Goal: Task Accomplishment & Management: Manage account settings

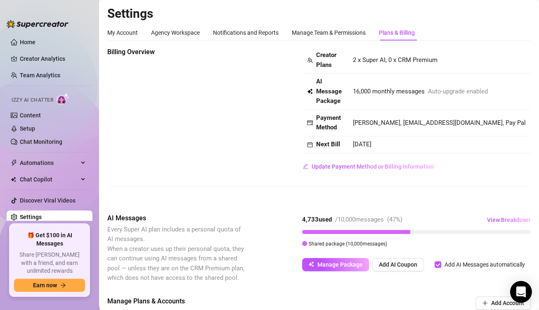
click at [524, 290] on icon "Open Intercom Messenger" at bounding box center [520, 291] width 9 height 11
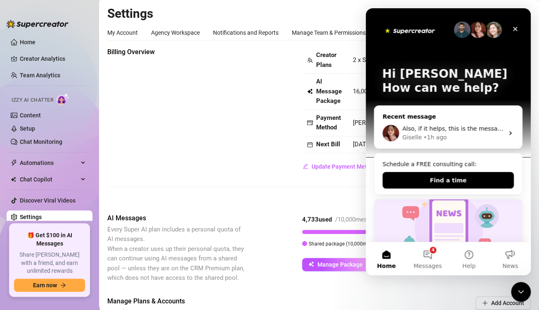
click at [451, 121] on div "Also, if it helps, this is the message that flashes across my screen every time…" at bounding box center [448, 133] width 148 height 31
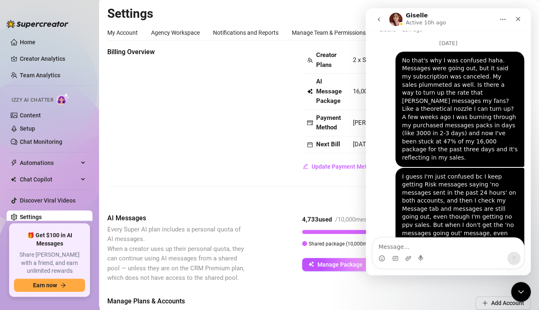
scroll to position [2397, 0]
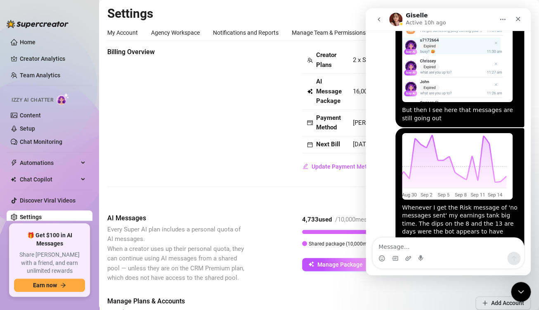
click at [451, 254] on img "Dominic says…" at bounding box center [443, 309] width 83 height 111
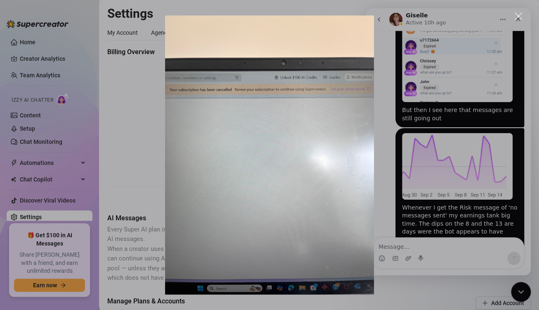
click at [147, 139] on div "Intercom messenger" at bounding box center [269, 155] width 539 height 310
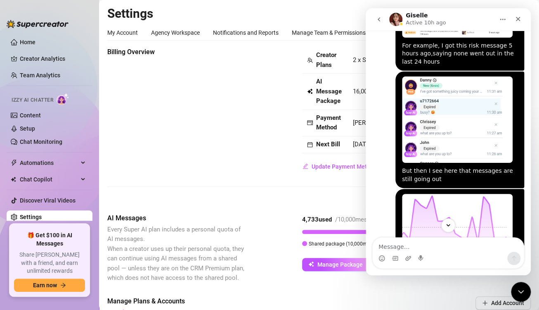
scroll to position [2397, 0]
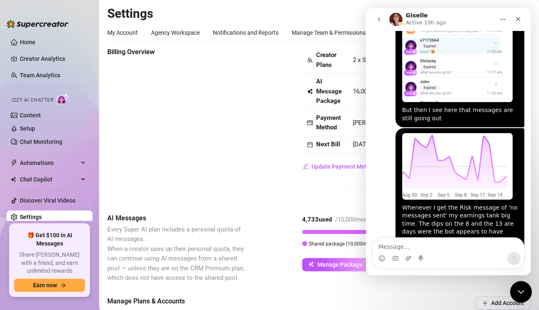
click at [514, 290] on div "Close Intercom Messenger" at bounding box center [520, 290] width 20 height 20
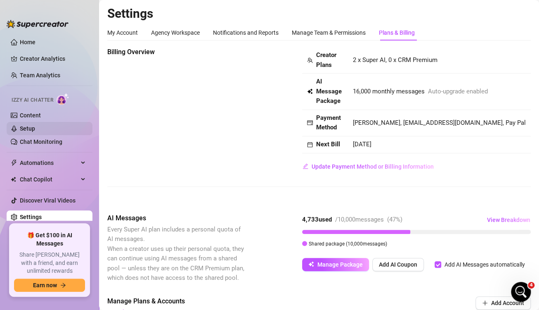
click at [35, 128] on link "Setup" at bounding box center [27, 128] width 15 height 7
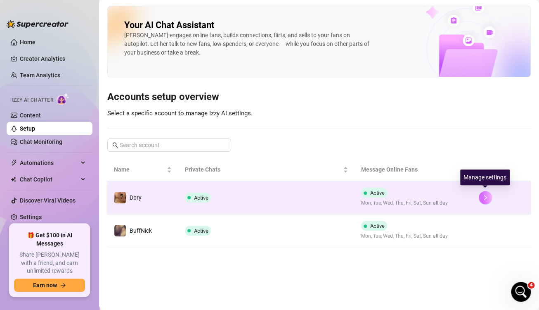
click at [487, 200] on button "button" at bounding box center [485, 197] width 13 height 13
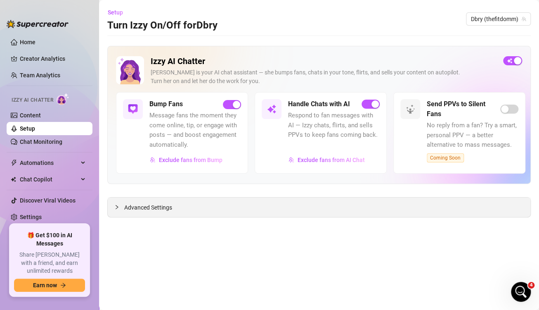
click at [136, 209] on span "Advanced Settings" at bounding box center [148, 207] width 48 height 9
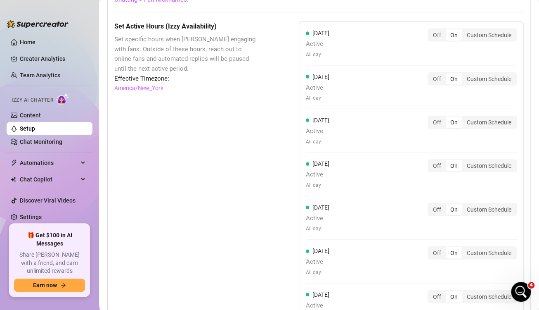
scroll to position [873, 0]
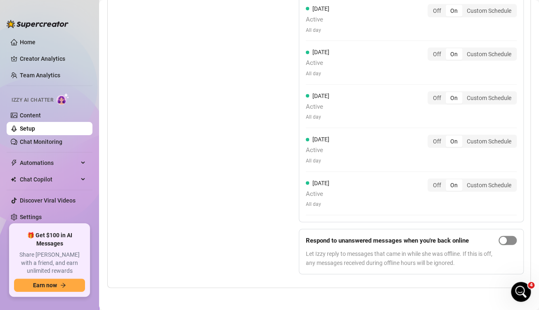
click at [499, 240] on div "button" at bounding box center [502, 239] width 7 height 7
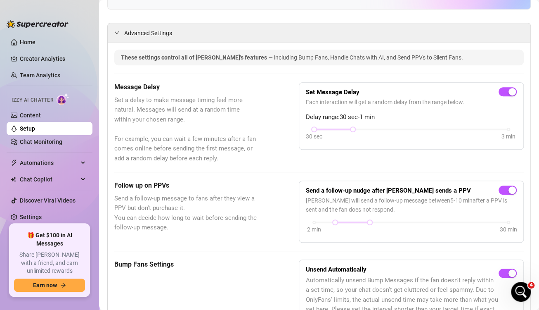
scroll to position [203, 0]
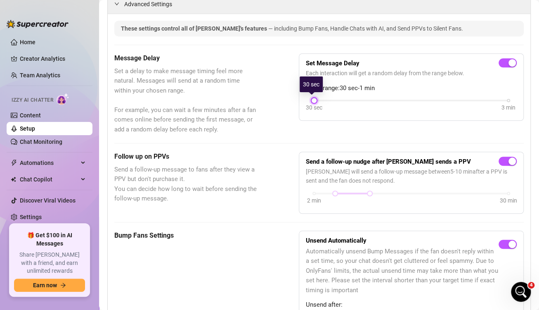
drag, startPoint x: 347, startPoint y: 99, endPoint x: 316, endPoint y: 99, distance: 31.4
click at [316, 99] on div "30 sec 3 min" at bounding box center [411, 99] width 194 height 3
click at [271, 130] on div "Message Delay Set a delay to make message timing feel more natural. Messages wi…" at bounding box center [318, 93] width 409 height 81
drag, startPoint x: 331, startPoint y: 193, endPoint x: 302, endPoint y: 189, distance: 30.0
click at [302, 189] on div "Send a follow-up nudge after Izzy sends a PPV Izzy will send a follow-up messag…" at bounding box center [411, 182] width 225 height 62
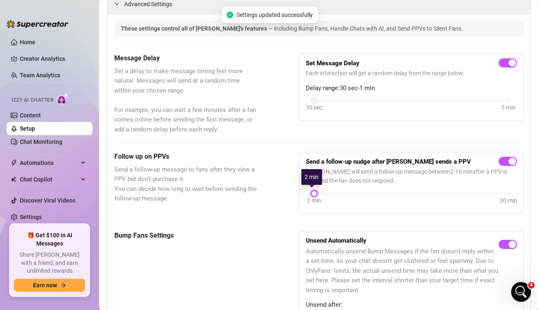
drag, startPoint x: 369, startPoint y: 192, endPoint x: 312, endPoint y: 186, distance: 58.1
click at [312, 186] on div "Send a follow-up nudge after Izzy sends a PPV Izzy will send a follow-up messag…" at bounding box center [411, 182] width 211 height 48
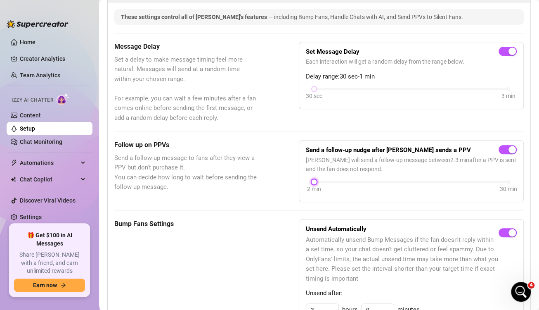
scroll to position [256, 0]
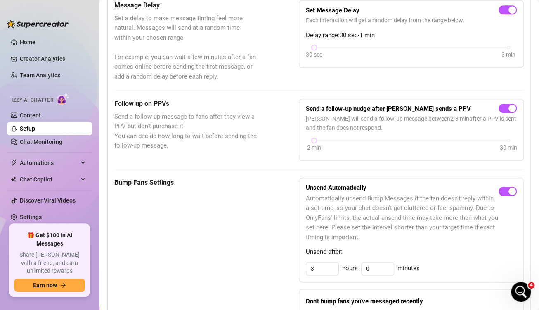
click at [239, 232] on div "Bump Fans Settings" at bounding box center [185, 314] width 143 height 274
click at [252, 233] on div "Bump Fans Settings" at bounding box center [185, 314] width 143 height 274
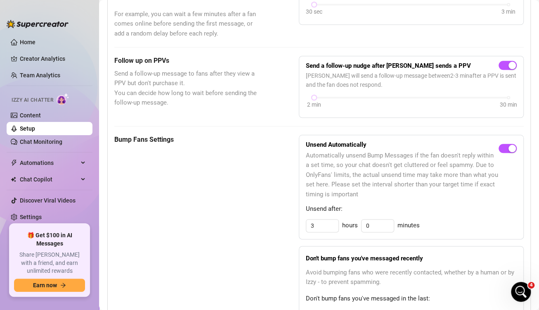
scroll to position [299, 0]
click at [322, 223] on input "3" at bounding box center [322, 225] width 32 height 12
type input "2"
click at [244, 203] on div "Bump Fans Settings" at bounding box center [185, 272] width 143 height 274
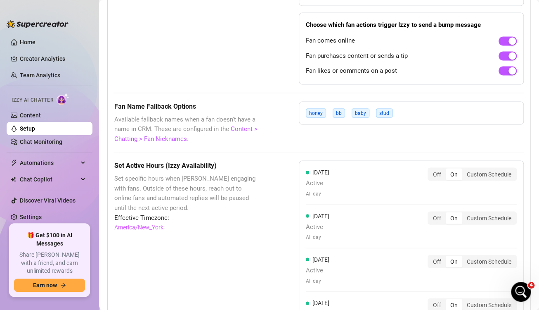
scroll to position [622, 0]
click at [414, 113] on div "honey bb baby stud" at bounding box center [411, 113] width 225 height 23
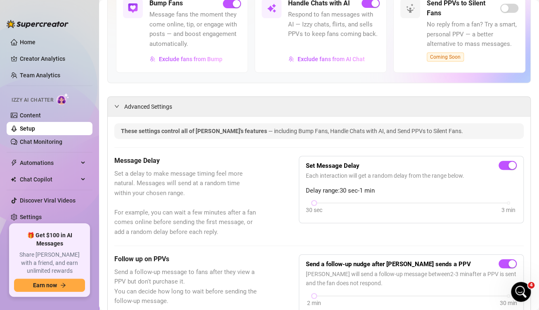
scroll to position [0, 0]
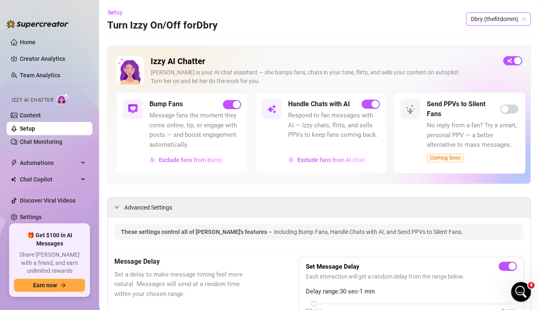
click at [487, 20] on span "Dbry (thefitdomm)" at bounding box center [498, 19] width 55 height 12
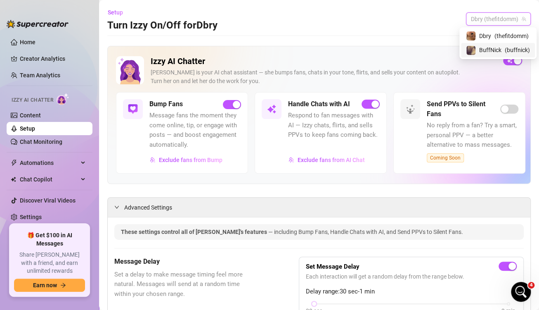
click at [485, 48] on span "BuffNick" at bounding box center [490, 49] width 22 height 9
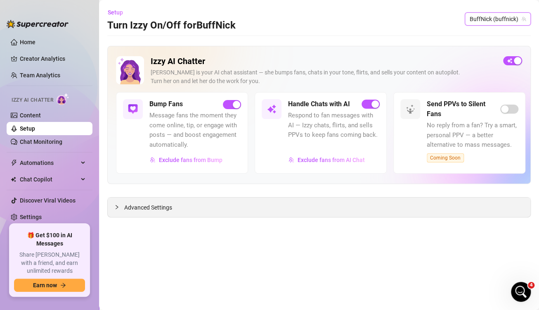
click at [145, 210] on span "Advanced Settings" at bounding box center [148, 207] width 48 height 9
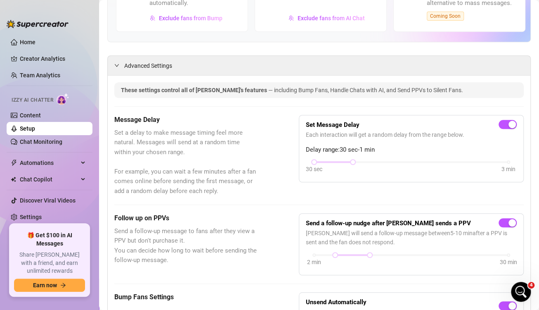
scroll to position [219, 0]
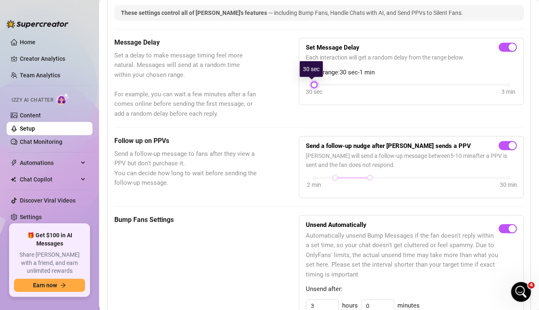
drag, startPoint x: 352, startPoint y: 83, endPoint x: 262, endPoint y: 59, distance: 93.5
click at [262, 59] on div "Message Delay Set a delay to make message timing feel more natural. Messages wi…" at bounding box center [318, 78] width 409 height 81
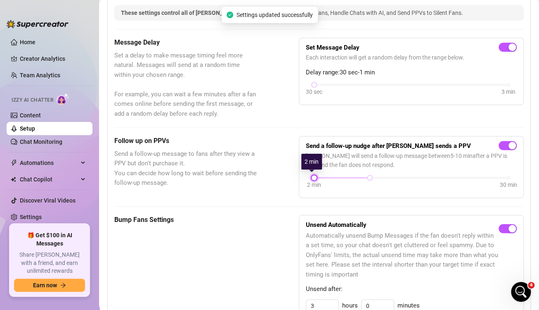
drag, startPoint x: 329, startPoint y: 177, endPoint x: 282, endPoint y: 162, distance: 49.9
click at [282, 162] on div "Follow up on PPVs Send a follow-up message to fans after they view a PPV but do…" at bounding box center [318, 167] width 409 height 62
drag, startPoint x: 365, startPoint y: 175, endPoint x: 272, endPoint y: 165, distance: 93.8
click at [272, 165] on div "Follow up on PPVs Send a follow-up message to fans after they view a PPV but do…" at bounding box center [318, 167] width 409 height 62
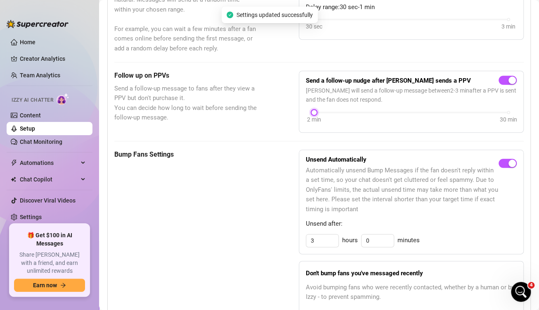
scroll to position [371, 0]
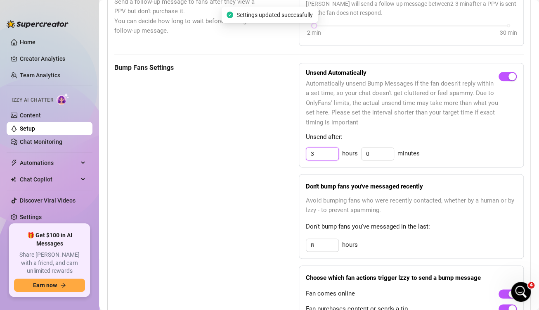
click at [319, 153] on input "3" at bounding box center [322, 153] width 32 height 12
type input "2"
click at [222, 209] on div "Bump Fans Settings" at bounding box center [185, 200] width 143 height 274
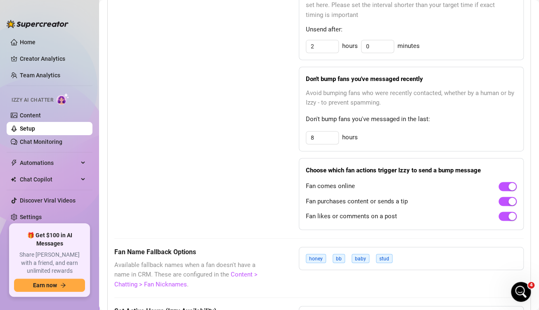
scroll to position [480, 0]
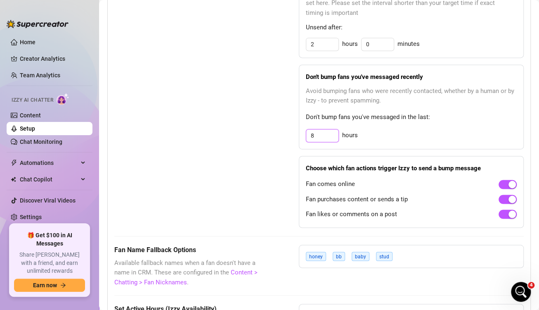
click at [318, 138] on input "8" at bounding box center [322, 135] width 32 height 12
type input "3"
click at [249, 121] on div "Bump Fans Settings" at bounding box center [185, 90] width 143 height 274
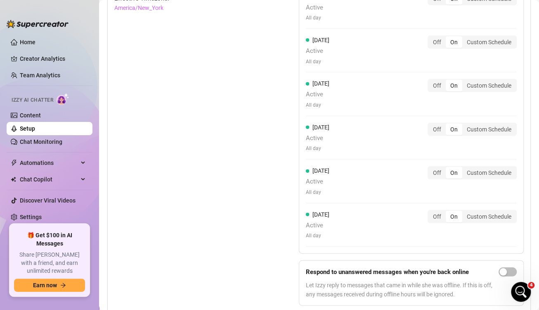
scroll to position [873, 0]
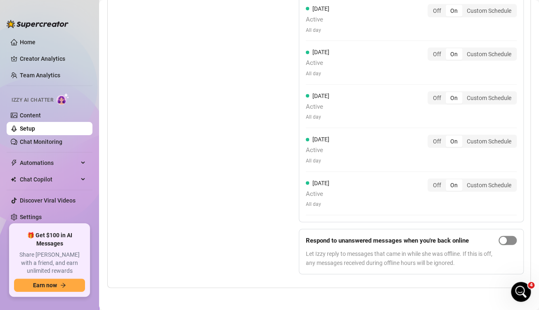
click at [499, 236] on div "button" at bounding box center [502, 239] width 7 height 7
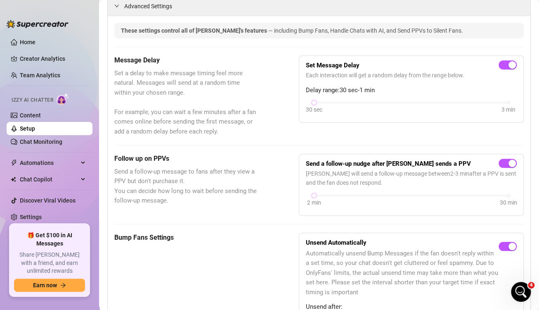
scroll to position [0, 0]
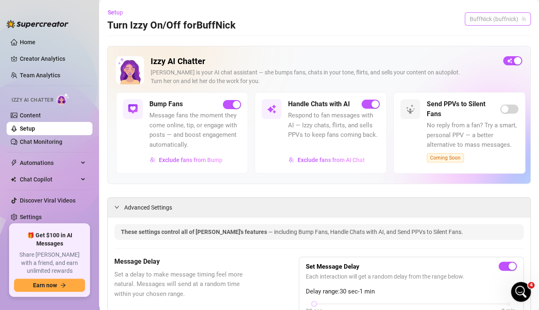
click at [483, 20] on span "BuffNick (buffnick)" at bounding box center [498, 19] width 56 height 12
click at [477, 36] on span "Dbry" at bounding box center [483, 35] width 12 height 9
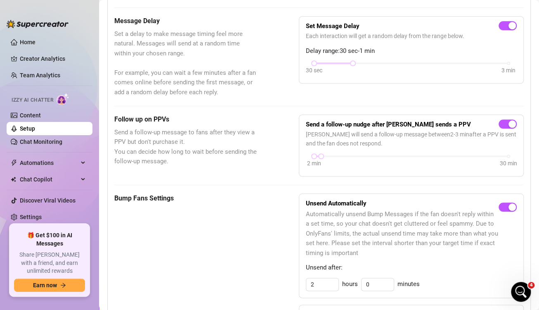
scroll to position [241, 0]
drag, startPoint x: 349, startPoint y: 61, endPoint x: 282, endPoint y: 50, distance: 67.7
click at [282, 50] on div "Message Delay Set a delay to make message timing feel more natural. Messages wi…" at bounding box center [318, 56] width 409 height 81
click at [282, 87] on div "Message Delay Set a delay to make message timing feel more natural. Messages wi…" at bounding box center [318, 56] width 409 height 81
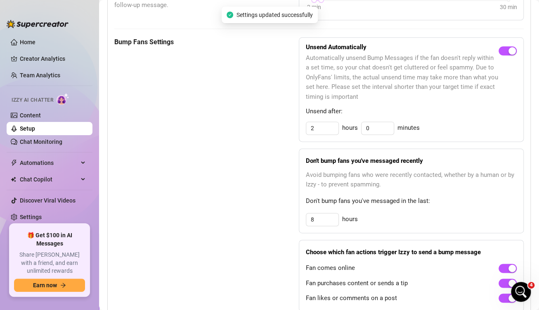
scroll to position [493, 0]
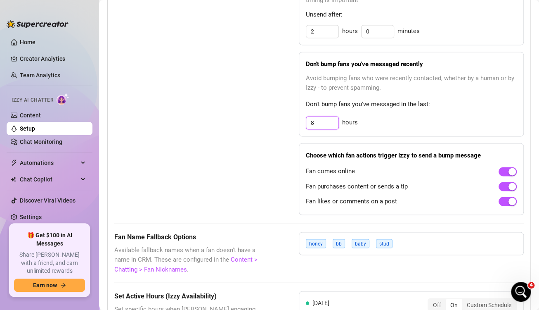
click at [324, 122] on input "8" at bounding box center [322, 122] width 32 height 12
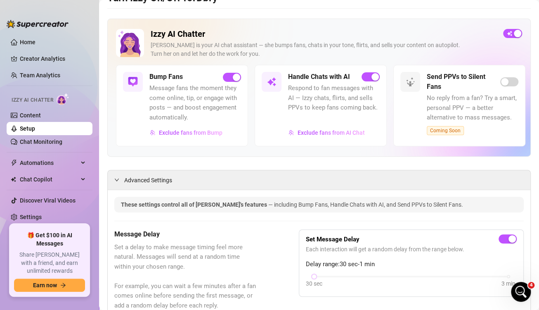
scroll to position [0, 0]
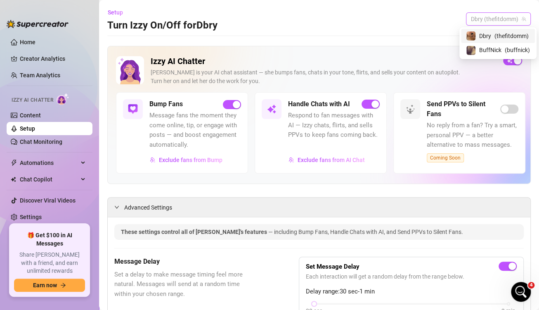
click at [499, 17] on span "Dbry (thefitdomm)" at bounding box center [498, 19] width 55 height 12
type input "3"
click at [483, 51] on span "BuffNick" at bounding box center [490, 49] width 22 height 9
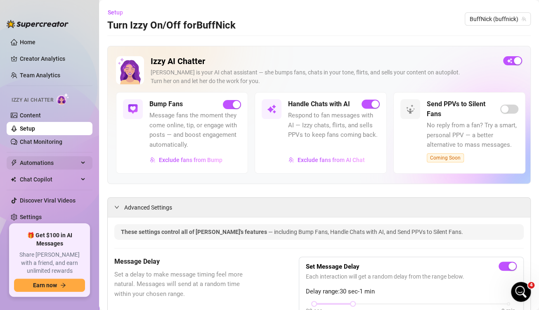
click at [34, 162] on span "Automations" at bounding box center [49, 162] width 59 height 13
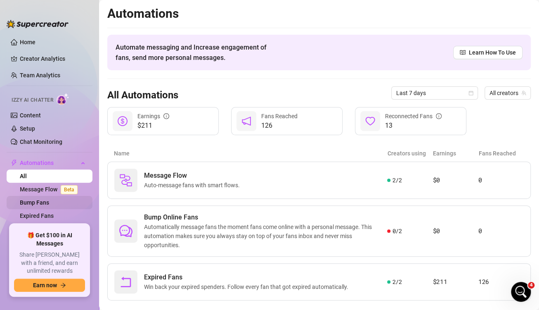
click at [34, 202] on link "Bump Fans" at bounding box center [34, 202] width 29 height 7
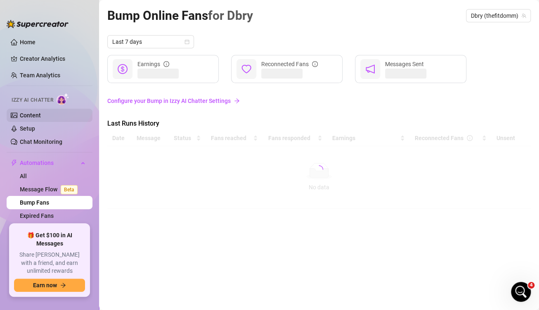
click at [40, 114] on link "Content" at bounding box center [30, 115] width 21 height 7
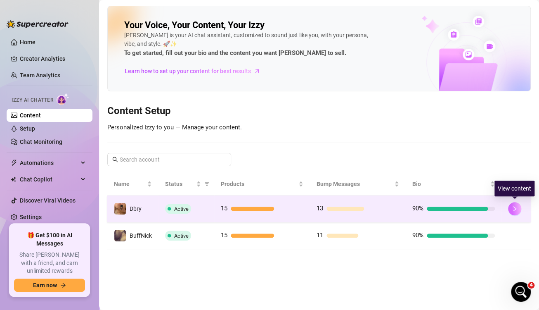
click at [512, 206] on icon "right" at bounding box center [515, 209] width 6 height 6
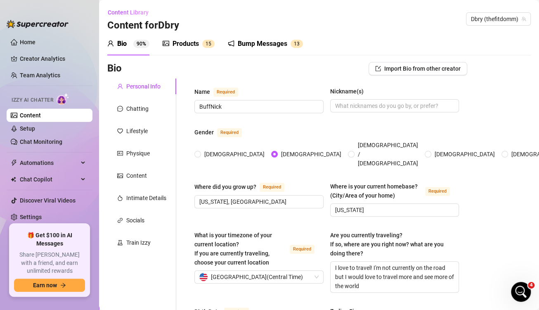
click at [239, 43] on div "Bump Messages" at bounding box center [263, 44] width 50 height 10
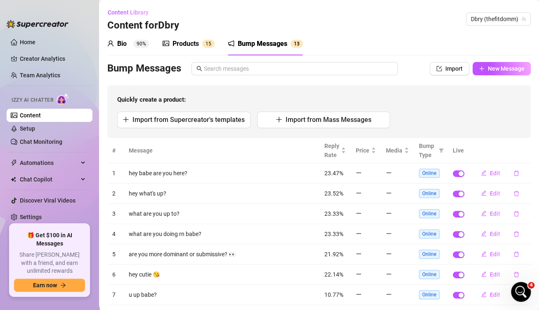
scroll to position [116, 0]
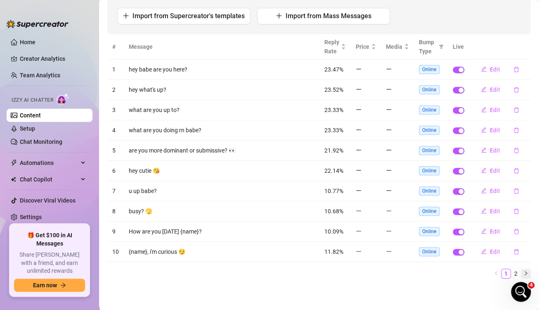
click at [521, 269] on button "button" at bounding box center [526, 273] width 10 height 10
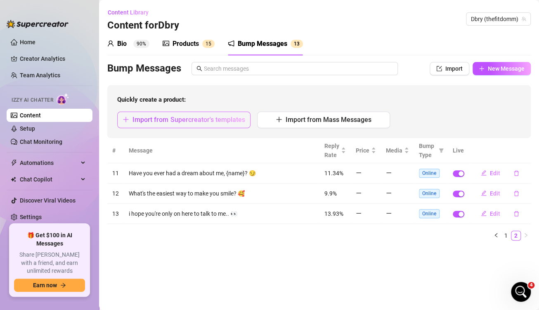
click at [198, 122] on span "Import from Supercreator's templates" at bounding box center [188, 120] width 112 height 8
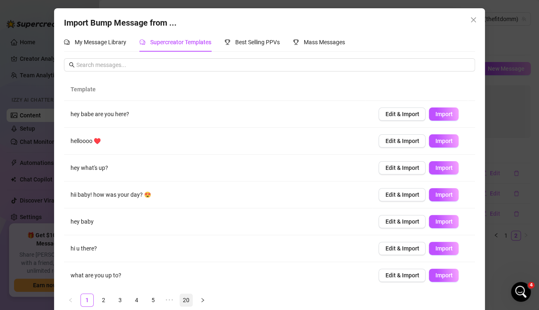
click at [180, 296] on link "20" at bounding box center [186, 299] width 12 height 12
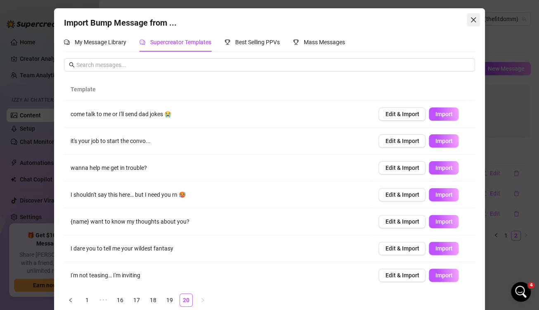
click at [473, 16] on button "Close" at bounding box center [473, 19] width 13 height 13
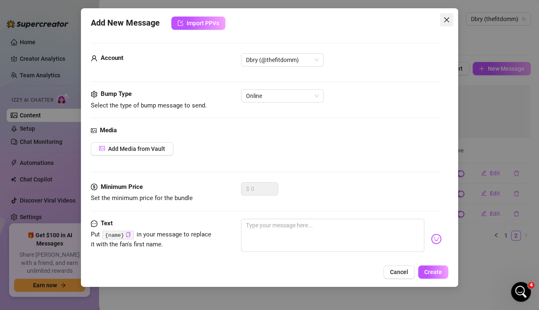
click at [444, 20] on icon "close" at bounding box center [446, 20] width 7 height 7
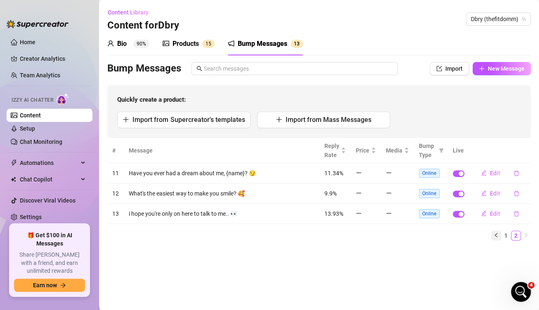
click at [496, 236] on icon "left" at bounding box center [495, 235] width 2 height 4
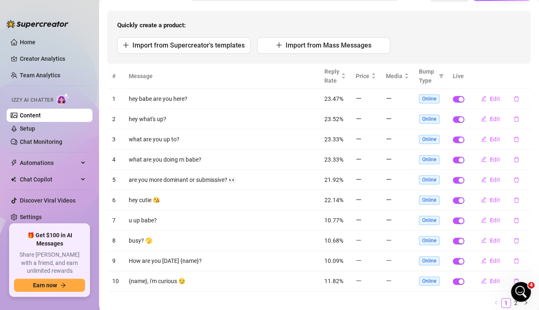
scroll to position [75, 0]
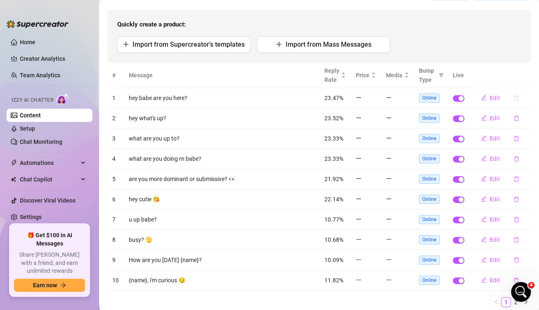
click at [514, 100] on icon "delete" at bounding box center [516, 97] width 5 height 5
click at [515, 99] on span "Yes" at bounding box center [518, 95] width 10 height 7
click at [513, 115] on icon "delete" at bounding box center [516, 118] width 6 height 6
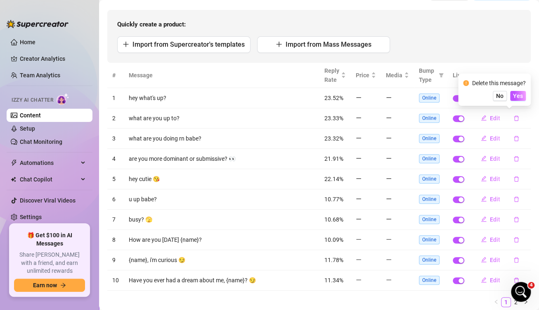
click at [529, 90] on div "Delete this message? No Yes" at bounding box center [494, 89] width 73 height 32
click at [522, 96] on span "Yes" at bounding box center [518, 95] width 10 height 7
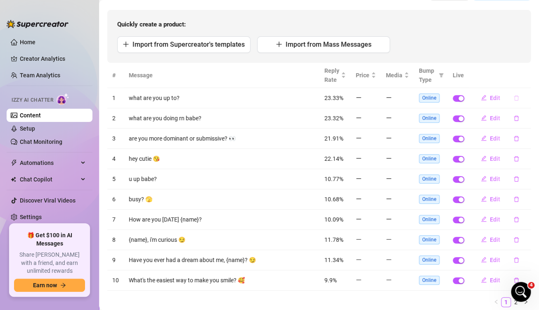
click at [513, 101] on icon "delete" at bounding box center [516, 98] width 6 height 6
click at [523, 95] on span "Yes" at bounding box center [518, 95] width 10 height 7
click at [513, 101] on icon "delete" at bounding box center [516, 98] width 6 height 6
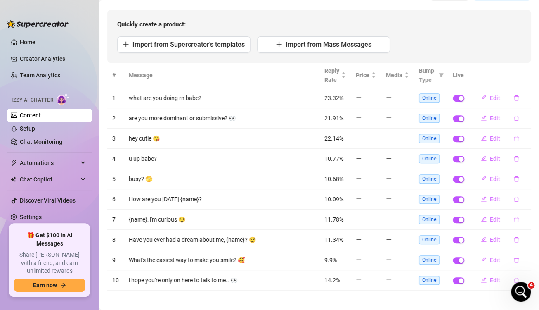
click at [520, 88] on th at bounding box center [499, 75] width 61 height 25
click at [513, 101] on icon "delete" at bounding box center [516, 98] width 6 height 6
click at [521, 97] on span "Yes" at bounding box center [518, 95] width 10 height 7
click at [513, 101] on icon "delete" at bounding box center [516, 98] width 6 height 6
click at [521, 97] on span "Yes" at bounding box center [518, 95] width 10 height 7
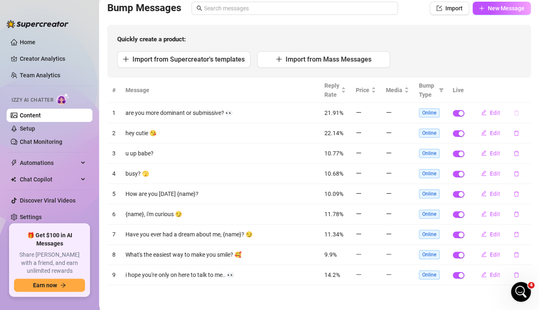
scroll to position [72, 0]
click at [508, 110] on button "button" at bounding box center [516, 112] width 19 height 13
click at [518, 101] on span "Yes" at bounding box center [518, 99] width 10 height 7
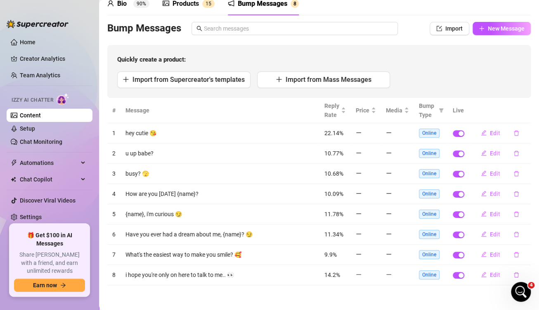
scroll to position [52, 0]
click at [513, 135] on icon "delete" at bounding box center [516, 133] width 6 height 6
click at [521, 120] on span "Yes" at bounding box center [518, 119] width 10 height 7
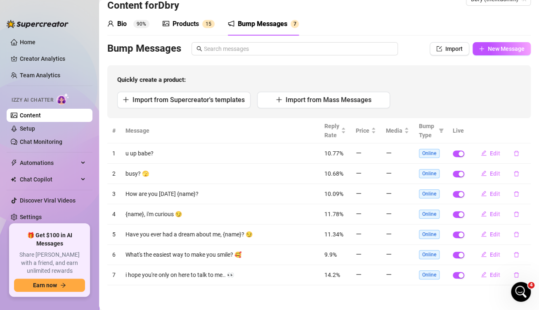
scroll to position [32, 0]
click at [510, 134] on th at bounding box center [499, 130] width 61 height 25
click at [510, 150] on button "button" at bounding box center [516, 153] width 19 height 13
click at [518, 142] on span "Yes" at bounding box center [518, 139] width 10 height 7
click at [509, 157] on button "button" at bounding box center [516, 153] width 19 height 13
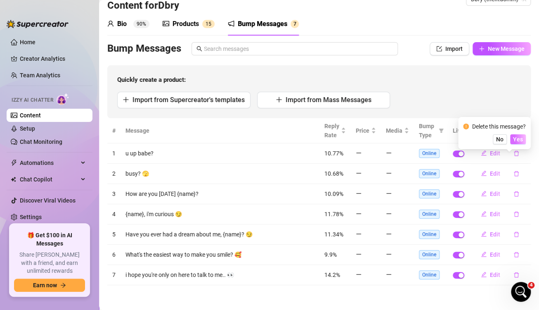
click at [518, 142] on span "Yes" at bounding box center [518, 139] width 10 height 7
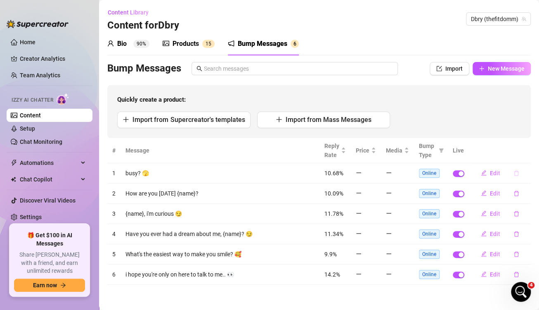
scroll to position [0, 0]
click at [516, 172] on icon "delete" at bounding box center [516, 173] width 6 height 6
click at [522, 158] on span "Yes" at bounding box center [518, 158] width 10 height 7
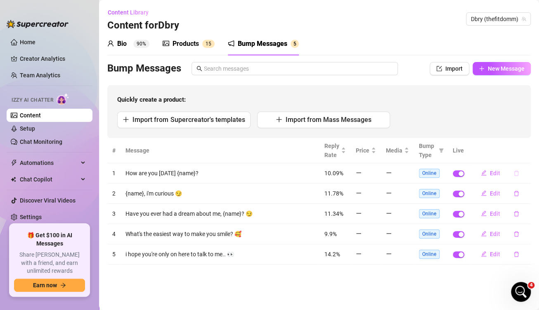
click at [516, 173] on icon "delete" at bounding box center [516, 173] width 6 height 6
click at [523, 159] on span "Yes" at bounding box center [518, 158] width 10 height 7
click at [515, 191] on icon "delete" at bounding box center [516, 193] width 6 height 6
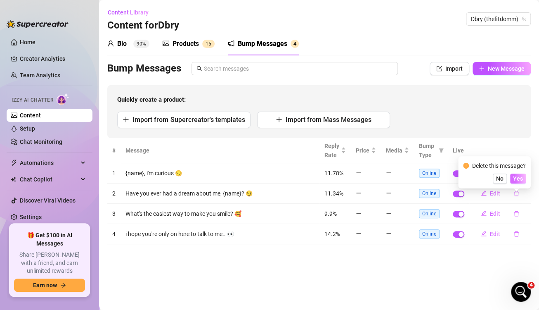
click at [526, 176] on button "Yes" at bounding box center [518, 178] width 16 height 10
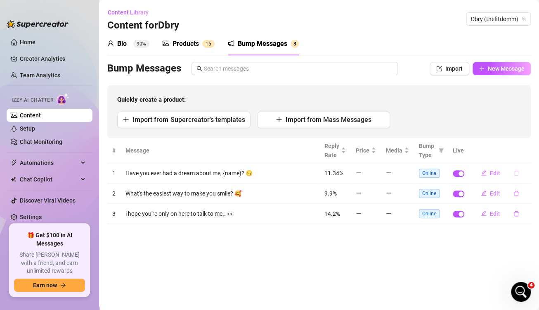
click at [516, 175] on icon "delete" at bounding box center [516, 172] width 5 height 5
click at [525, 160] on button "Yes" at bounding box center [518, 158] width 16 height 10
click at [515, 171] on icon "delete" at bounding box center [516, 172] width 5 height 5
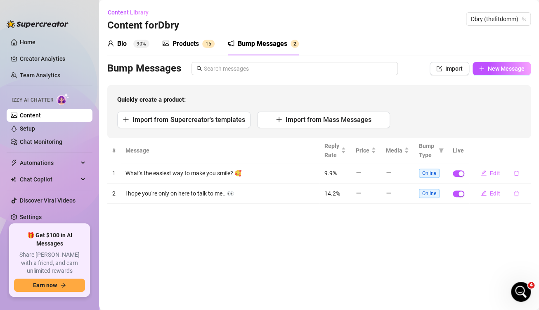
click at [519, 156] on th at bounding box center [499, 150] width 61 height 25
click at [515, 172] on icon "delete" at bounding box center [516, 173] width 6 height 6
click at [520, 160] on span "Yes" at bounding box center [518, 158] width 10 height 7
click at [515, 176] on button "button" at bounding box center [516, 172] width 19 height 13
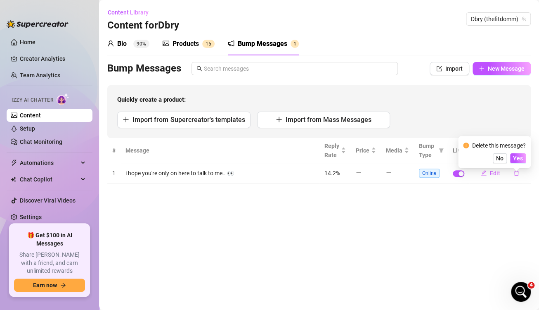
click at [433, 172] on span "Online" at bounding box center [429, 172] width 21 height 9
click at [441, 148] on icon "filter" at bounding box center [441, 150] width 5 height 5
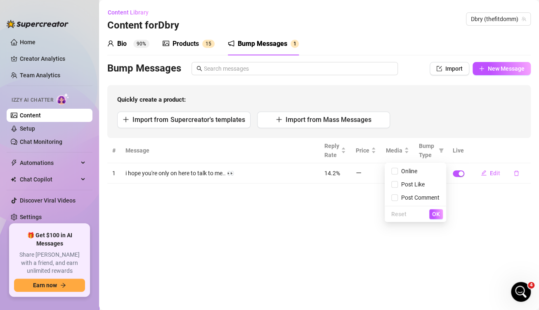
click at [490, 196] on main "Content Library Content for Dbry Dbry (thefitdomm) Bio 90% Products 1 5 Bump Me…" at bounding box center [319, 155] width 440 height 310
click at [515, 174] on icon "delete" at bounding box center [516, 173] width 6 height 6
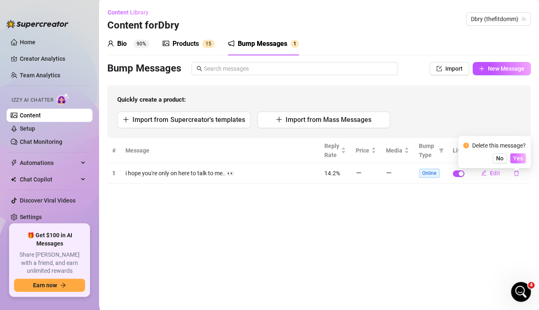
click at [521, 158] on span "Yes" at bounding box center [518, 158] width 10 height 7
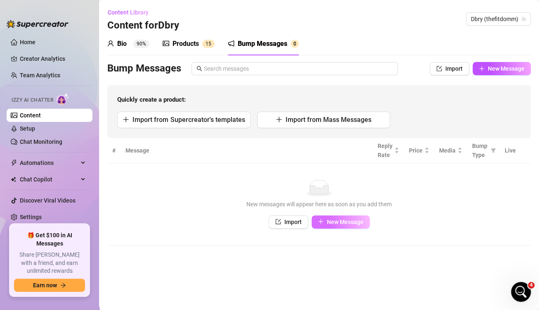
click at [336, 223] on span "New Message" at bounding box center [345, 221] width 37 height 7
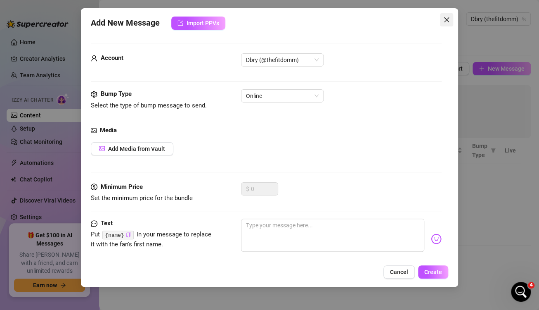
click at [444, 17] on icon "close" at bounding box center [446, 20] width 7 height 7
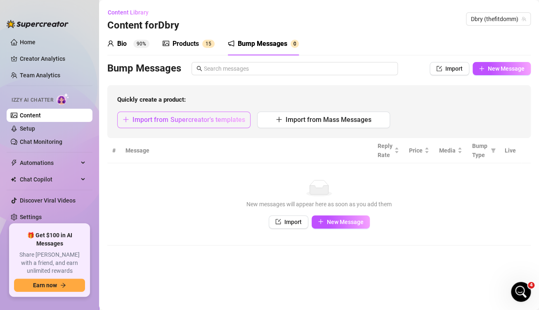
click at [198, 120] on span "Import from Supercreator's templates" at bounding box center [188, 120] width 112 height 8
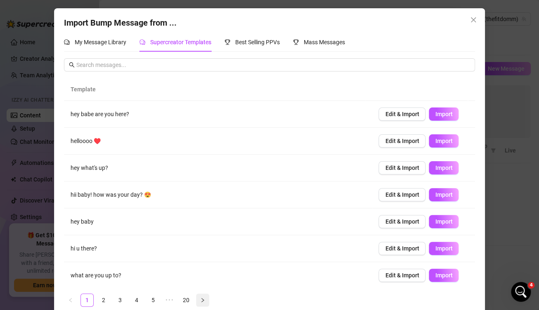
click at [200, 298] on icon "right" at bounding box center [202, 299] width 5 height 5
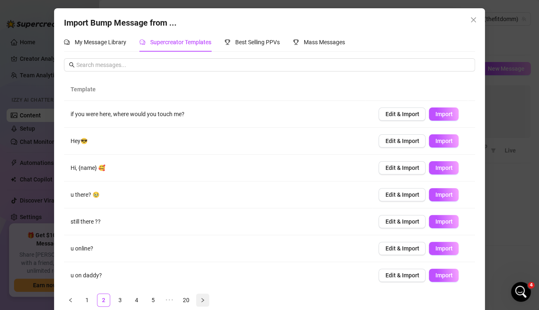
click at [200, 299] on icon "right" at bounding box center [202, 299] width 5 height 5
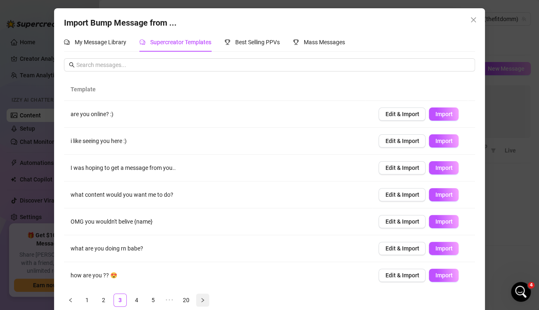
click at [200, 299] on icon "right" at bounding box center [202, 299] width 5 height 5
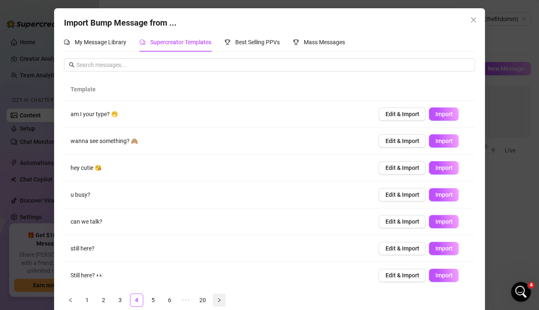
click at [196, 299] on link "20" at bounding box center [202, 299] width 12 height 12
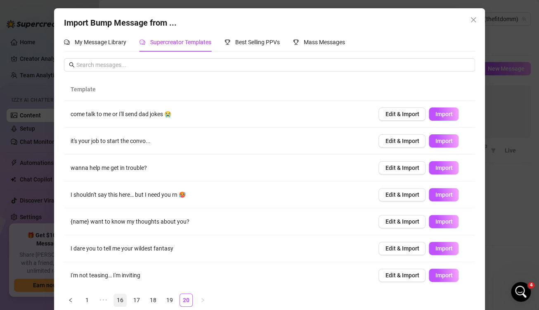
click at [114, 302] on link "16" at bounding box center [120, 299] width 12 height 12
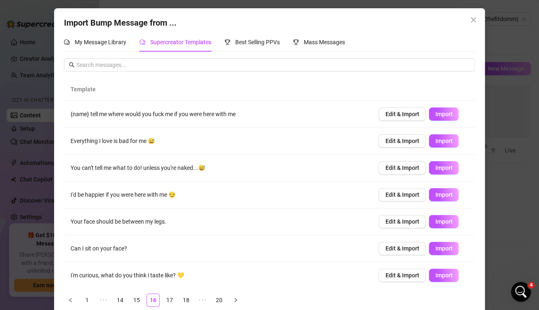
scroll to position [23, 0]
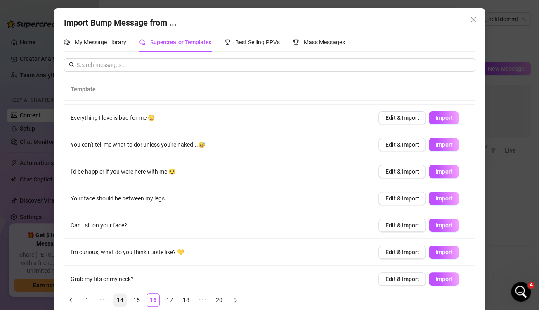
click at [114, 299] on link "14" at bounding box center [120, 299] width 12 height 12
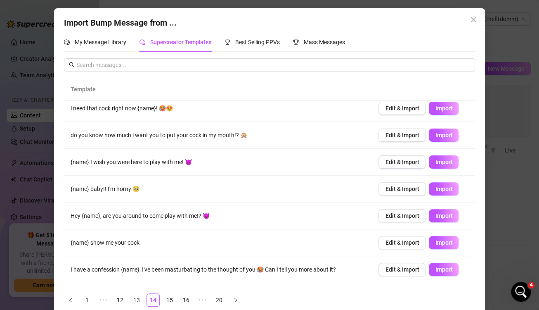
scroll to position [86, 0]
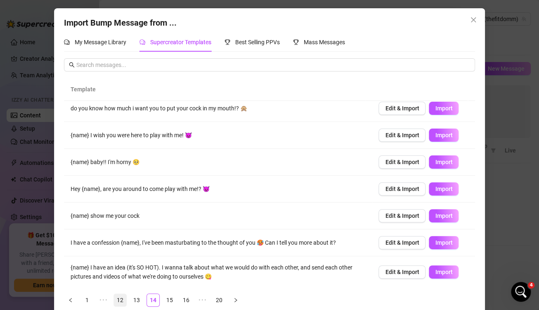
click at [118, 300] on link "12" at bounding box center [120, 299] width 12 height 12
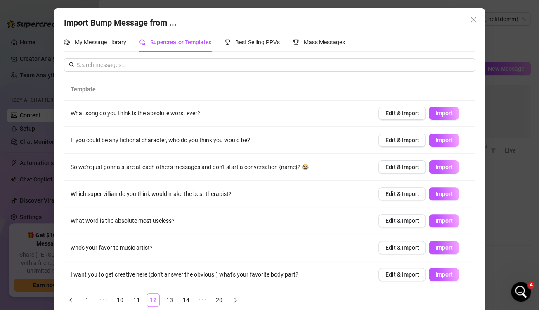
scroll to position [0, 0]
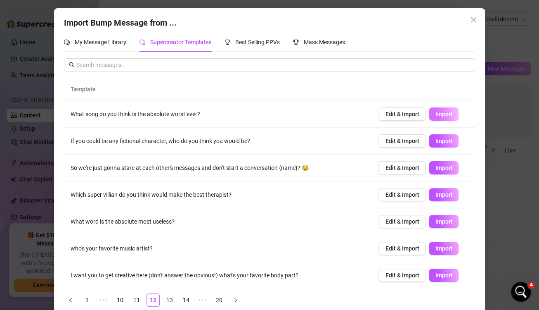
click at [435, 112] on span "Import" at bounding box center [443, 114] width 17 height 7
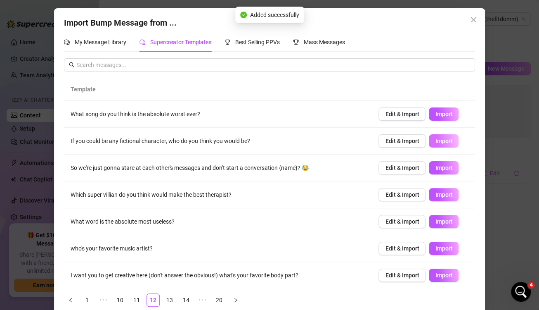
click at [432, 146] on button "Import" at bounding box center [444, 140] width 30 height 13
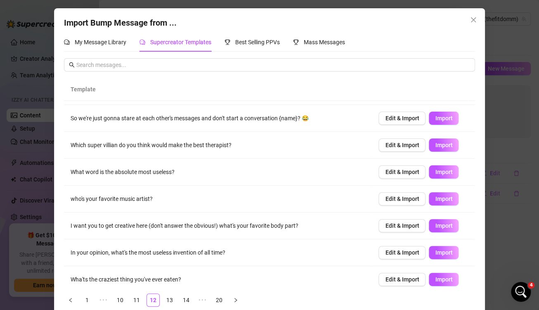
scroll to position [81, 0]
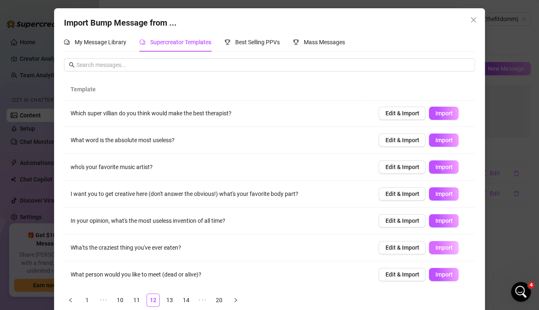
click at [435, 244] on span "Import" at bounding box center [443, 247] width 17 height 7
click at [120, 298] on link "10" at bounding box center [120, 299] width 12 height 12
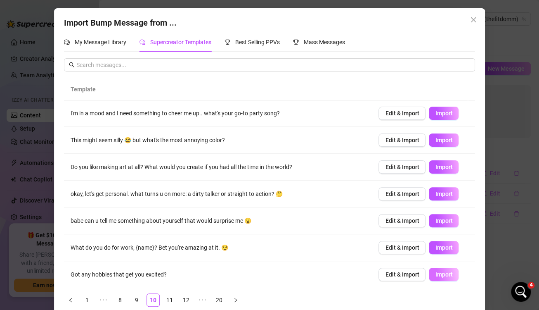
click at [435, 274] on span "Import" at bounding box center [443, 274] width 17 height 7
click at [163, 297] on link "11" at bounding box center [169, 299] width 12 height 12
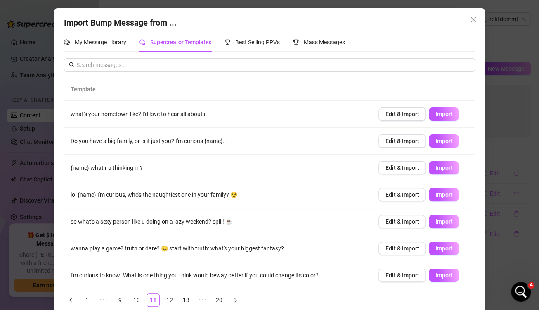
scroll to position [61, 0]
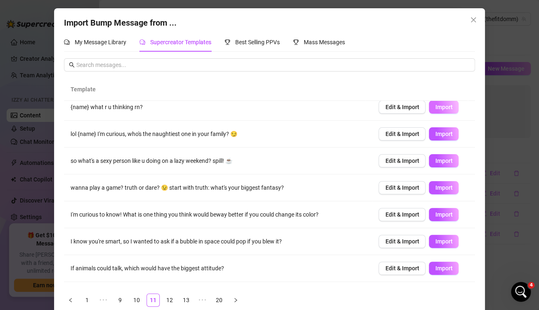
click at [435, 106] on span "Import" at bounding box center [443, 107] width 17 height 7
click at [435, 162] on span "Import" at bounding box center [443, 160] width 17 height 7
click at [430, 182] on button "Import" at bounding box center [444, 187] width 30 height 13
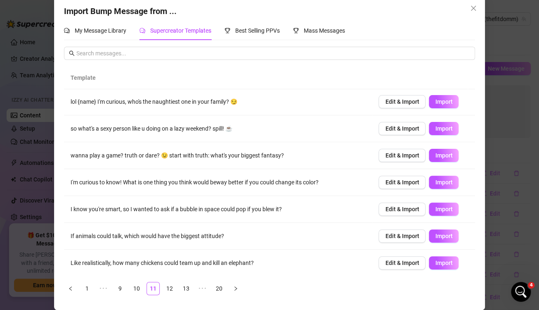
scroll to position [12, 0]
click at [181, 289] on link "13" at bounding box center [186, 288] width 12 height 12
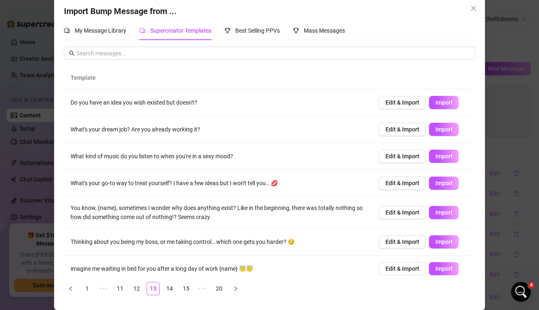
scroll to position [51, 0]
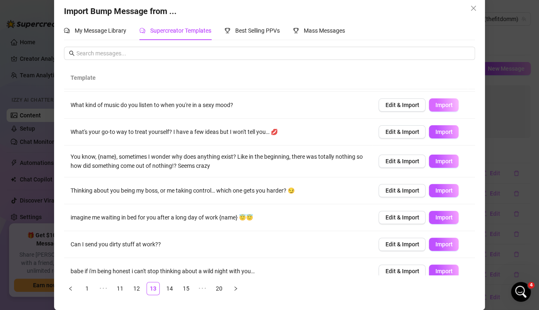
click at [429, 102] on button "Import" at bounding box center [444, 104] width 30 height 13
click at [435, 130] on span "Import" at bounding box center [443, 131] width 17 height 7
click at [472, 13] on button "Close" at bounding box center [473, 8] width 13 height 13
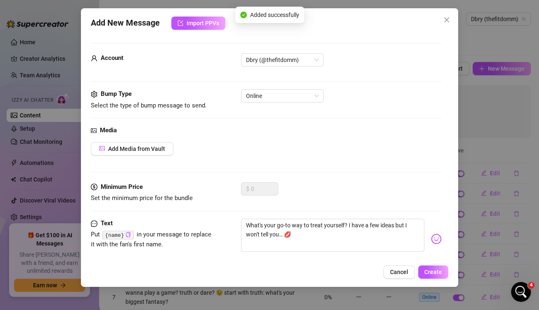
scroll to position [0, 0]
click at [446, 20] on icon "close" at bounding box center [446, 20] width 7 height 7
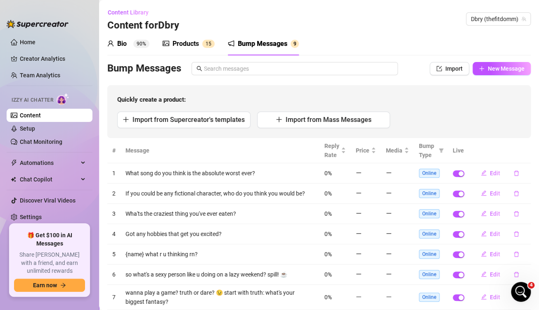
scroll to position [82, 0]
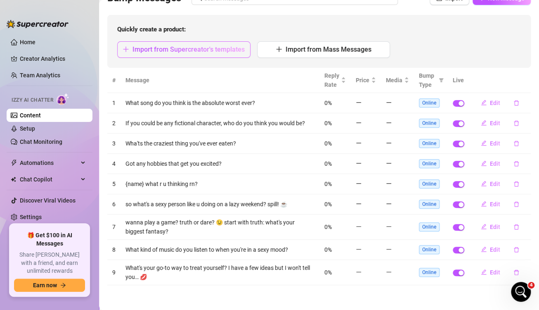
click at [218, 53] on span "Import from Supercreator's templates" at bounding box center [188, 49] width 112 height 8
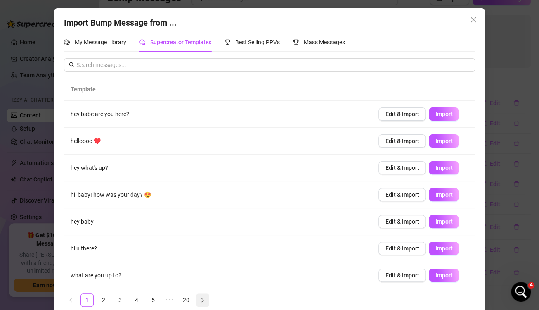
click at [200, 300] on icon "right" at bounding box center [202, 299] width 5 height 5
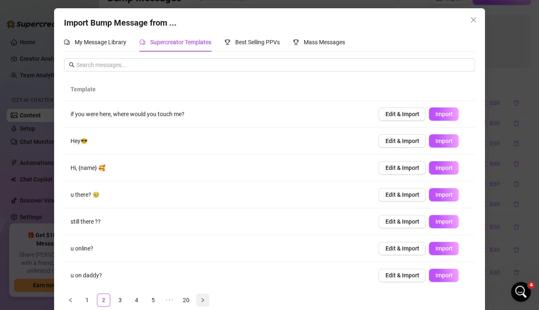
click at [200, 300] on icon "right" at bounding box center [202, 299] width 5 height 5
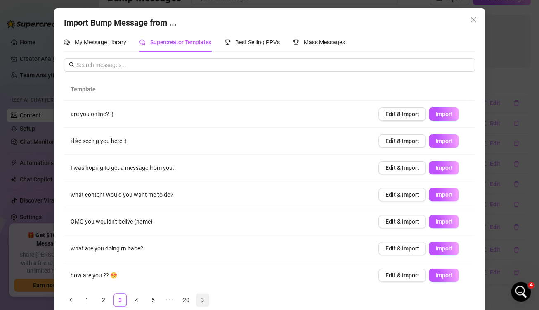
click at [200, 300] on icon "right" at bounding box center [202, 299] width 5 height 5
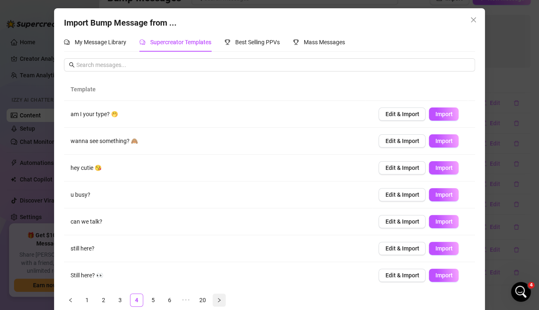
click at [198, 300] on link "20" at bounding box center [202, 299] width 12 height 12
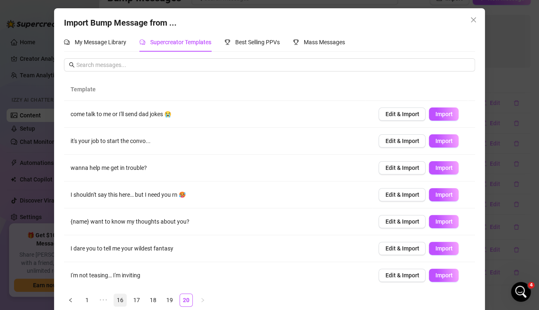
click at [117, 300] on link "16" at bounding box center [120, 299] width 12 height 12
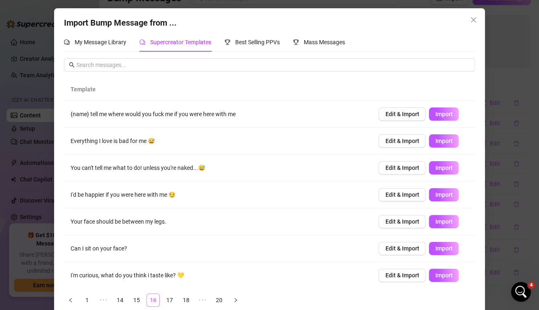
click at [117, 300] on link "14" at bounding box center [120, 299] width 12 height 12
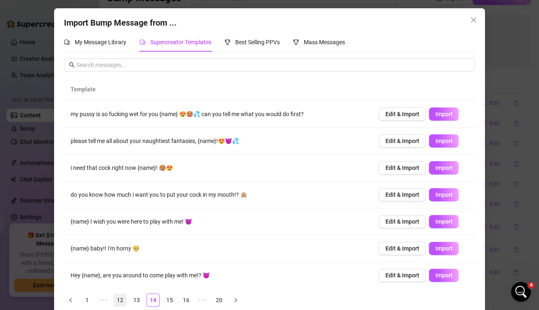
click at [117, 300] on link "12" at bounding box center [120, 299] width 12 height 12
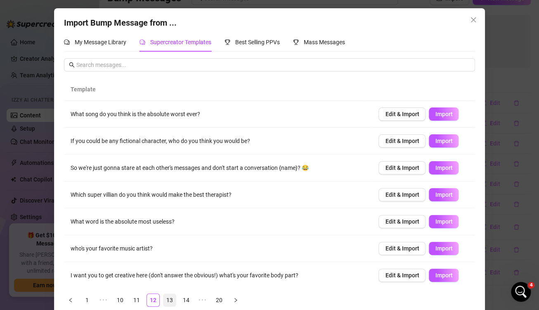
click at [166, 298] on link "13" at bounding box center [169, 299] width 12 height 12
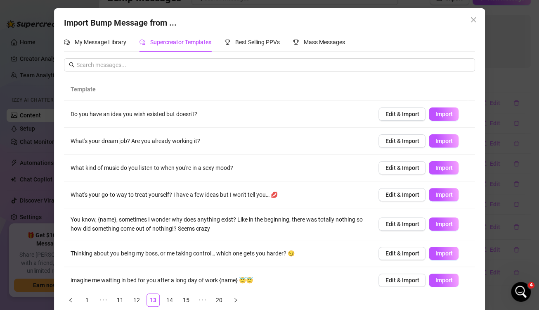
scroll to position [86, 0]
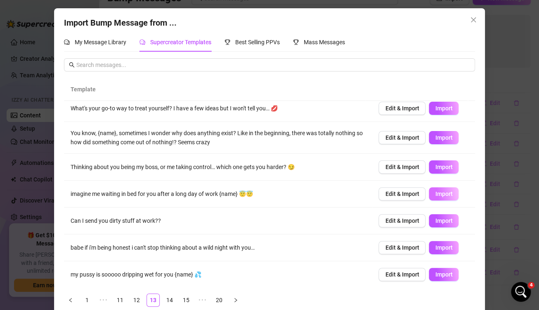
click at [436, 190] on span "Import" at bounding box center [443, 193] width 17 height 7
click at [435, 222] on span "Import" at bounding box center [443, 220] width 17 height 7
type textarea "Can I send you dirty stuff at work??"
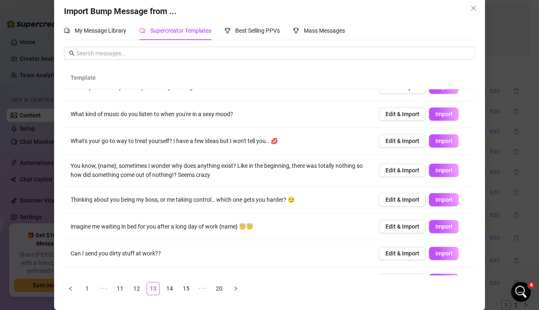
scroll to position [42, 0]
click at [468, 12] on button "Close" at bounding box center [473, 8] width 13 height 13
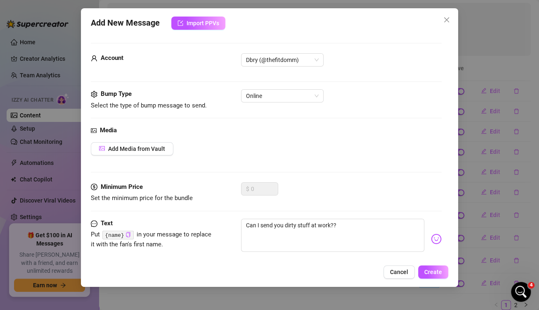
scroll to position [0, 0]
click at [443, 22] on icon "close" at bounding box center [446, 20] width 7 height 7
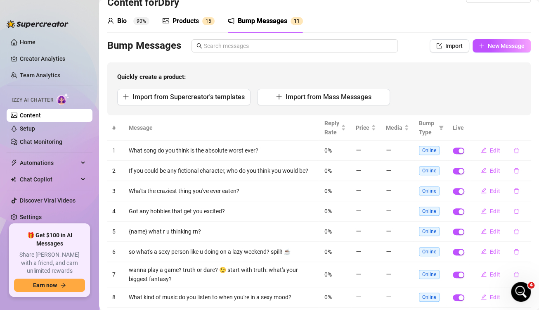
scroll to position [130, 0]
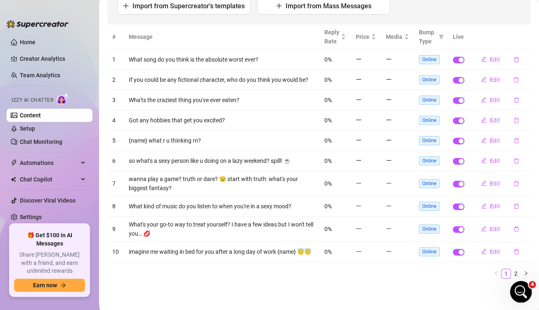
drag, startPoint x: 516, startPoint y: 288, endPoint x: 363, endPoint y: 253, distance: 156.6
click at [510, 280] on html at bounding box center [520, 290] width 20 height 20
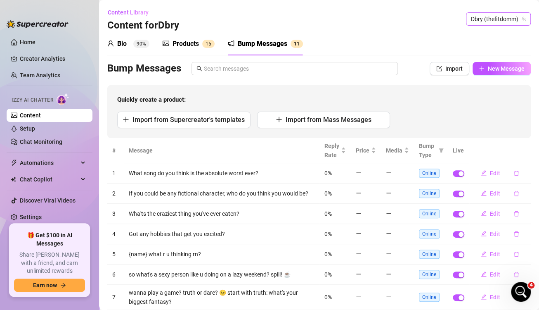
click at [471, 17] on span "Dbry (thefitdomm)" at bounding box center [498, 19] width 55 height 12
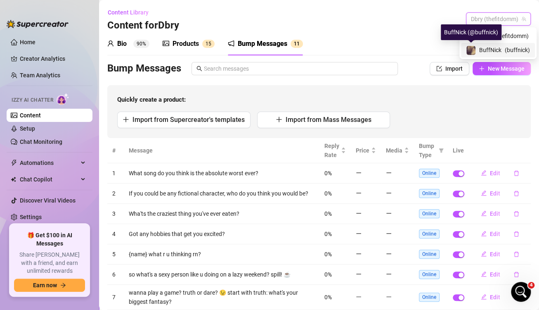
click at [474, 46] on img at bounding box center [470, 50] width 9 height 9
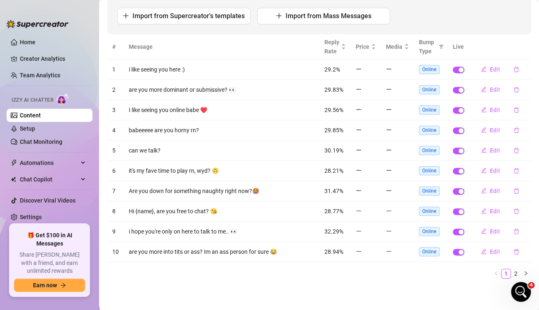
scroll to position [106, 0]
click at [513, 72] on icon "delete" at bounding box center [516, 69] width 6 height 6
click at [518, 69] on button "Yes" at bounding box center [518, 66] width 16 height 10
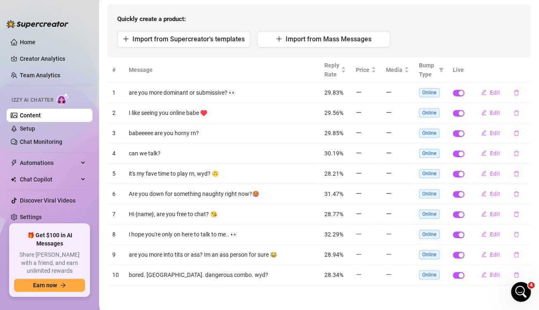
scroll to position [92, 0]
click at [514, 93] on icon "delete" at bounding box center [516, 92] width 5 height 5
click at [520, 78] on span "Yes" at bounding box center [518, 79] width 10 height 7
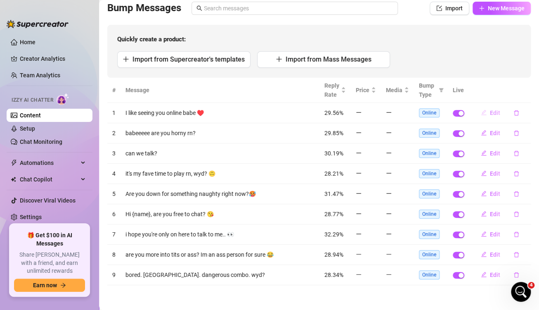
scroll to position [72, 0]
click at [508, 117] on button "button" at bounding box center [516, 112] width 19 height 13
click at [517, 102] on span "Yes" at bounding box center [518, 99] width 10 height 7
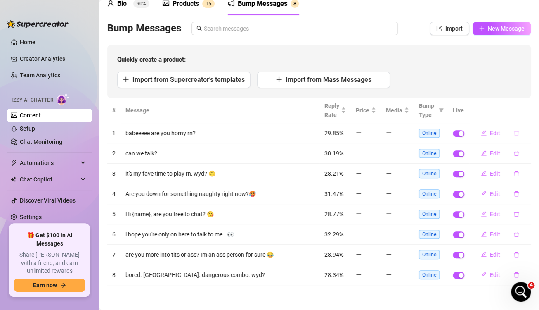
click at [513, 133] on icon "delete" at bounding box center [516, 133] width 6 height 6
click at [518, 121] on span "Yes" at bounding box center [518, 119] width 10 height 7
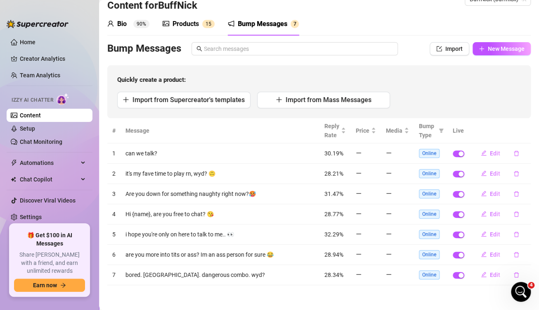
scroll to position [32, 0]
click at [513, 154] on icon "delete" at bounding box center [516, 153] width 6 height 6
click at [520, 137] on span "Yes" at bounding box center [518, 139] width 10 height 7
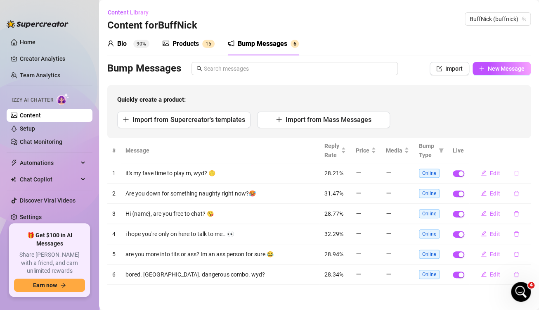
scroll to position [0, 0]
click at [513, 175] on icon "delete" at bounding box center [516, 173] width 6 height 6
click at [526, 158] on button "Yes" at bounding box center [518, 158] width 16 height 10
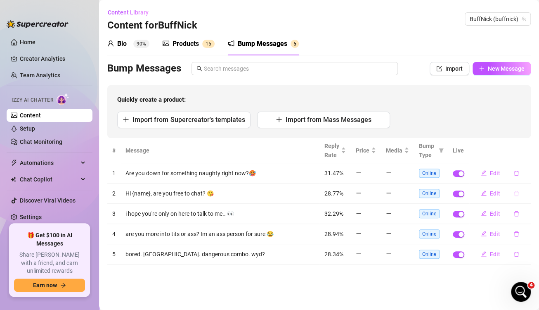
click at [514, 191] on icon "delete" at bounding box center [516, 192] width 5 height 5
click at [522, 178] on span "Yes" at bounding box center [518, 178] width 10 height 7
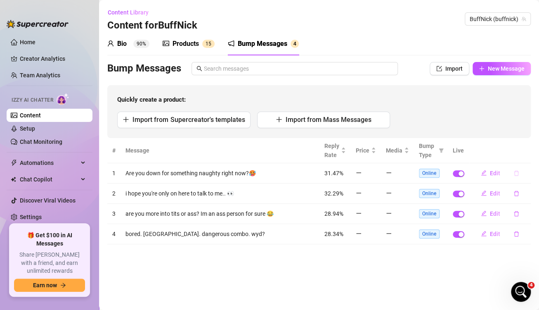
click at [513, 173] on icon "delete" at bounding box center [516, 173] width 6 height 6
click at [521, 158] on span "Yes" at bounding box center [518, 158] width 10 height 7
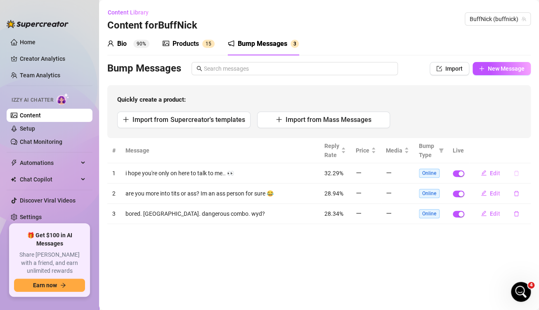
click at [515, 171] on icon "delete" at bounding box center [516, 172] width 5 height 5
click at [520, 160] on span "Yes" at bounding box center [518, 158] width 10 height 7
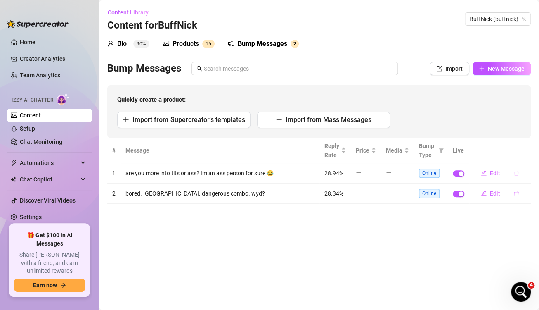
click at [516, 174] on icon "delete" at bounding box center [516, 173] width 6 height 6
click at [520, 159] on span "Yes" at bounding box center [518, 158] width 10 height 7
click at [516, 171] on icon "delete" at bounding box center [516, 172] width 5 height 5
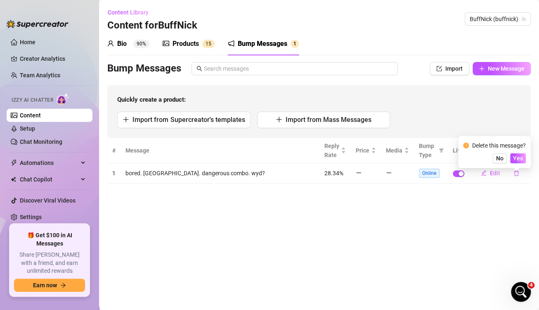
click at [515, 153] on div "Delete this message? No Yes" at bounding box center [494, 152] width 63 height 22
click at [518, 157] on span "Yes" at bounding box center [518, 158] width 10 height 7
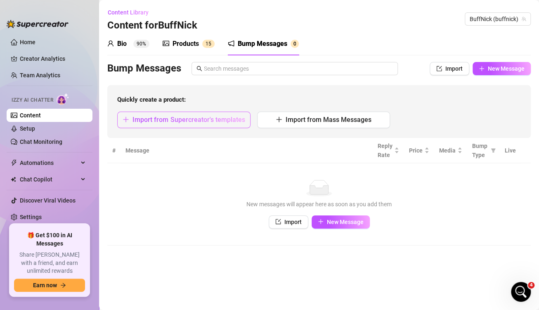
click at [203, 119] on span "Import from Supercreator's templates" at bounding box center [188, 120] width 112 height 8
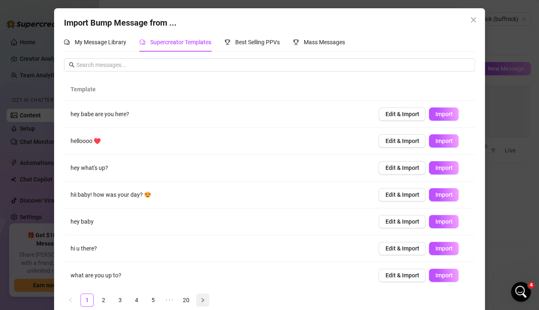
click at [201, 300] on icon "right" at bounding box center [202, 299] width 5 height 5
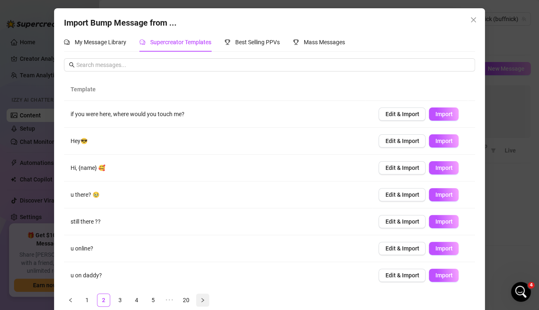
click at [201, 300] on icon "right" at bounding box center [202, 299] width 5 height 5
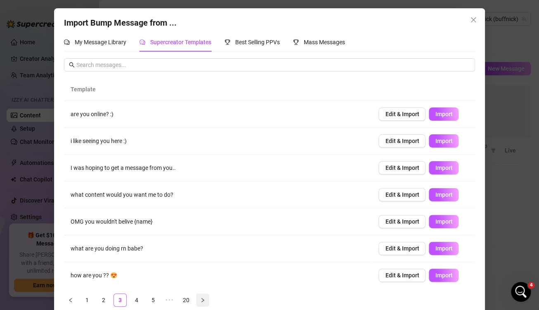
click at [201, 300] on icon "right" at bounding box center [202, 299] width 5 height 5
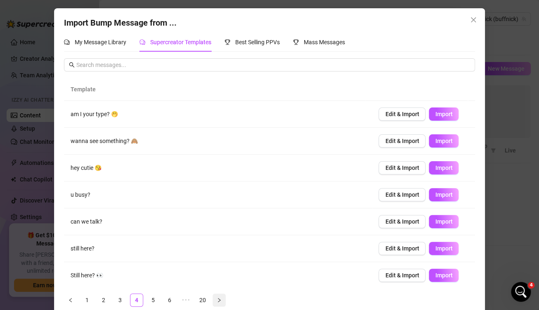
click at [217, 298] on icon "right" at bounding box center [219, 299] width 5 height 5
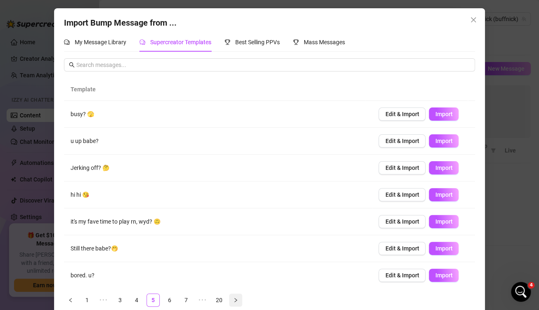
click at [229, 299] on button "button" at bounding box center [235, 299] width 13 height 13
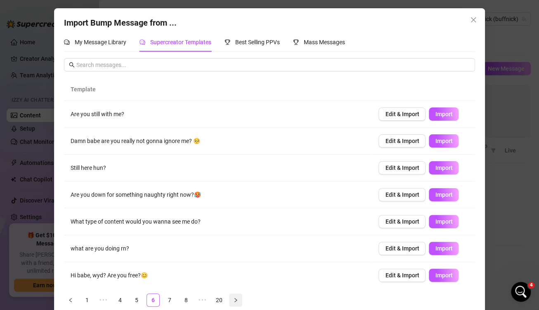
click at [233, 299] on icon "right" at bounding box center [235, 299] width 5 height 5
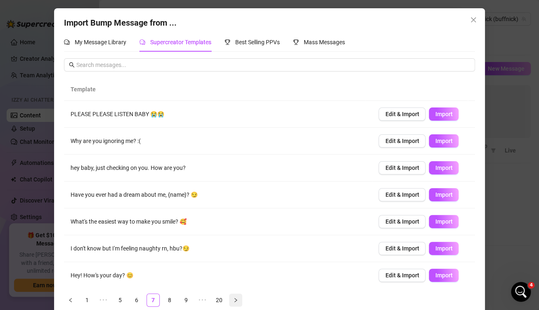
click at [234, 299] on icon "right" at bounding box center [235, 300] width 2 height 4
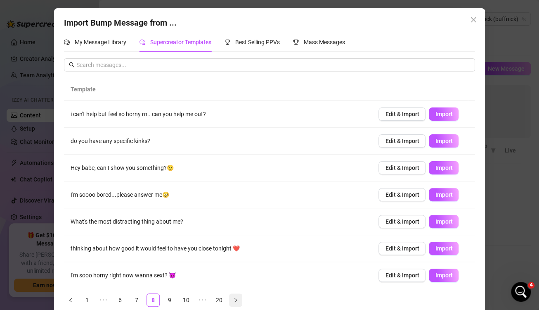
click at [234, 299] on icon "right" at bounding box center [235, 300] width 2 height 4
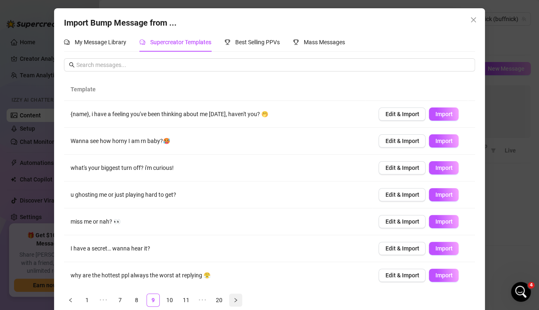
click at [234, 299] on icon "right" at bounding box center [235, 300] width 2 height 4
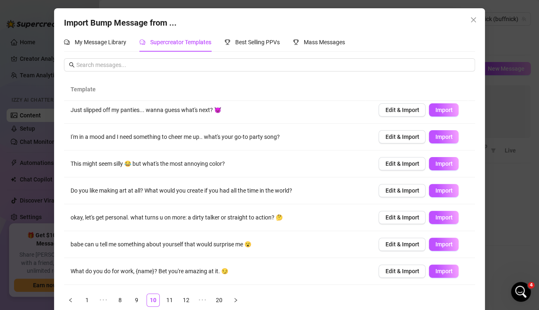
scroll to position [81, 0]
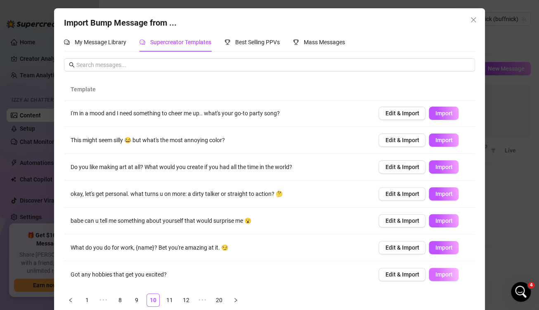
click at [429, 272] on button "Import" at bounding box center [444, 273] width 30 height 13
click at [175, 299] on ul "1 ••• 8 9 10 11 12 ••• 20" at bounding box center [269, 299] width 411 height 13
click at [171, 299] on link "11" at bounding box center [169, 299] width 12 height 12
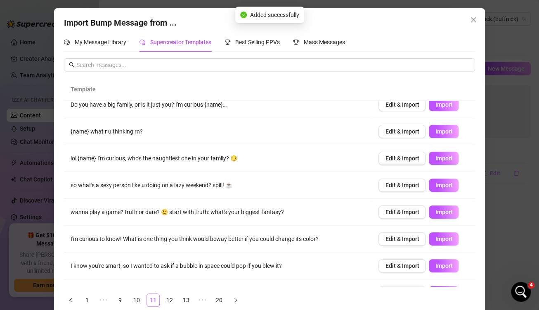
scroll to position [0, 0]
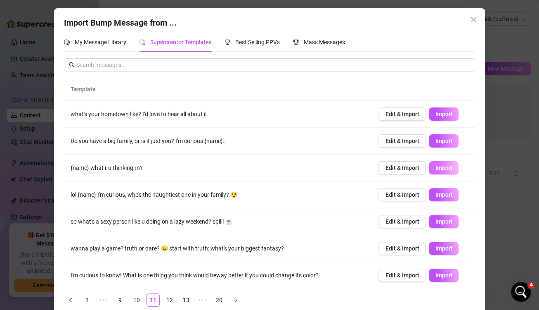
click at [435, 166] on span "Import" at bounding box center [443, 167] width 17 height 7
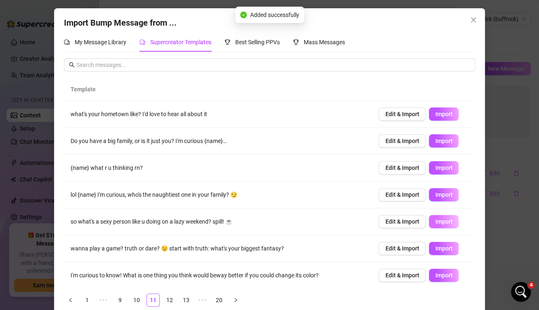
click at [435, 219] on span "Import" at bounding box center [443, 221] width 17 height 7
click at [435, 248] on span "Import" at bounding box center [443, 248] width 17 height 7
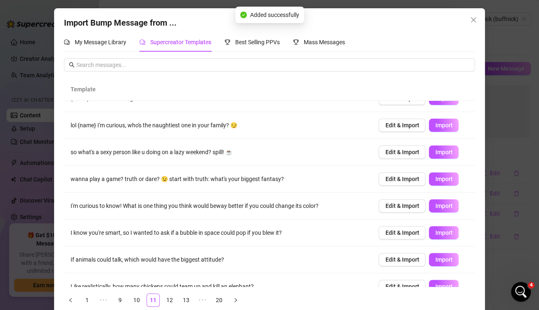
scroll to position [81, 0]
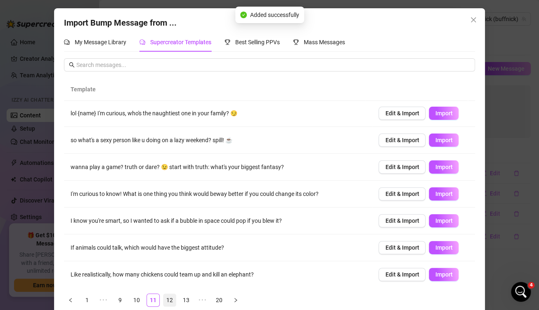
click at [167, 299] on link "12" at bounding box center [169, 299] width 12 height 12
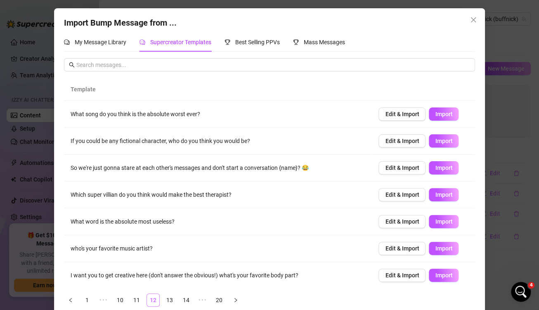
scroll to position [0, 0]
click at [435, 115] on span "Import" at bounding box center [443, 114] width 17 height 7
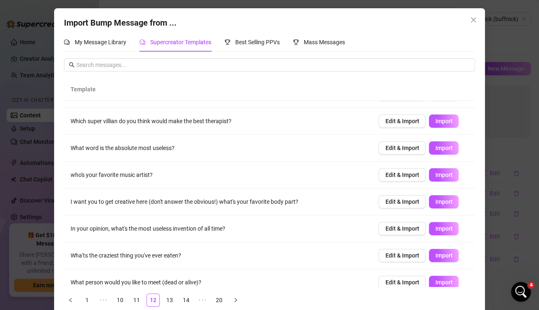
scroll to position [78, 0]
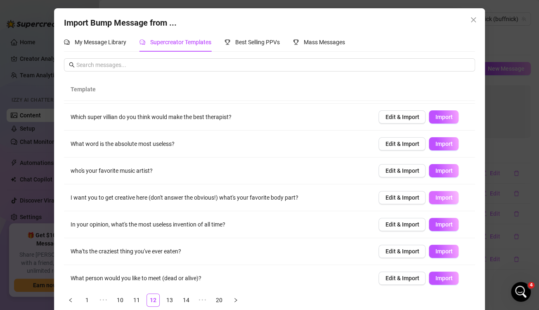
click at [429, 195] on button "Import" at bounding box center [444, 197] width 30 height 13
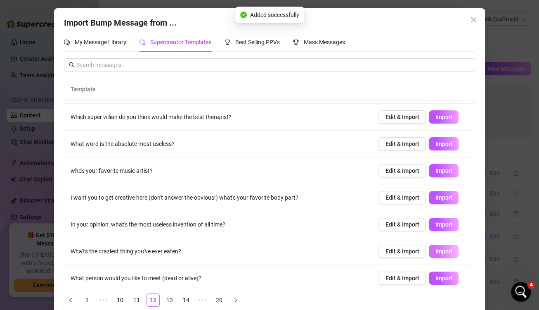
click at [439, 250] on span "Import" at bounding box center [443, 251] width 17 height 7
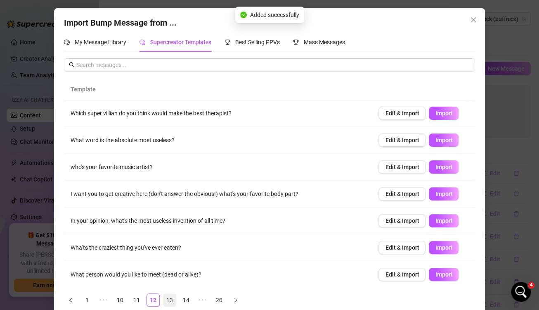
click at [165, 298] on link "13" at bounding box center [169, 299] width 12 height 12
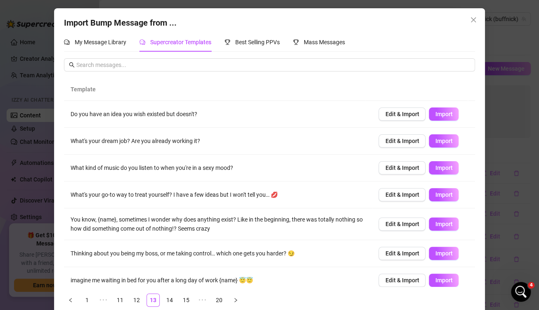
scroll to position [43, 0]
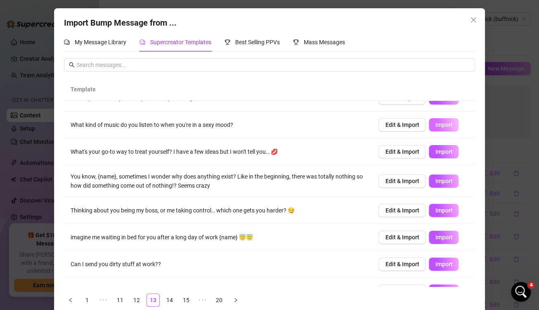
click at [429, 125] on button "Import" at bounding box center [444, 124] width 30 height 13
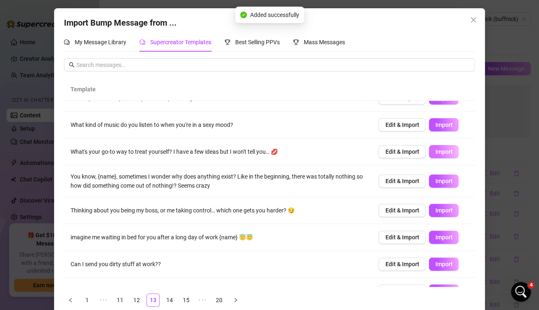
click at [435, 151] on span "Import" at bounding box center [443, 151] width 17 height 7
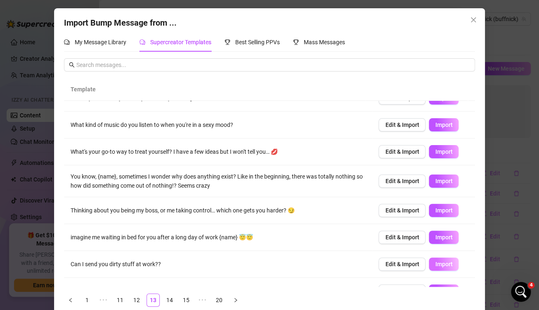
click at [435, 264] on span "Import" at bounding box center [443, 263] width 17 height 7
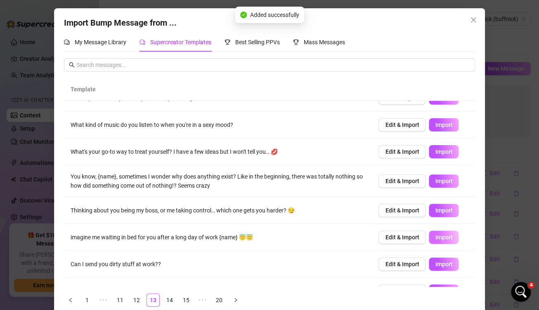
click at [438, 234] on span "Import" at bounding box center [443, 237] width 17 height 7
click at [471, 18] on icon "close" at bounding box center [473, 20] width 7 height 7
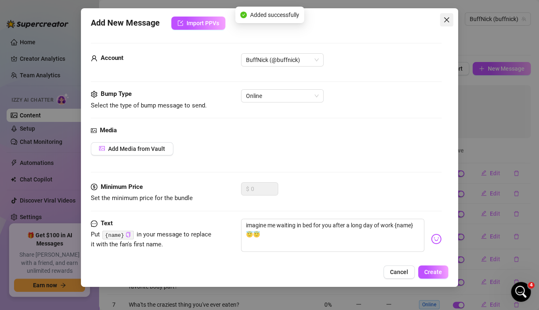
click at [447, 17] on icon "close" at bounding box center [446, 20] width 7 height 7
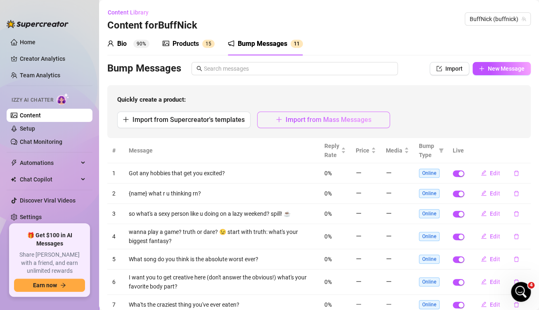
scroll to position [130, 0]
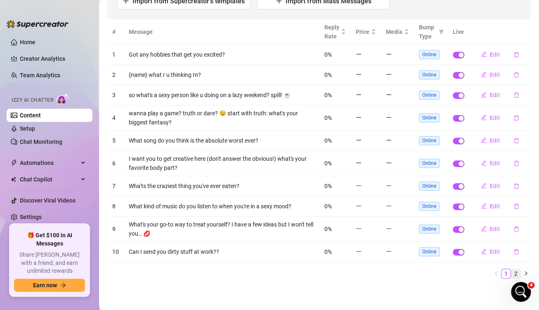
click at [511, 272] on link "2" at bounding box center [515, 273] width 9 height 9
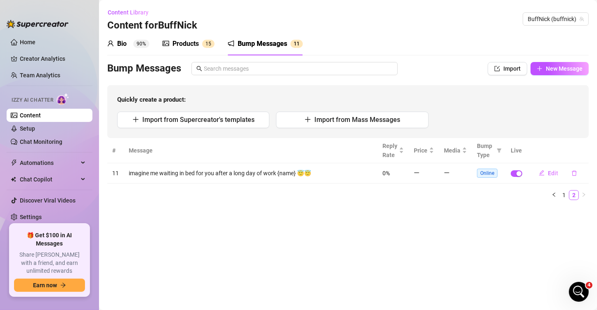
scroll to position [2397, 0]
click at [52, 162] on span "Automations" at bounding box center [49, 162] width 59 height 13
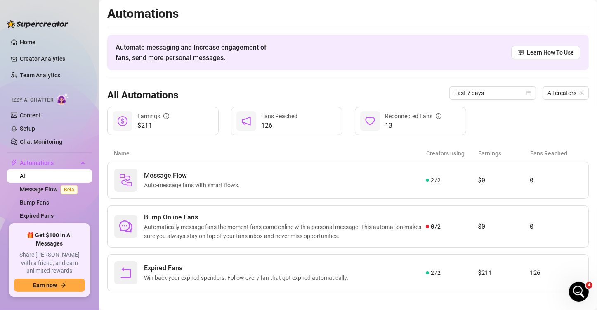
scroll to position [5, 0]
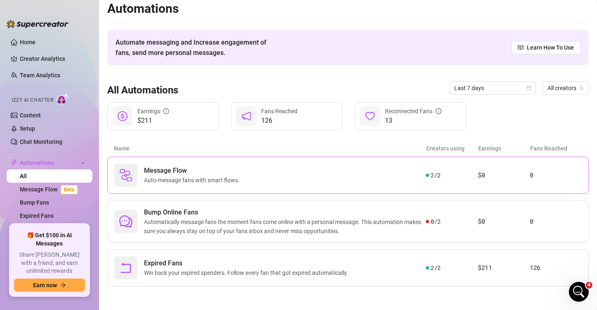
click at [272, 175] on div "Message Flow Auto-message fans with smart flows." at bounding box center [270, 174] width 312 height 23
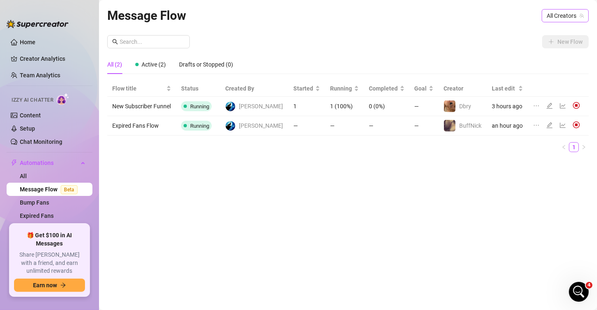
click at [539, 19] on span "All Creators" at bounding box center [565, 15] width 37 height 12
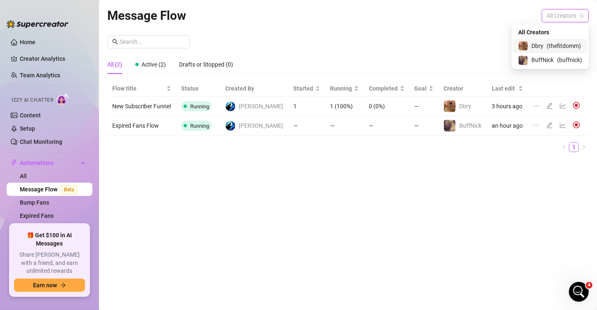
click at [539, 44] on span "( thefitdomm )" at bounding box center [564, 45] width 34 height 9
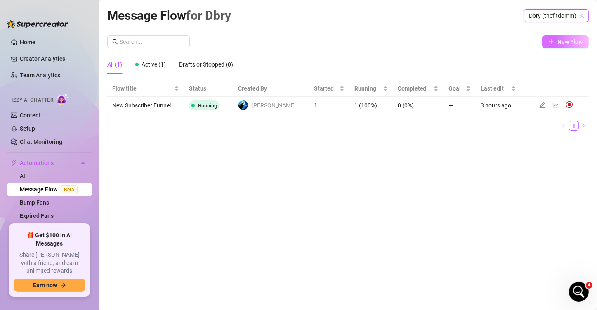
click at [539, 42] on icon "plus" at bounding box center [551, 42] width 6 height 6
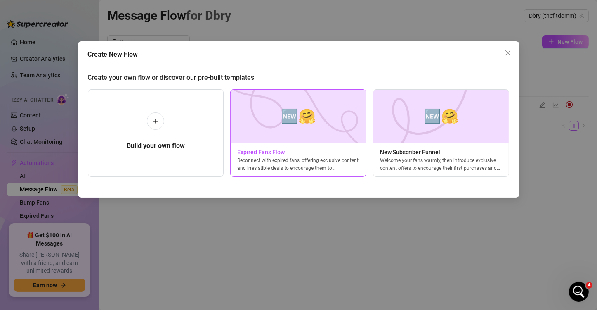
click at [311, 137] on img at bounding box center [298, 117] width 136 height 54
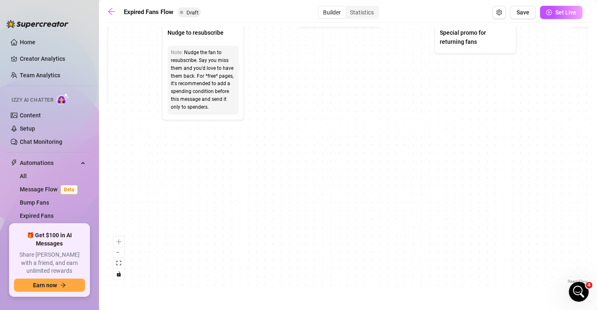
drag, startPoint x: 288, startPoint y: 144, endPoint x: 446, endPoint y: 183, distance: 162.5
click at [447, 182] on div "If True If False Send Message Send Message Wait for 2d Merge Send Message Follo…" at bounding box center [348, 156] width 482 height 258
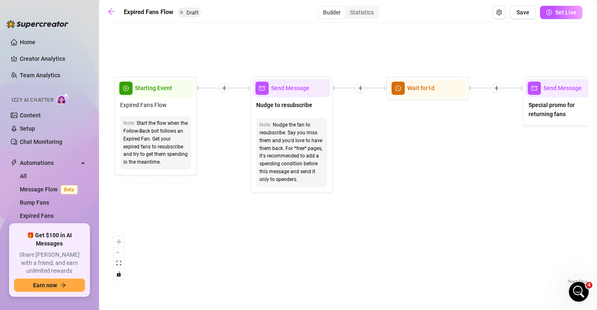
drag, startPoint x: 234, startPoint y: 176, endPoint x: 336, endPoint y: 194, distance: 104.3
click at [212, 195] on div "If True If False Send Message Send Message Wait for 2d Merge Send Message Follo…" at bounding box center [348, 156] width 482 height 258
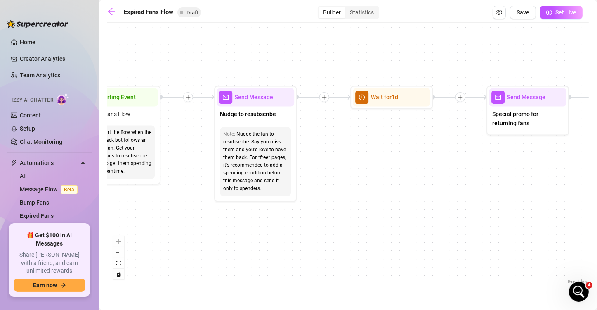
drag, startPoint x: 412, startPoint y: 188, endPoint x: 295, endPoint y: 175, distance: 117.1
click at [374, 197] on div "If True If False Send Message Send Message Wait for 2d Merge Send Message Follo…" at bounding box center [348, 156] width 482 height 258
click at [372, 54] on div "If True If False Send Message Send Message Wait for 2d Merge Send Message Follo…" at bounding box center [348, 156] width 482 height 258
click at [111, 10] on icon "arrow-left" at bounding box center [111, 11] width 8 height 8
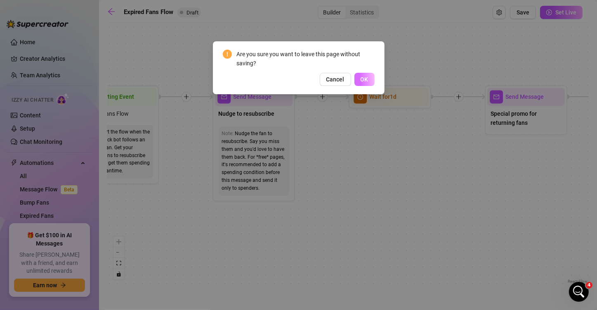
click at [370, 79] on button "OK" at bounding box center [365, 79] width 20 height 13
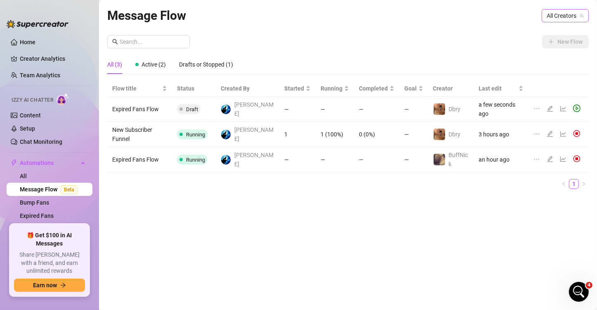
click at [539, 15] on span "All Creators" at bounding box center [565, 15] width 37 height 12
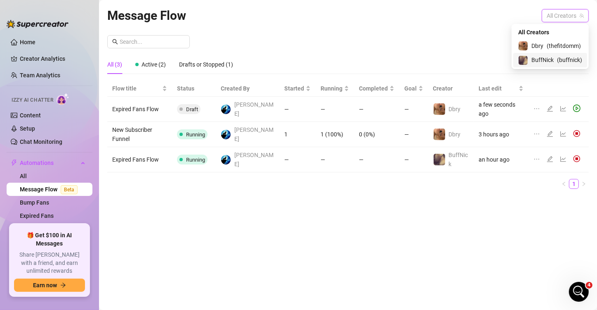
click at [539, 59] on span "BuffNick" at bounding box center [543, 59] width 22 height 9
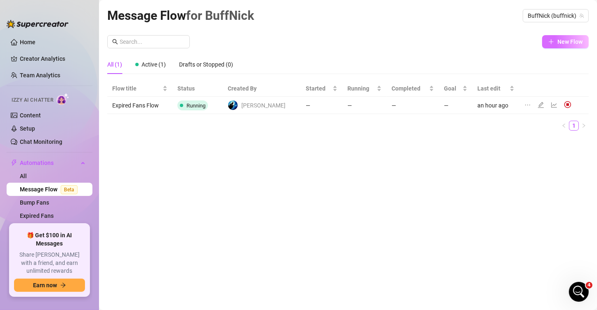
click at [539, 44] on span "New Flow" at bounding box center [570, 41] width 25 height 7
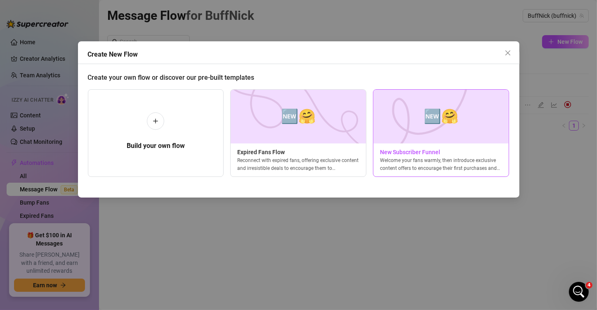
click at [437, 144] on div "🆕🤗 New Subscriber Funnel Welcome your fans warmly, then introduce exclusive con…" at bounding box center [441, 132] width 136 height 87
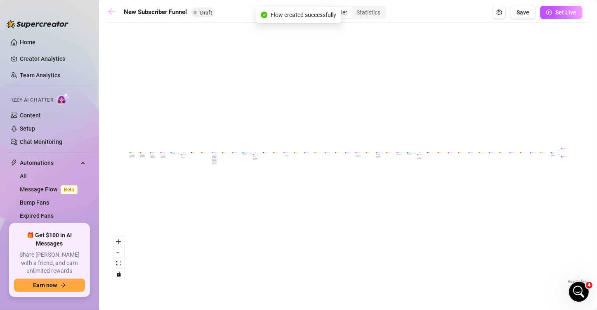
click at [116, 13] on link at bounding box center [113, 12] width 12 height 10
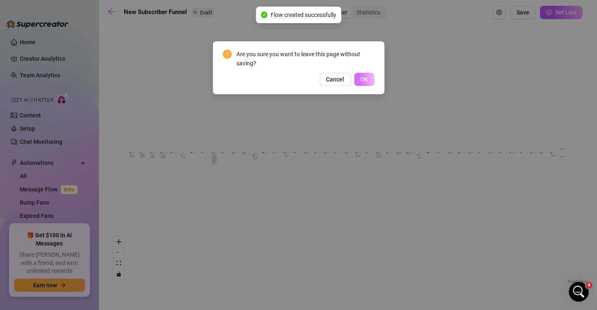
click at [368, 80] on span "OK" at bounding box center [365, 79] width 8 height 7
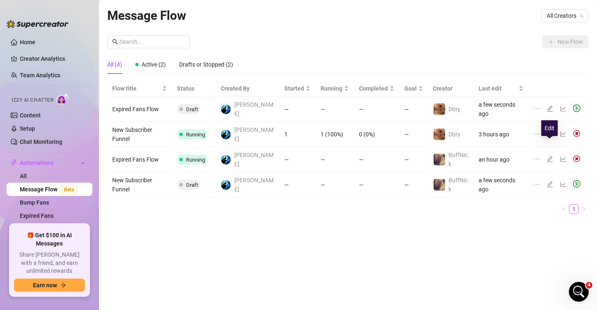
click at [539, 156] on icon "edit" at bounding box center [550, 159] width 6 height 6
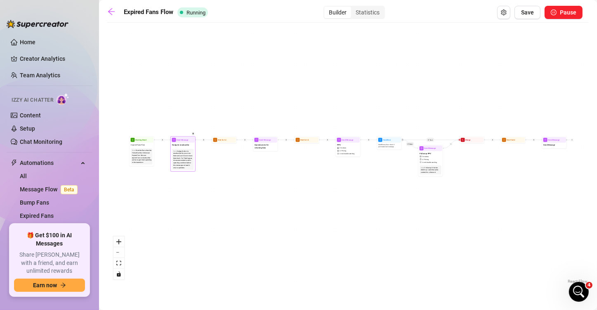
click at [187, 152] on div "Nudge the fan to resubscribe. Say you miss them and you'd love to have them bac…" at bounding box center [182, 159] width 19 height 19
click at [182, 143] on span "Nudge to resubscribe" at bounding box center [180, 144] width 17 height 3
type textarea "Hey there! I noticed your subscription ran out....I miss you babe😘there's so mu…"
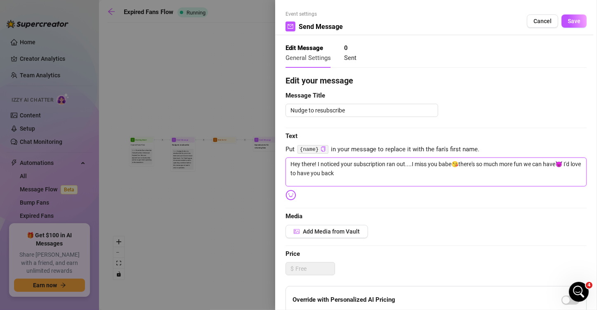
drag, startPoint x: 409, startPoint y: 177, endPoint x: 252, endPoint y: 157, distance: 157.7
click at [252, 157] on div "Event settings Send Message Cancel Save Edit Message General Settings 0 Sent Ed…" at bounding box center [298, 155] width 597 height 310
click at [244, 208] on div at bounding box center [298, 155] width 597 height 310
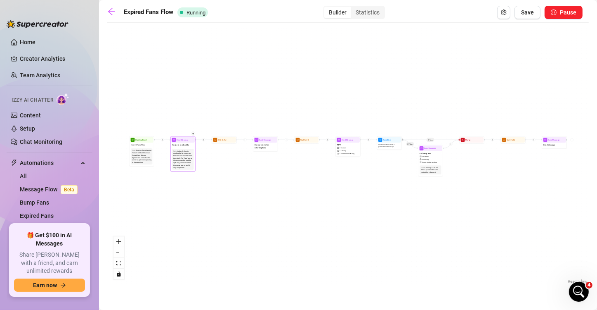
click at [178, 143] on span "Nudge to resubscribe" at bounding box center [180, 144] width 17 height 3
type textarea "Hey there! I noticed your subscription ran out....I miss you babe😘there's so mu…"
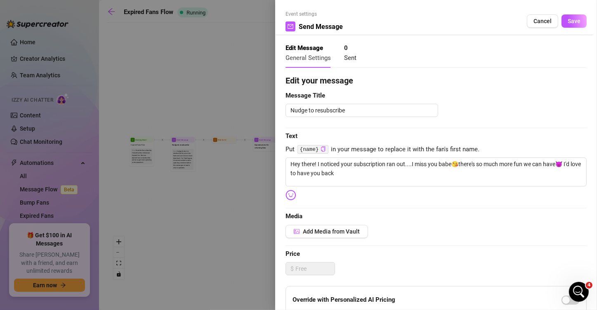
click at [240, 188] on div at bounding box center [298, 155] width 597 height 310
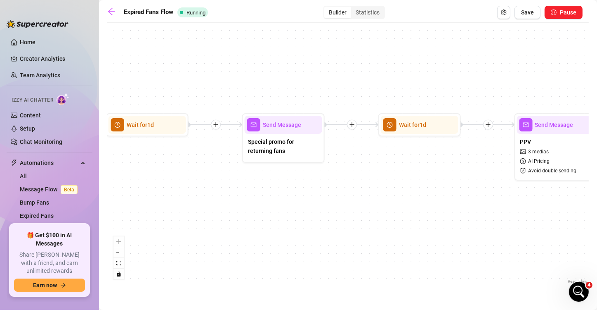
drag, startPoint x: 405, startPoint y: 165, endPoint x: 340, endPoint y: 191, distance: 69.7
click at [340, 191] on div "If True If False Send Message Send Message Wait for 2d Merge Send Message Follo…" at bounding box center [348, 156] width 482 height 258
click at [284, 127] on span "Send Message" at bounding box center [282, 124] width 38 height 9
type textarea "Fans who resubscribed just got a 90% discount on my most popular ppv. Can I cou…"
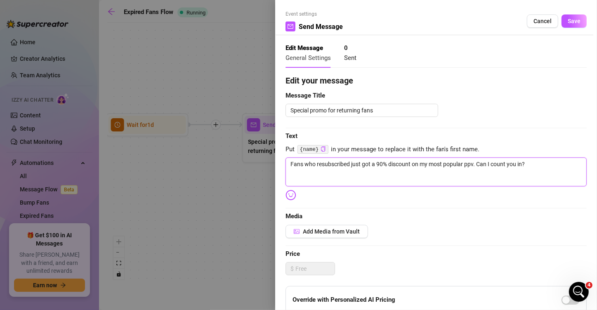
drag, startPoint x: 549, startPoint y: 167, endPoint x: 280, endPoint y: 165, distance: 269.1
click at [280, 165] on div "Event settings Send Message Cancel Save Edit Message General Settings 0 Sent Ed…" at bounding box center [436, 155] width 322 height 310
click at [197, 181] on div at bounding box center [298, 155] width 597 height 310
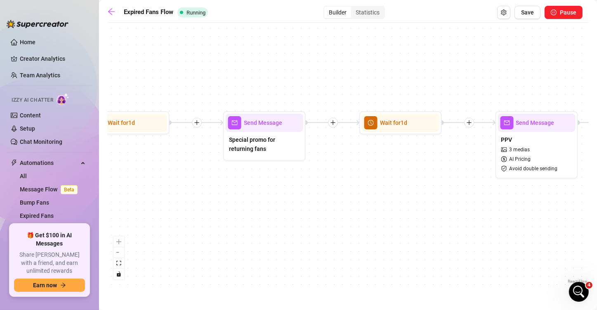
drag, startPoint x: 411, startPoint y: 210, endPoint x: 245, endPoint y: 208, distance: 166.3
click at [242, 208] on div "If True If False Send Message Send Message Wait for 2d Merge Send Message Follo…" at bounding box center [348, 156] width 482 height 258
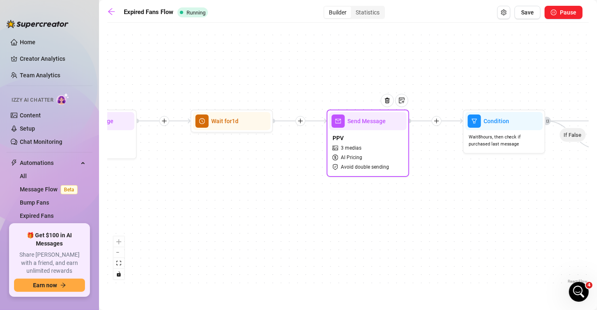
click at [379, 119] on div at bounding box center [391, 106] width 36 height 42
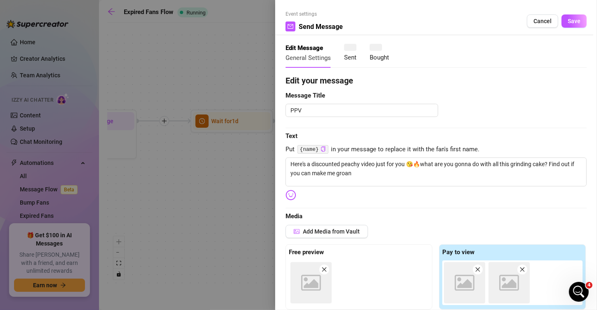
type textarea "Here's a discounted peachy video just for you 😘🔥what are you gonna do with all …"
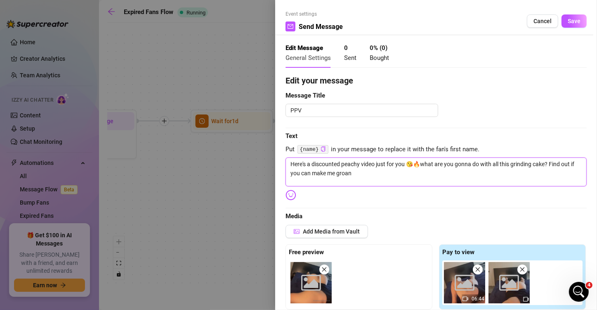
drag, startPoint x: 384, startPoint y: 175, endPoint x: 242, endPoint y: 155, distance: 143.3
click at [242, 155] on div "Event settings Send Message Cancel Save Edit Message General Settings 0 Sent 0 …" at bounding box center [298, 155] width 597 height 310
click at [383, 187] on div "Edit your message Message Title PPV Text Put {name} in your message to replace …" at bounding box center [436, 313] width 301 height 479
click at [357, 172] on textarea "Here's a discounted peachy video just for you 😘🔥what are you gonna do with all …" at bounding box center [436, 171] width 301 height 29
type textarea "Here's a discounted peachy video just for you 😘🔥what are you gonna do with all …"
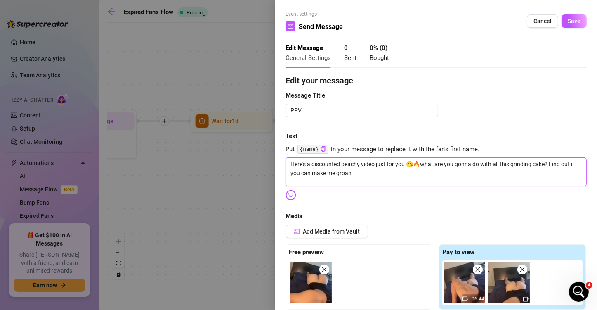
type textarea "Here's a discounted peachy video just for you 😘🔥what are you gonna do with all …"
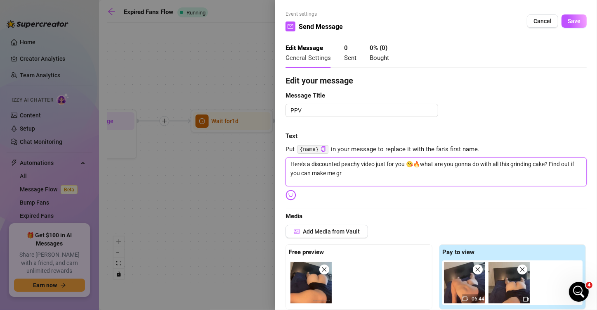
type textarea "Here's a discounted peachy video just for you 😘🔥what are you gonna do with all …"
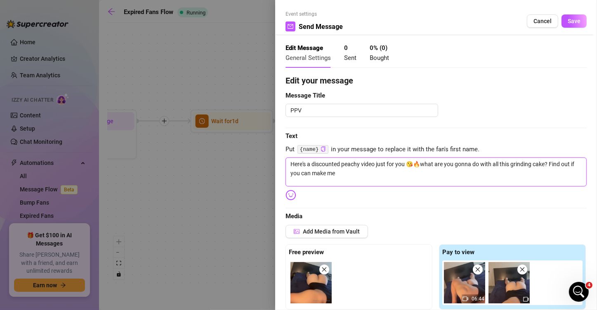
type textarea "Here's a discounted peachy video just for you 😘🔥what are you gonna do with all …"
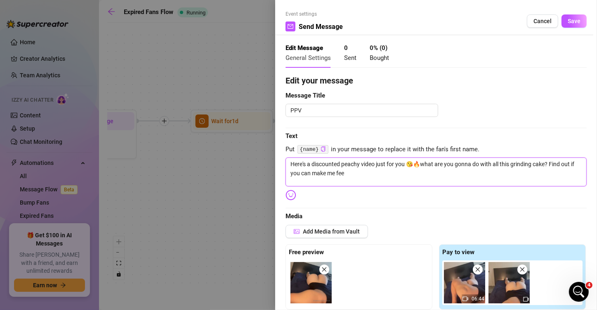
type textarea "Here's a discounted peachy video just for you 😘🔥what are you gonna do with all …"
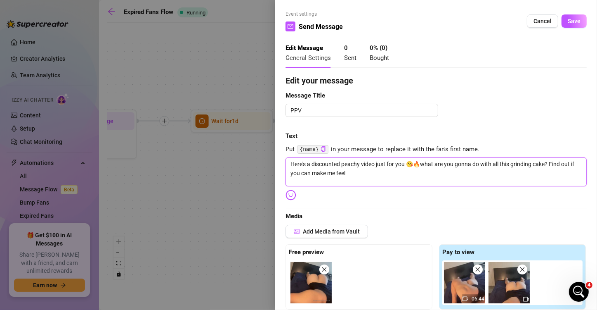
type textarea "Here's a discounted peachy video just for you 😘🔥what are you gonna do with all …"
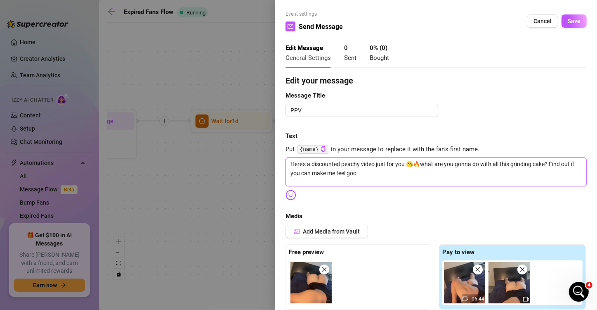
type textarea "Here's a discounted peachy video just for you 😘🔥what are you gonna do with all …"
click at [539, 24] on span "Save" at bounding box center [574, 21] width 13 height 7
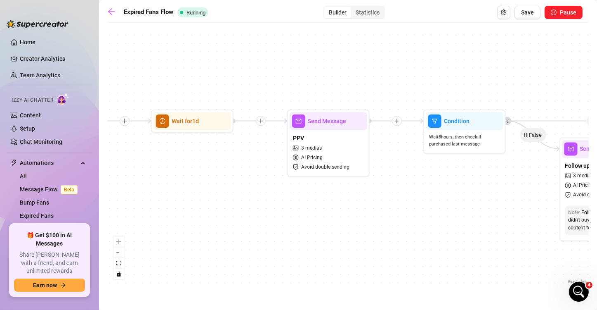
drag, startPoint x: 330, startPoint y: 217, endPoint x: 189, endPoint y: 217, distance: 140.3
click at [139, 217] on div "If True If False Send Message Send Message Wait for 2d Merge Send Message Follo…" at bounding box center [348, 156] width 482 height 258
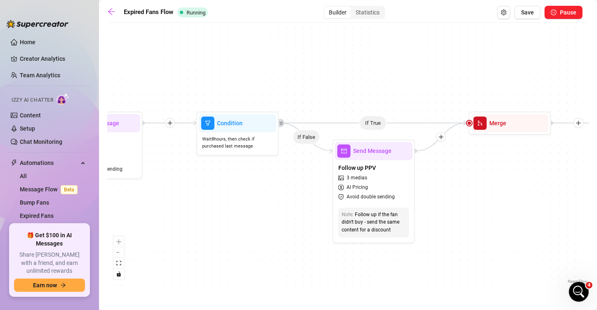
drag, startPoint x: 328, startPoint y: 199, endPoint x: 252, endPoint y: 201, distance: 75.6
click at [252, 201] on div "If True If False Send Message Send Message Wait for 2d Merge Send Message Follo…" at bounding box center [348, 156] width 482 height 258
click at [381, 155] on div "Send Message" at bounding box center [374, 151] width 78 height 18
type textarea "Resending this juicy peach video for the next 24 hours only! Don't miss this in…"
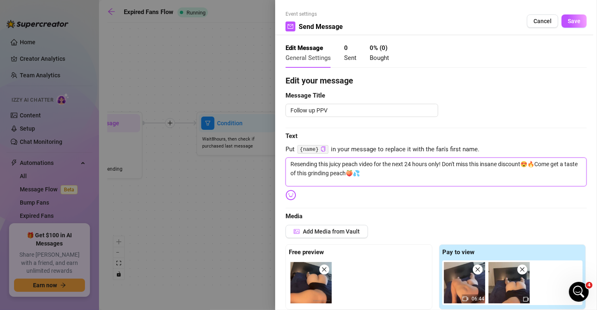
drag, startPoint x: 385, startPoint y: 174, endPoint x: 279, endPoint y: 163, distance: 107.0
click at [279, 163] on div "Event settings Send Message Cancel Save Edit Message General Settings 0 Sent 0 …" at bounding box center [436, 155] width 322 height 310
click at [253, 225] on div at bounding box center [298, 155] width 597 height 310
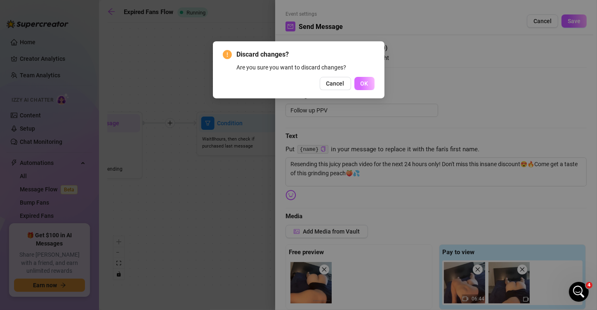
click at [366, 82] on span "OK" at bounding box center [365, 83] width 8 height 7
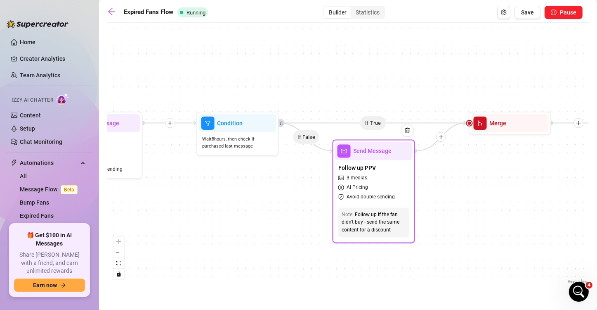
click at [362, 154] on span "Send Message" at bounding box center [372, 150] width 38 height 9
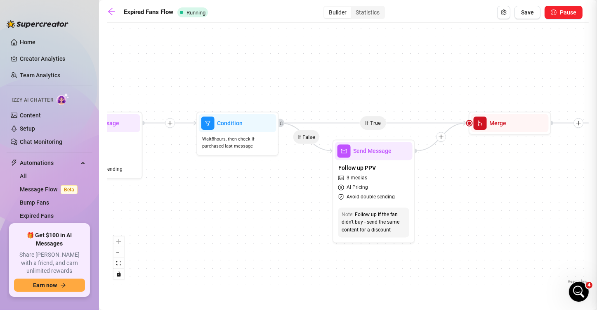
type textarea "Resending this juicy peach video for the next 24 hours only! Don't miss this in…"
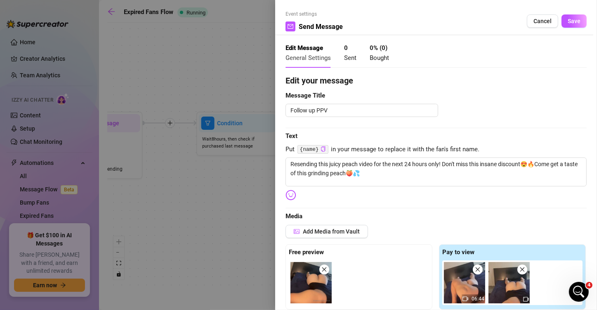
click at [263, 182] on div at bounding box center [298, 155] width 597 height 310
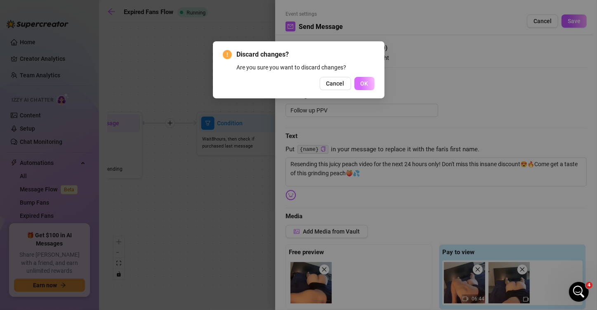
click at [364, 89] on button "OK" at bounding box center [365, 83] width 20 height 13
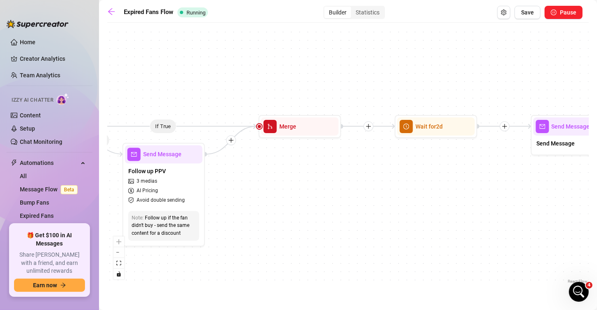
drag, startPoint x: 480, startPoint y: 184, endPoint x: 251, endPoint y: 187, distance: 229.9
click at [248, 187] on div "If True If False Send Message Send Message Wait for 2d Merge Send Message Follo…" at bounding box center [348, 156] width 482 height 258
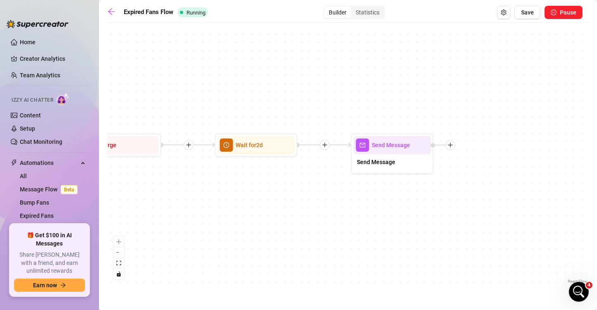
drag, startPoint x: 460, startPoint y: 184, endPoint x: 302, endPoint y: 203, distance: 159.2
click at [302, 203] on div "If True If False Send Message Send Message Wait for 2d Merge Send Message Follo…" at bounding box center [348, 156] width 482 height 258
click at [397, 147] on div at bounding box center [415, 130] width 36 height 42
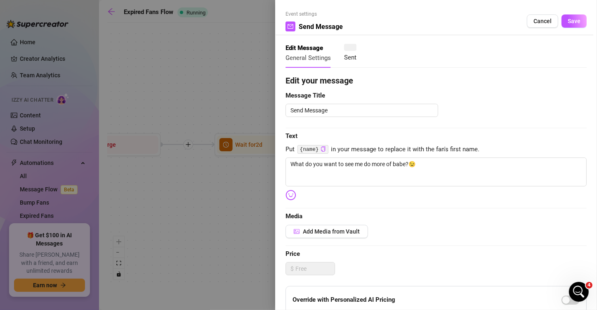
type textarea "What do you want to see me do more of babe?😉"
drag, startPoint x: 402, startPoint y: 164, endPoint x: 211, endPoint y: 164, distance: 190.3
click at [211, 164] on div "Event settings Send Message Cancel Save Edit Message General Settings 0 Sent Ed…" at bounding box center [298, 155] width 597 height 310
click at [258, 84] on div at bounding box center [298, 155] width 597 height 310
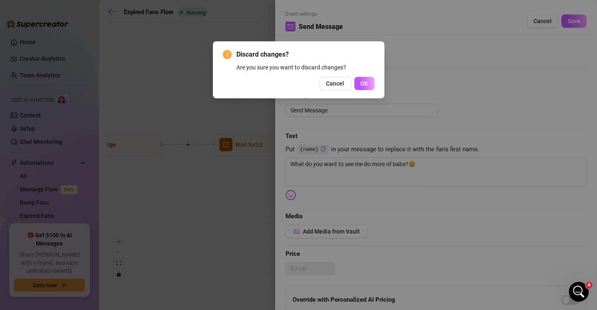
drag, startPoint x: 368, startPoint y: 81, endPoint x: 303, endPoint y: 78, distance: 64.5
click at [367, 81] on span "OK" at bounding box center [365, 83] width 8 height 7
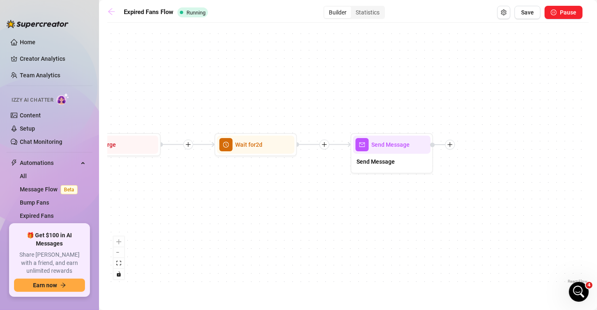
click at [107, 12] on icon "arrow-left" at bounding box center [111, 11] width 8 height 8
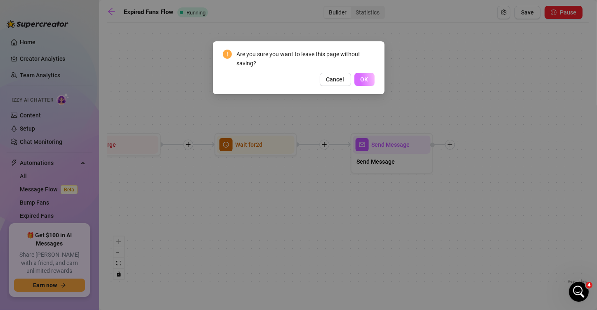
click at [364, 74] on button "OK" at bounding box center [365, 79] width 20 height 13
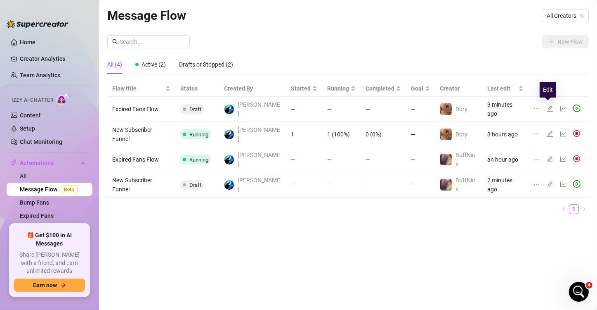
click at [539, 106] on icon "edit" at bounding box center [550, 108] width 7 height 7
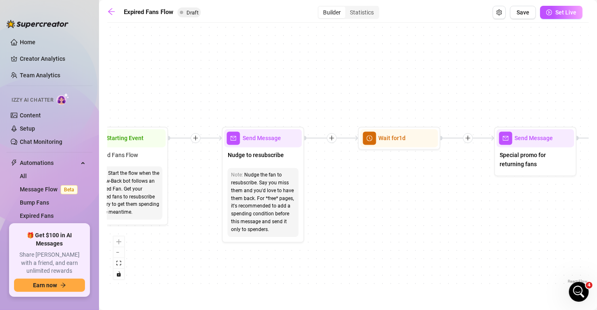
drag, startPoint x: 237, startPoint y: 160, endPoint x: 323, endPoint y: 229, distance: 110.3
click at [434, 286] on main "Expired Fans Flow Draft Builder Statistics Save Set Live If True If False Send …" at bounding box center [348, 155] width 498 height 310
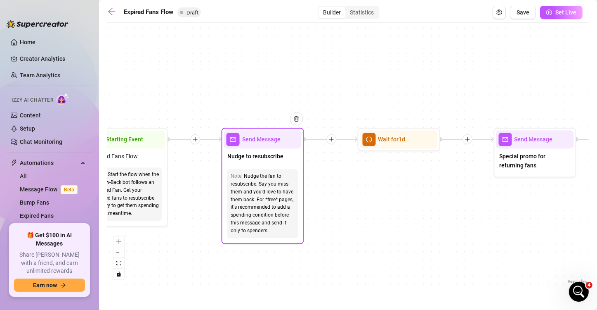
click at [247, 140] on span "Send Message" at bounding box center [261, 139] width 38 height 9
type textarea "Nudge to resubscribe"
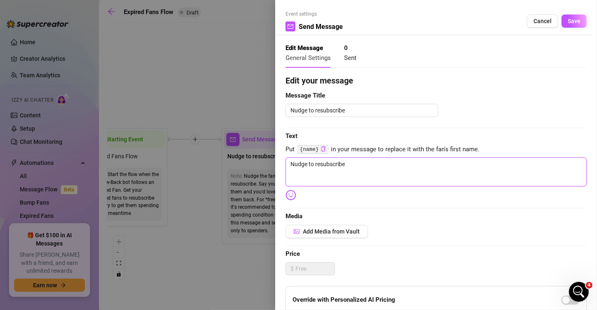
click at [373, 171] on textarea "Nudge to resubscribe" at bounding box center [436, 171] width 301 height 29
drag, startPoint x: 378, startPoint y: 170, endPoint x: 274, endPoint y: 168, distance: 103.2
click at [274, 168] on div "Event settings Send Message Cancel Save Edit Message General Settings 0 Sent Ed…" at bounding box center [298, 155] width 597 height 310
paste textarea "Hey there! I noticed your subscription ran out....I miss you babe😘there's so mu…"
type textarea "Hey there! I noticed your subscription ran out....I miss you babe😘there's so mu…"
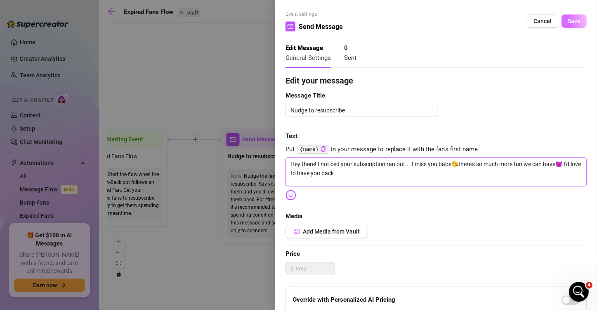
type textarea "Hey there! I noticed your subscription ran out....I miss you babe😘there's so mu…"
click at [539, 23] on span "Save" at bounding box center [574, 21] width 13 height 7
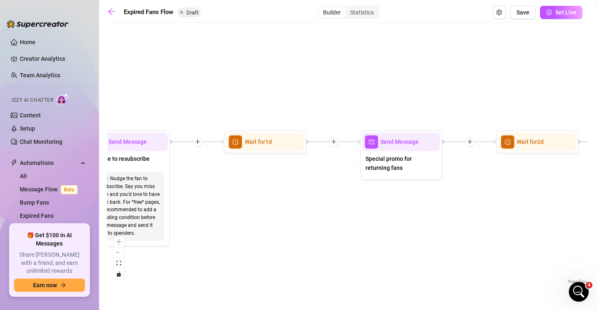
drag, startPoint x: 391, startPoint y: 188, endPoint x: 257, endPoint y: 191, distance: 134.2
click at [257, 191] on div "If True If False Send Message Send Message Wait for 2d Merge Send Message Follo…" at bounding box center [348, 156] width 482 height 258
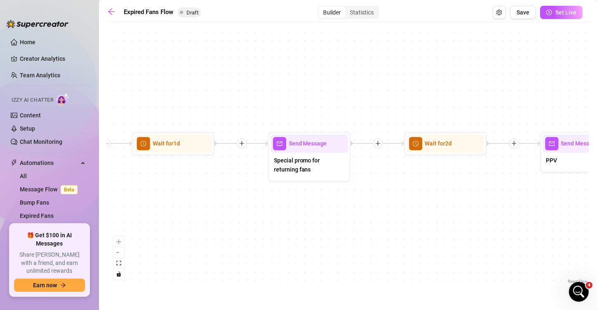
drag, startPoint x: 359, startPoint y: 193, endPoint x: 267, endPoint y: 195, distance: 91.6
click at [267, 195] on div "If True If False Send Message Send Message Wait for 2d Merge Send Message Follo…" at bounding box center [348, 156] width 482 height 258
click at [315, 151] on div "Send Message" at bounding box center [310, 143] width 78 height 18
type textarea "Special promo for returning fans"
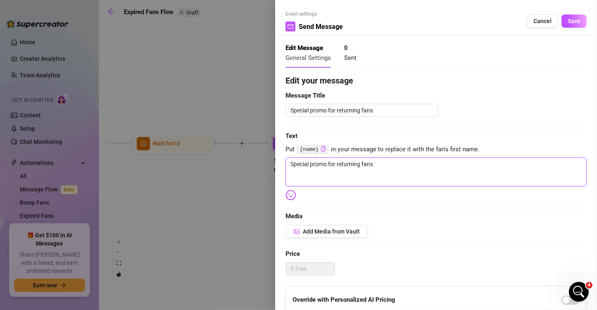
click at [386, 175] on textarea "Special promo for returning fans" at bounding box center [436, 171] width 301 height 29
paste textarea "Fans who resubscribed just got a 90% discount on my most popular ppv. Can I cou…"
type textarea "Fans who resubscribed just got a 90% discount on my most popular ppv. Can I cou…"
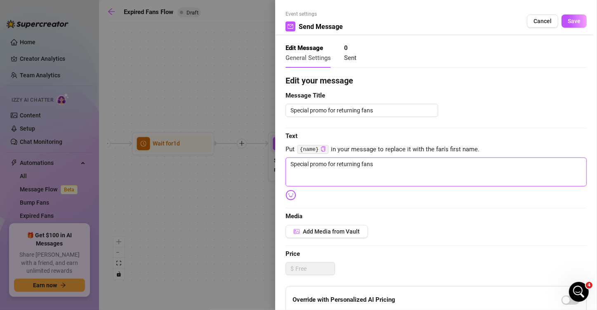
type textarea "Fans who resubscribed just got a 90% discount on my most popular ppv. Can I cou…"
click at [474, 163] on textarea "Fans who resubscribed just got a 90% discount on my most popular ppv. Can I cou…" at bounding box center [436, 171] width 301 height 29
type textarea "Fans who resubscribed just got a 90% discount on my most popular pp. Can I coun…"
type textarea "Fans who resubscribed just got a 90% discount on my most popular p. Can I count…"
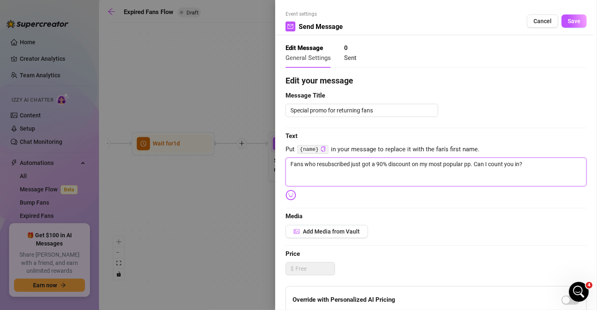
type textarea "Fans who resubscribed just got a 90% discount on my most popular p. Can I count…"
type textarea "Fans who resubscribed just got a 90% discount on my most popular . Can I count …"
type textarea "Fans who resubscribed just got a 90% discount on my most popular v. Can I count…"
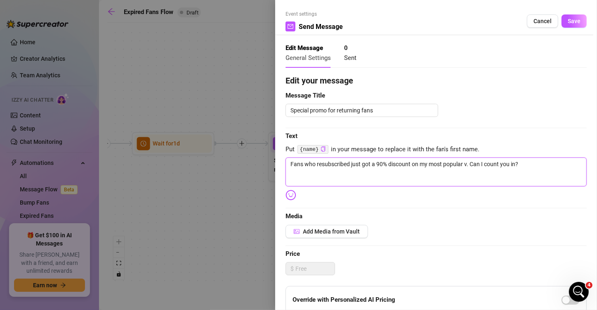
type textarea "Fans who resubscribed just got a 90% discount on my most popular vi. Can I coun…"
type textarea "Fans who resubscribed just got a 90% discount on my most popular vid. Can I cou…"
type textarea "Fans who resubscribed just got a 90% discount on my most popular vide. Can I co…"
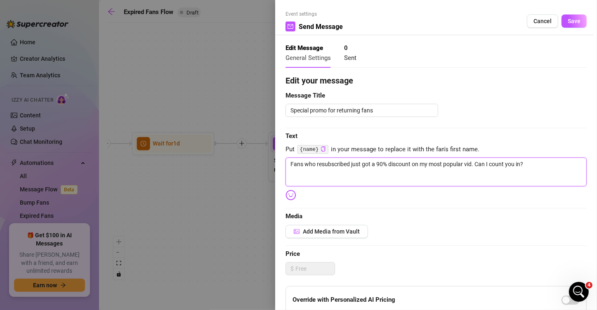
type textarea "Fans who resubscribed just got a 90% discount on my most popular vide. Can I co…"
type textarea "Fans who resubscribed just got a 90% discount on my most popular video. Can I c…"
click at [539, 26] on button "Save" at bounding box center [574, 20] width 25 height 13
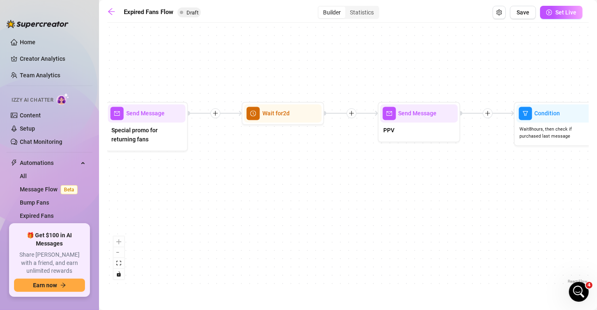
drag, startPoint x: 459, startPoint y: 215, endPoint x: 276, endPoint y: 177, distance: 186.7
click at [253, 183] on div "If True If False Send Message Send Message Wait for 2d Merge Send Message Follo…" at bounding box center [348, 156] width 482 height 258
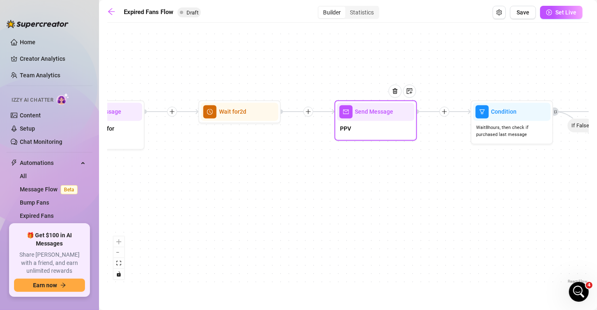
click at [394, 109] on div at bounding box center [399, 97] width 36 height 42
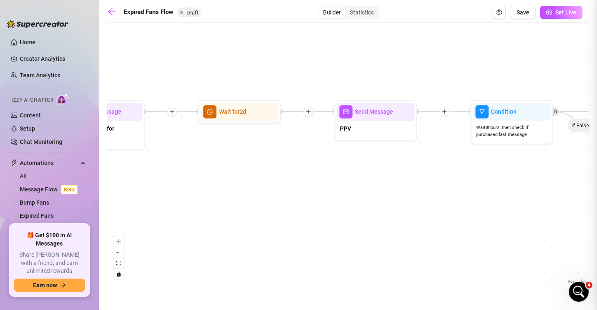
type textarea "PPV"
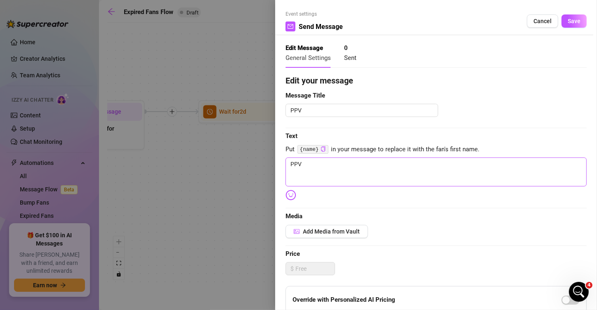
click at [371, 188] on div "Edit your message Message Title PPV Text Put {name} in your message to replace …" at bounding box center [436, 254] width 301 height 361
click at [370, 177] on textarea "PPV" at bounding box center [436, 171] width 301 height 29
paste textarea "Here's a discounted peachy video just for you 😘🔥what are you gonna do with all …"
type textarea "Here's a discounted peachy video just for you 😘🔥what are you gonna do with all …"
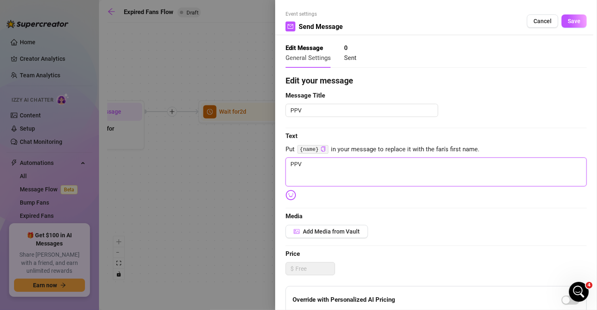
type textarea "Here's a discounted peachy video just for you 😘🔥what are you gonna do with all …"
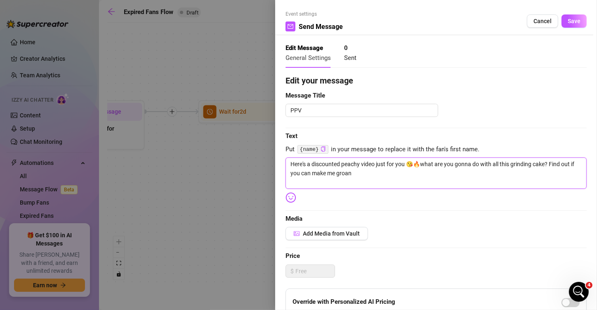
drag, startPoint x: 364, startPoint y: 173, endPoint x: 376, endPoint y: 174, distance: 11.6
click at [365, 173] on textarea "Here's a discounted peachy video just for you 😘🔥what are you gonna do with all …" at bounding box center [436, 172] width 301 height 31
type textarea "Here's a discounted peachy video just for you 😘🔥what are you gonna do with all …"
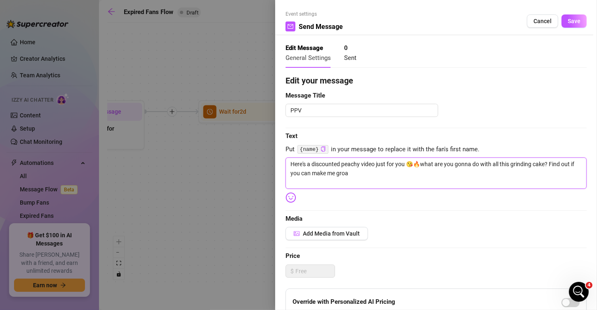
type textarea "Here's a discounted peachy video just for you 😘🔥what are you gonna do with all …"
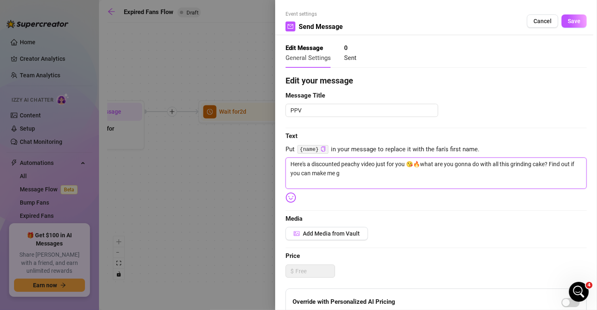
type textarea "Here's a discounted peachy video just for you 😘🔥what are you gonna do with all …"
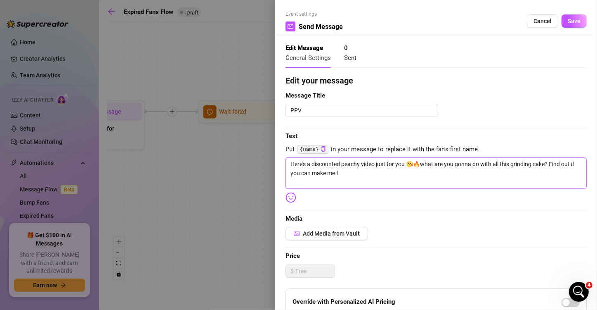
type textarea "Here's a discounted peachy video just for you 😘🔥what are you gonna do with all …"
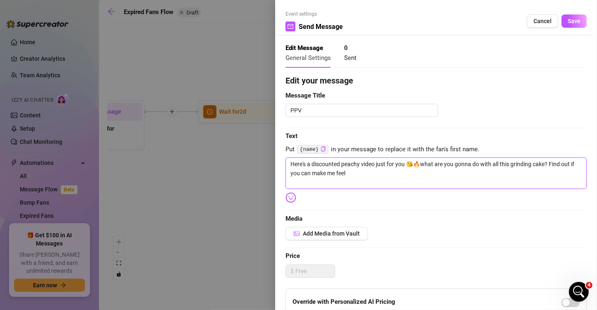
type textarea "Here's a discounted peachy video just for you 😘🔥what are you gonna do with all …"
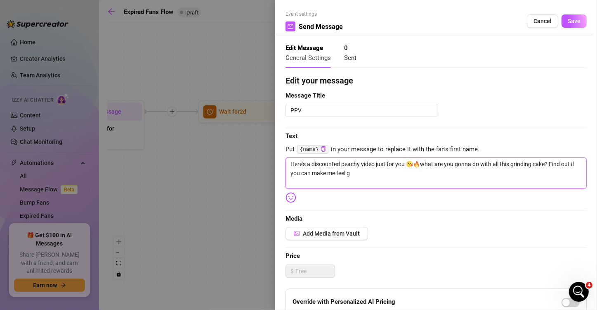
type textarea "Here's a discounted peachy video just for you 😘🔥what are you gonna do with all …"
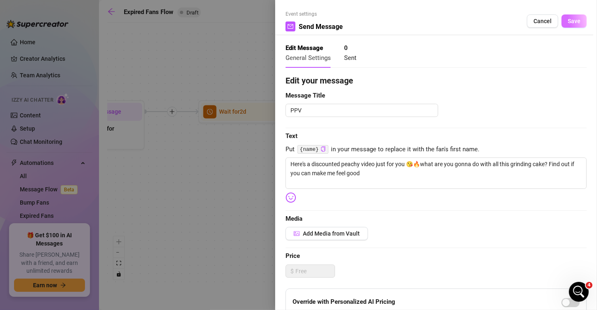
click at [539, 17] on button "Save" at bounding box center [574, 20] width 25 height 13
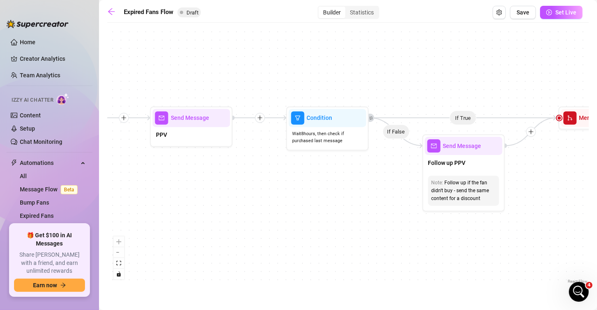
drag, startPoint x: 263, startPoint y: 198, endPoint x: 203, endPoint y: 198, distance: 59.8
click at [203, 198] on div "If True If False Send Message Send Message Wait for 2d Merge Send Message Follo…" at bounding box center [348, 156] width 482 height 258
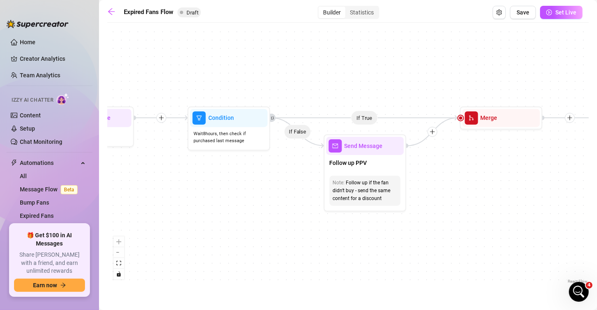
drag, startPoint x: 259, startPoint y: 197, endPoint x: 231, endPoint y: 197, distance: 28.1
click at [231, 197] on div "If True If False Send Message Send Message Wait for 2d Merge Send Message Follo…" at bounding box center [348, 156] width 482 height 258
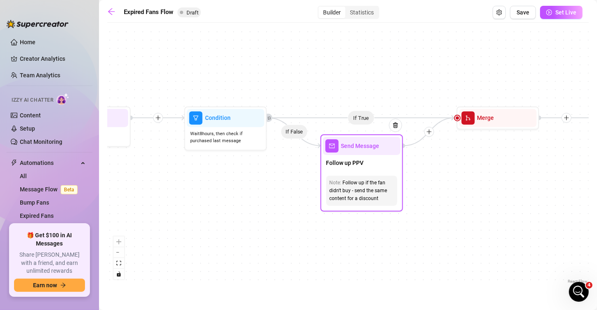
click at [368, 151] on div "Send Message" at bounding box center [362, 146] width 78 height 18
type textarea "/"
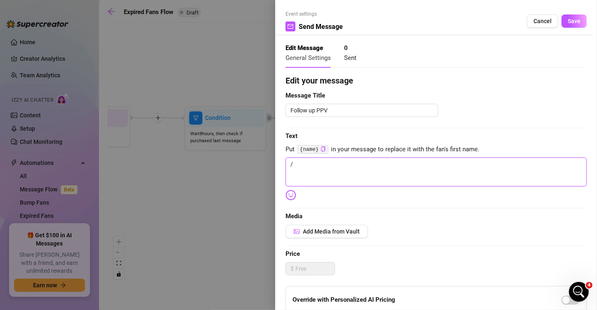
click at [365, 177] on textarea "/" at bounding box center [436, 171] width 301 height 29
click at [366, 176] on textarea "/" at bounding box center [436, 171] width 301 height 29
type textarea "Write your message here"
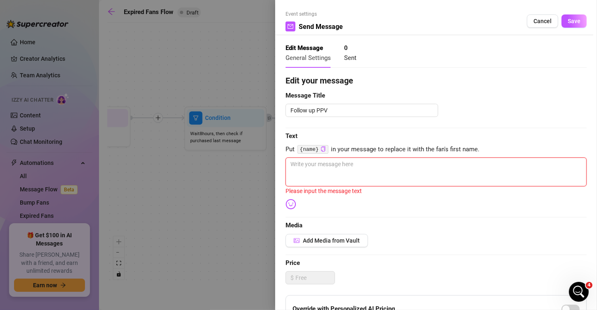
paste textarea "Resending this juicy peach video for the next 24 hours only! Don't miss this in…"
type textarea "Resending this juicy peach video for the next 24 hours only! Don't miss this in…"
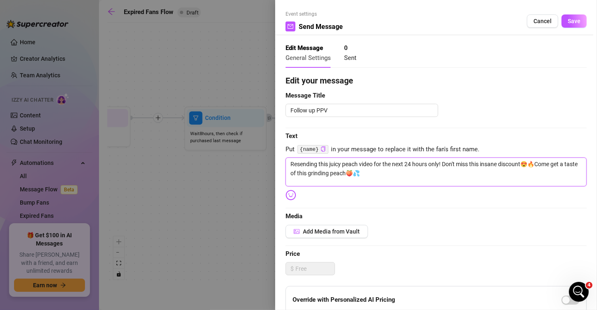
drag, startPoint x: 359, startPoint y: 163, endPoint x: 357, endPoint y: 167, distance: 4.8
click at [353, 163] on textarea "Resending this juicy peach video for the next 24 hours only! Don't miss this in…" at bounding box center [436, 171] width 301 height 29
type textarea "Resending this juicy pea video for the next 24 hours only! Don't miss this insa…"
type textarea "Resending this juicy pe video for the next 24 hours only! Don't miss this insan…"
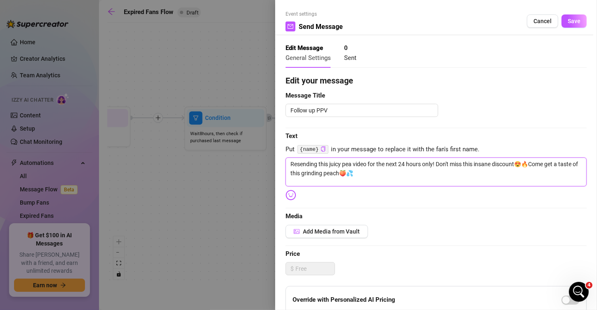
type textarea "Resending this juicy pe video for the next 24 hours only! Don't miss this insan…"
type textarea "Resending this juicy p video for the next 24 hours only! Don't miss this insane…"
type textarea "Resending this juicy video for the next 24 hours only! Don't miss this insane d…"
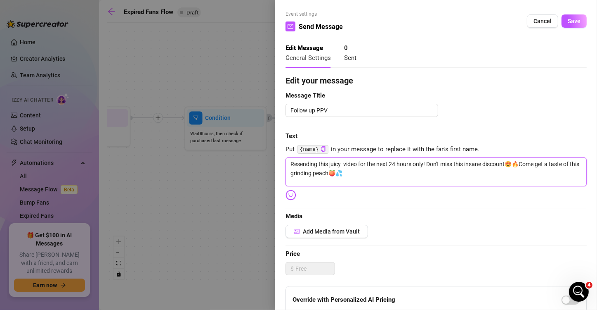
type textarea "Resending this juicy video for the next 24 hours only! Don't miss this insane d…"
click at [539, 20] on span "Save" at bounding box center [574, 21] width 13 height 7
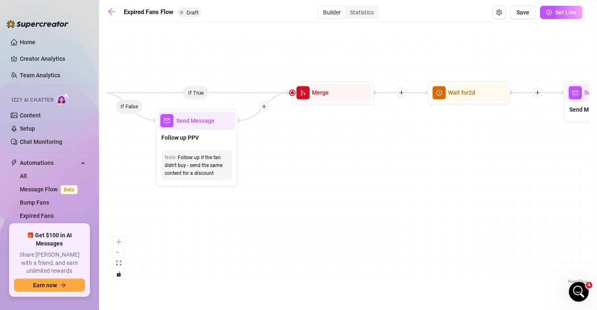
drag, startPoint x: 514, startPoint y: 150, endPoint x: 331, endPoint y: 119, distance: 185.8
click at [320, 119] on div "If True If False Send Message Send Message Wait for 2d Merge Send Message Follo…" at bounding box center [348, 156] width 482 height 258
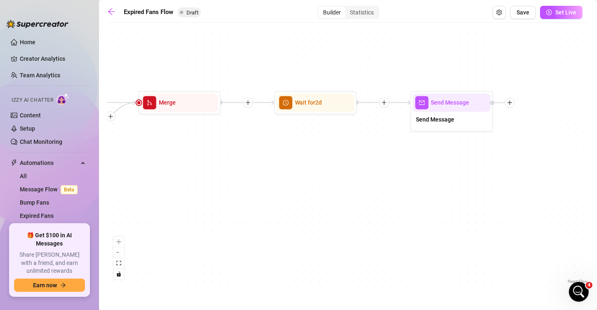
drag, startPoint x: 465, startPoint y: 116, endPoint x: 356, endPoint y: 135, distance: 110.9
click at [313, 138] on div "If True If False Send Message Send Message Wait for 2d Merge Send Message Follo…" at bounding box center [348, 156] width 482 height 258
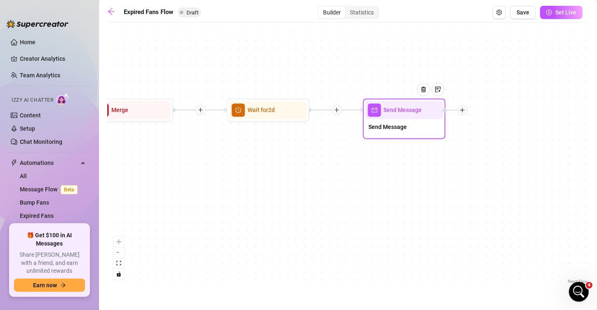
click at [412, 116] on div "Send Message" at bounding box center [405, 110] width 78 height 18
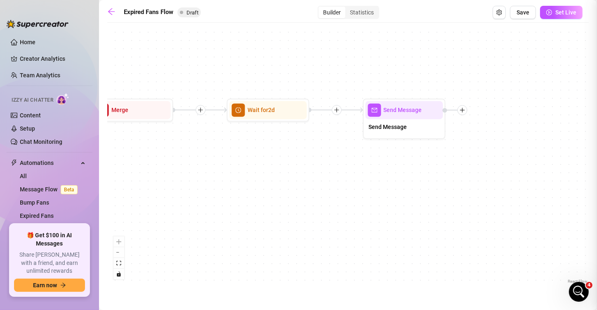
type textarea "/"
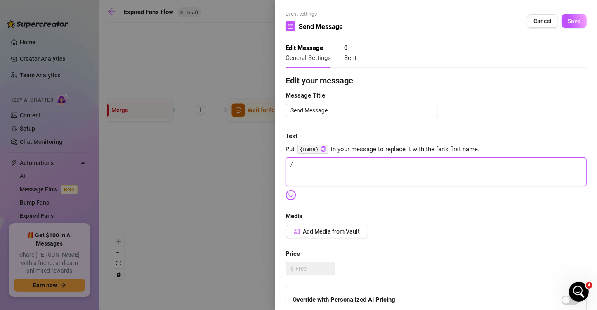
click at [359, 174] on textarea "/" at bounding box center [436, 171] width 301 height 29
paste textarea "What do you want to see me do more of babe?😉"
type textarea "What do you want to see me do more of babe?😉"
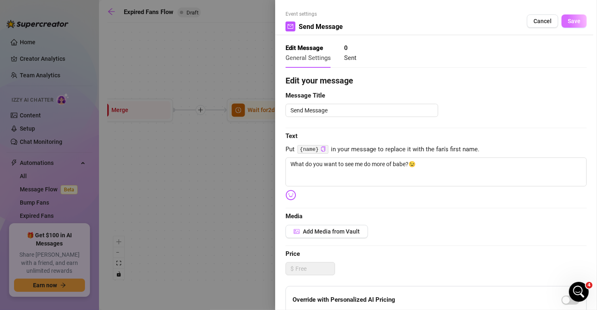
click at [539, 18] on span "Save" at bounding box center [574, 21] width 13 height 7
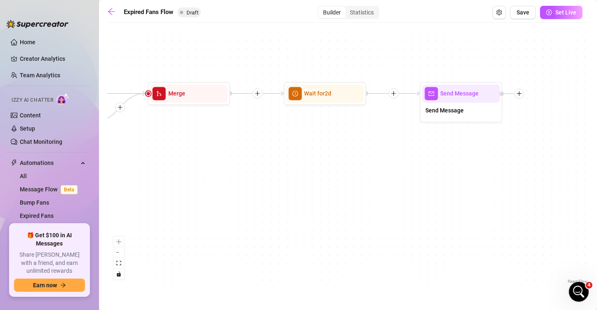
drag, startPoint x: 283, startPoint y: 181, endPoint x: 342, endPoint y: 164, distance: 61.8
click at [342, 164] on div "If True If False Send Message Send Message Wait for 2d Merge Send Message Follo…" at bounding box center [348, 156] width 482 height 258
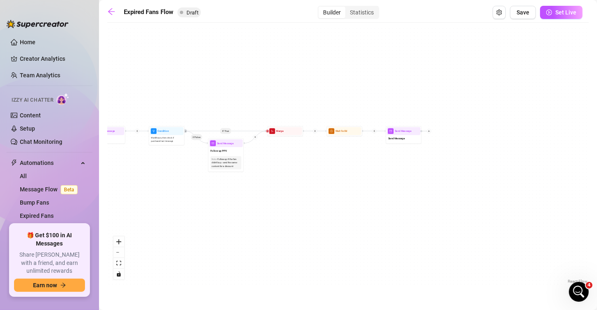
drag, startPoint x: 378, startPoint y: 157, endPoint x: 469, endPoint y: 144, distance: 92.6
click at [469, 144] on div "If True If False Send Message Send Message Wait for 2d Merge Send Message Follo…" at bounding box center [348, 156] width 482 height 258
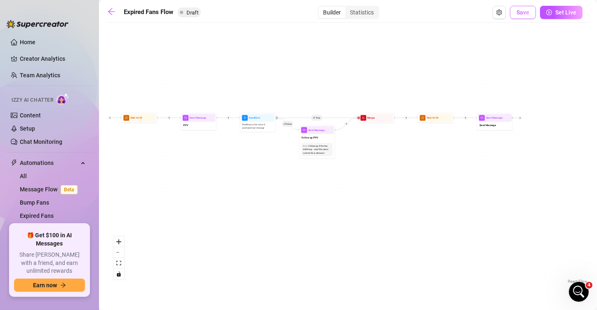
click at [527, 8] on button "Save" at bounding box center [523, 12] width 26 height 13
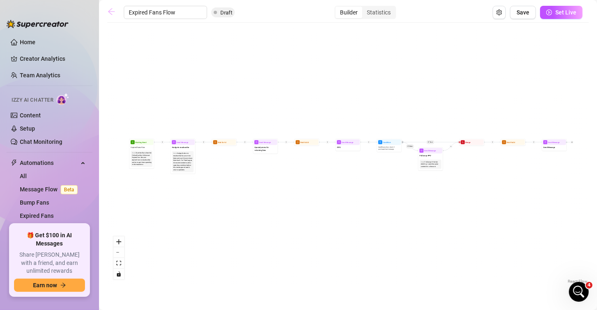
click at [110, 12] on icon "arrow-left" at bounding box center [111, 11] width 7 height 7
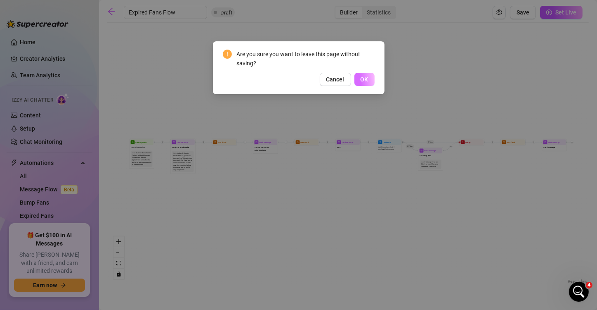
click at [363, 79] on span "OK" at bounding box center [365, 79] width 8 height 7
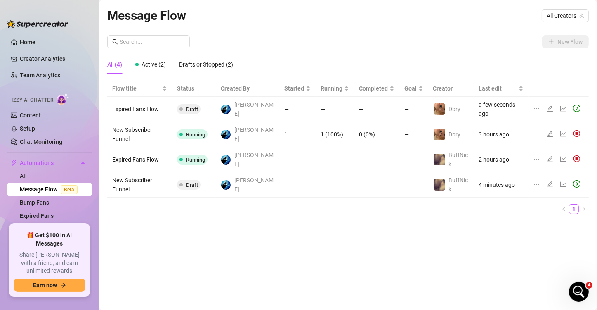
click at [458, 15] on div "Message Flow All Creators" at bounding box center [348, 15] width 482 height 19
click at [539, 107] on icon "play-circle" at bounding box center [576, 107] width 7 height 7
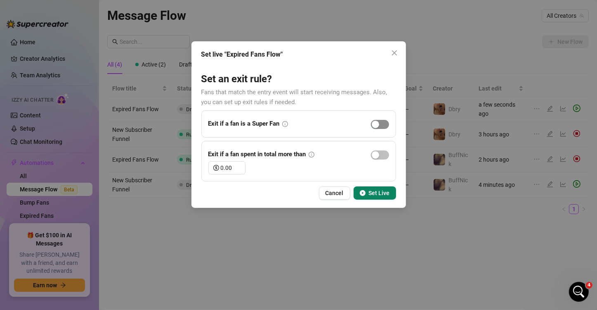
click at [375, 127] on div "button" at bounding box center [375, 124] width 7 height 7
click at [235, 165] on div "0.01" at bounding box center [233, 167] width 24 height 12
type input "0"
type input "100.00"
click at [378, 155] on div "button" at bounding box center [375, 154] width 7 height 7
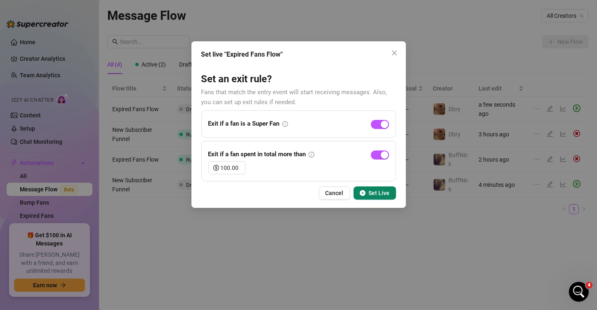
click at [378, 190] on span "Set Live" at bounding box center [379, 192] width 21 height 7
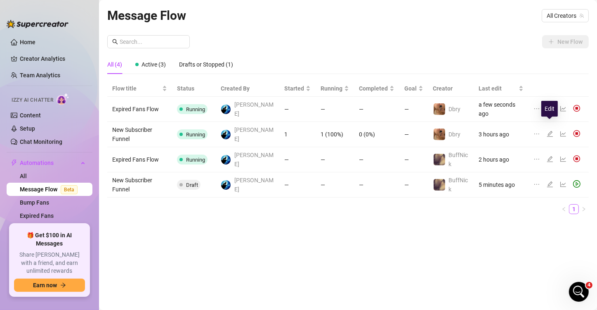
click at [539, 130] on icon "edit" at bounding box center [550, 133] width 7 height 7
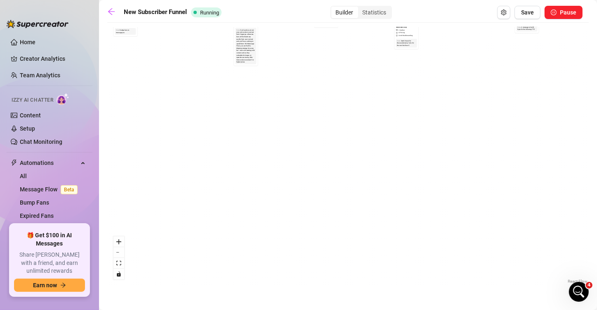
drag, startPoint x: 251, startPoint y: 97, endPoint x: 357, endPoint y: 227, distance: 167.3
click at [362, 228] on div "If True If True If True If False If False If False If True If False Wait for 30…" at bounding box center [348, 156] width 482 height 258
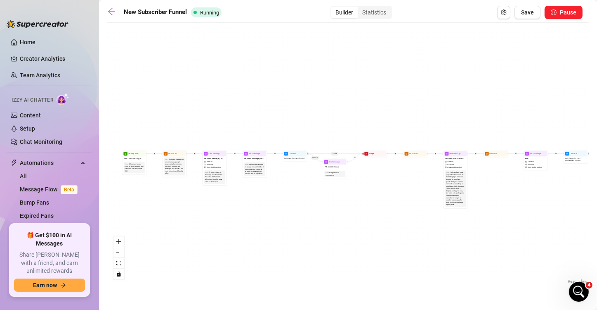
drag, startPoint x: 195, startPoint y: 161, endPoint x: 313, endPoint y: 208, distance: 127.1
click at [333, 216] on div "If True If True If True If False If False If False If True If False Wait for 30…" at bounding box center [348, 156] width 482 height 258
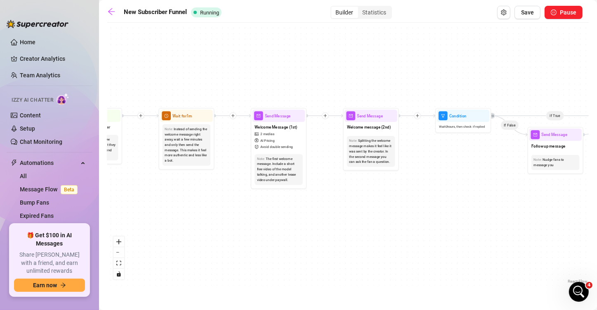
drag, startPoint x: 188, startPoint y: 163, endPoint x: 310, endPoint y: 184, distance: 123.8
click at [317, 183] on div "If True If True If True If False If False If False If True If False Wait for 30…" at bounding box center [348, 156] width 482 height 258
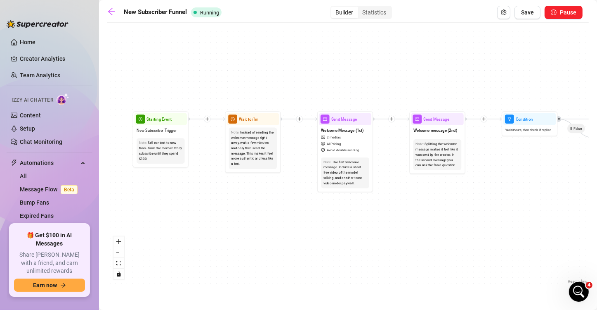
drag, startPoint x: 158, startPoint y: 180, endPoint x: 225, endPoint y: 183, distance: 66.5
click at [225, 183] on div "If True If True If True If False If False If False If True If False Wait for 30…" at bounding box center [348, 156] width 482 height 258
click at [262, 218] on div "If True If True If True If False If False If False If True If False Wait for 30…" at bounding box center [348, 156] width 482 height 258
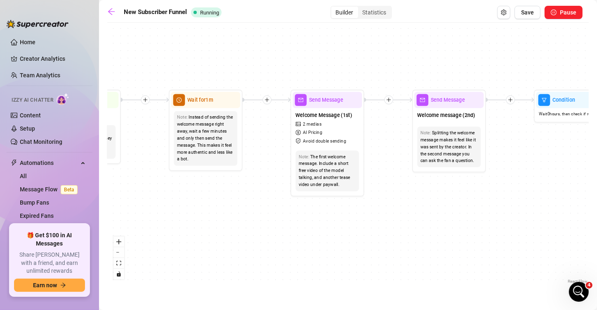
drag, startPoint x: 258, startPoint y: 187, endPoint x: 194, endPoint y: 189, distance: 64.8
click at [188, 195] on div "If True If True If True If False If False If False If True If False Wait for 30…" at bounding box center [348, 156] width 482 height 258
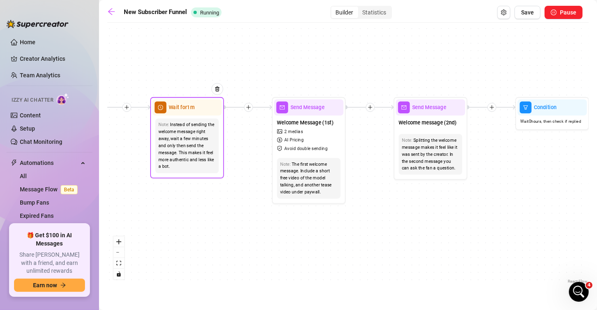
click at [193, 107] on span "Wait for 1m" at bounding box center [182, 107] width 26 height 8
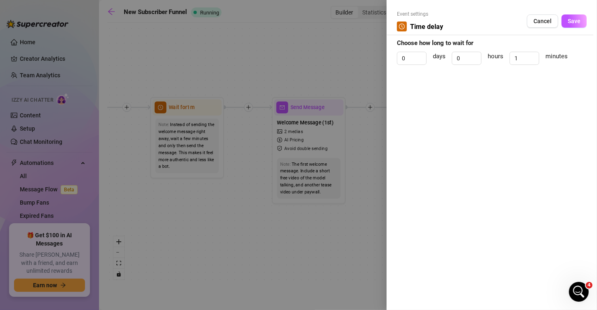
click at [214, 220] on div at bounding box center [298, 155] width 597 height 310
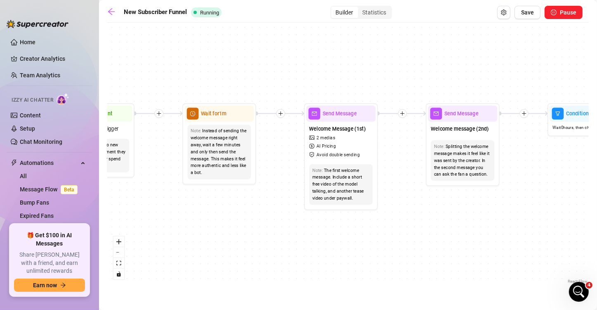
drag, startPoint x: 275, startPoint y: 222, endPoint x: 248, endPoint y: 217, distance: 27.8
click at [241, 224] on div "If True If True If True If False If False If False If True If False Wait for 30…" at bounding box center [348, 156] width 482 height 258
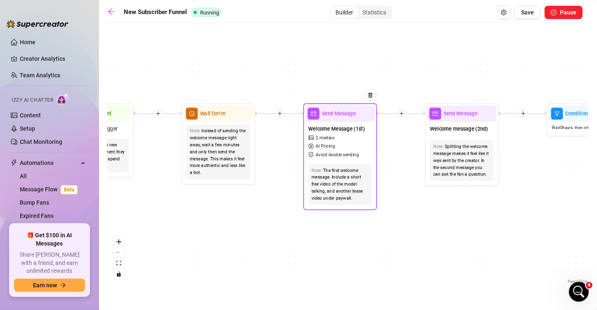
click at [323, 118] on div "Send Message" at bounding box center [339, 113] width 69 height 16
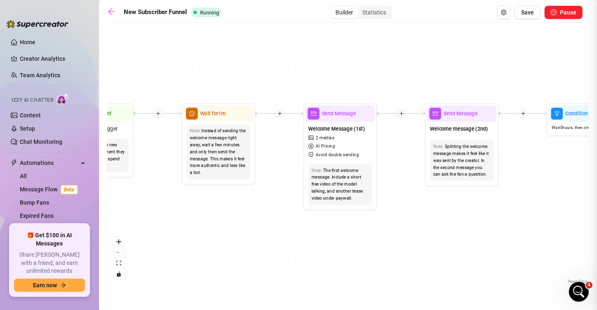
type textarea "Hey babe! Welcome to my page 😘 I’m so glad you’re here—get comfortable, take a …"
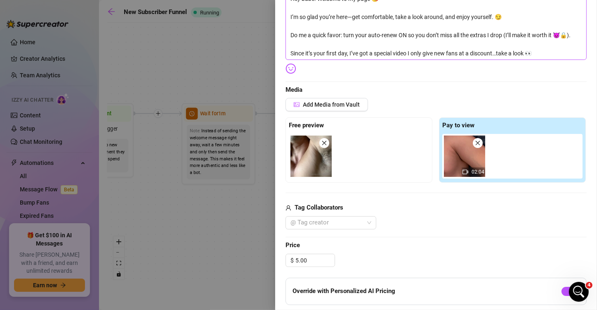
scroll to position [41, 0]
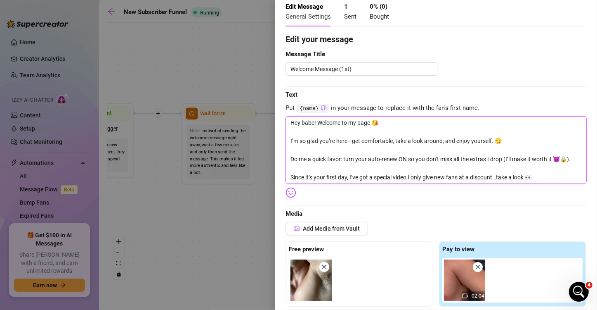
drag, startPoint x: 548, startPoint y: 179, endPoint x: 289, endPoint y: 117, distance: 266.6
click at [289, 117] on textarea "Hey babe! Welcome to my page 😘 I’m so glad you’re here—get comfortable, take a …" at bounding box center [436, 150] width 301 height 68
click at [351, 197] on div "Edit your message Message Title Welcome Message (1st) Text Put {name} in your m…" at bounding box center [436, 298] width 301 height 530
click at [237, 214] on div at bounding box center [298, 155] width 597 height 310
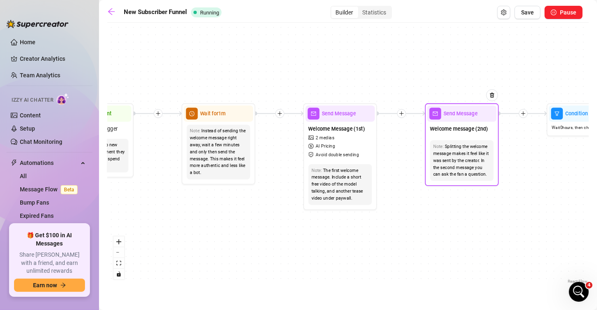
click at [452, 113] on span "Send Message" at bounding box center [461, 113] width 34 height 8
type textarea "What type of content do you like to see most?"
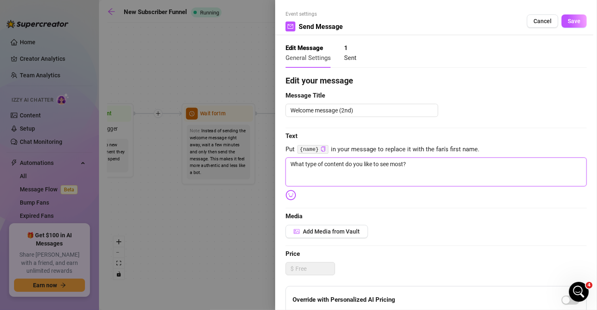
drag, startPoint x: 435, startPoint y: 169, endPoint x: 266, endPoint y: 167, distance: 169.6
click at [266, 167] on div "Event settings Send Message Cancel Save Edit Message General Settings 1 Sent Ed…" at bounding box center [298, 155] width 597 height 310
click at [240, 223] on div at bounding box center [298, 155] width 597 height 310
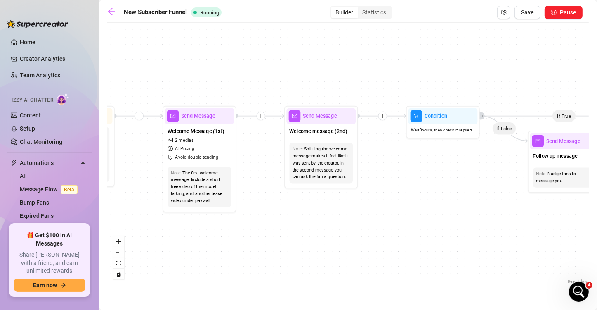
drag, startPoint x: 429, startPoint y: 229, endPoint x: 310, endPoint y: 232, distance: 119.3
click at [284, 232] on div "If True If True If True If False If False If False If True If False Wait for 30…" at bounding box center [348, 156] width 482 height 258
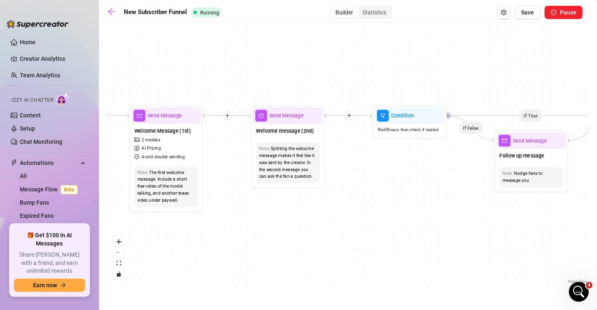
drag, startPoint x: 455, startPoint y: 219, endPoint x: 325, endPoint y: 218, distance: 130.0
click at [325, 218] on div "If True If True If True If False If False If False If True If False Wait for 30…" at bounding box center [348, 156] width 482 height 258
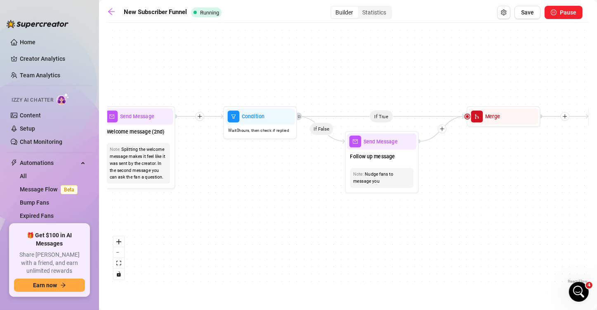
drag, startPoint x: 417, startPoint y: 210, endPoint x: 385, endPoint y: 210, distance: 31.8
click at [385, 210] on div "If True If True If True If False If False If False If True If False Wait for 30…" at bounding box center [348, 156] width 482 height 258
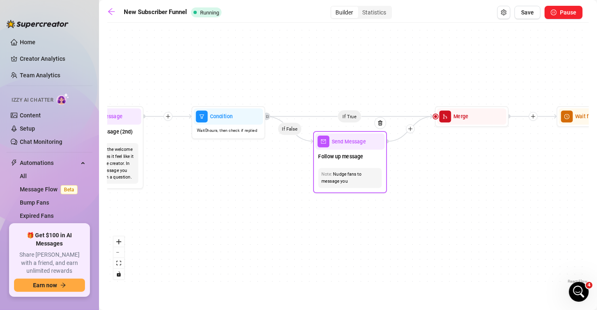
click at [350, 143] on span "Send Message" at bounding box center [349, 141] width 34 height 8
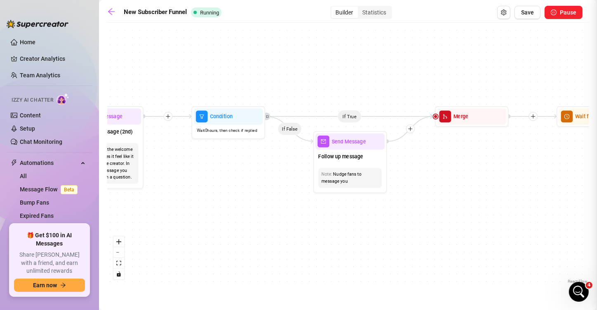
type textarea "I've got something juicy coming your way, you interested?"
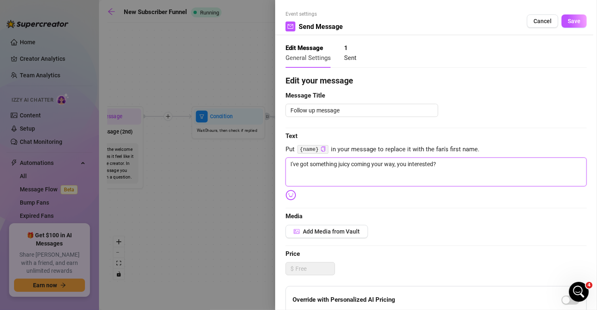
drag, startPoint x: 463, startPoint y: 166, endPoint x: 256, endPoint y: 165, distance: 206.8
click at [256, 165] on div "Event settings Send Message Cancel Save Edit Message General Settings 1 Sent Ed…" at bounding box center [298, 155] width 597 height 310
click at [251, 172] on div at bounding box center [298, 155] width 597 height 310
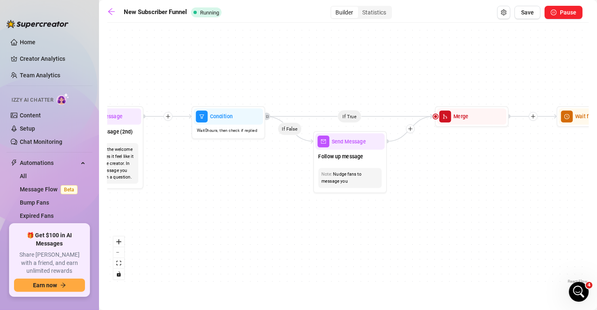
click at [245, 208] on div "If True If True If True If False If False If False If True If False Wait for 30…" at bounding box center [348, 156] width 482 height 258
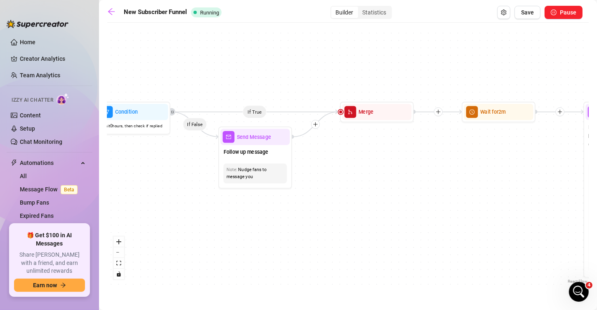
drag, startPoint x: 417, startPoint y: 196, endPoint x: 381, endPoint y: 200, distance: 36.5
click at [341, 201] on div "If True If True If True If False If False If False If True If False Wait for 30…" at bounding box center [348, 156] width 482 height 258
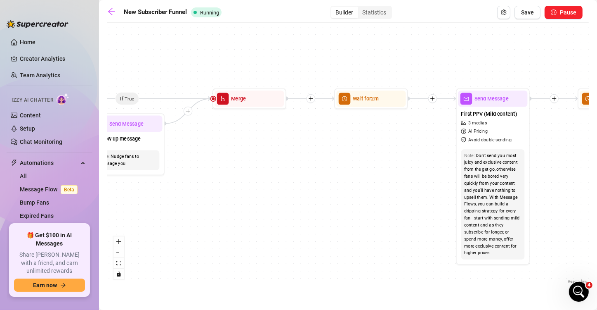
drag, startPoint x: 401, startPoint y: 195, endPoint x: 281, endPoint y: 176, distance: 121.6
click at [281, 176] on div "If True If True If True If False If False If False If True If False Wait for 30…" at bounding box center [348, 156] width 482 height 258
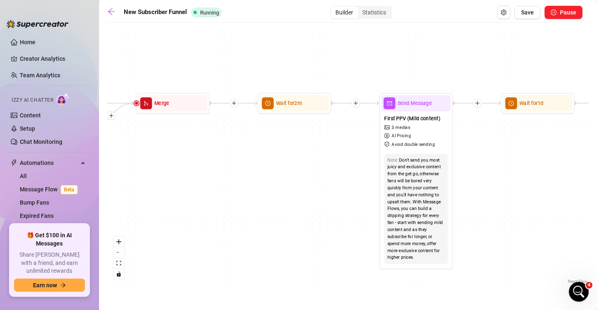
drag, startPoint x: 348, startPoint y: 164, endPoint x: 315, endPoint y: 178, distance: 35.7
click at [315, 178] on div "If True If True If True If False If False If False If True If False Wait for 30…" at bounding box center [348, 156] width 482 height 258
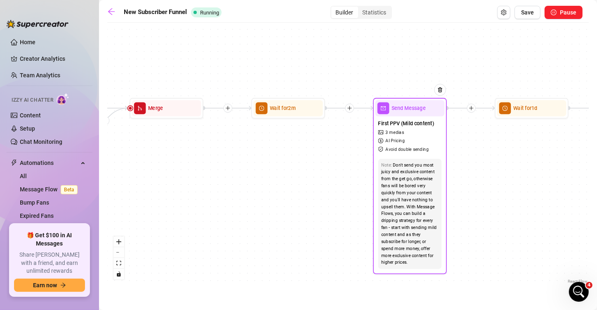
click at [417, 109] on span "Send Message" at bounding box center [409, 108] width 34 height 8
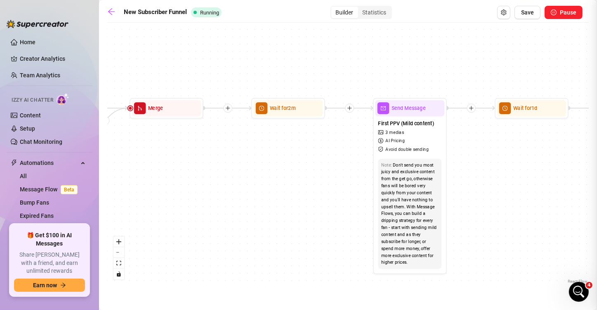
type textarea "Come get an up close and personal look at this peach as I grind it 😎 find a pri…"
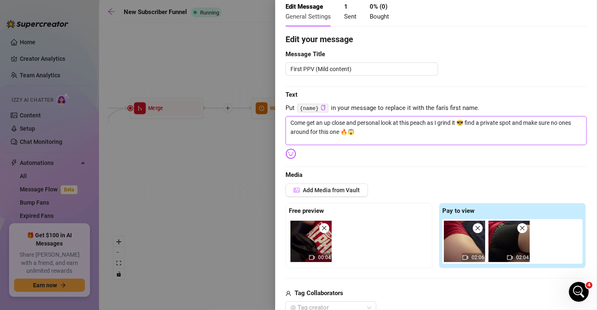
drag, startPoint x: 377, startPoint y: 137, endPoint x: 248, endPoint y: 122, distance: 130.4
click at [248, 122] on div "Event settings Send Message Cancel Save Edit Message General Settings 1 Sent 0 …" at bounding box center [298, 155] width 597 height 310
click at [243, 186] on div at bounding box center [298, 155] width 597 height 310
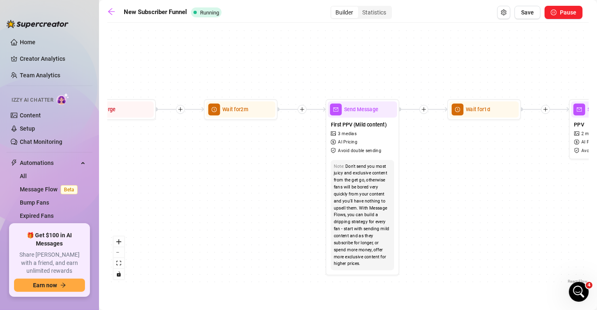
drag, startPoint x: 321, startPoint y: 146, endPoint x: 274, endPoint y: 147, distance: 47.9
click at [274, 147] on div "If True If True If True If False If False If False If True If False Wait for 30…" at bounding box center [348, 156] width 482 height 258
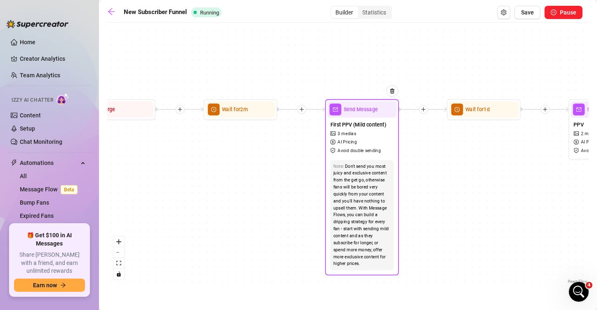
click at [370, 112] on span "Send Message" at bounding box center [361, 109] width 34 height 8
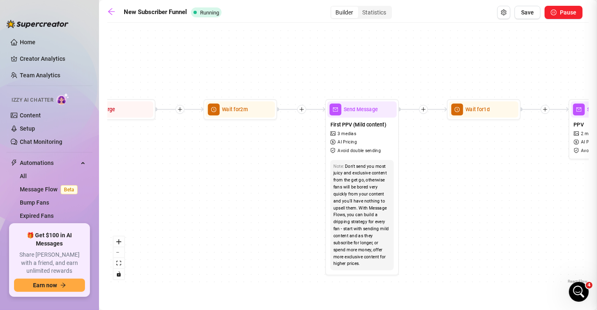
type textarea "Come get an up close and personal look at this peach as I grind it 😎 find a pri…"
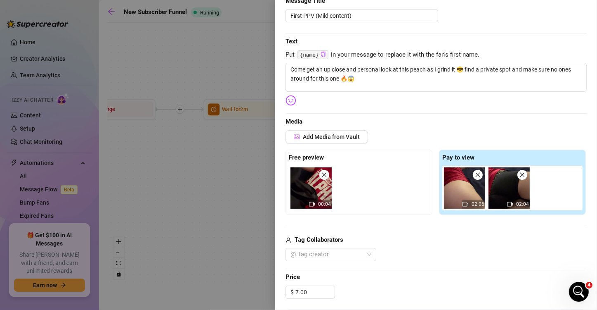
scroll to position [0, 0]
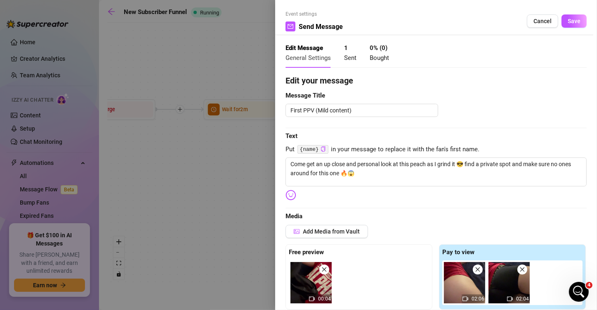
click at [221, 160] on div at bounding box center [298, 155] width 597 height 310
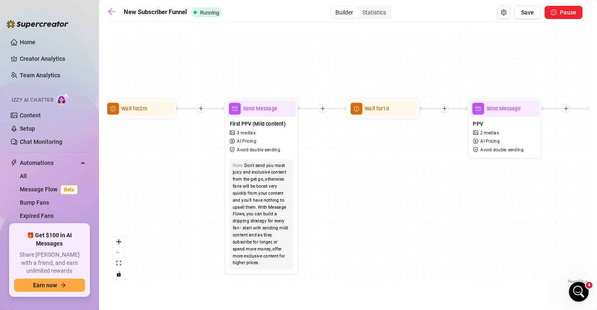
drag, startPoint x: 178, startPoint y: 199, endPoint x: 203, endPoint y: 199, distance: 25.2
click at [168, 199] on div "If True If True If True If False If False If False If True If False Wait for 30…" at bounding box center [348, 156] width 482 height 258
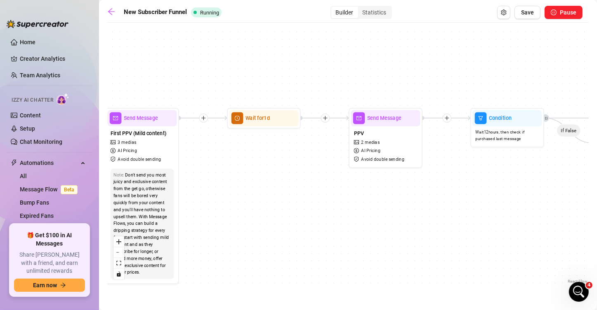
drag, startPoint x: 432, startPoint y: 210, endPoint x: 358, endPoint y: 209, distance: 73.9
click at [358, 209] on div "If True If True If True If False If False If False If True If False Wait for 30…" at bounding box center [348, 156] width 482 height 258
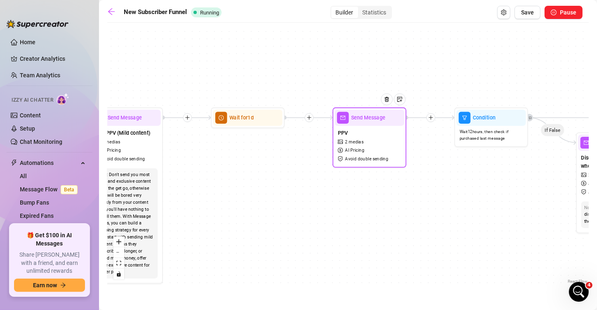
click at [361, 116] on span "Send Message" at bounding box center [368, 117] width 34 height 8
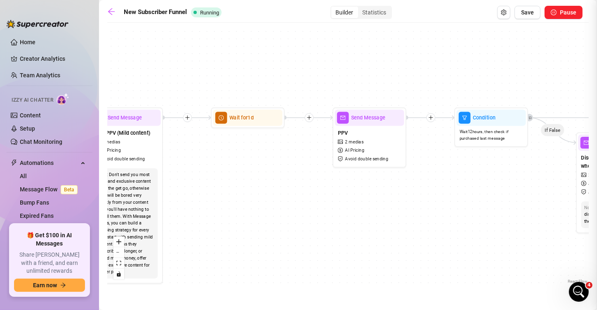
type textarea "Want to ramp things up? Let's dive deeper and let you worship me some more 😘 ca…"
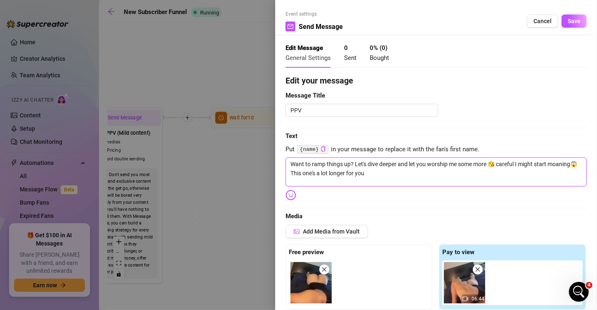
drag, startPoint x: 409, startPoint y: 177, endPoint x: 270, endPoint y: 161, distance: 139.6
click at [271, 161] on div "Event settings Send Message Cancel Save Edit Message General Settings 0 Sent 0 …" at bounding box center [298, 155] width 597 height 310
click at [256, 190] on div at bounding box center [298, 155] width 597 height 310
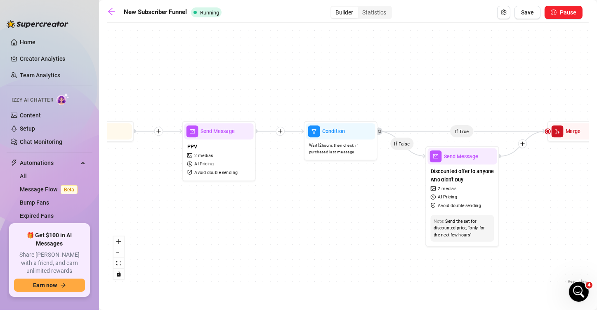
drag, startPoint x: 268, startPoint y: 206, endPoint x: 243, endPoint y: 207, distance: 24.8
click at [243, 207] on div "If True If True If True If False If False If False If True If False Wait for 30…" at bounding box center [348, 156] width 482 height 258
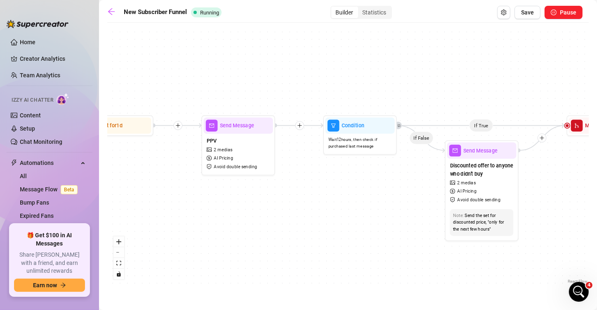
drag, startPoint x: 325, startPoint y: 208, endPoint x: 347, endPoint y: 202, distance: 23.1
click at [347, 202] on div "If True If True If True If False If False If False If True If False Wait for 30…" at bounding box center [348, 156] width 482 height 258
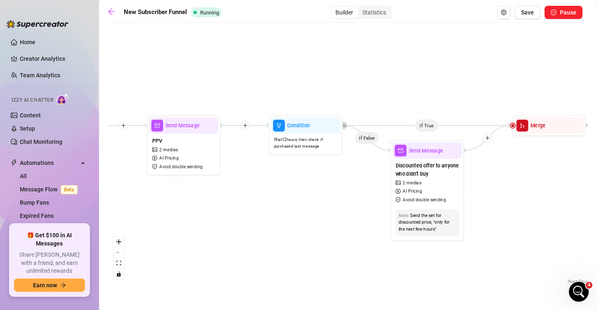
click at [338, 218] on div "If True If True If True If False If False If False If True If False Wait for 30…" at bounding box center [348, 156] width 482 height 258
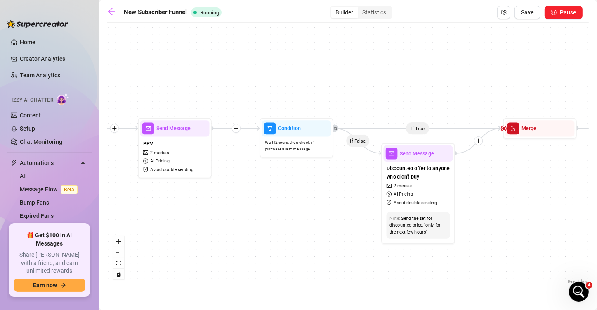
drag, startPoint x: 362, startPoint y: 209, endPoint x: 319, endPoint y: 211, distance: 43.0
click at [319, 211] on div "If True If True If True If False If False If False If True If False Wait for 30…" at bounding box center [348, 156] width 482 height 258
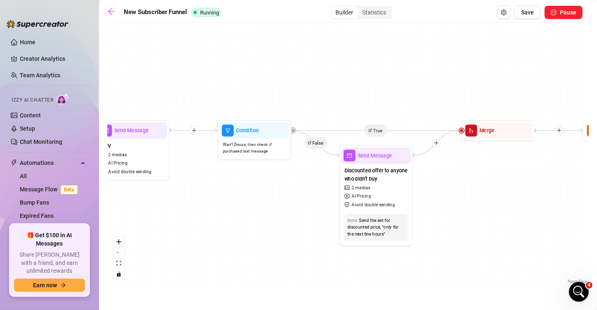
drag, startPoint x: 287, startPoint y: 215, endPoint x: 326, endPoint y: 208, distance: 40.3
click at [326, 208] on div "If True If True If True If False If False If False If True If False Wait for 30…" at bounding box center [348, 156] width 482 height 258
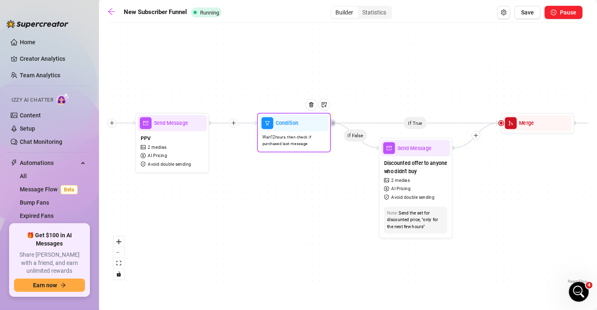
click at [290, 126] on span "Condition" at bounding box center [287, 123] width 23 height 8
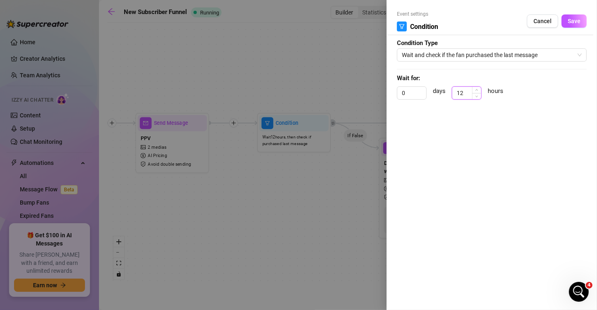
click at [469, 93] on input "12" at bounding box center [466, 93] width 29 height 12
click at [473, 95] on span "Decrease Value" at bounding box center [476, 95] width 9 height 7
click at [474, 95] on span "Decrease Value" at bounding box center [476, 95] width 9 height 7
click at [474, 96] on span "Decrease Value" at bounding box center [476, 95] width 9 height 7
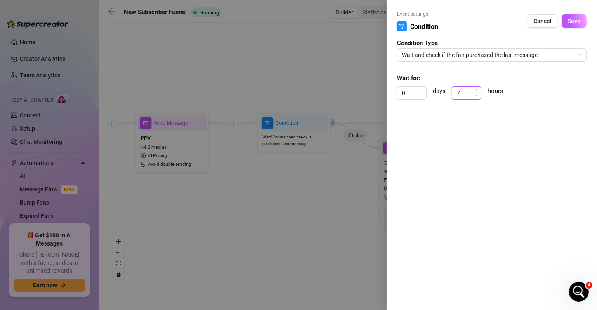
click at [474, 96] on span "Decrease Value" at bounding box center [476, 95] width 9 height 7
type input "5"
click at [474, 96] on span "Decrease Value" at bounding box center [476, 95] width 9 height 7
click at [539, 23] on button "Save" at bounding box center [574, 20] width 25 height 13
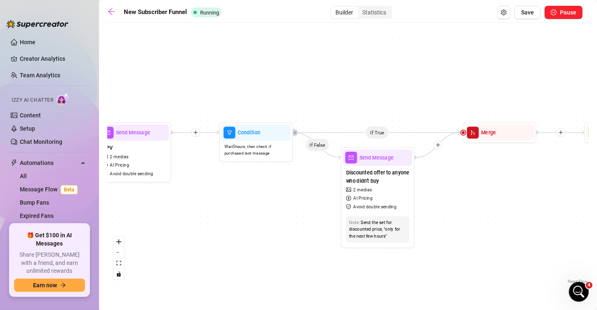
click at [275, 184] on div "If True If True If True If False If False If False If True If False Wait for 30…" at bounding box center [348, 156] width 482 height 258
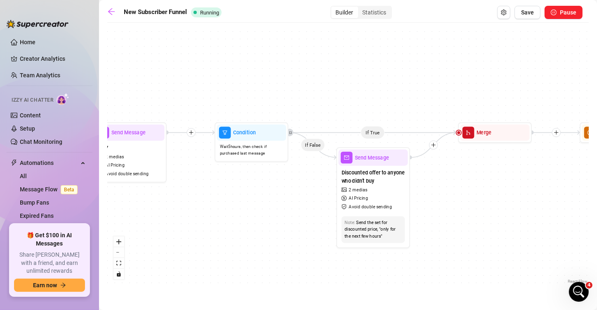
drag, startPoint x: 267, startPoint y: 177, endPoint x: 203, endPoint y: 177, distance: 63.6
click at [203, 177] on div "If True If True If True If False If False If False If True If False Wait for 30…" at bounding box center [348, 156] width 482 height 258
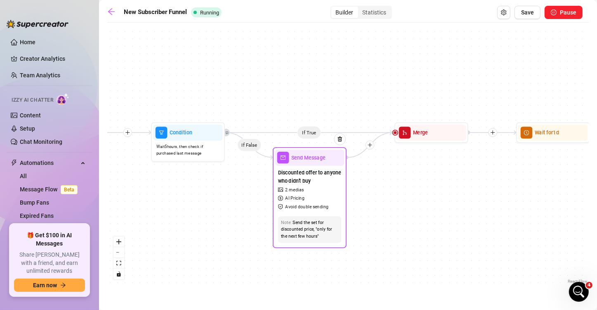
click at [313, 158] on span "Send Message" at bounding box center [308, 157] width 34 height 8
type textarea "Last chance to get this juicy peach at a major discount🫢🔥unsending in 24 hours,…"
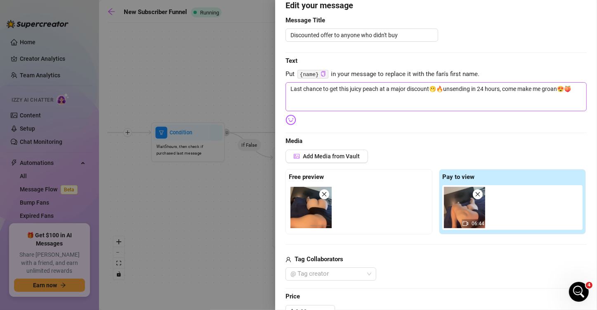
scroll to position [83, 0]
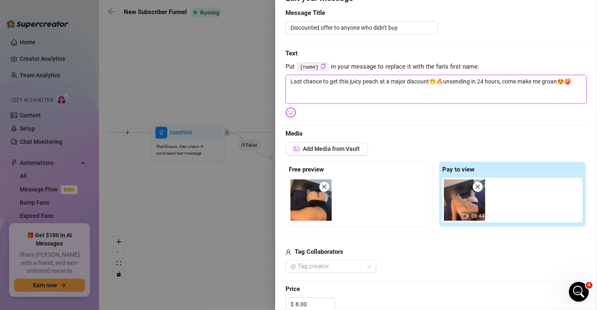
drag, startPoint x: 574, startPoint y: 81, endPoint x: 249, endPoint y: 78, distance: 325.2
click at [249, 78] on div "Event settings Send Message Cancel Save Edit Message General Settings 0 Sent 0 …" at bounding box center [298, 155] width 597 height 310
click at [254, 208] on div at bounding box center [298, 155] width 597 height 310
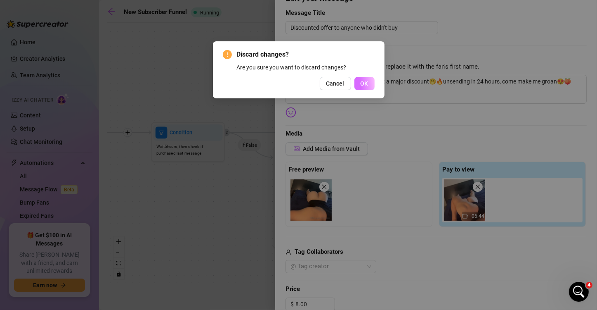
click at [362, 86] on span "OK" at bounding box center [365, 83] width 8 height 7
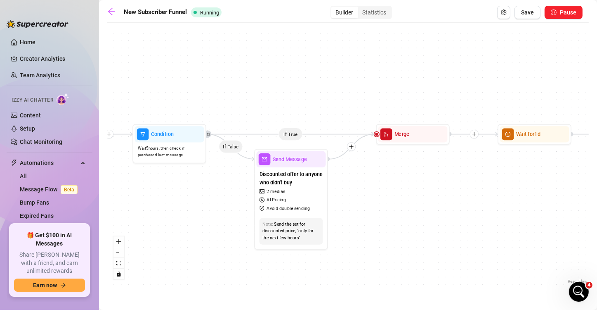
drag, startPoint x: 460, startPoint y: 172, endPoint x: 336, endPoint y: 168, distance: 123.9
click at [336, 168] on div "If True If True If True If False If False If False If True If False Wait for 30…" at bounding box center [348, 156] width 482 height 258
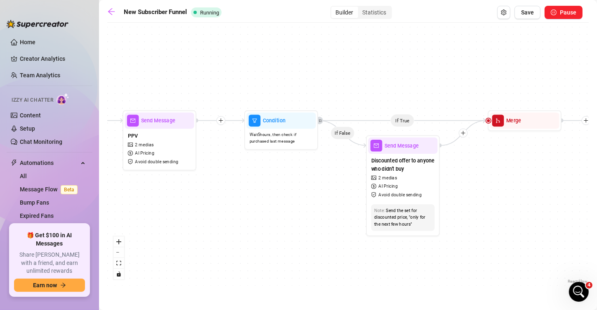
drag, startPoint x: 449, startPoint y: 165, endPoint x: 603, endPoint y: 172, distance: 153.3
click at [539, 172] on html "Home Creator Analytics Team Analytics Izzy AI Chatter Content Setup Chat Monito…" at bounding box center [298, 155] width 597 height 310
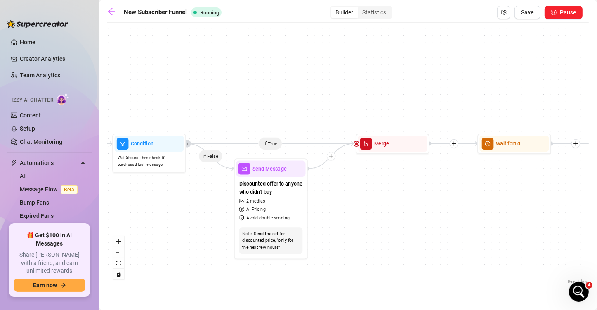
drag, startPoint x: 440, startPoint y: 133, endPoint x: 210, endPoint y: 145, distance: 230.2
click at [210, 145] on div "If True If True If True If False If False If False If True If False Wait for 30…" at bounding box center [348, 156] width 482 height 258
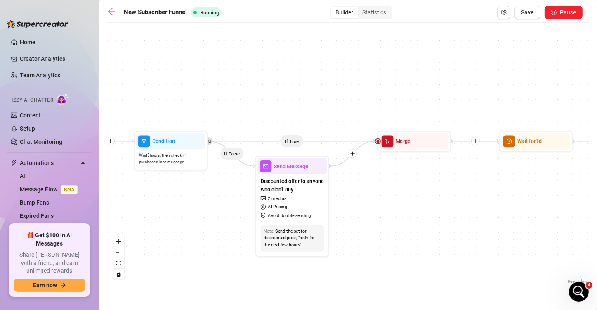
drag, startPoint x: 464, startPoint y: 201, endPoint x: 510, endPoint y: 198, distance: 46.0
click at [510, 198] on div "If True If True If True If False If False If False If True If False Wait for 30…" at bounding box center [348, 156] width 482 height 258
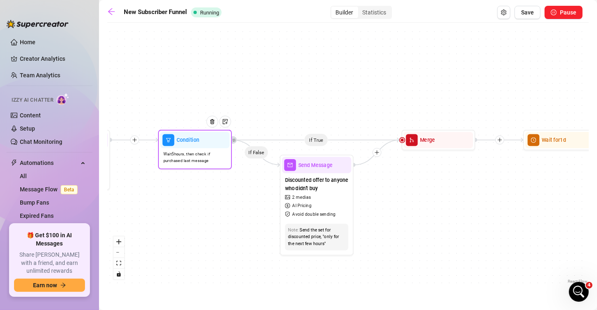
click at [190, 139] on span "Condition" at bounding box center [188, 140] width 23 height 8
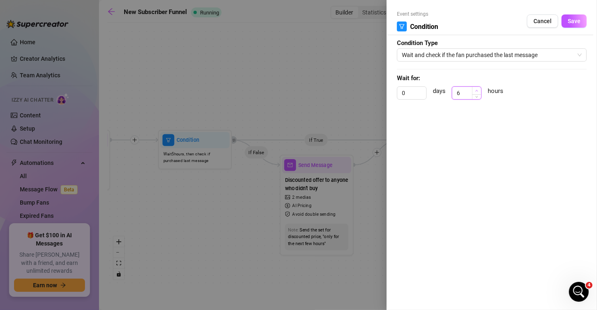
click at [480, 90] on span "Increase Value" at bounding box center [476, 90] width 9 height 7
click at [476, 90] on icon "up" at bounding box center [476, 90] width 3 height 3
type input "8"
click at [476, 90] on icon "up" at bounding box center [476, 90] width 3 height 3
click at [390, 87] on div "Event settings Condition Cancel Save Condition Type Wait and check if the fan p…" at bounding box center [492, 155] width 210 height 310
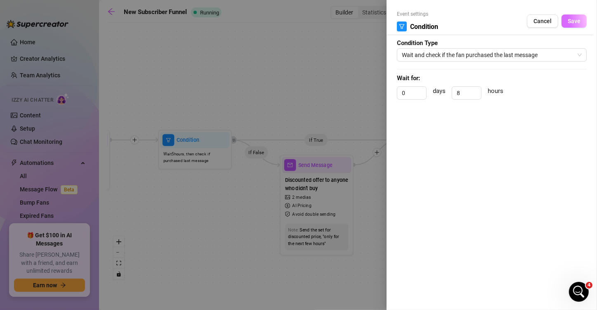
click at [539, 25] on button "Save" at bounding box center [574, 20] width 25 height 13
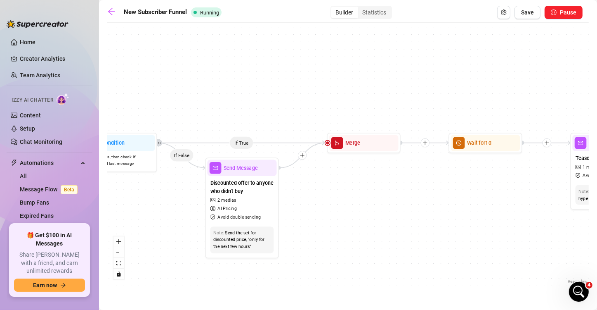
drag, startPoint x: 438, startPoint y: 207, endPoint x: 325, endPoint y: 210, distance: 113.5
click at [307, 210] on div "If True If True If True If False If False If False If True If False Wait for 30…" at bounding box center [348, 156] width 482 height 258
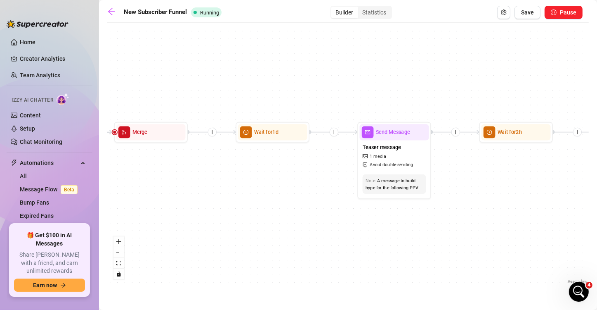
click at [330, 205] on div "If True If True If True If False If False If False If True If False Wait for 30…" at bounding box center [348, 156] width 482 height 258
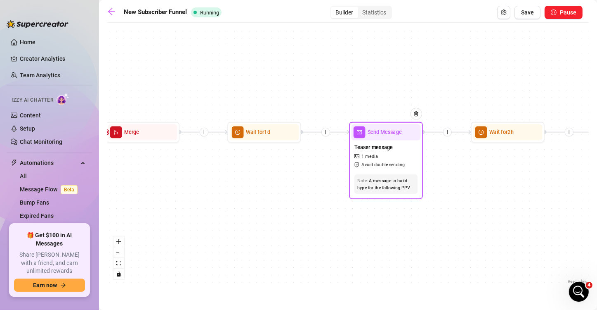
click at [395, 132] on span "Send Message" at bounding box center [385, 132] width 34 height 8
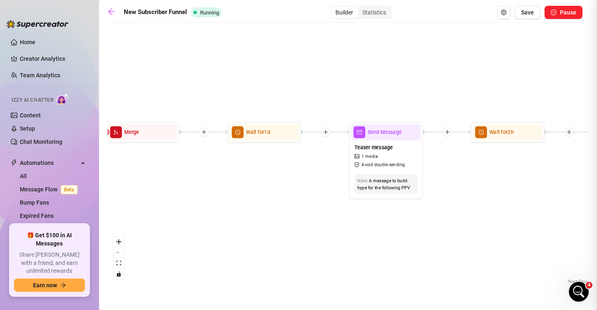
type textarea "This is headed your way soon, be ready😎😈"
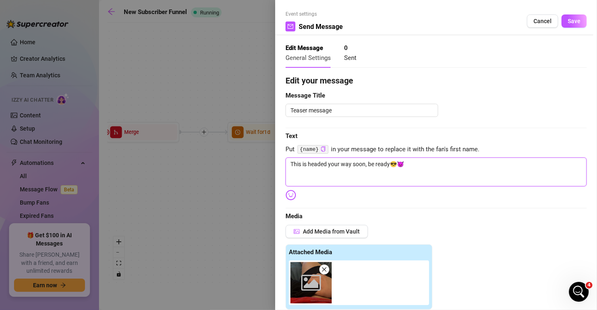
drag, startPoint x: 428, startPoint y: 165, endPoint x: 250, endPoint y: 165, distance: 177.5
click at [251, 165] on div "Event settings Send Message Cancel Save Edit Message General Settings 0 Sent Ed…" at bounding box center [298, 155] width 597 height 310
drag, startPoint x: 374, startPoint y: 206, endPoint x: 368, endPoint y: 221, distance: 16.6
click at [374, 206] on div "Edit your message Message Title Teaser message Text Put {name} in your message …" at bounding box center [436, 313] width 301 height 479
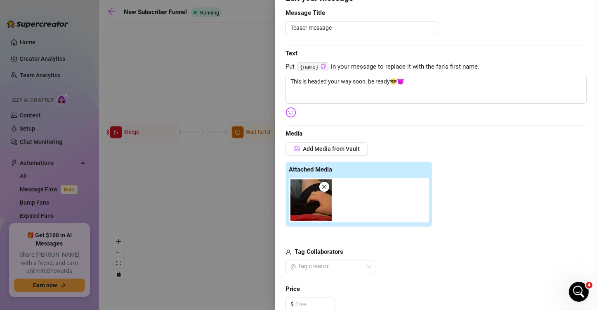
click at [327, 186] on span at bounding box center [324, 187] width 10 height 10
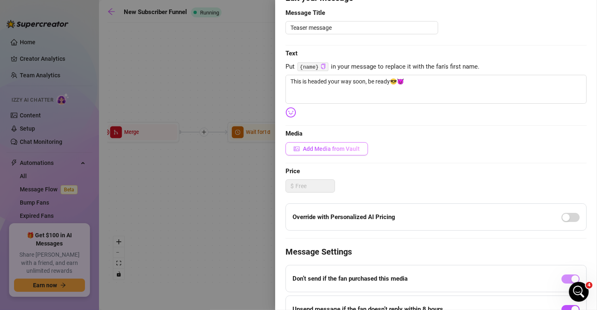
click at [333, 151] on span "Add Media from Vault" at bounding box center [331, 148] width 57 height 7
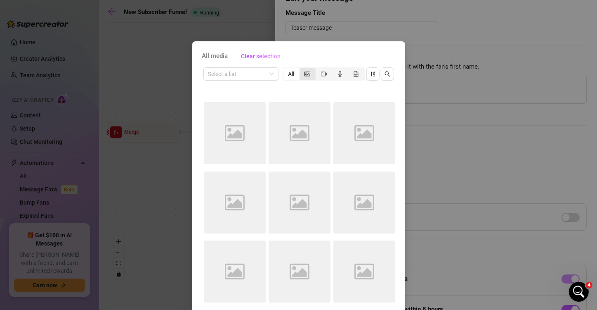
click at [300, 74] on div "segmented control" at bounding box center [308, 74] width 16 height 12
click at [302, 69] on input "segmented control" at bounding box center [302, 69] width 0 height 0
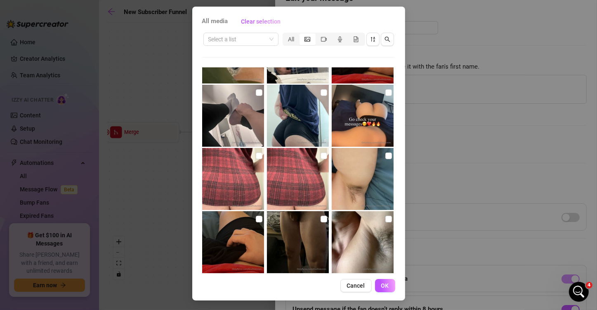
scroll to position [1054, 0]
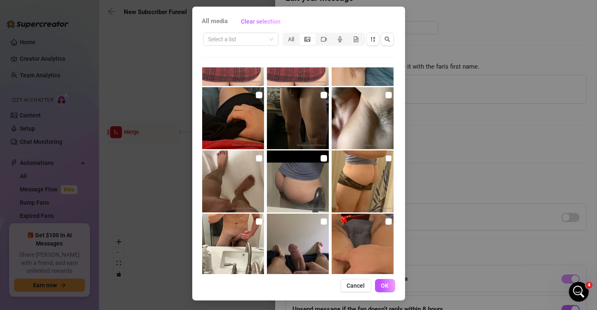
click at [385, 158] on input "checkbox" at bounding box center [388, 158] width 7 height 7
checkbox input "true"
click at [383, 282] on span "OK" at bounding box center [385, 285] width 8 height 7
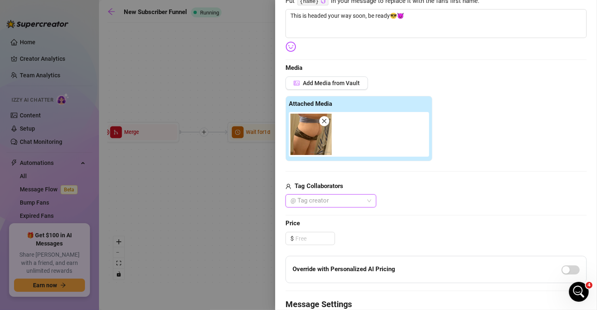
scroll to position [0, 0]
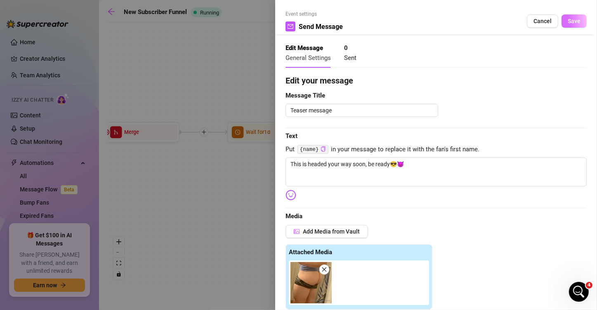
click at [539, 23] on span "Save" at bounding box center [574, 21] width 13 height 7
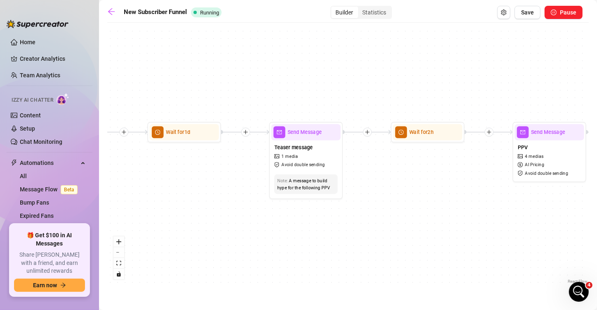
drag, startPoint x: 413, startPoint y: 219, endPoint x: 326, endPoint y: 219, distance: 87.1
click at [326, 219] on div "If True If True If True If False If False If False If True If False Wait for 30…" at bounding box center [348, 156] width 482 height 258
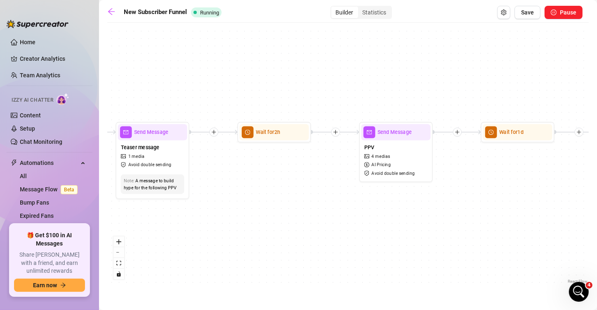
drag, startPoint x: 387, startPoint y: 218, endPoint x: 248, endPoint y: 217, distance: 138.7
click at [248, 217] on div "If True If True If True If False If False If False If True If False Wait for 30…" at bounding box center [348, 156] width 482 height 258
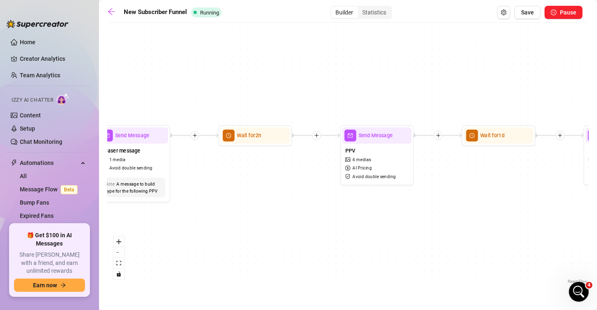
drag, startPoint x: 286, startPoint y: 197, endPoint x: 248, endPoint y: 200, distance: 37.3
click at [248, 200] on div "If True If True If True If False If False If False If True If False Wait for 30…" at bounding box center [348, 156] width 482 height 258
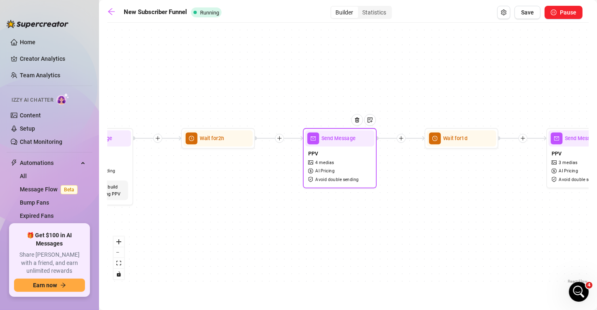
click at [330, 140] on span "Send Message" at bounding box center [338, 138] width 34 height 8
type textarea "Here's the tool you've been wanting to see 😈 think you're ready for it?"
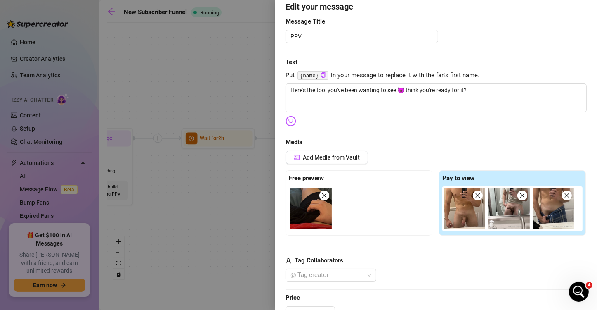
scroll to position [83, 0]
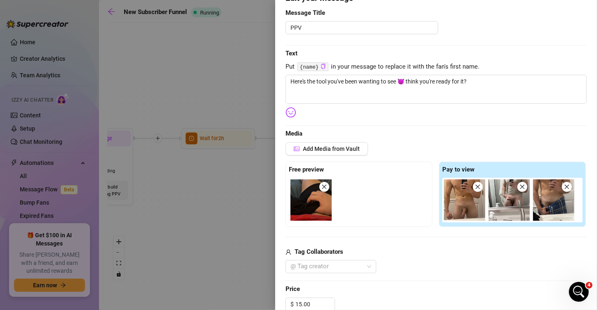
click at [326, 186] on icon "close" at bounding box center [324, 187] width 6 height 6
click at [475, 187] on icon "close" at bounding box center [478, 187] width 6 height 6
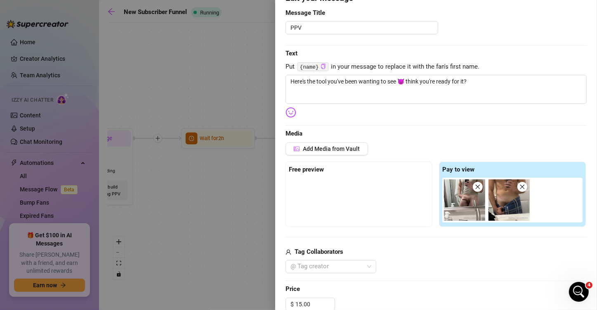
click at [475, 187] on icon "close" at bounding box center [478, 187] width 6 height 6
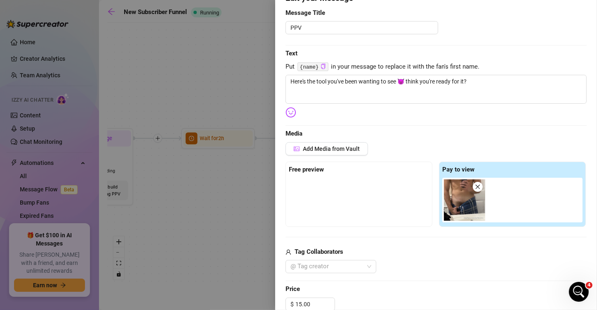
click at [475, 187] on icon "close" at bounding box center [478, 187] width 6 height 6
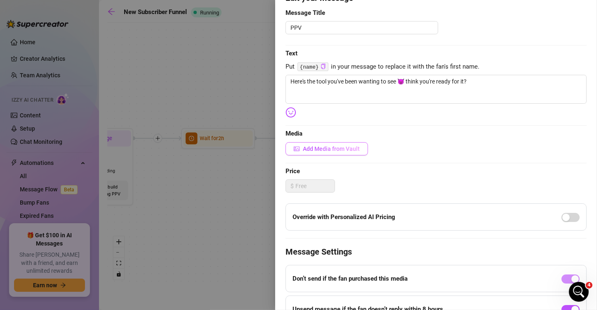
click at [323, 147] on span "Add Media from Vault" at bounding box center [331, 148] width 57 height 7
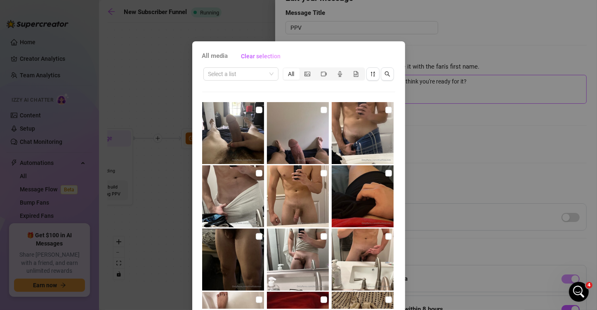
drag, startPoint x: 468, startPoint y: 144, endPoint x: 432, endPoint y: 89, distance: 65.7
click at [467, 144] on div "All media Clear selection Select a list All Image placeholder 00:17 Image place…" at bounding box center [298, 155] width 597 height 310
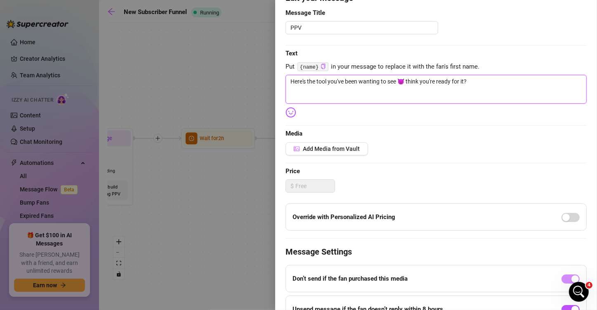
drag, startPoint x: 483, startPoint y: 85, endPoint x: 235, endPoint y: 85, distance: 248.4
click at [235, 85] on div "Event settings Send Message Cancel Save Edit Message General Settings 0 Sent 0 …" at bounding box center [298, 155] width 597 height 310
click at [322, 90] on textarea "Here's the tool you've been wanting to see 😈 think you're ready for it?" at bounding box center [436, 89] width 301 height 29
click at [328, 80] on textarea "Here's the tool you've been wanting to see 😈 think you're ready for it?" at bounding box center [436, 89] width 301 height 29
type textarea "Here's the toolyou've been wanting to see 😈 think you're ready for it?"
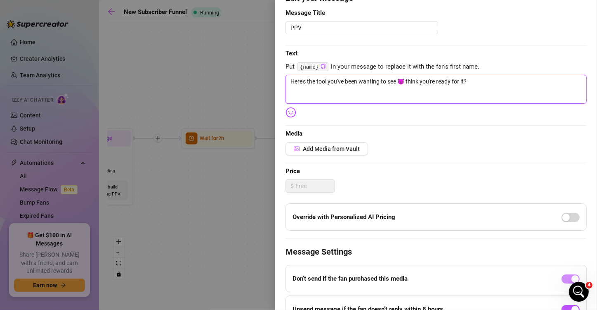
type textarea "Here's the toolyou've been wanting to see 😈 think you're ready for it?"
type textarea "Here's the tooyou've been wanting to see 😈 think you're ready for it?"
type textarea "Here's the toyou've been wanting to see 😈 think you're ready for it?"
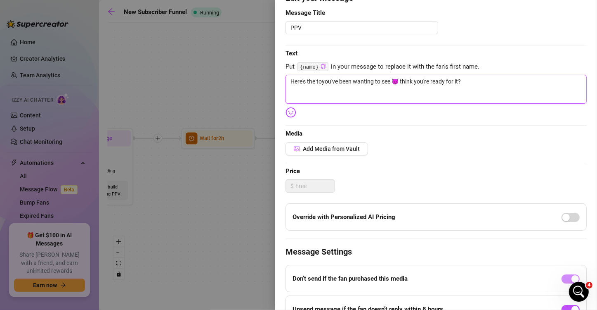
type textarea "Here's the tyou've been wanting to see 😈 think you're ready for it?"
type textarea "Here's the you've been wanting to see 😈 think you're ready for it?"
drag, startPoint x: 308, startPoint y: 80, endPoint x: 385, endPoint y: 83, distance: 77.2
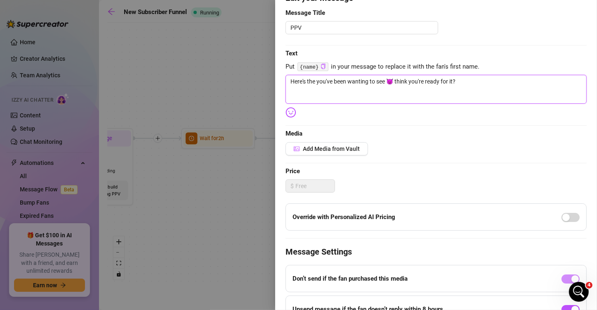
click at [385, 83] on textarea "Here's the you've been wanting to see 😈 think you're ready for it?" at bounding box center [436, 89] width 301 height 29
type textarea "Here's 😈 think you're ready for it?"
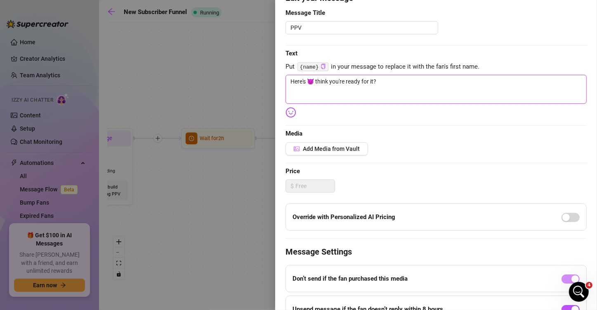
type textarea "Here' 😈 think you're ready for it?"
type textarea "Here 😈 think you're ready for it?"
type textarea "Her 😈 think you're ready for it?"
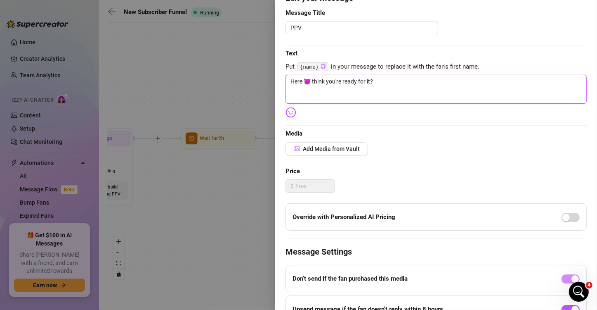
type textarea "Her 😈 think you're ready for it?"
type textarea "He 😈 think you're ready for it?"
type textarea "H 😈 think you're ready for it?"
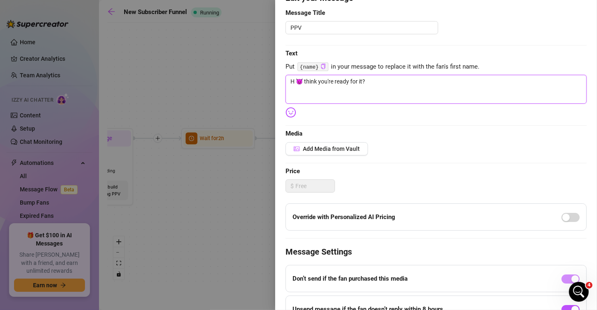
type textarea "😈 think you're ready for it?"
type textarea "J 😈 think you're ready for it?"
type textarea "Ju 😈 think you're ready for it?"
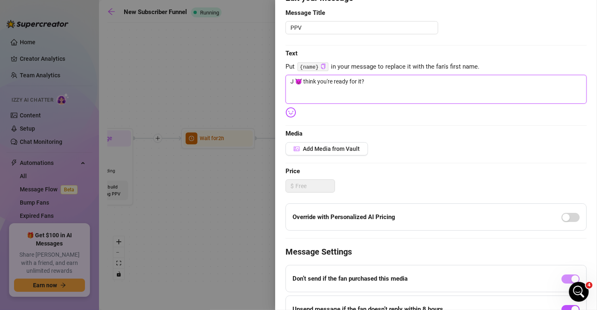
type textarea "Ju 😈 think you're ready for it?"
type textarea "Jus 😈 think you're ready for it?"
type textarea "Just 😈 think you're ready for it?"
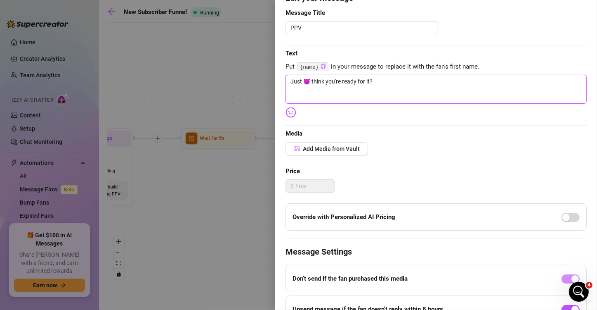
type textarea "Just 😈 think you're ready for it?"
type textarea "Just w 😈 think you're ready for it?"
type textarea "Just wr 😈 think you're ready for it?"
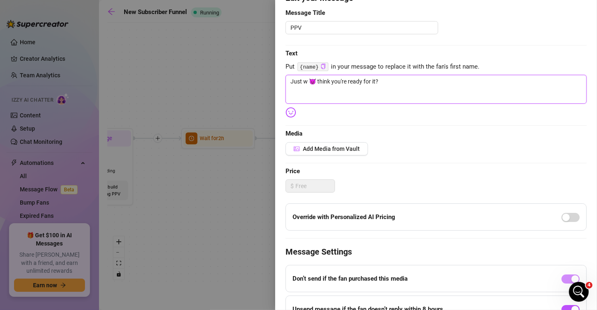
type textarea "Just wr 😈 think you're ready for it?"
type textarea "Just wra 😈 think you're ready for it?"
type textarea "Just wrap 😈 think you're ready for it?"
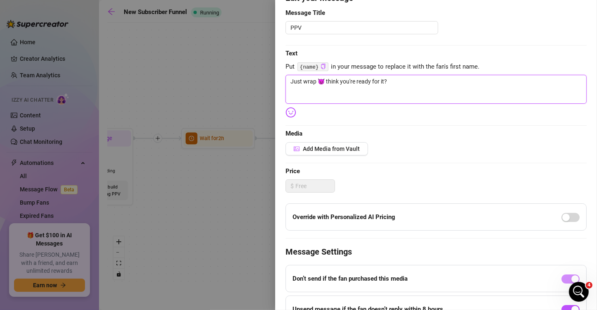
type textarea "Just wrapp 😈 think you're ready for it?"
type textarea "Just wrappe 😈 think you're ready for it?"
type textarea "Just wrapped 😈 think you're ready for it?"
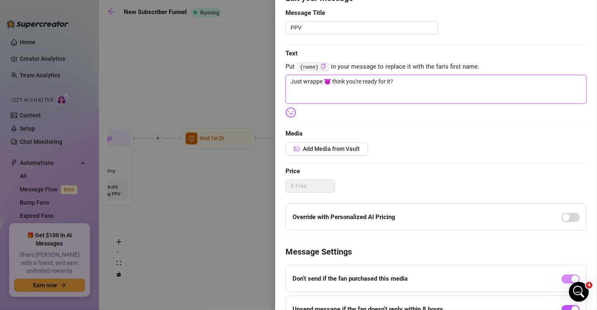
type textarea "Just wrapped 😈 think you're ready for it?"
type textarea "Just wrapped u 😈 think you're ready for it?"
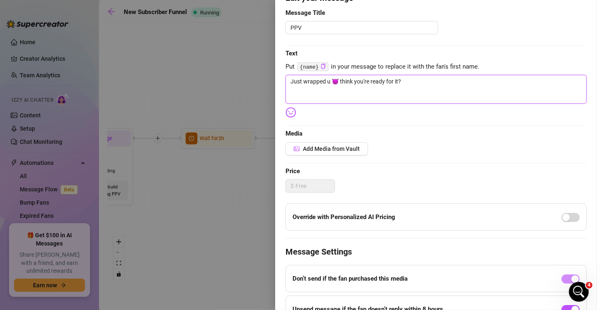
type textarea "Just wrapped up 😈 think you're ready for it?"
type textarea "Just wrapped up a 😈 think you're ready for it?"
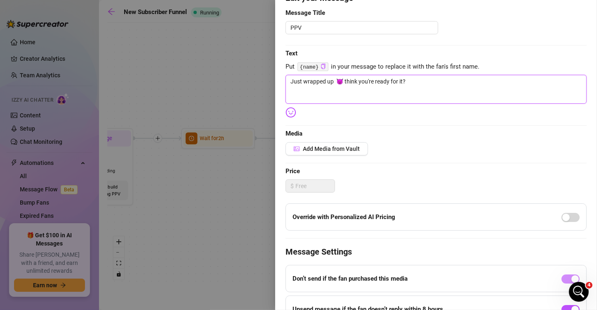
type textarea "Just wrapped up a 😈 think you're ready for it?"
type textarea "Just wrapped up an 😈 think you're ready for it?"
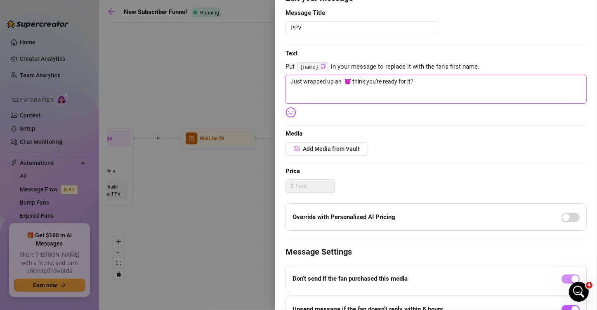
type textarea "Just wrapped up an i 😈 think you're ready for it?"
type textarea "Just wrapped up an in 😈 think you're ready for it?"
type textarea "Just wrapped up an int 😈 think you're ready for it?"
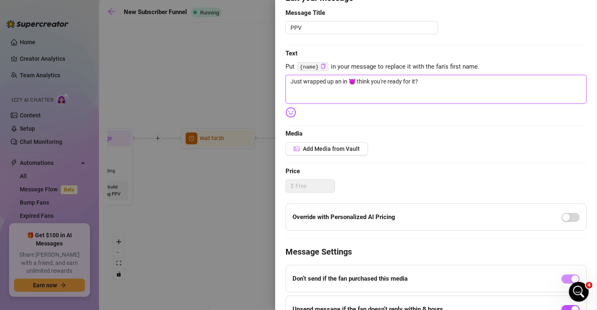
type textarea "Just wrapped up an int 😈 think you're ready for it?"
drag, startPoint x: 535, startPoint y: 85, endPoint x: 462, endPoint y: 84, distance: 73.5
click at [462, 84] on textarea "Just wrapped up an intense leg day....think you can help me relax? 😈 think you'…" at bounding box center [436, 89] width 301 height 29
click at [472, 84] on textarea "Just wrapped up an intense leg day....think you can help me relax? 😈 think you'…" at bounding box center [436, 89] width 301 height 29
drag, startPoint x: 470, startPoint y: 83, endPoint x: 530, endPoint y: 83, distance: 59.8
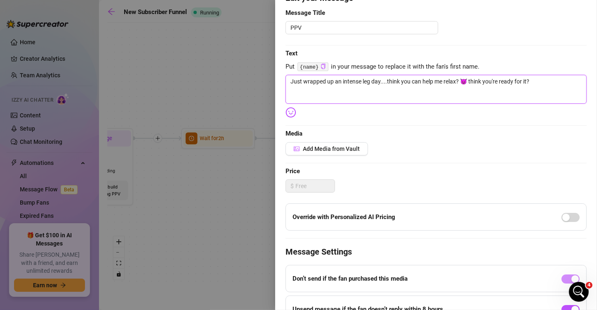
click at [530, 83] on textarea "Just wrapped up an intense leg day....think you can help me relax? 😈 think you'…" at bounding box center [436, 89] width 301 height 29
drag, startPoint x: 477, startPoint y: 83, endPoint x: 231, endPoint y: 83, distance: 246.0
click at [231, 83] on div "Event settings Send Message Cancel Save Edit Message General Settings 0 Sent 0 …" at bounding box center [298, 155] width 597 height 310
click at [401, 131] on span "Media" at bounding box center [436, 134] width 301 height 10
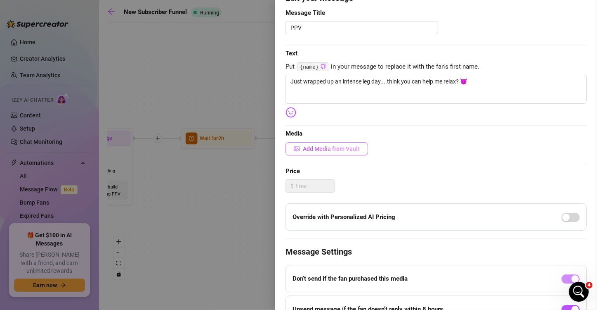
click at [316, 144] on button "Add Media from Vault" at bounding box center [327, 148] width 83 height 13
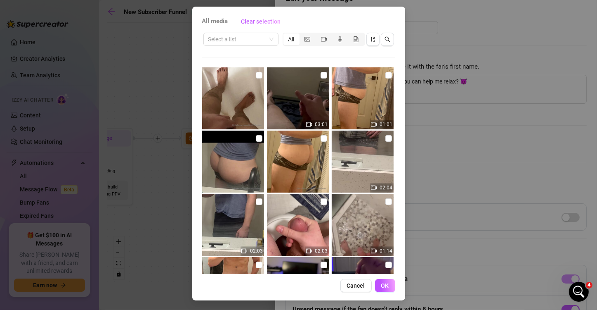
scroll to position [2414, 0]
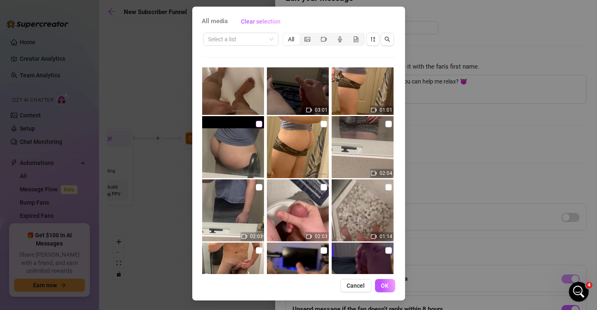
click at [256, 123] on input "checkbox" at bounding box center [259, 124] width 7 height 7
click at [321, 125] on input "checkbox" at bounding box center [324, 124] width 7 height 7
drag, startPoint x: 253, startPoint y: 185, endPoint x: 269, endPoint y: 181, distance: 16.1
click at [256, 184] on input "checkbox" at bounding box center [259, 187] width 7 height 7
click at [385, 125] on input "checkbox" at bounding box center [388, 124] width 7 height 7
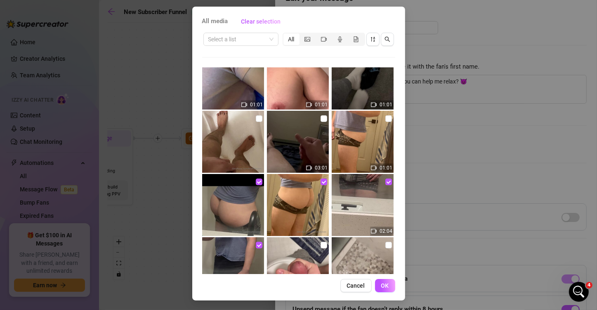
scroll to position [2331, 0]
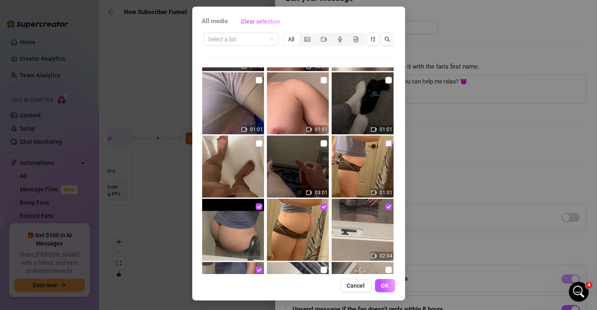
click at [385, 142] on input "checkbox" at bounding box center [388, 143] width 7 height 7
click at [383, 285] on span "OK" at bounding box center [385, 285] width 8 height 7
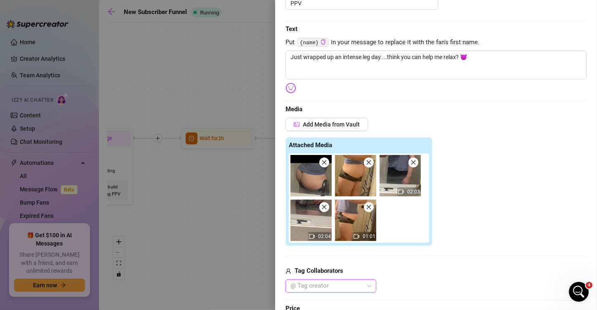
scroll to position [165, 0]
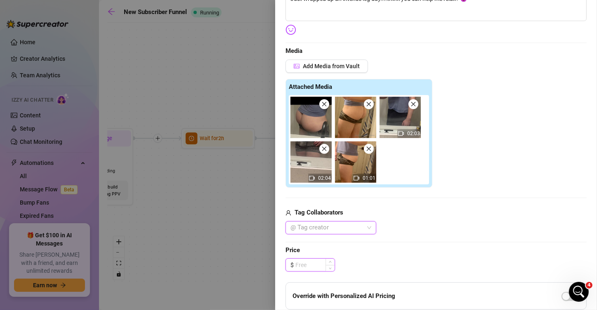
click at [314, 261] on input at bounding box center [314, 264] width 39 height 12
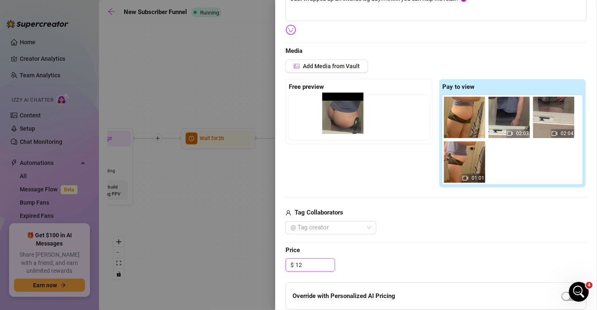
drag, startPoint x: 465, startPoint y: 123, endPoint x: 343, endPoint y: 119, distance: 121.8
click at [343, 119] on div "Free preview Pay to view 02:03 02:04 01:01" at bounding box center [436, 133] width 301 height 109
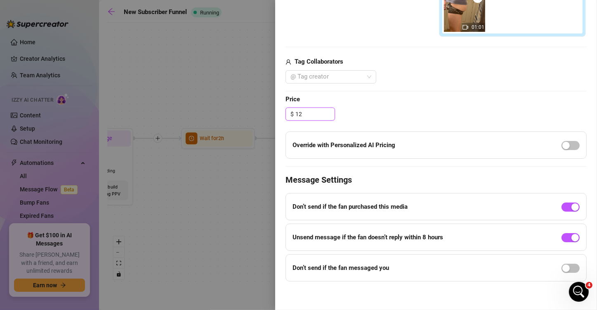
scroll to position [317, 0]
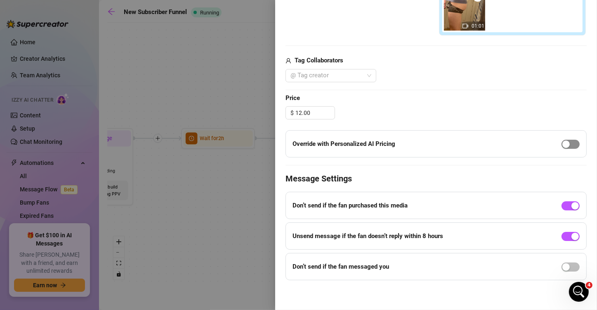
drag, startPoint x: 552, startPoint y: 143, endPoint x: 560, endPoint y: 145, distance: 8.0
click at [539, 143] on div "Override with Personalized AI Pricing" at bounding box center [436, 143] width 301 height 27
click at [539, 145] on div "button" at bounding box center [566, 143] width 7 height 7
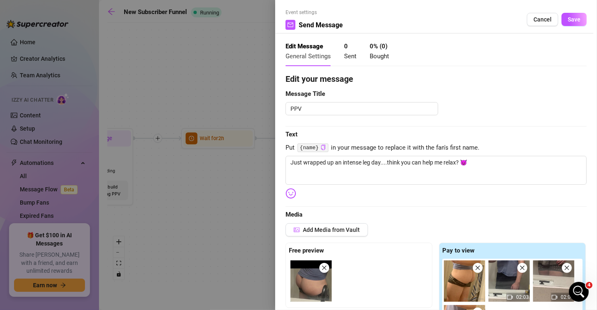
scroll to position [0, 0]
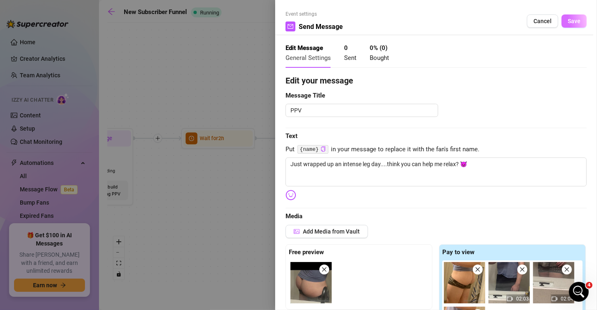
click at [539, 23] on span "Save" at bounding box center [574, 21] width 13 height 7
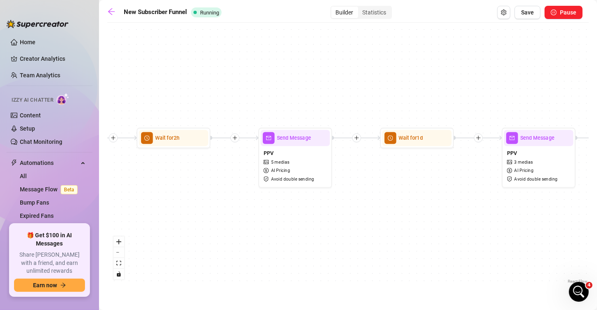
drag, startPoint x: 409, startPoint y: 196, endPoint x: 359, endPoint y: 192, distance: 49.7
click at [359, 192] on div "If True If True If True If False If False If False If True If False Wait for 30…" at bounding box center [348, 156] width 482 height 258
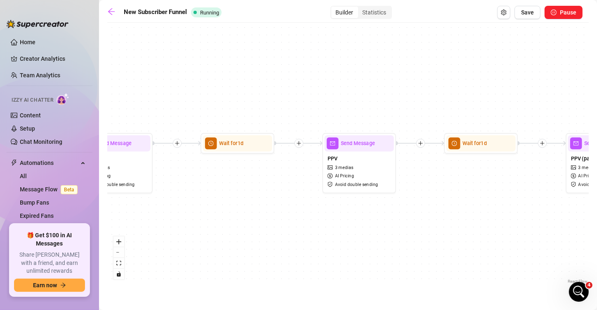
drag, startPoint x: 421, startPoint y: 194, endPoint x: 312, endPoint y: 203, distance: 109.3
click at [312, 203] on div "If True If True If True If False If False If False If True If False Wait for 30…" at bounding box center [348, 156] width 482 height 258
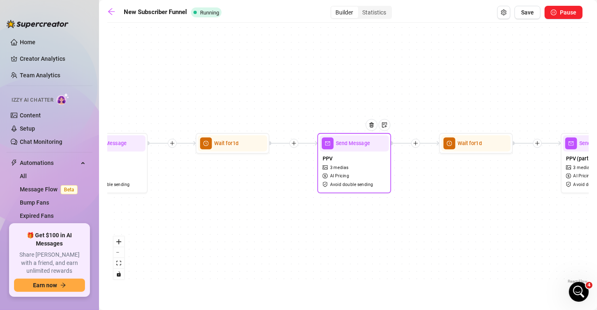
click at [356, 145] on span "Send Message" at bounding box center [353, 143] width 34 height 8
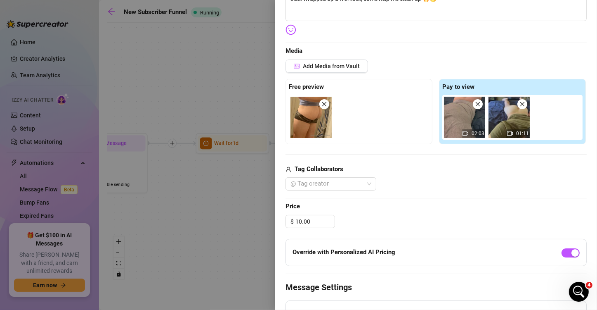
scroll to position [83, 0]
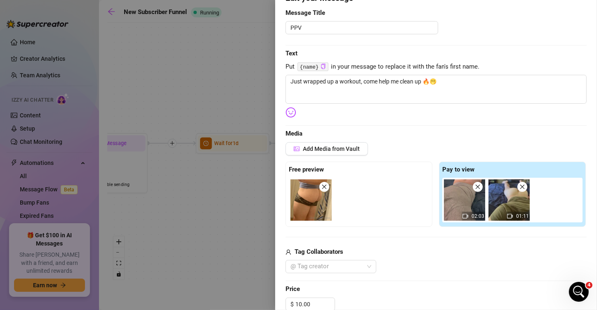
click at [325, 188] on icon "close" at bounding box center [324, 187] width 6 height 6
click at [478, 187] on span at bounding box center [478, 187] width 10 height 10
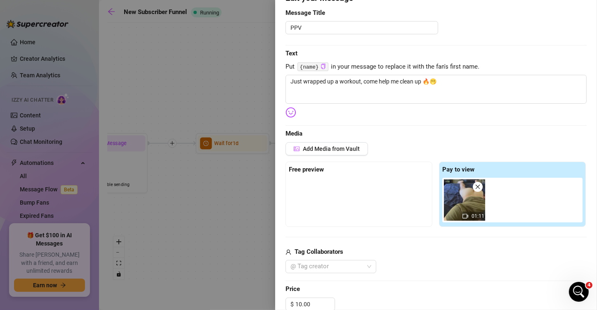
click at [475, 186] on icon "close" at bounding box center [478, 187] width 6 height 6
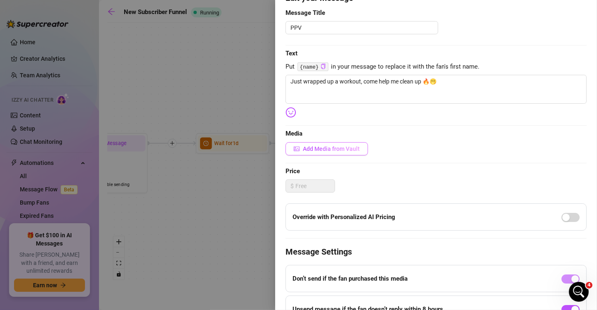
click at [321, 152] on button "Add Media from Vault" at bounding box center [327, 148] width 83 height 13
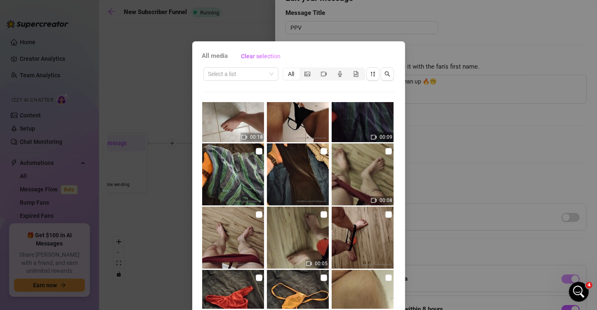
scroll to position [743, 0]
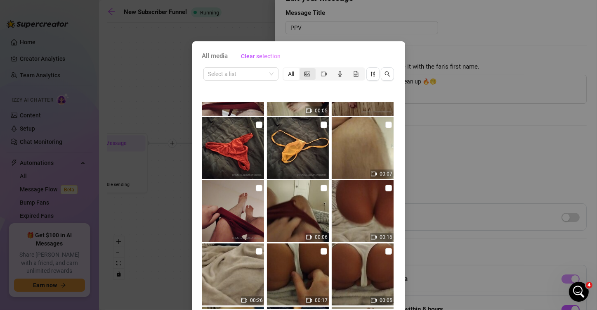
click at [307, 77] on div "segmented control" at bounding box center [308, 74] width 16 height 12
click at [302, 69] on input "segmented control" at bounding box center [302, 69] width 0 height 0
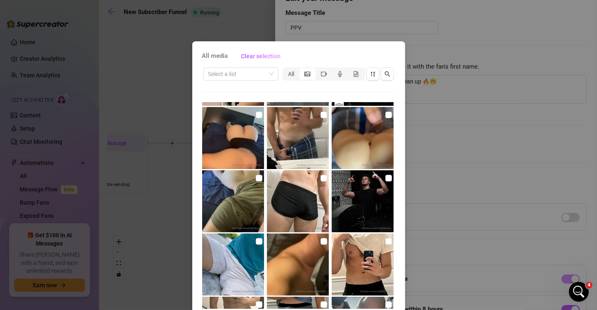
scroll to position [1326, 0]
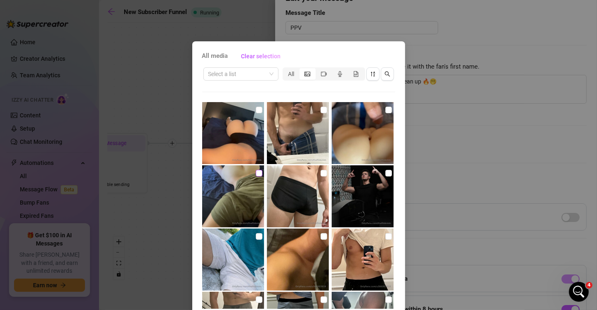
click at [256, 174] on input "checkbox" at bounding box center [259, 173] width 7 height 7
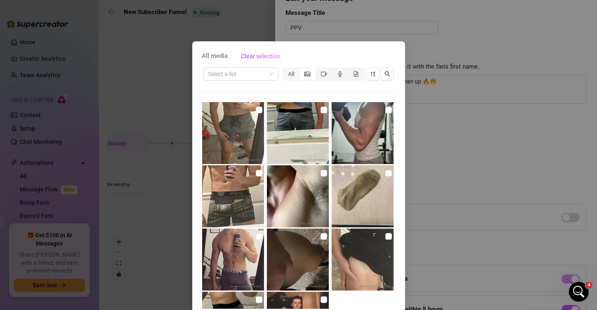
scroll to position [1409, 0]
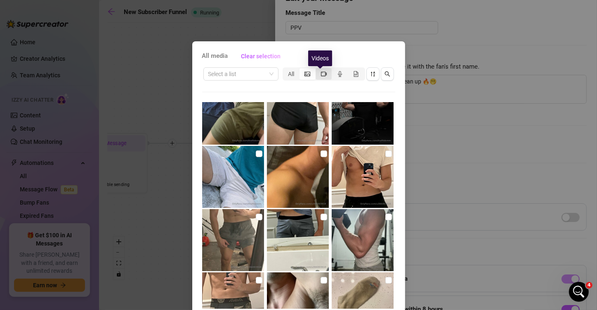
click at [323, 73] on icon "video-camera" at bounding box center [324, 73] width 6 height 5
click at [318, 69] on input "segmented control" at bounding box center [318, 69] width 0 height 0
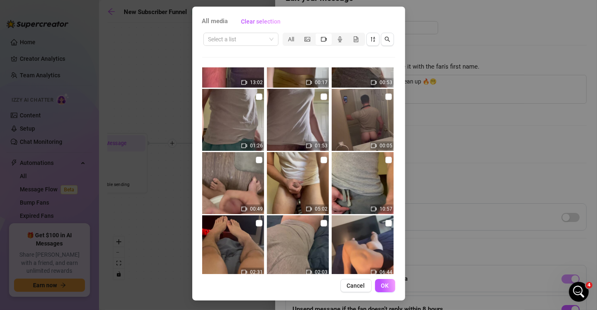
scroll to position [1577, 0]
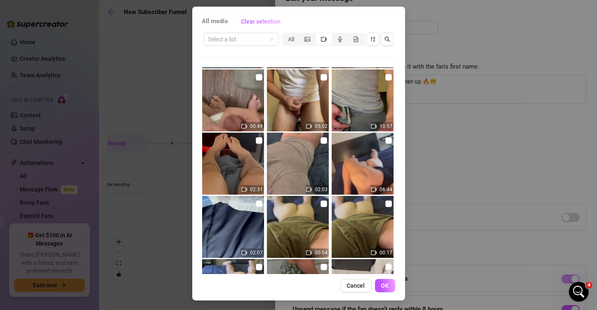
click at [321, 140] on input "checkbox" at bounding box center [324, 140] width 7 height 7
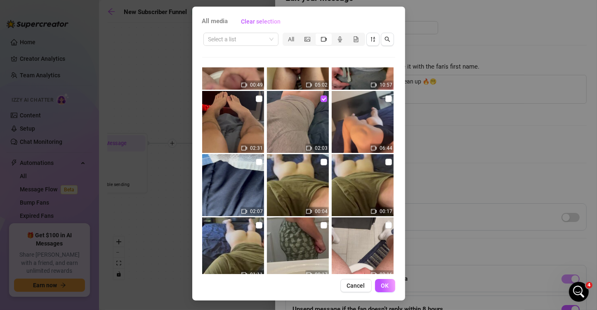
scroll to position [1659, 0]
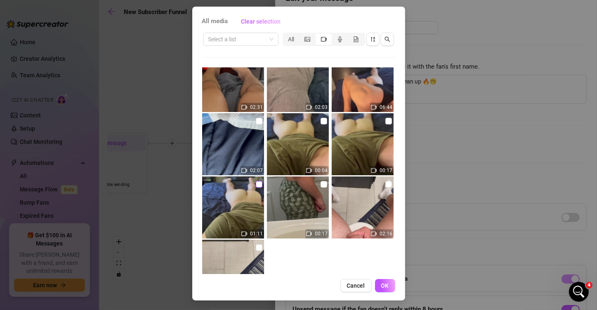
click at [256, 184] on input "checkbox" at bounding box center [259, 184] width 7 height 7
click at [321, 120] on input "checkbox" at bounding box center [324, 121] width 7 height 7
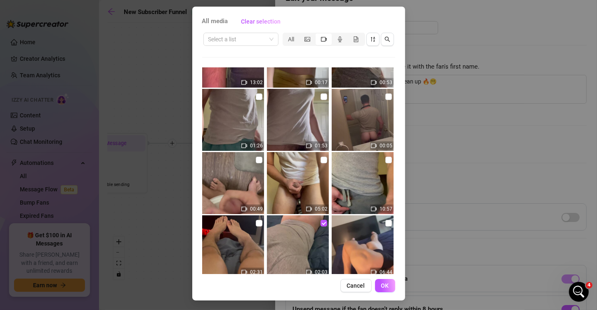
scroll to position [1577, 0]
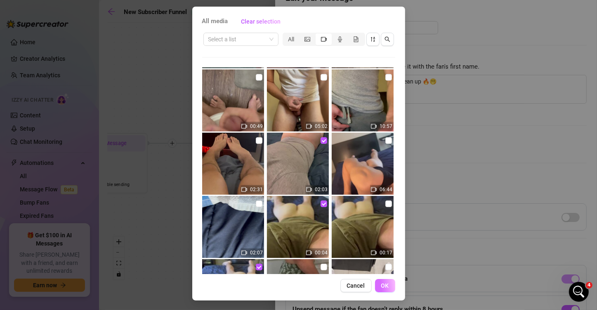
click at [381, 285] on span "OK" at bounding box center [385, 285] width 8 height 7
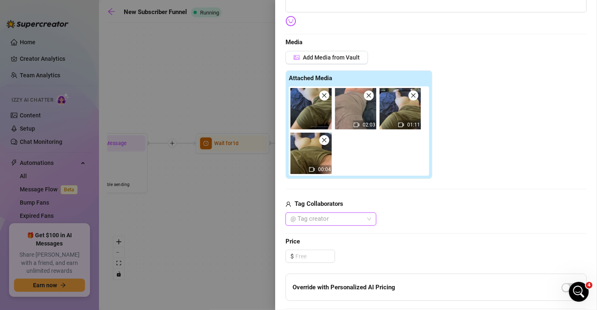
scroll to position [206, 0]
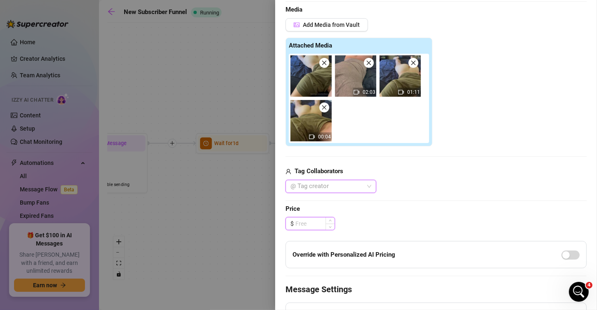
click at [311, 224] on input at bounding box center [314, 223] width 39 height 12
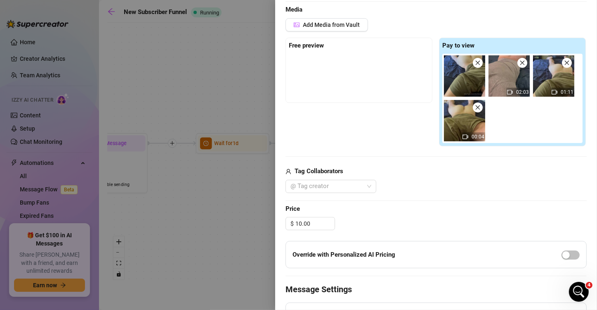
click at [406, 198] on div "Edit your message Message Title PPV Text Put {name} in your message to replace …" at bounding box center [436, 129] width 301 height 522
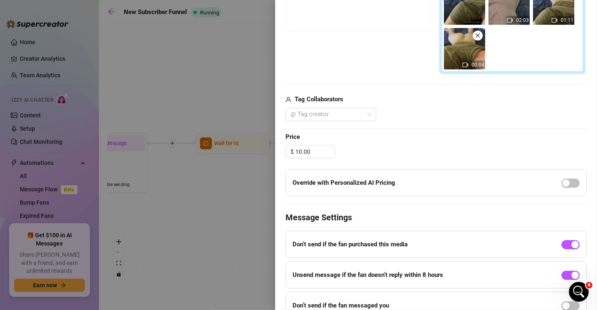
scroll to position [289, 0]
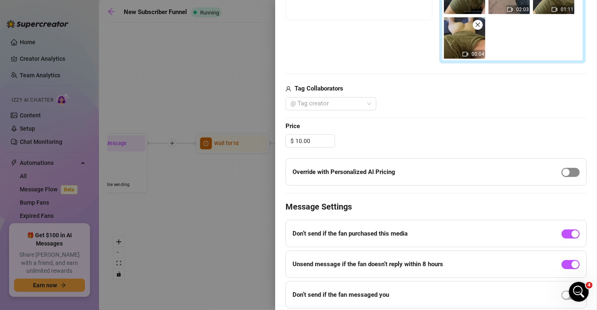
click at [539, 172] on div "button" at bounding box center [566, 171] width 7 height 7
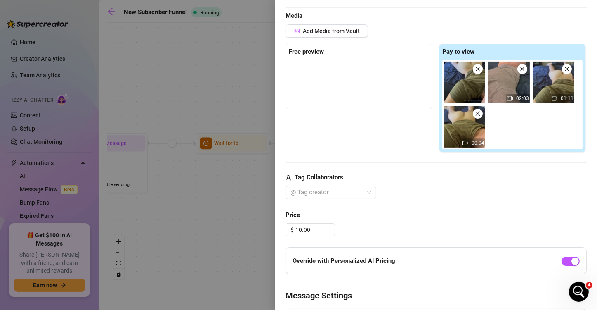
scroll to position [206, 0]
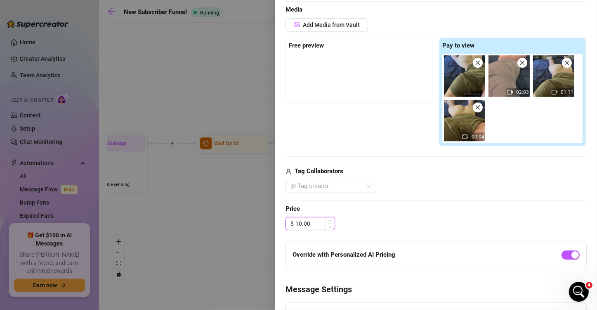
drag, startPoint x: 309, startPoint y: 221, endPoint x: 318, endPoint y: 221, distance: 9.5
click at [310, 221] on input "10.00" at bounding box center [314, 223] width 39 height 12
click at [409, 182] on div "@ Tag creator" at bounding box center [436, 186] width 301 height 13
click at [308, 222] on input "9.99" at bounding box center [314, 223] width 39 height 12
click at [378, 212] on span "Price" at bounding box center [436, 209] width 301 height 10
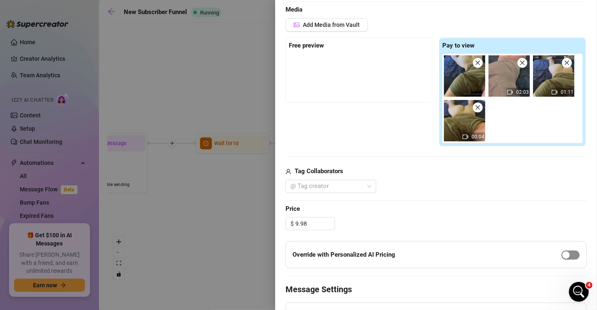
click at [539, 257] on span "button" at bounding box center [571, 254] width 18 height 9
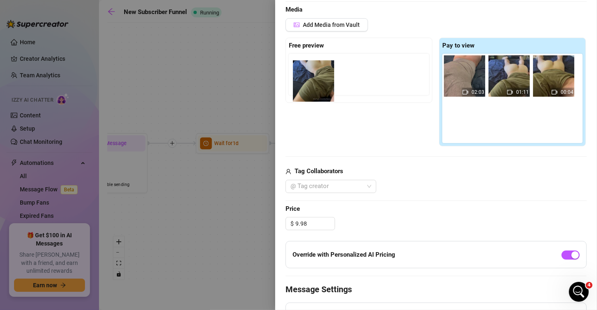
drag, startPoint x: 447, startPoint y: 71, endPoint x: 309, endPoint y: 76, distance: 138.8
click at [309, 76] on div "Free preview Pay to view 02:03 01:11 00:04" at bounding box center [436, 92] width 301 height 109
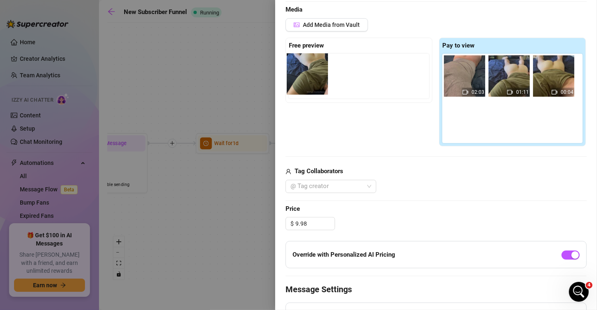
drag, startPoint x: 456, startPoint y: 79, endPoint x: 299, endPoint y: 74, distance: 157.7
click at [299, 74] on div "Free preview Pay to view 02:03 01:11 00:04" at bounding box center [436, 92] width 301 height 109
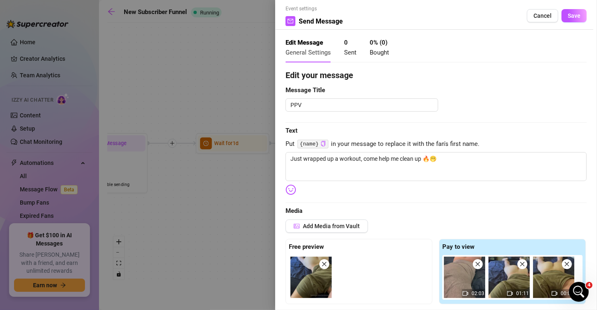
scroll to position [0, 0]
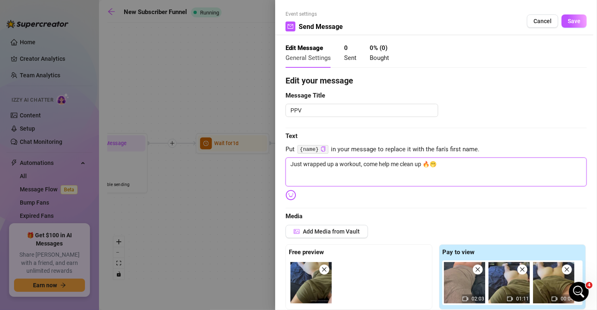
drag, startPoint x: 425, startPoint y: 166, endPoint x: 281, endPoint y: 166, distance: 143.6
click at [281, 166] on div "Event settings Send Message Cancel Save Edit Message General Settings 0 Sent 0 …" at bounding box center [436, 155] width 322 height 310
click at [421, 165] on textarea "This angle was highly requested🔥🫢" at bounding box center [436, 171] width 301 height 29
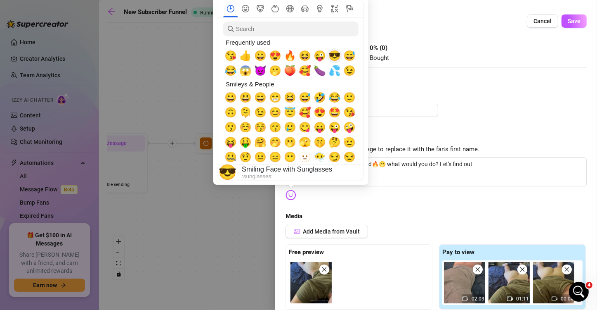
click at [331, 55] on span "😎" at bounding box center [335, 56] width 12 height 12
click at [333, 73] on span "💦" at bounding box center [335, 71] width 12 height 12
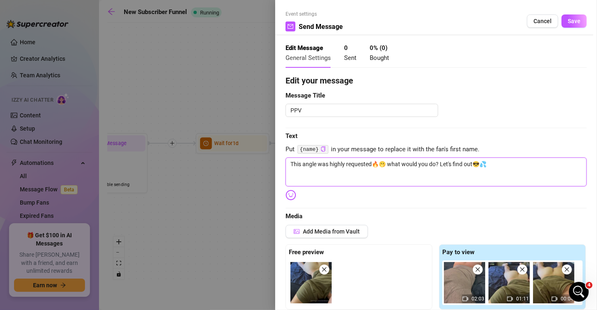
click at [485, 163] on textarea "This angle was highly requested🔥🫢 what would you do? Let's find out😎💦" at bounding box center [436, 171] width 301 height 29
drag, startPoint x: 537, startPoint y: 167, endPoint x: 248, endPoint y: 164, distance: 289.7
click at [248, 164] on div "Event settings Send Message Cancel Save Edit Message General Settings 0 Sent 0 …" at bounding box center [298, 155] width 597 height 310
click at [534, 63] on div "Edit Message General Settings 0 Sent 0 % ( 0 ) Bought" at bounding box center [436, 52] width 301 height 29
click at [539, 23] on span "Save" at bounding box center [574, 21] width 13 height 7
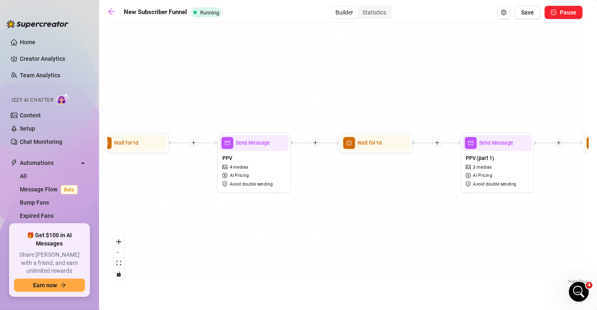
drag, startPoint x: 454, startPoint y: 207, endPoint x: 344, endPoint y: 206, distance: 109.8
click at [344, 206] on div "If True If True If True If False If False If False If True If False Wait for 30…" at bounding box center [348, 156] width 482 height 258
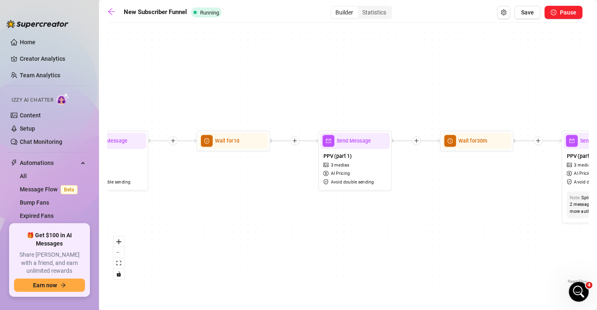
drag, startPoint x: 327, startPoint y: 214, endPoint x: 292, endPoint y: 214, distance: 35.5
click at [292, 214] on div "If True If True If True If False If False If False If True If False Wait for 30…" at bounding box center [348, 156] width 482 height 258
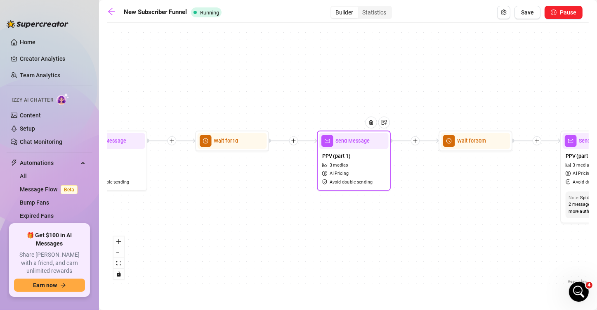
click at [347, 142] on span "Send Message" at bounding box center [353, 141] width 34 height 8
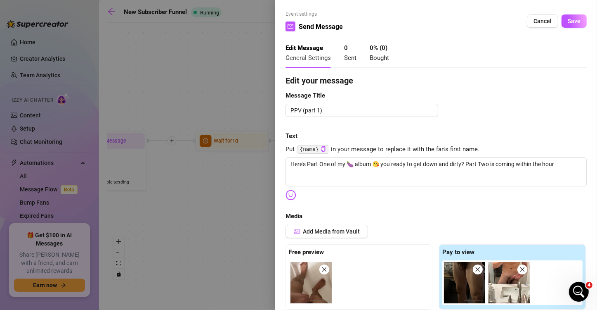
click at [237, 194] on div at bounding box center [298, 155] width 597 height 310
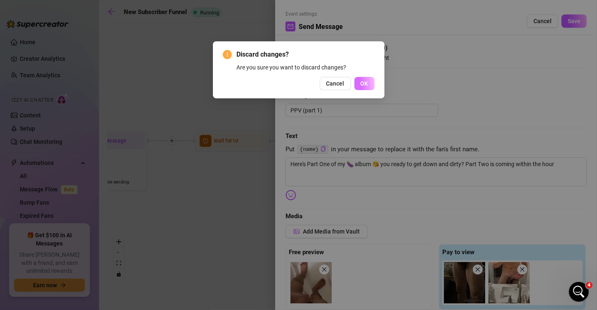
click at [362, 85] on span "OK" at bounding box center [365, 83] width 8 height 7
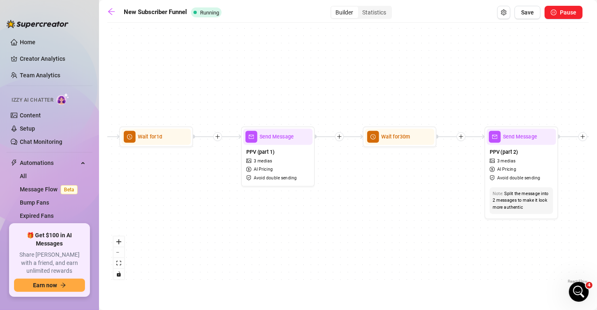
drag, startPoint x: 434, startPoint y: 214, endPoint x: 316, endPoint y: 206, distance: 118.3
click at [316, 206] on div "If True If True If True If False If False If False If True If False Wait for 30…" at bounding box center [348, 156] width 482 height 258
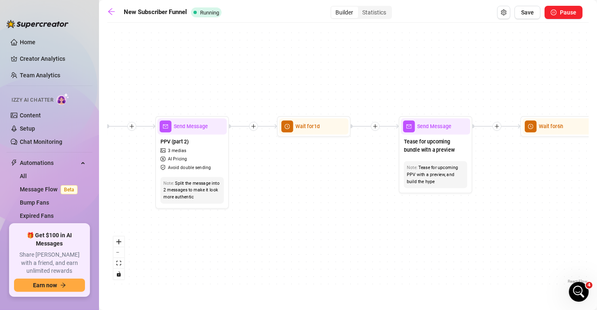
drag, startPoint x: 534, startPoint y: 189, endPoint x: 264, endPoint y: 184, distance: 270.8
click at [264, 184] on div "If True If True If True If False If False If False If True If False Wait for 30…" at bounding box center [348, 156] width 482 height 258
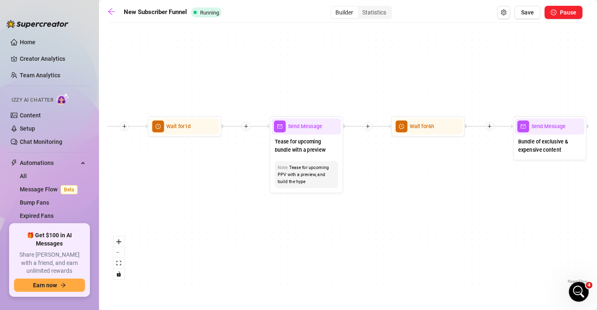
drag, startPoint x: 533, startPoint y: 195, endPoint x: 356, endPoint y: 195, distance: 177.5
click at [356, 195] on div "If True If True If True If False If False If False If True If False Wait for 30…" at bounding box center [348, 156] width 482 height 258
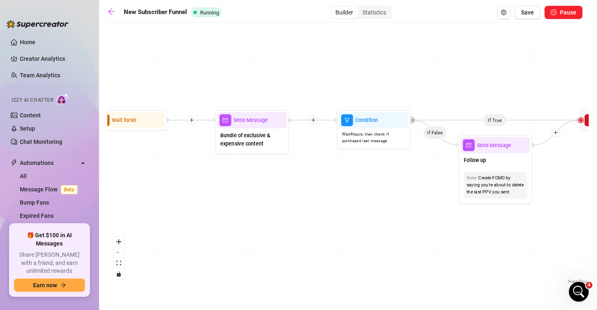
drag, startPoint x: 497, startPoint y: 196, endPoint x: 304, endPoint y: 193, distance: 193.2
click at [304, 193] on div "If True If True If True If False If False If False If True If False Wait for 30…" at bounding box center [348, 156] width 482 height 258
drag, startPoint x: 364, startPoint y: 186, endPoint x: 310, endPoint y: 171, distance: 55.7
click at [202, 171] on div "If True If True If True If False If False If False If True If False Wait for 30…" at bounding box center [348, 156] width 482 height 258
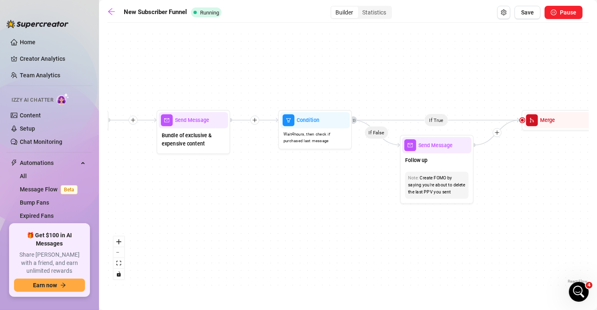
drag, startPoint x: 302, startPoint y: 172, endPoint x: 226, endPoint y: 172, distance: 75.5
click at [226, 172] on div "If True If True If True If False If False If False If True If False Wait for 30…" at bounding box center [348, 156] width 482 height 258
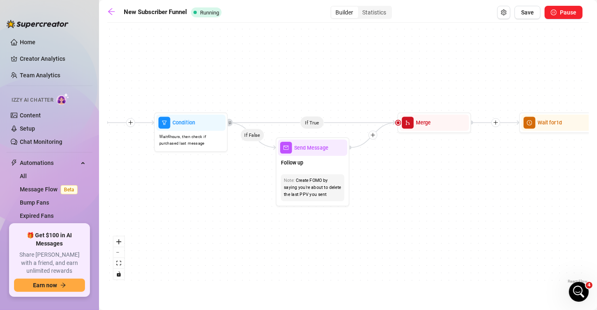
drag, startPoint x: 444, startPoint y: 175, endPoint x: 303, endPoint y: 175, distance: 141.6
click at [300, 175] on div "If True If True If True If False If False If False If True If False Wait for 30…" at bounding box center [348, 156] width 482 height 258
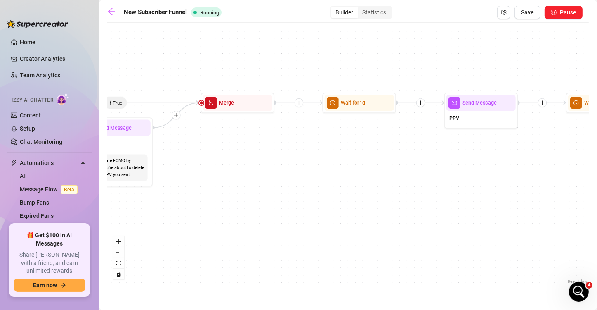
drag, startPoint x: 323, startPoint y: 158, endPoint x: 258, endPoint y: 154, distance: 64.5
click at [224, 154] on div "If True If True If True If False If False If False If True If False Wait for 30…" at bounding box center [348, 156] width 482 height 258
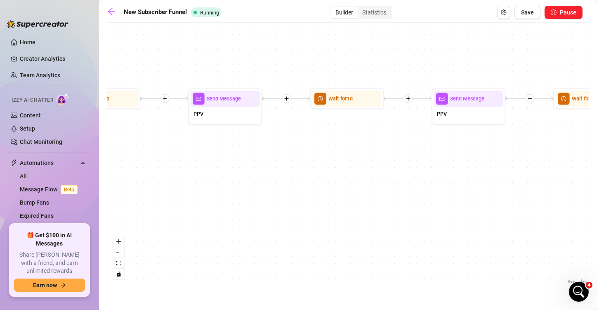
drag, startPoint x: 239, startPoint y: 154, endPoint x: 364, endPoint y: 161, distance: 125.3
click at [239, 154] on div "If True If True If True If False If False If False If True If False Wait for 30…" at bounding box center [348, 156] width 482 height 258
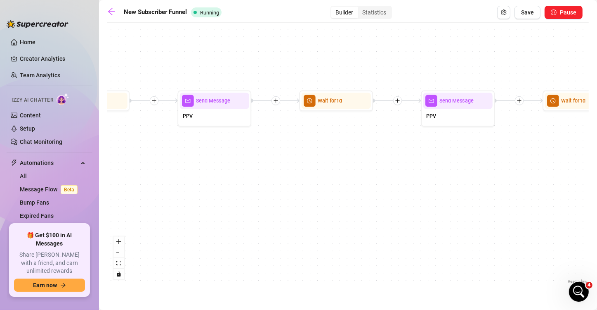
drag, startPoint x: 395, startPoint y: 162, endPoint x: 272, endPoint y: 163, distance: 123.0
click at [257, 163] on div "If True If True If True If False If False If False If True If False Wait for 30…" at bounding box center [348, 156] width 482 height 258
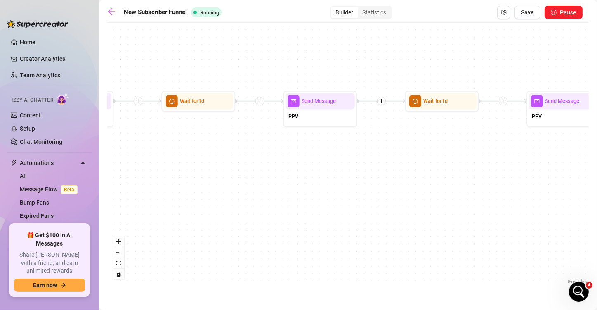
drag, startPoint x: 385, startPoint y: 163, endPoint x: 246, endPoint y: 163, distance: 139.1
click at [246, 163] on div "If True If True If True If False If False If False If True If False Wait for 30…" at bounding box center [348, 156] width 482 height 258
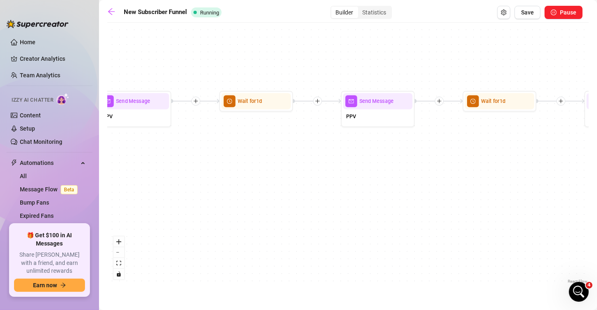
drag, startPoint x: 386, startPoint y: 163, endPoint x: 300, endPoint y: 163, distance: 86.3
click at [233, 163] on div "If True If True If True If False If False If False If True If False Wait for 30…" at bounding box center [348, 156] width 482 height 258
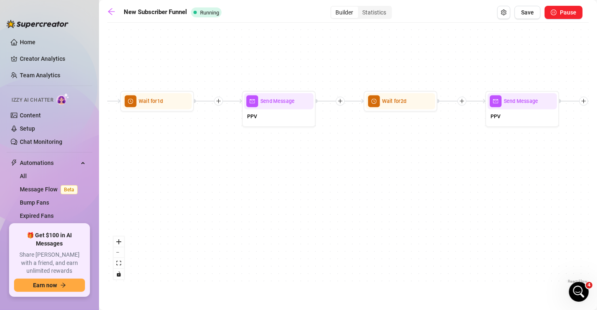
drag, startPoint x: 380, startPoint y: 163, endPoint x: 217, endPoint y: 163, distance: 163.4
click at [213, 163] on div "If True If True If True If False If False If False If True If False Wait for 30…" at bounding box center [348, 156] width 482 height 258
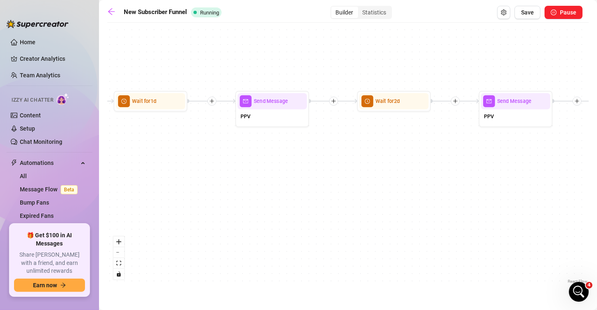
drag, startPoint x: 386, startPoint y: 163, endPoint x: 305, endPoint y: 163, distance: 81.3
click at [264, 163] on div "If True If True If True If False If False If False If True If False Wait for 30…" at bounding box center [348, 156] width 482 height 258
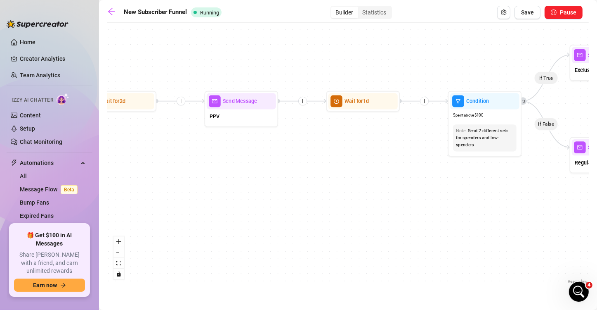
drag, startPoint x: 348, startPoint y: 163, endPoint x: 220, endPoint y: 163, distance: 127.5
click at [220, 163] on div "If True If True If True If False If False If False If True If False Wait for 30…" at bounding box center [348, 156] width 482 height 258
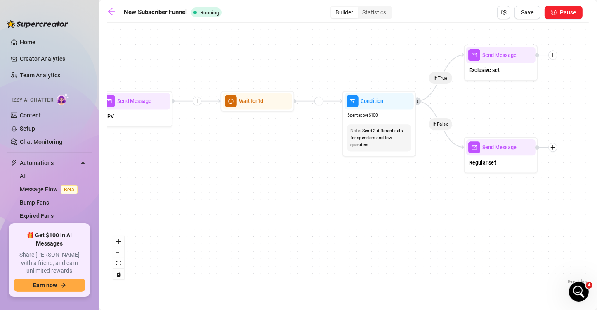
drag, startPoint x: 320, startPoint y: 164, endPoint x: 247, endPoint y: 165, distance: 72.6
click at [232, 164] on div "If True If True If True If False If False If False If True If False Wait for 30…" at bounding box center [348, 156] width 482 height 258
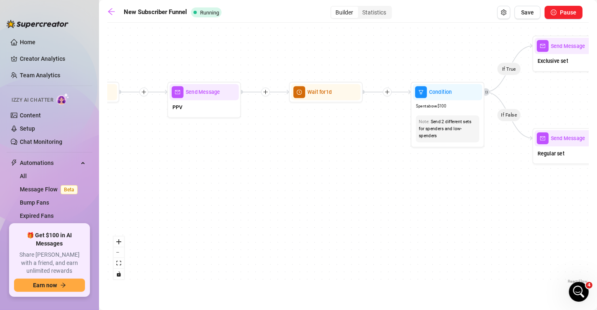
drag, startPoint x: 419, startPoint y: 169, endPoint x: 506, endPoint y: 160, distance: 87.6
click at [506, 160] on div "If True If True If True If False If False If False If True If False Wait for 30…" at bounding box center [348, 156] width 482 height 258
drag, startPoint x: 366, startPoint y: 150, endPoint x: 492, endPoint y: 149, distance: 125.1
click at [492, 149] on div "If True If True If True If False If False If False If True If False Wait for 30…" at bounding box center [348, 156] width 482 height 258
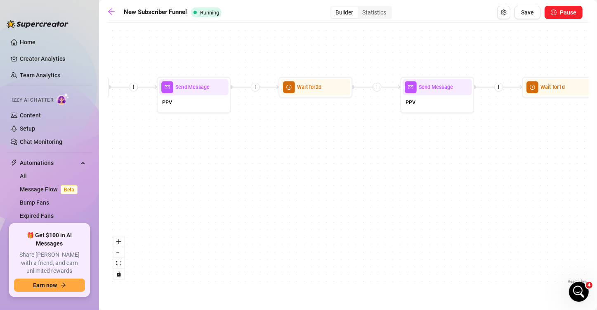
drag, startPoint x: 462, startPoint y: 142, endPoint x: 442, endPoint y: 143, distance: 19.5
click at [492, 142] on div "If True If True If True If False If False If False If True If False Wait for 30…" at bounding box center [348, 156] width 482 height 258
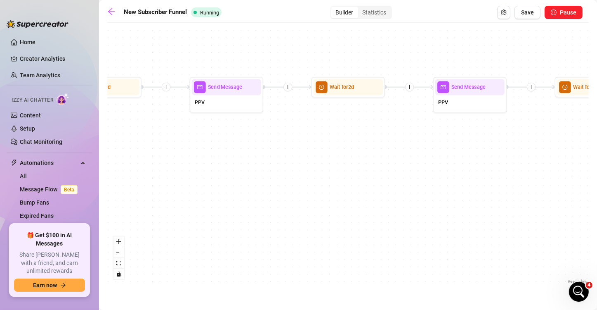
drag, startPoint x: 395, startPoint y: 143, endPoint x: 499, endPoint y: 147, distance: 104.1
click at [527, 144] on div "If True If True If True If False If False If False If True If False Wait for 30…" at bounding box center [348, 156] width 482 height 258
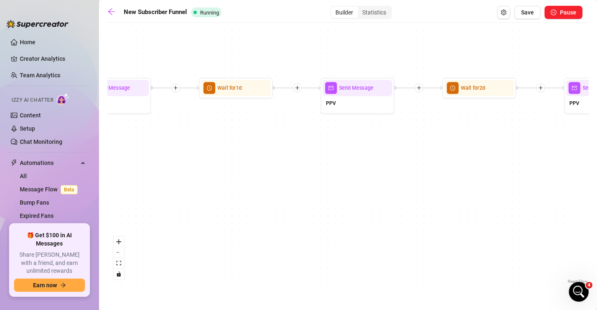
drag, startPoint x: 424, startPoint y: 147, endPoint x: 506, endPoint y: 147, distance: 82.1
click at [510, 147] on div "If True If True If True If False If False If False If True If False Wait for 30…" at bounding box center [348, 156] width 482 height 258
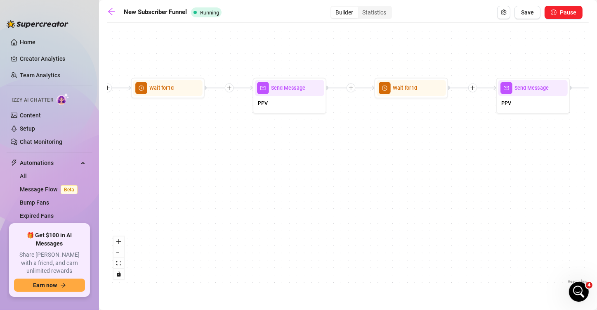
drag, startPoint x: 421, startPoint y: 147, endPoint x: 515, endPoint y: 147, distance: 94.1
click at [525, 147] on div "If True If True If True If False If False If False If True If False Wait for 30…" at bounding box center [348, 156] width 482 height 258
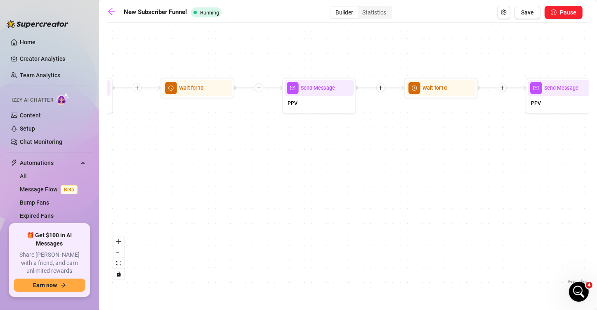
drag, startPoint x: 424, startPoint y: 147, endPoint x: 492, endPoint y: 147, distance: 68.1
click at [492, 147] on div "If True If True If True If False If False If False If True If False Wait for 30…" at bounding box center [348, 156] width 482 height 258
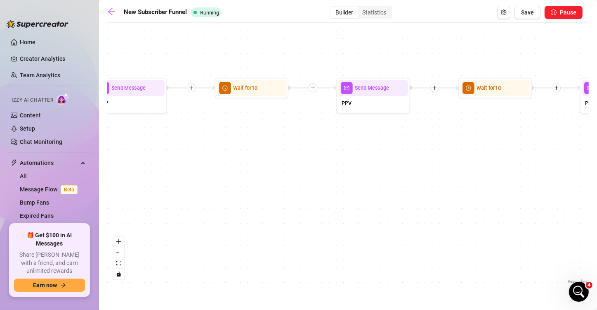
drag, startPoint x: 492, startPoint y: 147, endPoint x: 448, endPoint y: 147, distance: 44.6
click at [321, 147] on div "If True If True If True If False If False If False If True If False Wait for 30…" at bounding box center [348, 156] width 482 height 258
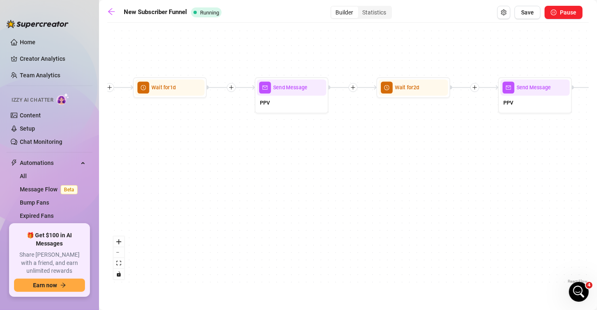
drag, startPoint x: 404, startPoint y: 147, endPoint x: 384, endPoint y: 147, distance: 19.4
click at [350, 147] on div "If True If True If True If False If False If False If True If False Wait for 30…" at bounding box center [348, 156] width 482 height 258
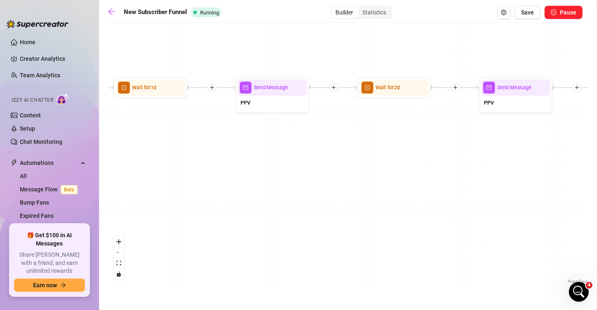
drag, startPoint x: 488, startPoint y: 146, endPoint x: 364, endPoint y: 145, distance: 124.6
click at [359, 146] on div "If True If True If True If False If False If False If True If False Wait for 30…" at bounding box center [348, 156] width 482 height 258
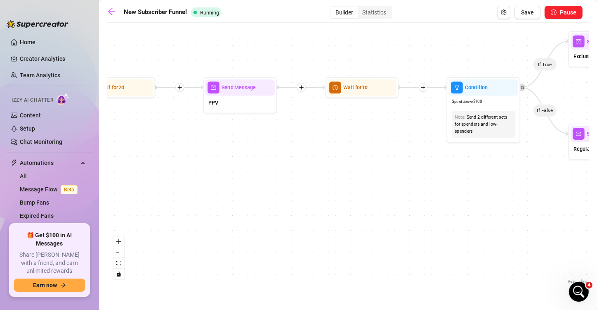
drag, startPoint x: 524, startPoint y: 145, endPoint x: 482, endPoint y: 145, distance: 42.5
click at [371, 145] on div "If True If True If True If False If False If False If True If False Wait for 30…" at bounding box center [348, 156] width 482 height 258
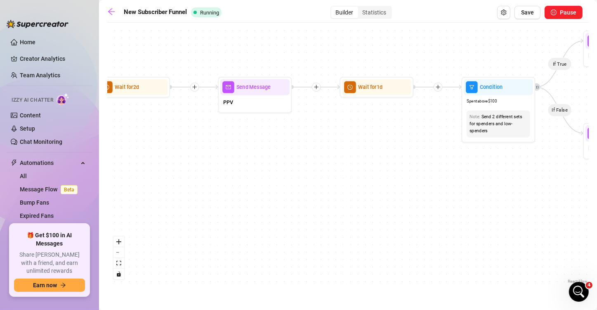
drag
click at [520, 145] on div "If True If True If True If False If False If False If True If False Wait for 30…" at bounding box center [348, 156] width 482 height 258
click at [459, 144] on div "If True If True If True If False If False If False If True If False Wait for 30…" at bounding box center [348, 156] width 482 height 258
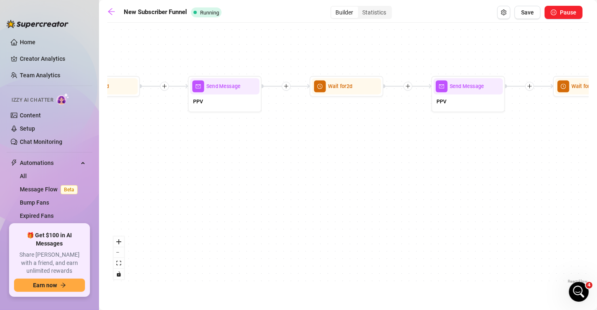
click at [454, 128] on div "If True If True If True If False If False If False If True If False Wait for 30…" at bounding box center [348, 156] width 482 height 258
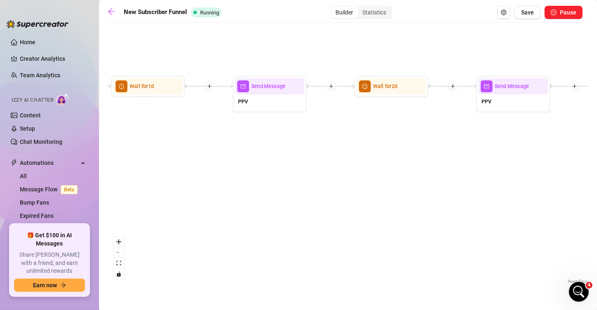
click at [413, 101] on div "If True If True If True If False If False If False If True If False Wait for 30…" at bounding box center [348, 156] width 482 height 258
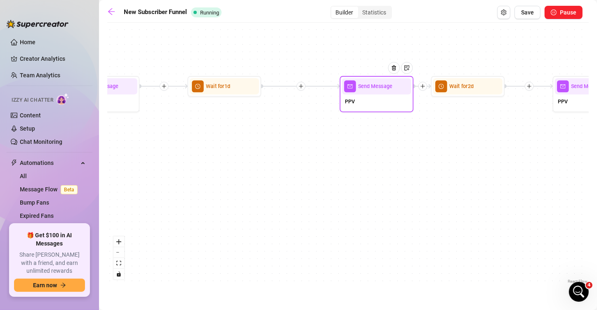
click at [383, 88] on div "Send Message" at bounding box center [376, 86] width 69 height 16
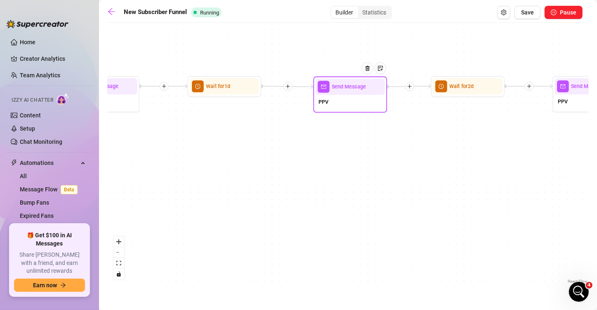
click at [338, 96] on div "PPV" at bounding box center [350, 103] width 69 height 16
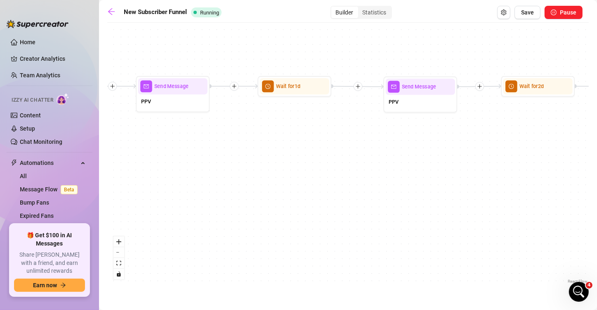
click at [357, 143] on div "If True If True If True If False If False If False If True If False Wait for 30…" at bounding box center [348, 156] width 482 height 258
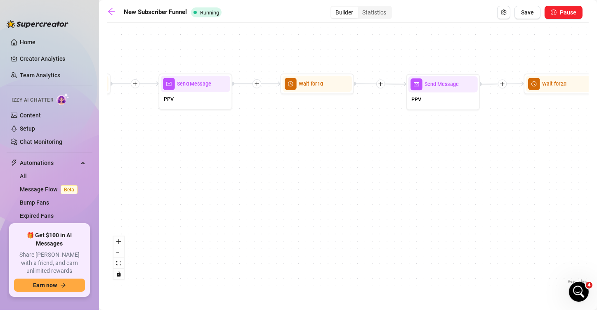
click at [417, 144] on div "If True If True If True If False If False If False If True If False Wait for 30…" at bounding box center [348, 156] width 482 height 258
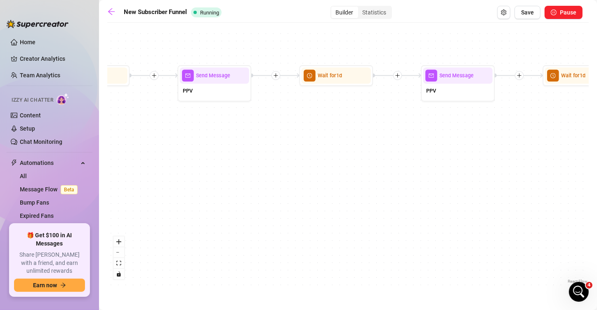
click at [395, 150] on div "If True If True If True If False If False If False If True If False Wait for 30…" at bounding box center [348, 156] width 482 height 258
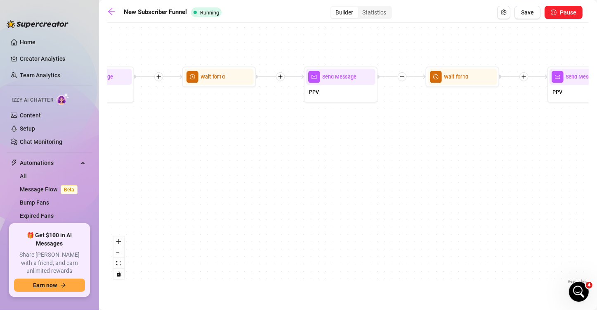
click at [454, 152] on div "If True If True If True If False If False If False If True If False Wait for 30…" at bounding box center [348, 156] width 482 height 258
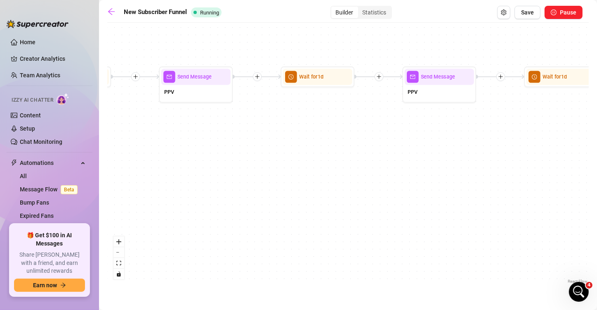
click at [422, 144] on div "If True If True If True If False If False If False If True If False Wait for 30…" at bounding box center [348, 156] width 482 height 258
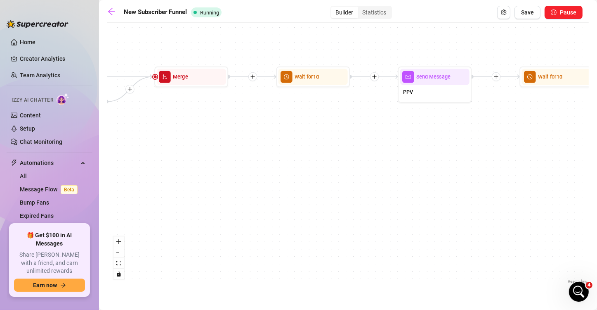
click at [411, 144] on div "If True If True If True If False If False If False If True If False Wait for 30…" at bounding box center [348, 156] width 482 height 258
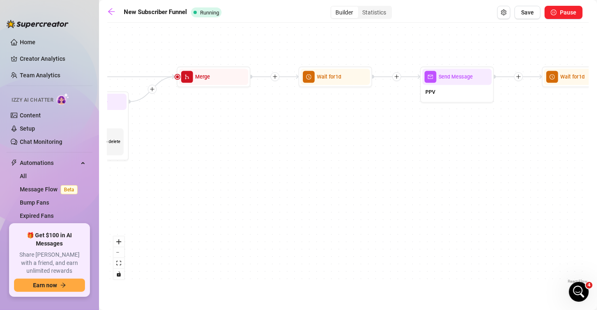
click at [411, 143] on div "If True If True If True If False If False If False If True If False Wait for 30…" at bounding box center [348, 156] width 482 height 258
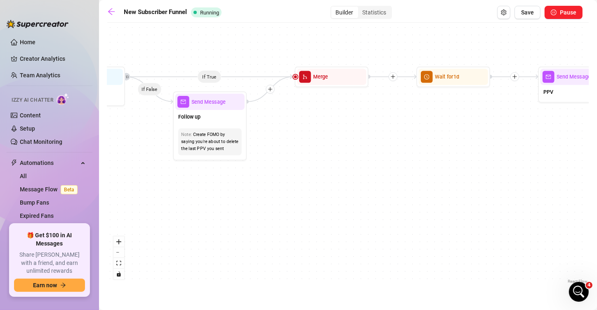
click at [399, 143] on div "If True If True If True If False If False If False If True If False Wait for 30…" at bounding box center [348, 156] width 482 height 258
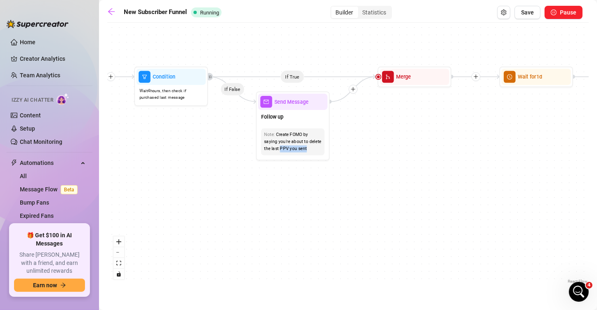
click at [378, 145] on div "If True If True If True If False If False If False If True If False Wait for 30…" at bounding box center [348, 156] width 482 height 258
click at [196, 155] on div "If True If True If True If False If False If False If True If False Wait for 30…" at bounding box center [348, 156] width 482 height 258
click at [297, 149] on div "If True If True If True If False If False If False If True If False Wait for 30…" at bounding box center [348, 156] width 482 height 258
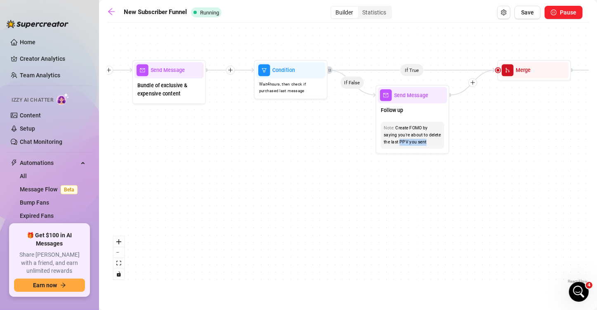
click at [235, 160] on div "If True If True If True If False If False If False If True If False Wait for 30…" at bounding box center [348, 156] width 482 height 258
click at [332, 156] on div "If True If True If True If False If False If False If True If False Wait for 30…" at bounding box center [348, 156] width 482 height 258
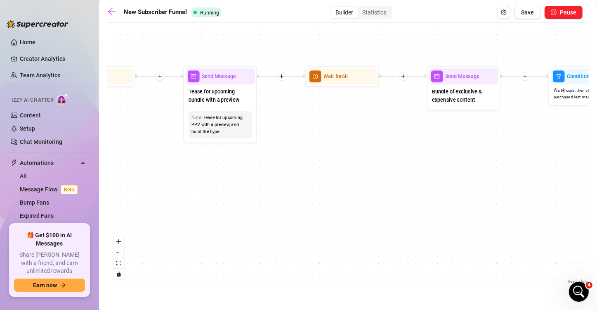
click at [307, 157] on div "If True If True If True If False If False If False If True If False Wait for 30…" at bounding box center [348, 156] width 482 height 258
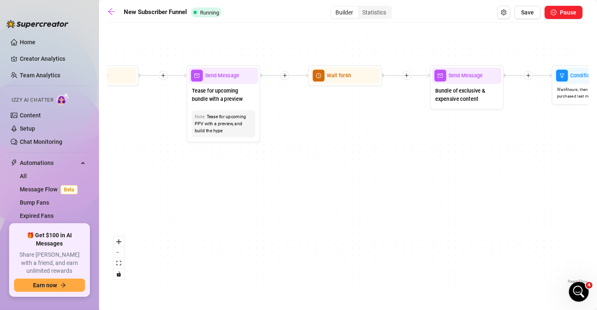
click at [436, 139] on div "If True If True If True If False If False If False If True If False Wait for 30…" at bounding box center [348, 156] width 482 height 258
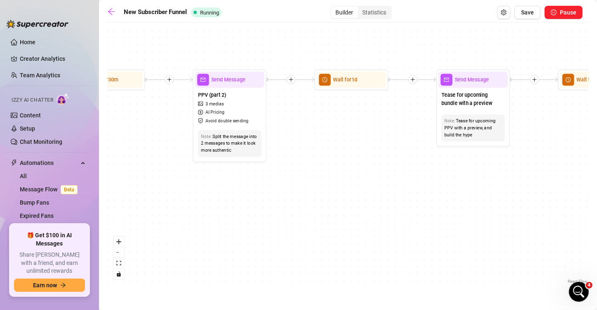
click at [406, 149] on div "If True If True If True If False If False If False If True If False Wait for 30…" at bounding box center [348, 156] width 482 height 258
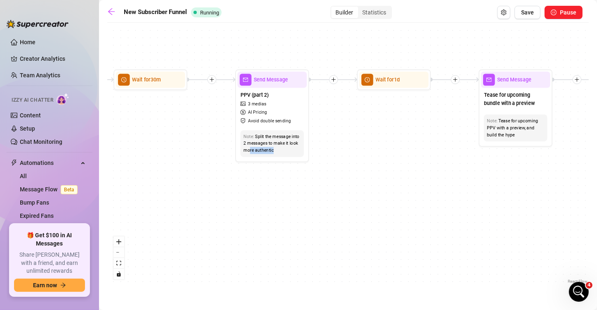
click at [307, 156] on div "Note: Split the message into 2 messages to make it look more authentic" at bounding box center [272, 143] width 69 height 33
click at [279, 173] on div "If True If True If True If False If False If False If True If False Wait for 30…" at bounding box center [348, 156] width 482 height 258
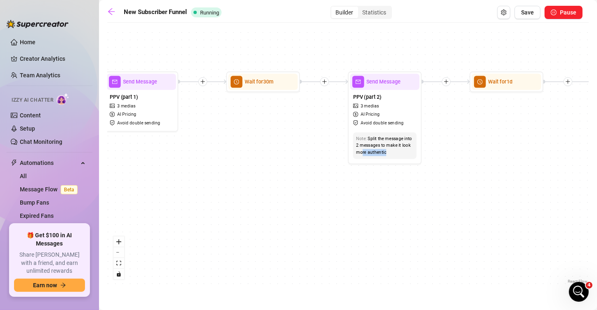
click at [329, 141] on div "If True If True If True If False If False If False If True If False Wait for 30…" at bounding box center [348, 156] width 482 height 258
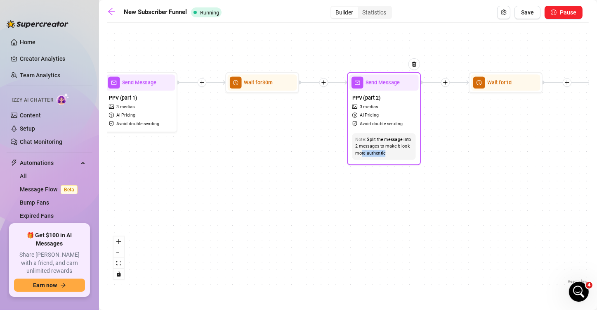
click at [373, 86] on span "Send Message" at bounding box center [383, 82] width 34 height 8
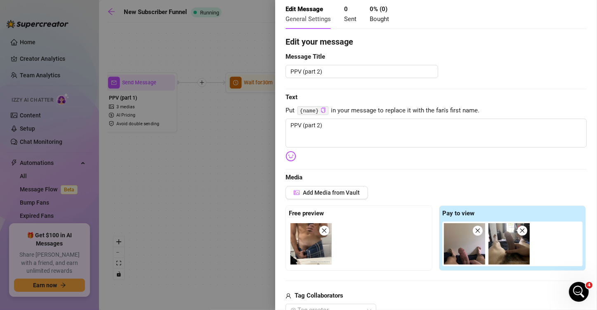
scroll to position [41, 0]
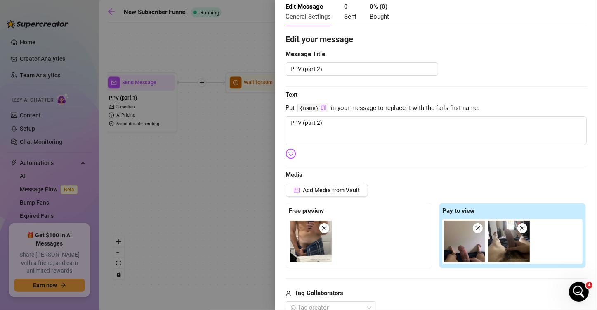
click at [246, 165] on div at bounding box center [298, 155] width 597 height 310
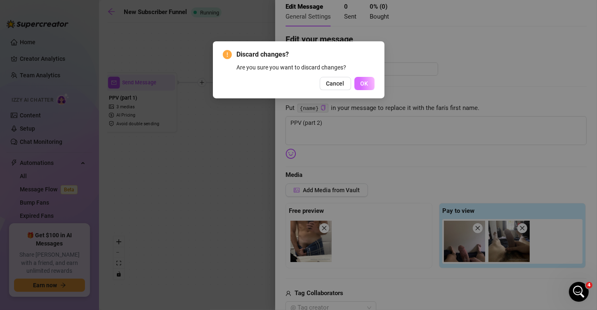
click at [363, 88] on button "OK" at bounding box center [365, 83] width 20 height 13
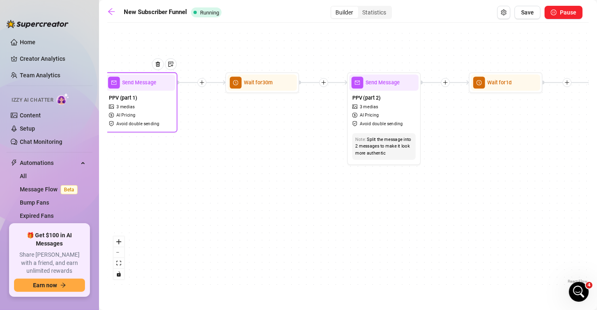
click at [154, 78] on div at bounding box center [160, 70] width 32 height 38
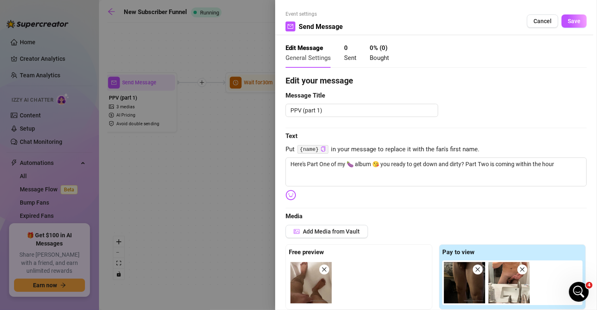
click at [224, 175] on div at bounding box center [298, 155] width 597 height 310
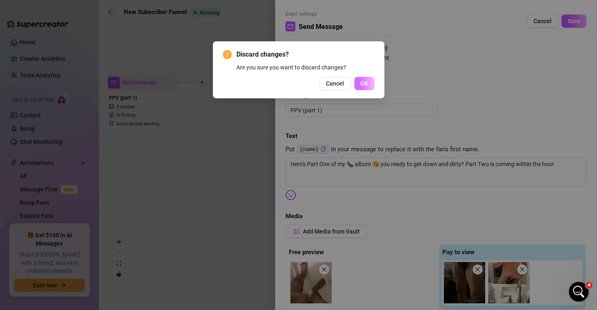
click at [365, 84] on span "OK" at bounding box center [365, 83] width 8 height 7
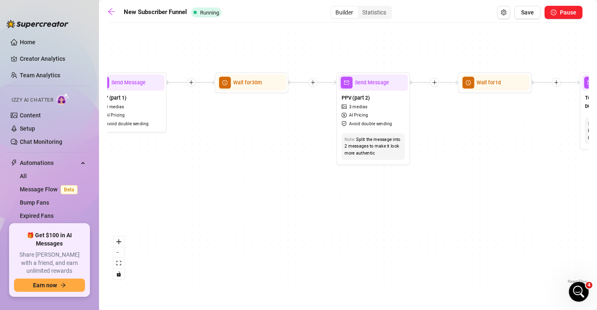
click at [355, 203] on div "If True If True If True If False If False If False If True If False Wait for 30…" at bounding box center [348, 156] width 482 height 258
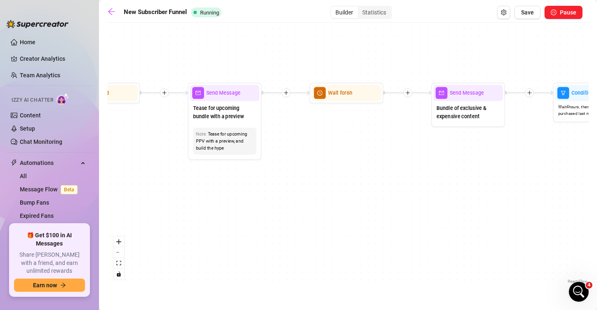
click at [335, 186] on div "If True If True If True If False If False If False If True If False Wait for 30…" at bounding box center [348, 156] width 482 height 258
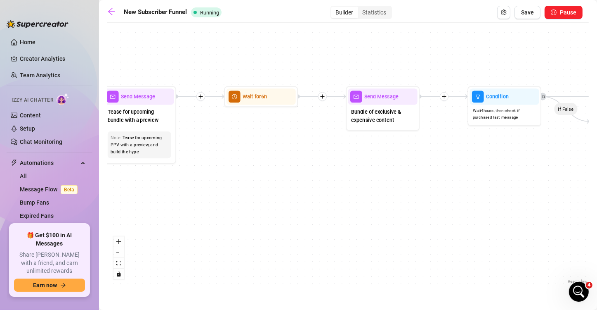
click at [427, 178] on div "If True If True If True If False If False If False If True If False Wait for 30…" at bounding box center [348, 156] width 482 height 258
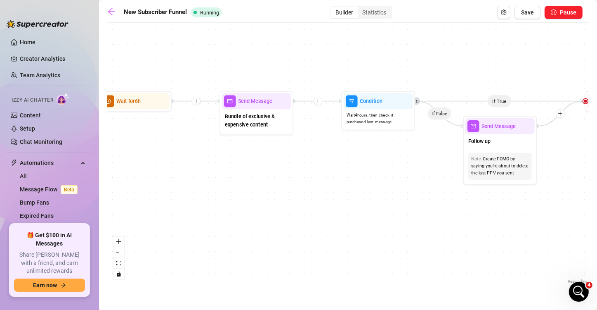
click at [398, 171] on div "If True If True If True If False If False If False If True If False Wait for 30…" at bounding box center [348, 156] width 482 height 258
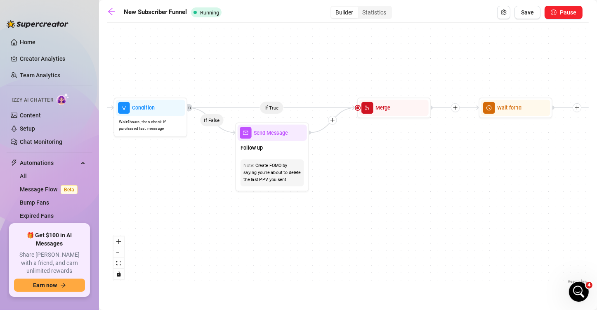
click at [326, 172] on div "If True If True If True If False If False If False If True If False Wait for 30…" at bounding box center [348, 156] width 482 height 258
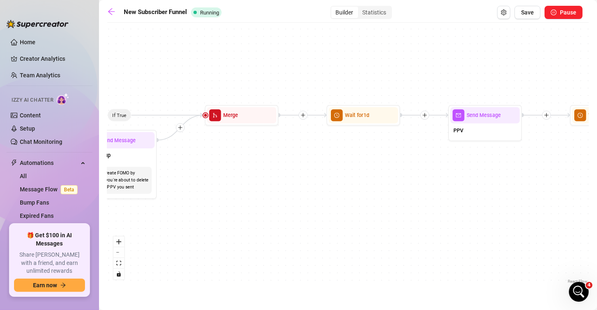
click at [415, 170] on div "If True If True If True If False If False If False If True If False Wait for 30…" at bounding box center [348, 156] width 482 height 258
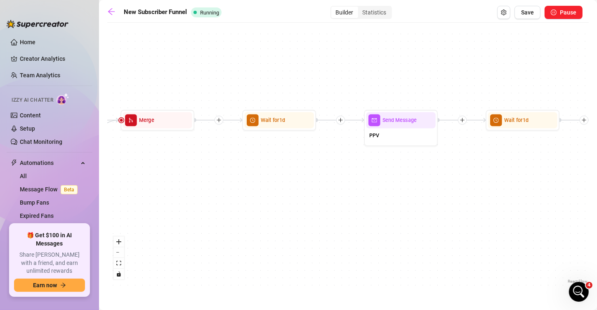
click at [359, 183] on div "If True If True If True If False If False If False If True If False Wait for 30…" at bounding box center [348, 156] width 482 height 258
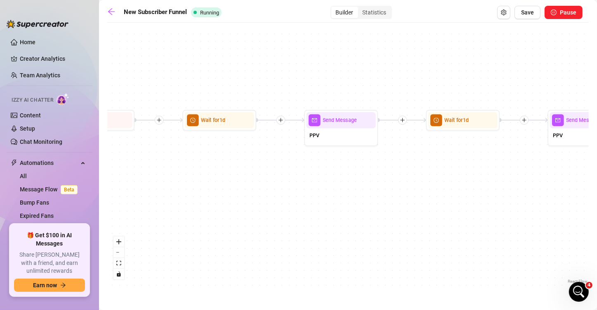
click at [412, 190] on div "If True If True If True If False If False If False If True If False Wait for 30…" at bounding box center [348, 156] width 482 height 258
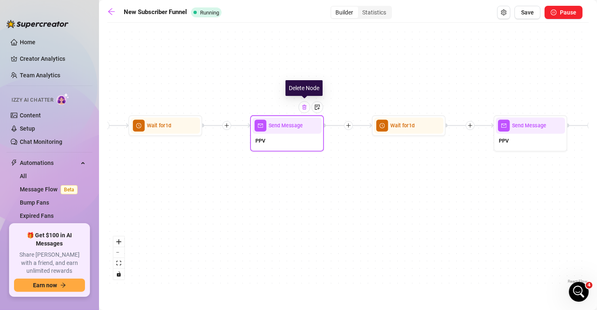
click at [304, 109] on img at bounding box center [305, 107] width 6 height 6
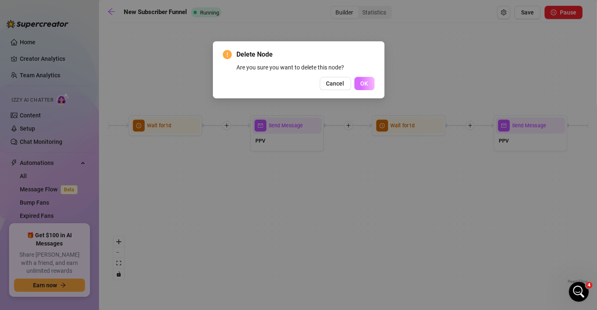
click at [364, 87] on button "OK" at bounding box center [365, 83] width 20 height 13
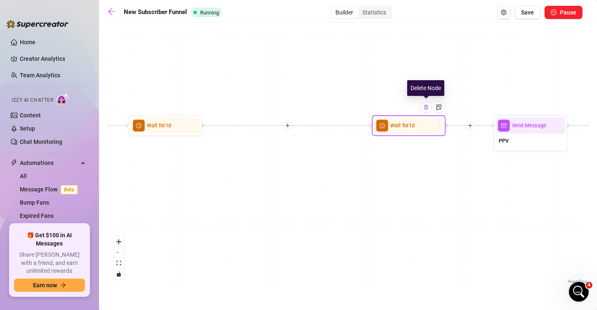
click at [425, 109] on img at bounding box center [426, 107] width 6 height 6
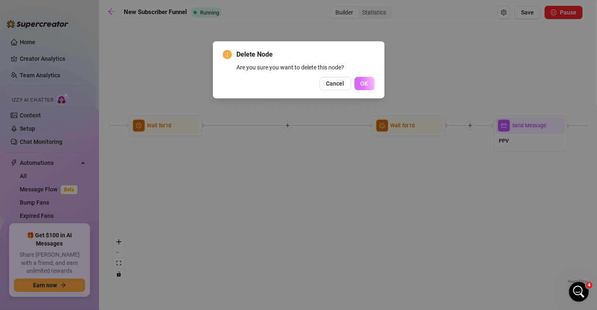
click at [361, 84] on span "OK" at bounding box center [365, 83] width 8 height 7
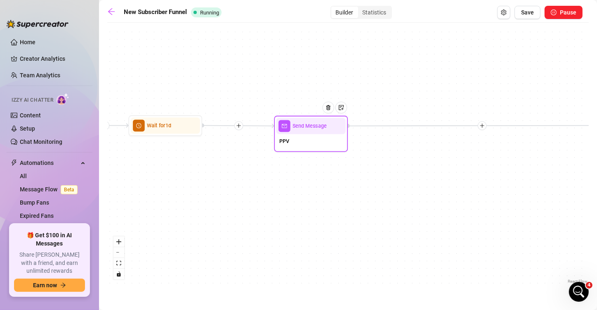
click at [300, 128] on span "Send Message" at bounding box center [310, 126] width 34 height 8
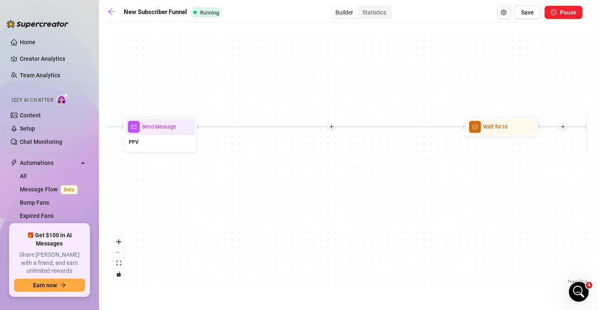
click at [269, 180] on div "If True If True If True If False If False If False If True If False Wait for 30…" at bounding box center [348, 156] width 482 height 258
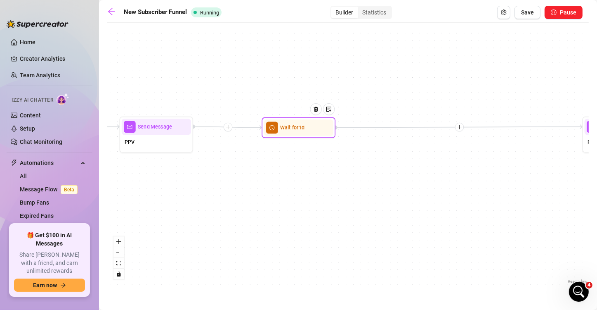
click at [302, 132] on div "Wait for 1d" at bounding box center [299, 127] width 74 height 21
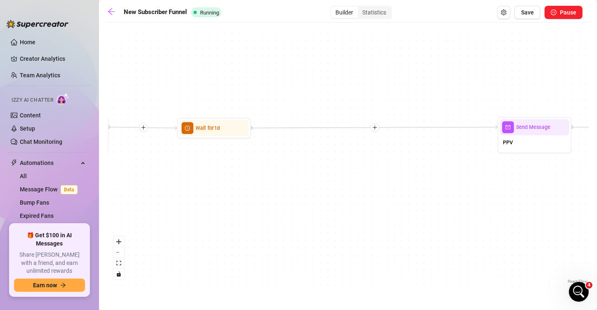
click at [280, 178] on div "If True If True If True If False If False If False If True If False Wait for 30…" at bounding box center [348, 156] width 482 height 258
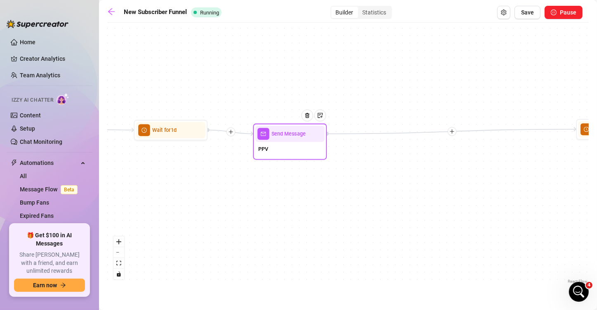
click at [295, 136] on div "Send Message" at bounding box center [289, 133] width 69 height 16
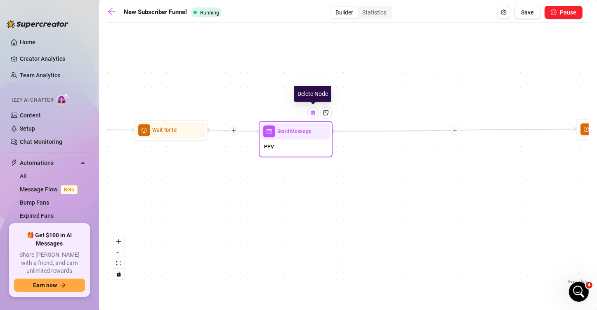
click at [313, 117] on div at bounding box center [313, 113] width 12 height 12
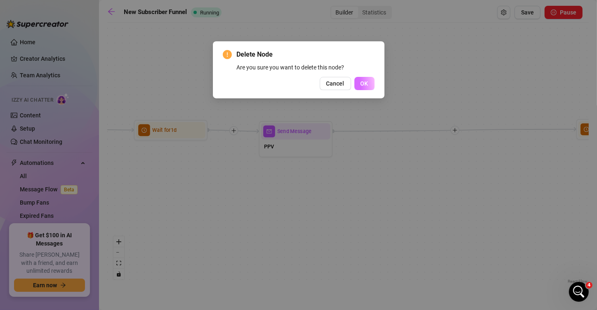
click at [362, 86] on span "OK" at bounding box center [365, 83] width 8 height 7
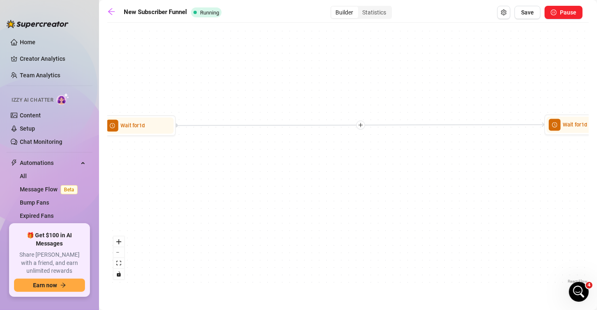
click at [264, 172] on div "If True If True If True If False If False If False If True If False Wait for 30…" at bounding box center [348, 156] width 482 height 258
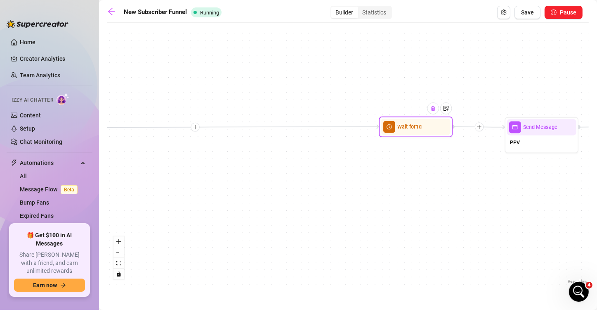
click at [435, 112] on div at bounding box center [434, 108] width 12 height 12
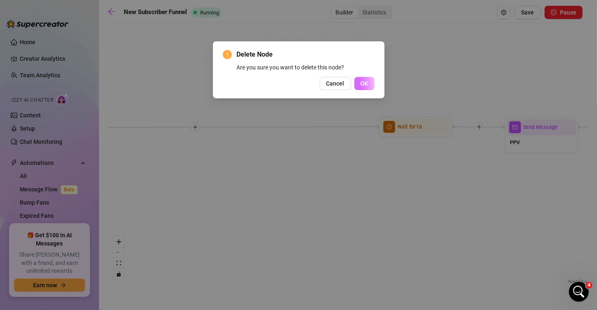
click at [364, 83] on span "OK" at bounding box center [365, 83] width 8 height 7
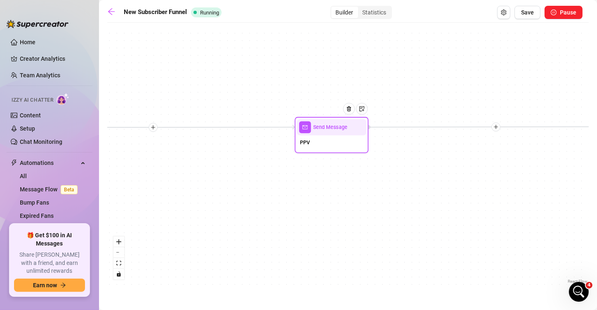
click at [297, 146] on div "PPV" at bounding box center [331, 143] width 69 height 16
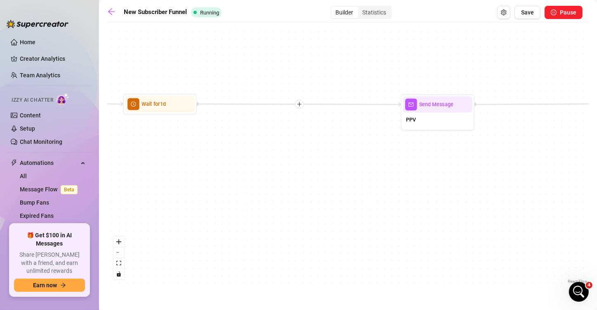
click at [422, 189] on div "If True If True If True If False If False If False If True If False Wait for 30…" at bounding box center [348, 156] width 482 height 258
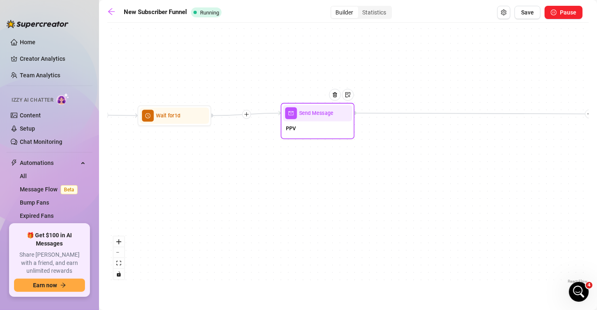
click at [318, 131] on div "PPV" at bounding box center [317, 129] width 69 height 16
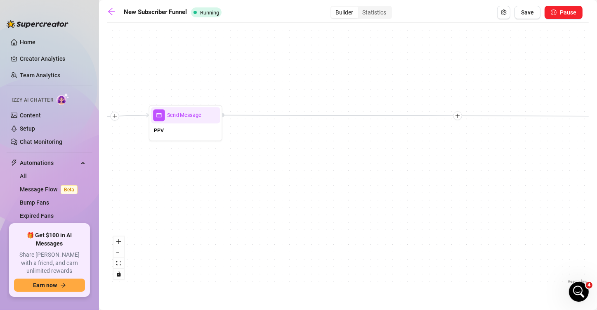
click at [272, 170] on div "If True If True If True If False If False If False If True If False Wait for 30…" at bounding box center [348, 156] width 482 height 258
click at [286, 173] on div "If True If True If True If False If False If False If True If False Wait for 30…" at bounding box center [348, 156] width 482 height 258
click at [144, 127] on div "Wait for 2d" at bounding box center [167, 118] width 74 height 21
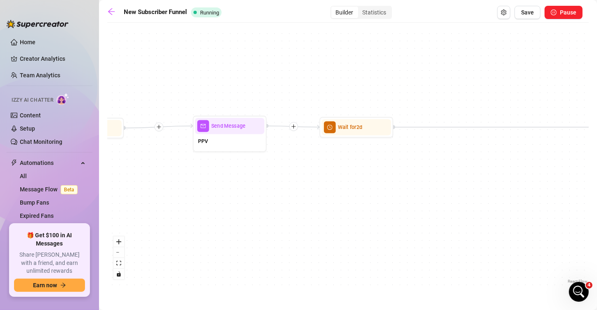
click at [411, 190] on div "If True If True If True If False If False If False If True If False Wait for 30…" at bounding box center [348, 156] width 482 height 258
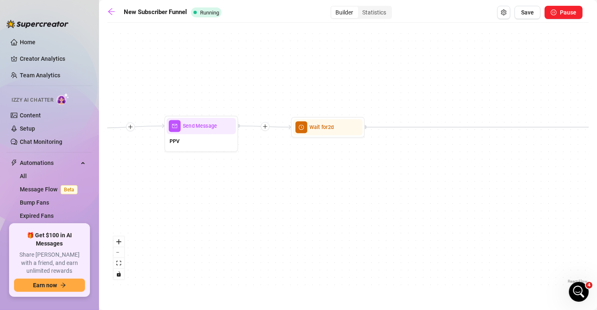
click at [202, 190] on div "If True If True If True If False If False If False If True If False Wait for 30…" at bounding box center [348, 156] width 482 height 258
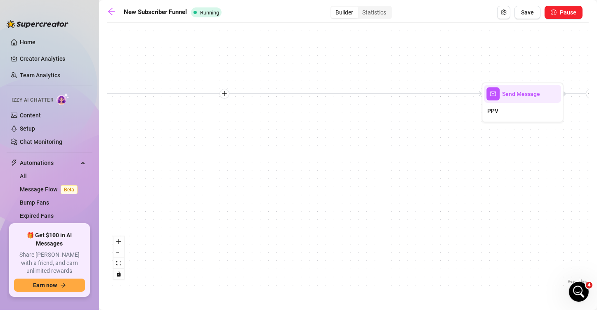
click at [200, 160] on div "If True If True If True If False If False If False If True If False Wait for 30…" at bounding box center [348, 156] width 482 height 258
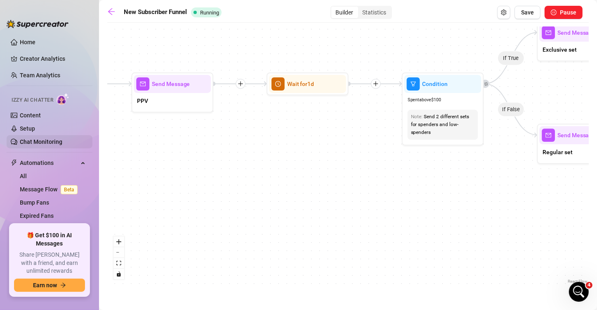
drag, startPoint x: 409, startPoint y: 135, endPoint x: 81, endPoint y: 144, distance: 327.8
click at [78, 128] on div "Home Creator Analytics Team Analytics Izzy AI Chatter Content Setup Chat Monito…" at bounding box center [298, 155] width 597 height 310
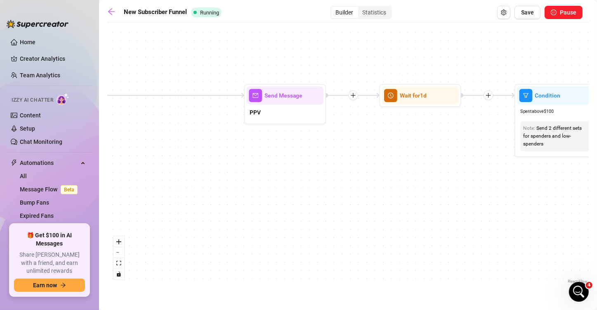
click at [392, 180] on div "If True If True If True If False If False If False If True If False Wait for 30…" at bounding box center [348, 156] width 482 height 258
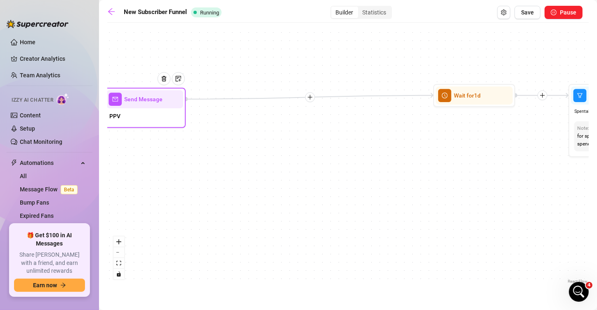
click at [122, 115] on div "PPV" at bounding box center [144, 116] width 77 height 17
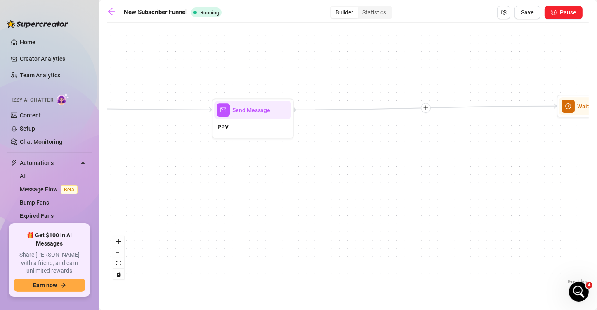
drag, startPoint x: 212, startPoint y: 152, endPoint x: 284, endPoint y: 150, distance: 71.8
click at [320, 158] on div "If True If True If True If False If False If False If True If False Wait for 30…" at bounding box center [348, 156] width 482 height 258
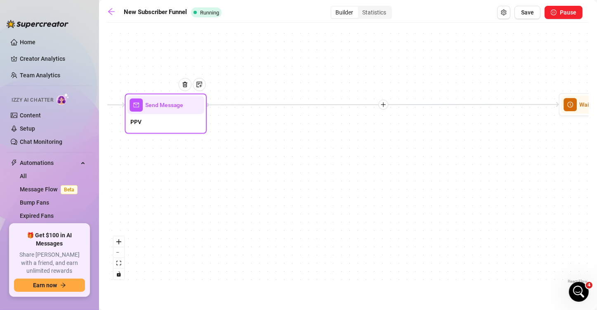
click at [169, 120] on div "PPV" at bounding box center [165, 122] width 77 height 17
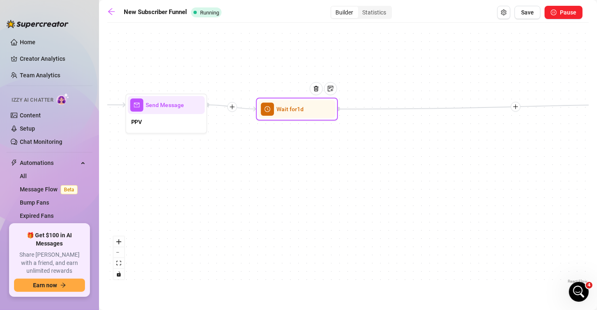
drag, startPoint x: 572, startPoint y: 111, endPoint x: 280, endPoint y: 130, distance: 292.8
click at [272, 117] on div "Wait for 1d" at bounding box center [296, 109] width 77 height 18
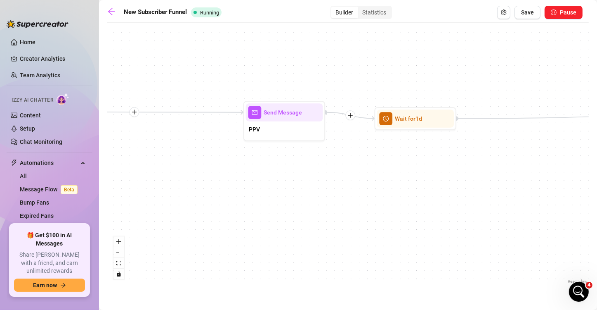
drag, startPoint x: 281, startPoint y: 161, endPoint x: 403, endPoint y: 170, distance: 122.5
click at [403, 170] on div "If True If True If True If False If False If False If True If False Wait for 30…" at bounding box center [348, 156] width 482 height 258
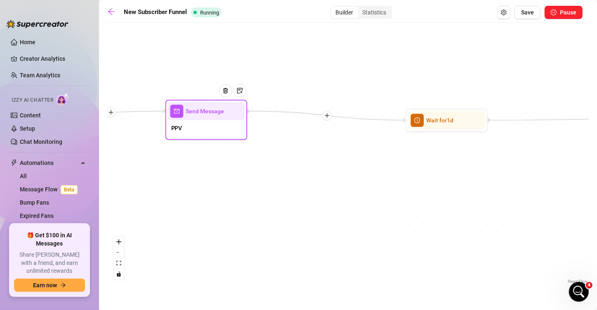
click at [184, 132] on div "PPV" at bounding box center [206, 128] width 77 height 17
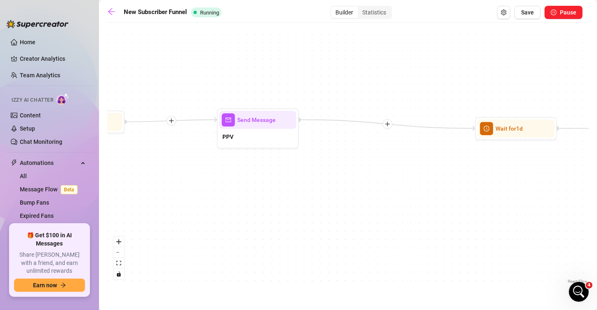
click at [311, 177] on div "If True If True If True If False If False If False If True If False Wait for 30…" at bounding box center [348, 156] width 482 height 258
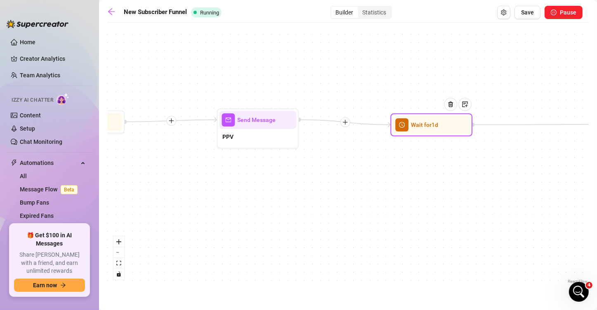
click at [423, 127] on span "Wait for 1d" at bounding box center [424, 124] width 27 height 9
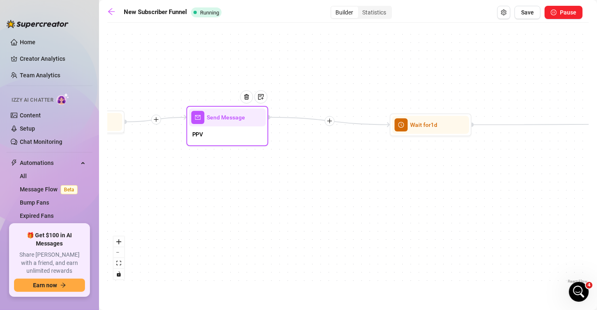
click at [227, 136] on div "PPV" at bounding box center [227, 134] width 77 height 17
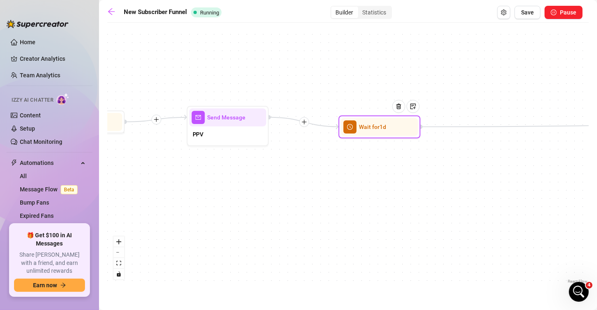
click at [392, 136] on div "Wait for 1d" at bounding box center [379, 126] width 82 height 23
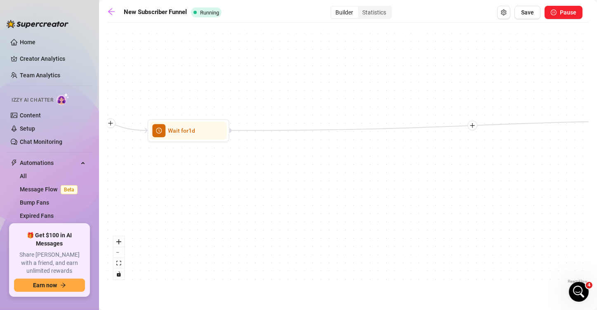
click at [255, 167] on div "If True If True If True If False If False If False If True If False Wait for 30…" at bounding box center [348, 156] width 482 height 258
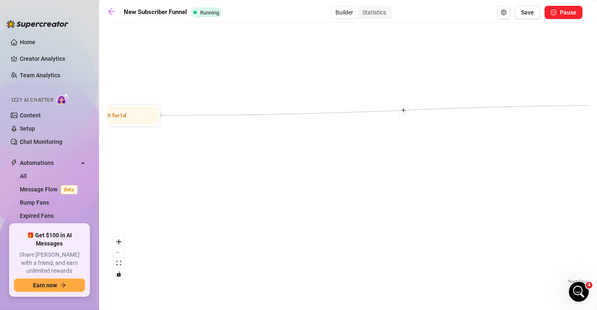
click at [266, 152] on div "If True If True If True If False If False If False If True If False Wait for 30…" at bounding box center [348, 156] width 482 height 258
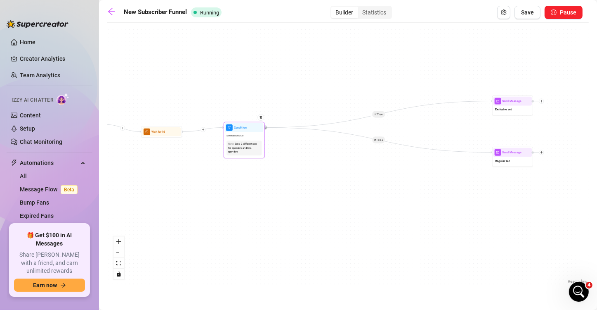
click at [230, 134] on span "Spent above $ 100" at bounding box center [235, 136] width 17 height 4
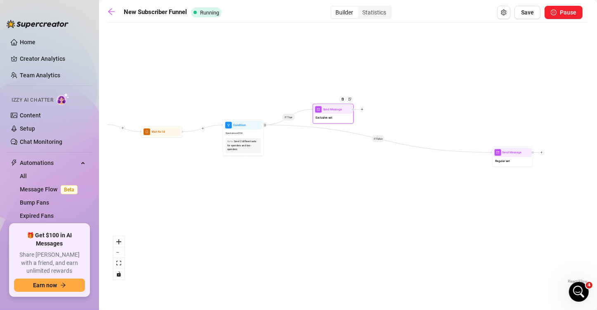
click at [340, 118] on div "Exclusive set" at bounding box center [333, 118] width 38 height 9
click at [340, 156] on div "Regular set" at bounding box center [335, 154] width 38 height 9
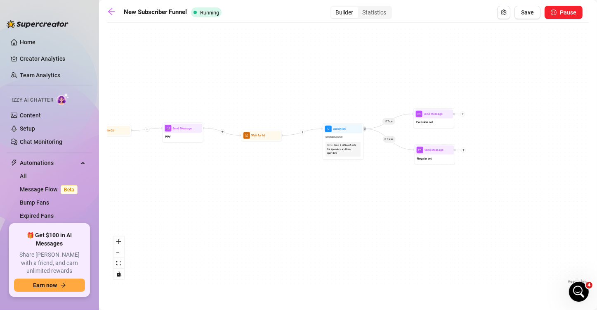
click at [397, 202] on div "If True If True If True If False If False If False If True If False Wait for 30…" at bounding box center [348, 156] width 482 height 258
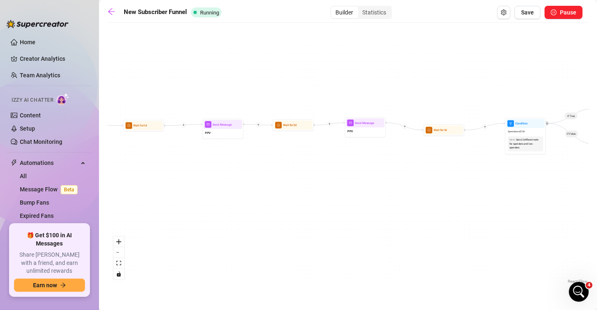
click at [500, 200] on div "If True If True If True If False If False If False If True If False Wait for 30…" at bounding box center [348, 156] width 482 height 258
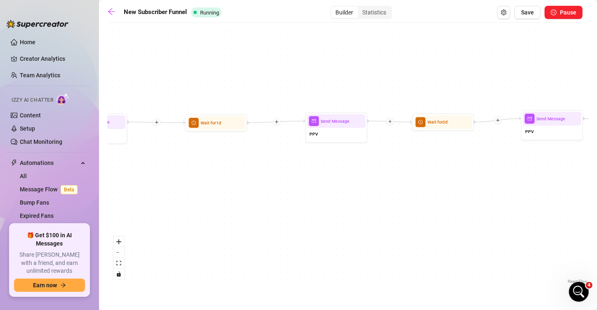
click at [421, 190] on div "If True If True If True If False If False If False If True If False Wait for 30…" at bounding box center [348, 156] width 482 height 258
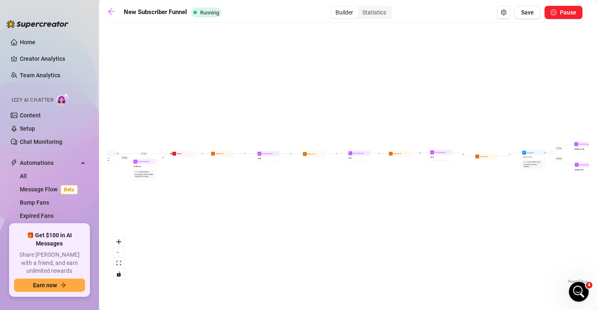
click at [311, 204] on div "If True If True If True If False If False If False If True If False Wait for 30…" at bounding box center [348, 156] width 482 height 258
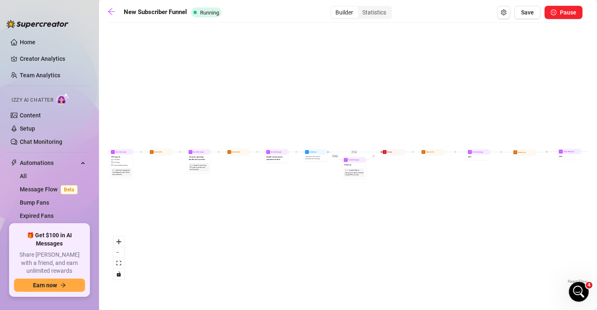
click at [437, 215] on div "If True If True If True If False If False If False If True If False Wait for 30…" at bounding box center [348, 156] width 482 height 258
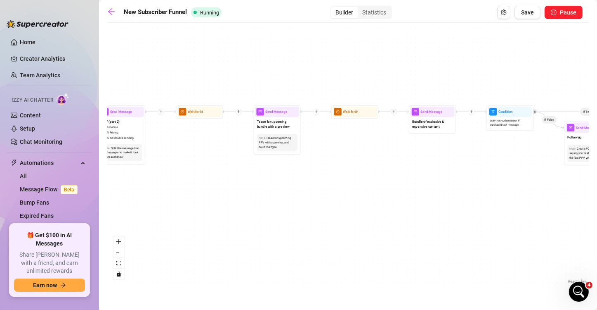
click at [445, 192] on div "If True If True If True If False If False If False If True If False Wait for 30…" at bounding box center [348, 156] width 482 height 258
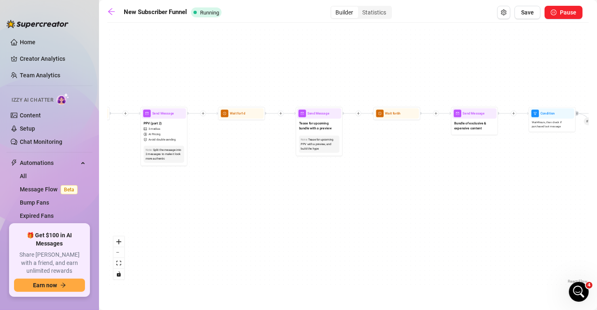
click at [350, 201] on div "If True If True If True If False If False If False If True If False Wait for 30…" at bounding box center [348, 156] width 482 height 258
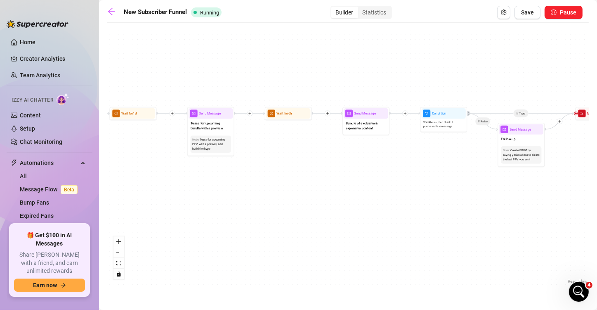
click at [359, 196] on div "If True If True If True If False If False If False If True If False Wait for 30…" at bounding box center [348, 156] width 482 height 258
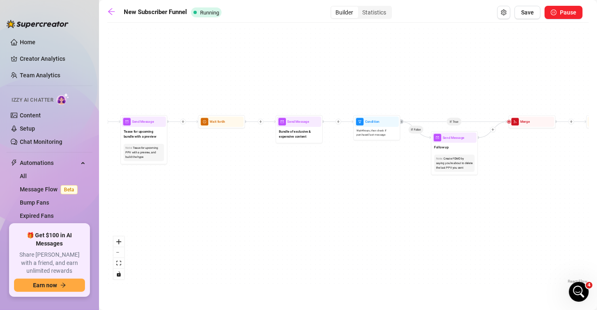
click at [331, 227] on div "If True If True If True If False If False If False If True If False Wait for 30…" at bounding box center [348, 156] width 482 height 258
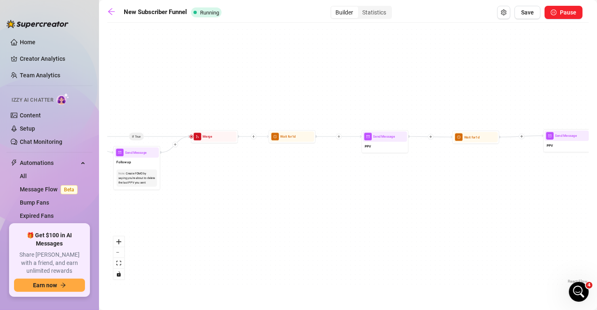
click at [267, 220] on div "If True If True If True If False If False If False If True If False Wait for 30…" at bounding box center [348, 156] width 482 height 258
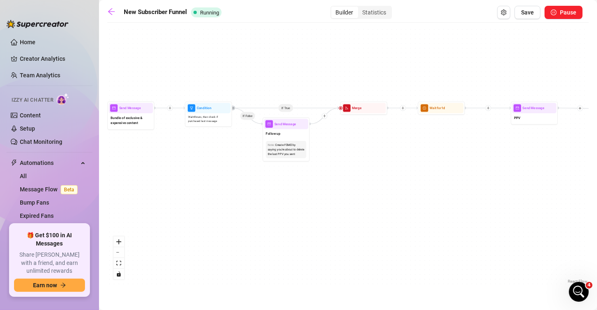
click at [513, 194] on div "If True If True If True If False If False If False If True If False Wait for 30…" at bounding box center [348, 156] width 482 height 258
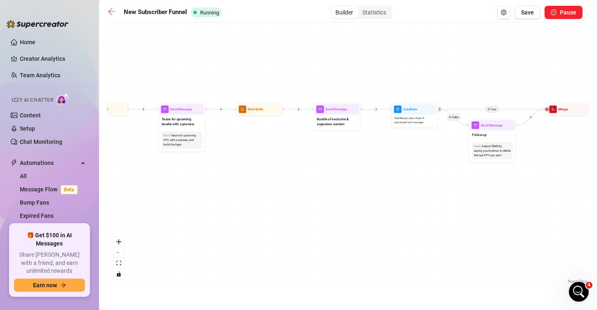
click at [528, 205] on div "If True If True If True If False If False If False If True If False Wait for 30…" at bounding box center [348, 156] width 482 height 258
click at [499, 187] on div "If True If True If True If False If False If False If True If False Wait for 30…" at bounding box center [348, 156] width 482 height 258
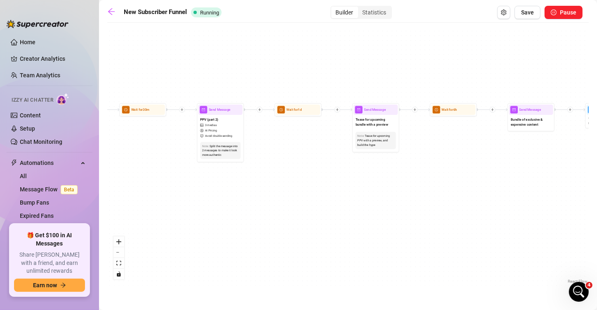
click at [312, 178] on div "If True If True If True If False If False If False If True If False Wait for 30…" at bounding box center [348, 156] width 482 height 258
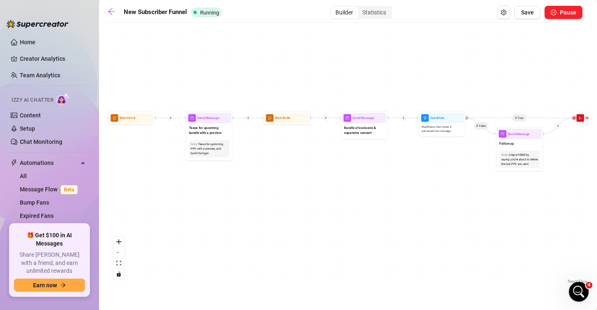
click at [434, 190] on div "If True If True If True If False If False If False If True If False Wait for 30…" at bounding box center [348, 156] width 482 height 258
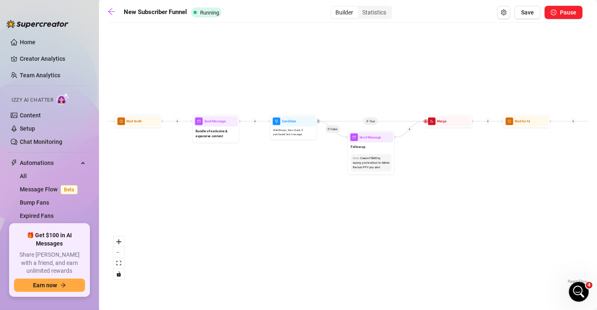
click at [365, 195] on div "If True If True If True If False If False If False If True If False Wait for 30…" at bounding box center [348, 156] width 482 height 258
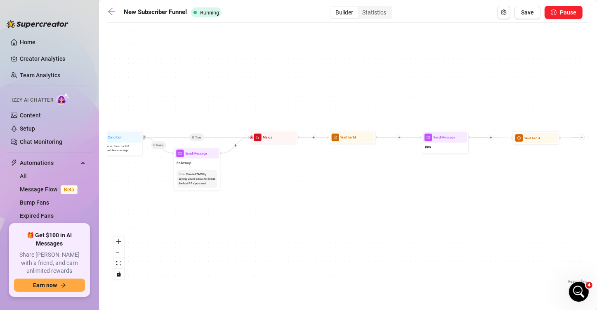
click at [349, 197] on div "If True If True If True If False If False If False If True If False Wait for 30…" at bounding box center [348, 156] width 482 height 258
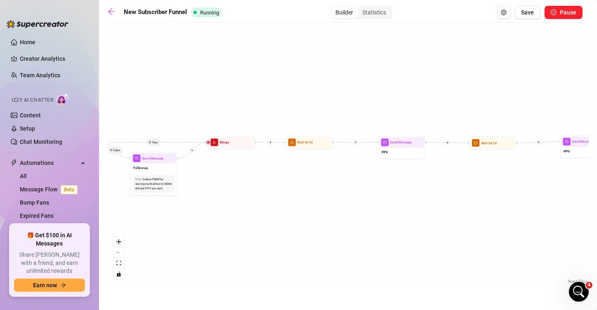
click at [257, 246] on div "If True If True If True If False If False If False If True If False Wait for 30…" at bounding box center [348, 156] width 482 height 258
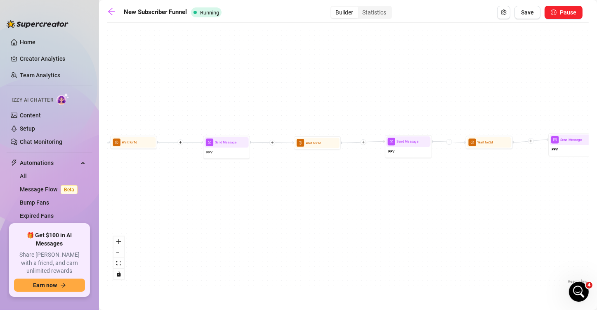
click at [319, 239] on div "If True If True If True If False If False If False If True If False Wait for 30…" at bounding box center [348, 156] width 482 height 258
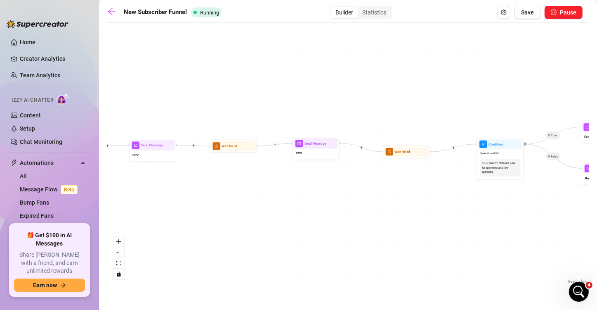
click at [285, 239] on div "If True If True If True If False If False If False If True If False Wait for 30…" at bounding box center [348, 156] width 482 height 258
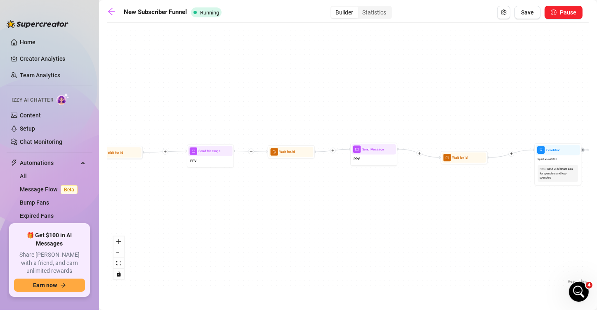
click at [366, 202] on div "If True If True If True If False If False If False If True If False Wait for 30…" at bounding box center [348, 156] width 482 height 258
click at [221, 140] on img at bounding box center [221, 139] width 4 height 4
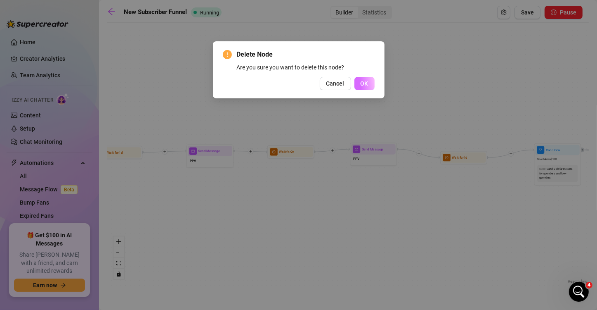
click at [364, 85] on span "OK" at bounding box center [365, 83] width 8 height 7
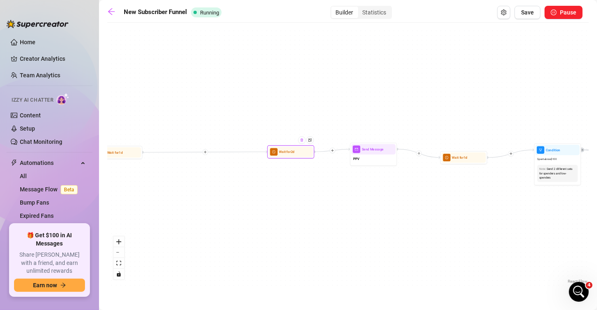
click at [303, 143] on div at bounding box center [301, 139] width 7 height 7
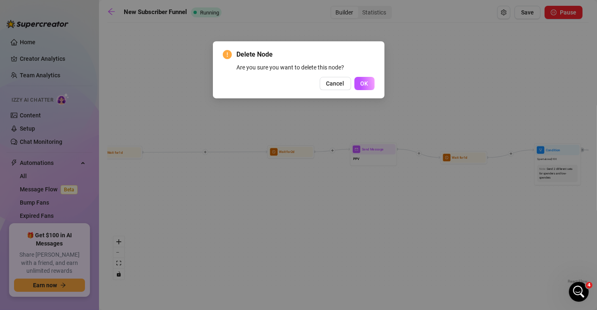
click at [364, 83] on span "OK" at bounding box center [365, 83] width 8 height 7
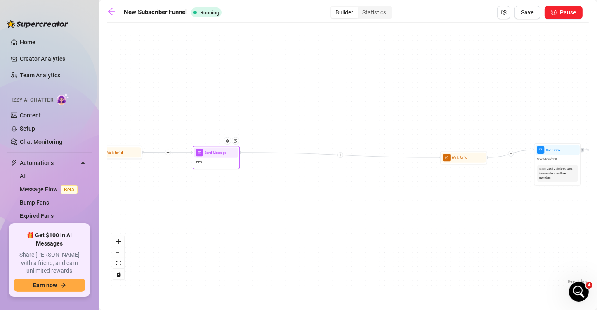
click at [217, 152] on span "Send Message" at bounding box center [216, 152] width 22 height 5
click at [289, 158] on span "Wait for 1d" at bounding box center [297, 157] width 16 height 5
click at [384, 169] on div "If True If True If True If False If False If False If True If False Wait for 30…" at bounding box center [348, 156] width 482 height 258
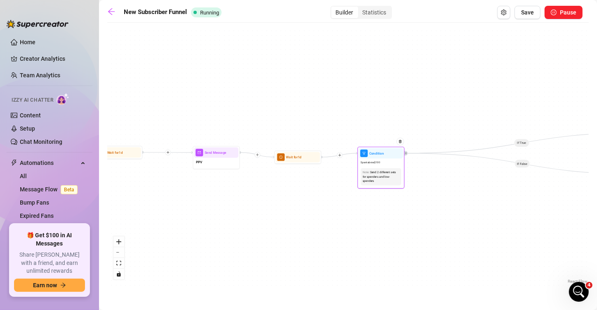
click at [363, 167] on div "Note: Send 2 different sets for spenders and low-spenders" at bounding box center [381, 176] width 44 height 21
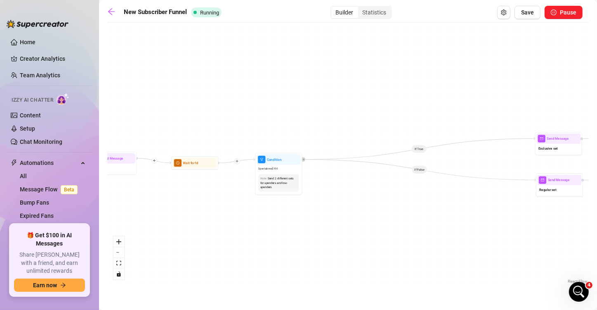
click at [307, 214] on div "If True If True If True If False If False If False If True If False Wait for 30…" at bounding box center [348, 156] width 482 height 258
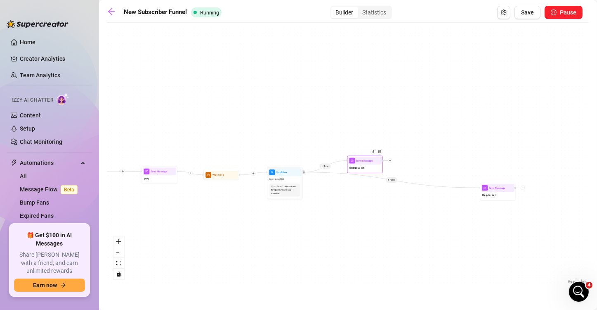
click at [367, 166] on div "Exclusive set" at bounding box center [364, 167] width 33 height 7
click at [366, 192] on div at bounding box center [371, 184] width 16 height 18
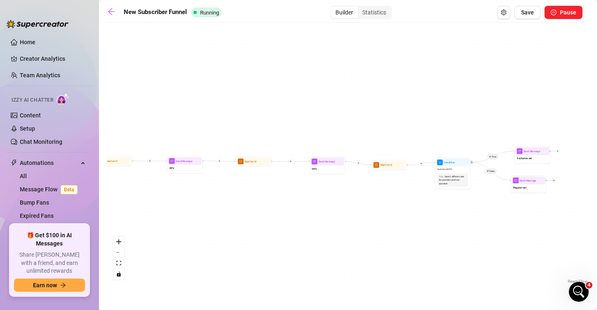
click at [442, 208] on div "If True If True If True If False If False If False If True If False Wait for 30…" at bounding box center [348, 156] width 482 height 258
click at [359, 208] on div "If True If True If True If False If False If False If True If False Wait for 30…" at bounding box center [348, 156] width 482 height 258
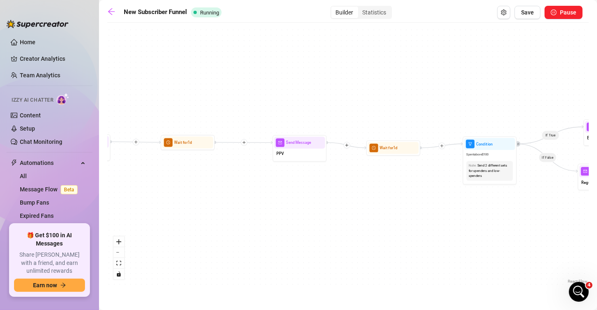
click at [385, 196] on div "If True If True If True If False If False If False If True If False Wait for 30…" at bounding box center [348, 156] width 482 height 258
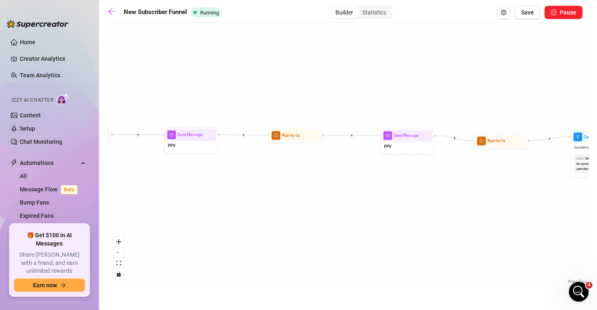
click at [428, 198] on div "If True If True If True If False If False If False If True If False Wait for 30…" at bounding box center [348, 156] width 482 height 258
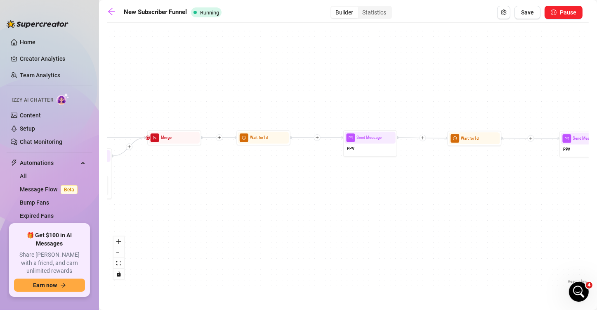
click at [443, 200] on div "If True If True If True If False If False If False If True If False Wait for 30…" at bounding box center [348, 156] width 482 height 258
click at [438, 218] on div "If True If True If True If False If False If False If True If False Wait for 30…" at bounding box center [348, 156] width 482 height 258
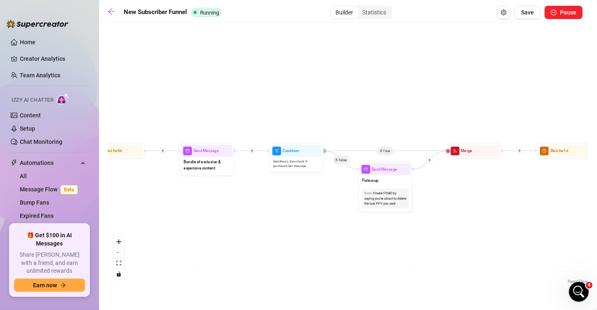
click at [369, 216] on div "If True If True If True If False If False If False If True If False Wait for 30…" at bounding box center [348, 156] width 482 height 258
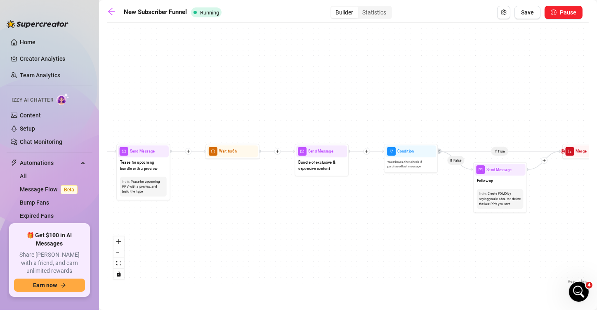
click at [389, 193] on div "If True If True If True If False If False If False If True If False Wait for 30…" at bounding box center [348, 156] width 482 height 258
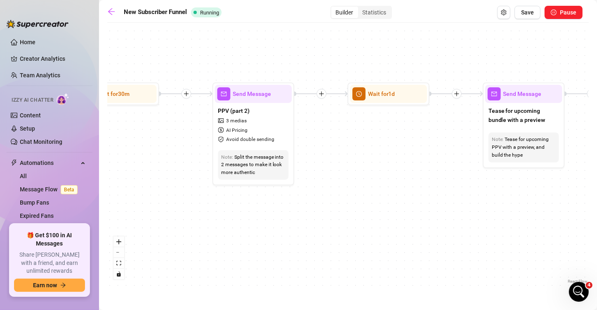
click at [335, 218] on div "If True If True If True If False If False If False If True If False Wait for 30…" at bounding box center [348, 156] width 482 height 258
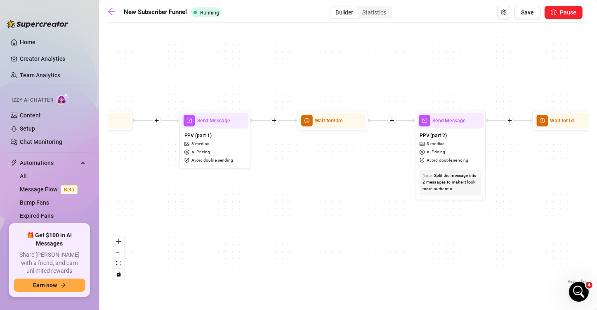
click at [369, 178] on div "If True If True If True If False If False If False If True If False Wait for 30…" at bounding box center [348, 156] width 482 height 258
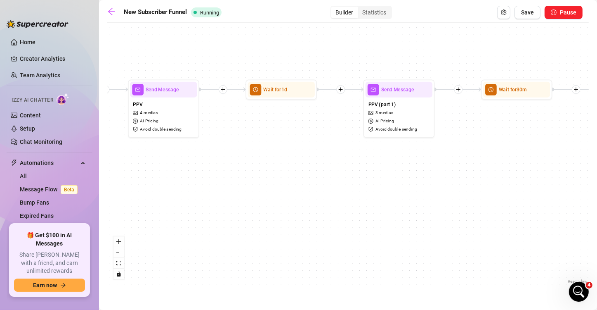
click at [411, 211] on div "If True If True If True If False If False If False If True If False Wait for 30…" at bounding box center [348, 156] width 482 height 258
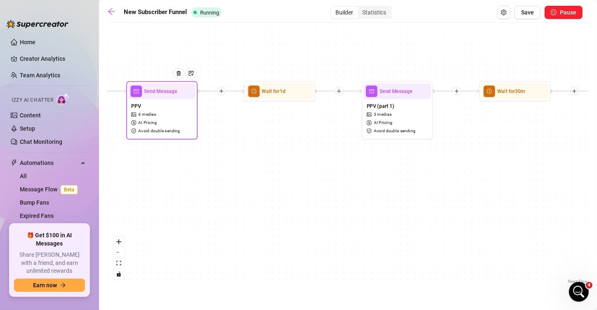
click at [148, 97] on div "Send Message" at bounding box center [161, 91] width 67 height 16
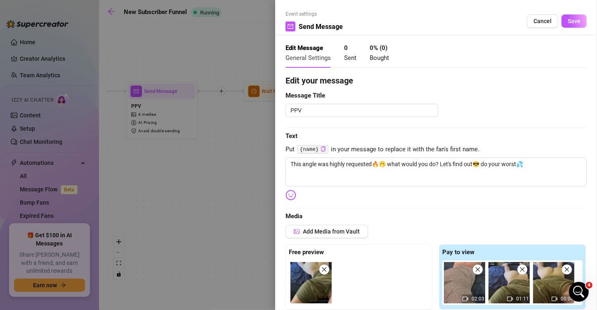
click at [194, 173] on div at bounding box center [298, 155] width 597 height 310
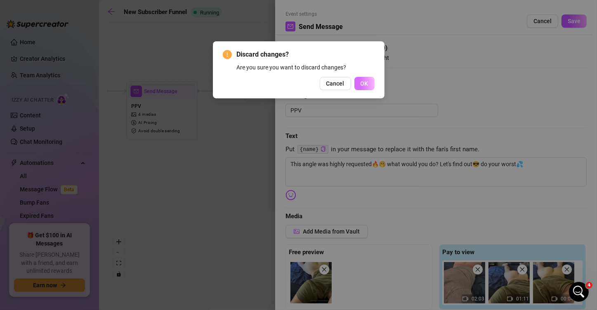
click at [363, 81] on span "OK" at bounding box center [365, 83] width 8 height 7
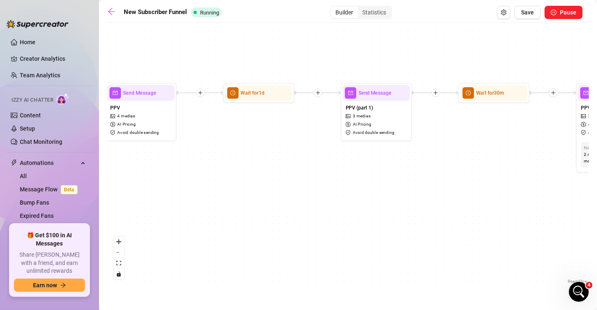
click at [221, 170] on div "If True If True If True If False If False If False If True If False Wait for 30…" at bounding box center [348, 156] width 482 height 258
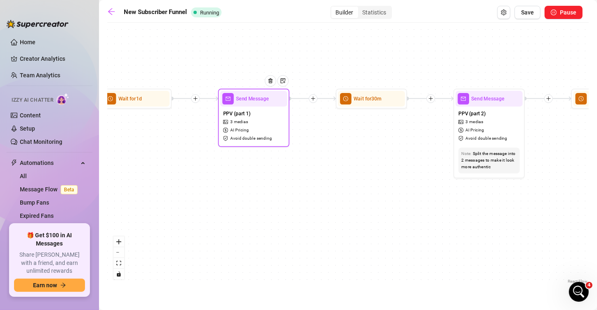
click at [265, 99] on div at bounding box center [273, 86] width 31 height 36
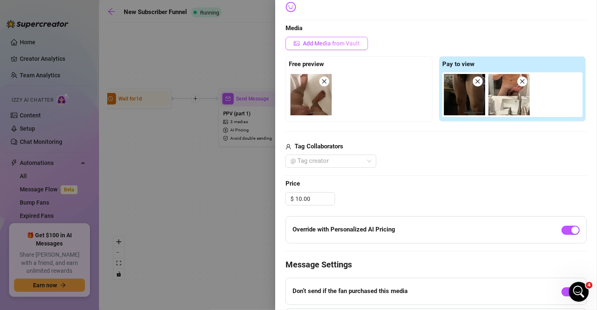
scroll to position [83, 0]
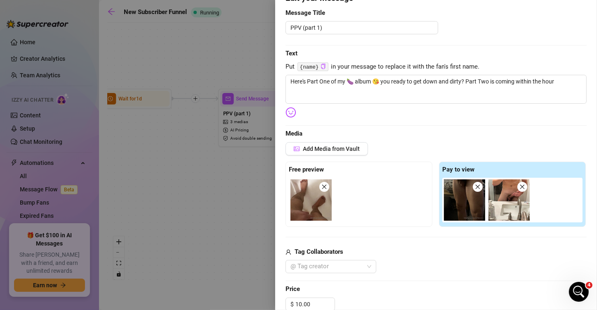
click at [324, 184] on icon "close" at bounding box center [324, 187] width 6 height 6
click at [475, 184] on icon "close" at bounding box center [478, 187] width 6 height 6
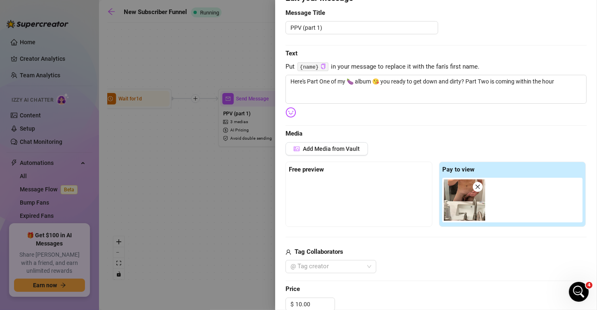
click at [477, 186] on icon "close" at bounding box center [478, 187] width 6 height 6
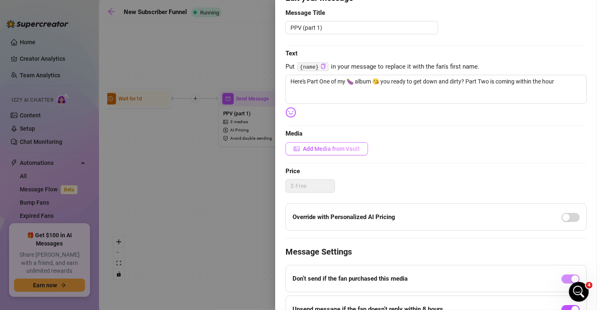
click at [324, 145] on span "Add Media from Vault" at bounding box center [331, 148] width 57 height 7
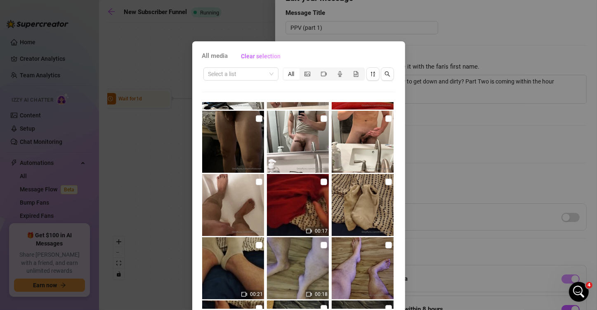
scroll to position [124, 0]
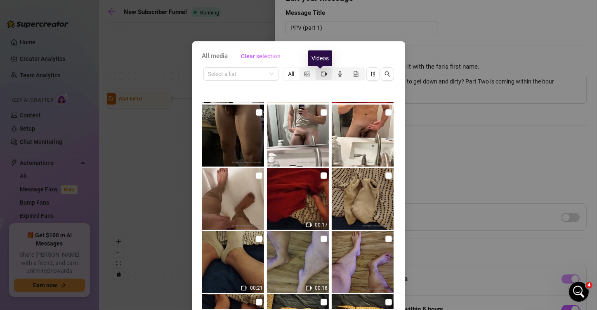
click at [321, 73] on icon "video-camera" at bounding box center [324, 74] width 6 height 6
click at [318, 69] on input "segmented control" at bounding box center [318, 69] width 0 height 0
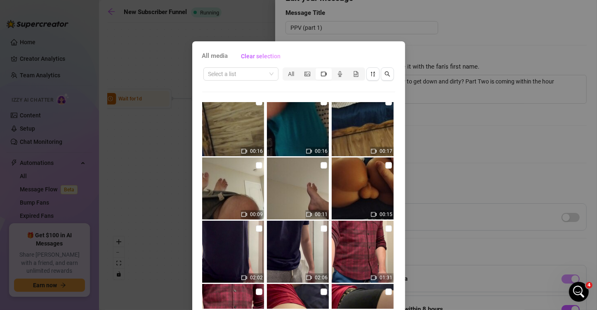
scroll to position [784, 0]
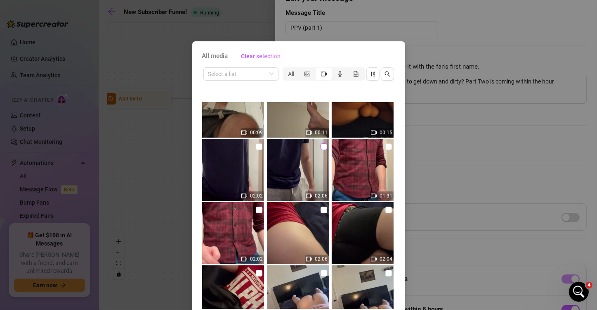
click at [321, 145] on input "checkbox" at bounding box center [324, 146] width 7 height 7
click at [256, 145] on input "checkbox" at bounding box center [259, 146] width 7 height 7
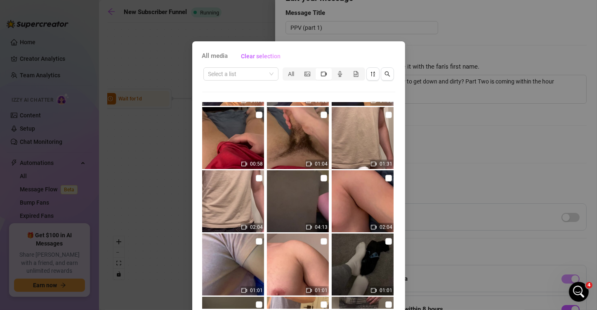
scroll to position [1032, 0]
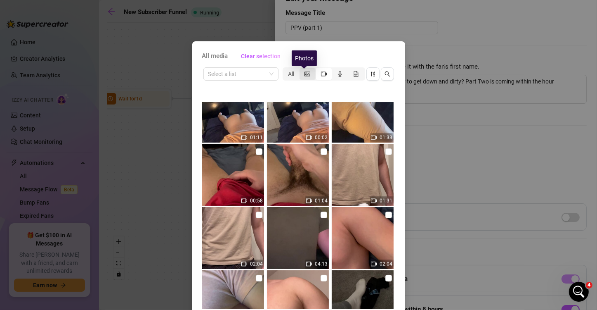
click at [307, 71] on icon "picture" at bounding box center [308, 73] width 6 height 5
click at [302, 69] on input "segmented control" at bounding box center [302, 69] width 0 height 0
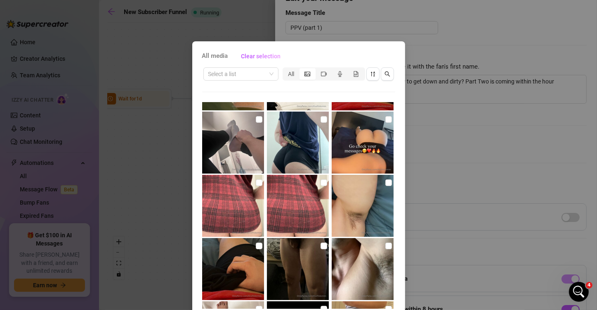
scroll to position [940, 0]
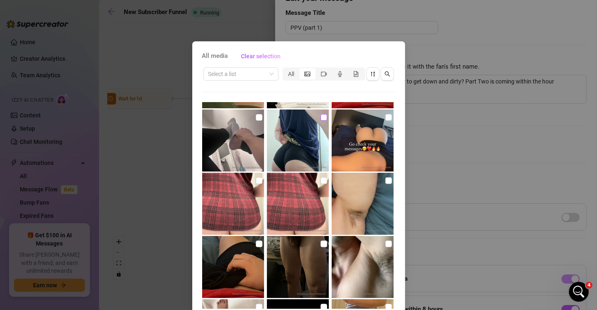
click at [321, 118] on input "checkbox" at bounding box center [324, 117] width 7 height 7
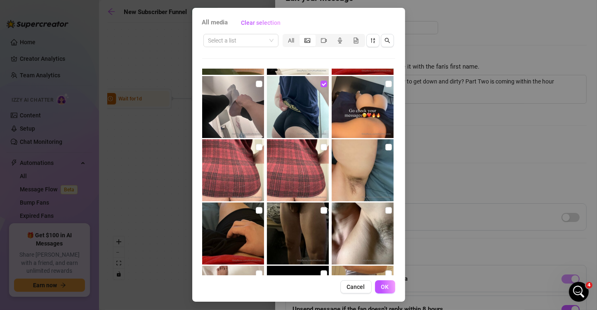
scroll to position [35, 0]
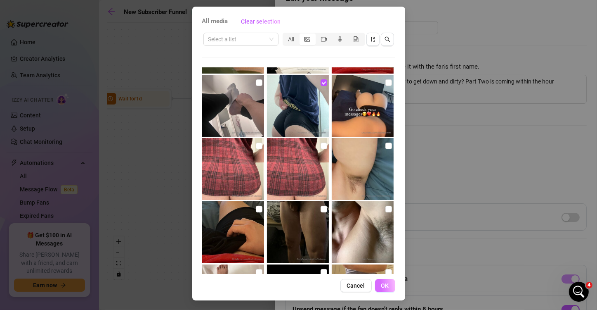
click at [386, 286] on button "OK" at bounding box center [385, 285] width 20 height 13
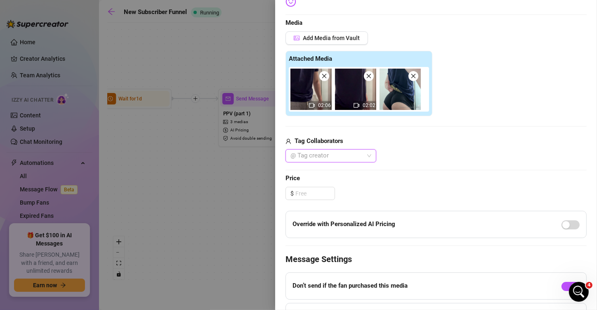
scroll to position [206, 0]
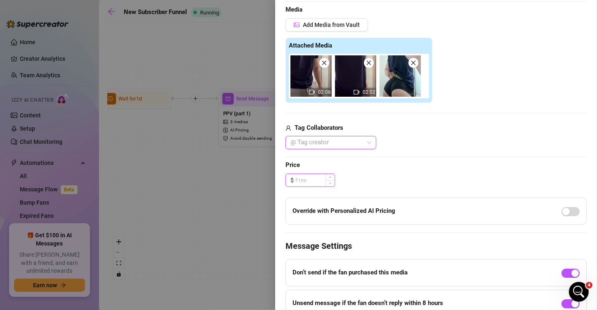
click at [312, 183] on input at bounding box center [314, 180] width 39 height 12
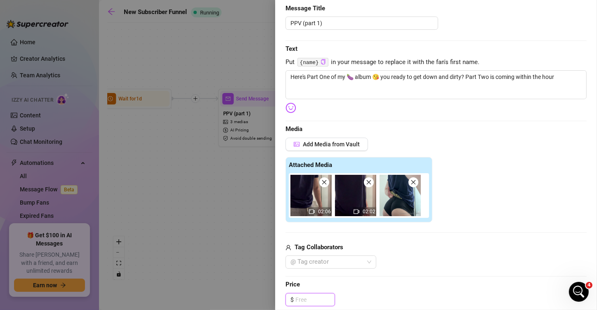
scroll to position [83, 0]
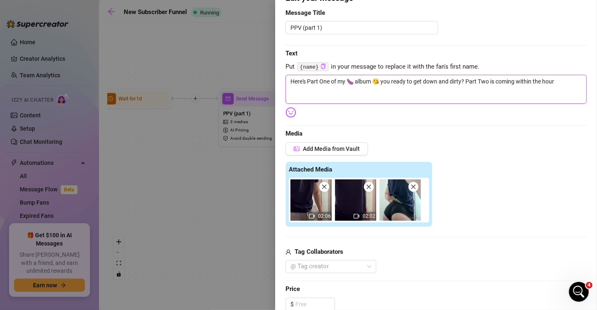
drag, startPoint x: 355, startPoint y: 82, endPoint x: 346, endPoint y: 82, distance: 8.7
click at [346, 82] on textarea "Here's Part One of my 🍆 album 😘 you ready to get down and dirty? Part Two is co…" at bounding box center [436, 89] width 301 height 29
drag, startPoint x: 345, startPoint y: 100, endPoint x: 344, endPoint y: 87, distance: 12.4
click at [345, 99] on textarea "Here's Part One of my 🍆 album 😘 you ready to get down and dirty? Part Two is co…" at bounding box center [436, 89] width 301 height 29
drag, startPoint x: 347, startPoint y: 83, endPoint x: 353, endPoint y: 83, distance: 6.2
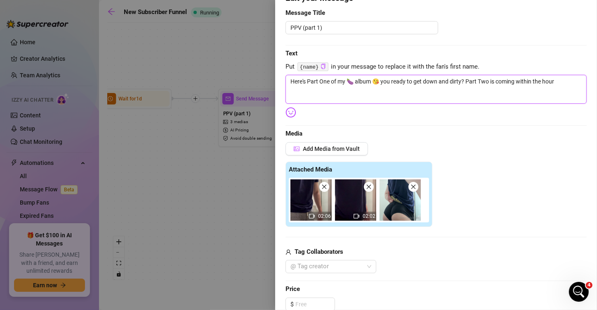
click at [353, 83] on textarea "Here's Part One of my 🍆 album 😘 you ready to get down and dirty? Part Two is co…" at bounding box center [436, 89] width 301 height 29
drag, startPoint x: 579, startPoint y: 84, endPoint x: 270, endPoint y: 82, distance: 309.1
click at [270, 82] on div "Event settings Send Message Cancel Save Edit Message General Settings 0 Sent 0 …" at bounding box center [298, 155] width 597 height 310
click at [399, 132] on span "Media" at bounding box center [436, 134] width 301 height 10
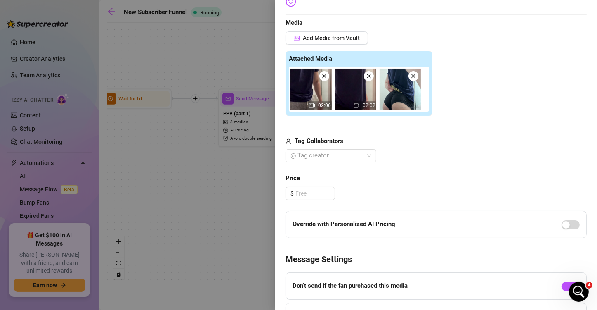
scroll to position [206, 0]
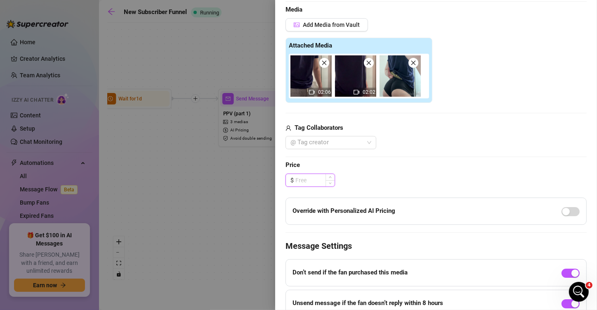
click at [307, 176] on input at bounding box center [314, 180] width 39 height 12
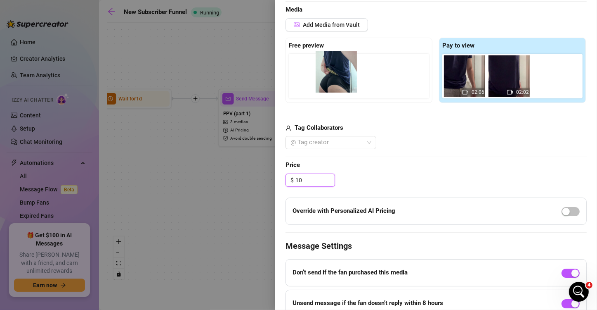
drag, startPoint x: 555, startPoint y: 83, endPoint x: 326, endPoint y: 78, distance: 229.1
click at [326, 78] on div "Free preview Pay to view 02:06 02:02" at bounding box center [436, 70] width 301 height 65
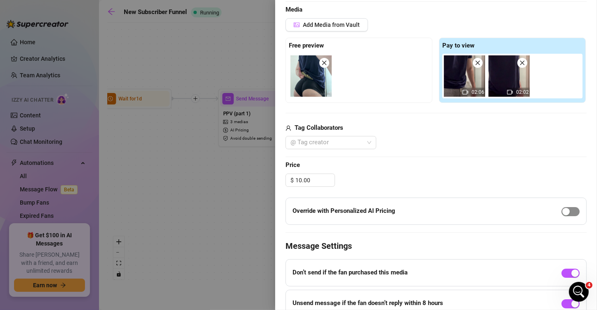
click at [539, 212] on div "button" at bounding box center [566, 211] width 7 height 7
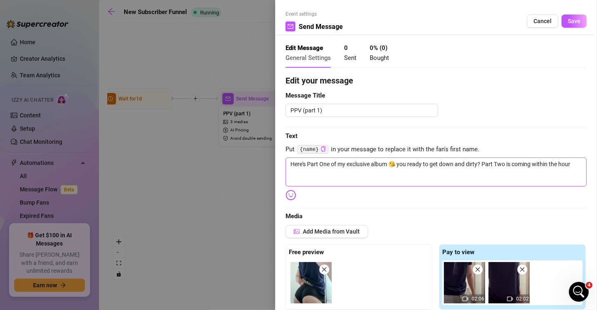
scroll to position [0, 0]
click at [539, 20] on span "Save" at bounding box center [574, 21] width 13 height 7
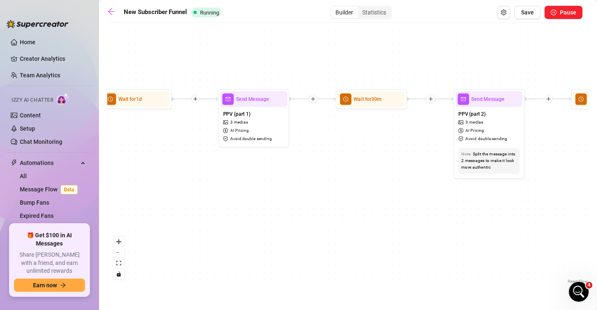
drag, startPoint x: 369, startPoint y: 155, endPoint x: 301, endPoint y: 169, distance: 69.9
click at [301, 169] on div "If True If True If True If False If False If False If True If False Wait for 30…" at bounding box center [348, 156] width 482 height 258
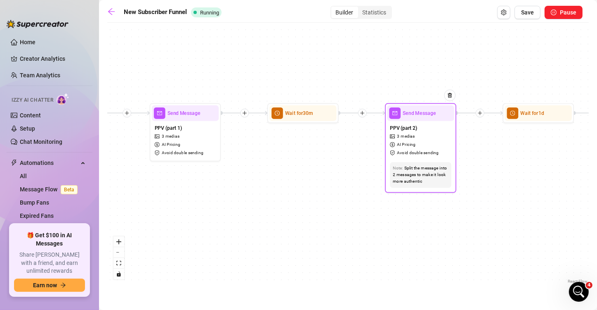
click at [417, 117] on div "Send Message" at bounding box center [420, 113] width 67 height 16
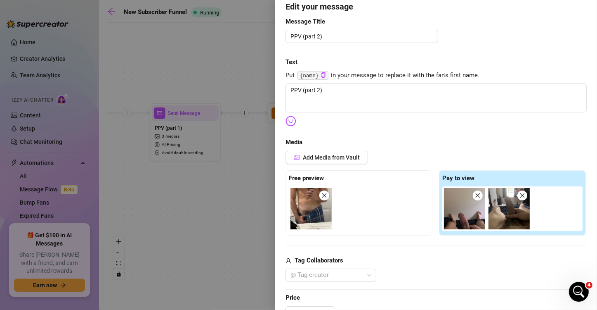
scroll to position [83, 0]
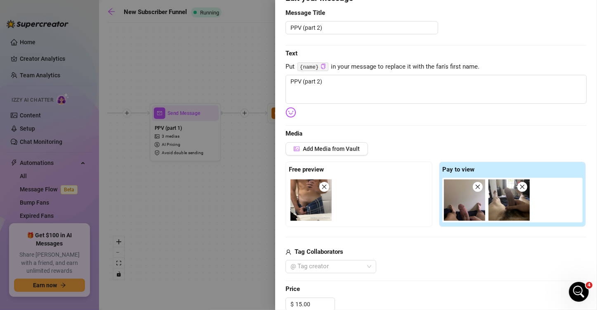
click at [478, 185] on span at bounding box center [478, 187] width 10 height 10
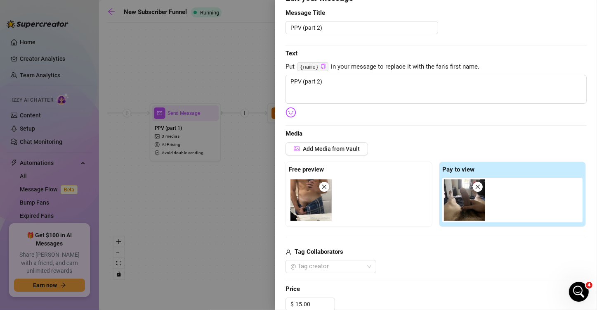
click at [478, 185] on span at bounding box center [478, 187] width 10 height 10
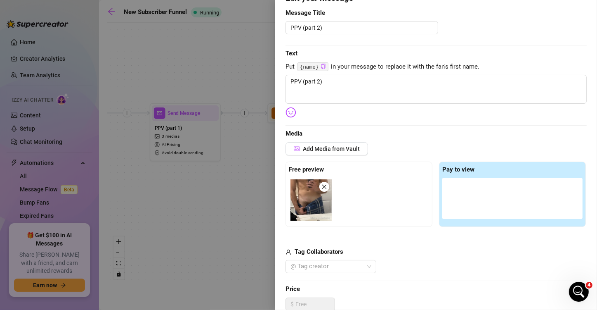
drag, startPoint x: 326, startPoint y: 187, endPoint x: 327, endPoint y: 164, distance: 23.5
click at [325, 187] on icon "close" at bounding box center [324, 187] width 6 height 6
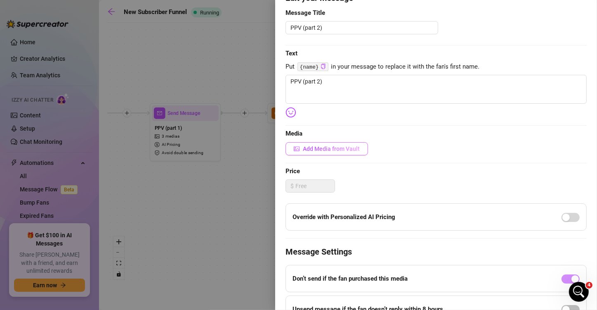
click at [324, 146] on span "Add Media from Vault" at bounding box center [331, 148] width 57 height 7
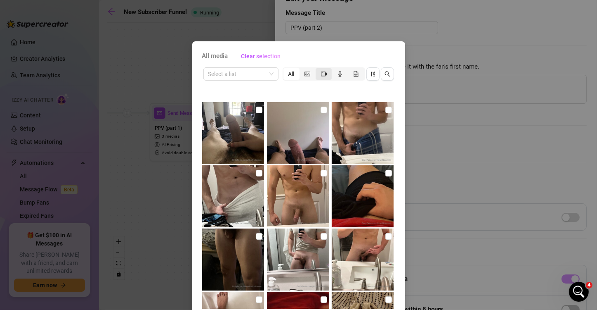
click at [321, 76] on icon "video-camera" at bounding box center [324, 73] width 6 height 5
click at [318, 69] on input "segmented control" at bounding box center [318, 69] width 0 height 0
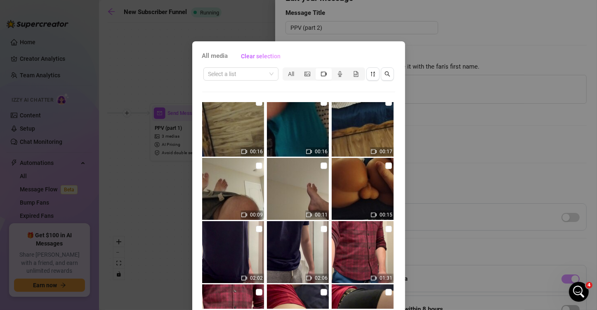
scroll to position [751, 0]
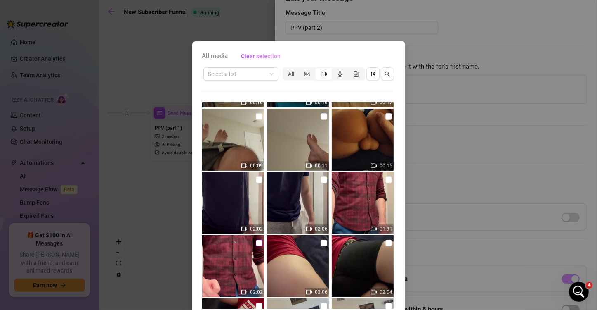
click at [256, 243] on input "checkbox" at bounding box center [259, 242] width 7 height 7
click at [385, 178] on input "checkbox" at bounding box center [388, 179] width 7 height 7
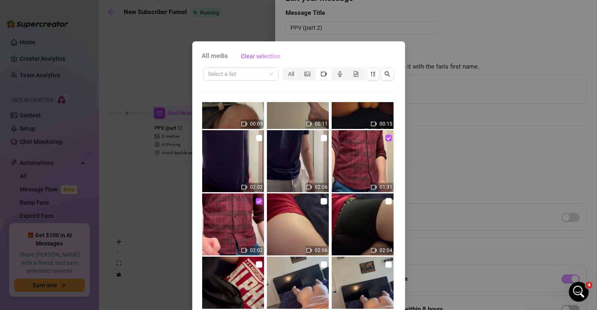
scroll to position [875, 0]
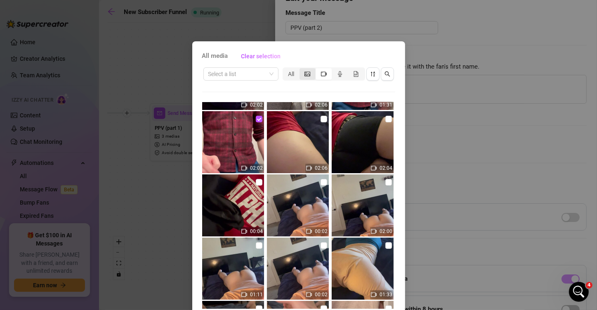
click at [305, 77] on span "segmented control" at bounding box center [308, 74] width 6 height 7
click at [302, 69] on input "segmented control" at bounding box center [302, 69] width 0 height 0
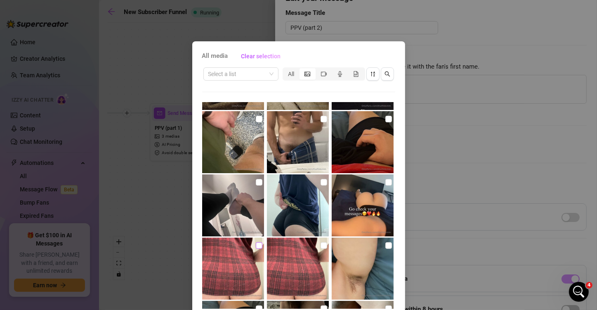
click at [256, 246] on input "checkbox" at bounding box center [259, 245] width 7 height 7
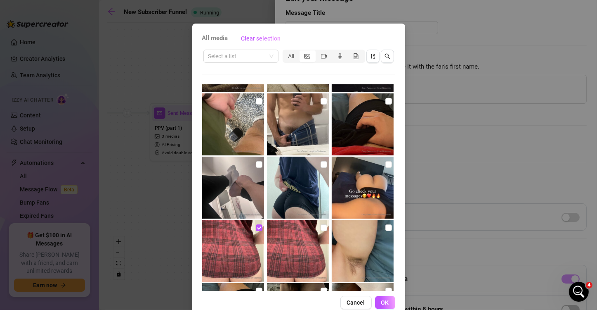
scroll to position [35, 0]
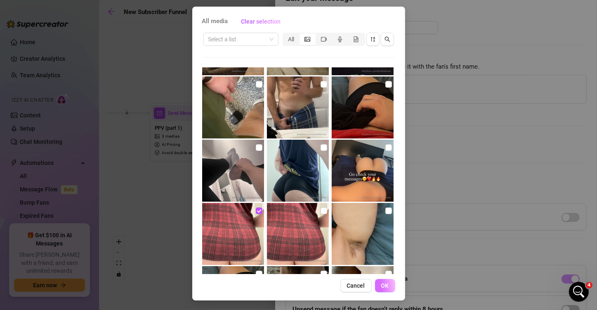
click at [386, 284] on button "OK" at bounding box center [385, 285] width 20 height 13
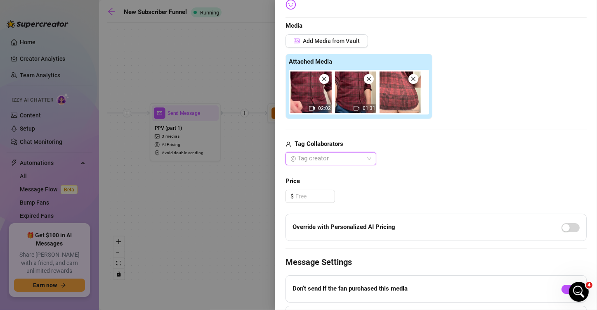
scroll to position [206, 0]
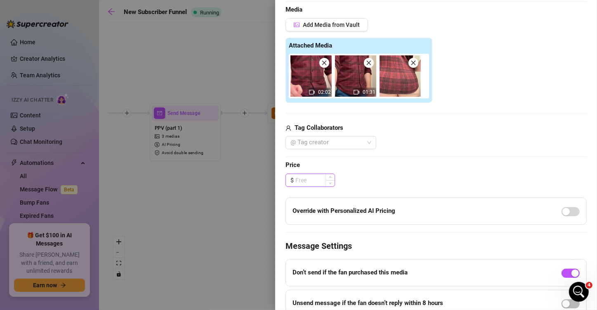
click at [308, 179] on input at bounding box center [314, 180] width 39 height 12
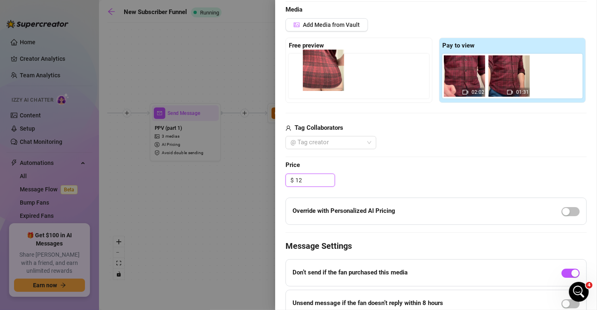
drag, startPoint x: 494, startPoint y: 103, endPoint x: 322, endPoint y: 85, distance: 173.4
click at [322, 85] on div "Free preview Pay to view 02:02 01:31" at bounding box center [436, 70] width 301 height 65
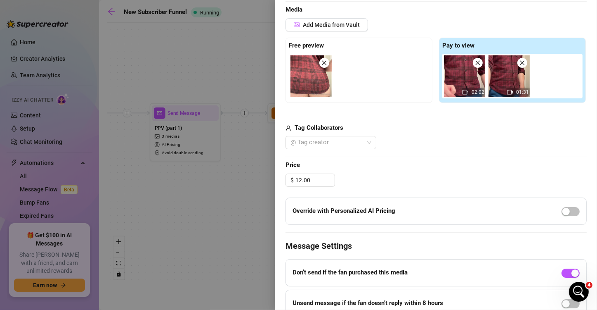
click at [433, 129] on div "Tag Collaborators" at bounding box center [436, 128] width 301 height 10
click at [539, 209] on div "button" at bounding box center [566, 211] width 7 height 7
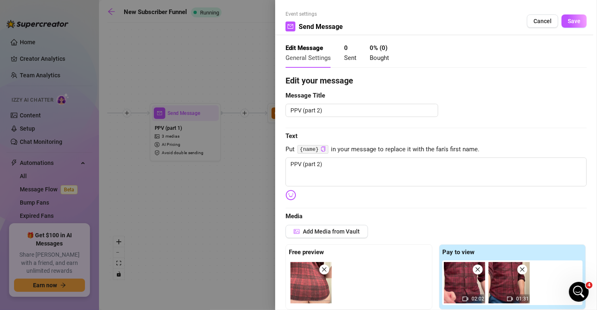
scroll to position [0, 0]
click at [359, 165] on textarea "PPV (part 2)" at bounding box center [436, 171] width 301 height 29
drag, startPoint x: 359, startPoint y: 165, endPoint x: 253, endPoint y: 165, distance: 106.1
click at [253, 165] on div "Event settings Send Message Cancel Save Edit Message General Settings 0 Sent 0 …" at bounding box center [298, 155] width 597 height 310
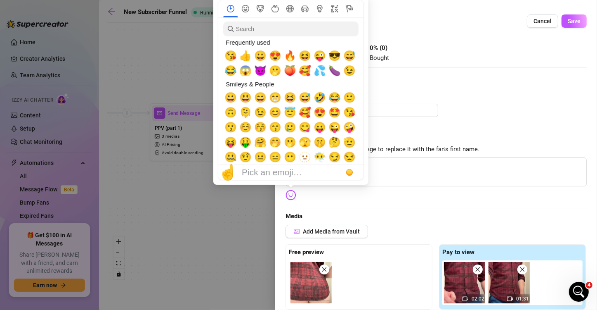
click at [287, 191] on img at bounding box center [291, 194] width 11 height 11
click at [230, 58] on span "😘" at bounding box center [231, 56] width 12 height 12
click at [295, 58] on span "🔥" at bounding box center [290, 56] width 12 height 12
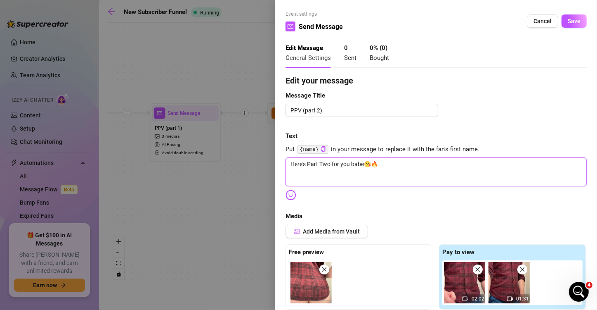
click at [411, 169] on textarea "Here's Part Two for you babe😘🔥" at bounding box center [436, 171] width 301 height 29
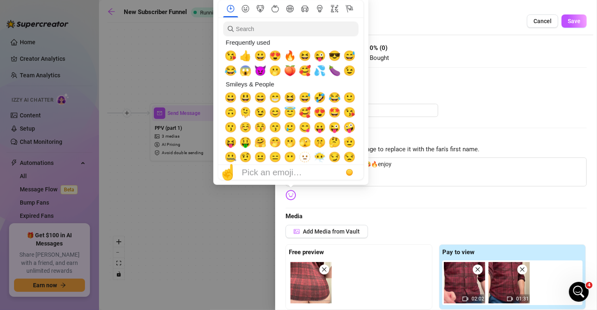
click at [288, 191] on img at bounding box center [291, 194] width 11 height 11
click at [292, 196] on img at bounding box center [291, 194] width 11 height 11
click at [274, 56] on span "😍" at bounding box center [275, 56] width 12 height 12
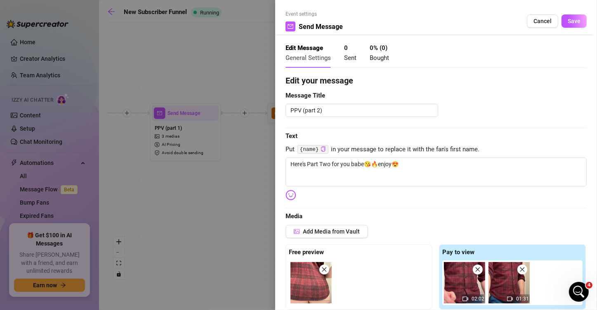
click at [473, 94] on span "Message Title" at bounding box center [436, 96] width 301 height 10
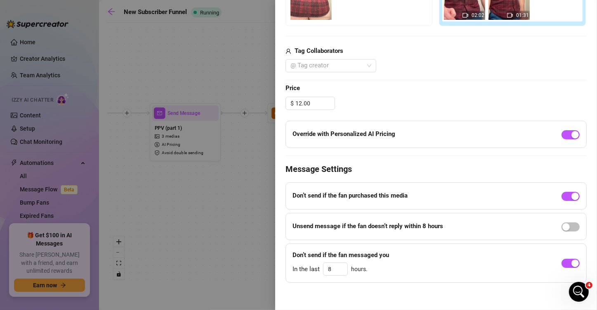
scroll to position [286, 0]
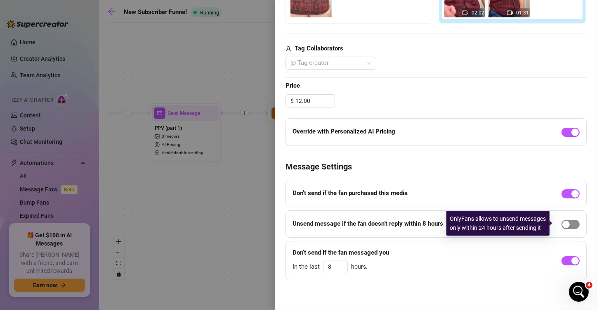
click at [539, 224] on div "button" at bounding box center [566, 223] width 7 height 7
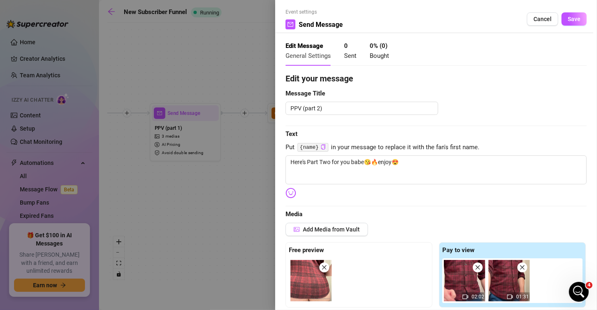
scroll to position [0, 0]
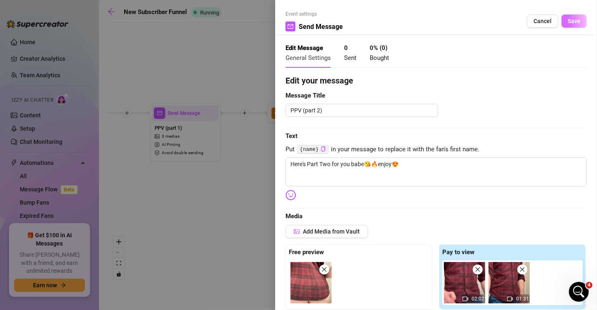
click at [539, 21] on span "Save" at bounding box center [574, 21] width 13 height 7
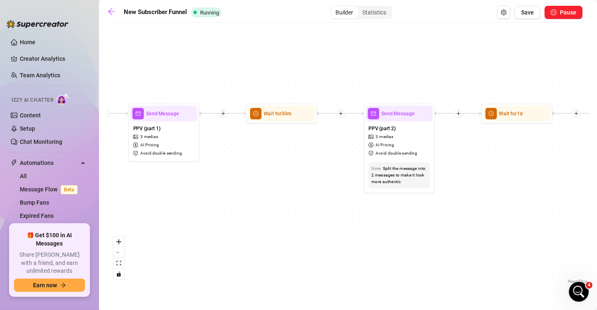
drag, startPoint x: 304, startPoint y: 177, endPoint x: 151, endPoint y: 203, distance: 154.9
click at [150, 203] on div "If True If True If True If False If False If False If True If False Wait for 30…" at bounding box center [348, 156] width 482 height 258
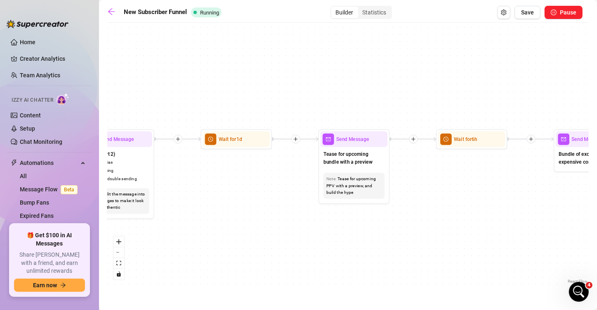
drag, startPoint x: 432, startPoint y: 248, endPoint x: 276, endPoint y: 248, distance: 156.0
click at [276, 248] on div "If True If True If True If False If False If False If True If False Wait for 30…" at bounding box center [348, 156] width 482 height 258
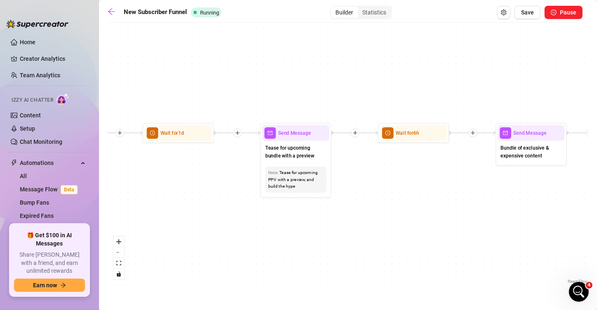
drag, startPoint x: 340, startPoint y: 212, endPoint x: 311, endPoint y: 218, distance: 29.5
click at [311, 218] on div "If True If True If True If False If False If False If True If False Wait for 30…" at bounding box center [348, 156] width 482 height 258
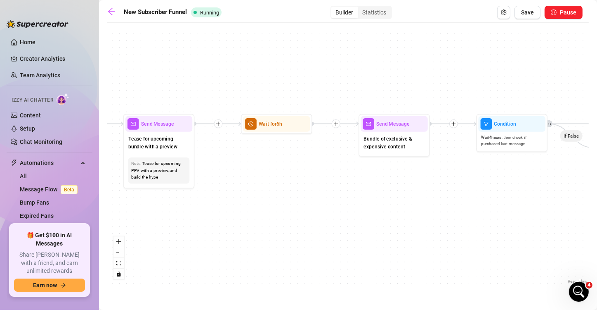
drag, startPoint x: 310, startPoint y: 227, endPoint x: 303, endPoint y: 209, distance: 18.9
click at [303, 209] on div "If True If True If True If False If False If False If True If False Wait for 30…" at bounding box center [348, 156] width 482 height 258
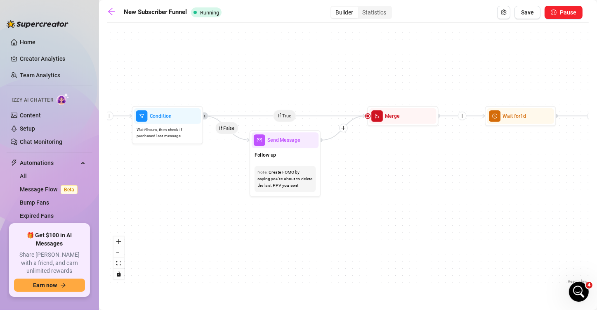
drag, startPoint x: 477, startPoint y: 229, endPoint x: 145, endPoint y: 221, distance: 331.9
click at [145, 221] on div "If True If True If True If False If False If False If True If False Wait for 30…" at bounding box center [348, 156] width 482 height 258
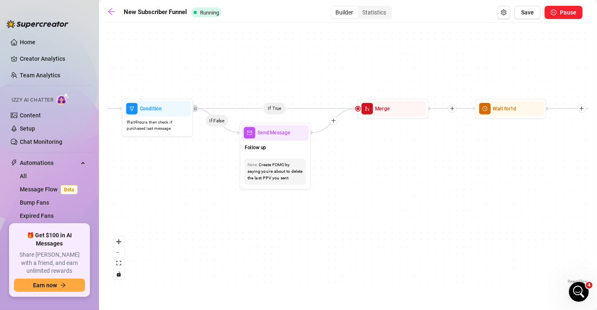
drag, startPoint x: 480, startPoint y: 199, endPoint x: 470, endPoint y: 192, distance: 12.4
click at [470, 192] on div "If True If True If True If False If False If False If True If False Wait for 30…" at bounding box center [348, 156] width 482 height 258
drag, startPoint x: 102, startPoint y: 192, endPoint x: 209, endPoint y: 191, distance: 106.5
click at [213, 192] on main "New Subscriber Funnel Running Builder Statistics Save Pause If True If True If …" at bounding box center [348, 155] width 498 height 310
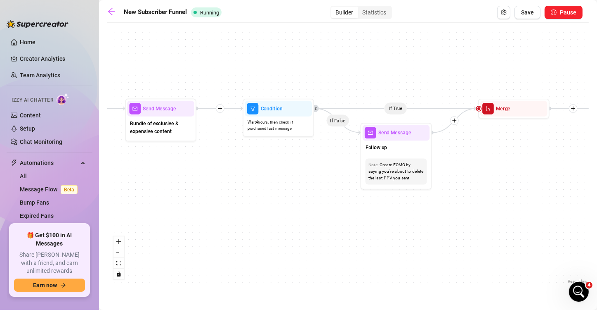
drag, startPoint x: 203, startPoint y: 182, endPoint x: 354, endPoint y: 182, distance: 150.6
click at [355, 182] on div "If True If True If True If False If False If False If True If False Wait for 30…" at bounding box center [348, 156] width 482 height 258
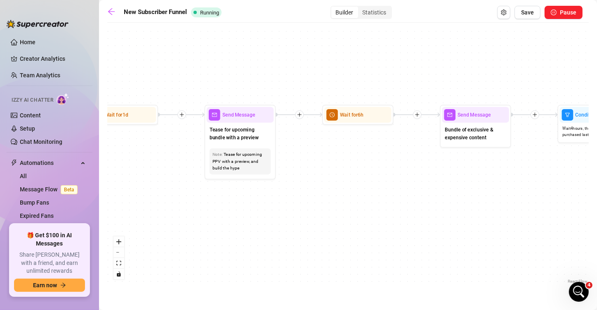
drag, startPoint x: 285, startPoint y: 187, endPoint x: 496, endPoint y: 189, distance: 210.9
click at [496, 189] on div "If True If True If True If False If False If False If True If False Wait for 30…" at bounding box center [348, 156] width 482 height 258
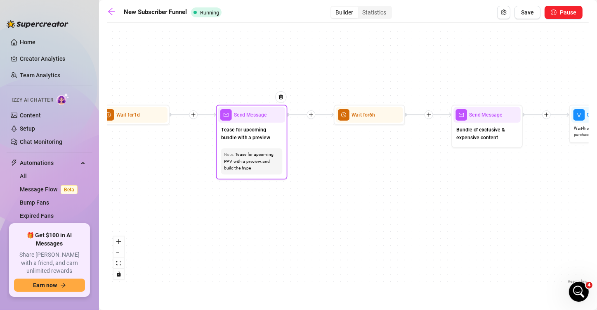
click at [256, 119] on div "Send Message" at bounding box center [251, 115] width 67 height 16
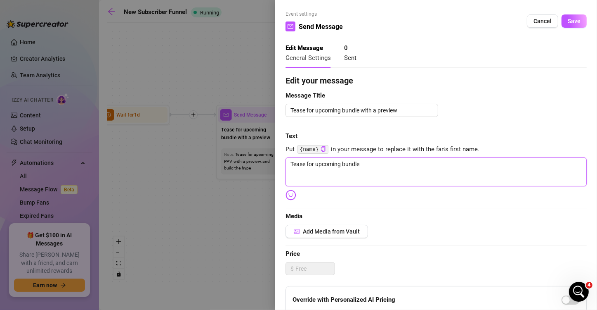
click at [425, 175] on textarea "Tease for upcoming bundle" at bounding box center [436, 171] width 301 height 29
drag, startPoint x: 436, startPoint y: 172, endPoint x: 236, endPoint y: 167, distance: 199.8
click at [236, 167] on div "Event settings Send Message Cancel Save Edit Message General Settings 0 Sent Ed…" at bounding box center [298, 155] width 597 height 310
click at [333, 164] on textarea "Big package headsing your way soon" at bounding box center [436, 171] width 301 height 29
click at [385, 165] on textarea "Big package heading your way soon" at bounding box center [436, 171] width 301 height 29
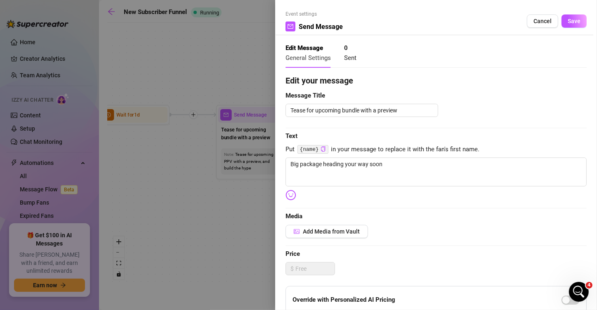
click at [293, 192] on img at bounding box center [291, 194] width 11 height 11
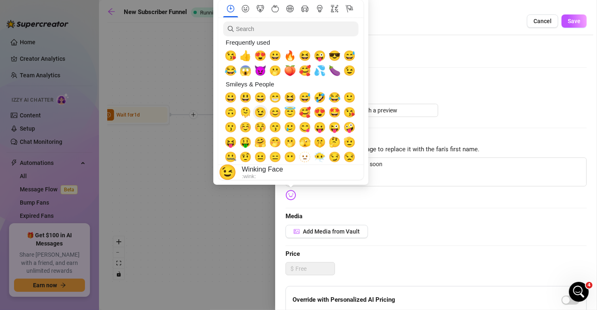
click at [260, 113] on span "😉" at bounding box center [260, 112] width 12 height 12
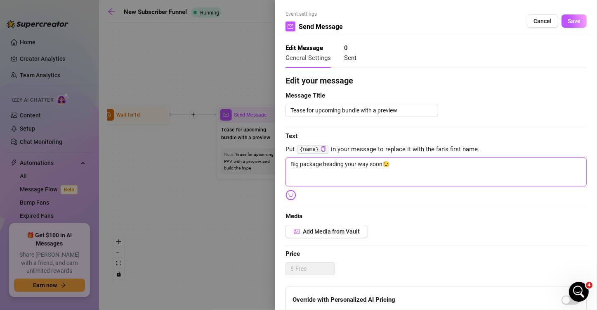
click at [403, 165] on textarea "Big package heading your way soon😉" at bounding box center [436, 171] width 301 height 29
drag, startPoint x: 435, startPoint y: 168, endPoint x: 277, endPoint y: 166, distance: 158.5
click at [277, 166] on div "Event settings Send Message Cancel Save Edit Message General Settings 0 Sent Ed…" at bounding box center [436, 155] width 322 height 310
click at [539, 20] on span "Save" at bounding box center [574, 21] width 13 height 7
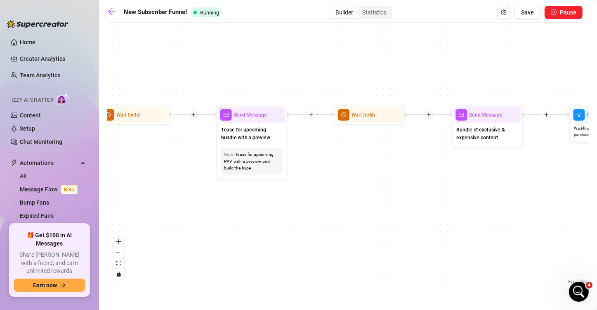
click at [401, 212] on div "If True If True If True If False If False If False If True If False Wait for 30…" at bounding box center [348, 156] width 482 height 258
click at [268, 119] on div at bounding box center [277, 102] width 19 height 36
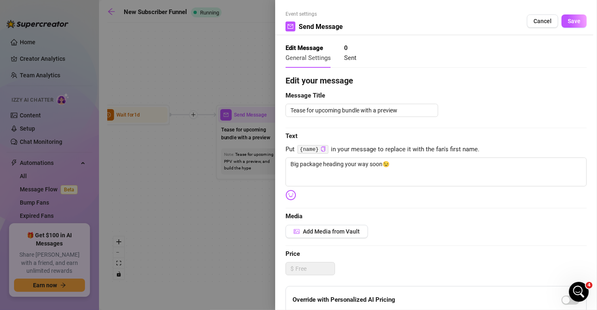
click at [239, 69] on div at bounding box center [298, 155] width 597 height 310
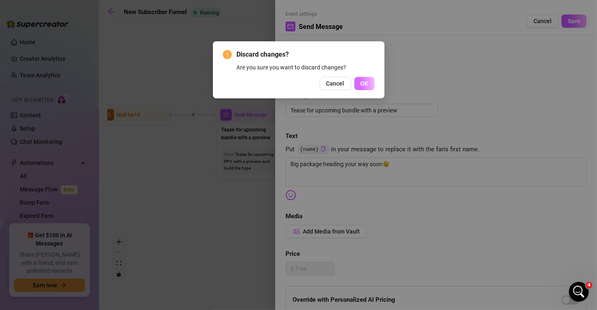
click at [358, 80] on button "OK" at bounding box center [365, 83] width 20 height 13
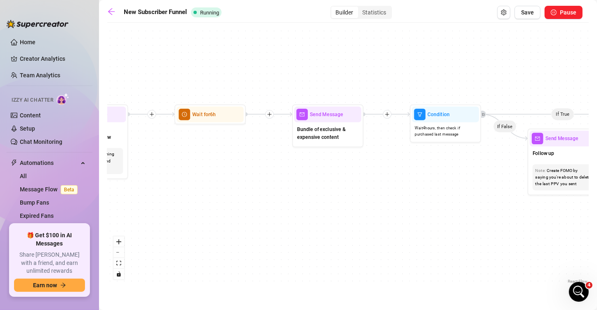
drag, startPoint x: 430, startPoint y: 223, endPoint x: 251, endPoint y: 225, distance: 179.9
click at [251, 226] on div "If True If True If True If False If False If False If True If False Wait for 30…" at bounding box center [348, 156] width 482 height 258
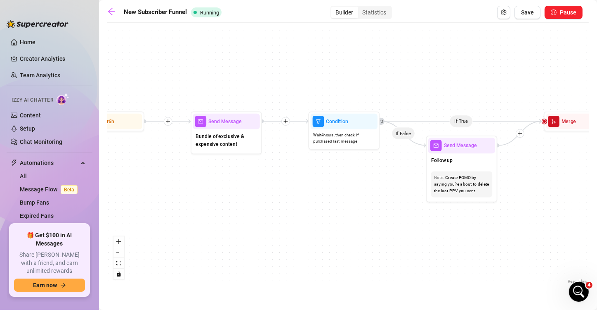
drag, startPoint x: 444, startPoint y: 207, endPoint x: 364, endPoint y: 211, distance: 81.0
click at [364, 211] on div "If True If True If True If False If False If False If True If False Wait for 30…" at bounding box center [348, 156] width 482 height 258
click at [221, 123] on span "Send Message" at bounding box center [224, 121] width 33 height 8
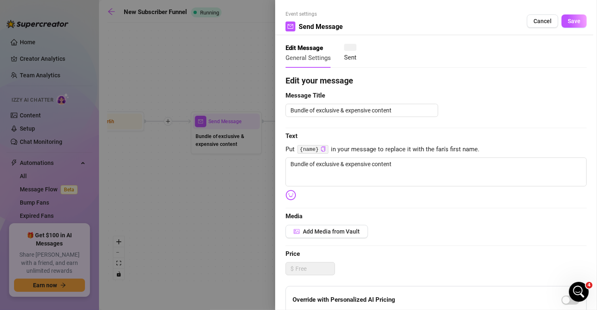
click at [247, 212] on div at bounding box center [298, 155] width 597 height 310
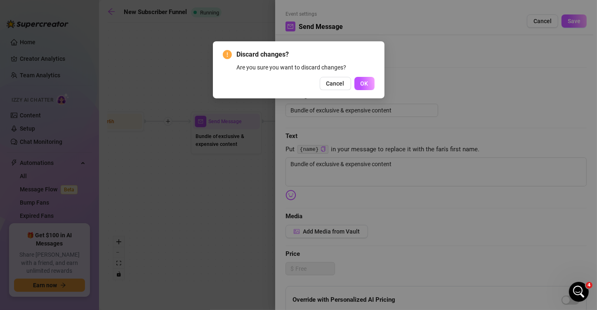
drag, startPoint x: 361, startPoint y: 87, endPoint x: 357, endPoint y: 96, distance: 9.3
click at [361, 87] on button "OK" at bounding box center [365, 83] width 20 height 13
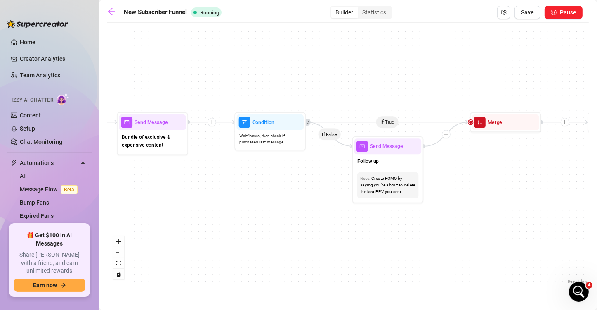
drag, startPoint x: 353, startPoint y: 202, endPoint x: 250, endPoint y: 200, distance: 103.6
click at [236, 201] on div "If True If True If True If False If False If False If True If False Wait for 30…" at bounding box center [348, 156] width 482 height 258
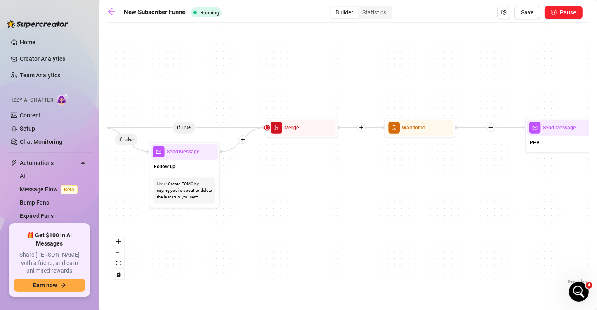
drag, startPoint x: 572, startPoint y: 225, endPoint x: 431, endPoint y: 229, distance: 141.6
click at [372, 229] on div "If True If True If True If False If False If False If True If False Wait for 30…" at bounding box center [348, 156] width 482 height 258
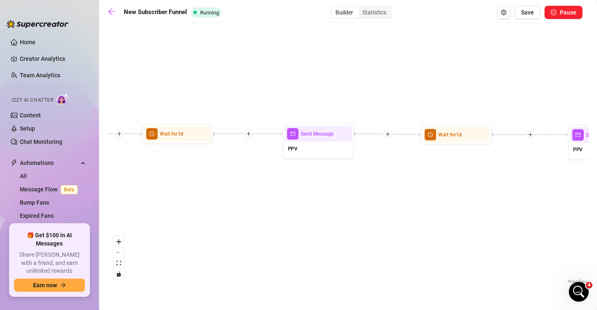
drag, startPoint x: 440, startPoint y: 237, endPoint x: 394, endPoint y: 231, distance: 46.2
click at [406, 237] on div "If True If True If True If False If False If False If True If False Wait for 30…" at bounding box center [348, 156] width 482 height 258
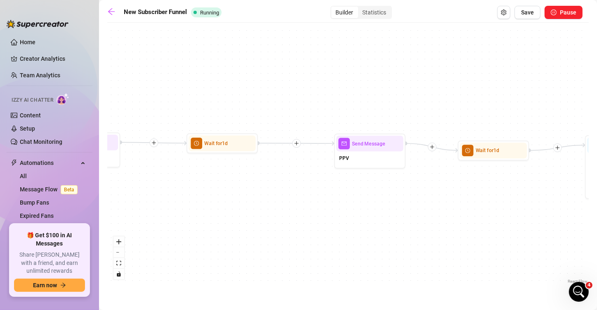
drag, startPoint x: 399, startPoint y: 189, endPoint x: 170, endPoint y: 197, distance: 229.2
click at [170, 197] on div "If True If True If True If False If False If False If True If False Wait for 30…" at bounding box center [348, 156] width 482 height 258
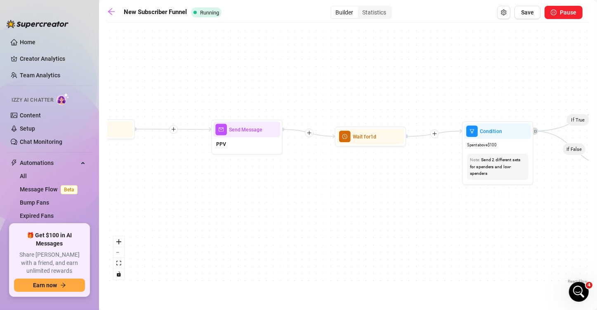
drag, startPoint x: 336, startPoint y: 193, endPoint x: 302, endPoint y: 163, distance: 46.2
click at [321, 159] on div "If True If True If True If False If False If False If True If False Wait for 30…" at bounding box center [348, 156] width 482 height 258
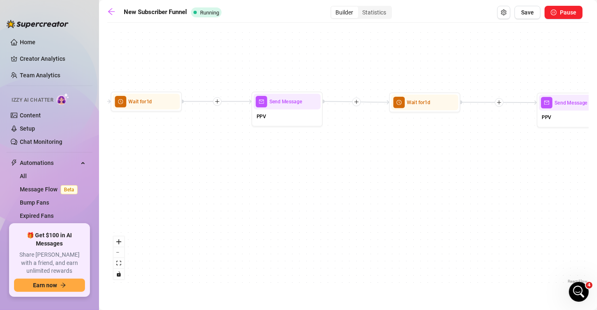
drag, startPoint x: 109, startPoint y: 173, endPoint x: 309, endPoint y: 172, distance: 200.2
click at [333, 166] on div "If True If True If True If False If False If False If True If False Wait for 30…" at bounding box center [348, 156] width 482 height 258
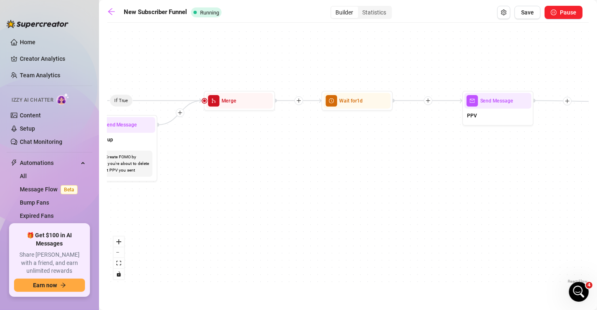
drag, startPoint x: 326, startPoint y: 176, endPoint x: 358, endPoint y: 178, distance: 32.7
click at [369, 176] on div "If True If True If True If False If False If False If True If False Wait for 30…" at bounding box center [348, 156] width 482 height 258
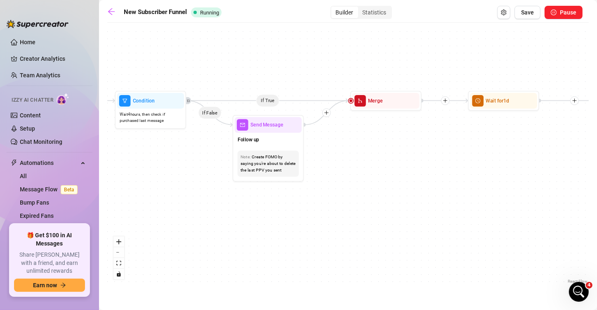
drag, startPoint x: 211, startPoint y: 180, endPoint x: 350, endPoint y: 180, distance: 138.7
click at [350, 180] on div "If True If True If True If False If False If False If True If False Wait for 30…" at bounding box center [348, 156] width 482 height 258
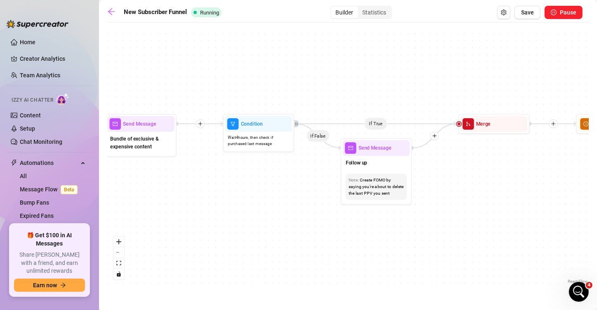
drag, startPoint x: 194, startPoint y: 187, endPoint x: 297, endPoint y: 210, distance: 104.9
click at [297, 210] on div "If True If True If True If False If False If False If True If False Wait for 30…" at bounding box center [348, 156] width 482 height 258
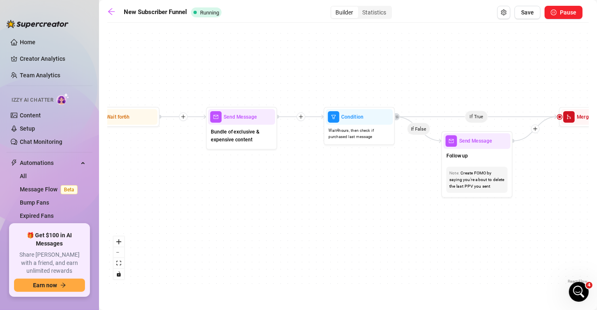
drag, startPoint x: 365, startPoint y: 201, endPoint x: 307, endPoint y: 163, distance: 68.6
click at [391, 197] on div "If True If True If True If False If False If False If True If False Wait for 30…" at bounding box center [348, 156] width 482 height 258
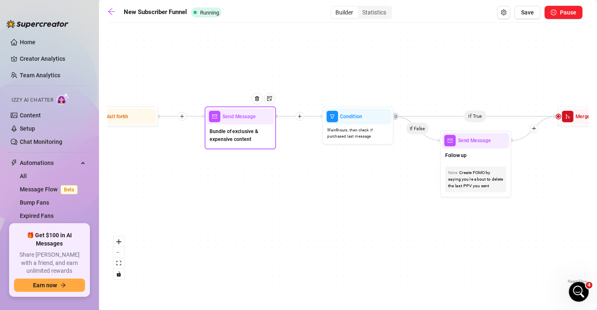
click at [239, 121] on div "Send Message" at bounding box center [240, 117] width 67 height 16
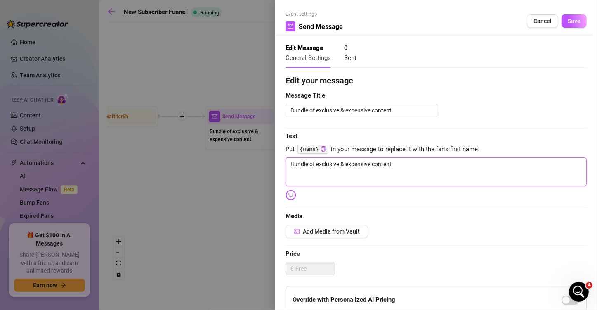
click at [399, 165] on textarea "Bundle of exclusive & expensive content" at bounding box center [436, 171] width 301 height 29
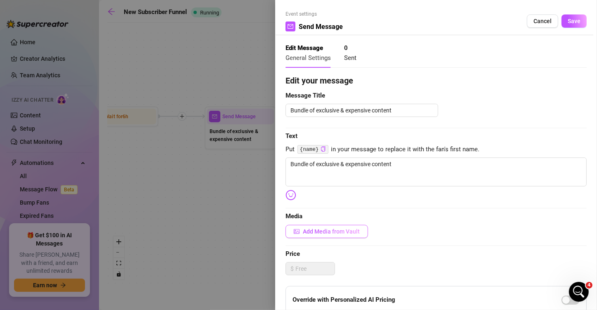
click at [345, 228] on span "Add Media from Vault" at bounding box center [331, 231] width 57 height 7
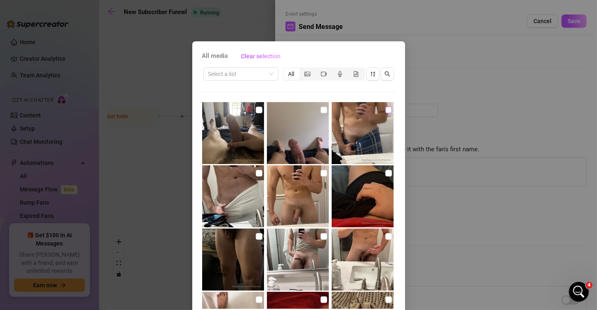
click at [385, 110] on input "checkbox" at bounding box center [388, 109] width 7 height 7
click at [385, 176] on input "checkbox" at bounding box center [388, 173] width 7 height 7
click at [321, 110] on input "checkbox" at bounding box center [324, 109] width 7 height 7
click at [385, 237] on input "checkbox" at bounding box center [388, 236] width 7 height 7
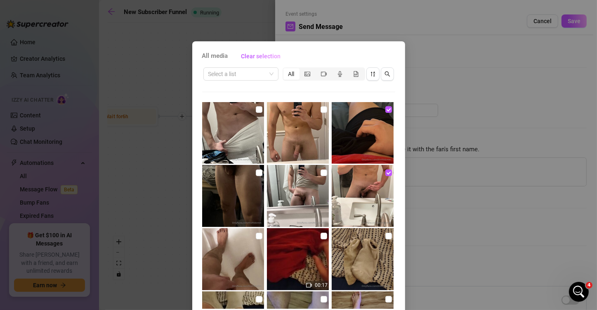
scroll to position [41, 0]
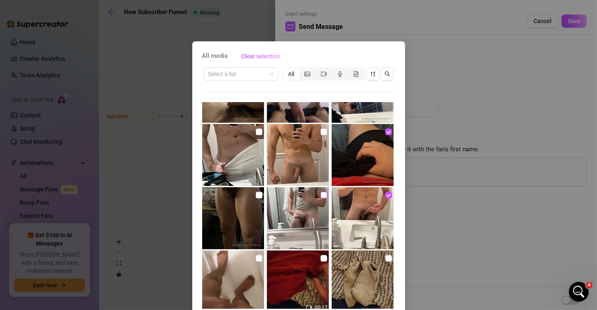
click at [321, 194] on input "checkbox" at bounding box center [324, 194] width 7 height 7
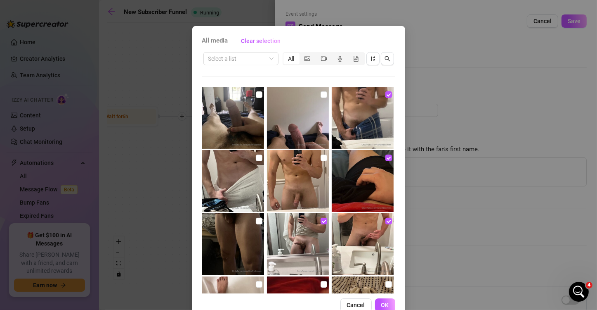
scroll to position [35, 0]
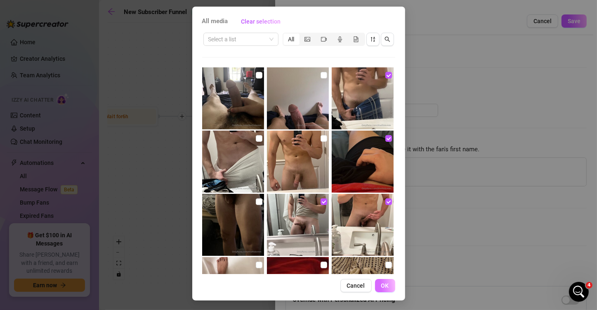
click at [381, 285] on span "OK" at bounding box center [385, 285] width 8 height 7
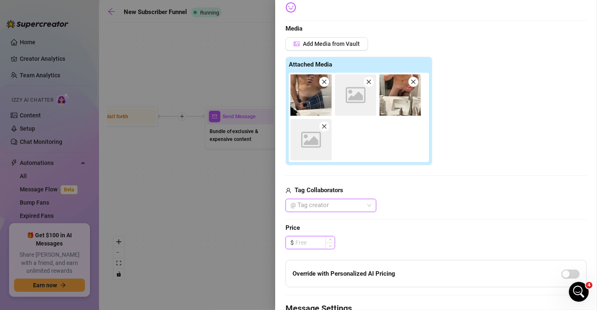
click at [314, 239] on input at bounding box center [314, 242] width 39 height 12
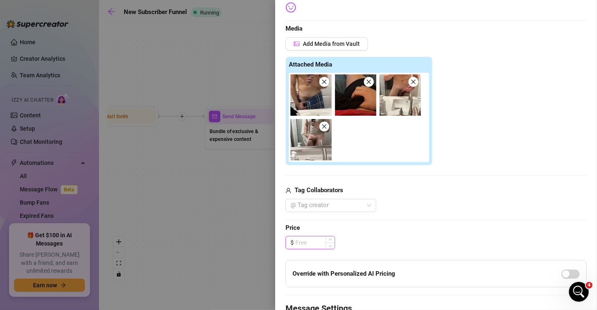
click at [306, 239] on input at bounding box center [314, 242] width 39 height 12
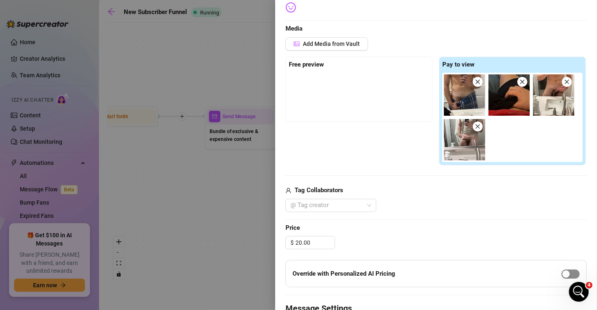
click at [539, 271] on div "button" at bounding box center [566, 273] width 7 height 7
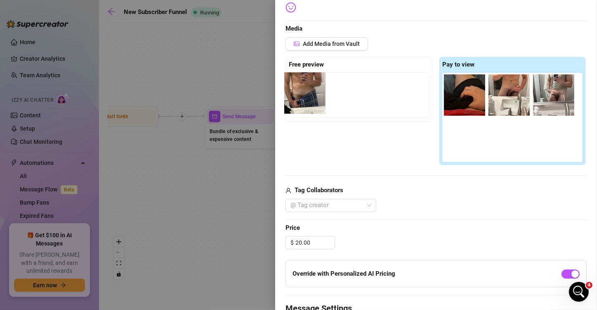
drag, startPoint x: 463, startPoint y: 104, endPoint x: 303, endPoint y: 102, distance: 160.1
click at [303, 102] on div "Free preview Pay to view" at bounding box center [436, 111] width 301 height 109
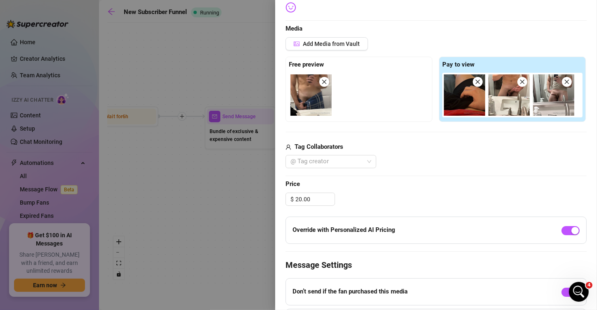
scroll to position [0, 0]
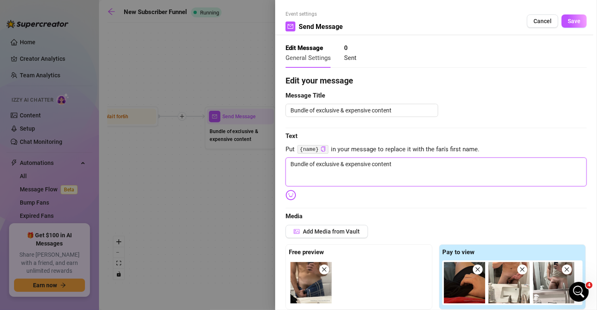
drag, startPoint x: 419, startPoint y: 165, endPoint x: 212, endPoint y: 165, distance: 207.2
click at [212, 165] on div "Event settings Send Message Cancel Save Edit Message General Settings 0 Sent Ed…" at bounding box center [298, 155] width 597 height 310
click at [292, 194] on img at bounding box center [291, 194] width 11 height 11
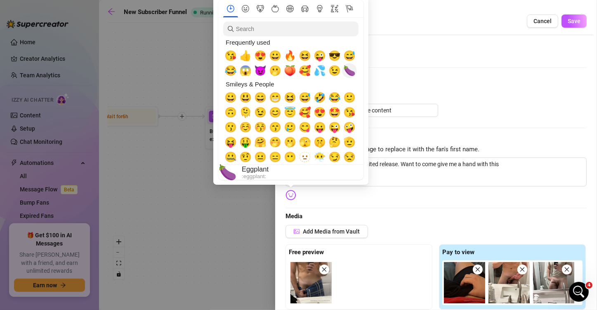
drag, startPoint x: 351, startPoint y: 73, endPoint x: 321, endPoint y: 73, distance: 30.1
click at [348, 73] on span "🍆" at bounding box center [349, 71] width 12 height 12
click at [317, 73] on span "💦" at bounding box center [320, 71] width 12 height 12
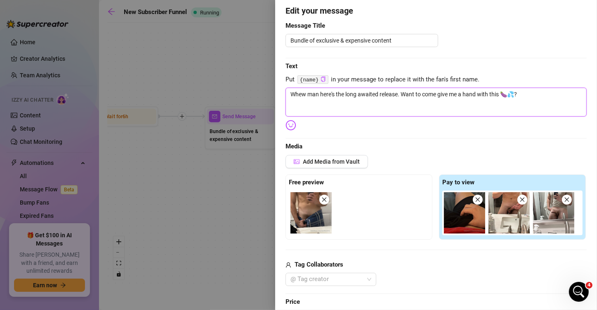
scroll to position [83, 0]
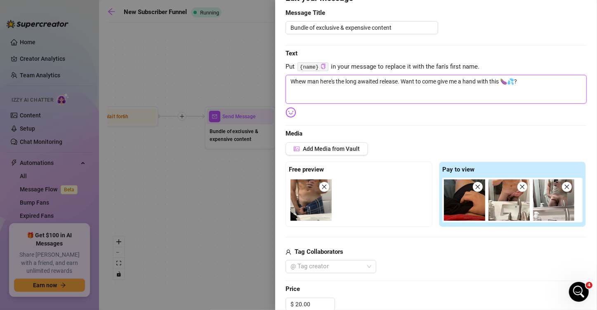
click at [402, 81] on textarea "Whew man here's the long awaited release. Want to come give me a hand with this…" at bounding box center [436, 89] width 301 height 29
click at [289, 109] on img at bounding box center [291, 112] width 11 height 11
click at [291, 114] on img at bounding box center [291, 112] width 11 height 11
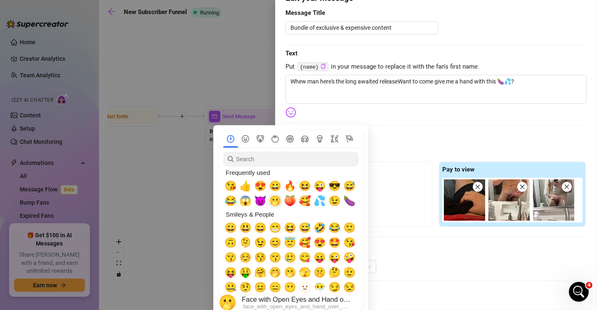
click at [274, 202] on span "🫢" at bounding box center [275, 201] width 12 height 12
click at [291, 188] on span "🔥" at bounding box center [290, 186] width 12 height 12
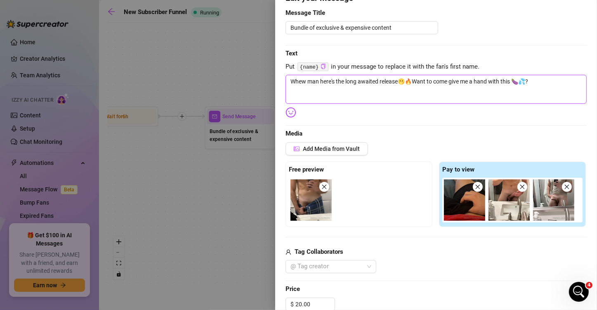
click at [539, 90] on textarea "Whew man here's the long awaited release🫢🔥Want to come give me a hand with this…" at bounding box center [436, 89] width 301 height 29
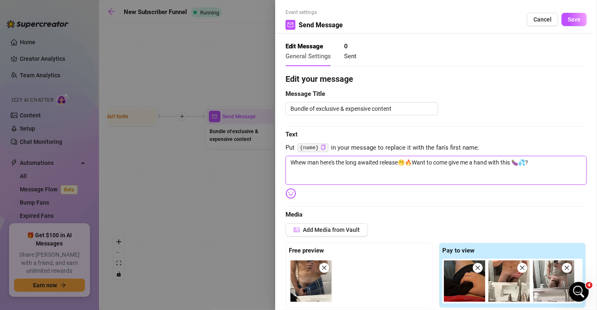
scroll to position [0, 0]
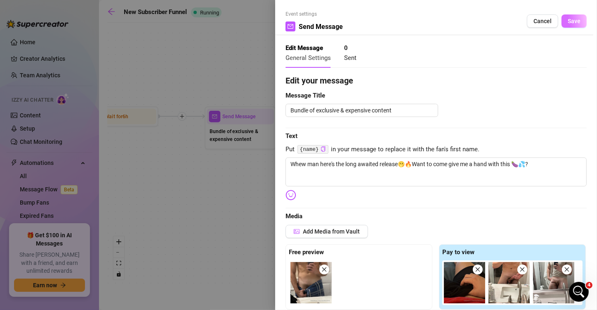
click at [539, 21] on span "Save" at bounding box center [574, 21] width 13 height 7
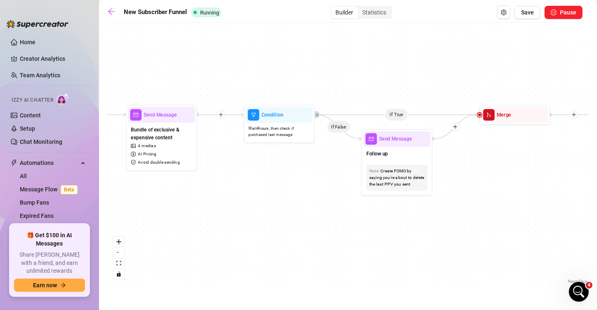
drag, startPoint x: 346, startPoint y: 200, endPoint x: 198, endPoint y: 198, distance: 148.6
click at [198, 198] on div "If True If True If True If False If False If False If True If False Wait for 30…" at bounding box center [348, 156] width 482 height 258
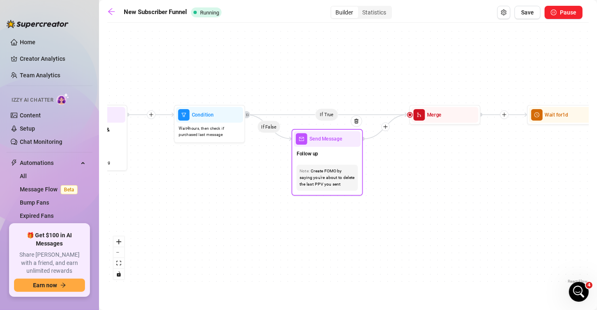
click at [325, 144] on div "Send Message" at bounding box center [327, 139] width 67 height 16
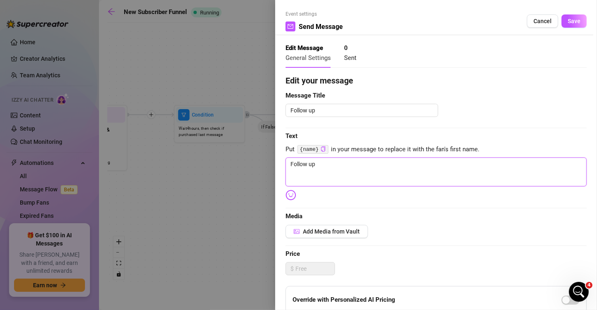
drag, startPoint x: 333, startPoint y: 163, endPoint x: 260, endPoint y: 165, distance: 73.1
click at [260, 165] on div "Event settings Send Message Cancel Save Edit Message General Settings 0 Sent Ed…" at bounding box center [298, 155] width 597 height 310
click at [257, 233] on div at bounding box center [298, 155] width 597 height 310
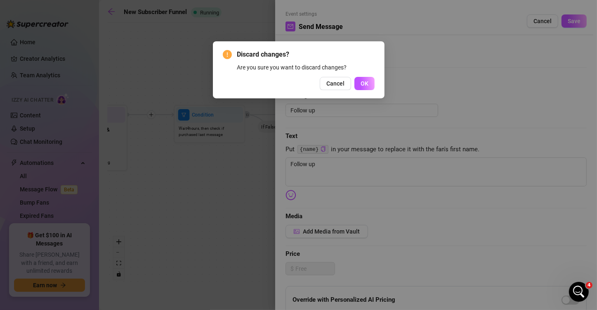
drag, startPoint x: 223, startPoint y: 191, endPoint x: 309, endPoint y: 105, distance: 122.0
click at [251, 177] on div "Discard changes? Are you sure you want to discard changes? Cancel OK" at bounding box center [298, 155] width 597 height 310
drag, startPoint x: 365, startPoint y: 83, endPoint x: 355, endPoint y: 89, distance: 12.2
click at [364, 83] on span "OK" at bounding box center [365, 83] width 8 height 7
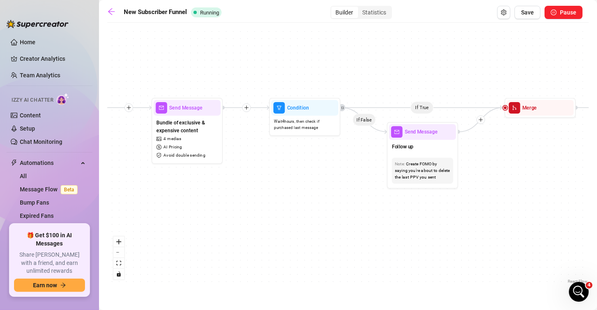
drag, startPoint x: 251, startPoint y: 169, endPoint x: 294, endPoint y: 164, distance: 44.1
click at [347, 163] on div "If True If True If True If False If False If False If True If False Wait for 30…" at bounding box center [348, 156] width 482 height 258
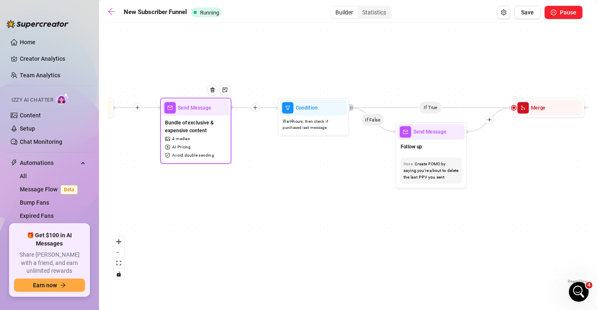
click at [194, 113] on div "Send Message" at bounding box center [195, 108] width 67 height 16
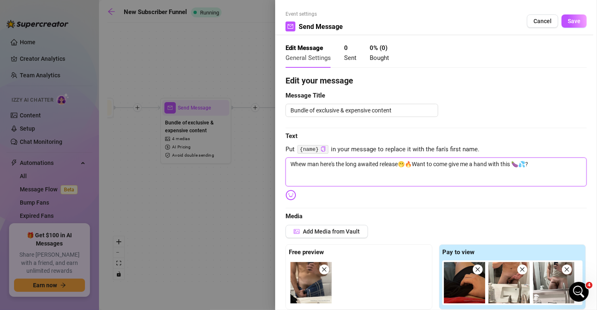
drag, startPoint x: 537, startPoint y: 165, endPoint x: 279, endPoint y: 166, distance: 258.8
click at [279, 166] on div "Event settings Send Message Cancel Save Edit Message General Settings 0 Sent 0 …" at bounding box center [436, 155] width 322 height 310
click at [247, 211] on div at bounding box center [298, 155] width 597 height 310
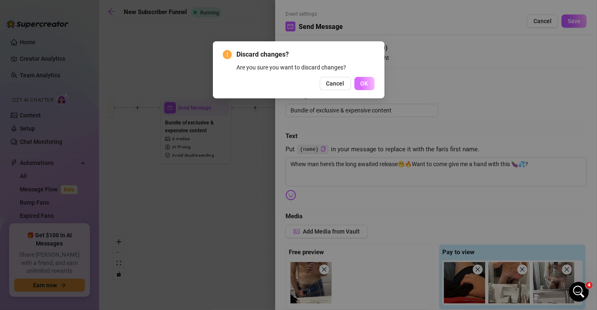
click at [356, 86] on button "OK" at bounding box center [365, 83] width 20 height 13
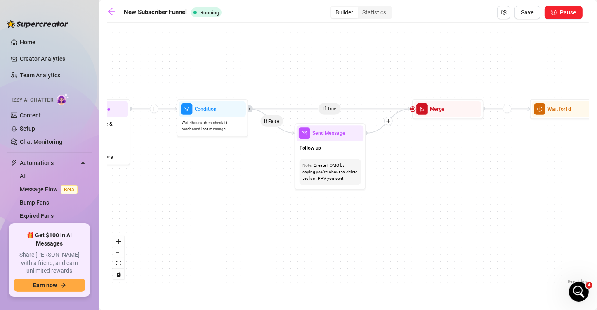
drag, startPoint x: 330, startPoint y: 185, endPoint x: 252, endPoint y: 187, distance: 77.6
click at [252, 187] on div "If True If True If True If False If False If False If True If False Wait for 30…" at bounding box center [348, 156] width 482 height 258
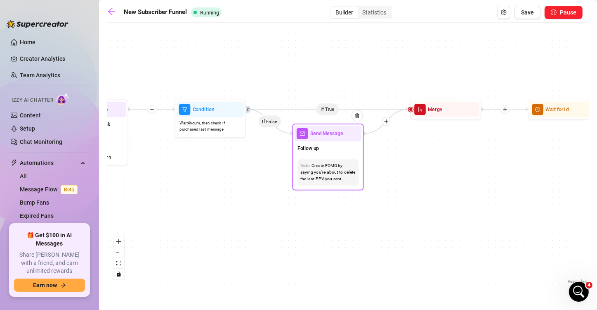
click at [333, 137] on span "Send Message" at bounding box center [326, 134] width 33 height 8
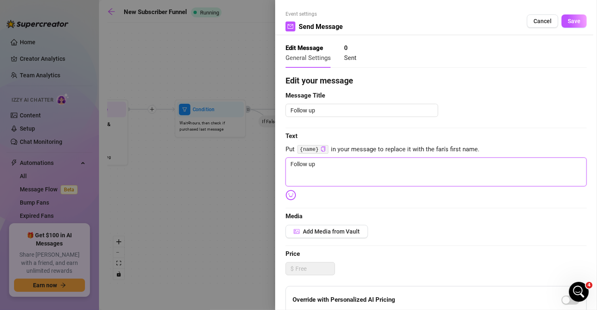
drag, startPoint x: 353, startPoint y: 167, endPoint x: 251, endPoint y: 167, distance: 101.9
click at [251, 167] on div "Event settings Send Message Cancel Save Edit Message General Settings 0 Sent Ed…" at bounding box center [298, 155] width 597 height 310
drag, startPoint x: 503, startPoint y: 158, endPoint x: 505, endPoint y: 165, distance: 7.2
click at [503, 158] on textarea "Sending this out again only for the next 24 hours! Come see one of my most resq…" at bounding box center [436, 171] width 301 height 29
click at [505, 166] on textarea "Sending this out again only for the next 24 hours! Come see one of my most resq…" at bounding box center [436, 171] width 301 height 29
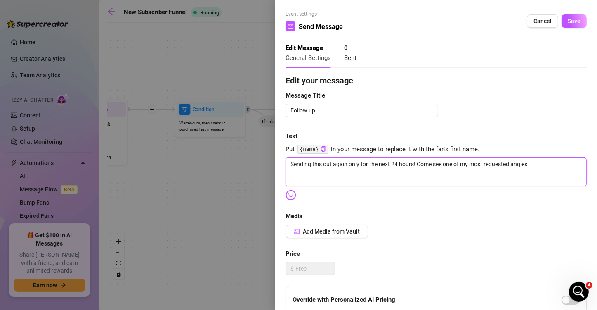
drag, startPoint x: 537, startPoint y: 163, endPoint x: 445, endPoint y: 161, distance: 91.7
click at [445, 161] on textarea "Sending this out again only for the next 24 hours! Come see one of my most requ…" at bounding box center [436, 171] width 301 height 29
click at [294, 193] on img at bounding box center [291, 194] width 11 height 11
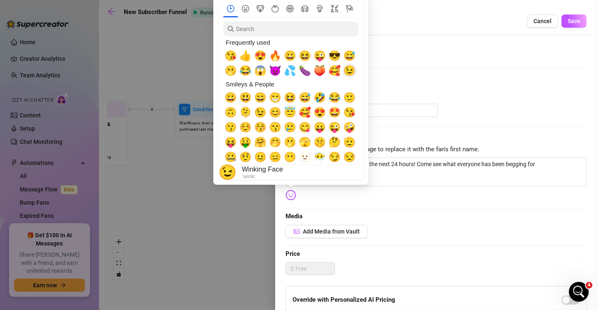
click at [344, 70] on span "😉" at bounding box center [349, 71] width 12 height 12
click at [227, 58] on span "😘" at bounding box center [231, 56] width 12 height 12
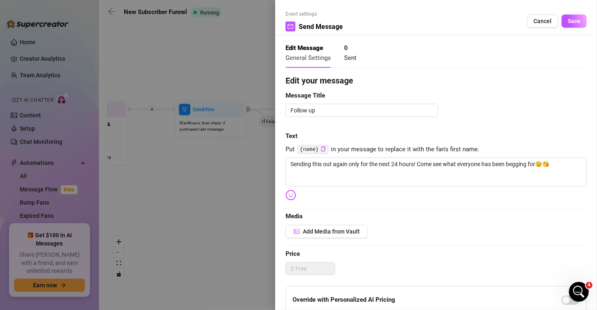
drag, startPoint x: 484, startPoint y: 140, endPoint x: 494, endPoint y: 147, distance: 12.5
click at [490, 144] on div "Edit your message Message Title Follow up Text Put {name} in your message to re…" at bounding box center [436, 254] width 301 height 361
click at [482, 179] on textarea "Sending this out again only for the next 24 hours! Come see what everyone has b…" at bounding box center [436, 171] width 301 height 29
click at [539, 170] on textarea "Sending this out again only for the next 24 hours! Come see what everyone has b…" at bounding box center [436, 171] width 301 height 29
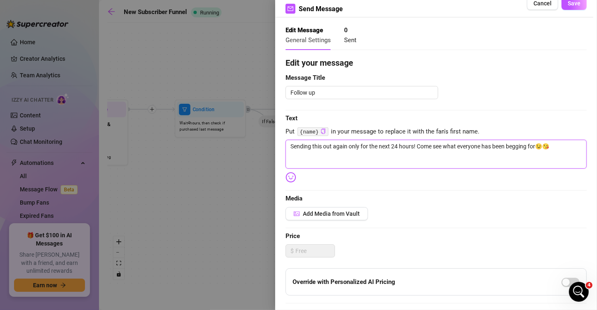
scroll to position [41, 0]
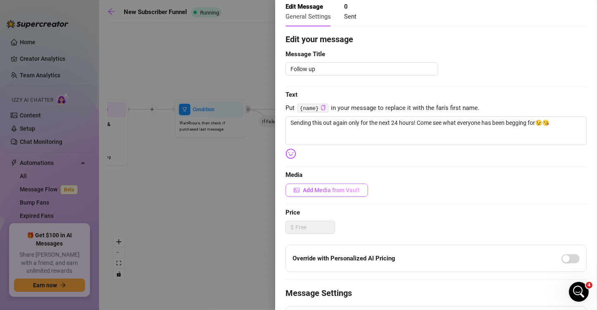
click at [333, 189] on span "Add Media from Vault" at bounding box center [331, 190] width 57 height 7
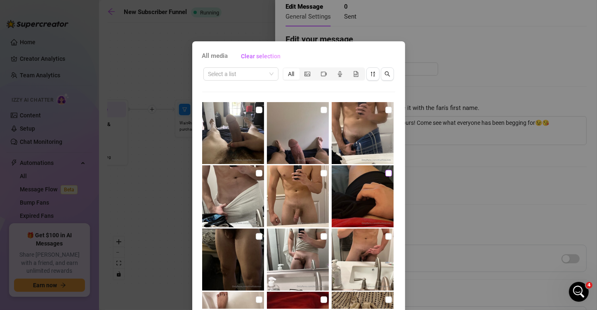
click at [385, 173] on input "checkbox" at bounding box center [388, 173] width 7 height 7
click at [385, 110] on input "checkbox" at bounding box center [388, 109] width 7 height 7
click at [385, 235] on input "checkbox" at bounding box center [388, 236] width 7 height 7
click at [321, 236] on input "checkbox" at bounding box center [324, 236] width 7 height 7
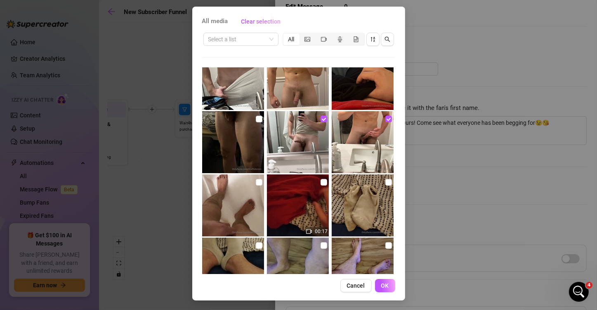
scroll to position [35, 0]
click at [384, 286] on span "OK" at bounding box center [385, 285] width 8 height 7
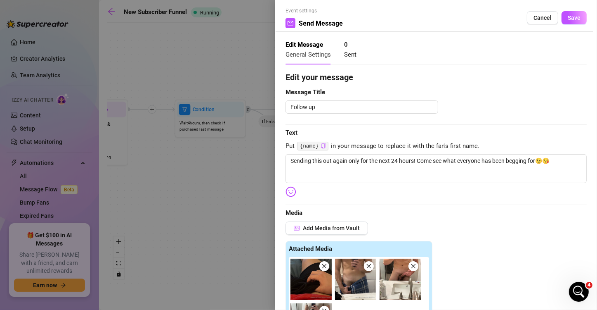
scroll to position [0, 0]
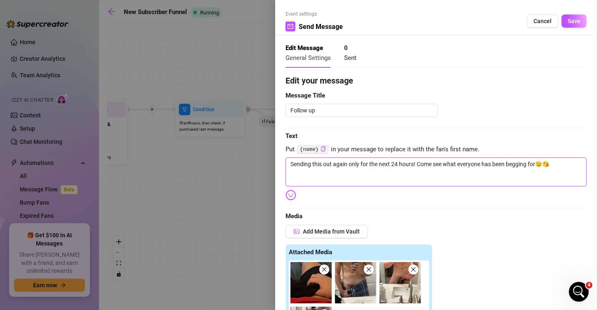
click at [415, 164] on textarea "Sending this out again only for the next 24 hours! Come see what everyone has b…" at bounding box center [436, 171] width 301 height 29
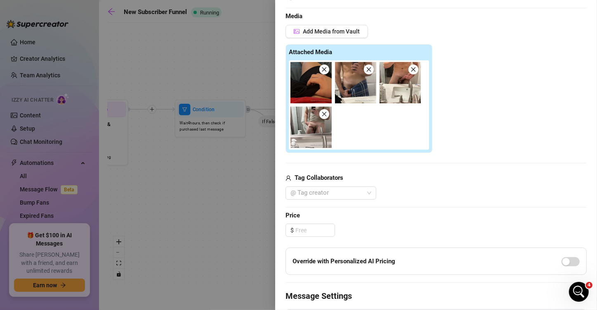
scroll to position [206, 0]
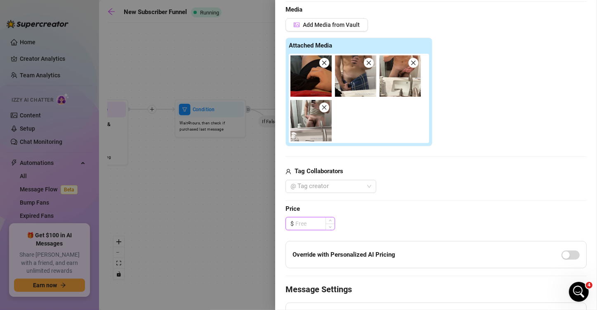
click at [314, 219] on input at bounding box center [314, 223] width 39 height 12
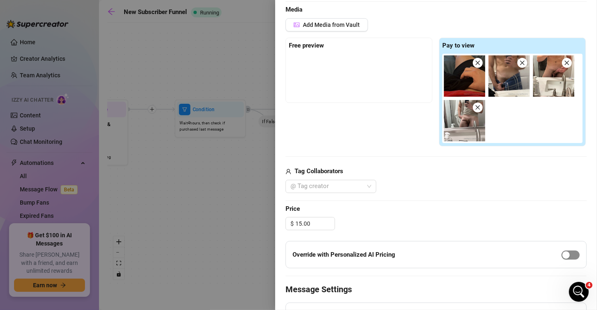
click at [539, 253] on button "button" at bounding box center [571, 254] width 18 height 9
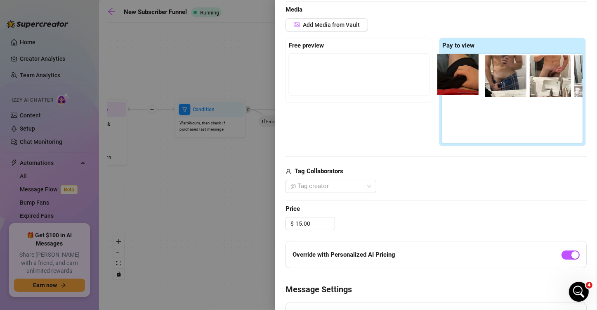
drag, startPoint x: 465, startPoint y: 79, endPoint x: 492, endPoint y: 83, distance: 27.1
click at [461, 78] on div at bounding box center [514, 98] width 144 height 89
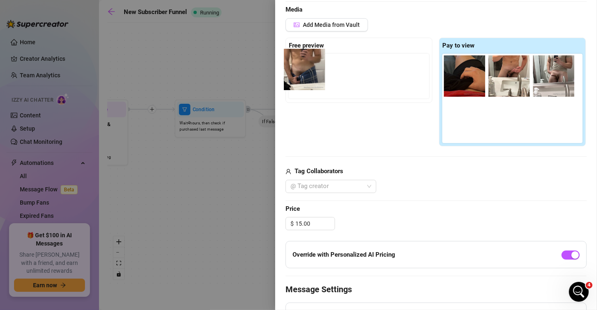
drag, startPoint x: 508, startPoint y: 80, endPoint x: 310, endPoint y: 74, distance: 197.8
click at [310, 74] on div "Free preview Pay to view" at bounding box center [436, 92] width 301 height 109
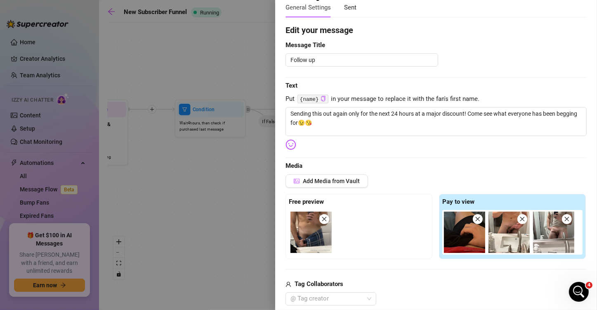
scroll to position [0, 0]
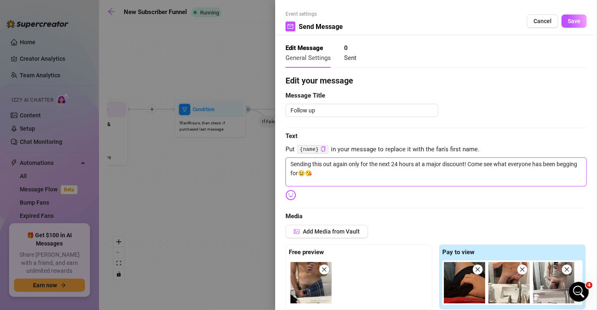
drag, startPoint x: 302, startPoint y: 176, endPoint x: 281, endPoint y: 165, distance: 23.3
click at [281, 165] on div "Event settings Send Message Cancel Save Edit Message General Settings 0 Sent Ed…" at bounding box center [436, 155] width 322 height 310
click at [423, 68] on div "Edit Message General Settings 0 Sent" at bounding box center [436, 56] width 301 height 36
click at [539, 22] on span "Save" at bounding box center [574, 21] width 13 height 7
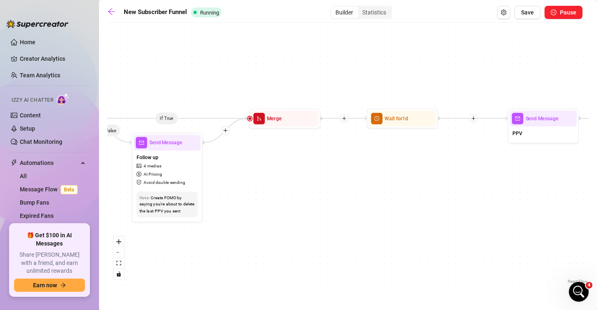
drag, startPoint x: 478, startPoint y: 173, endPoint x: 316, endPoint y: 181, distance: 162.8
click at [316, 181] on div "If True If True If True If False If False If False If True If False Wait for 30…" at bounding box center [348, 156] width 482 height 258
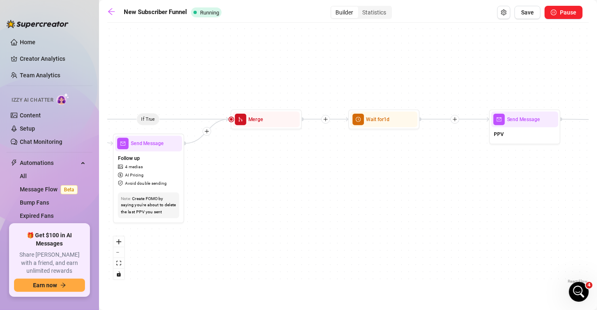
drag, startPoint x: 457, startPoint y: 196, endPoint x: 310, endPoint y: 198, distance: 146.5
click at [310, 198] on div "If True If True If True If False If False If False If True If False Wait for 30…" at bounding box center [348, 156] width 482 height 258
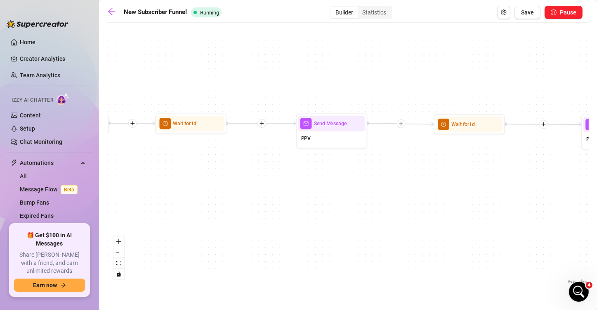
drag, startPoint x: 257, startPoint y: 183, endPoint x: 194, endPoint y: 187, distance: 63.7
click at [194, 187] on div "If True If True If True If False If False If False If True If False Wait for 30…" at bounding box center [348, 156] width 482 height 258
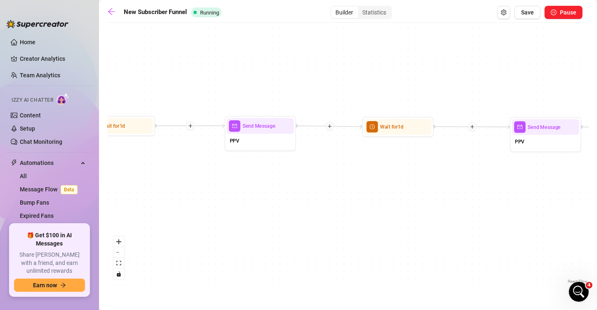
drag, startPoint x: 348, startPoint y: 190, endPoint x: 302, endPoint y: 190, distance: 46.2
click at [302, 190] on div "If True If True If True If False If False If False If True If False Wait for 30…" at bounding box center [348, 156] width 482 height 258
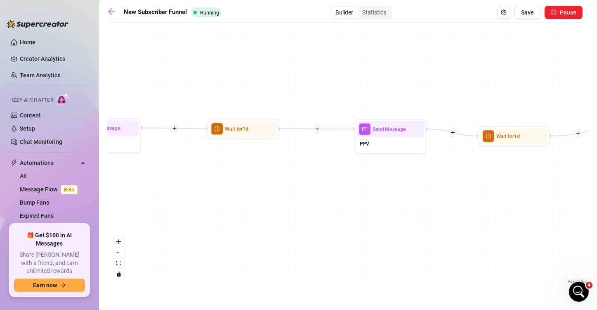
drag, startPoint x: 322, startPoint y: 189, endPoint x: 220, endPoint y: 191, distance: 102.4
click at [210, 191] on div "If True If True If True If False If False If False If True If False Wait for 30…" at bounding box center [348, 156] width 482 height 258
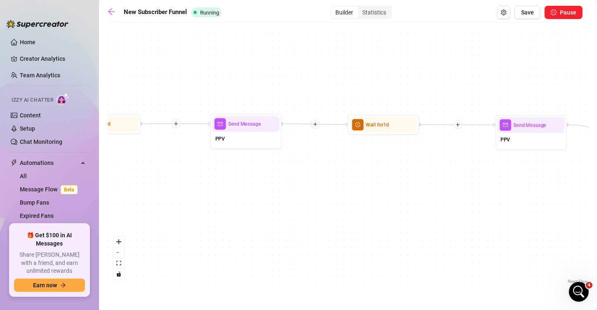
drag, startPoint x: 378, startPoint y: 191, endPoint x: 312, endPoint y: 169, distance: 69.0
click at [539, 187] on div "If True If True If True If False If False If False If True If False Wait for 30…" at bounding box center [348, 156] width 482 height 258
click at [247, 126] on span "Send Message" at bounding box center [244, 124] width 33 height 8
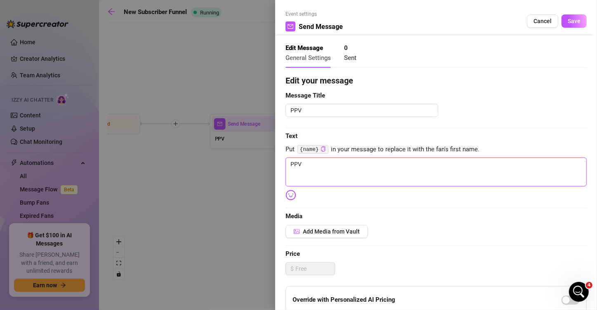
click at [328, 169] on textarea "PPV" at bounding box center [436, 171] width 301 height 29
click at [288, 193] on img at bounding box center [291, 194] width 11 height 11
drag, startPoint x: 284, startPoint y: 194, endPoint x: 292, endPoint y: 193, distance: 7.4
click at [285, 194] on div "Event settings Send Message Cancel Save Edit Message General Settings 0 Sent Ed…" at bounding box center [436, 155] width 322 height 310
click at [294, 193] on img at bounding box center [291, 194] width 11 height 11
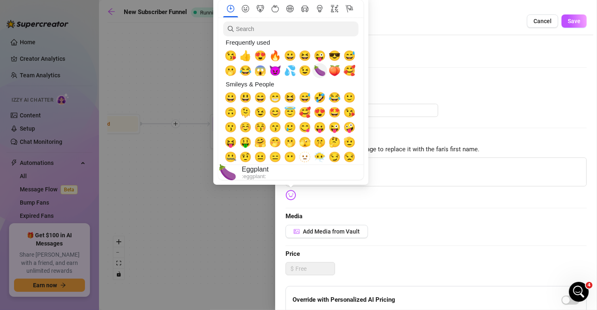
click at [321, 72] on span "🍆" at bounding box center [320, 71] width 12 height 12
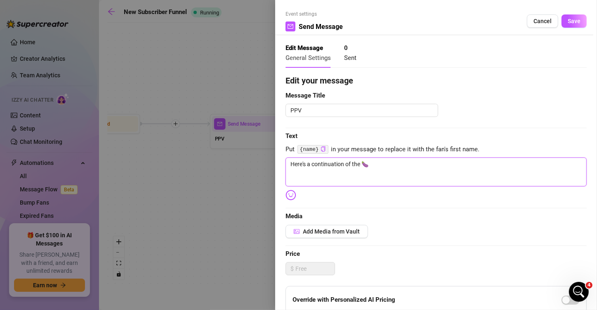
click at [395, 164] on textarea "Here's a continuation of the 🍆" at bounding box center [436, 171] width 301 height 29
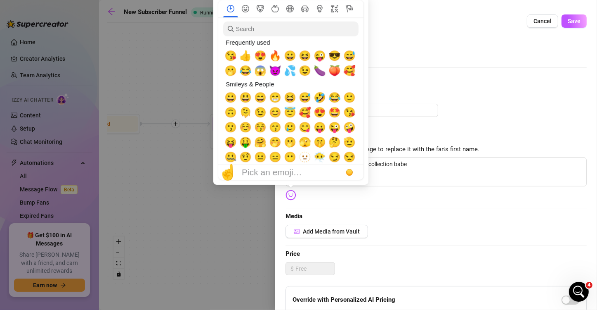
click at [289, 195] on img at bounding box center [291, 194] width 11 height 11
click at [277, 73] on span "😈" at bounding box center [275, 71] width 12 height 12
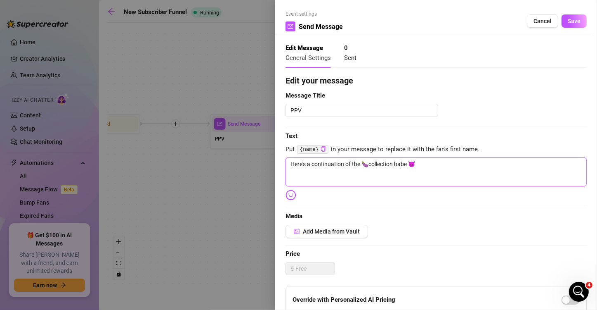
click at [437, 164] on textarea "Here's a continuation of the 🍆collection babe 😈" at bounding box center [436, 171] width 301 height 29
click at [288, 192] on img at bounding box center [291, 194] width 11 height 11
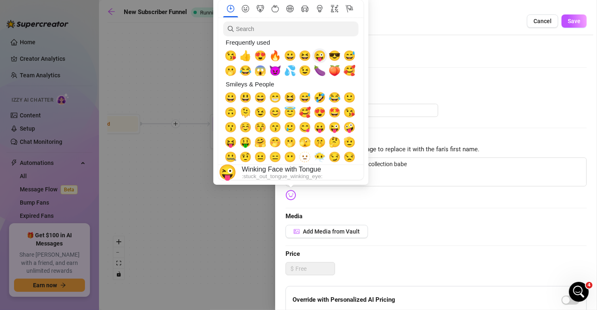
click at [321, 59] on span "😜" at bounding box center [320, 56] width 12 height 12
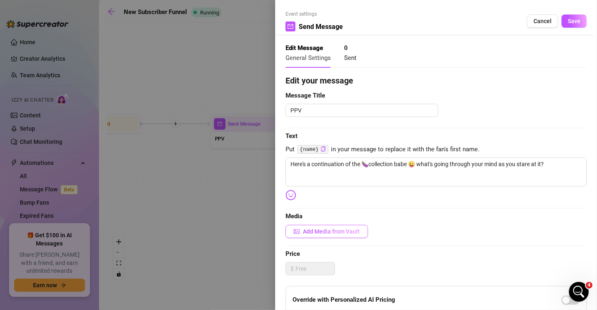
click at [346, 234] on span "Add Media from Vault" at bounding box center [331, 231] width 57 height 7
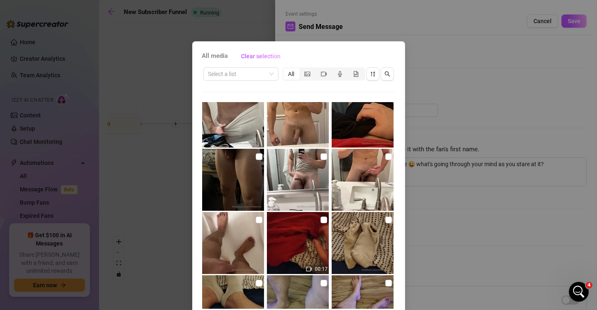
scroll to position [83, 0]
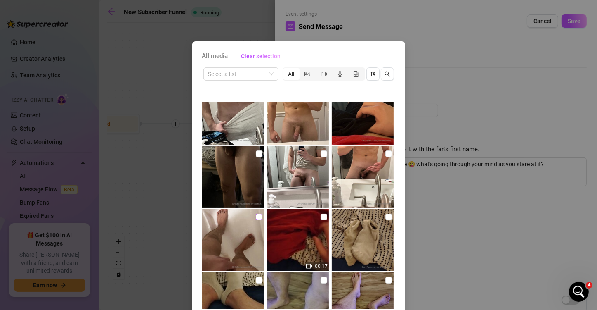
click at [256, 218] on input "checkbox" at bounding box center [259, 216] width 7 height 7
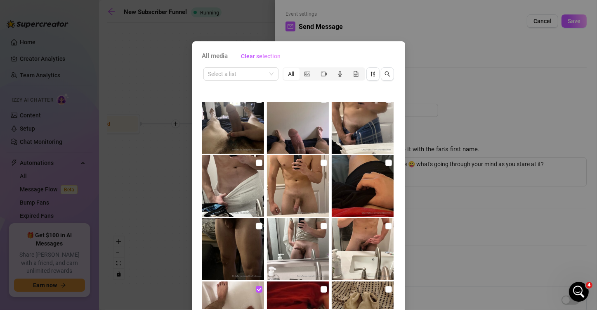
scroll to position [0, 0]
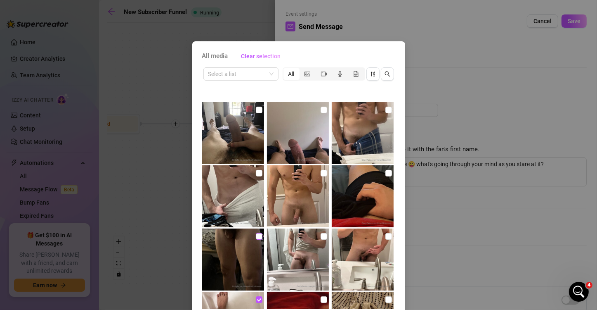
click at [256, 234] on input "checkbox" at bounding box center [259, 236] width 7 height 7
click at [321, 173] on input "checkbox" at bounding box center [324, 173] width 7 height 7
click at [256, 173] on input "checkbox" at bounding box center [259, 173] width 7 height 7
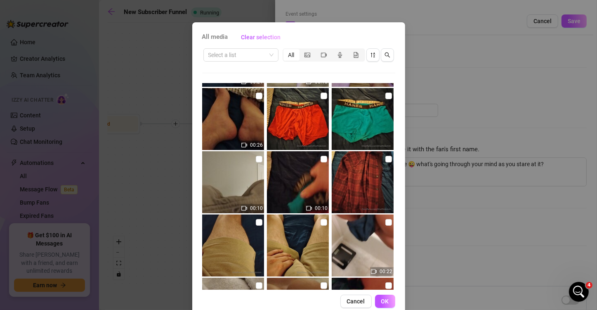
scroll to position [35, 0]
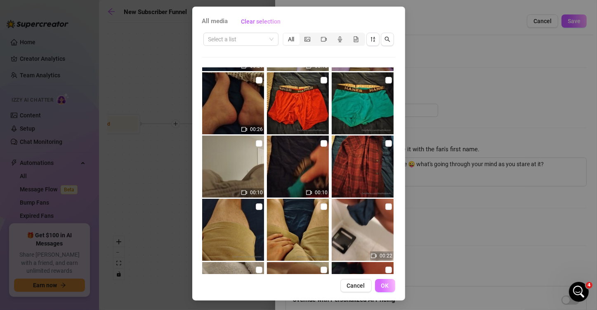
click at [382, 286] on span "OK" at bounding box center [385, 285] width 8 height 7
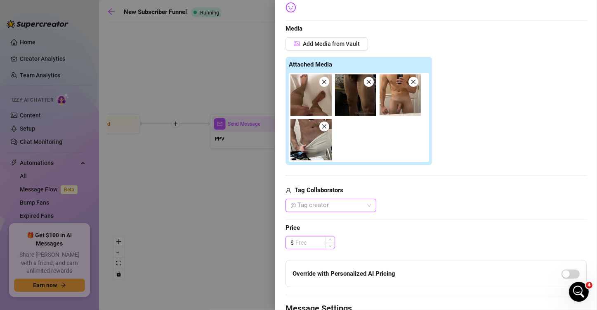
click at [318, 243] on input at bounding box center [314, 242] width 39 height 12
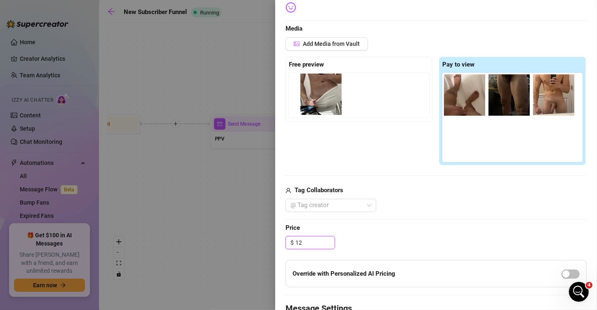
drag, startPoint x: 439, startPoint y: 141, endPoint x: 311, endPoint y: 104, distance: 133.7
click at [311, 104] on div "Free preview Pay to view" at bounding box center [436, 111] width 301 height 109
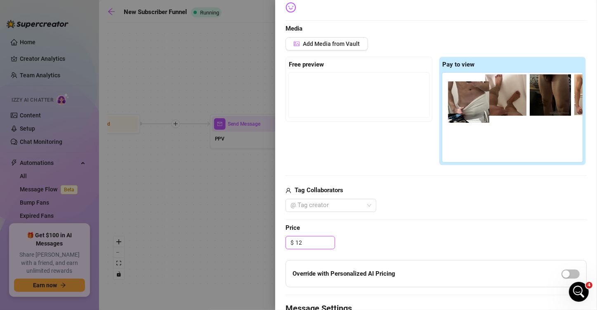
drag, startPoint x: 311, startPoint y: 96, endPoint x: 501, endPoint y: 104, distance: 190.8
click at [472, 107] on div "Free preview Pay to view" at bounding box center [436, 111] width 301 height 109
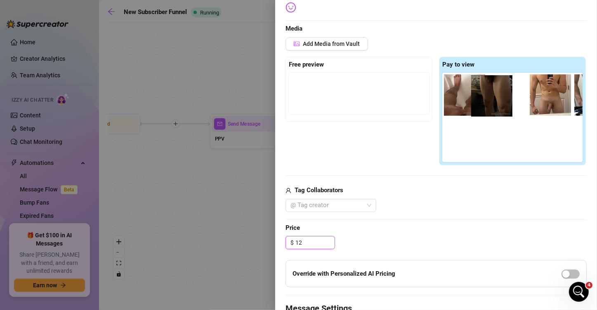
drag, startPoint x: 490, startPoint y: 106, endPoint x: 483, endPoint y: 103, distance: 7.4
click at [483, 103] on div at bounding box center [514, 117] width 144 height 89
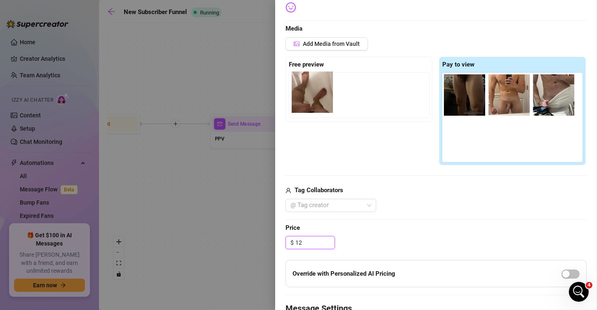
drag, startPoint x: 456, startPoint y: 104, endPoint x: 314, endPoint y: 99, distance: 142.5
click at [314, 99] on div "Free preview Pay to view" at bounding box center [436, 111] width 301 height 109
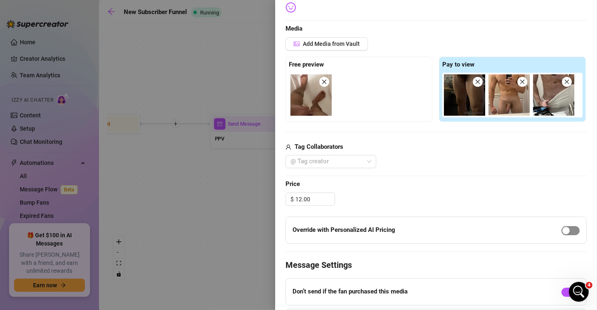
click at [539, 229] on span "button" at bounding box center [571, 230] width 18 height 9
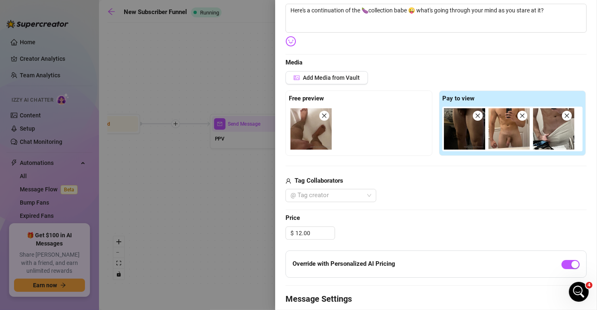
scroll to position [0, 0]
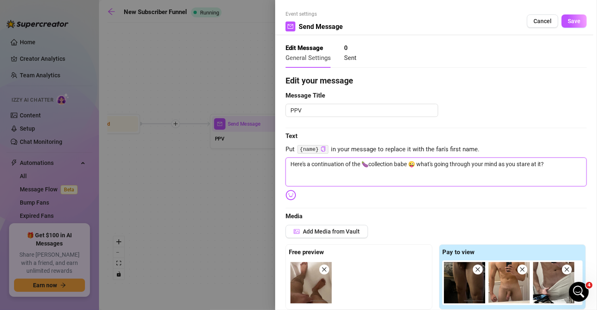
drag, startPoint x: 560, startPoint y: 166, endPoint x: 288, endPoint y: 167, distance: 272.0
click at [288, 167] on textarea "Here's a continuation of the 🍆collection babe 😜 what's going through your mind …" at bounding box center [436, 171] width 301 height 29
click at [439, 75] on span "Edit your message" at bounding box center [436, 80] width 301 height 13
click at [539, 19] on span "Save" at bounding box center [574, 21] width 13 height 7
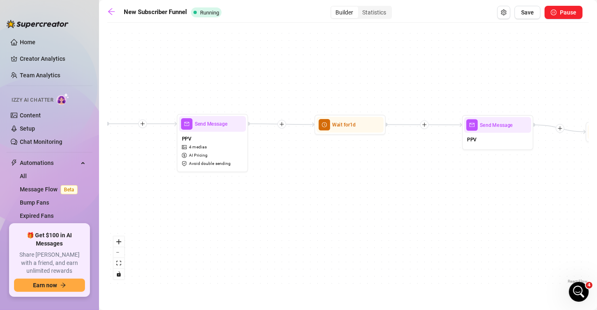
drag, startPoint x: 389, startPoint y: 195, endPoint x: 398, endPoint y: 195, distance: 9.1
click at [398, 195] on div "If True If True If True If False If False If False If True If False Wait for 30…" at bounding box center [348, 156] width 482 height 258
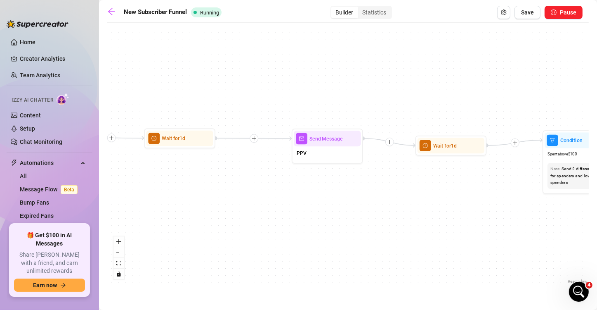
drag, startPoint x: 473, startPoint y: 197, endPoint x: 314, endPoint y: 179, distance: 159.9
click at [337, 212] on div "If True If True If True If False If False If False If True If False Wait for 30…" at bounding box center [348, 156] width 482 height 258
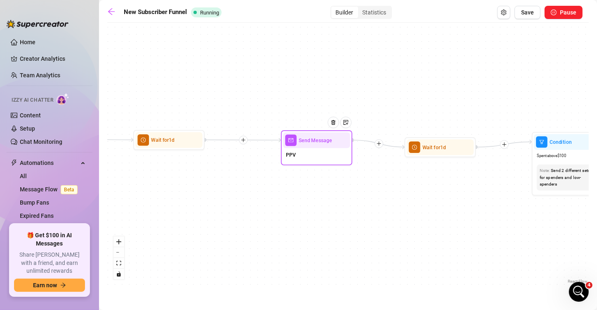
click at [315, 140] on span "Send Message" at bounding box center [315, 140] width 33 height 8
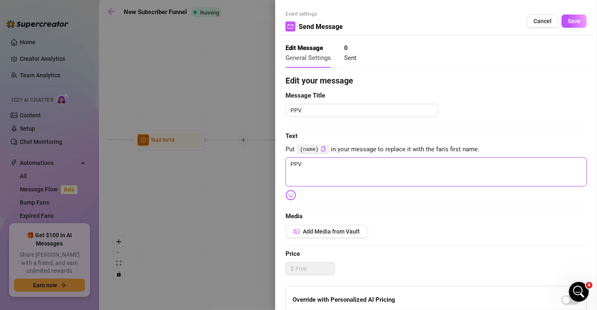
click at [340, 169] on textarea "PPV" at bounding box center [436, 171] width 301 height 29
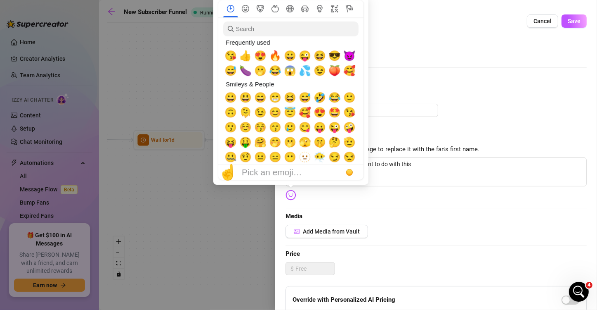
click at [292, 196] on img at bounding box center [291, 194] width 11 height 11
drag, startPoint x: 242, startPoint y: 74, endPoint x: 251, endPoint y: 74, distance: 8.3
click at [243, 74] on span "🍆" at bounding box center [245, 71] width 12 height 12
click at [304, 71] on span "💦" at bounding box center [305, 71] width 12 height 12
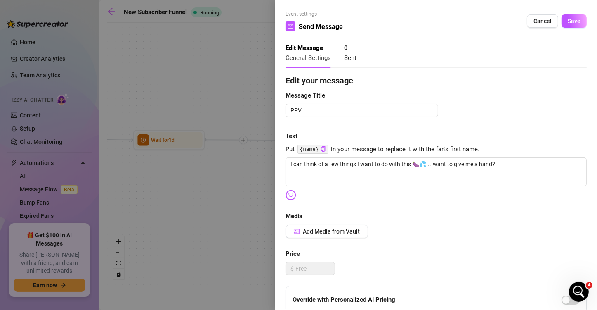
click at [295, 194] on img at bounding box center [291, 194] width 11 height 11
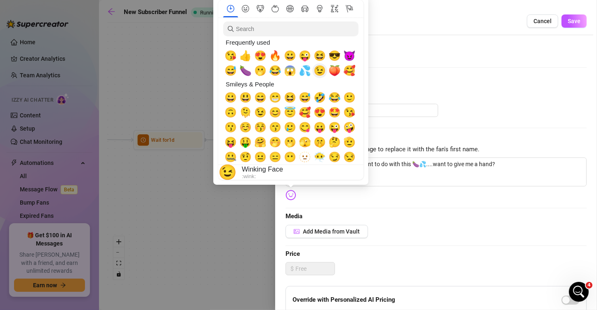
click at [318, 69] on span "😉" at bounding box center [320, 71] width 12 height 12
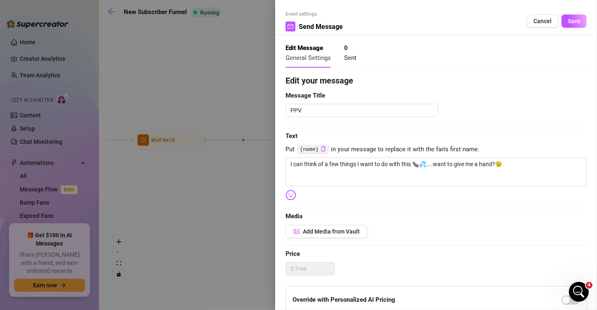
click at [523, 132] on span "Text" at bounding box center [436, 136] width 301 height 10
drag, startPoint x: 548, startPoint y: 170, endPoint x: 259, endPoint y: 164, distance: 289.8
click at [259, 164] on div "Event settings Send Message Cancel Save Edit Message General Settings 0 Sent Ed…" at bounding box center [298, 155] width 597 height 310
click at [441, 73] on div "Edit Message General Settings 0 Sent" at bounding box center [436, 56] width 301 height 36
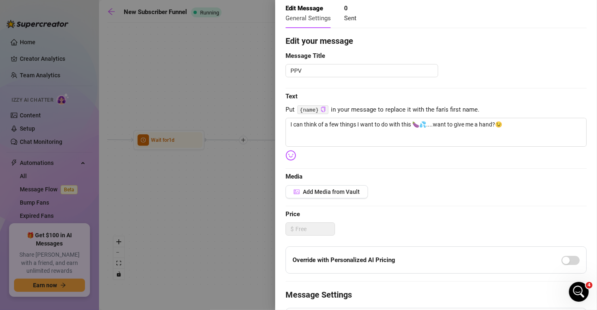
scroll to position [41, 0]
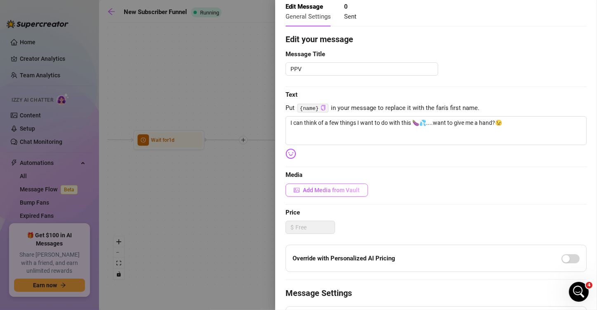
click at [319, 190] on span "Add Media from Vault" at bounding box center [331, 190] width 57 height 7
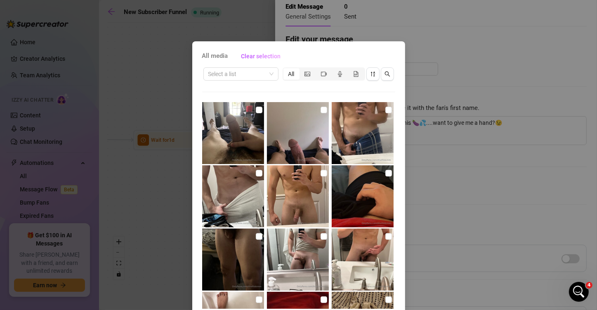
drag, startPoint x: 319, startPoint y: 110, endPoint x: 265, endPoint y: 112, distance: 53.3
click at [321, 109] on input "checkbox" at bounding box center [324, 109] width 7 height 7
click at [256, 109] on input "checkbox" at bounding box center [259, 109] width 7 height 7
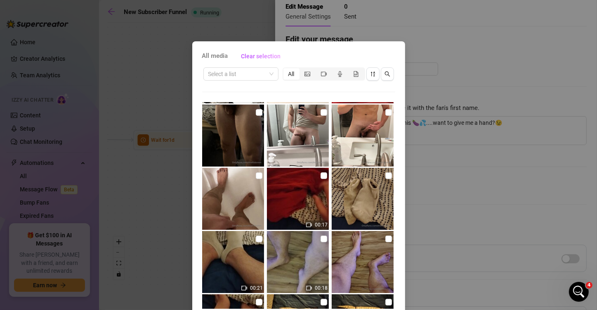
scroll to position [0, 0]
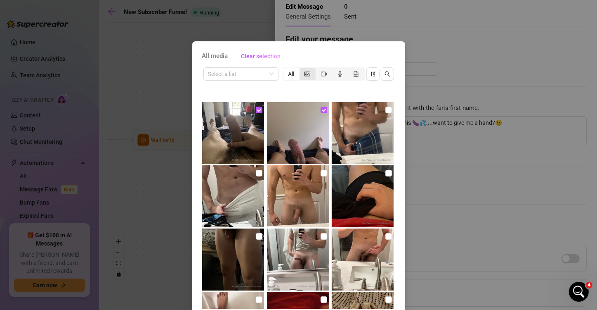
click at [305, 76] on icon "picture" at bounding box center [308, 74] width 6 height 6
click at [302, 69] on input "segmented control" at bounding box center [302, 69] width 0 height 0
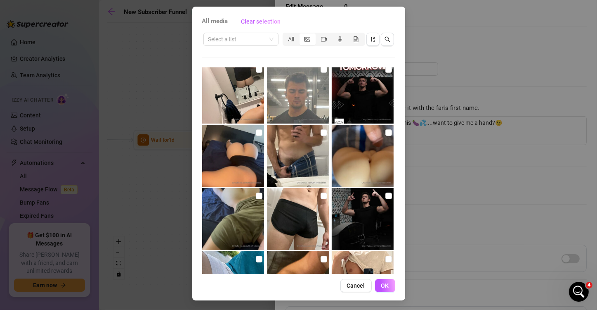
scroll to position [1270, 0]
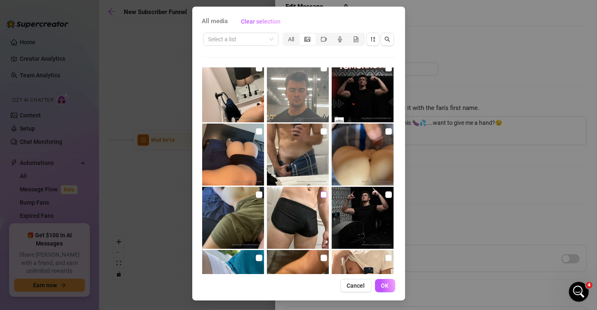
click at [321, 193] on input "checkbox" at bounding box center [324, 194] width 7 height 7
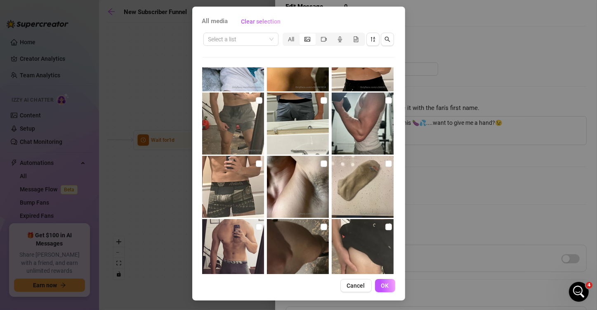
scroll to position [1450, 0]
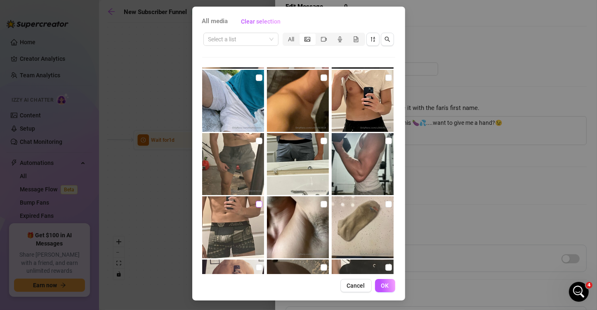
click at [256, 204] on input "checkbox" at bounding box center [259, 204] width 7 height 7
click at [383, 284] on span "OK" at bounding box center [385, 285] width 8 height 7
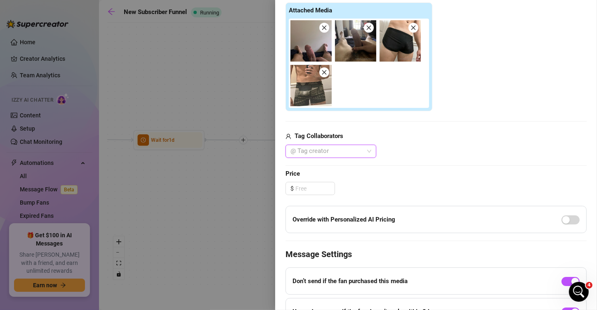
scroll to position [248, 0]
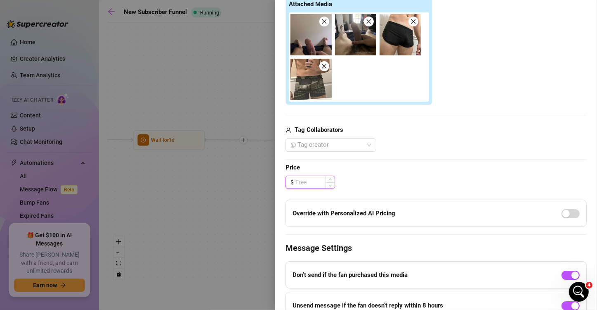
click at [306, 184] on input at bounding box center [314, 182] width 39 height 12
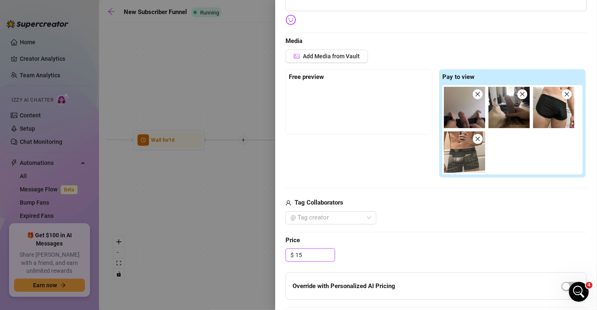
scroll to position [165, 0]
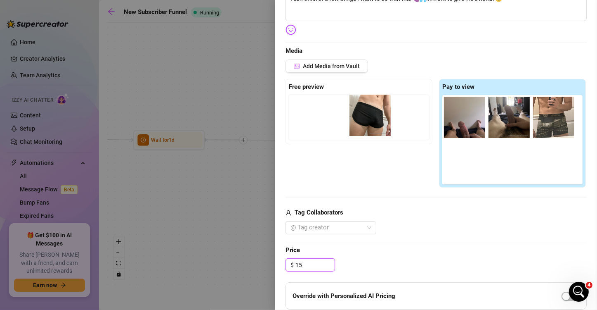
drag, startPoint x: 507, startPoint y: 137, endPoint x: 361, endPoint y: 125, distance: 146.1
click at [361, 125] on div "Free preview Pay to view" at bounding box center [436, 133] width 301 height 109
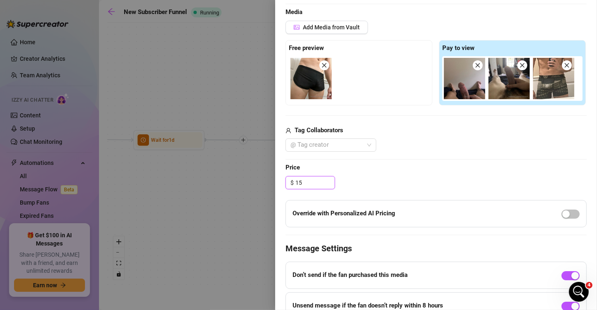
scroll to position [206, 0]
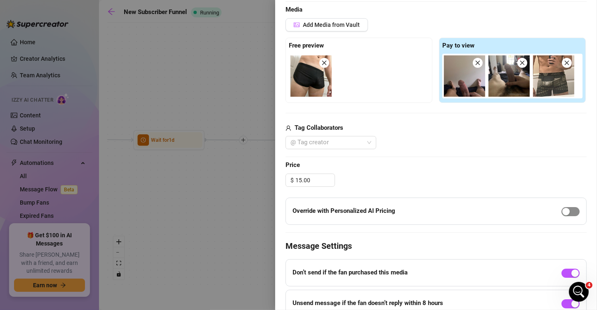
drag, startPoint x: 568, startPoint y: 210, endPoint x: 561, endPoint y: 211, distance: 7.1
click at [539, 210] on span "button" at bounding box center [571, 211] width 18 height 9
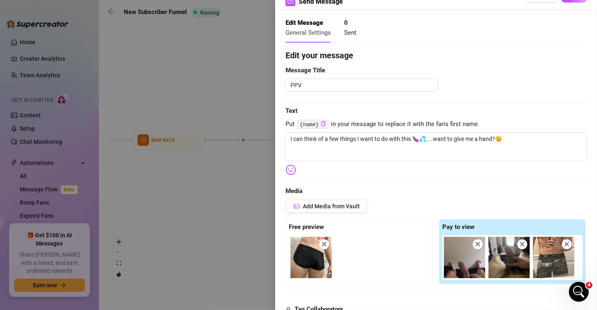
scroll to position [0, 0]
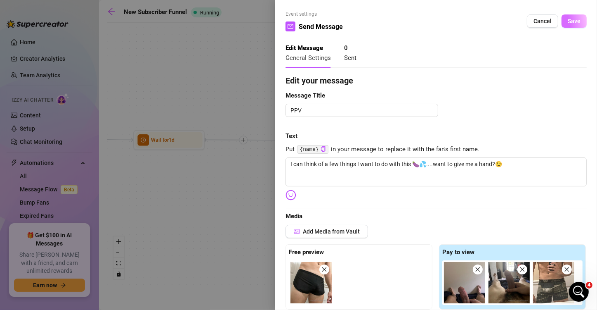
click at [539, 17] on button "Save" at bounding box center [574, 20] width 25 height 13
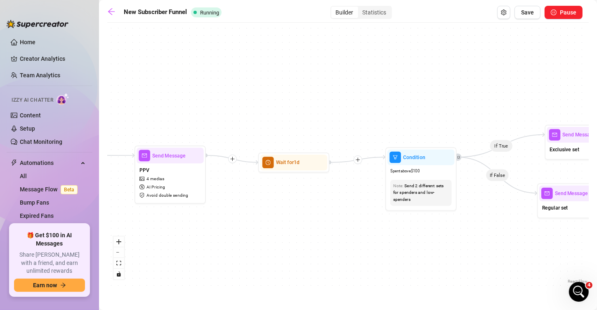
drag, startPoint x: 452, startPoint y: 85, endPoint x: 330, endPoint y: 101, distance: 122.7
click at [314, 98] on div "If True If True If True If False If False If False If True If False Wait for 30…" at bounding box center [348, 156] width 482 height 258
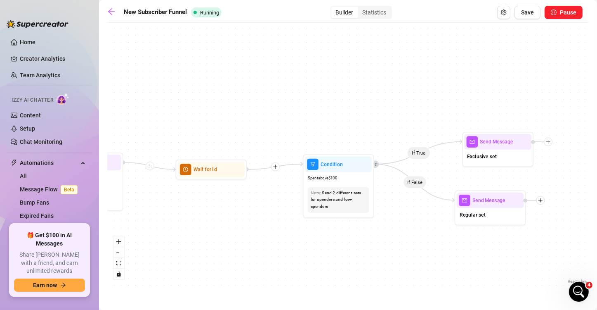
drag, startPoint x: 432, startPoint y: 101, endPoint x: 348, endPoint y: 109, distance: 84.2
click at [349, 108] on div "If True If True If True If False If False If False If True If False Wait for 30…" at bounding box center [348, 156] width 482 height 258
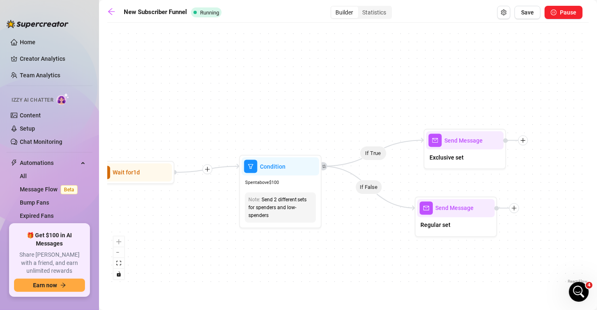
drag, startPoint x: 414, startPoint y: 233, endPoint x: 358, endPoint y: 243, distance: 57.3
click at [358, 243] on div "If True If True If True If False If False If False If True If False Wait for 30…" at bounding box center [348, 156] width 482 height 258
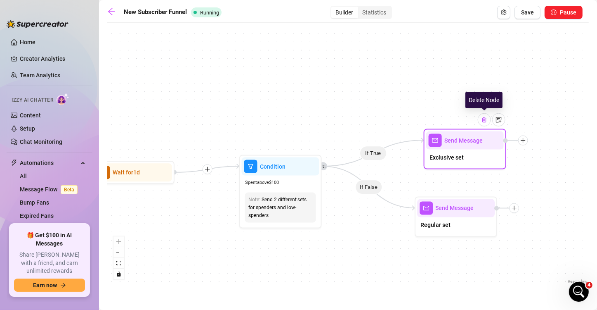
click at [483, 120] on img at bounding box center [484, 119] width 7 height 7
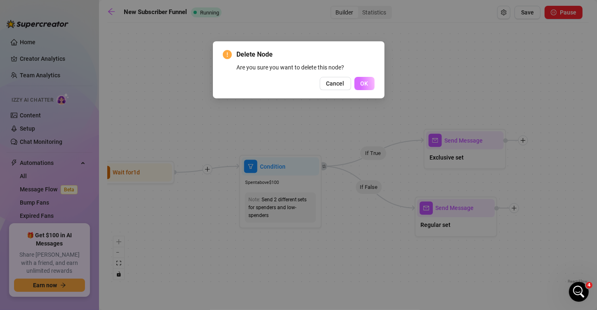
click at [366, 84] on span "OK" at bounding box center [365, 83] width 8 height 7
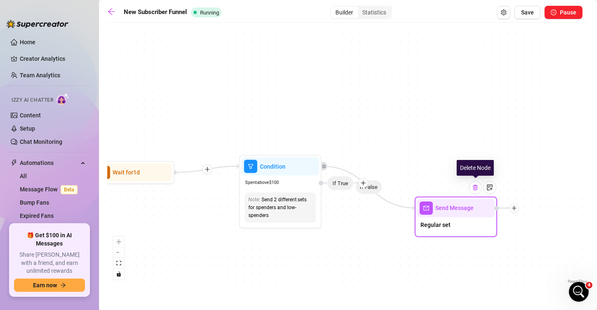
click at [473, 190] on div at bounding box center [475, 187] width 13 height 13
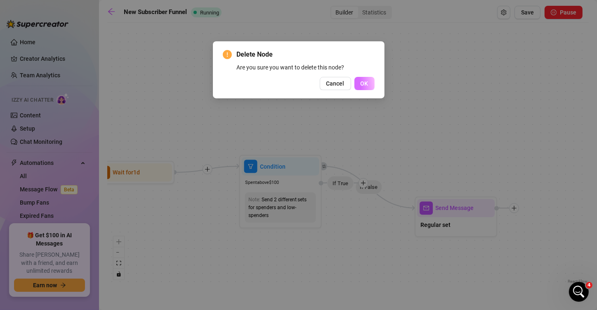
click at [373, 81] on button "OK" at bounding box center [365, 83] width 20 height 13
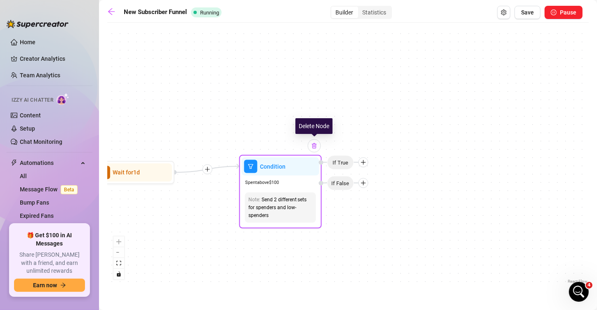
click at [312, 147] on img at bounding box center [314, 145] width 7 height 7
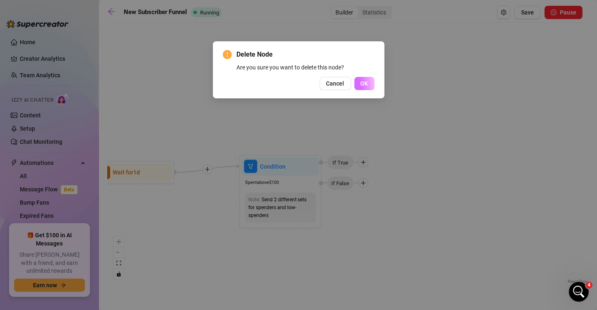
click at [362, 84] on span "OK" at bounding box center [365, 83] width 8 height 7
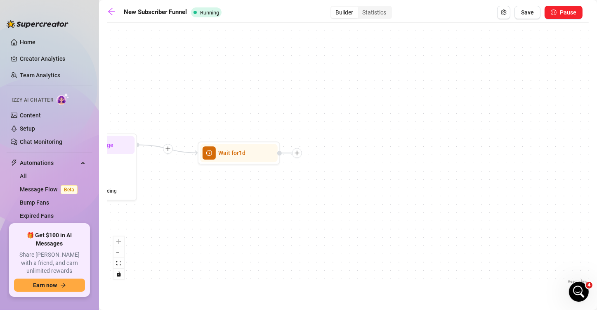
drag, startPoint x: 275, startPoint y: 233, endPoint x: 350, endPoint y: 225, distance: 75.6
click at [350, 225] on div "If True If True If True If False If False If False Wait for 30m Merge Merge Mer…" at bounding box center [348, 156] width 482 height 258
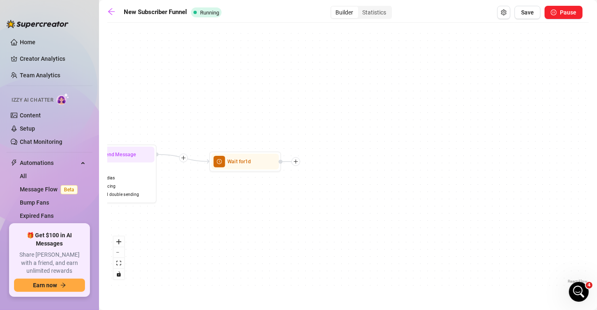
click at [338, 198] on div "If True If True If True If False If False If False Wait for 30m Merge Merge Mer…" at bounding box center [348, 156] width 482 height 258
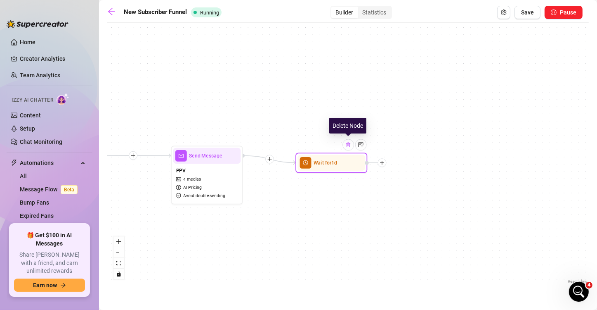
click at [350, 149] on div at bounding box center [349, 145] width 12 height 12
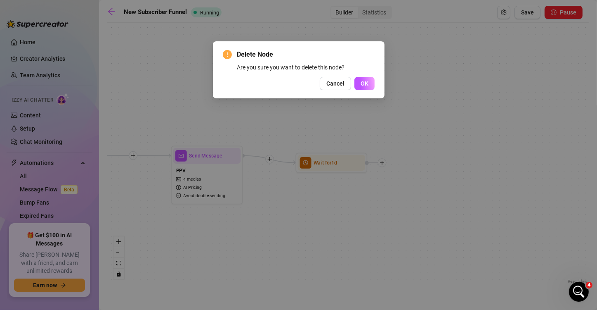
drag, startPoint x: 401, startPoint y: 232, endPoint x: 400, endPoint y: 210, distance: 22.3
click at [402, 229] on div "Delete Node Are you sure you want to delete this node? Cancel OK" at bounding box center [298, 155] width 597 height 310
click at [369, 84] on button "OK" at bounding box center [365, 83] width 20 height 13
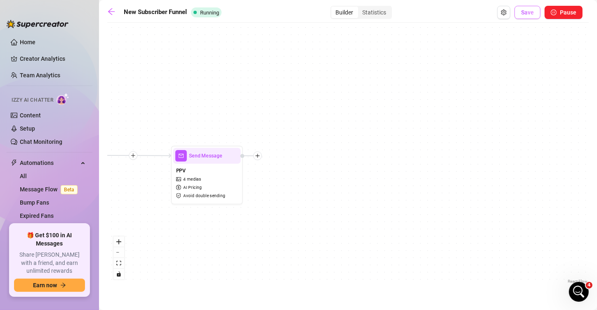
click at [521, 15] on button "Save" at bounding box center [528, 12] width 26 height 13
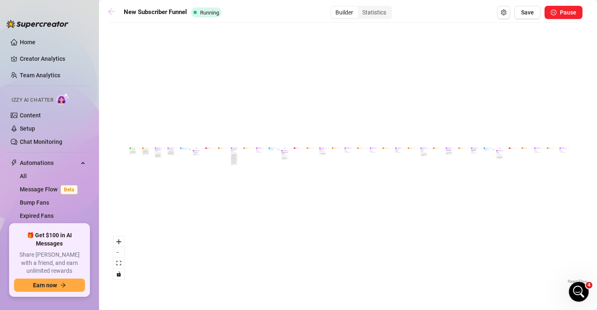
click at [110, 11] on icon "arrow-left" at bounding box center [111, 11] width 8 height 8
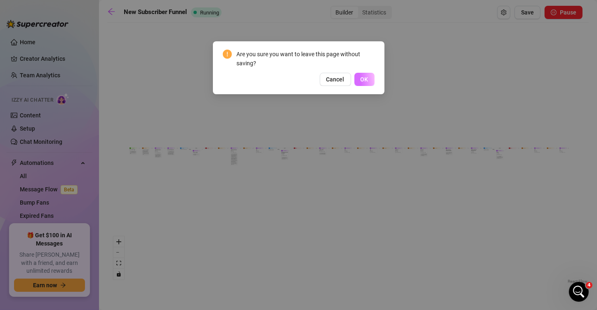
click at [360, 78] on button "OK" at bounding box center [365, 79] width 20 height 13
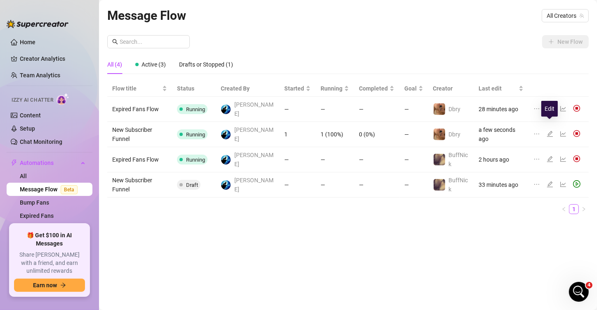
click at [539, 131] on icon "edit" at bounding box center [550, 134] width 6 height 6
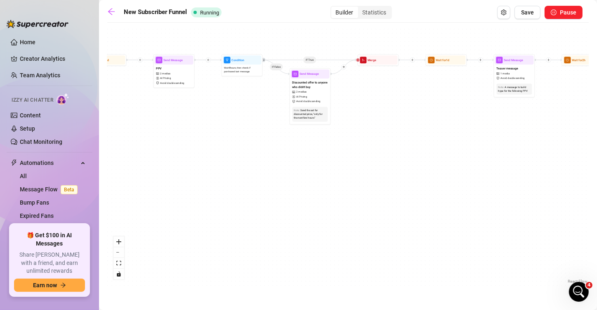
drag, startPoint x: 351, startPoint y: 97, endPoint x: 325, endPoint y: 189, distance: 96.5
click at [319, 194] on div "If True If True If True If False If False If False Wait for 30m Merge Merge Mer…" at bounding box center [348, 156] width 482 height 258
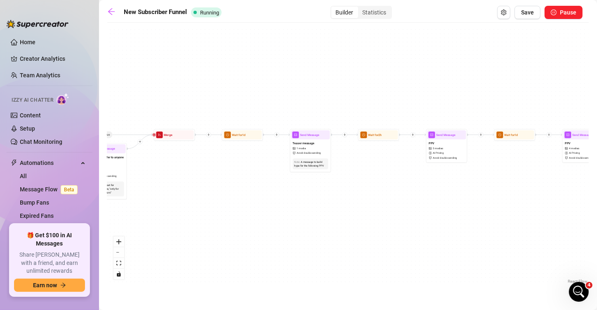
drag, startPoint x: 378, startPoint y: 170, endPoint x: 223, endPoint y: 186, distance: 155.6
click at [213, 187] on div "If True If True If True If False If False If False Wait for 30m Merge Merge Mer…" at bounding box center [348, 156] width 482 height 258
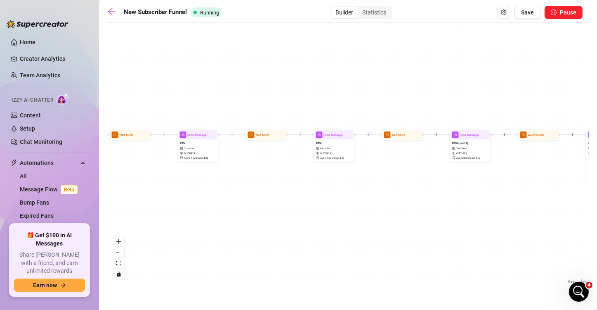
drag, startPoint x: 230, startPoint y: 188, endPoint x: 177, endPoint y: 187, distance: 53.3
click at [170, 188] on div "If True If True If True If False If False If False Wait for 30m Merge Merge Mer…" at bounding box center [348, 156] width 482 height 258
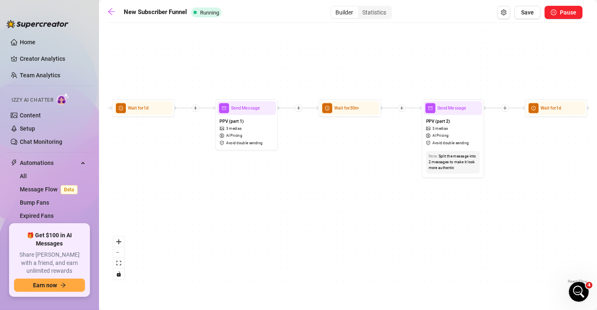
drag, startPoint x: 386, startPoint y: 180, endPoint x: 208, endPoint y: 180, distance: 178.7
click at [208, 180] on div "If True If True If True If False If False If False Wait for 30m Merge Merge Mer…" at bounding box center [348, 156] width 482 height 258
click at [252, 114] on div "Send Message" at bounding box center [244, 108] width 59 height 14
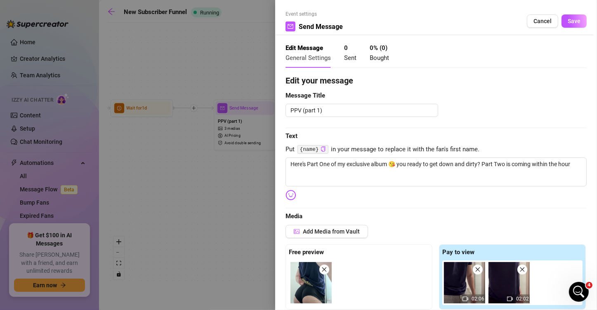
click at [232, 183] on div at bounding box center [298, 155] width 597 height 310
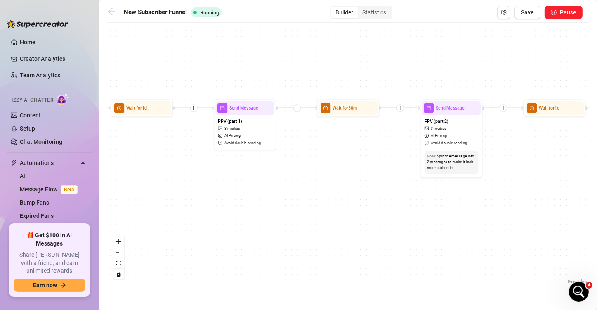
click at [113, 12] on icon "arrow-left" at bounding box center [111, 11] width 8 height 8
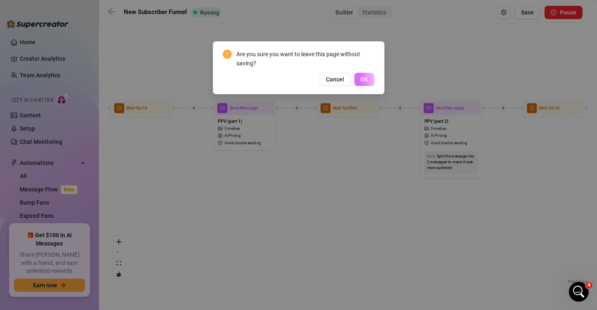
click at [367, 83] on button "OK" at bounding box center [365, 79] width 20 height 13
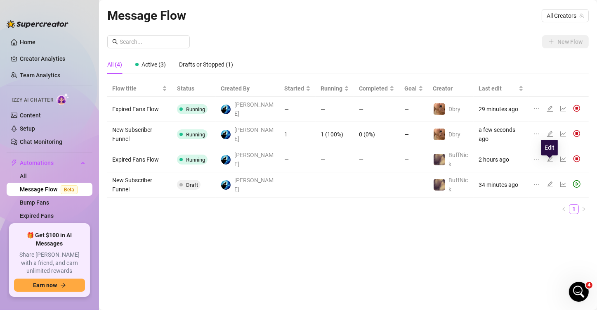
click at [539, 181] on icon "edit" at bounding box center [550, 184] width 7 height 7
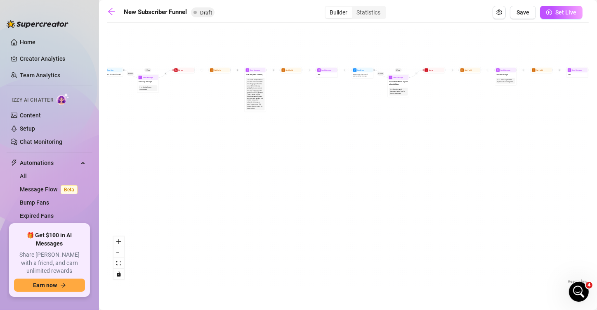
drag, startPoint x: 218, startPoint y: 155, endPoint x: 353, endPoint y: 190, distance: 139.4
click at [353, 190] on div "If True If True If True If False If False If False If True If False Merge Merge…" at bounding box center [348, 156] width 482 height 258
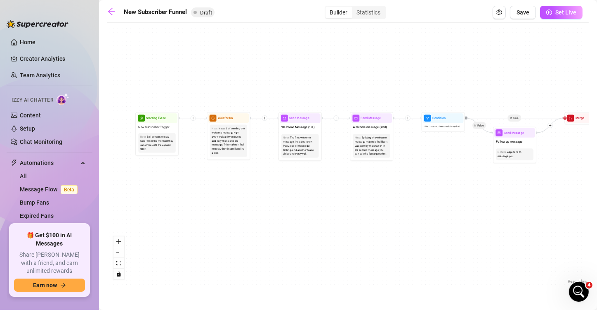
drag, startPoint x: 409, startPoint y: 221, endPoint x: 431, endPoint y: 226, distance: 22.4
click at [444, 231] on div "If True If True If True If False If False If False If True If False Merge Merge…" at bounding box center [348, 156] width 482 height 258
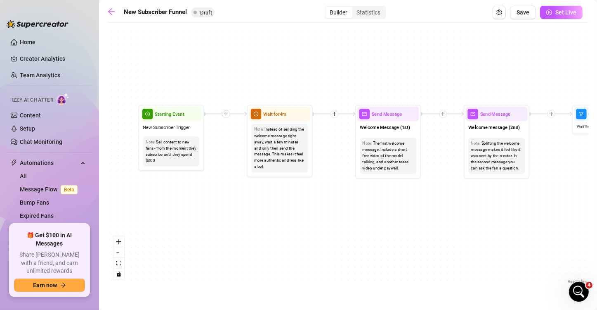
drag, startPoint x: 238, startPoint y: 176, endPoint x: 316, endPoint y: 210, distance: 85.4
click at [316, 213] on div "If True If True If True If False If False If False If True If False Merge Merge…" at bounding box center [348, 156] width 482 height 258
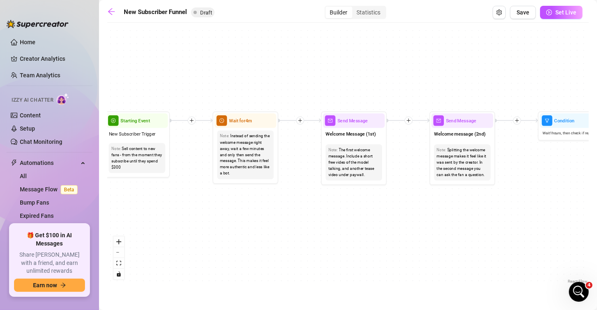
drag, startPoint x: 382, startPoint y: 78, endPoint x: 327, endPoint y: 81, distance: 55.0
click at [327, 81] on div "If True If True If True If False If False If False If True If False Merge Merge…" at bounding box center [348, 156] width 482 height 258
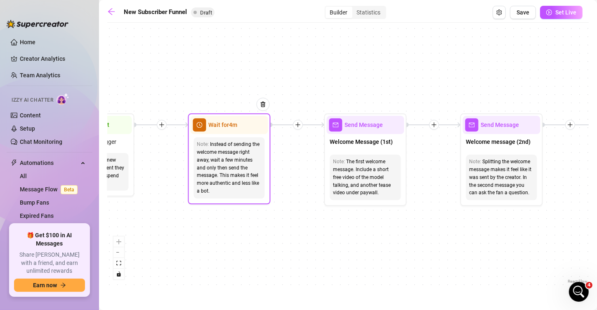
click at [236, 127] on span "Wait for 4m" at bounding box center [223, 124] width 29 height 9
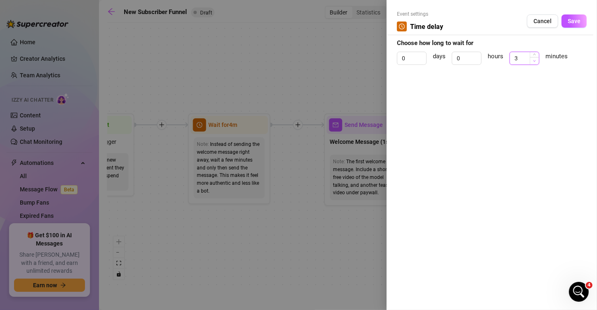
click at [534, 63] on span "Decrease Value" at bounding box center [534, 60] width 9 height 7
click at [535, 61] on icon "down" at bounding box center [534, 60] width 3 height 3
click at [539, 18] on span "Save" at bounding box center [574, 21] width 13 height 7
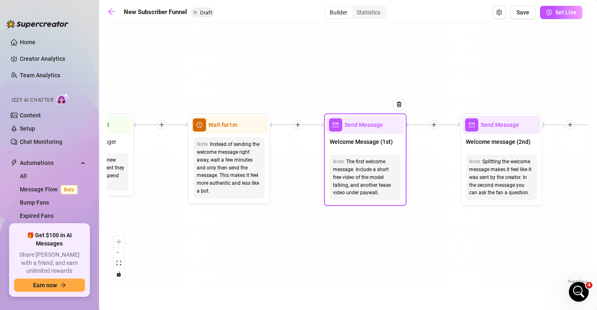
click at [362, 130] on div "Send Message" at bounding box center [366, 125] width 78 height 18
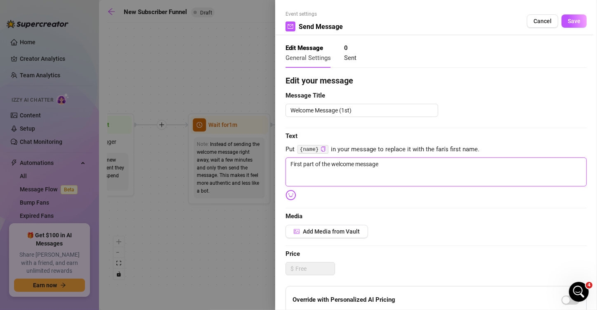
click at [387, 172] on textarea "First part of the welcome message" at bounding box center [436, 171] width 301 height 29
paste textarea "Hey babe! Welcome to my page 😘 I’m so glad you’re here—get comfortable, take a …"
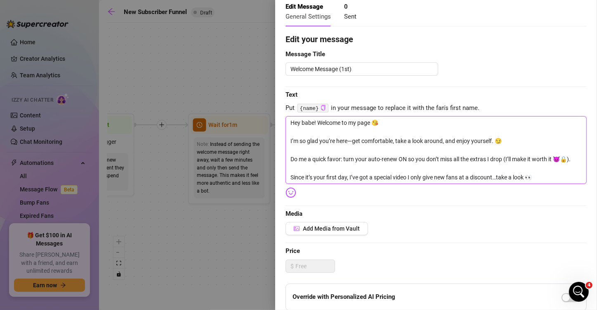
scroll to position [9, 0]
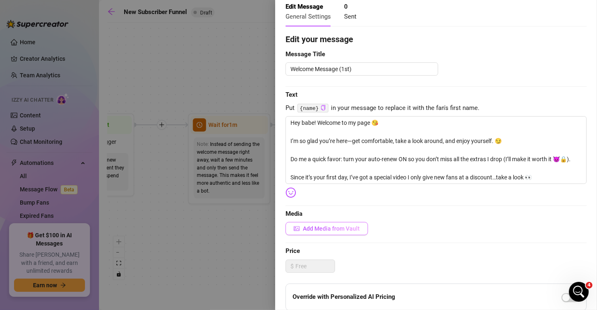
click at [333, 226] on span "Add Media from Vault" at bounding box center [331, 228] width 57 height 7
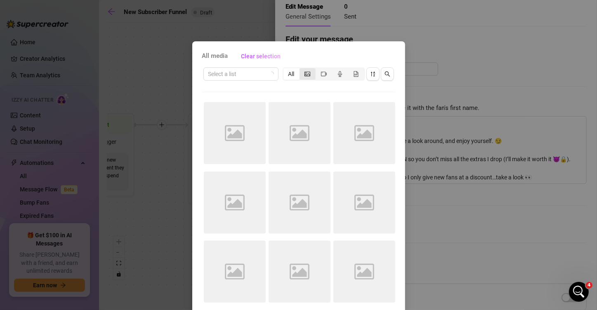
click at [305, 73] on icon "picture" at bounding box center [308, 74] width 6 height 6
click at [302, 69] on input "segmented control" at bounding box center [302, 69] width 0 height 0
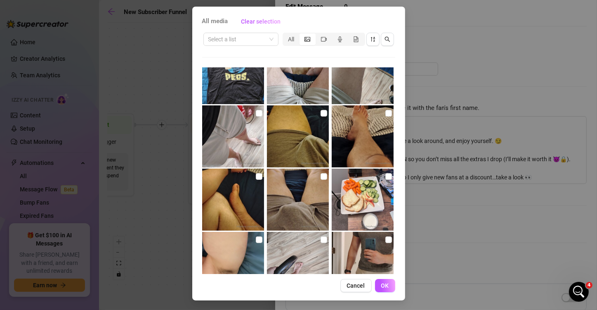
scroll to position [1321, 0]
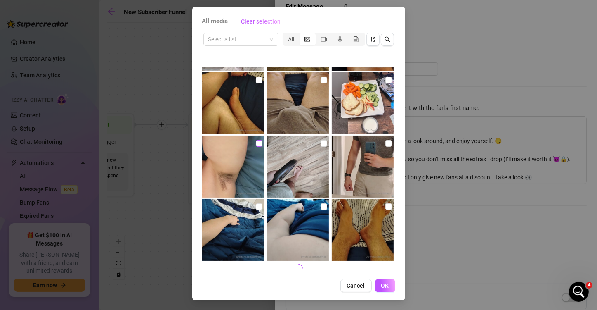
click at [256, 143] on input "checkbox" at bounding box center [259, 143] width 7 height 7
click at [317, 39] on div "segmented control" at bounding box center [324, 39] width 16 height 12
click at [318, 35] on input "segmented control" at bounding box center [318, 35] width 0 height 0
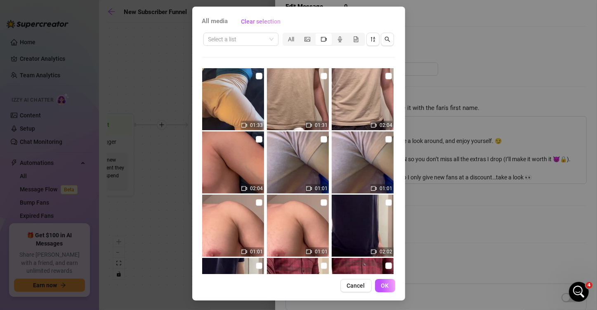
scroll to position [41, 0]
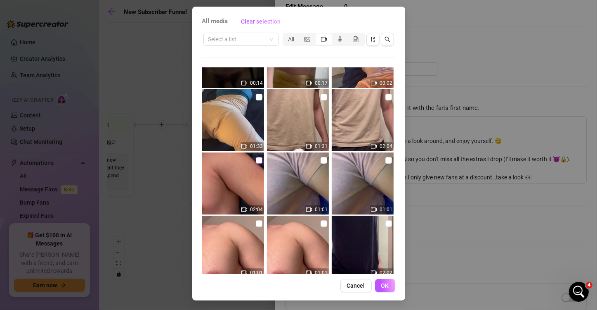
click at [256, 160] on input "checkbox" at bounding box center [259, 160] width 7 height 7
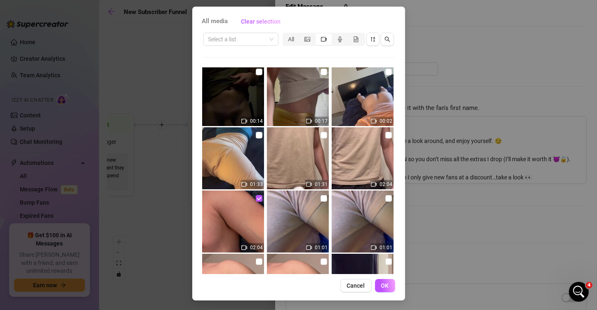
scroll to position [0, 0]
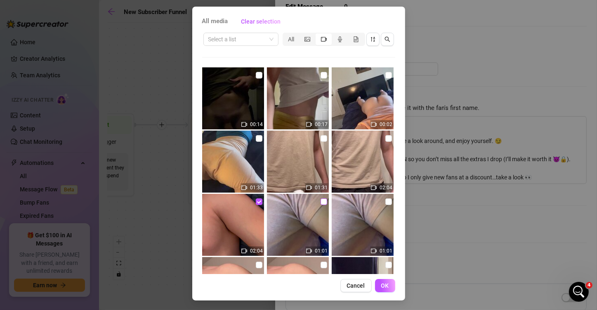
click at [321, 201] on input "checkbox" at bounding box center [324, 201] width 7 height 7
click at [385, 286] on span "OK" at bounding box center [385, 285] width 8 height 7
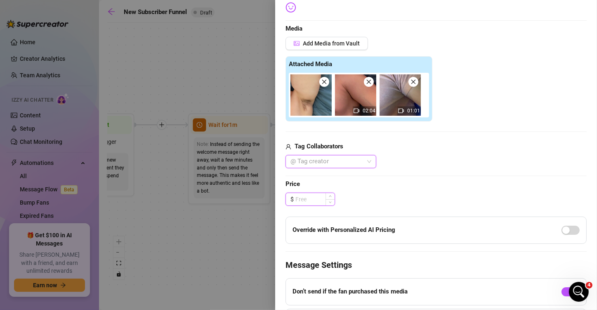
click at [305, 195] on input at bounding box center [314, 199] width 39 height 12
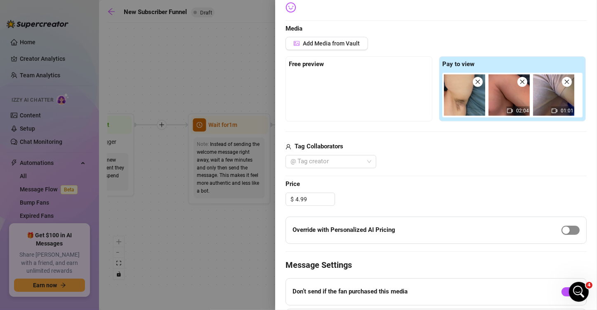
click at [539, 232] on span "button" at bounding box center [571, 229] width 18 height 9
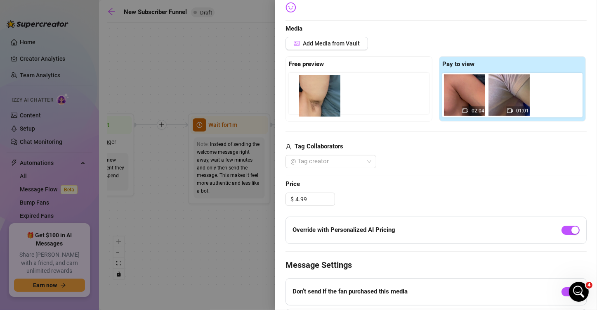
drag, startPoint x: 453, startPoint y: 102, endPoint x: 323, endPoint y: 102, distance: 130.0
click at [323, 102] on div "Free preview Pay to view 02:04 01:01" at bounding box center [436, 88] width 301 height 65
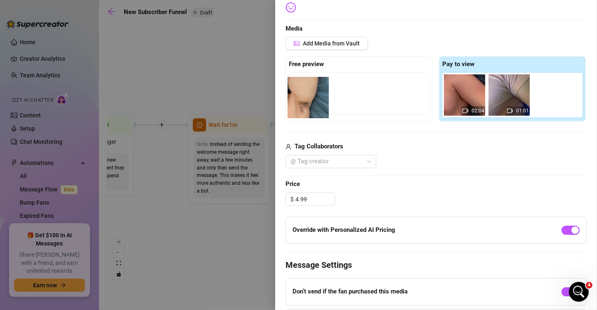
drag, startPoint x: 466, startPoint y: 92, endPoint x: 310, endPoint y: 95, distance: 155.6
click at [310, 95] on div "Free preview Pay to view 02:04 01:01" at bounding box center [436, 88] width 301 height 65
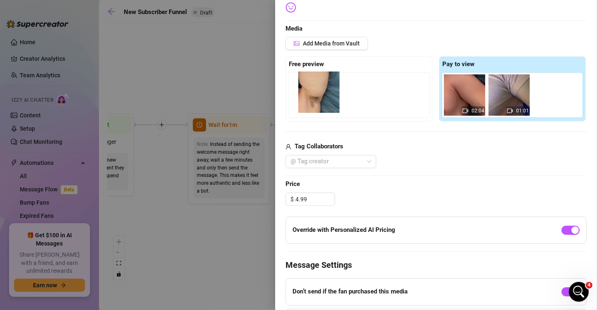
drag, startPoint x: 437, startPoint y: 107, endPoint x: 307, endPoint y: 99, distance: 129.4
click at [307, 99] on div "Free preview Pay to view 02:04 01:01" at bounding box center [436, 88] width 301 height 65
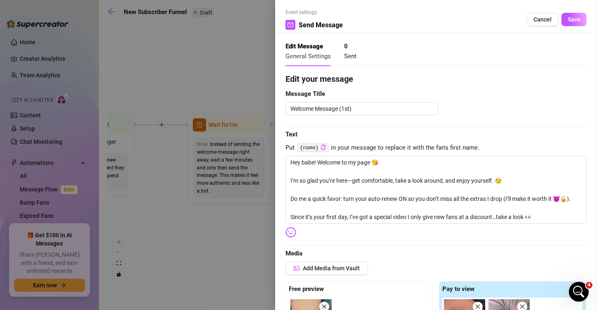
scroll to position [0, 0]
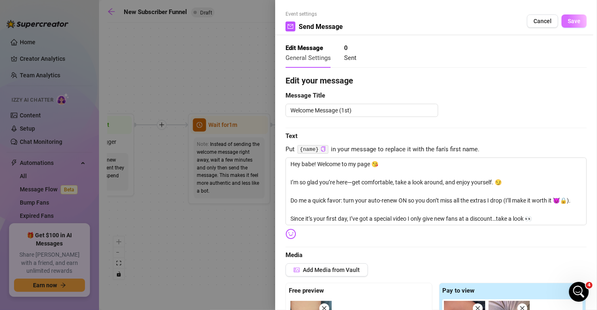
click at [539, 25] on button "Save" at bounding box center [574, 20] width 25 height 13
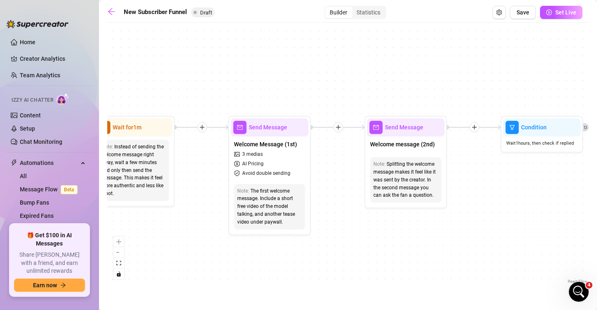
drag, startPoint x: 450, startPoint y: 230, endPoint x: 355, endPoint y: 233, distance: 95.8
click at [355, 233] on div "If True If True If True If False If False If False If True If False Merge Merge…" at bounding box center [348, 156] width 482 height 258
click at [399, 120] on div "Send Message" at bounding box center [406, 127] width 78 height 18
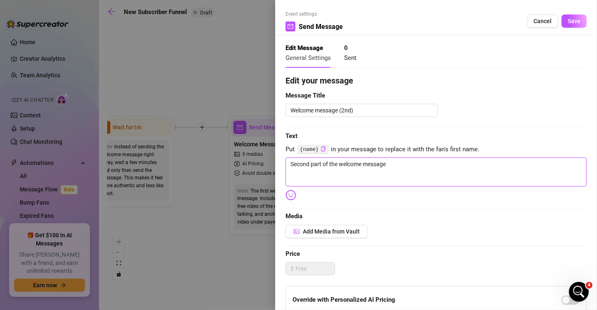
drag, startPoint x: 364, startPoint y: 172, endPoint x: 387, endPoint y: 168, distance: 23.6
click at [364, 173] on textarea "Second part of the welcome message" at bounding box center [436, 171] width 301 height 29
drag, startPoint x: 390, startPoint y: 167, endPoint x: 287, endPoint y: 167, distance: 103.2
click at [287, 167] on textarea "Second part of the welcome message" at bounding box center [436, 171] width 301 height 29
paste textarea "What type of content do you like to see most?"
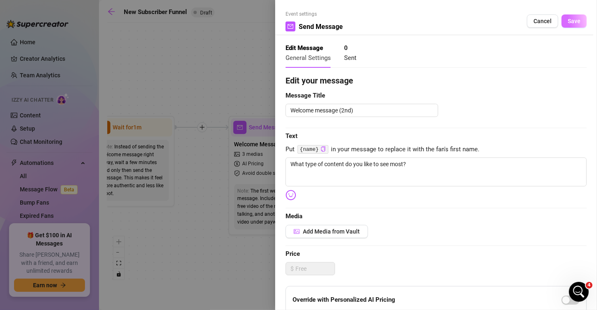
click at [539, 23] on span "Save" at bounding box center [574, 21] width 13 height 7
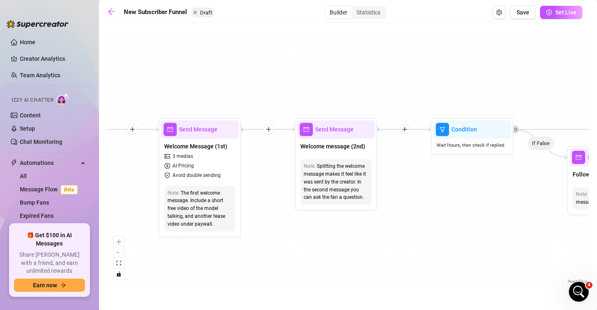
drag, startPoint x: 490, startPoint y: 216, endPoint x: 369, endPoint y: 227, distance: 121.0
click at [369, 227] on div "If True If True If True If False If False If False If True If False Merge Merge…" at bounding box center [348, 156] width 482 height 258
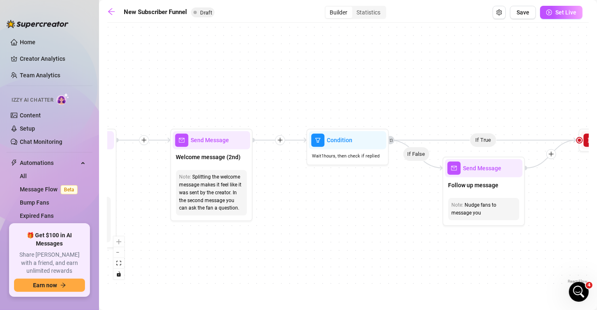
drag, startPoint x: 406, startPoint y: 229, endPoint x: 298, endPoint y: 227, distance: 107.7
click at [298, 227] on div "If True If True If True If False If False If False If True If False Merge Merge…" at bounding box center [348, 156] width 482 height 258
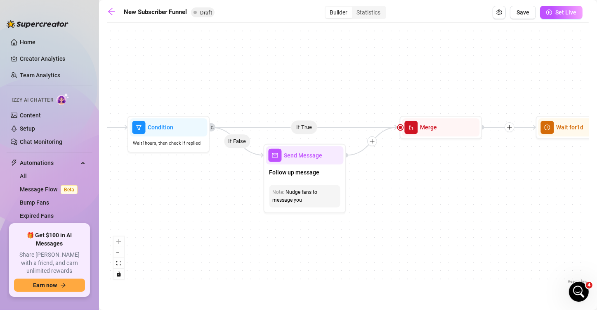
drag, startPoint x: 210, startPoint y: 206, endPoint x: 189, endPoint y: 206, distance: 21.5
click at [189, 206] on div "If True If True If True If False If False If False If True If False Merge Merge…" at bounding box center [348, 156] width 482 height 258
click at [310, 158] on span "Send Message" at bounding box center [303, 155] width 38 height 9
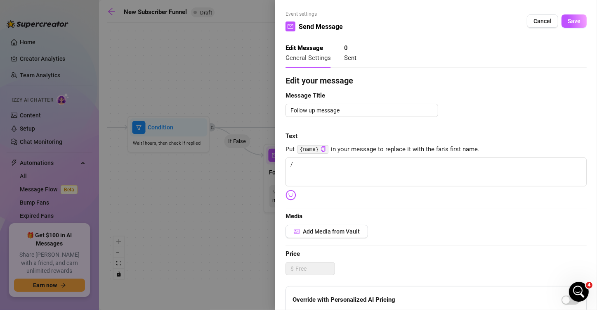
click at [237, 223] on div at bounding box center [298, 155] width 597 height 310
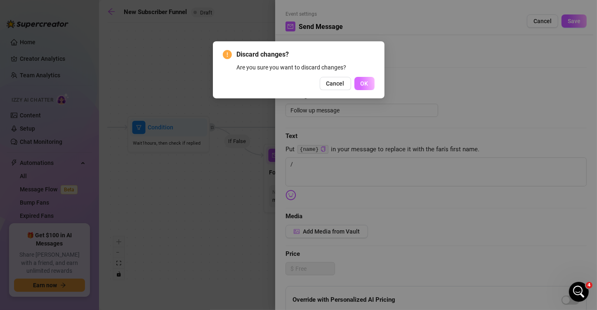
click at [363, 87] on button "OK" at bounding box center [365, 83] width 20 height 13
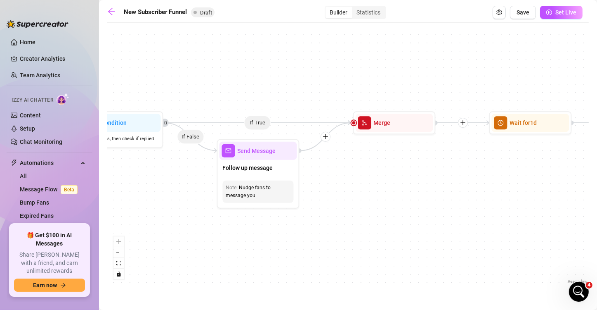
drag, startPoint x: 446, startPoint y: 196, endPoint x: 421, endPoint y: 192, distance: 25.6
click at [421, 192] on div "If True If True If True If False If False If False If True If False Merge Merge…" at bounding box center [348, 156] width 482 height 258
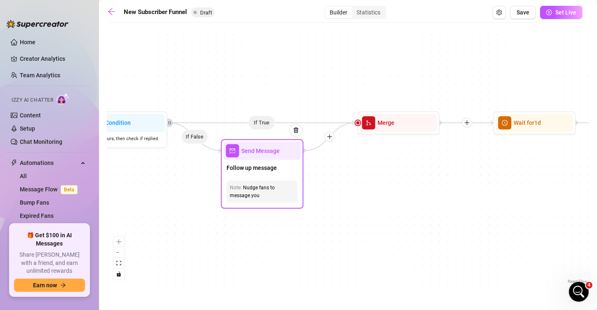
click at [277, 153] on span "Send Message" at bounding box center [261, 150] width 38 height 9
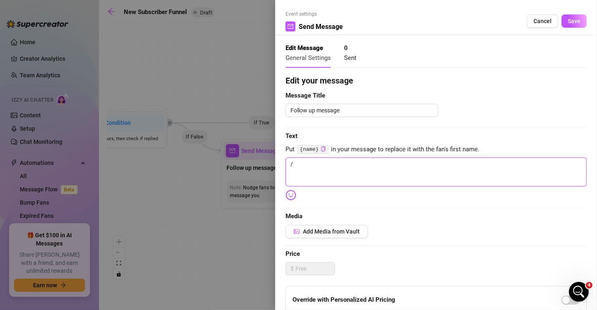
drag, startPoint x: 363, startPoint y: 169, endPoint x: 294, endPoint y: 159, distance: 69.2
click at [294, 159] on textarea "/" at bounding box center [436, 171] width 301 height 29
paste textarea "I've got something juicy coming your way, you interested?"
click at [292, 164] on textarea "/I've got something juicy coming your way, you interested?" at bounding box center [436, 171] width 301 height 29
click at [434, 164] on textarea "I've got something juicy coming your way, you interested?" at bounding box center [436, 171] width 301 height 29
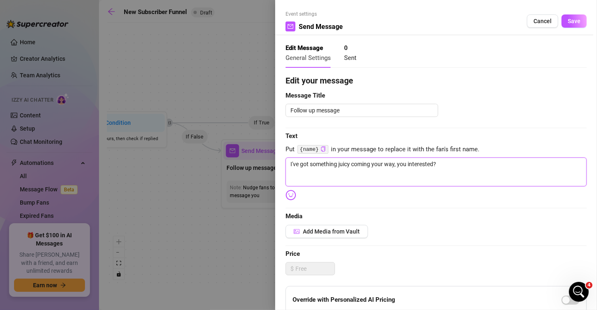
click at [440, 164] on textarea "I've got something juicy coming your way, you interested?" at bounding box center [436, 171] width 301 height 29
click at [539, 24] on span "Save" at bounding box center [574, 21] width 13 height 7
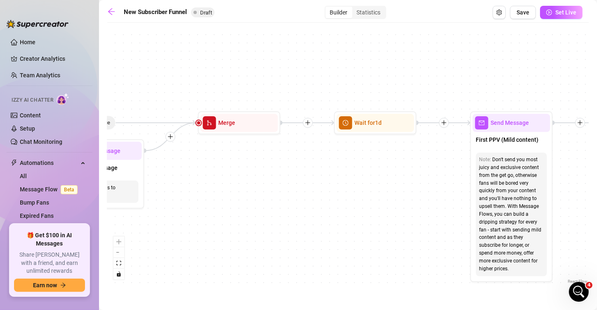
drag, startPoint x: 385, startPoint y: 183, endPoint x: 229, endPoint y: 182, distance: 156.4
click at [218, 183] on div "If True If True If True If False If False If False If True If False Merge Merge…" at bounding box center [348, 156] width 482 height 258
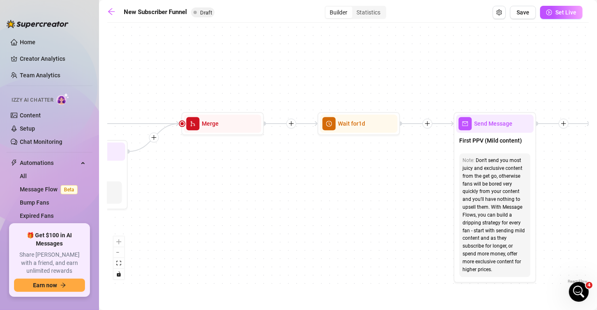
drag, startPoint x: 384, startPoint y: 189, endPoint x: 170, endPoint y: 190, distance: 214.6
click at [166, 190] on div "If True If True If True If False If False If False If True If False Merge Merge…" at bounding box center [348, 156] width 482 height 258
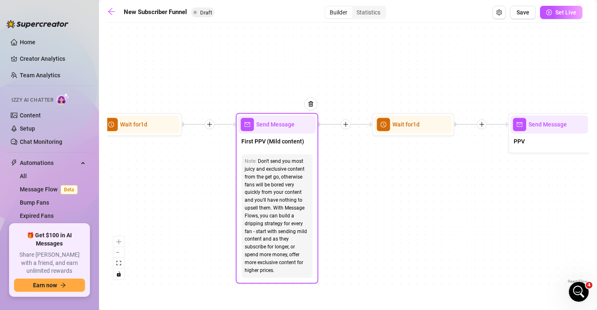
click at [262, 123] on span "Send Message" at bounding box center [276, 124] width 38 height 9
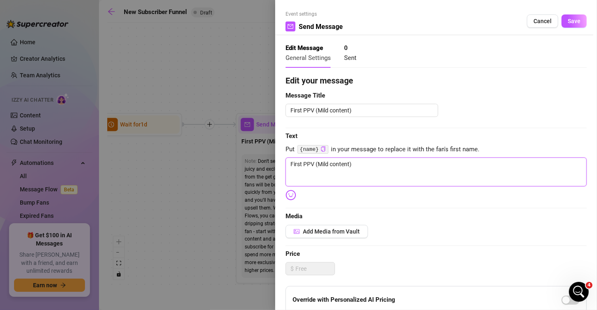
click at [375, 168] on textarea "First PPV (Mild content)" at bounding box center [436, 171] width 301 height 29
drag, startPoint x: 299, startPoint y: 167, endPoint x: 286, endPoint y: 167, distance: 13.2
click at [286, 167] on textarea "First PPV (Mild content)" at bounding box center [436, 171] width 301 height 29
paste textarea "Come get an up close and personal look at this peach as I grind it 😎 find a pri…"
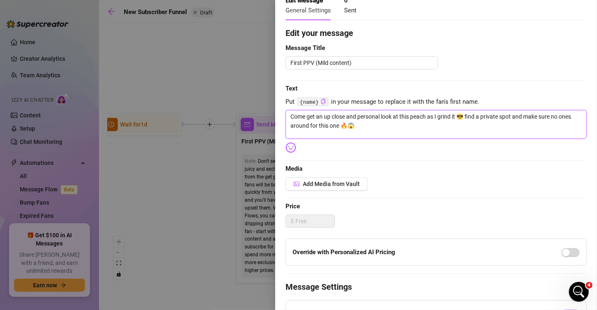
scroll to position [83, 0]
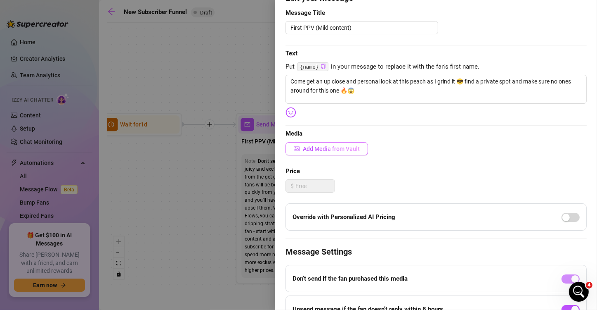
click at [329, 148] on span "Add Media from Vault" at bounding box center [331, 148] width 57 height 7
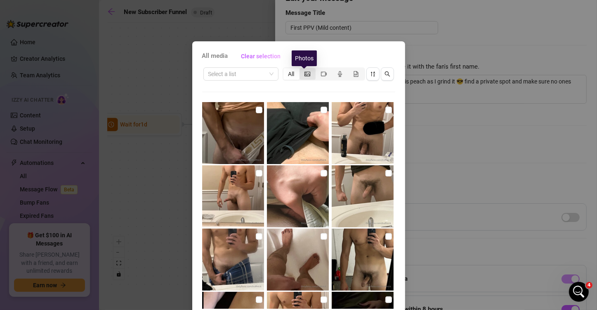
click at [305, 76] on icon "picture" at bounding box center [308, 74] width 6 height 6
click at [302, 69] on input "segmented control" at bounding box center [302, 69] width 0 height 0
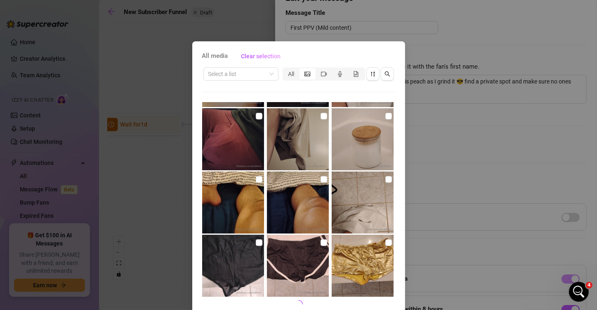
scroll to position [2331, 0]
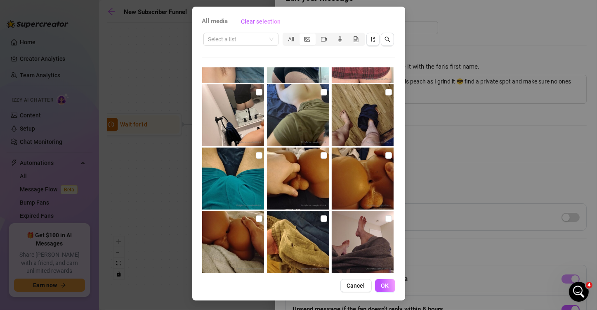
scroll to position [371, 0]
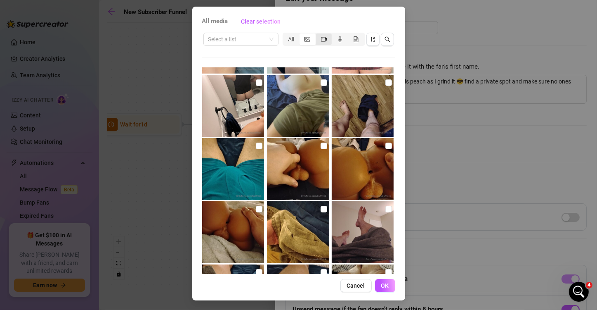
click at [321, 38] on icon "video-camera" at bounding box center [324, 39] width 6 height 6
click at [318, 35] on input "segmented control" at bounding box center [318, 35] width 0 height 0
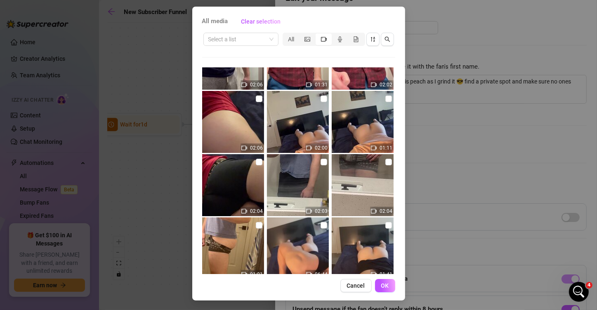
scroll to position [289, 0]
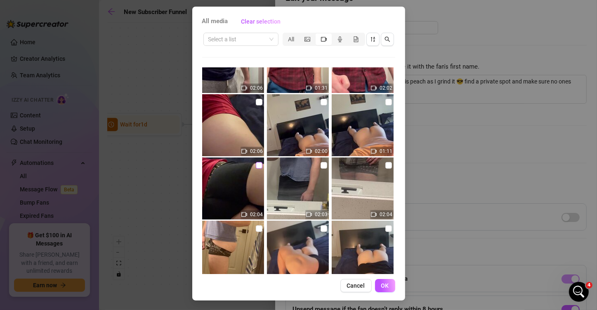
click at [256, 162] on input "checkbox" at bounding box center [259, 165] width 7 height 7
checkbox input "true"
click at [256, 102] on input "checkbox" at bounding box center [259, 102] width 7 height 7
checkbox input "true"
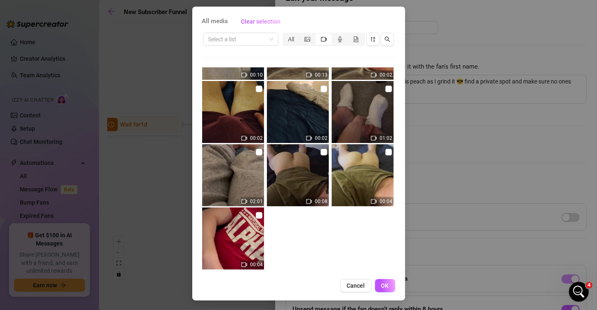
scroll to position [2079, 0]
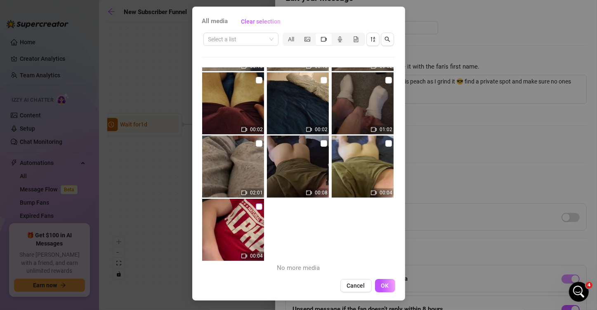
click at [256, 206] on input "checkbox" at bounding box center [259, 206] width 7 height 7
checkbox input "true"
click at [388, 288] on button "OK" at bounding box center [385, 285] width 20 height 13
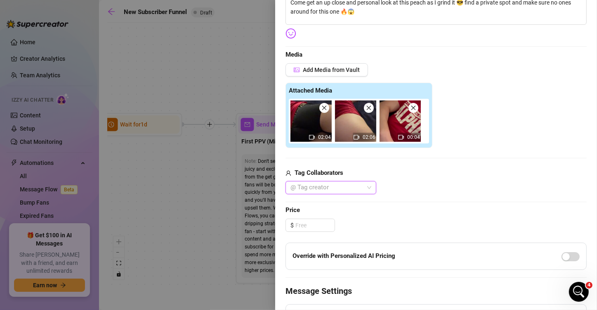
scroll to position [165, 0]
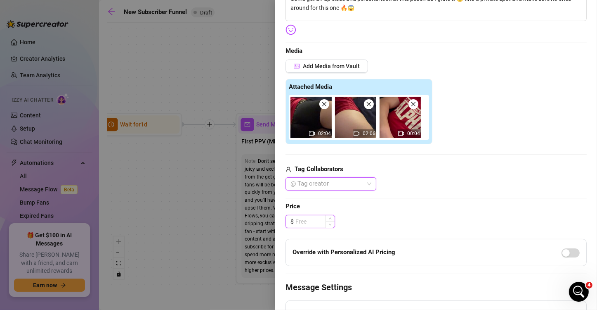
click at [304, 223] on input at bounding box center [314, 221] width 39 height 12
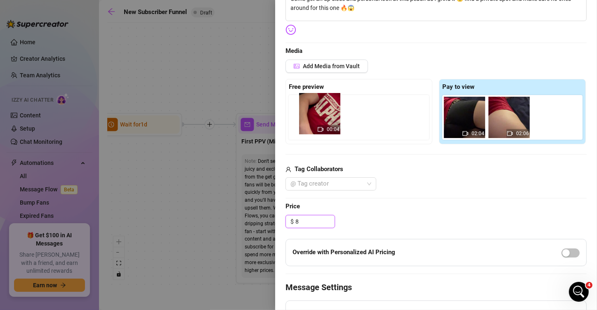
drag, startPoint x: 538, startPoint y: 128, endPoint x: 313, endPoint y: 122, distance: 224.6
click at [313, 122] on div "Free preview Pay to view 02:04 02:06 00:04" at bounding box center [436, 111] width 301 height 65
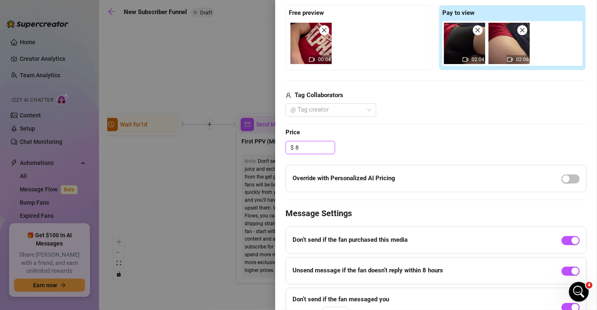
scroll to position [248, 0]
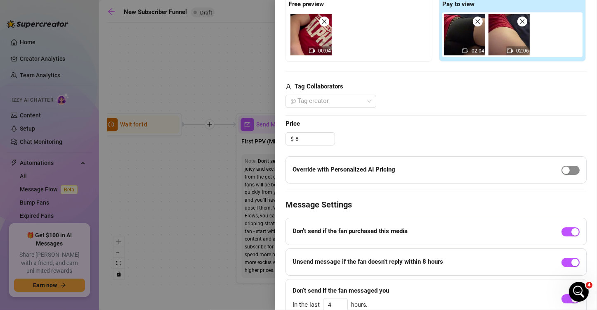
type input "8.00"
click at [563, 170] on div "button" at bounding box center [566, 169] width 7 height 7
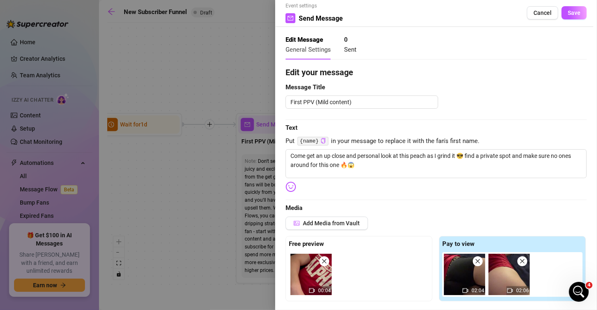
scroll to position [0, 0]
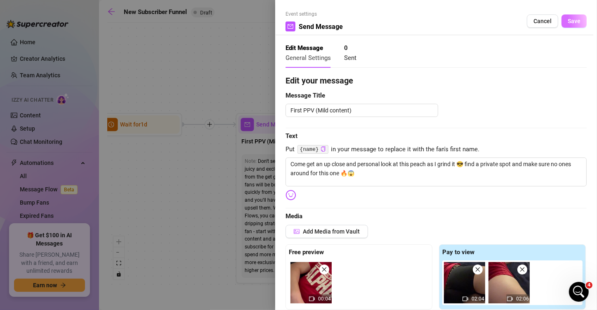
click at [562, 25] on button "Save" at bounding box center [574, 20] width 25 height 13
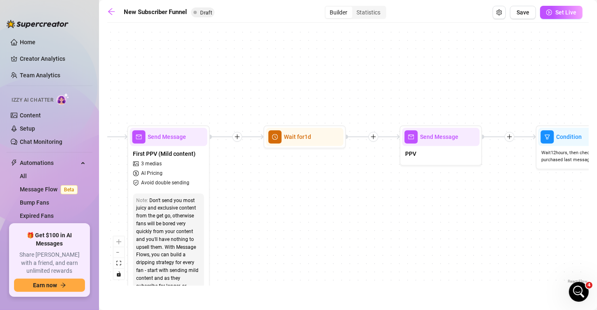
drag, startPoint x: 456, startPoint y: 215, endPoint x: 355, endPoint y: 227, distance: 102.7
click at [355, 227] on div "If True If True If True If False If False If False If True If False Merge Merge…" at bounding box center [348, 156] width 482 height 258
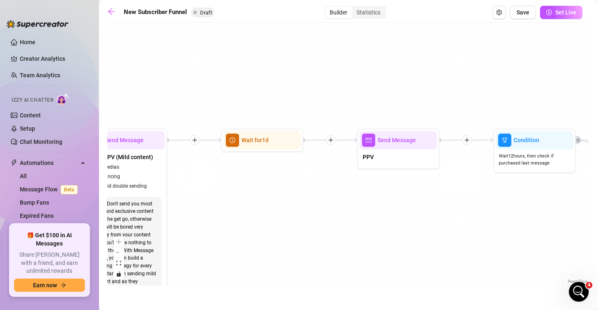
click at [378, 227] on div "If True If True If True If False If False If False If True If False Merge Merge…" at bounding box center [348, 156] width 482 height 258
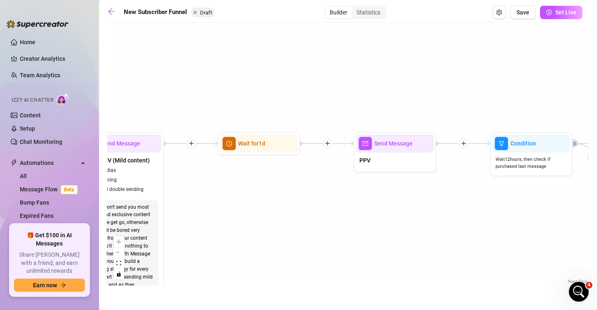
drag, startPoint x: 336, startPoint y: 209, endPoint x: 277, endPoint y: 194, distance: 60.2
click at [222, 215] on div "If True If True If True If False If False If False If True If False Merge Merge…" at bounding box center [348, 156] width 482 height 258
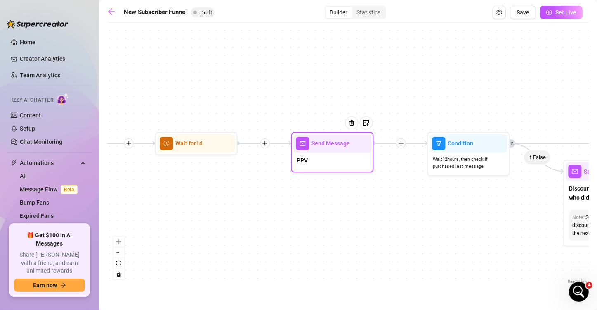
click at [308, 150] on div "Send Message" at bounding box center [333, 143] width 78 height 18
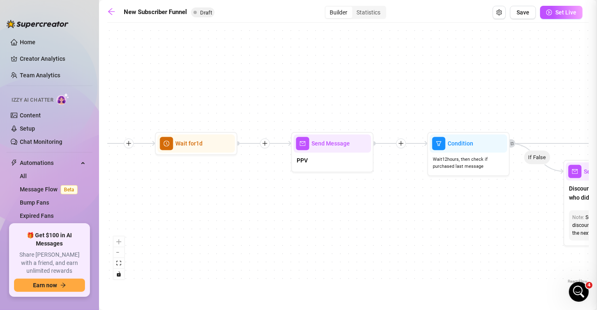
type textarea "PPV"
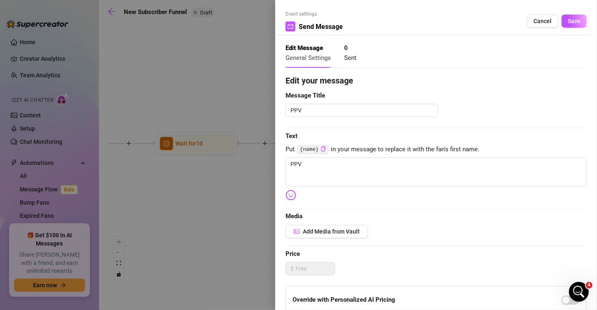
click at [232, 242] on div at bounding box center [298, 155] width 597 height 310
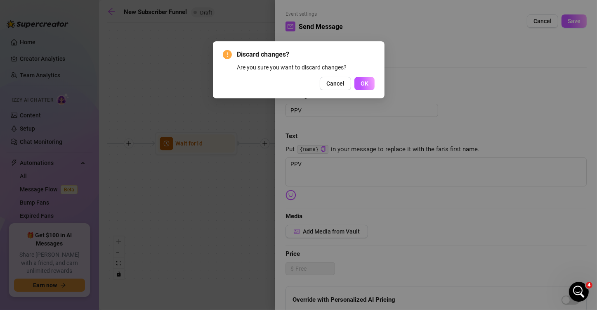
drag, startPoint x: 253, startPoint y: 199, endPoint x: 298, endPoint y: 182, distance: 48.4
click at [278, 191] on div "Discard changes? Are you sure you want to discard changes? Cancel OK" at bounding box center [298, 155] width 597 height 310
click at [370, 82] on button "OK" at bounding box center [365, 83] width 20 height 13
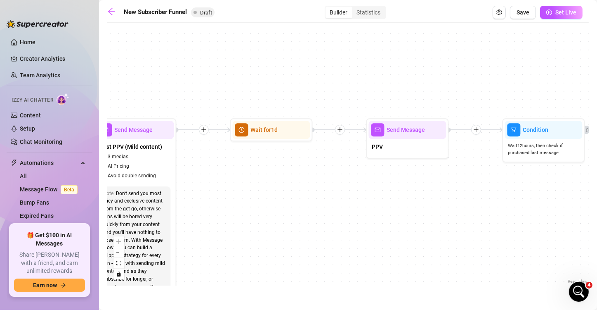
drag, startPoint x: 289, startPoint y: 192, endPoint x: 496, endPoint y: 176, distance: 207.8
click at [506, 173] on div "If True If True If True If False If False If False If True If False Merge Merge…" at bounding box center [348, 156] width 482 height 258
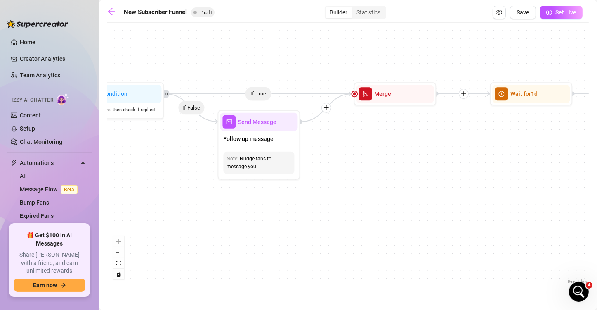
drag, startPoint x: 195, startPoint y: 206, endPoint x: 470, endPoint y: 209, distance: 274.9
click at [471, 209] on div "If True If True If True If False If False If False If True If False Merge Merge…" at bounding box center [348, 156] width 482 height 258
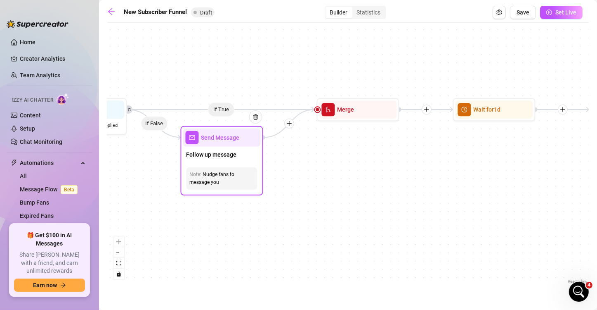
click at [227, 139] on span "Send Message" at bounding box center [220, 137] width 38 height 9
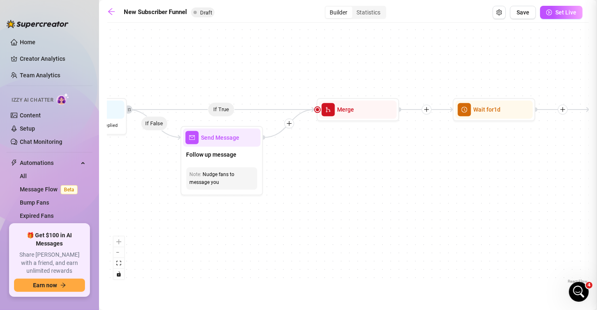
type textarea "I've got something juicy coming your way, you interested?"
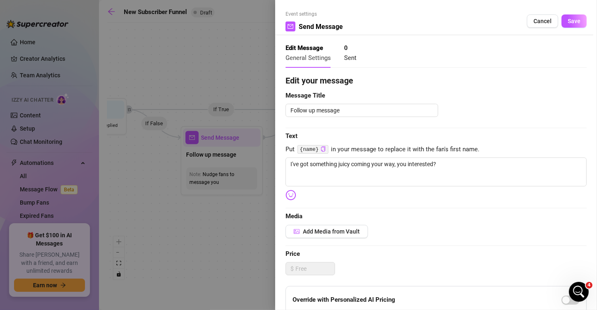
drag, startPoint x: 536, startPoint y: 21, endPoint x: 522, endPoint y: 50, distance: 31.9
click at [536, 21] on span "Cancel" at bounding box center [543, 21] width 18 height 7
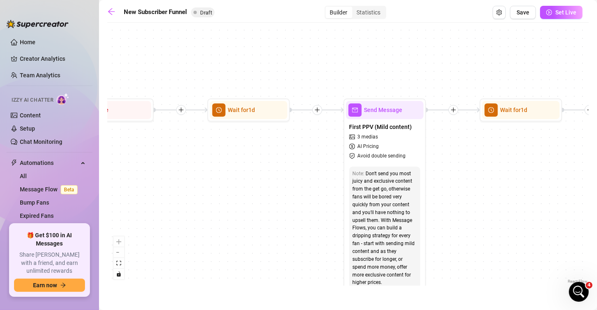
drag, startPoint x: 458, startPoint y: 180, endPoint x: 381, endPoint y: 142, distance: 85.8
click at [221, 180] on div "If True If True If True If False If False If False If True If False Merge Merge…" at bounding box center [348, 156] width 482 height 258
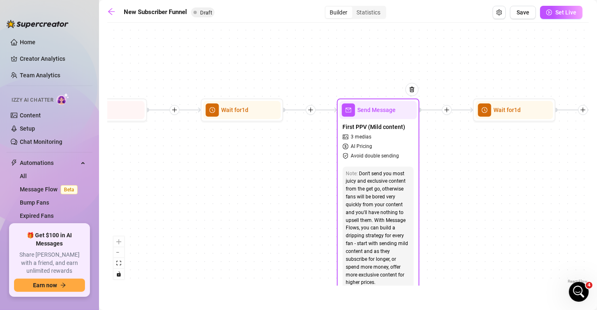
click at [387, 157] on span "Avoid double sending" at bounding box center [375, 156] width 48 height 8
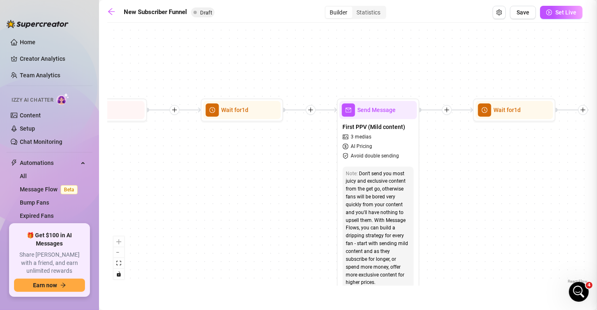
type textarea "Come get an up close and personal look at this peach as I grind it 😎 find a pri…"
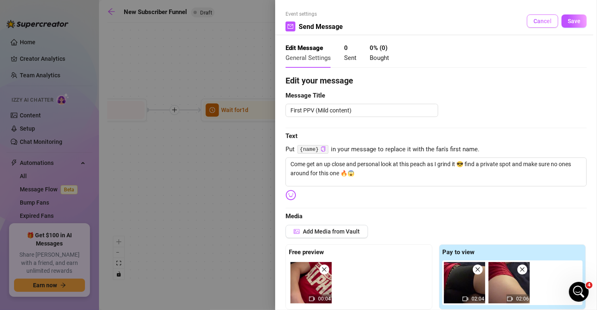
click at [534, 20] on span "Cancel" at bounding box center [543, 21] width 18 height 7
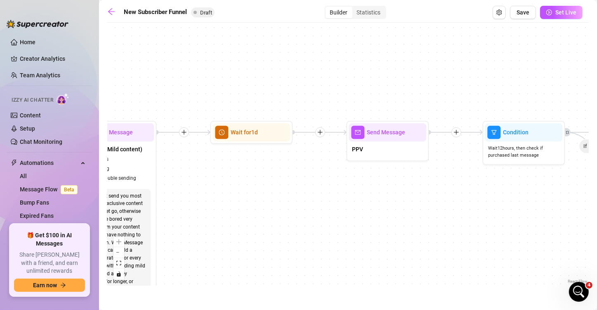
drag, startPoint x: 471, startPoint y: 193, endPoint x: 239, endPoint y: 206, distance: 233.1
click at [239, 206] on div "If True If True If True If False If False If False If True If False Merge Merge…" at bounding box center [348, 156] width 482 height 258
click at [403, 144] on div "PPV" at bounding box center [388, 149] width 78 height 17
type textarea "PPV"
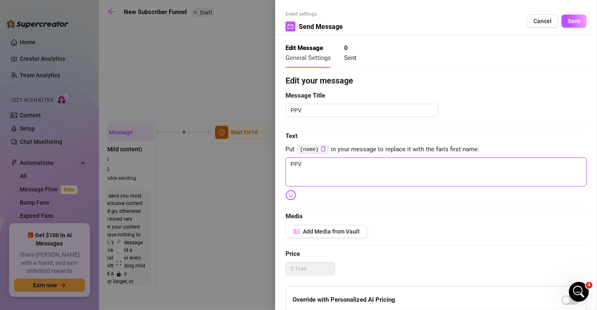
click at [365, 163] on textarea "PPV" at bounding box center [436, 171] width 301 height 29
drag, startPoint x: 362, startPoint y: 170, endPoint x: 303, endPoint y: 170, distance: 58.6
click at [303, 170] on textarea "PPV" at bounding box center [436, 171] width 301 height 29
drag, startPoint x: 317, startPoint y: 163, endPoint x: 272, endPoint y: 163, distance: 45.0
click at [272, 163] on div "Event settings Send Message Cancel Save Edit Message General Settings 0 Sent Ed…" at bounding box center [298, 155] width 597 height 310
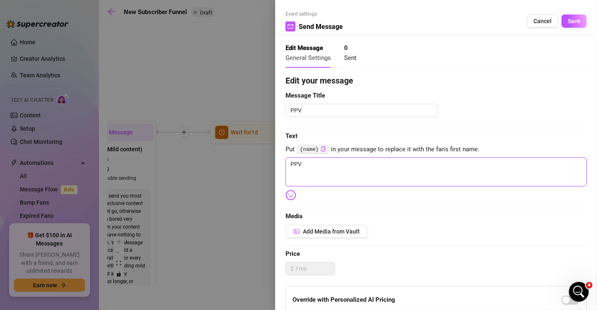
paste textarea "Want to ramp things up? Let's dive deeper and let you worship me some more 😘 ca…"
type textarea "Want to ramp things up? Let's dive deeper and let you worship me some more 😘 ca…"
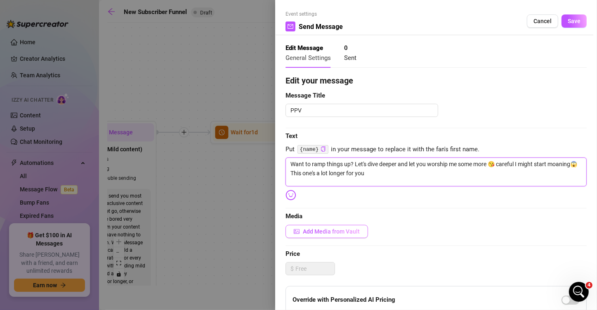
type textarea "Want to ramp things up? Let's dive deeper and let you worship me some more 😘 ca…"
click at [324, 236] on button "Add Media from Vault" at bounding box center [327, 231] width 83 height 13
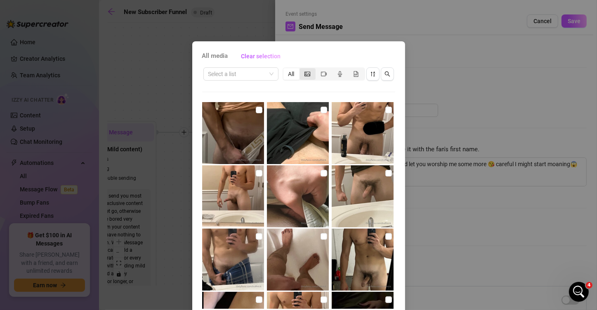
click at [307, 78] on div "segmented control" at bounding box center [308, 74] width 16 height 12
click at [302, 69] on input "segmented control" at bounding box center [302, 69] width 0 height 0
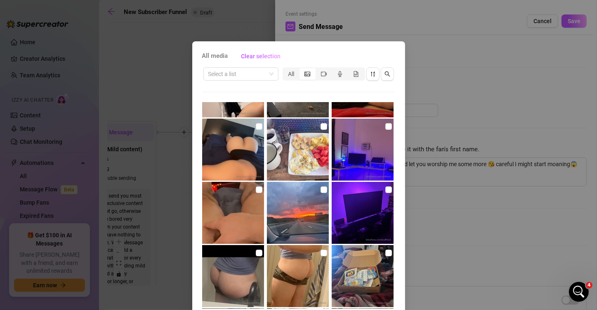
scroll to position [2765, 0]
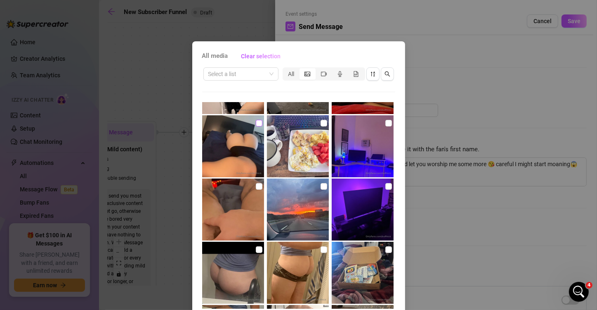
click at [256, 121] on input "checkbox" at bounding box center [259, 123] width 7 height 7
checkbox input "true"
click at [321, 76] on icon "video-camera" at bounding box center [324, 73] width 6 height 5
click at [318, 69] on input "segmented control" at bounding box center [318, 69] width 0 height 0
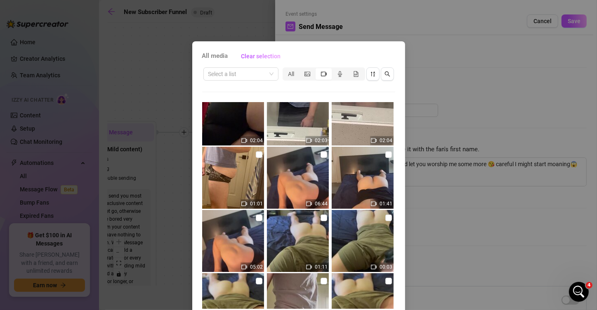
scroll to position [346, 0]
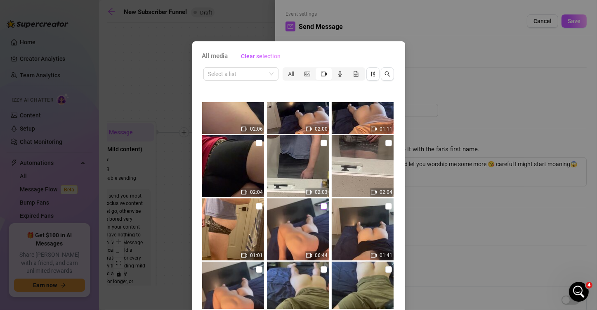
click at [321, 203] on input "checkbox" at bounding box center [324, 206] width 7 height 7
checkbox input "true"
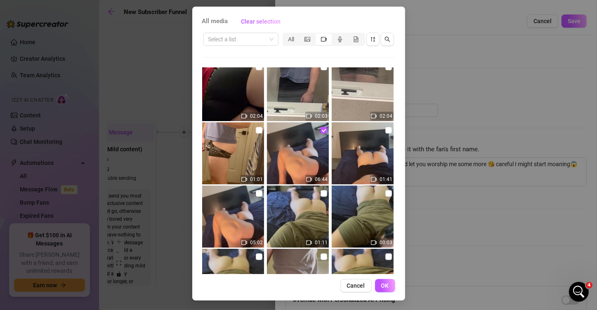
scroll to position [35, 0]
click at [384, 286] on span "OK" at bounding box center [385, 285] width 8 height 7
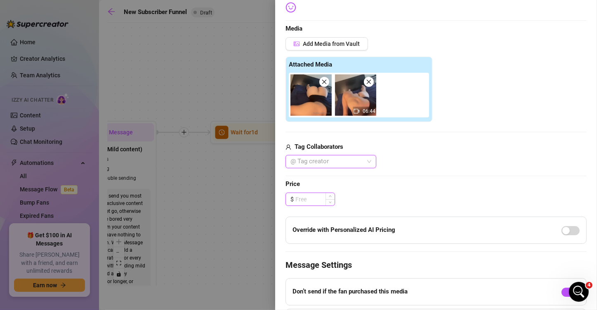
click at [317, 195] on input at bounding box center [314, 199] width 39 height 12
type input "1"
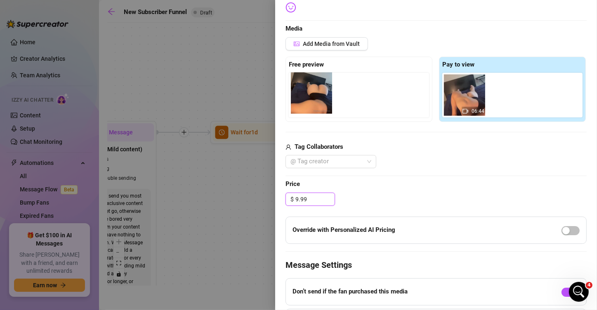
drag, startPoint x: 457, startPoint y: 101, endPoint x: 305, endPoint y: 99, distance: 152.3
click at [305, 99] on div "Free preview Pay to view 06:44" at bounding box center [436, 89] width 301 height 65
type input "9.99"
click at [563, 228] on div "button" at bounding box center [566, 230] width 7 height 7
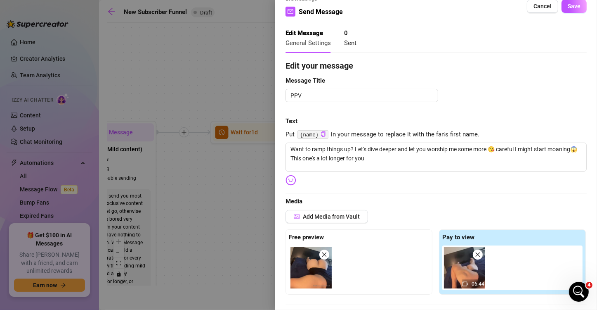
scroll to position [0, 0]
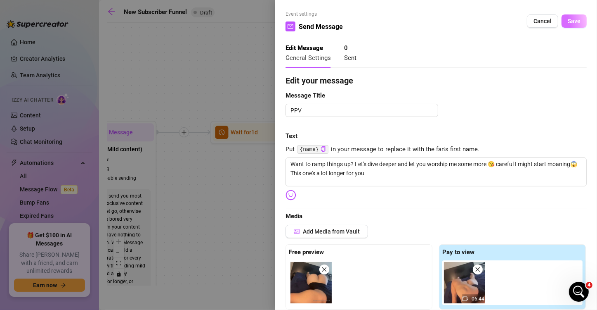
click at [568, 23] on span "Save" at bounding box center [574, 21] width 13 height 7
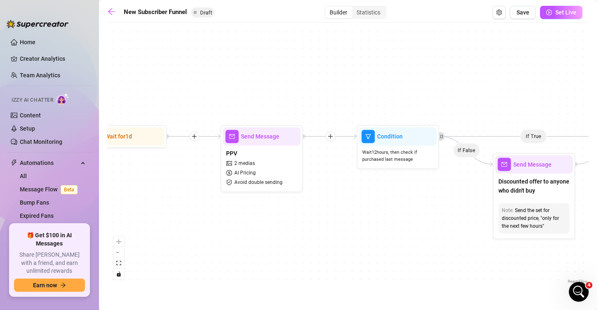
drag, startPoint x: 461, startPoint y: 216, endPoint x: 352, endPoint y: 220, distance: 108.6
click at [334, 220] on div "If True If True If True If False If False If False If True If False Merge Merge…" at bounding box center [348, 156] width 482 height 258
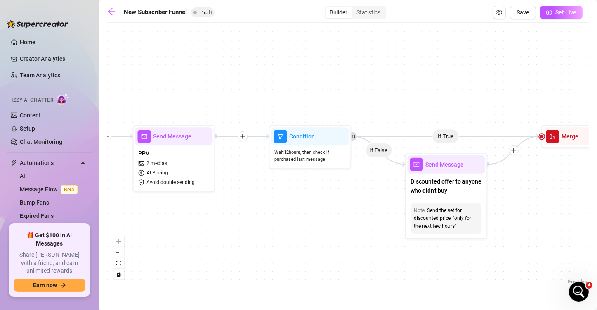
drag, startPoint x: 440, startPoint y: 218, endPoint x: 353, endPoint y: 218, distance: 87.5
click at [353, 218] on div "If True If True If True If False If False If False If True If False Merge Merge…" at bounding box center [348, 156] width 482 height 258
click at [439, 164] on span "Send Message" at bounding box center [445, 164] width 38 height 9
type textarea "The same set, but with a discounted offer to anyone who didn't buy"
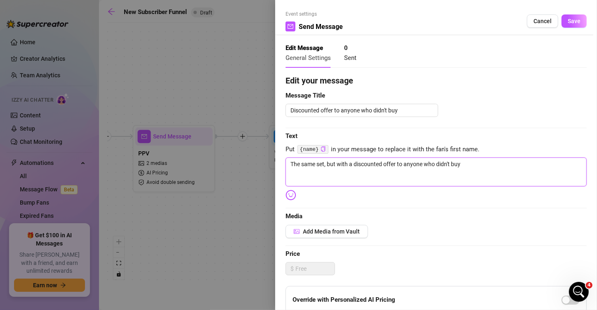
drag, startPoint x: 340, startPoint y: 169, endPoint x: 376, endPoint y: 175, distance: 35.5
click at [340, 169] on textarea "The same set, but with a discounted offer to anyone who didn't buy" at bounding box center [436, 171] width 301 height 29
drag, startPoint x: 453, startPoint y: 167, endPoint x: 285, endPoint y: 167, distance: 167.6
click at [285, 167] on div "Event settings Send Message Cancel Save Edit Message General Settings 0 Sent Ed…" at bounding box center [436, 155] width 322 height 310
paste textarea "Last chance to get this juicy peach at a major discount🫢🔥unsending in 24 hours,…"
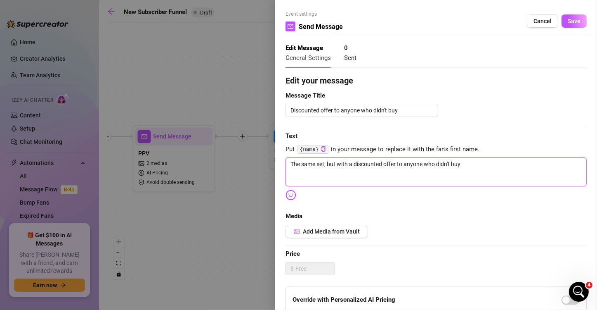
type textarea "Last chance to get this juicy peach at a major discount🫢🔥unsending in 24 hours,…"
click at [561, 164] on textarea "Last chance to get this juicy peach at a major discount🫢🔥unsending in 24 hours,…" at bounding box center [436, 171] width 301 height 29
type textarea "Last chance to get this juicy peach at a major discount🫢🔥unsending in 24 hours,…"
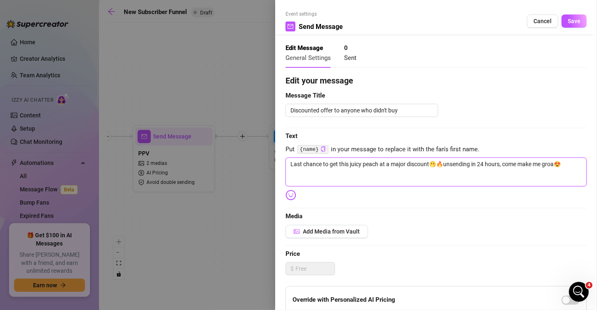
type textarea "Last chance to get this juicy peach at a major discount🫢🔥unsending in 24 hours,…"
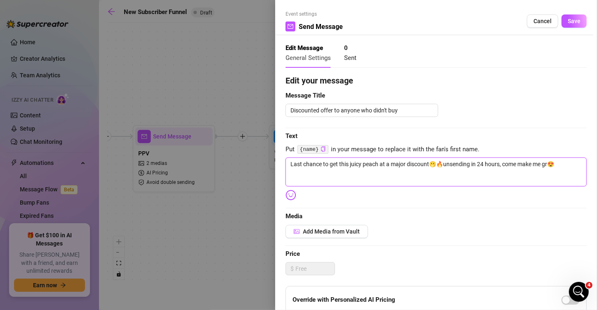
type textarea "Last chance to get this juicy peach at a major discount🫢🔥unsending in 24 hours,…"
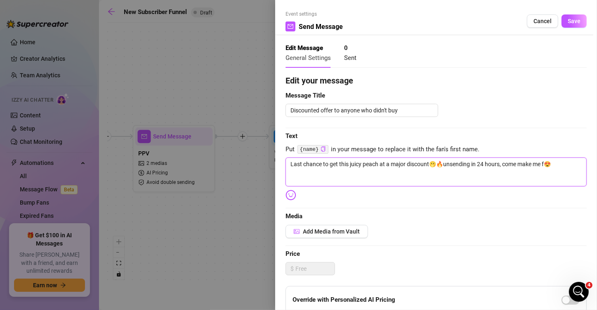
type textarea "Last chance to get this juicy peach at a major discount🫢🔥unsending in 24 hours,…"
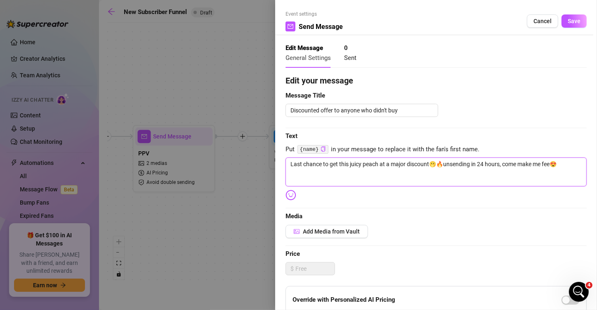
type textarea "Last chance to get this juicy peach at a major discount🫢🔥unsending in 24 hours,…"
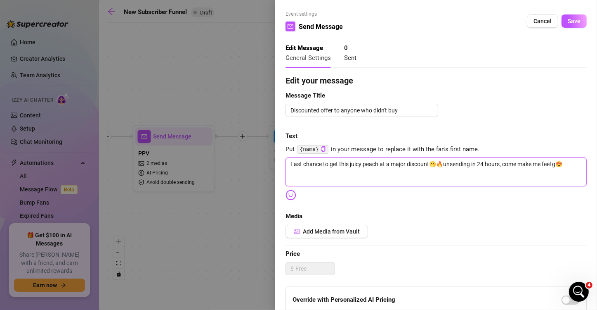
type textarea "Last chance to get this juicy peach at a major discount🫢🔥unsending in 24 hours,…"
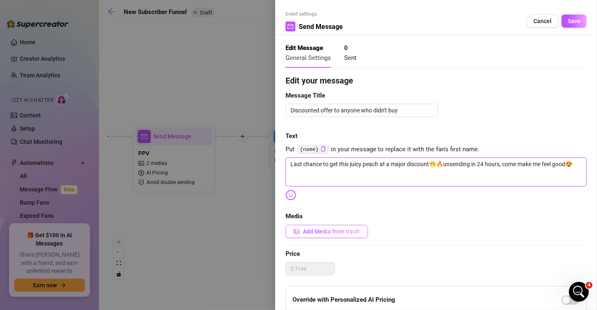
type textarea "Last chance to get this juicy peach at a major discount🫢🔥unsending in 24 hours,…"
click at [322, 228] on span "Add Media from Vault" at bounding box center [331, 231] width 57 height 7
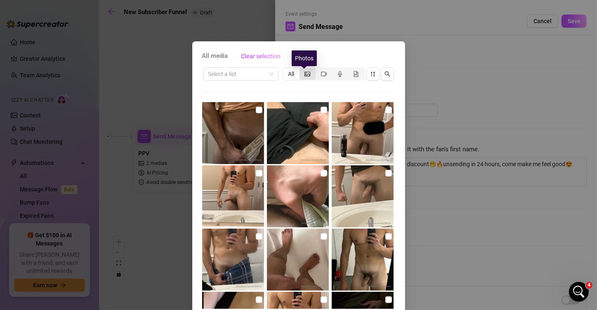
click at [305, 73] on icon "picture" at bounding box center [308, 73] width 6 height 5
click at [302, 69] on input "segmented control" at bounding box center [302, 69] width 0 height 0
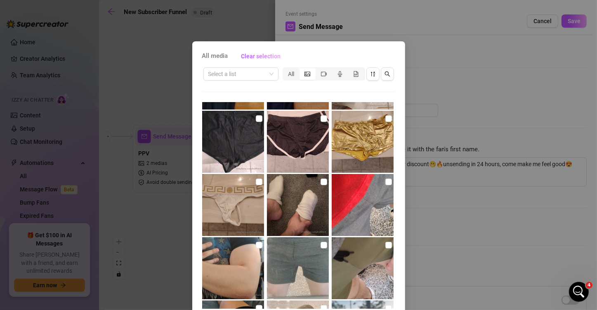
scroll to position [2641, 0]
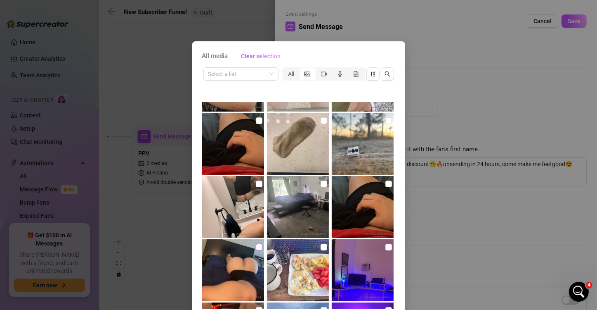
click at [256, 247] on input "checkbox" at bounding box center [259, 246] width 7 height 7
checkbox input "true"
click at [321, 73] on icon "video-camera" at bounding box center [324, 73] width 6 height 5
click at [318, 69] on input "segmented control" at bounding box center [318, 69] width 0 height 0
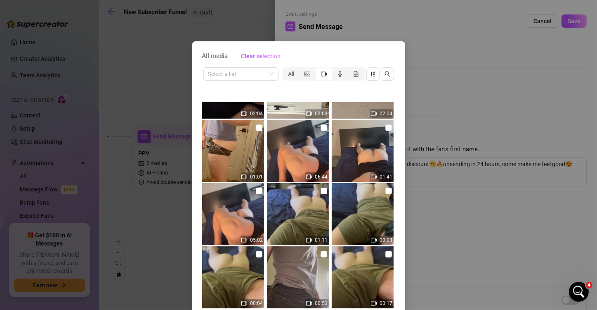
scroll to position [428, 0]
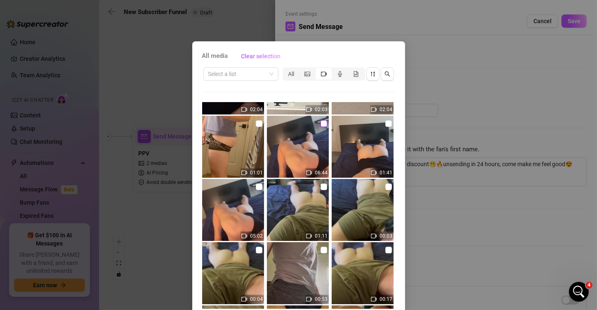
click at [321, 123] on input "checkbox" at bounding box center [324, 123] width 7 height 7
checkbox input "true"
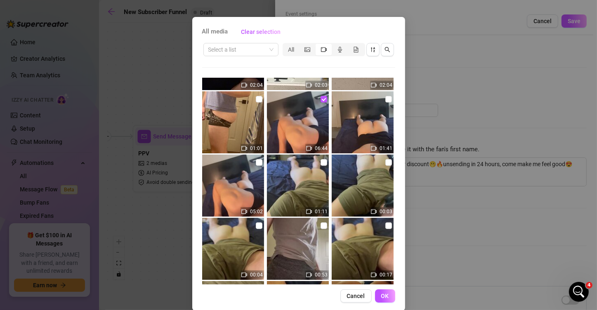
scroll to position [35, 0]
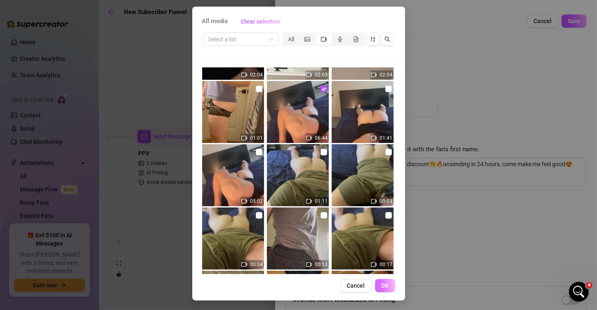
click at [381, 284] on span "OK" at bounding box center [385, 285] width 8 height 7
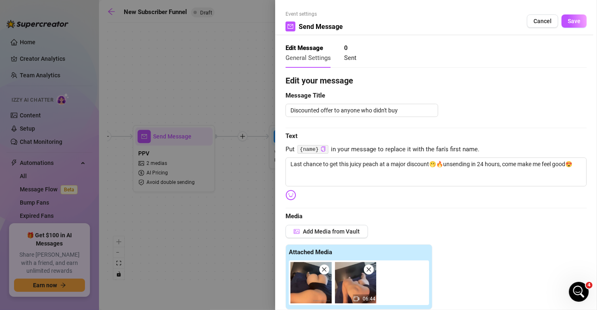
scroll to position [187, 0]
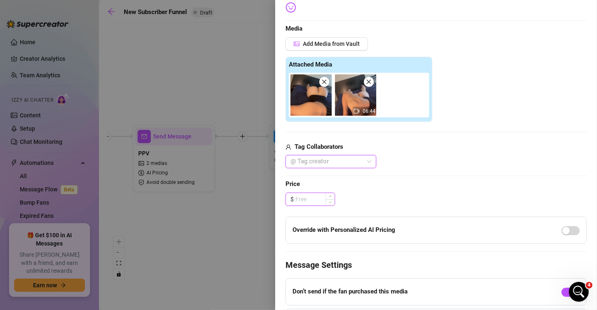
click at [310, 199] on input at bounding box center [314, 199] width 39 height 12
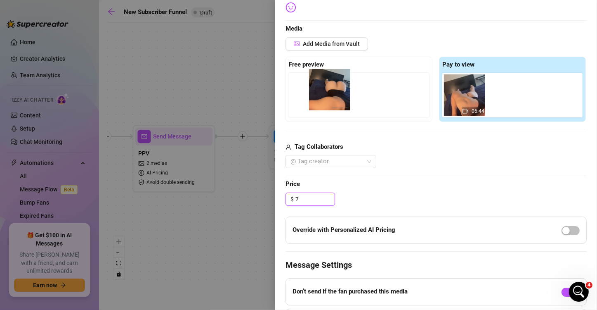
drag, startPoint x: 463, startPoint y: 102, endPoint x: 320, endPoint y: 95, distance: 143.8
click at [320, 95] on div "Free preview Pay to view 06:44" at bounding box center [436, 89] width 301 height 65
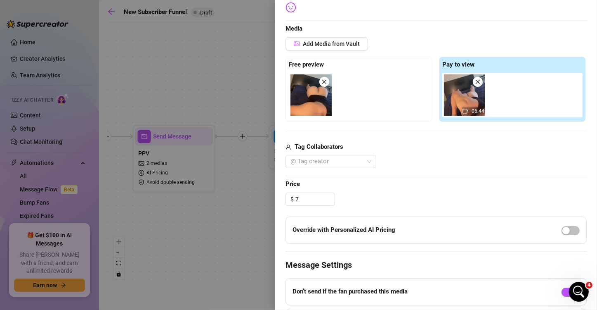
type input "7.00"
click at [552, 229] on div "Override with Personalized AI Pricing" at bounding box center [436, 229] width 301 height 27
click at [567, 230] on span "button" at bounding box center [571, 230] width 18 height 9
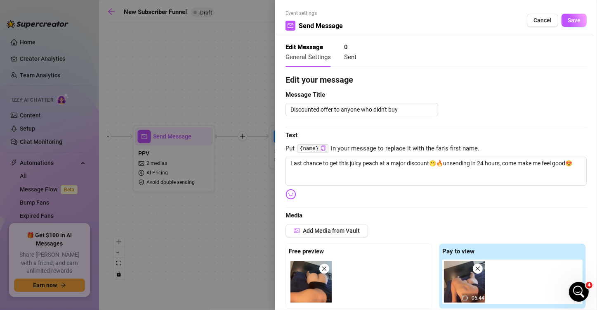
scroll to position [0, 0]
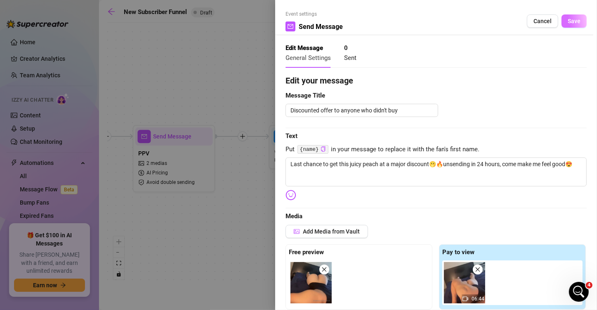
click at [568, 19] on span "Save" at bounding box center [574, 21] width 13 height 7
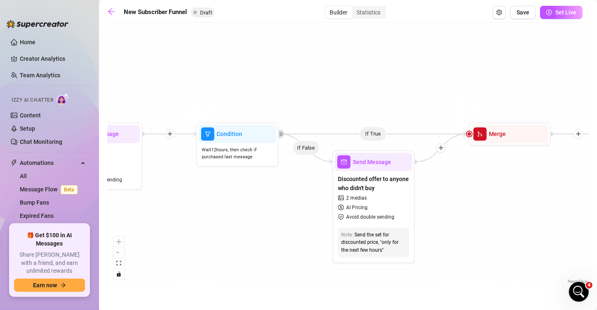
drag, startPoint x: 291, startPoint y: 213, endPoint x: 259, endPoint y: 211, distance: 32.2
click at [259, 211] on div "If True If True If True If False If False If False If True If False Merge Merge…" at bounding box center [348, 156] width 482 height 258
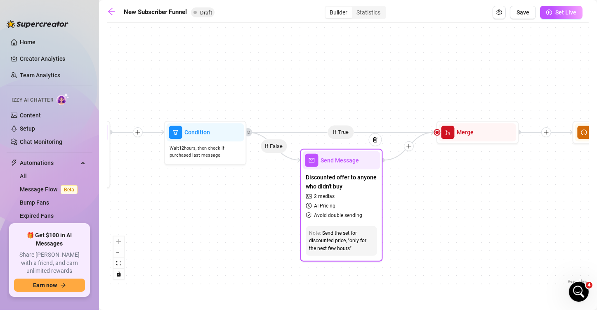
click at [336, 160] on span "Send Message" at bounding box center [340, 160] width 38 height 9
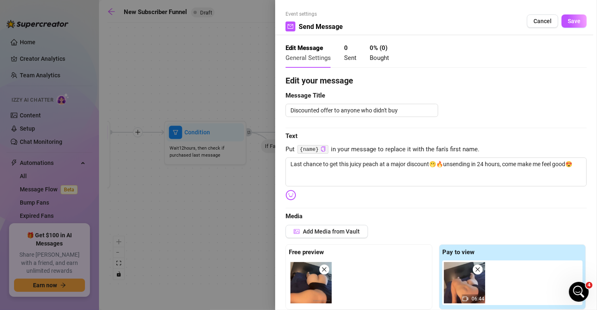
type textarea "Last chance to get this juicy peach at a major discount🫢🔥unsending in 24 hours,…"
click at [539, 21] on span "Cancel" at bounding box center [543, 21] width 18 height 7
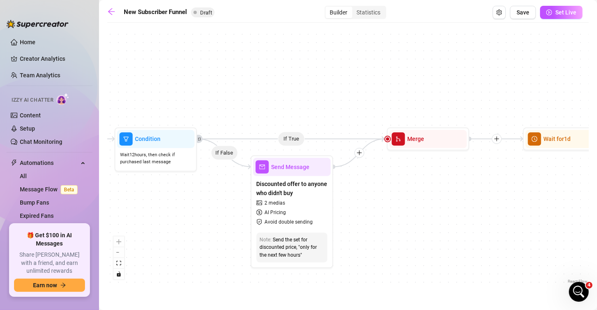
drag, startPoint x: 406, startPoint y: 243, endPoint x: 247, endPoint y: 243, distance: 158.9
click at [247, 243] on div "If True If True If True If False If False If False If True If False Merge Merge…" at bounding box center [348, 156] width 482 height 258
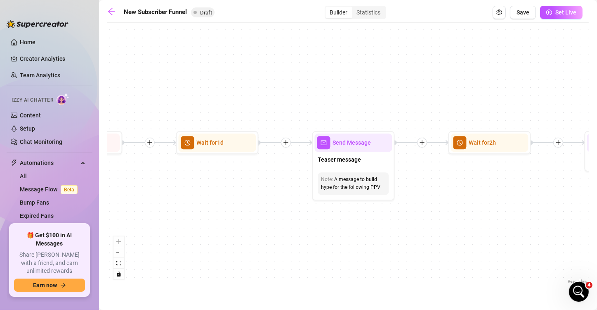
drag, startPoint x: 437, startPoint y: 243, endPoint x: 249, endPoint y: 246, distance: 188.2
click at [249, 246] on div "If True If True If True If False If False If False If True If False Merge Merge…" at bounding box center [348, 156] width 482 height 258
click at [349, 146] on span "Send Message" at bounding box center [352, 142] width 38 height 9
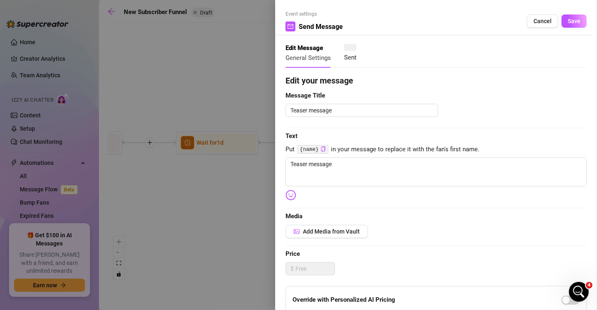
type textarea "Teaser message"
click at [366, 180] on textarea "Teaser message" at bounding box center [436, 171] width 301 height 29
click at [363, 177] on textarea "Teaser message" at bounding box center [436, 171] width 301 height 29
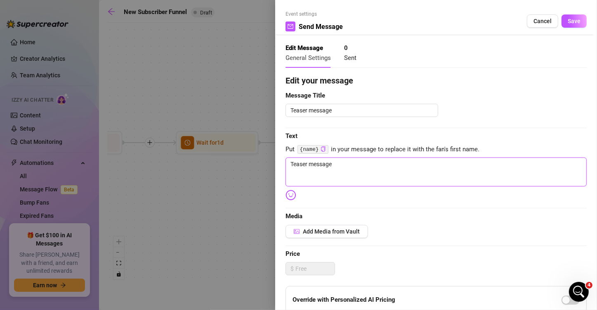
click at [363, 177] on textarea "Teaser message" at bounding box center [436, 171] width 301 height 29
paste textarea "his is headed your way soon, be ready😎😈"
type textarea "This is headed your way soon, be ready😎😈"
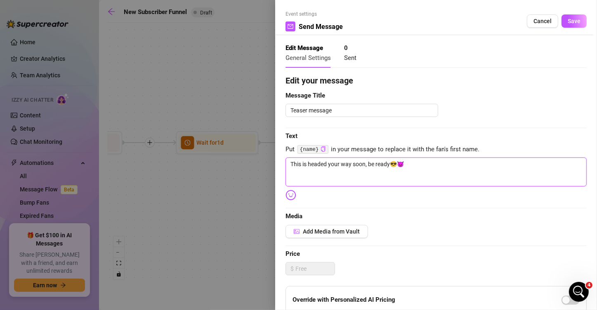
click at [376, 182] on textarea "This is headed your way soon, be ready😎😈" at bounding box center [436, 171] width 301 height 29
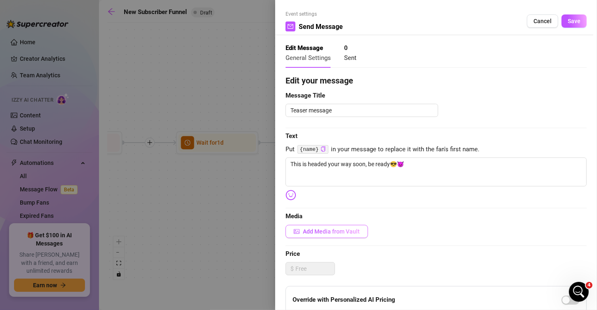
click at [338, 236] on button "Add Media from Vault" at bounding box center [327, 231] width 83 height 13
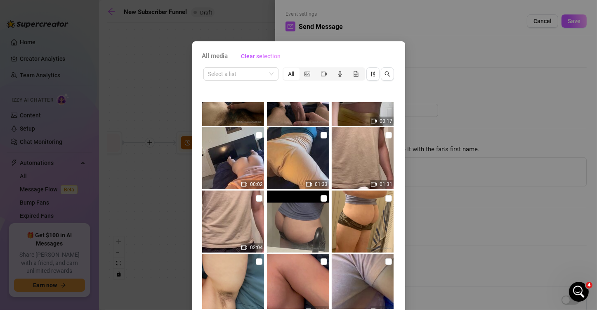
scroll to position [311, 0]
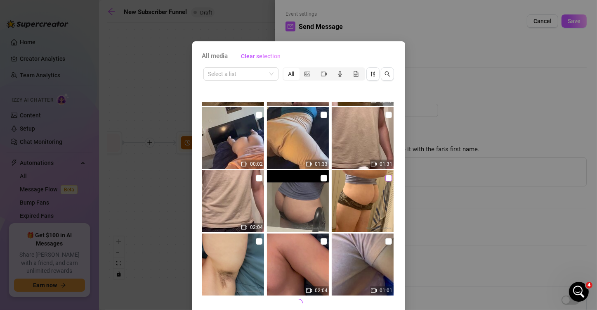
click at [385, 180] on input "checkbox" at bounding box center [388, 178] width 7 height 7
checkbox input "true"
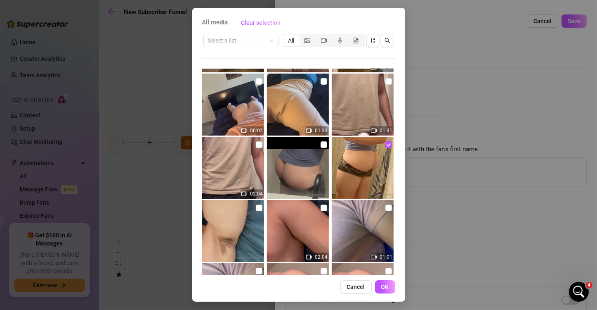
scroll to position [35, 0]
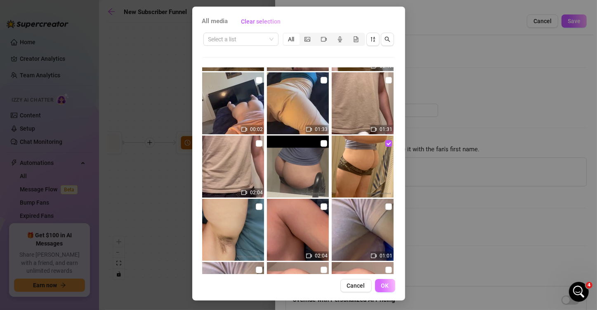
click at [389, 286] on button "OK" at bounding box center [385, 285] width 20 height 13
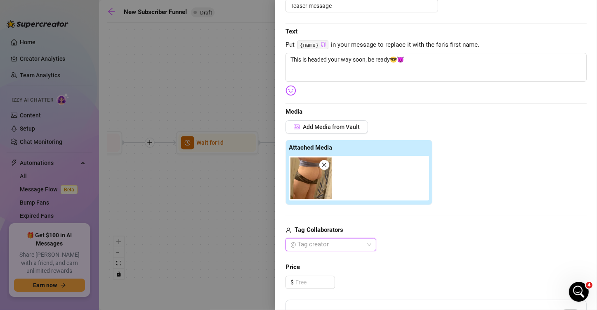
scroll to position [0, 0]
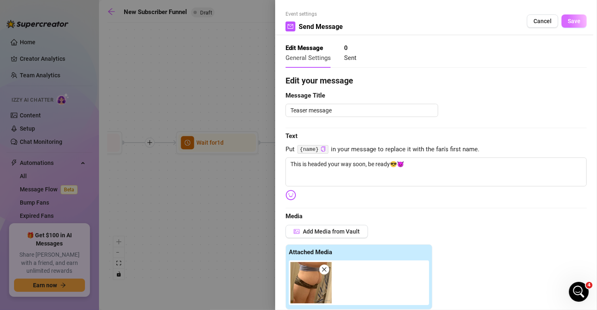
click at [568, 21] on span "Save" at bounding box center [574, 21] width 13 height 7
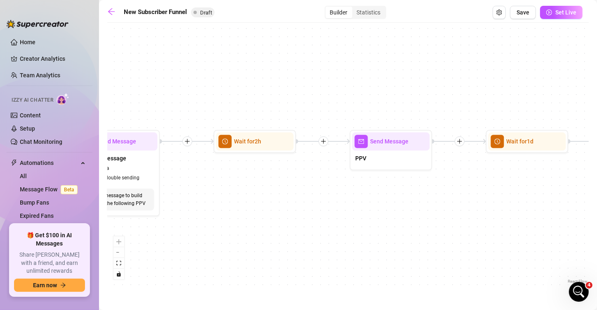
drag, startPoint x: 439, startPoint y: 223, endPoint x: 214, endPoint y: 223, distance: 224.9
click at [214, 223] on div "If True If True If True If False If False If False If True If False Merge Merge…" at bounding box center [348, 156] width 482 height 258
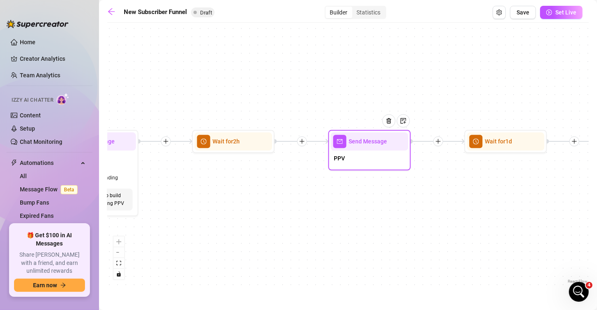
click at [387, 152] on div "PPV" at bounding box center [370, 158] width 78 height 17
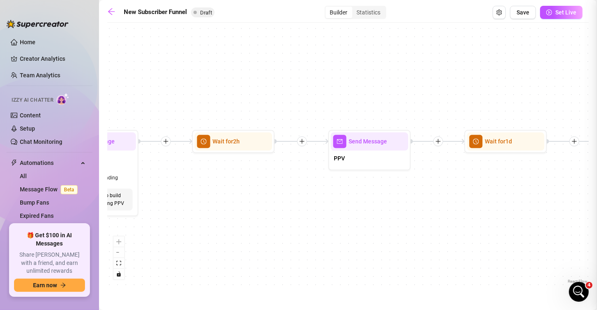
type textarea "PPV"
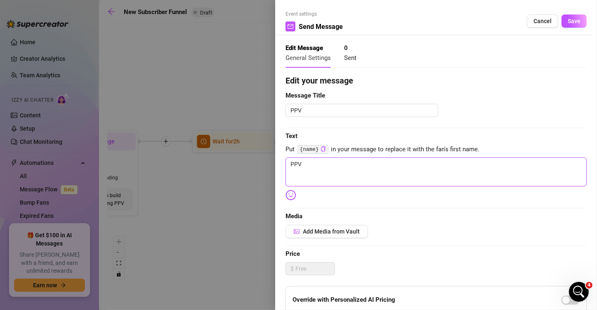
click at [404, 168] on textarea "PPV" at bounding box center [436, 171] width 301 height 29
paste textarea "Just wrapped up an intense leg day....think you can help me relax? 😈"
type textarea "Just wrapped up an intense leg day....think you can help me relax? 😈"
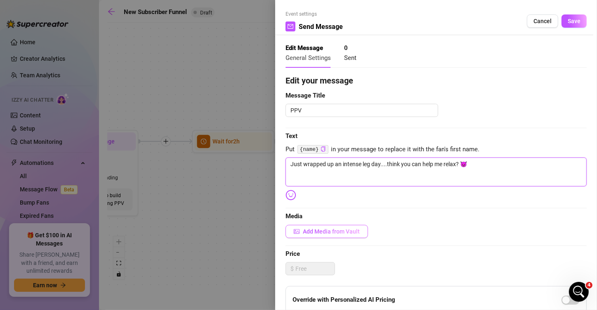
type textarea "Just wrapped up an intense leg day....think you can help me relax? 😈"
click at [346, 233] on span "Add Media from Vault" at bounding box center [331, 231] width 57 height 7
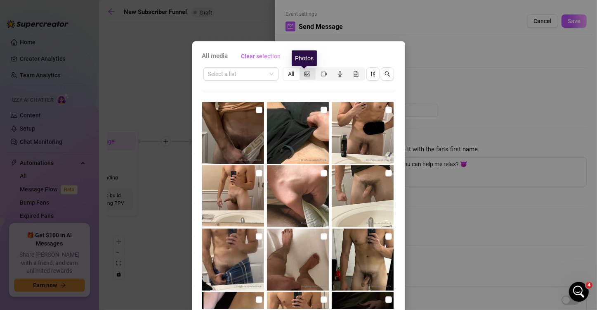
click at [305, 75] on icon "picture" at bounding box center [308, 74] width 6 height 6
click at [302, 69] on input "segmented control" at bounding box center [302, 69] width 0 height 0
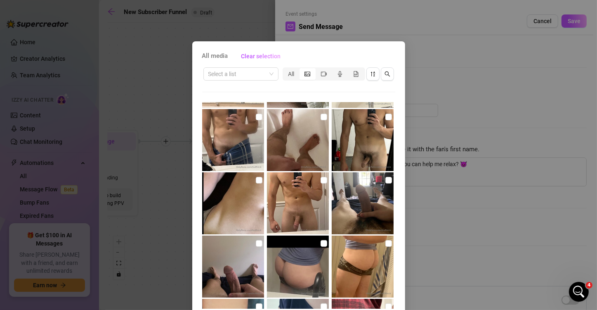
scroll to position [206, 0]
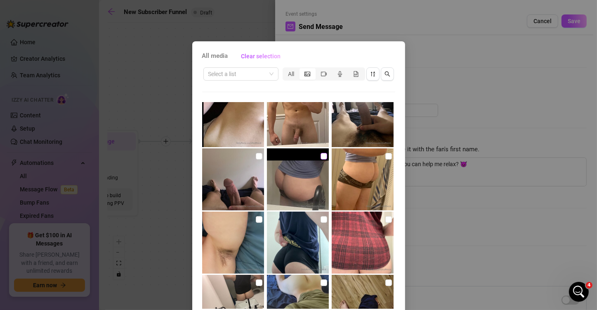
click at [321, 156] on input "checkbox" at bounding box center [324, 156] width 7 height 7
checkbox input "true"
click at [321, 75] on icon "video-camera" at bounding box center [324, 74] width 6 height 6
click at [318, 69] on input "segmented control" at bounding box center [318, 69] width 0 height 0
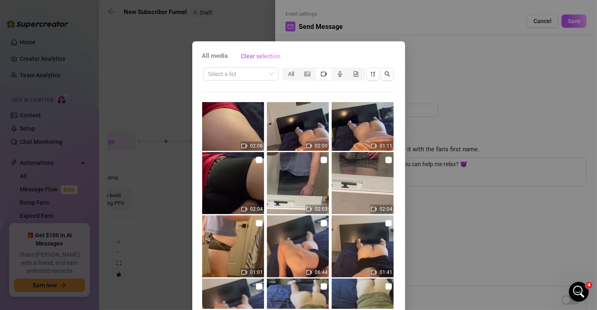
scroll to position [330, 0]
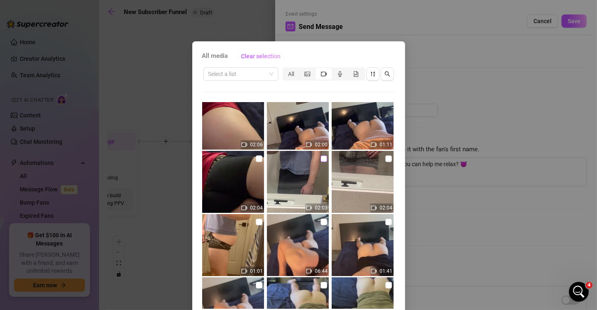
click at [321, 159] on input "checkbox" at bounding box center [324, 158] width 7 height 7
checkbox input "true"
click at [385, 159] on input "checkbox" at bounding box center [388, 158] width 7 height 7
checkbox input "true"
drag, startPoint x: 253, startPoint y: 222, endPoint x: 262, endPoint y: 222, distance: 8.3
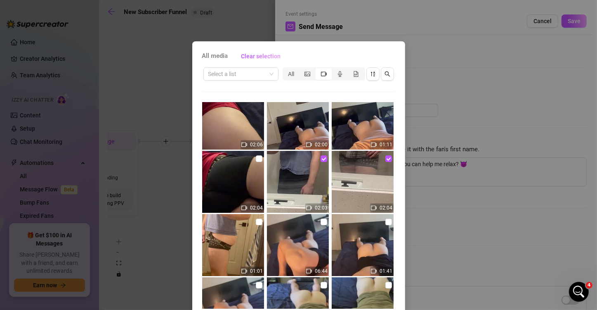
click at [256, 222] on input "checkbox" at bounding box center [259, 221] width 7 height 7
checkbox input "true"
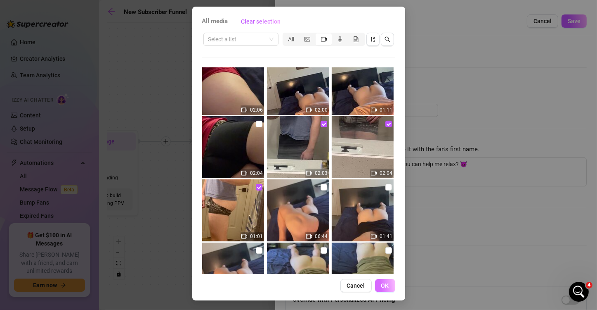
click at [382, 286] on span "OK" at bounding box center [385, 285] width 8 height 7
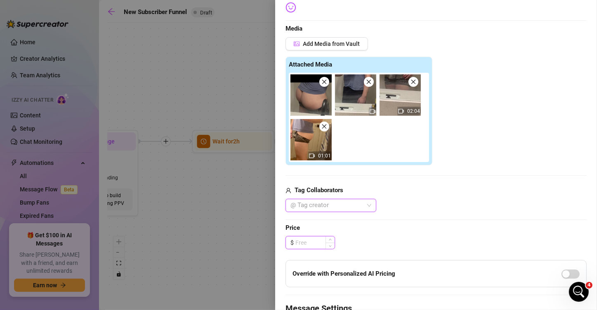
click at [313, 239] on input at bounding box center [314, 242] width 39 height 12
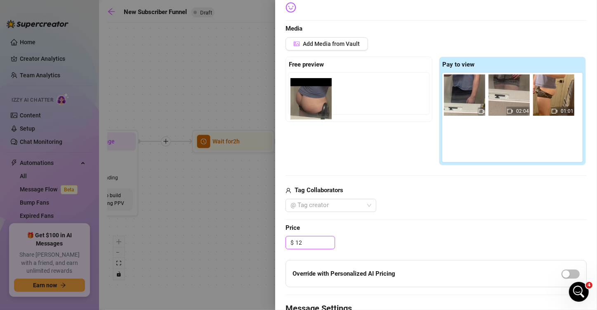
drag, startPoint x: 466, startPoint y: 94, endPoint x: 315, endPoint y: 93, distance: 150.6
click at [315, 93] on div "Free preview Pay to view 02:04 01:01" at bounding box center [436, 111] width 301 height 109
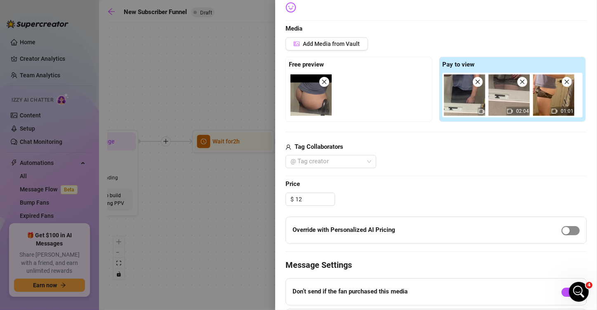
type input "12.00"
click at [563, 228] on div "button" at bounding box center [566, 230] width 7 height 7
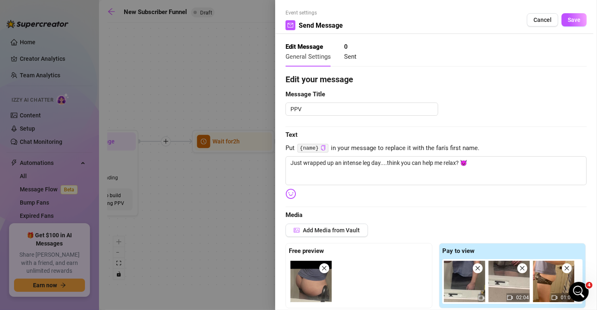
scroll to position [0, 0]
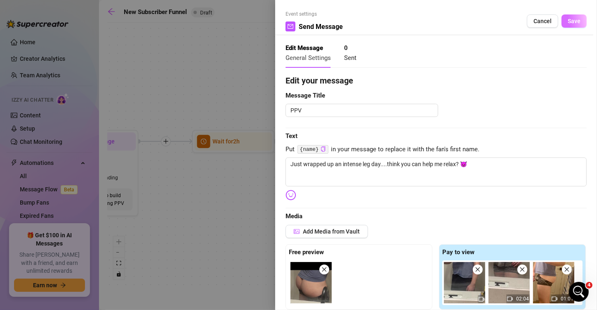
click at [565, 25] on button "Save" at bounding box center [574, 20] width 25 height 13
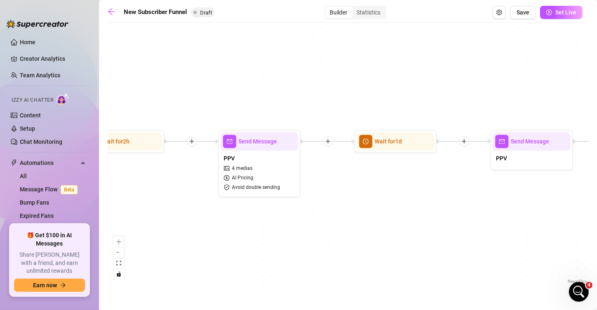
drag, startPoint x: 473, startPoint y: 200, endPoint x: 338, endPoint y: 199, distance: 134.6
click at [338, 199] on div "If True If True If True If False If False If False If True If False Merge Merge…" at bounding box center [348, 156] width 482 height 258
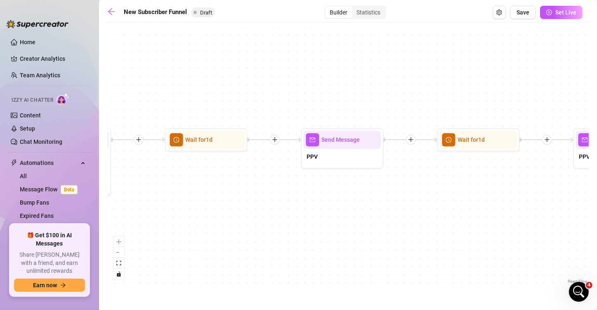
drag, startPoint x: 453, startPoint y: 204, endPoint x: 317, endPoint y: 204, distance: 136.6
click at [317, 204] on div "If True If True If True If False If False If False If True If False Merge Merge…" at bounding box center [348, 156] width 482 height 258
click at [342, 151] on div "PPV" at bounding box center [343, 157] width 78 height 17
type textarea "PPV"
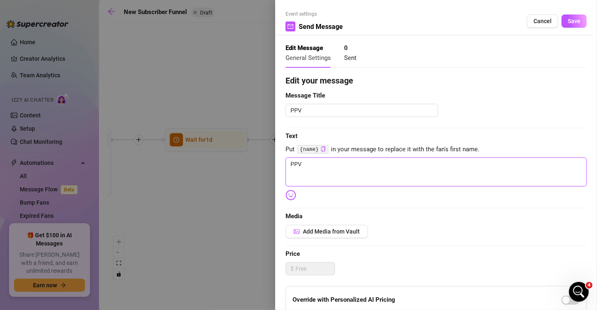
click at [369, 173] on textarea "PPV" at bounding box center [436, 171] width 301 height 29
click at [318, 175] on textarea "PPV" at bounding box center [436, 171] width 301 height 29
paste textarea "This angle was highly requested🔥🫢 what would you do? Let's find out😎 do your wo…"
type textarea "This angle was highly requested🔥🫢 what would you do? Let's find out😎 do your wo…"
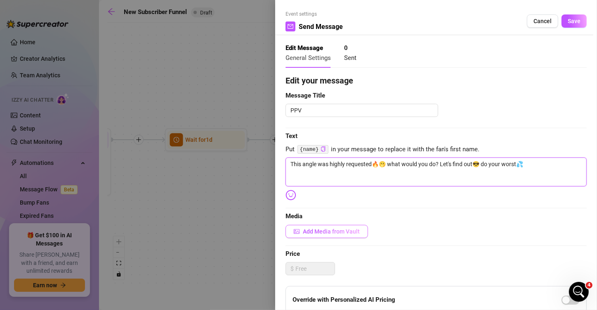
type textarea "This angle was highly requested🔥🫢 what would you do? Let's find out😎 do your wo…"
click at [320, 229] on span "Add Media from Vault" at bounding box center [331, 231] width 57 height 7
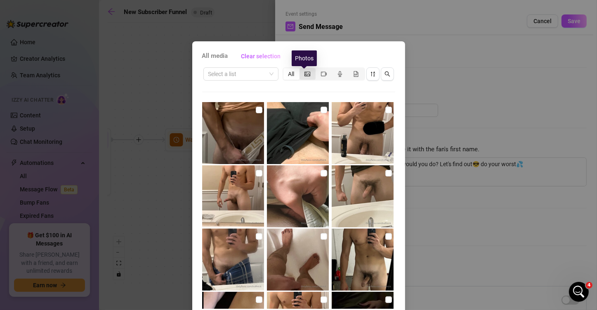
click at [307, 73] on icon "picture" at bounding box center [308, 73] width 6 height 5
click at [302, 69] on input "segmented control" at bounding box center [302, 69] width 0 height 0
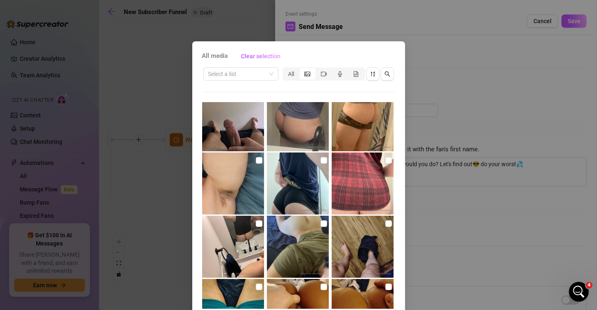
scroll to position [289, 0]
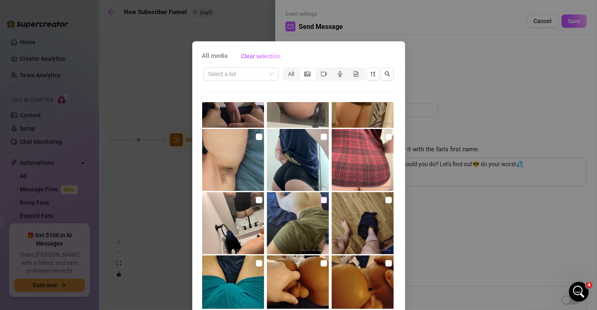
click at [321, 201] on input "checkbox" at bounding box center [324, 199] width 7 height 7
checkbox input "true"
click at [321, 77] on span "segmented control" at bounding box center [324, 74] width 6 height 7
click at [318, 69] on input "segmented control" at bounding box center [318, 69] width 0 height 0
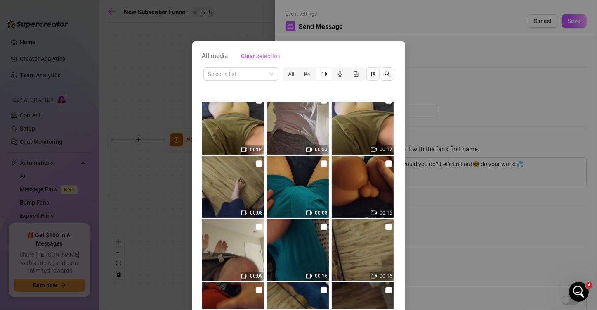
scroll to position [413, 0]
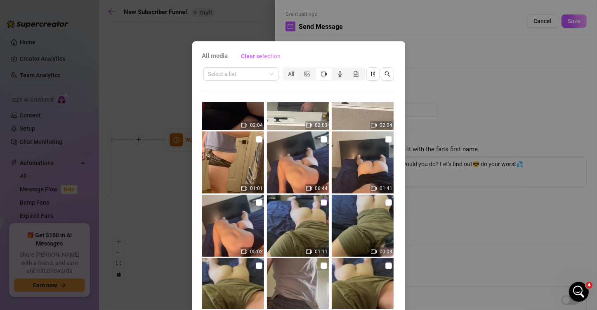
click at [321, 202] on input "checkbox" at bounding box center [324, 202] width 7 height 7
checkbox input "true"
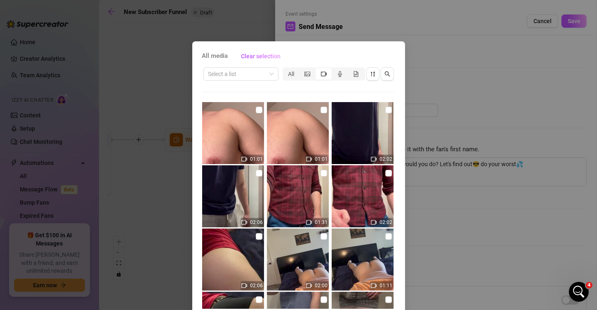
scroll to position [206, 0]
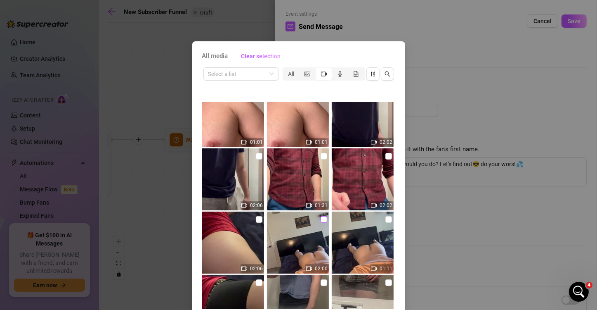
click at [321, 219] on input "checkbox" at bounding box center [324, 219] width 7 height 7
checkbox input "true"
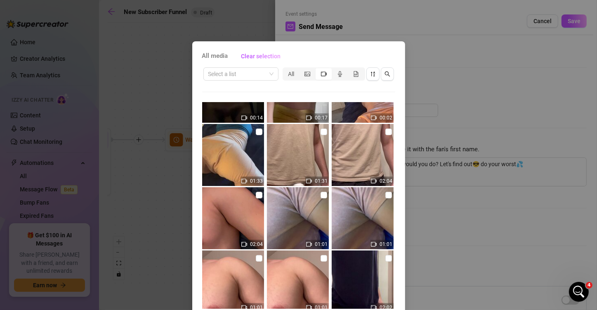
scroll to position [0, 0]
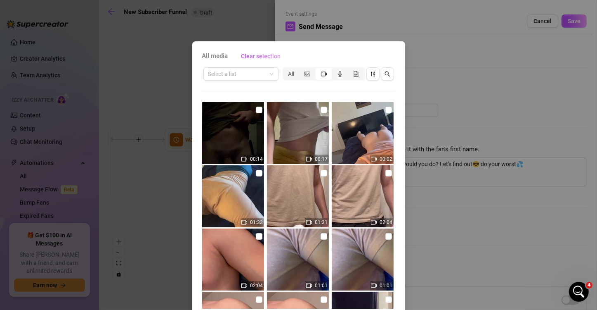
drag, startPoint x: 256, startPoint y: 171, endPoint x: 276, endPoint y: 193, distance: 29.5
click at [256, 171] on input "checkbox" at bounding box center [259, 173] width 7 height 7
checkbox input "true"
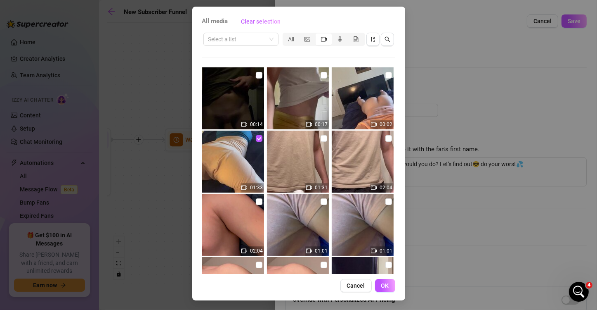
scroll to position [35, 0]
click at [385, 286] on span "OK" at bounding box center [385, 285] width 8 height 7
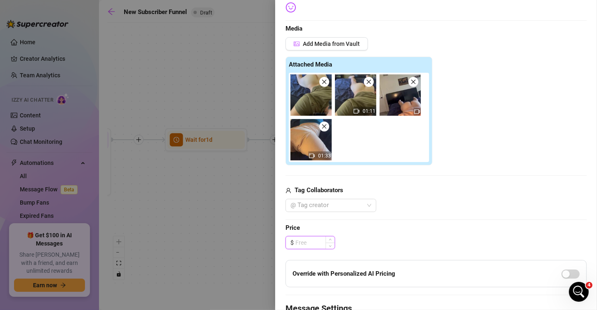
click at [312, 238] on input at bounding box center [314, 242] width 39 height 12
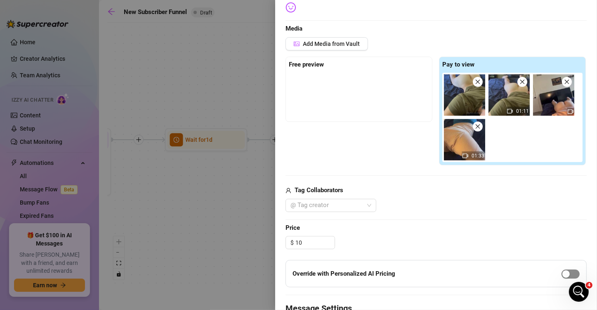
type input "10.00"
click at [565, 269] on span "button" at bounding box center [571, 273] width 18 height 9
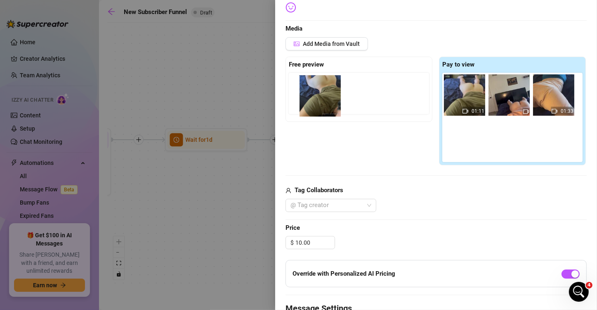
drag, startPoint x: 457, startPoint y: 92, endPoint x: 314, endPoint y: 93, distance: 143.6
click at [314, 93] on div "Free preview Pay to view 01:11 01:33" at bounding box center [436, 111] width 301 height 109
drag, startPoint x: 454, startPoint y: 101, endPoint x: 318, endPoint y: 100, distance: 136.2
click at [318, 100] on div "Free preview Pay to view 01:11 01:33" at bounding box center [436, 111] width 301 height 109
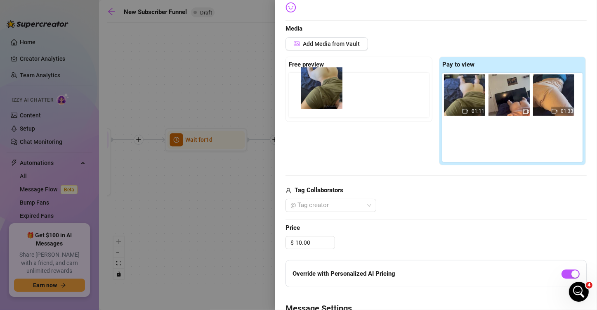
drag, startPoint x: 456, startPoint y: 96, endPoint x: 314, endPoint y: 90, distance: 142.5
click at [314, 90] on div "Free preview Pay to view 01:11 01:33" at bounding box center [436, 111] width 301 height 109
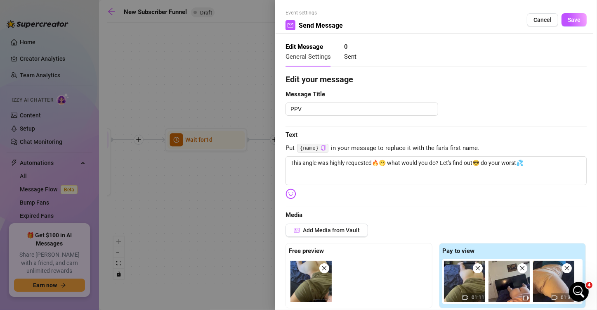
scroll to position [0, 0]
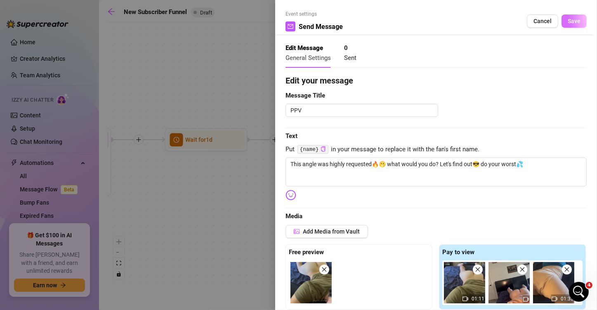
click at [568, 21] on span "Save" at bounding box center [574, 21] width 13 height 7
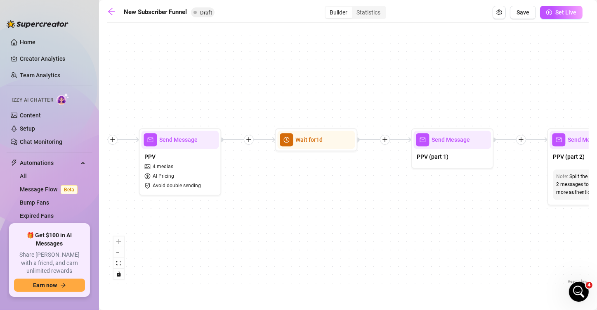
drag, startPoint x: 334, startPoint y: 210, endPoint x: 236, endPoint y: 210, distance: 98.6
click at [236, 210] on div "If True If True If True If False If False If False If True If False Merge Merge…" at bounding box center [348, 156] width 482 height 258
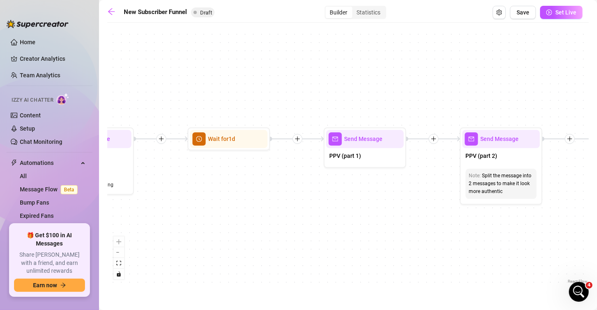
drag, startPoint x: 340, startPoint y: 223, endPoint x: 389, endPoint y: 213, distance: 50.5
click at [340, 223] on div "If True If True If True If False If False If False If True If False Merge Merge…" at bounding box center [348, 156] width 482 height 258
click at [367, 158] on div "PPV (part 1)" at bounding box center [365, 156] width 78 height 17
type textarea "PPV (part 1)"
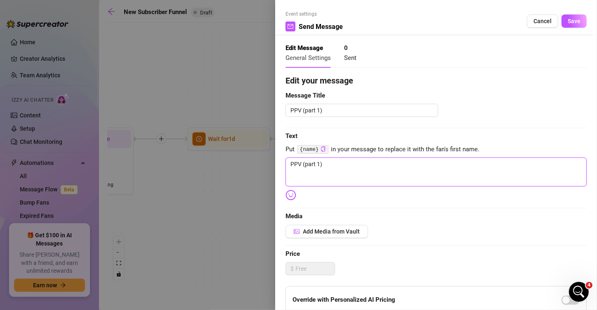
click at [377, 180] on textarea "PPV (part 1)" at bounding box center [436, 171] width 301 height 29
click at [362, 170] on textarea "PPV (part 1)" at bounding box center [436, 171] width 301 height 29
paste textarea "Here's Part One of my exclusive album 😘 you ready to get down and dirty? Part T…"
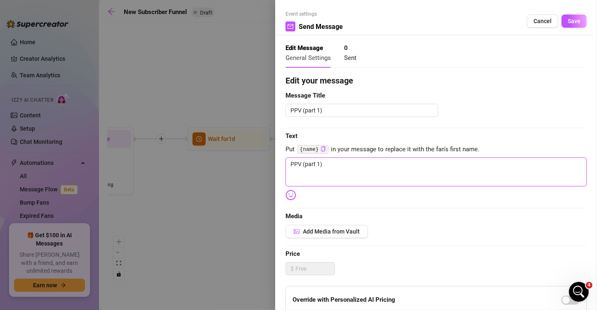
type textarea "Here's Part One of my exclusive album 😘 you ready to get down and dirty? Part T…"
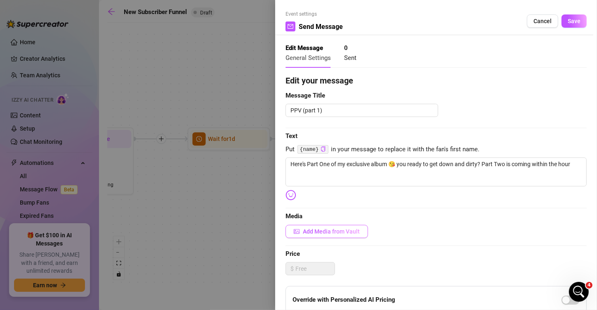
click at [317, 226] on button "Add Media from Vault" at bounding box center [327, 231] width 83 height 13
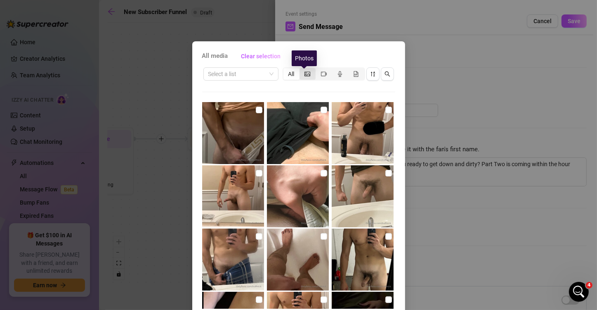
click at [306, 73] on icon "picture" at bounding box center [308, 74] width 6 height 6
click at [302, 69] on input "segmented control" at bounding box center [302, 69] width 0 height 0
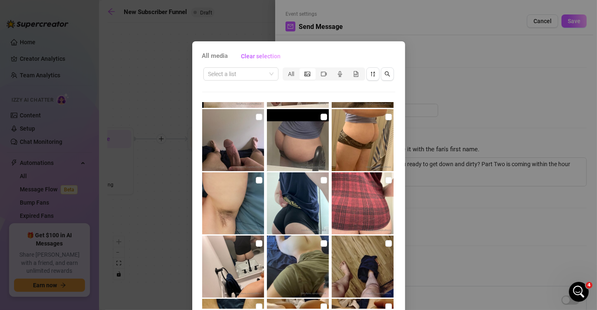
scroll to position [248, 0]
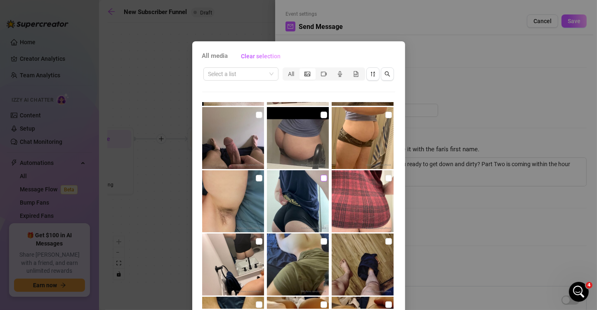
click at [321, 177] on input "checkbox" at bounding box center [324, 178] width 7 height 7
checkbox input "true"
click at [322, 71] on icon "video-camera" at bounding box center [324, 74] width 6 height 6
click at [318, 69] on input "segmented control" at bounding box center [318, 69] width 0 height 0
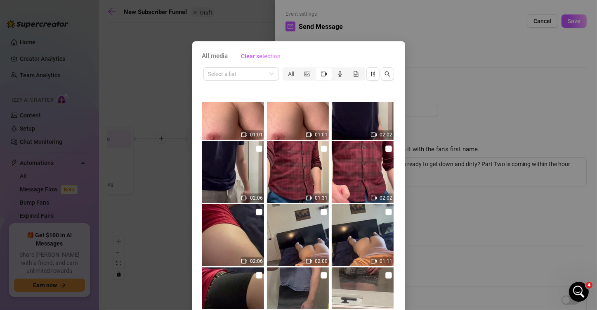
scroll to position [165, 0]
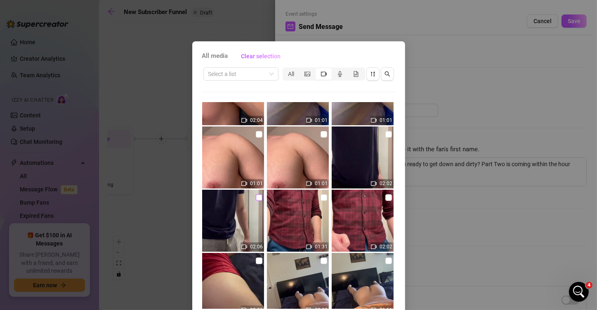
click at [256, 197] on input "checkbox" at bounding box center [259, 197] width 7 height 7
checkbox input "true"
click at [385, 134] on input "checkbox" at bounding box center [388, 134] width 7 height 7
checkbox input "true"
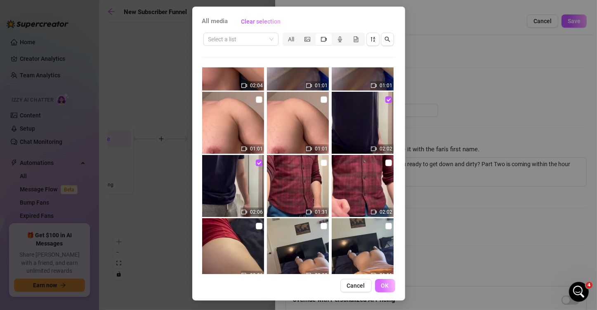
click at [382, 286] on span "OK" at bounding box center [385, 285] width 8 height 7
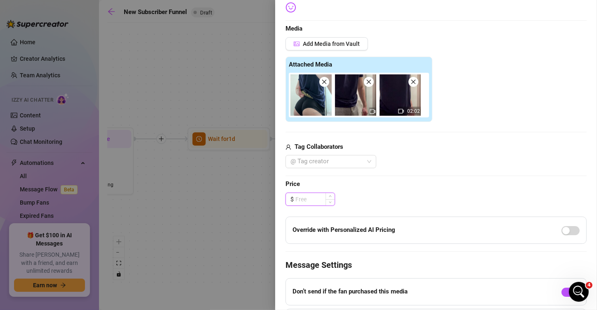
click at [303, 199] on input at bounding box center [314, 199] width 39 height 12
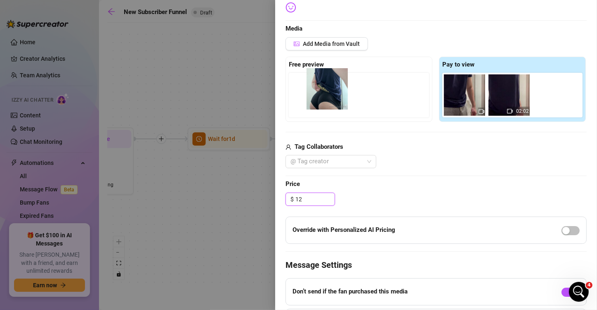
drag, startPoint x: 424, startPoint y: 110, endPoint x: 318, endPoint y: 95, distance: 107.2
click at [318, 95] on div "Free preview Pay to view 02:02" at bounding box center [436, 89] width 301 height 65
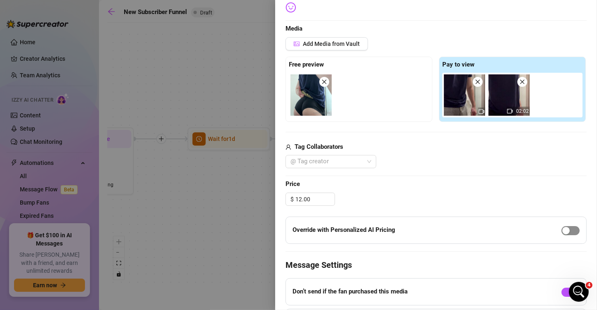
click at [562, 233] on span "button" at bounding box center [571, 230] width 18 height 9
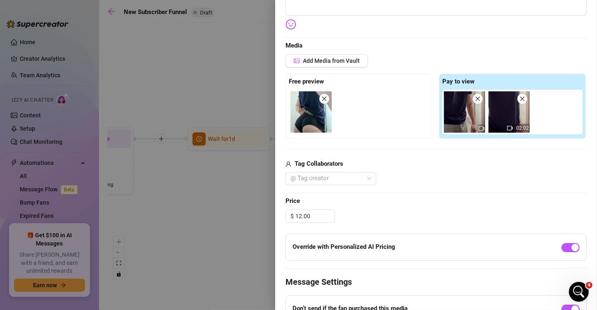
scroll to position [191, 0]
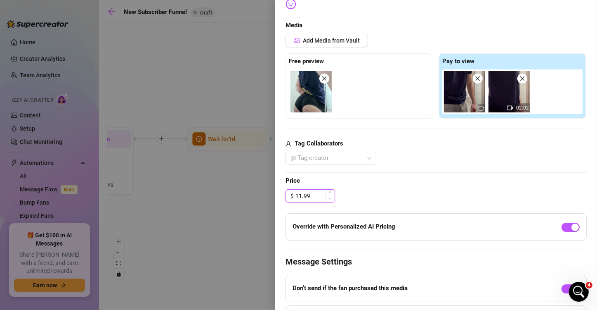
click at [331, 199] on span "Decrease Value" at bounding box center [330, 197] width 9 height 7
click at [330, 198] on icon "down" at bounding box center [330, 198] width 3 height 3
drag, startPoint x: 317, startPoint y: 193, endPoint x: 274, endPoint y: 191, distance: 43.0
click at [274, 191] on div "Event settings Send Message Cancel Save Edit Message General Settings 0 Sent Ed…" at bounding box center [298, 155] width 597 height 310
click at [401, 188] on div "Edit your message Message Title PPV (part 1) Text Put {name} in your message to…" at bounding box center [436, 123] width 301 height 479
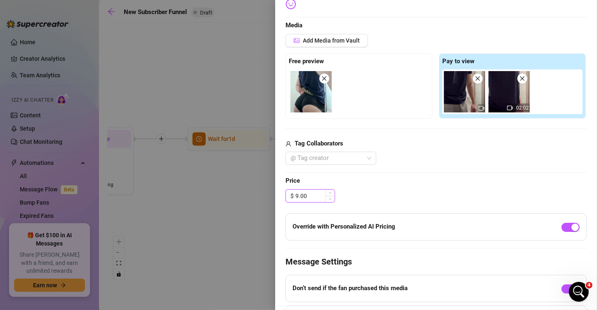
click at [308, 195] on input "9.00" at bounding box center [314, 195] width 39 height 12
type input "9"
type input "8.00"
click at [437, 189] on div "$ 8.00" at bounding box center [436, 195] width 301 height 13
click at [563, 229] on div "button" at bounding box center [566, 226] width 7 height 7
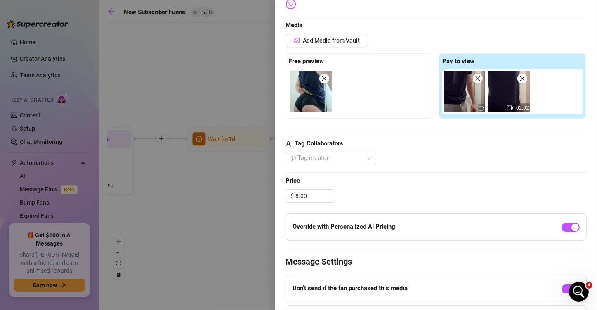
scroll to position [0, 0]
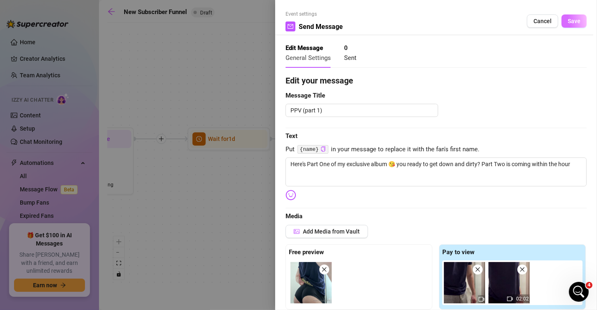
click at [571, 19] on span "Save" at bounding box center [574, 21] width 13 height 7
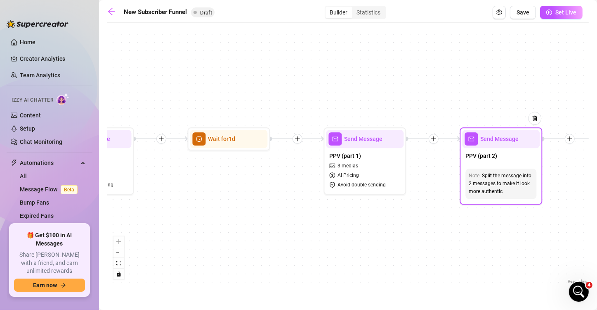
click at [488, 163] on div "PPV (part 2)" at bounding box center [502, 156] width 78 height 17
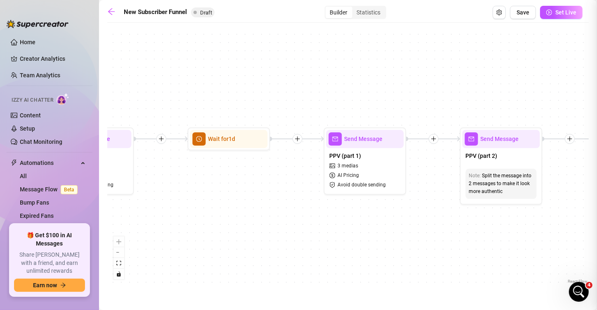
type textarea "PPV (part 2)"
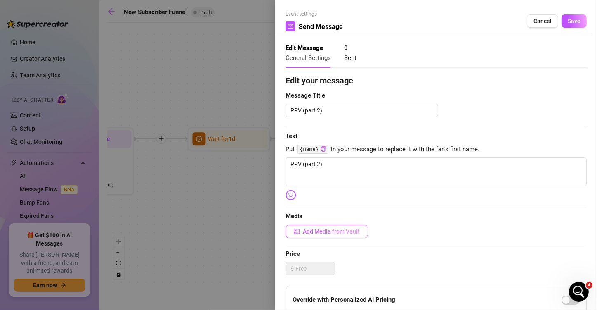
click at [333, 228] on span "Add Media from Vault" at bounding box center [331, 231] width 57 height 7
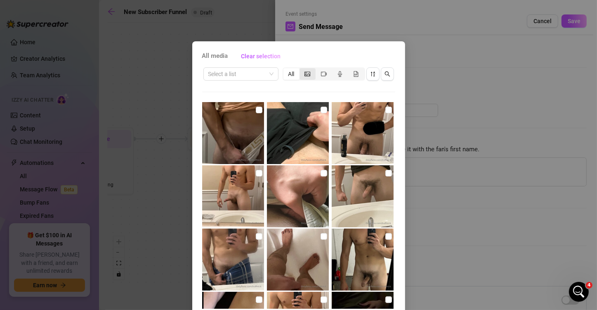
click at [307, 75] on div "segmented control" at bounding box center [308, 74] width 16 height 12
click at [302, 69] on input "segmented control" at bounding box center [302, 69] width 0 height 0
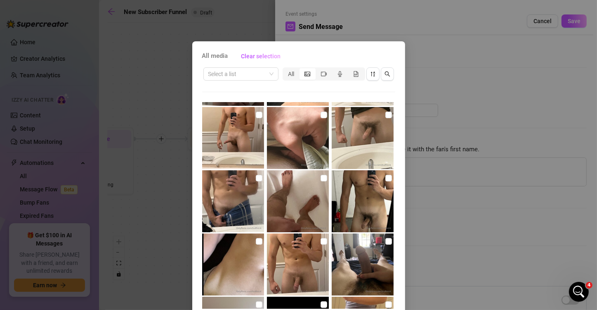
scroll to position [248, 0]
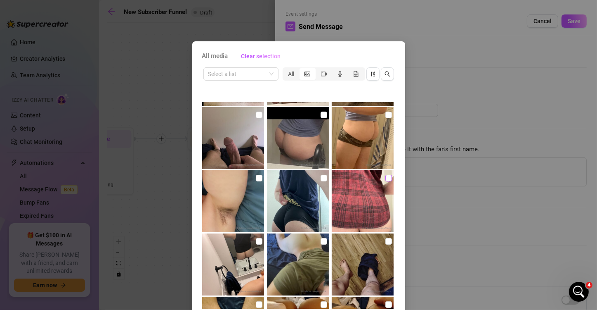
click at [385, 177] on input "checkbox" at bounding box center [388, 178] width 7 height 7
checkbox input "true"
click at [321, 72] on icon "video-camera" at bounding box center [324, 74] width 6 height 6
click at [318, 69] on input "segmented control" at bounding box center [318, 69] width 0 height 0
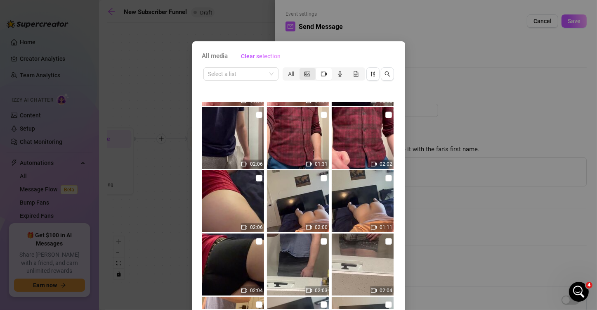
click at [305, 74] on icon "picture" at bounding box center [308, 74] width 6 height 6
click at [302, 69] on input "segmented control" at bounding box center [302, 69] width 0 height 0
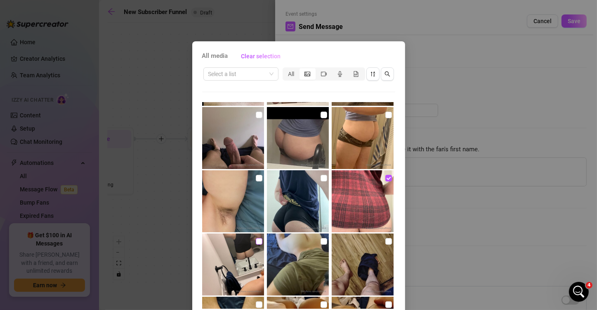
click at [256, 242] on input "checkbox" at bounding box center [259, 241] width 7 height 7
checkbox input "true"
click at [385, 178] on input "checkbox" at bounding box center [388, 178] width 7 height 7
checkbox input "false"
click at [321, 76] on icon "video-camera" at bounding box center [324, 74] width 6 height 6
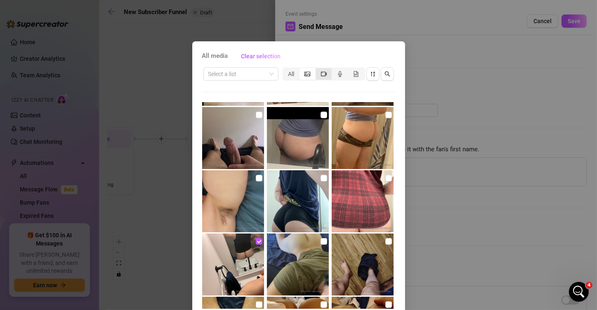
click at [318, 69] on input "segmented control" at bounding box center [318, 69] width 0 height 0
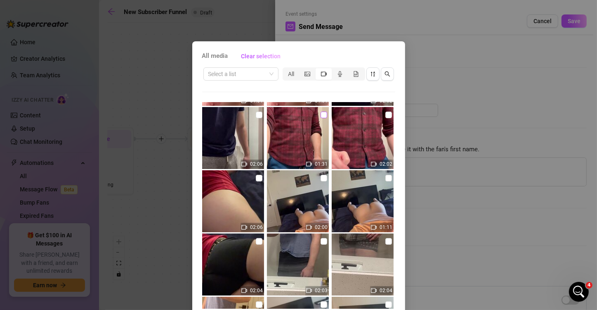
click at [321, 114] on input "checkbox" at bounding box center [324, 114] width 7 height 7
checkbox input "true"
click at [385, 114] on input "checkbox" at bounding box center [388, 114] width 7 height 7
checkbox input "true"
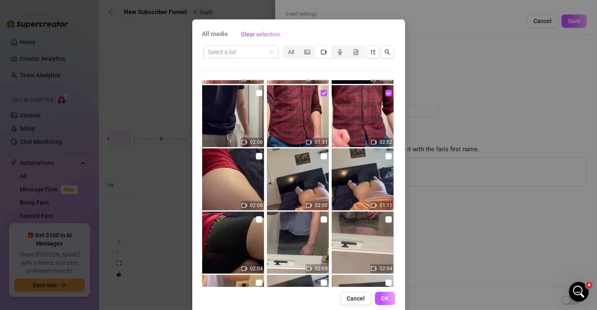
scroll to position [35, 0]
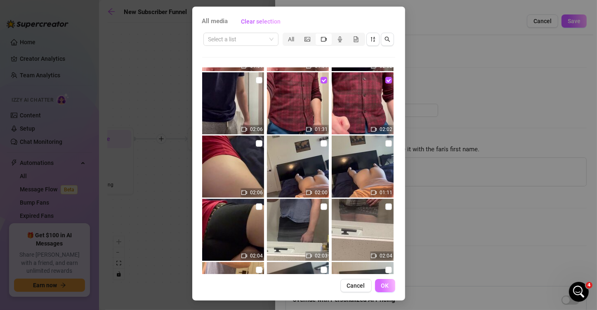
click at [381, 287] on span "OK" at bounding box center [385, 285] width 8 height 7
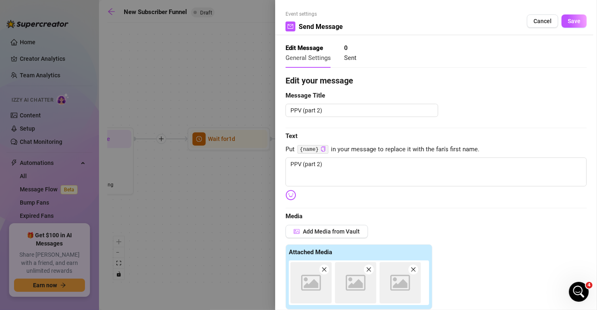
scroll to position [187, 0]
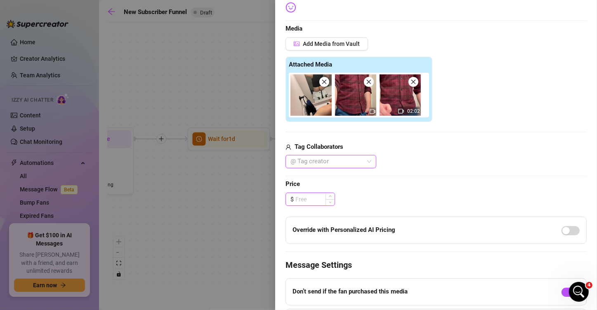
click at [313, 197] on input at bounding box center [314, 199] width 39 height 12
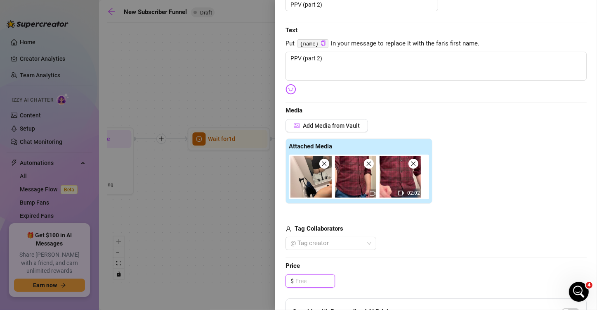
scroll to position [0, 0]
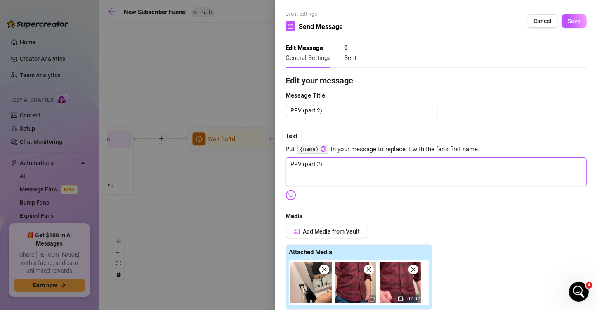
click at [385, 168] on textarea "PPV (part 2)" at bounding box center [436, 171] width 301 height 29
type textarea "H"
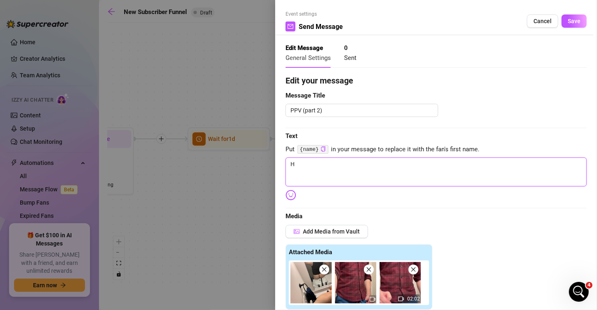
type textarea "He"
type textarea "Her"
type textarea "Here"
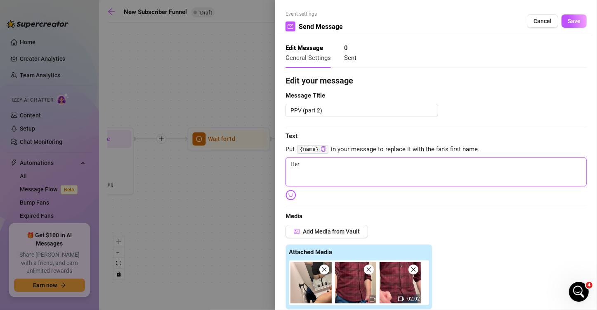
type textarea "Here"
type textarea "Here'"
type textarea "Here's"
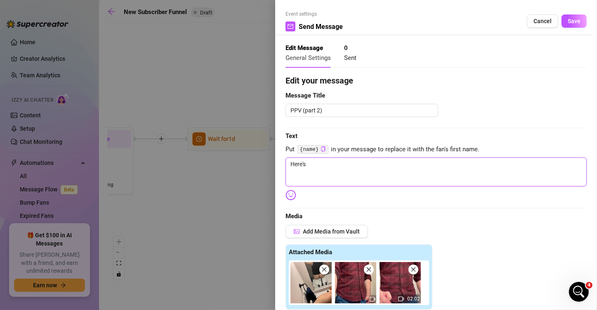
type textarea "Here's"
type textarea "Here's P"
type textarea "Here's Pa"
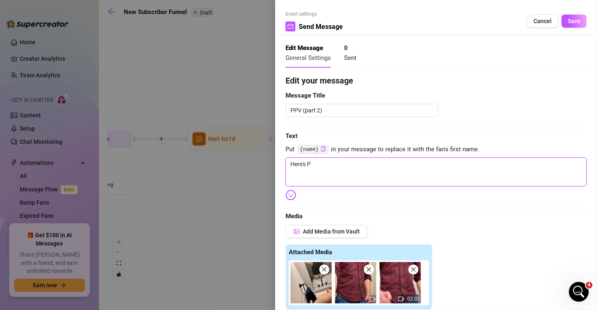
type textarea "Here's Pa"
type textarea "Here's Par"
type textarea "Here's Part"
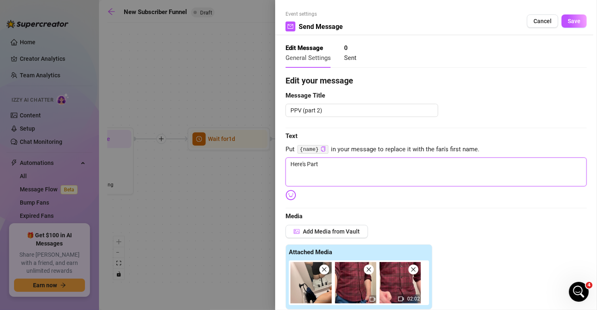
type textarea "Here's Part"
type textarea "Here's Part T"
type textarea "Here's Part Tw"
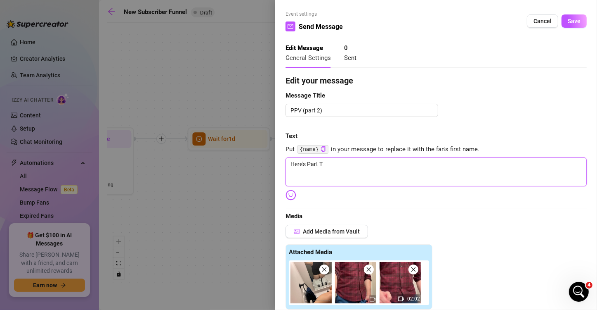
type textarea "Here's Part Tw"
type textarea "Here's Part Two"
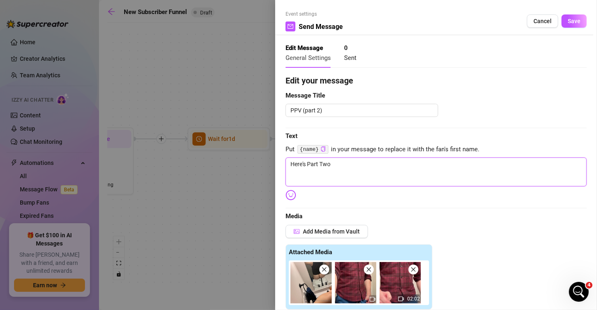
type textarea "Here's Part Two b"
type textarea "Here's Part Two ba"
type textarea "Here's Part Two bab"
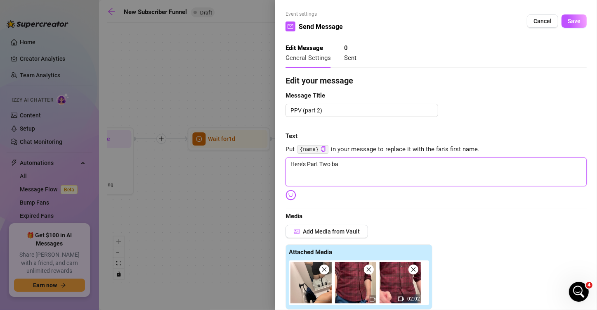
type textarea "Here's Part Two bab"
type textarea "Here's Part Two babe"
click at [291, 198] on img at bounding box center [291, 194] width 11 height 11
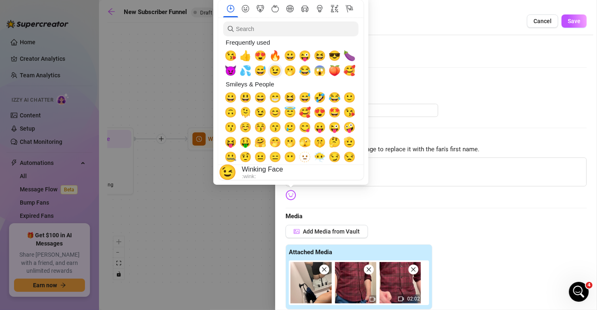
click at [277, 73] on span "😉" at bounding box center [275, 71] width 12 height 12
type textarea "Here's Part Two babe😉"
click at [278, 57] on span "🔥" at bounding box center [275, 56] width 12 height 12
type textarea "Here's Part Two babe😉🔥"
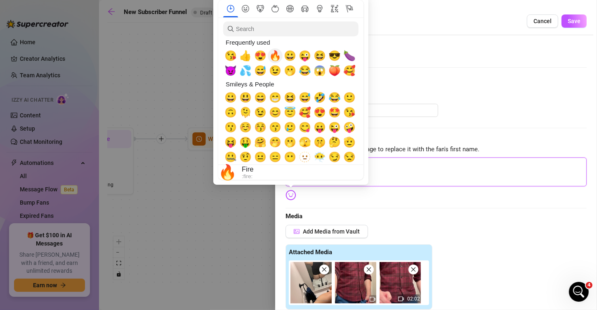
type textarea "Here's Part Two babe😉🔥"
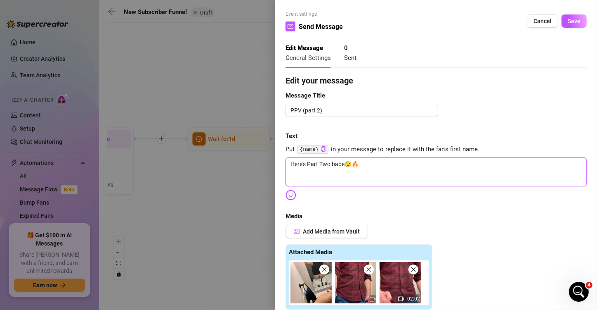
click at [421, 163] on textarea "Here's Part Two babe😉🔥" at bounding box center [436, 171] width 301 height 29
type textarea "Here's Part Two babe😉🔥L"
type textarea "Here's Part Two babe😉🔥Le"
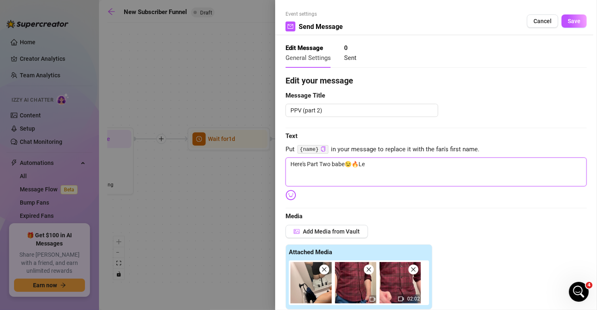
type textarea "Here's Part Two babe😉🔥Let"
type textarea "Here's Part Two babe😉🔥Let m"
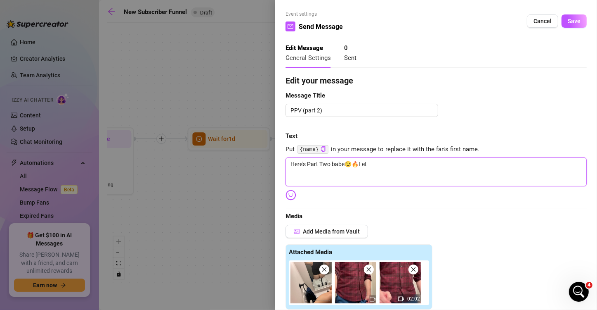
type textarea "Here's Part Two babe😉🔥Let m"
type textarea "Here's Part Two babe😉🔥Let me"
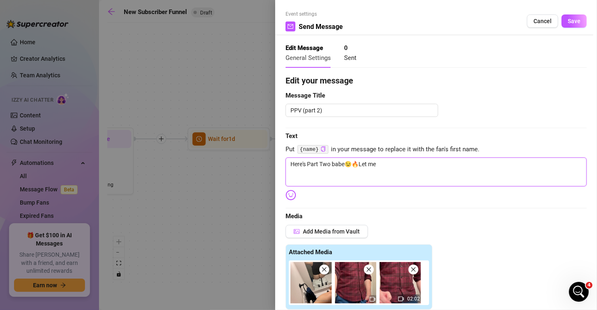
type textarea "Here's Part Two babe😉🔥Let me k"
type textarea "Here's Part Two babe😉🔥Let me kn"
type textarea "Here's Part Two babe😉🔥Let me kno"
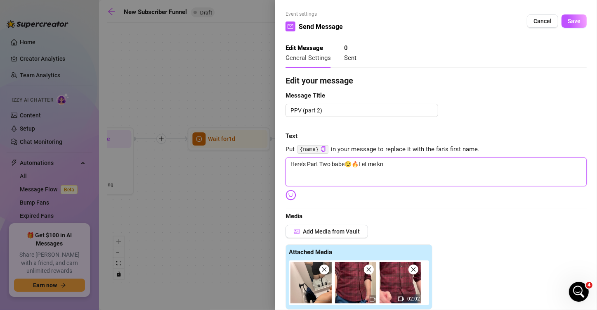
type textarea "Here's Part Two babe😉🔥Let me kno"
type textarea "Here's Part Two babe😉🔥Let me know"
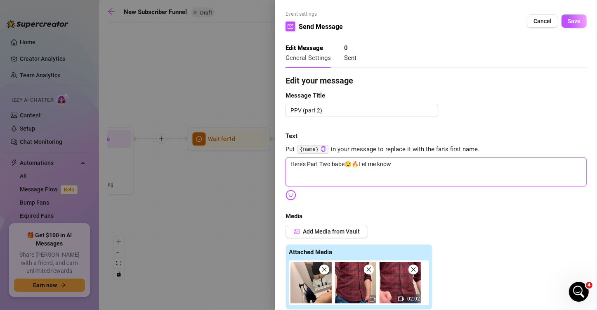
type textarea "Here's Part Two babe😉🔥Let me know w"
type textarea "Here's Part Two babe😉🔥Let me know wh"
type textarea "Here's Part Two babe😉🔥Let me know wha"
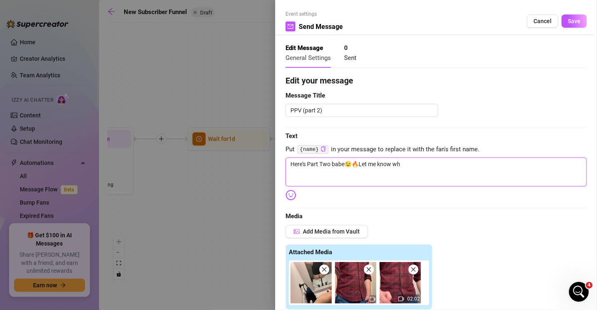
type textarea "Here's Part Two babe😉🔥Let me know wha"
type textarea "Here's Part Two babe😉🔥Let me know what"
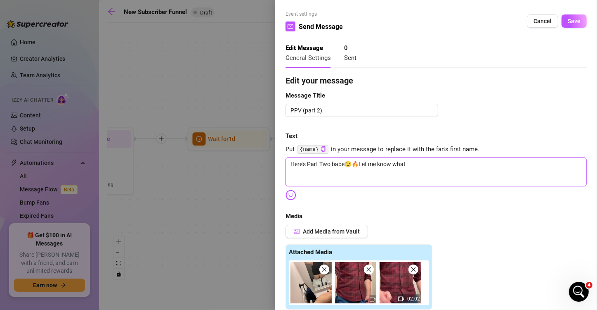
type textarea "Here's Part Two babe😉🔥Let me know what y"
type textarea "Here's Part Two babe😉🔥Let me know what yo"
type textarea "Here's Part Two babe😉🔥Let me know what you"
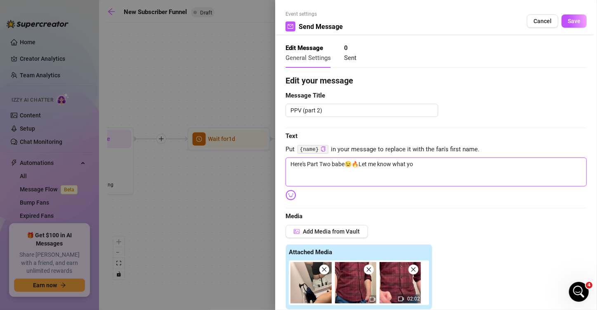
type textarea "Here's Part Two babe😉🔥Let me know what you"
type textarea "Here's Part Two babe😉🔥Let me know what you'"
type textarea "Here's Part Two babe😉🔥Let me know what you'd"
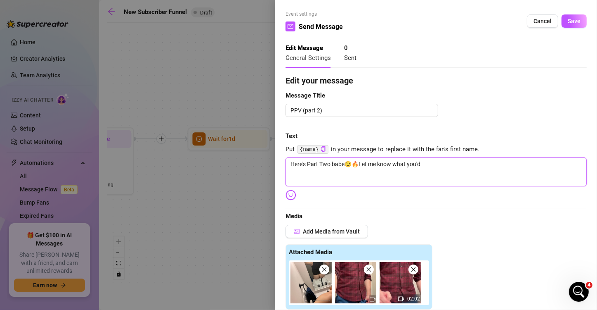
type textarea "Here's Part Two babe😉🔥Let me know what you'd"
type textarea "Here's Part Two babe😉🔥Let me know what you'd d"
type textarea "Here's Part Two babe😉🔥Let me know what you'd do"
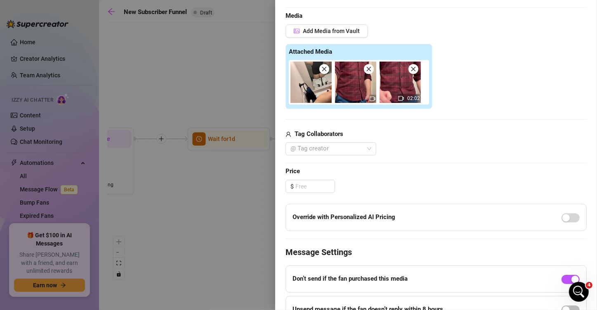
scroll to position [206, 0]
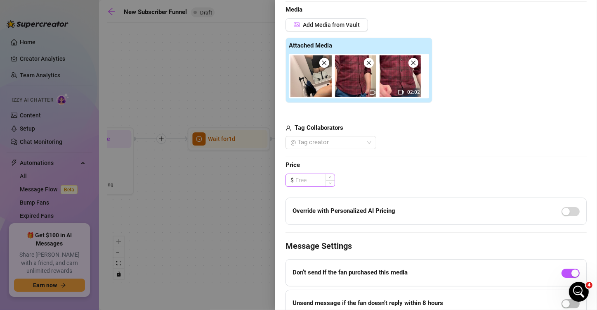
type textarea "Here's Part Two babe😉🔥Let me know what you'd do"
click at [303, 179] on input at bounding box center [314, 180] width 39 height 12
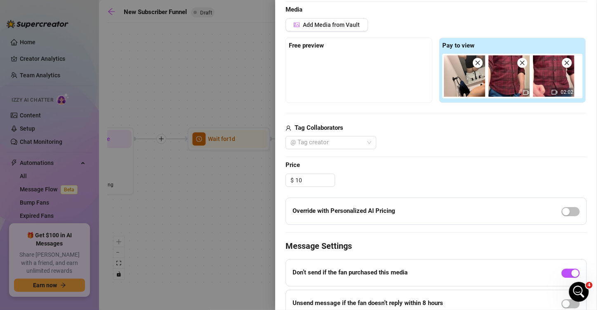
type input "10.00"
click at [428, 168] on span "Price" at bounding box center [436, 165] width 301 height 10
click at [563, 211] on div "button" at bounding box center [566, 211] width 7 height 7
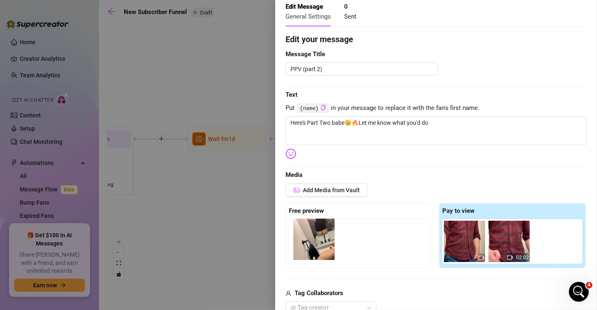
drag, startPoint x: 465, startPoint y: 243, endPoint x: 315, endPoint y: 241, distance: 150.2
click at [315, 241] on div "Free preview Pay to view 02:02" at bounding box center [436, 235] width 301 height 65
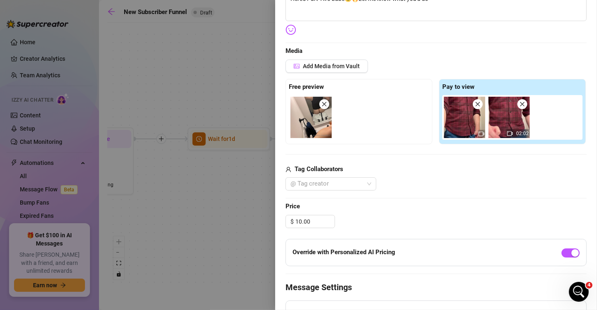
scroll to position [0, 0]
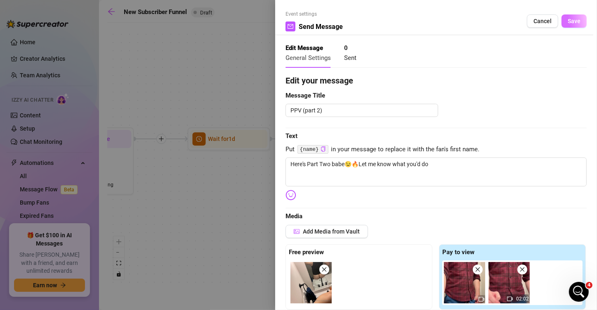
click at [570, 18] on span "Save" at bounding box center [574, 21] width 13 height 7
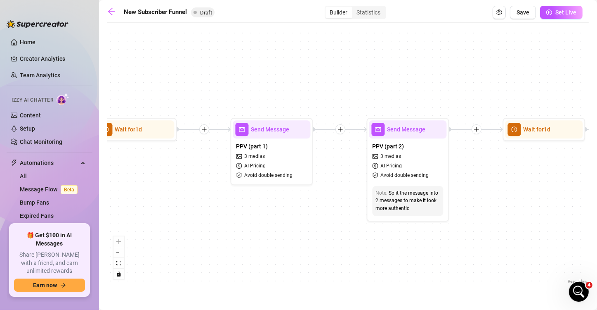
drag, startPoint x: 402, startPoint y: 232, endPoint x: 245, endPoint y: 216, distance: 157.2
click at [245, 216] on div "If True If True If True If False If False If False If True If False Merge Merge…" at bounding box center [348, 156] width 482 height 258
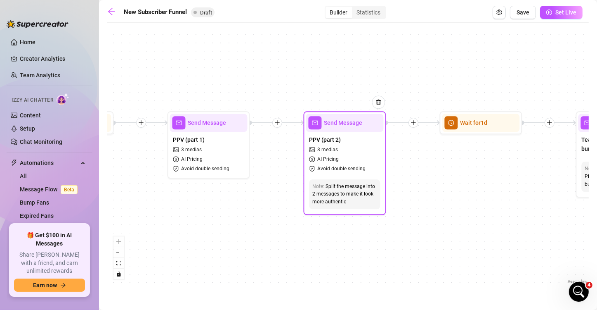
click at [341, 128] on div "Send Message" at bounding box center [345, 122] width 78 height 18
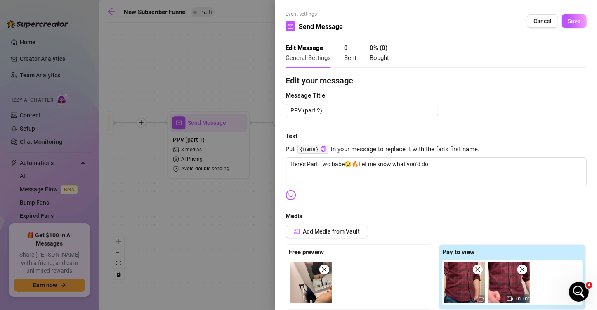
type textarea "Here's Part Two babe😉🔥Let me know what you'd do"
click at [536, 23] on span "Cancel" at bounding box center [543, 21] width 18 height 7
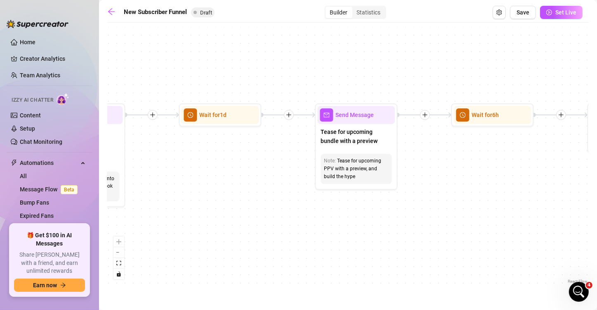
drag, startPoint x: 420, startPoint y: 203, endPoint x: 190, endPoint y: 192, distance: 230.2
click at [190, 192] on div "If True If True If True If False If False If False If True If False Merge Merge…" at bounding box center [348, 156] width 482 height 258
click at [350, 119] on div "Send Message" at bounding box center [357, 115] width 78 height 18
type textarea "Tease for upcoming bundle"
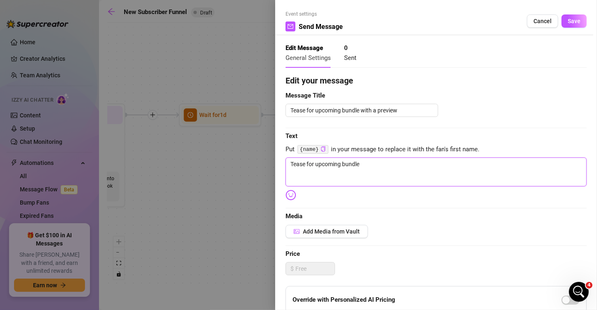
click at [372, 172] on textarea "Tease for upcoming bundle" at bounding box center [436, 171] width 301 height 29
click at [371, 171] on textarea "Tease for upcoming bundle" at bounding box center [436, 171] width 301 height 29
paste textarea "Big package heading your way soon😉"
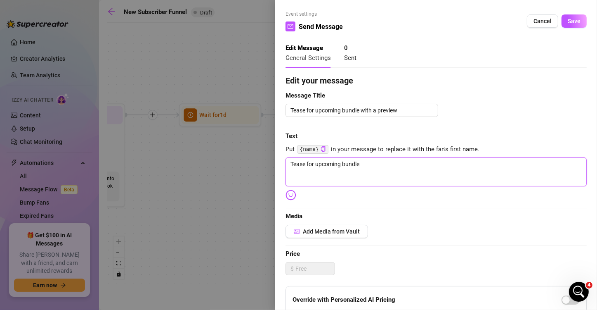
type textarea "Big package heading your way soon😉"
click at [568, 23] on span "Save" at bounding box center [574, 21] width 13 height 7
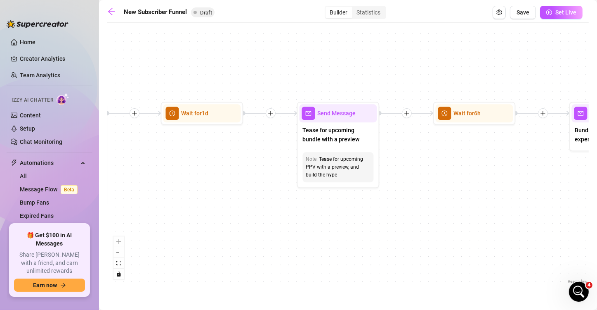
drag, startPoint x: 480, startPoint y: 203, endPoint x: 338, endPoint y: 199, distance: 142.4
click at [338, 200] on div "If True If True If True If False If False If False If True If False Merge Merge…" at bounding box center [348, 156] width 482 height 258
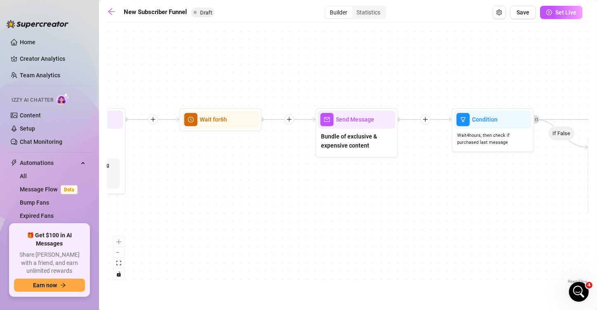
drag, startPoint x: 455, startPoint y: 196, endPoint x: 468, endPoint y: 177, distance: 23.5
click at [331, 203] on div "If True If True If True If False If False If False If True If False Merge Merge…" at bounding box center [348, 156] width 482 height 258
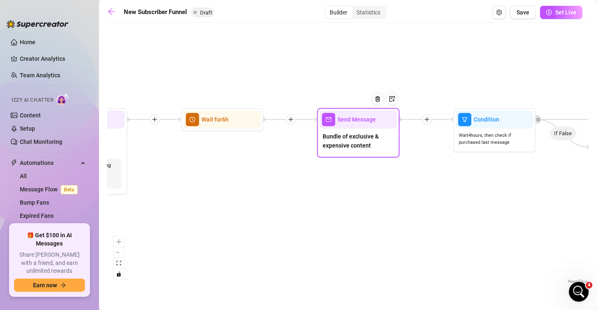
click at [355, 125] on div "Send Message" at bounding box center [359, 119] width 78 height 18
type textarea "Bundle of exclusive & expensive content"
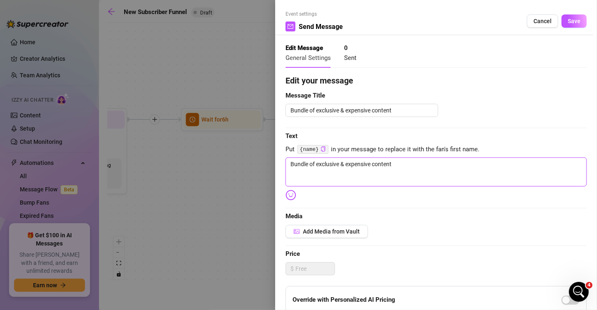
click at [363, 176] on textarea "Bundle of exclusive & expensive content" at bounding box center [436, 171] width 301 height 29
click at [386, 168] on textarea "Bundle of exclusive & expensive content" at bounding box center [436, 171] width 301 height 29
paste textarea "Whew man here's the long awaited release🫢🔥Want to come give me a hand with this…"
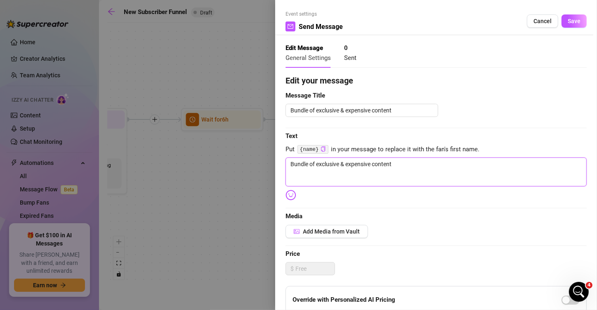
type textarea "Whew man here's the long awaited release🫢🔥Want to come give me a hand with this…"
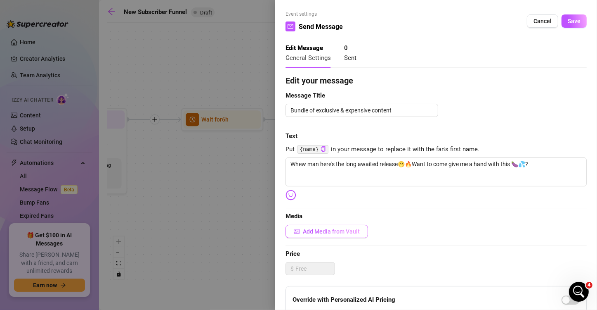
click at [310, 228] on span "Add Media from Vault" at bounding box center [331, 231] width 57 height 7
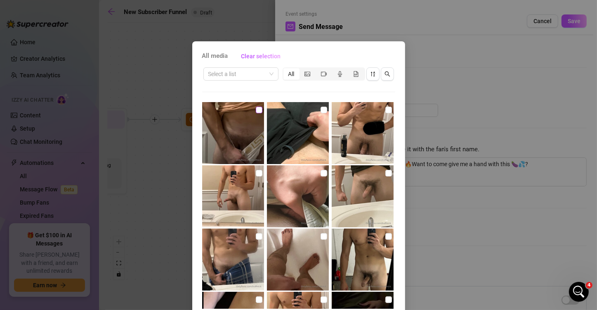
click at [256, 110] on input "checkbox" at bounding box center [259, 109] width 7 height 7
checkbox input "true"
click at [321, 109] on input "checkbox" at bounding box center [324, 109] width 7 height 7
checkbox input "true"
click at [256, 171] on input "checkbox" at bounding box center [259, 173] width 7 height 7
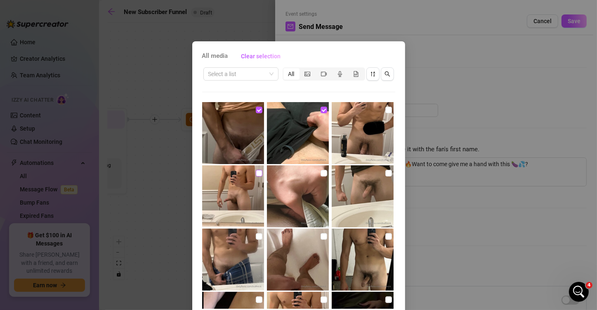
checkbox input "true"
click at [385, 173] on input "checkbox" at bounding box center [388, 173] width 7 height 7
checkbox input "true"
click at [385, 111] on input "checkbox" at bounding box center [388, 109] width 7 height 7
checkbox input "true"
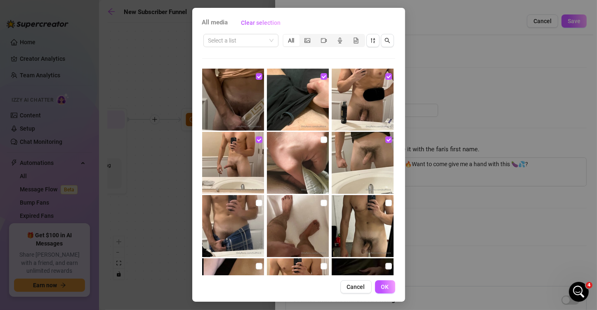
scroll to position [35, 0]
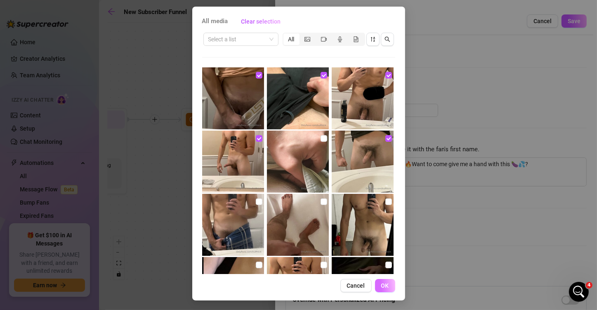
click at [383, 285] on span "OK" at bounding box center [385, 285] width 8 height 7
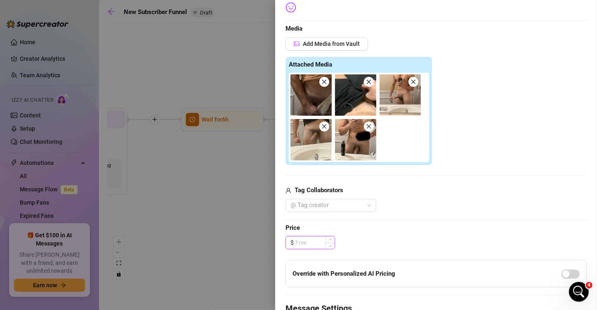
click at [300, 243] on input at bounding box center [314, 242] width 39 height 12
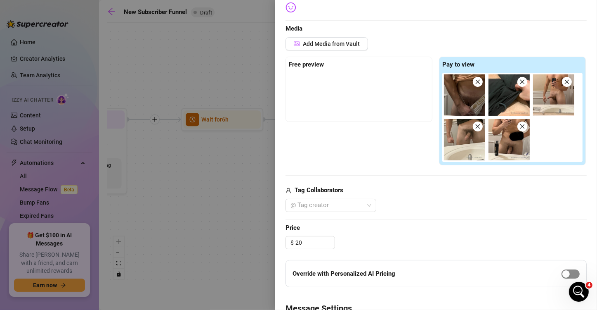
type input "20.00"
click at [563, 275] on div "button" at bounding box center [566, 273] width 7 height 7
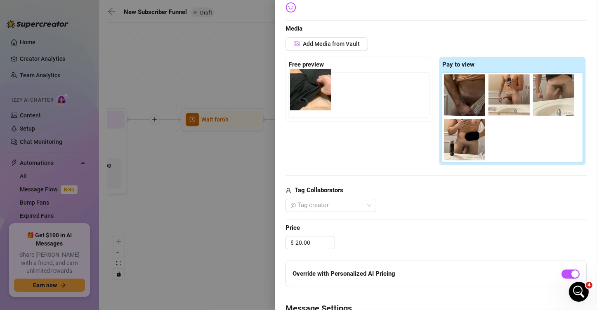
drag, startPoint x: 504, startPoint y: 97, endPoint x: 305, endPoint y: 92, distance: 199.4
click at [305, 92] on div "Free preview Pay to view" at bounding box center [436, 111] width 301 height 109
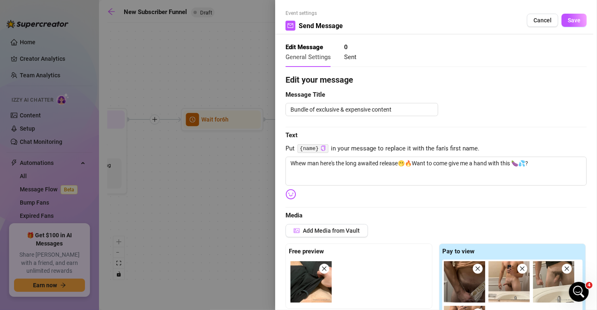
scroll to position [0, 0]
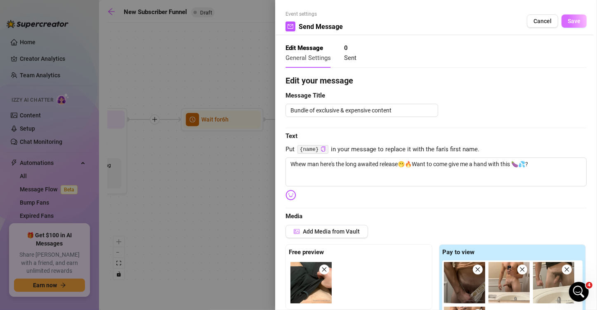
click at [568, 23] on span "Save" at bounding box center [574, 21] width 13 height 7
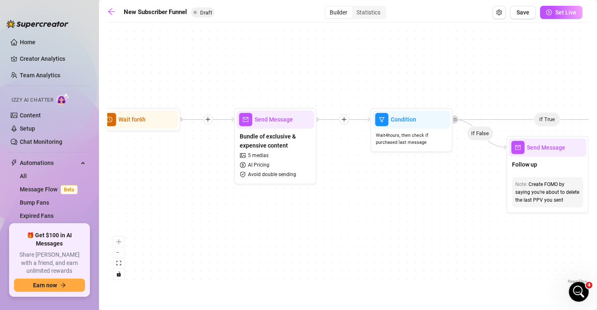
drag, startPoint x: 439, startPoint y: 206, endPoint x: 393, endPoint y: 206, distance: 45.8
click at [393, 206] on div "If True If True If True If False If False If False If True If False Merge Merge…" at bounding box center [348, 156] width 482 height 258
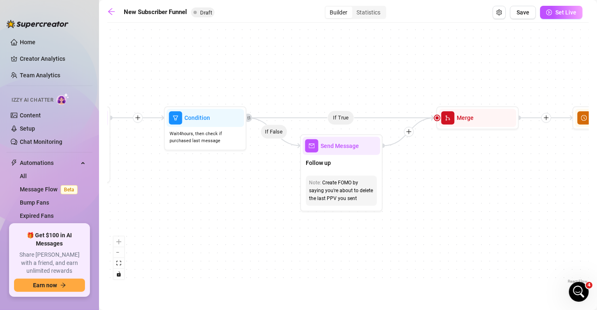
drag, startPoint x: 464, startPoint y: 210, endPoint x: 274, endPoint y: 208, distance: 190.7
click at [274, 208] on div "If True If True If True If False If False If False If True If False Merge Merge…" at bounding box center [348, 156] width 482 height 258
click at [366, 142] on div at bounding box center [371, 131] width 21 height 42
type textarea "Follow up"
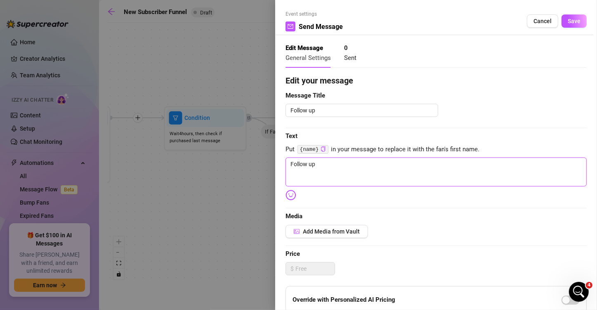
click at [353, 173] on textarea "Follow up" at bounding box center [436, 171] width 301 height 29
paste textarea "Sending this out again only for the next 24 hours at a major discount! Come see…"
type textarea "Sending this out again only for the next 24 hours at a major discount! Come see…"
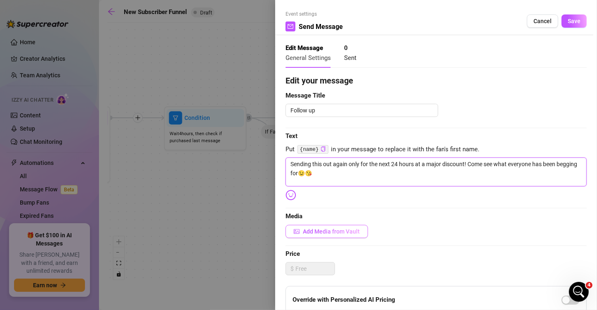
type textarea "Sending this out again only for the next 24 hours at a major discount! Come see…"
click at [333, 233] on span "Add Media from Vault" at bounding box center [331, 231] width 57 height 7
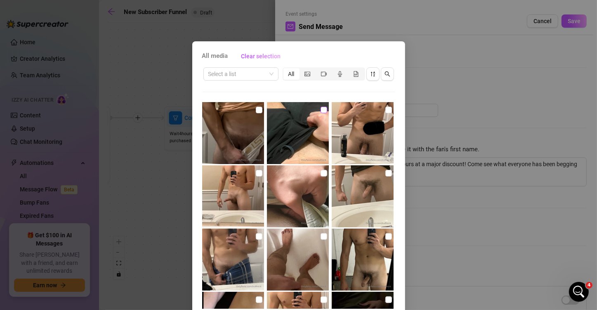
drag, startPoint x: 314, startPoint y: 109, endPoint x: 280, endPoint y: 114, distance: 35.1
click at [321, 109] on input "checkbox" at bounding box center [324, 109] width 7 height 7
checkbox input "true"
click at [256, 111] on input "checkbox" at bounding box center [259, 109] width 7 height 7
checkbox input "true"
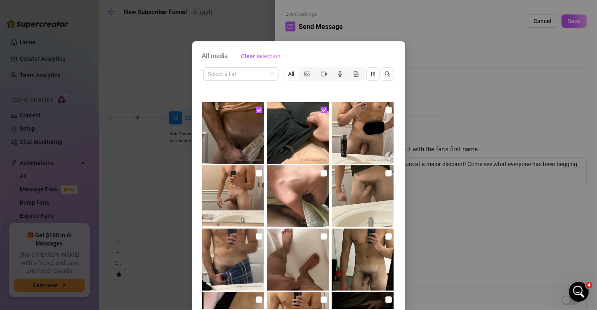
click at [375, 110] on img at bounding box center [363, 133] width 62 height 62
checkbox input "true"
drag, startPoint x: 246, startPoint y: 170, endPoint x: 255, endPoint y: 170, distance: 8.3
click at [247, 170] on img at bounding box center [233, 196] width 62 height 62
checkbox input "true"
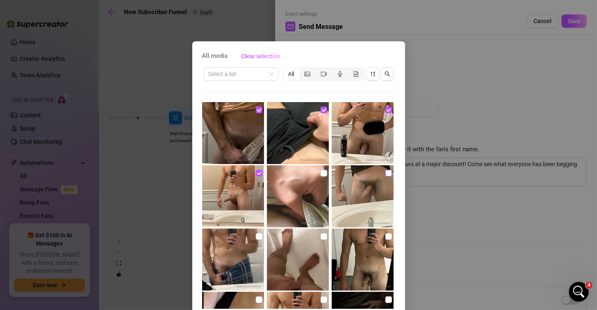
click at [385, 173] on input "checkbox" at bounding box center [388, 173] width 7 height 7
checkbox input "true"
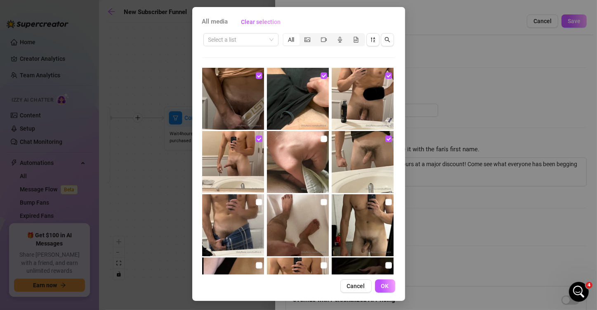
scroll to position [35, 0]
click at [383, 283] on span "OK" at bounding box center [385, 285] width 8 height 7
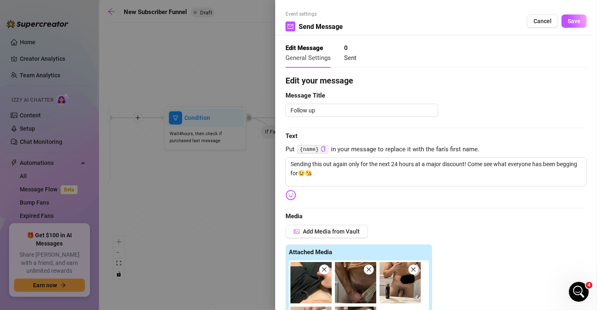
scroll to position [187, 0]
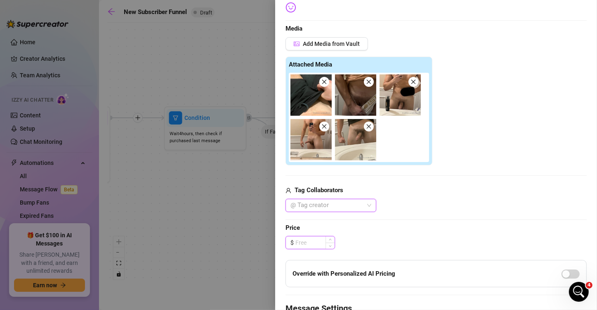
click at [312, 239] on input at bounding box center [314, 242] width 39 height 12
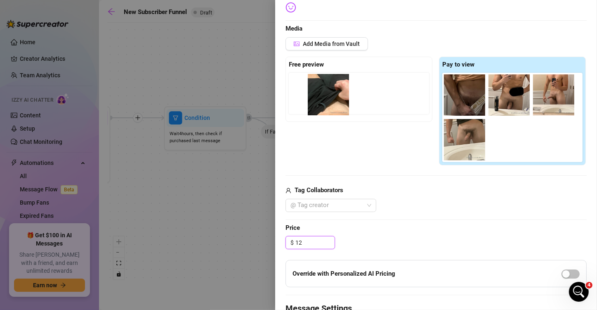
drag, startPoint x: 456, startPoint y: 96, endPoint x: 320, endPoint y: 97, distance: 135.8
click at [320, 97] on div "Free preview Pay to view" at bounding box center [436, 111] width 301 height 109
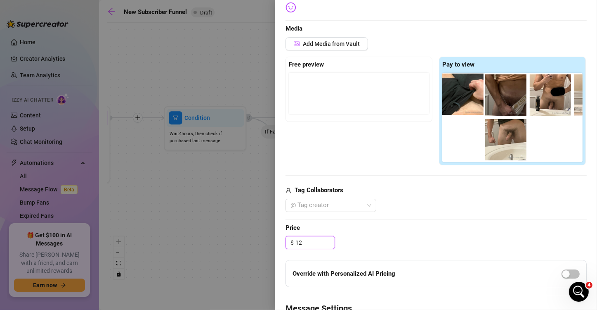
drag, startPoint x: 454, startPoint y: 101, endPoint x: 464, endPoint y: 106, distance: 11.8
click at [454, 102] on div at bounding box center [514, 117] width 144 height 89
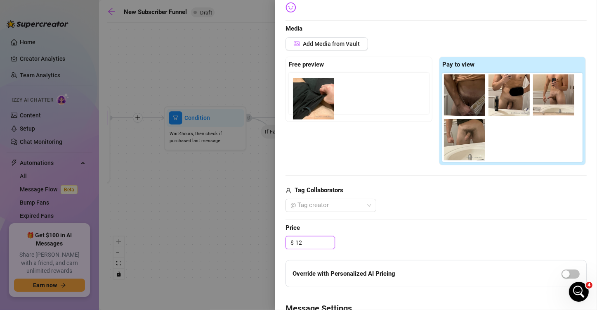
drag, startPoint x: 455, startPoint y: 98, endPoint x: 304, endPoint y: 97, distance: 151.5
click at [304, 97] on div "Free preview Pay to view" at bounding box center [436, 111] width 301 height 109
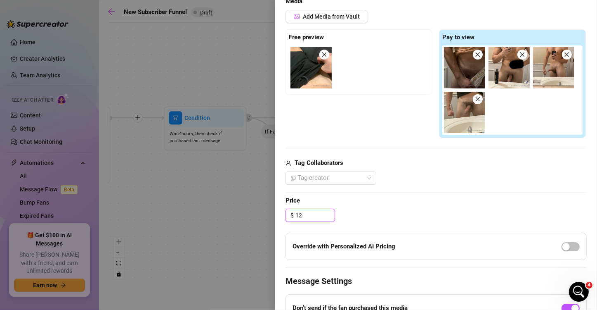
scroll to position [317, 0]
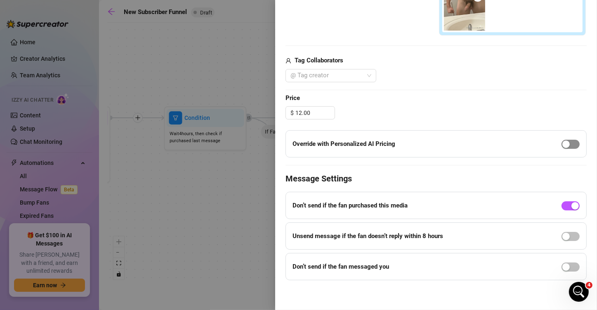
click at [565, 144] on span "button" at bounding box center [571, 143] width 18 height 9
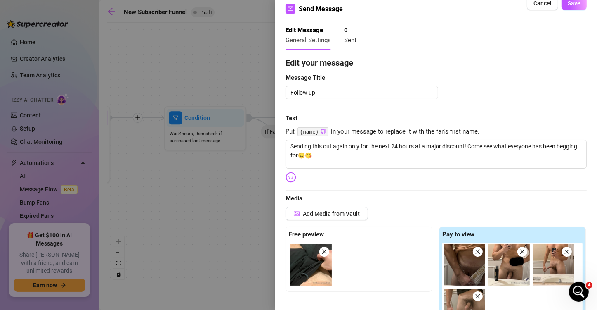
scroll to position [0, 0]
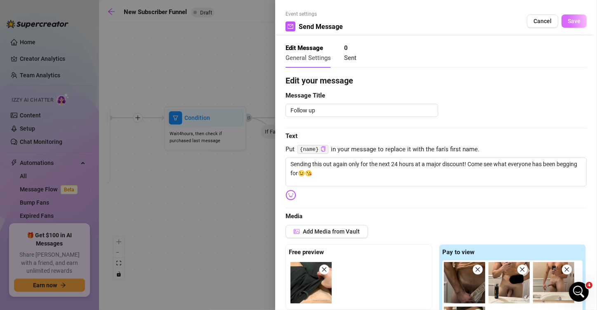
click at [568, 20] on span "Save" at bounding box center [574, 21] width 13 height 7
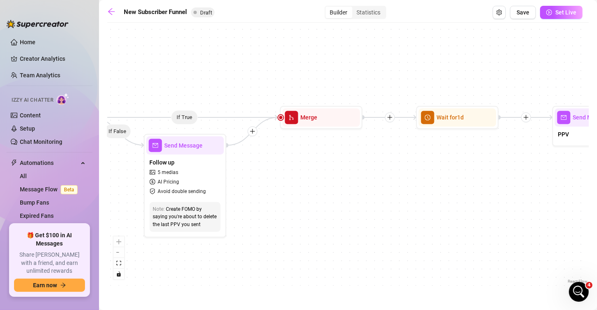
drag, startPoint x: 449, startPoint y: 255, endPoint x: 314, endPoint y: 255, distance: 134.5
click at [293, 255] on div "If True If True If True If False If False If False If True If False Merge Merge…" at bounding box center [348, 156] width 482 height 258
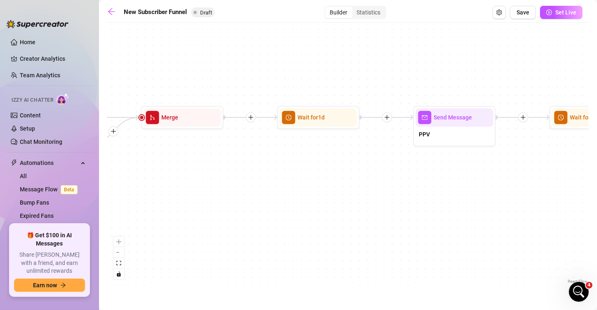
drag, startPoint x: 392, startPoint y: 254, endPoint x: 293, endPoint y: 254, distance: 99.5
click at [293, 254] on div "If True If True If True If False If False If False If True If False Merge Merge…" at bounding box center [348, 156] width 482 height 258
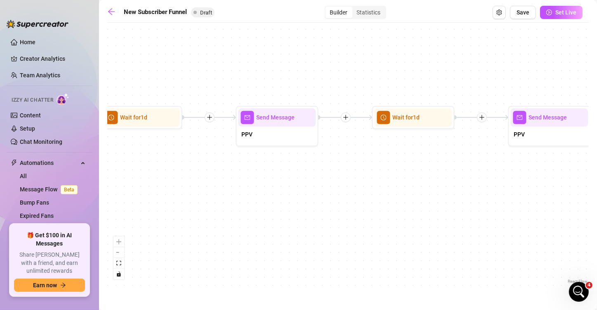
drag, startPoint x: 392, startPoint y: 254, endPoint x: 379, endPoint y: 255, distance: 13.2
click at [272, 254] on div "If True If True If True If False If False If False If True If False Merge Merge…" at bounding box center [348, 156] width 482 height 258
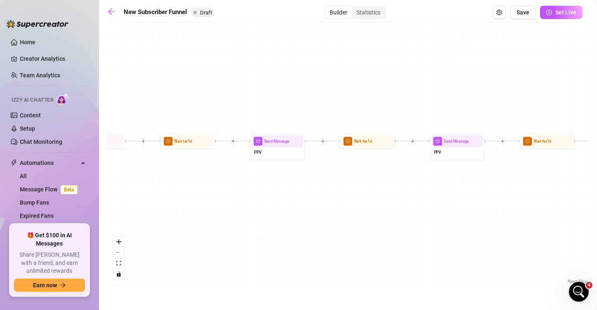
drag, startPoint x: 356, startPoint y: 234, endPoint x: 310, endPoint y: 225, distance: 47.0
click at [310, 225] on div "If True If True If True If False If False If False If True If False Merge Merge…" at bounding box center [348, 156] width 482 height 258
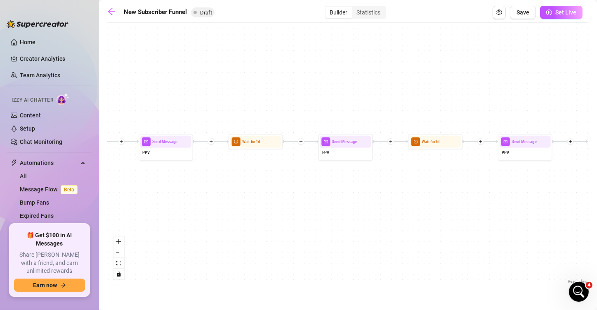
drag, startPoint x: 382, startPoint y: 240, endPoint x: 270, endPoint y: 240, distance: 111.8
click at [270, 240] on div "If True If True If True If False If False If False If True If False Merge Merge…" at bounding box center [348, 156] width 482 height 258
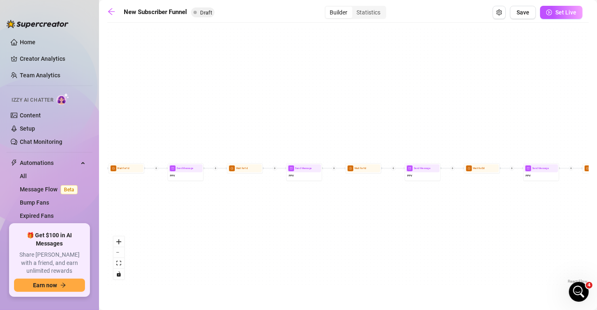
drag, startPoint x: 455, startPoint y: 228, endPoint x: 215, endPoint y: 227, distance: 240.6
click at [215, 227] on div "If True If True If True If False If False If False If True If False Merge Merge…" at bounding box center [348, 156] width 482 height 258
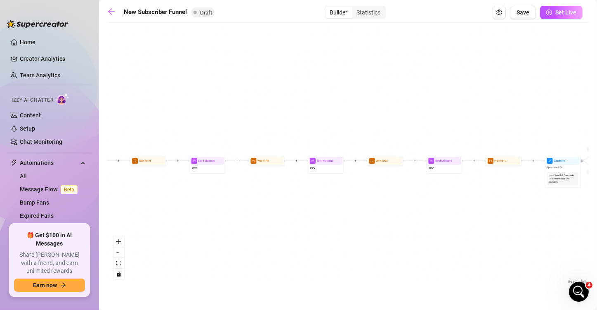
drag, startPoint x: 316, startPoint y: 225, endPoint x: 304, endPoint y: 221, distance: 12.4
click at [304, 221] on div "If True If True If True If False If False If False If True If False Merge Merge…" at bounding box center [348, 156] width 482 height 258
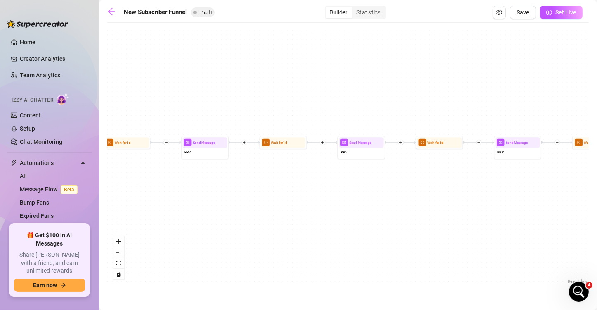
drag, startPoint x: 188, startPoint y: 204, endPoint x: 417, endPoint y: 208, distance: 229.5
click at [504, 203] on div "If True If True If True If False If False If False If True If False Merge Merge…" at bounding box center [348, 156] width 482 height 258
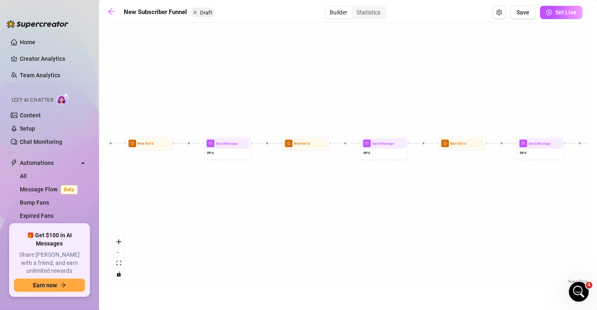
drag, startPoint x: 392, startPoint y: 203, endPoint x: 120, endPoint y: 207, distance: 272.4
click at [120, 207] on div "If True If True If True If False If False If False If True If False Merge Merge…" at bounding box center [348, 156] width 482 height 258
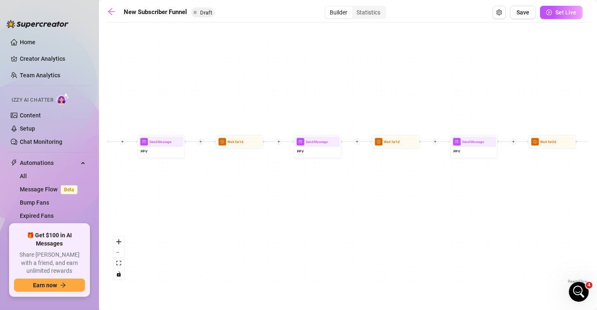
drag, startPoint x: 243, startPoint y: 186, endPoint x: 124, endPoint y: 192, distance: 118.6
click at [127, 192] on div "If True If True If True If False If False If False If True If False Merge Merge…" at bounding box center [348, 156] width 482 height 258
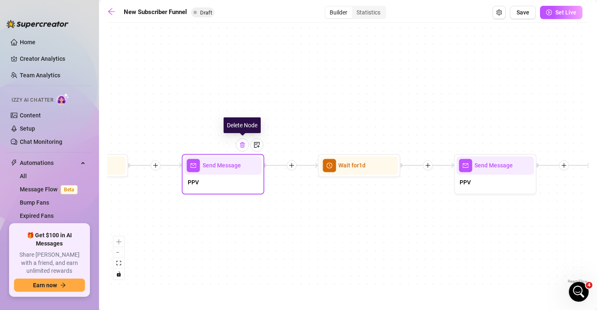
click at [244, 148] on div at bounding box center [242, 144] width 13 height 13
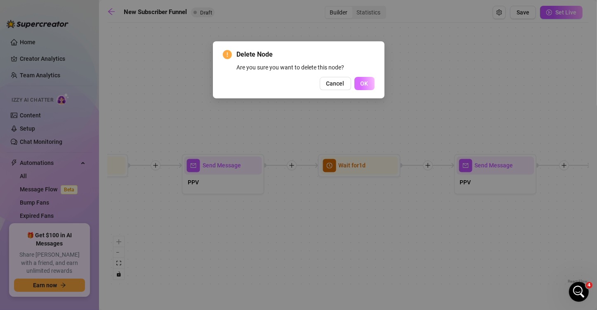
click at [366, 80] on span "OK" at bounding box center [365, 83] width 8 height 7
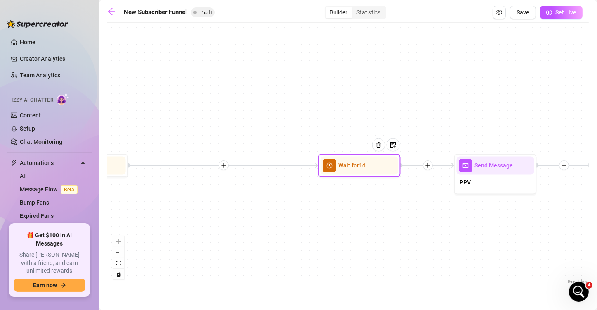
click at [378, 155] on div at bounding box center [382, 151] width 36 height 42
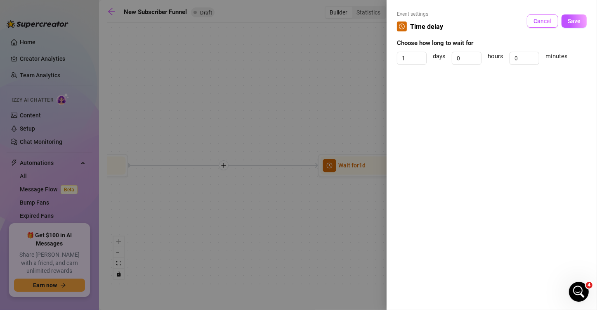
click at [540, 24] on span "Cancel" at bounding box center [543, 21] width 18 height 7
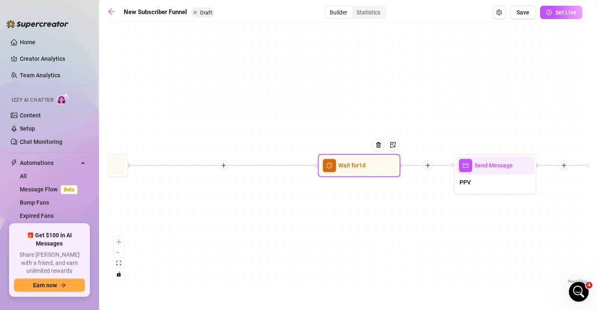
click at [379, 152] on div at bounding box center [382, 151] width 36 height 42
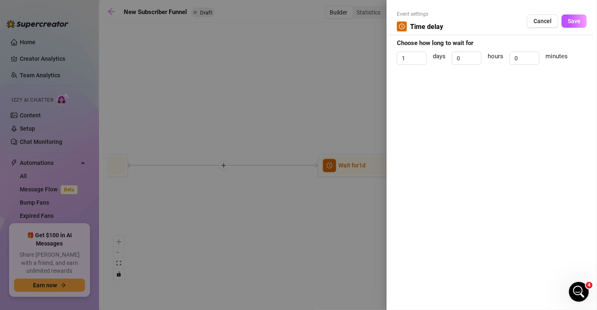
drag, startPoint x: 293, startPoint y: 142, endPoint x: 305, endPoint y: 142, distance: 11.2
click at [305, 142] on div at bounding box center [298, 155] width 597 height 310
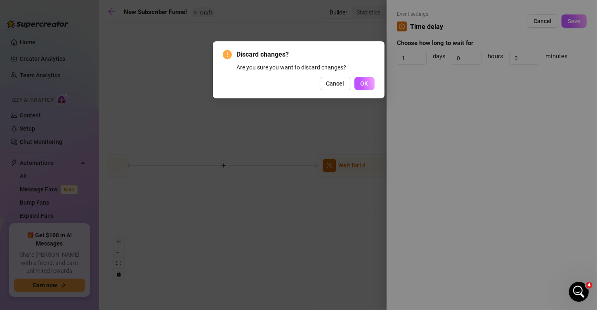
click at [359, 84] on button "OK" at bounding box center [365, 83] width 20 height 13
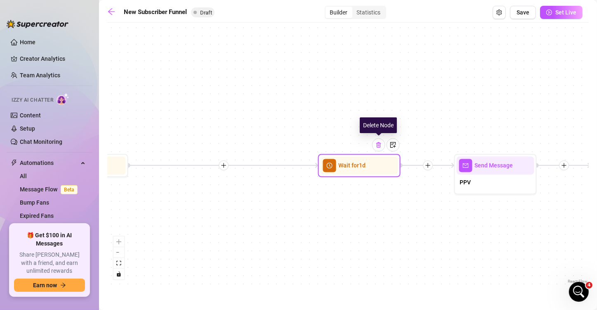
click at [380, 146] on img at bounding box center [379, 145] width 7 height 7
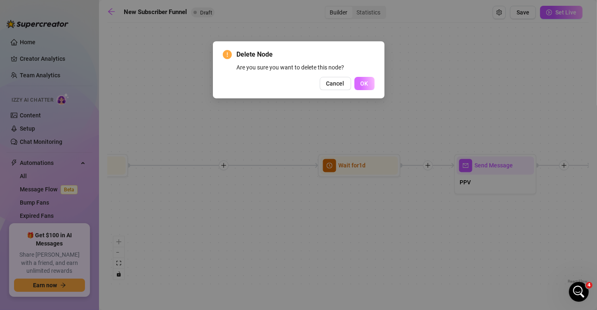
click at [369, 79] on button "OK" at bounding box center [365, 83] width 20 height 13
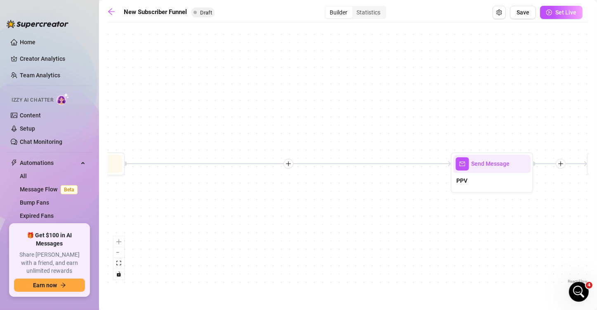
drag, startPoint x: 384, startPoint y: 224, endPoint x: 203, endPoint y: 213, distance: 182.0
click at [189, 219] on div "If True If True If True If False If False If False If True If False Merge Merge…" at bounding box center [348, 156] width 482 height 258
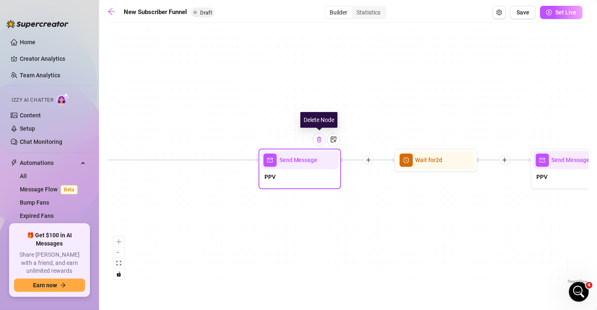
click at [321, 144] on div at bounding box center [319, 139] width 13 height 13
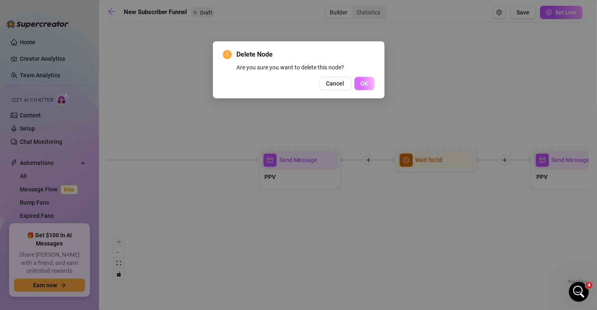
click at [366, 83] on span "OK" at bounding box center [365, 83] width 8 height 7
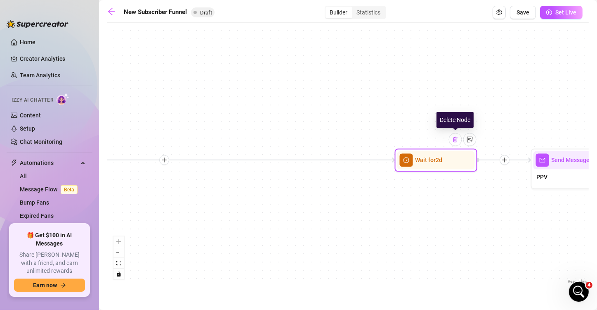
click at [456, 145] on div at bounding box center [455, 139] width 13 height 13
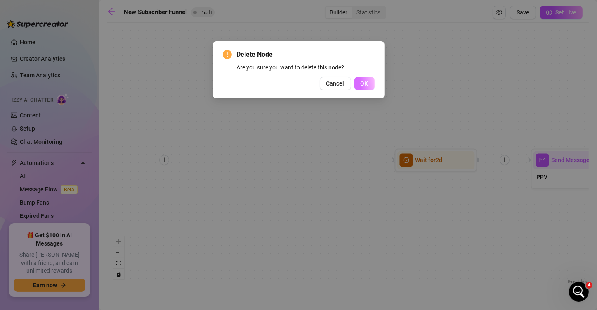
click at [366, 84] on span "OK" at bounding box center [365, 83] width 8 height 7
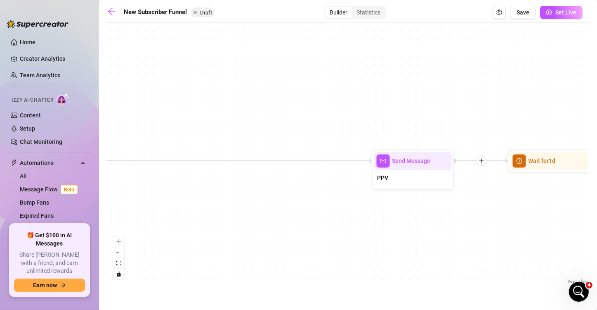
drag, startPoint x: 374, startPoint y: 201, endPoint x: 418, endPoint y: 170, distance: 54.1
click at [272, 211] on div "If True If True If True If False If False If False If True If False Merge Merge…" at bounding box center [348, 156] width 482 height 258
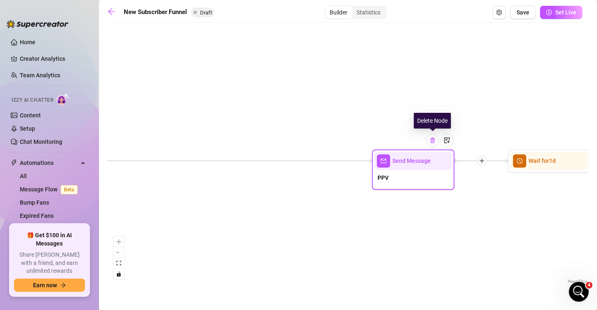
click at [432, 144] on div at bounding box center [432, 140] width 13 height 13
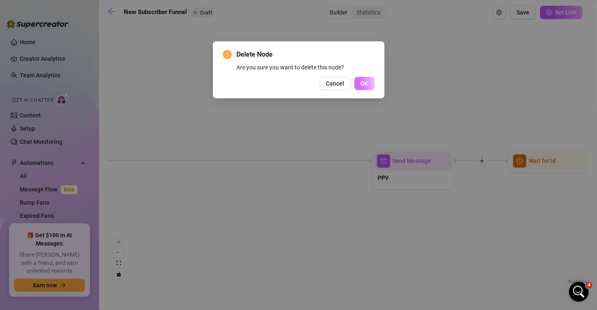
click at [363, 84] on span "OK" at bounding box center [365, 83] width 8 height 7
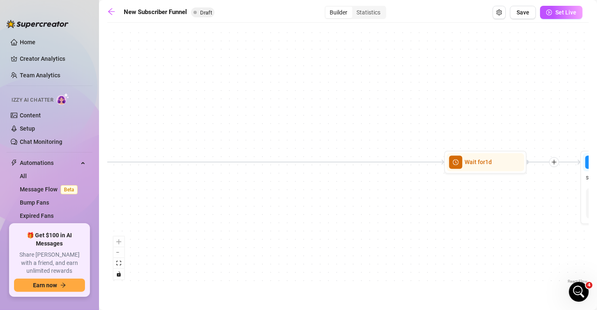
drag, startPoint x: 354, startPoint y: 188, endPoint x: 249, endPoint y: 193, distance: 105.4
click at [249, 193] on div "If True If True If True If False If False If False If True If False Merge Merge…" at bounding box center [348, 156] width 482 height 258
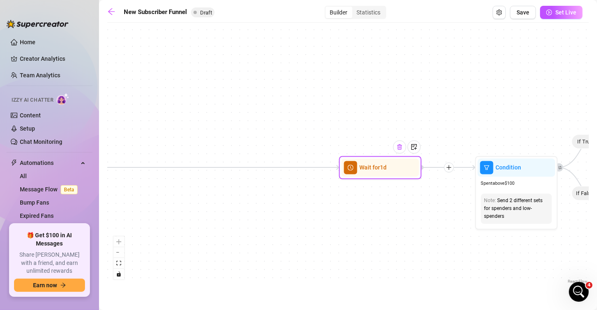
click at [401, 152] on div at bounding box center [399, 146] width 13 height 13
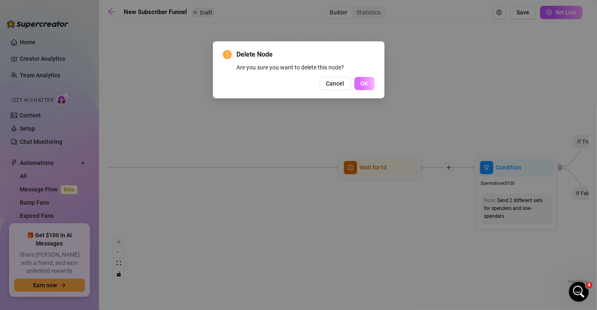
click at [366, 86] on span "OK" at bounding box center [365, 83] width 8 height 7
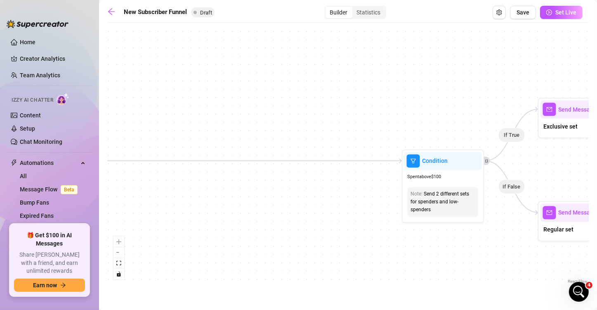
drag, startPoint x: 391, startPoint y: 210, endPoint x: 305, endPoint y: 206, distance: 85.9
click at [286, 207] on div "If True If True If True If False If False If False If True If False Merge Merge…" at bounding box center [348, 156] width 482 height 258
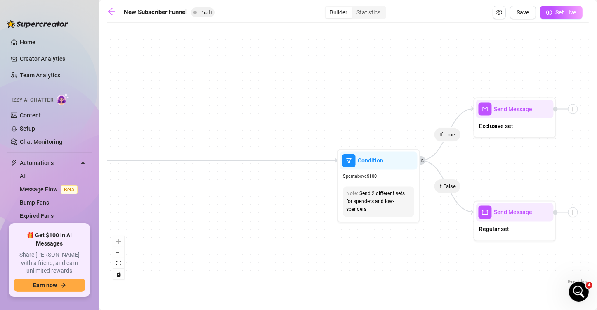
drag, startPoint x: 432, startPoint y: 120, endPoint x: 409, endPoint y: 132, distance: 25.8
click at [417, 120] on div "If True If True If True If False If False If False If True If False Merge Merge…" at bounding box center [348, 156] width 482 height 258
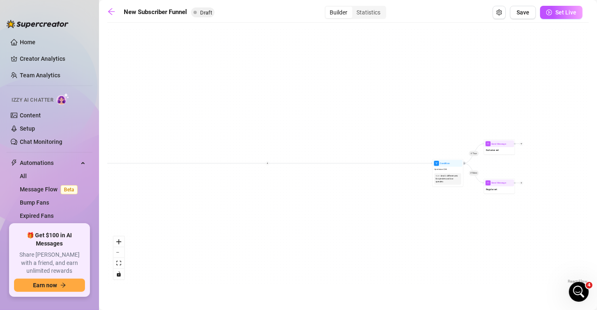
drag, startPoint x: 259, startPoint y: 179, endPoint x: 426, endPoint y: 171, distance: 167.7
click at [396, 171] on div "If True If True If True If False If False If False If True If False Merge Merge…" at bounding box center [348, 156] width 482 height 258
drag, startPoint x: 449, startPoint y: 175, endPoint x: 269, endPoint y: 173, distance: 180.8
click at [267, 173] on div "If True If True If True If False If False If False If True If False Merge Merge…" at bounding box center [348, 156] width 482 height 258
drag, startPoint x: 451, startPoint y: 173, endPoint x: 423, endPoint y: 170, distance: 27.4
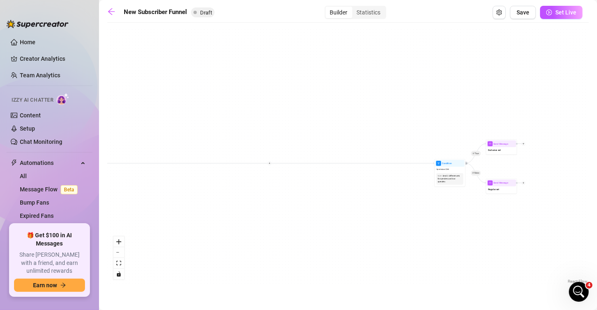
click at [423, 172] on div "If True If True If True If False If False If False If True If False Merge Merge…" at bounding box center [348, 156] width 482 height 258
drag, startPoint x: 438, startPoint y: 166, endPoint x: 128, endPoint y: 166, distance: 309.9
click at [128, 167] on div "Spent above $ 100" at bounding box center [140, 169] width 29 height 5
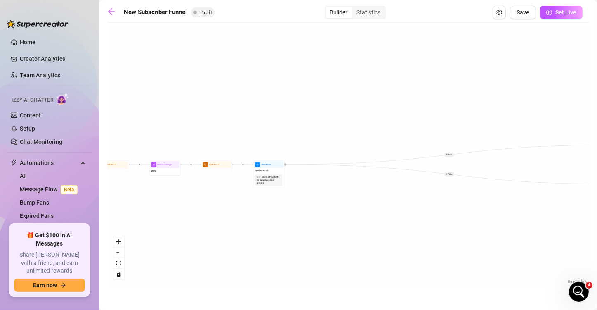
drag, startPoint x: 265, startPoint y: 216, endPoint x: 334, endPoint y: 214, distance: 69.4
click at [343, 214] on div "If True If True If True If False If False If False If True If False Merge Merge…" at bounding box center [348, 156] width 482 height 258
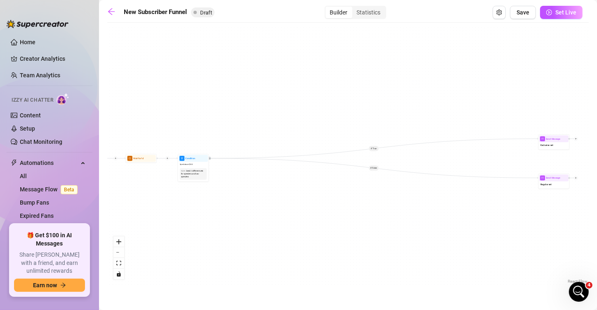
drag, startPoint x: 316, startPoint y: 210, endPoint x: 260, endPoint y: 208, distance: 56.6
click at [260, 208] on div "If True If True If True If False If False If False If True If False Merge Merge…" at bounding box center [348, 156] width 482 height 258
drag, startPoint x: 545, startPoint y: 143, endPoint x: 262, endPoint y: 151, distance: 283.2
click at [258, 150] on span "Exclusive set" at bounding box center [259, 151] width 13 height 3
drag, startPoint x: 544, startPoint y: 180, endPoint x: 265, endPoint y: 168, distance: 278.8
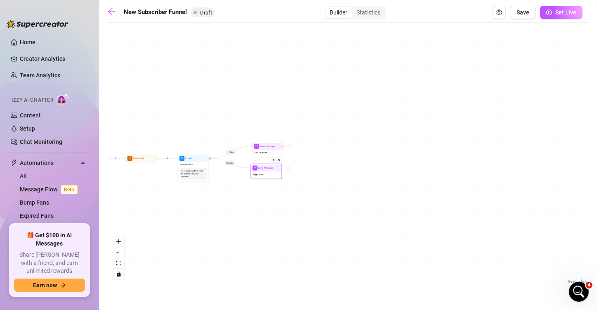
click at [265, 168] on span "Send Message" at bounding box center [265, 167] width 14 height 3
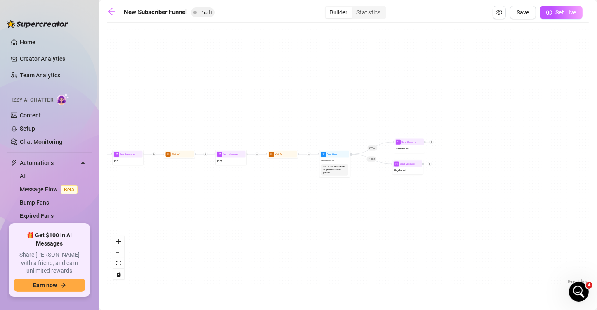
drag, startPoint x: 428, startPoint y: 219, endPoint x: 449, endPoint y: 219, distance: 21.9
click at [450, 219] on div "If True If True If True If False If False If False If True If False Merge Merge…" at bounding box center [348, 156] width 482 height 258
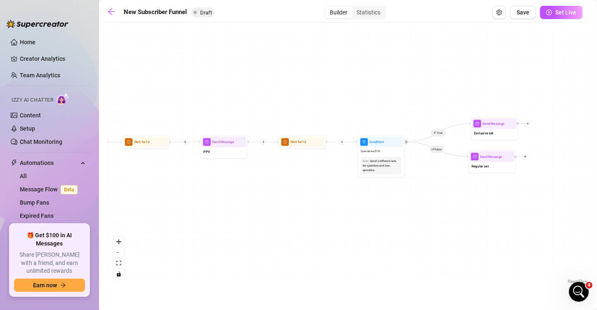
drag, startPoint x: 241, startPoint y: 168, endPoint x: 435, endPoint y: 209, distance: 199.0
click at [439, 209] on div "If True If True If True If False If False If False If True If False Merge Merge…" at bounding box center [348, 156] width 482 height 258
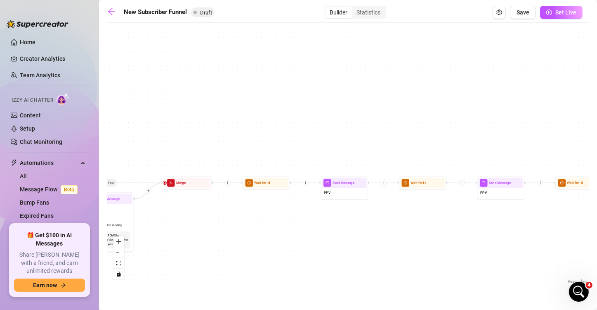
drag, startPoint x: 270, startPoint y: 68, endPoint x: 381, endPoint y: 73, distance: 110.7
click at [379, 66] on div "If True If True If True If False If False If False If True If False Merge Merge…" at bounding box center [348, 156] width 482 height 258
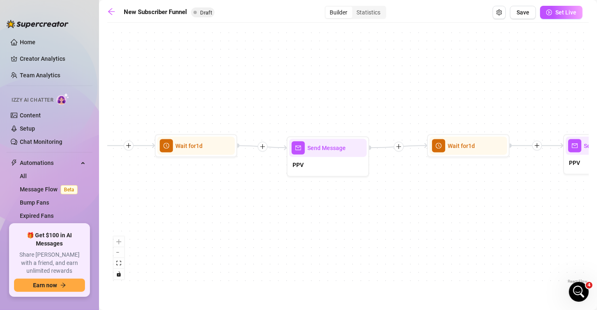
drag, startPoint x: 396, startPoint y: 220, endPoint x: 331, endPoint y: 180, distance: 76.0
click at [338, 220] on div "If True If True If True If False If False If False If True If False Merge Merge…" at bounding box center [348, 156] width 482 height 258
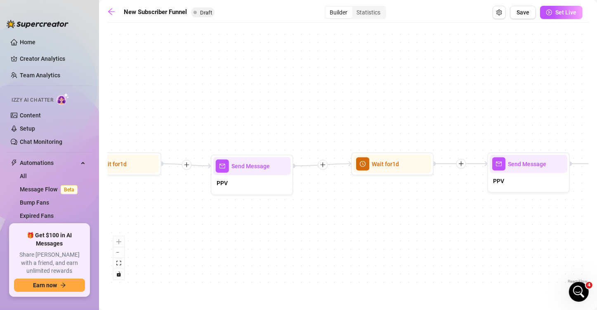
drag, startPoint x: 346, startPoint y: 236, endPoint x: 337, endPoint y: 236, distance: 9.1
click at [337, 236] on div "If True If True If True If False If False If False If True If False Merge Merge…" at bounding box center [348, 156] width 482 height 258
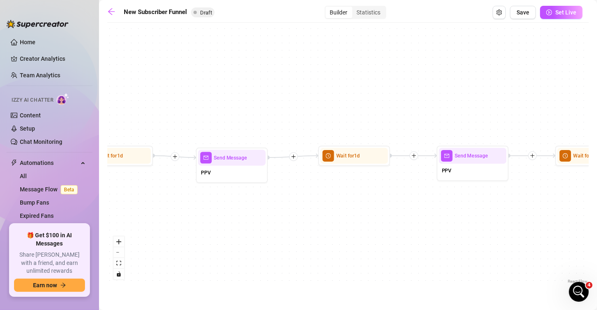
drag, startPoint x: 321, startPoint y: 130, endPoint x: 293, endPoint y: 119, distance: 30.3
click at [293, 119] on div "If True If True If True If False If False If False If True If False Merge Merge…" at bounding box center [348, 156] width 482 height 258
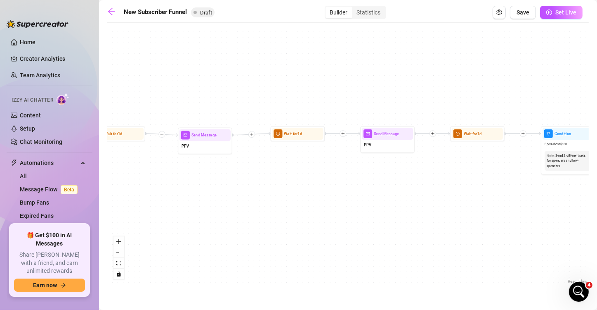
drag, startPoint x: 308, startPoint y: 181, endPoint x: 272, endPoint y: 168, distance: 38.8
click at [272, 169] on div "If True If True If True If False If False If False If True If False Merge Merge…" at bounding box center [348, 156] width 482 height 258
click at [209, 137] on div at bounding box center [220, 125] width 24 height 28
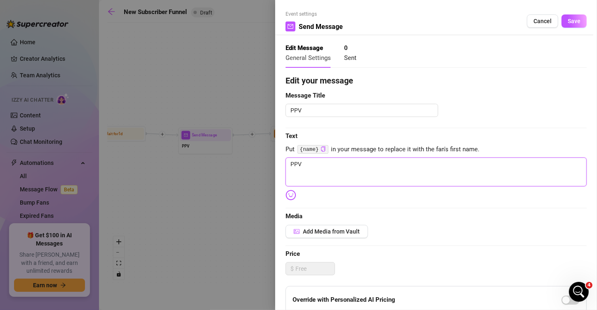
click at [328, 166] on textarea "PPV" at bounding box center [436, 171] width 301 height 29
click at [336, 173] on textarea "PPV" at bounding box center [436, 171] width 301 height 29
paste textarea "Here's a continuation of the 🍆collection babe 😜 what's going through your mind …"
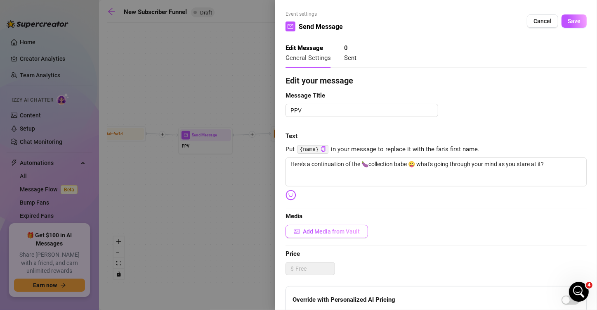
click at [322, 231] on span "Add Media from Vault" at bounding box center [331, 231] width 57 height 7
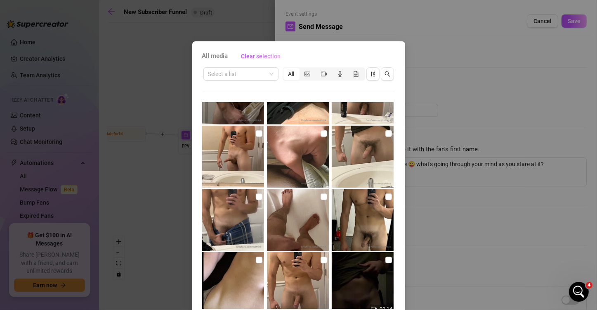
scroll to position [41, 0]
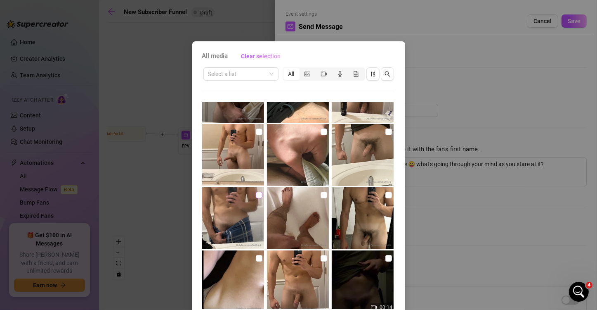
click at [256, 194] on input "checkbox" at bounding box center [259, 194] width 7 height 7
click at [385, 198] on input "checkbox" at bounding box center [388, 194] width 7 height 7
click at [321, 261] on label at bounding box center [324, 257] width 7 height 9
click at [321, 261] on input "checkbox" at bounding box center [324, 258] width 7 height 7
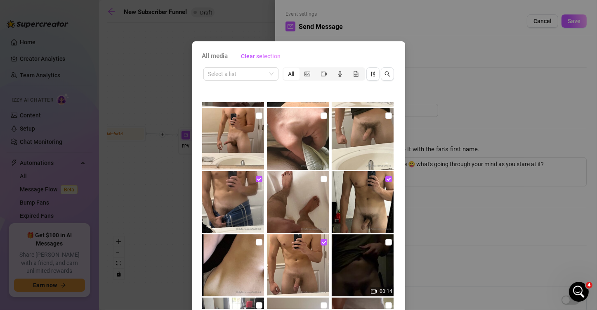
scroll to position [83, 0]
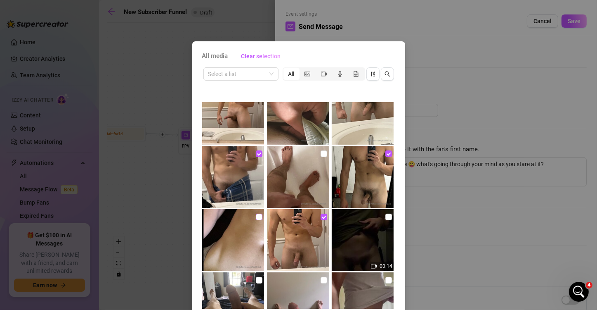
click at [256, 217] on input "checkbox" at bounding box center [259, 216] width 7 height 7
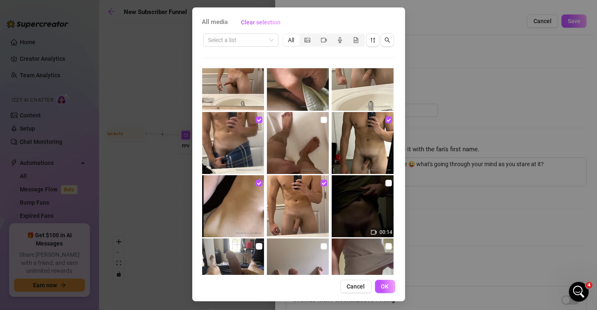
scroll to position [35, 0]
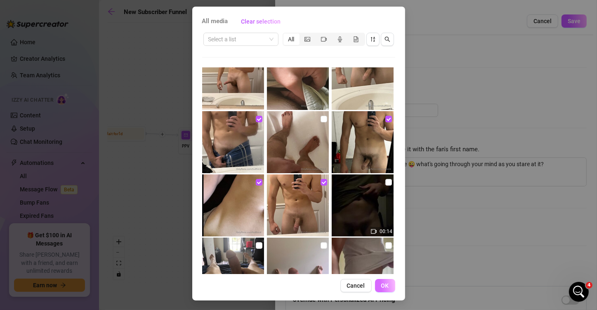
click at [386, 284] on button "OK" at bounding box center [385, 285] width 20 height 13
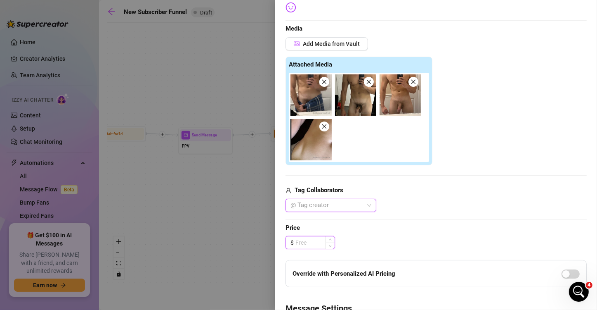
click at [300, 241] on input at bounding box center [314, 242] width 39 height 12
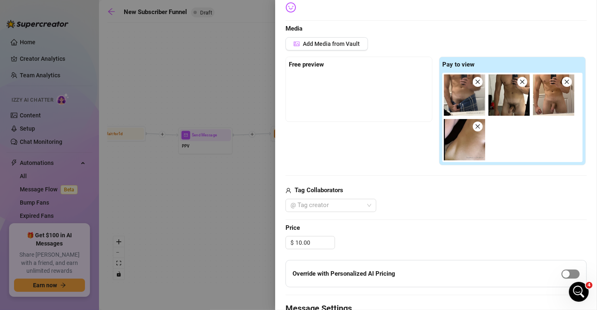
click at [563, 272] on button "button" at bounding box center [571, 273] width 18 height 9
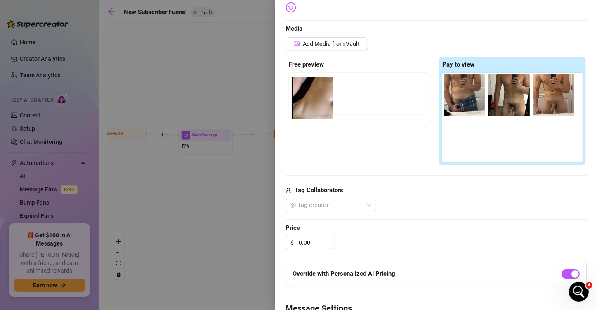
drag, startPoint x: 433, startPoint y: 143, endPoint x: 317, endPoint y: 99, distance: 124.3
click at [317, 99] on div "Free preview Pay to view" at bounding box center [436, 111] width 301 height 109
drag, startPoint x: 448, startPoint y: 139, endPoint x: 303, endPoint y: 99, distance: 150.5
click at [304, 99] on div "Free preview Pay to view" at bounding box center [436, 111] width 301 height 109
drag, startPoint x: 386, startPoint y: 144, endPoint x: 307, endPoint y: 101, distance: 89.8
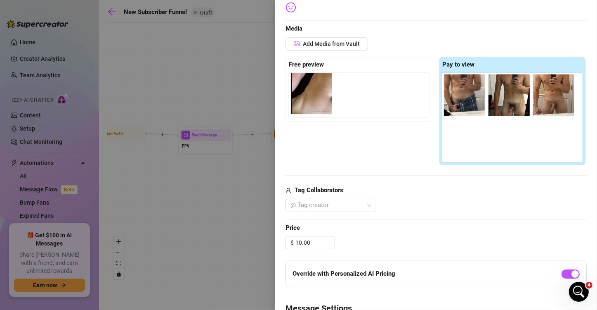
click at [307, 101] on div "Free preview Pay to view" at bounding box center [436, 111] width 301 height 109
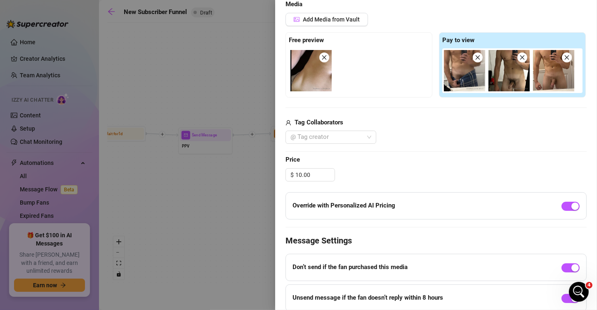
scroll to position [286, 0]
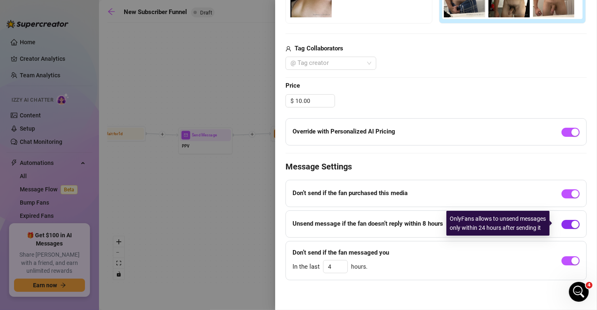
click at [572, 224] on div "button" at bounding box center [575, 223] width 7 height 7
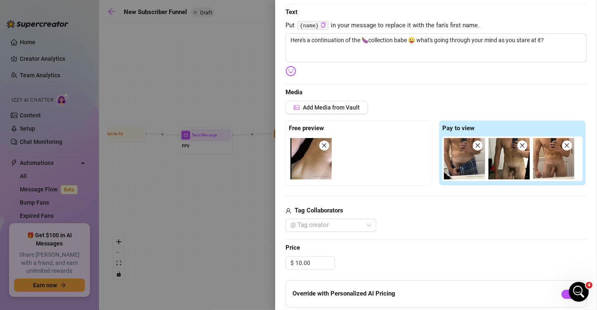
scroll to position [0, 0]
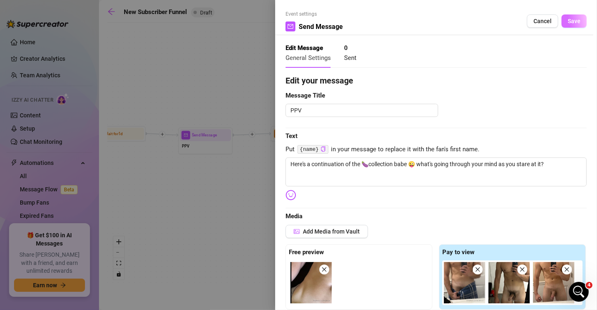
click at [574, 19] on button "Save" at bounding box center [574, 20] width 25 height 13
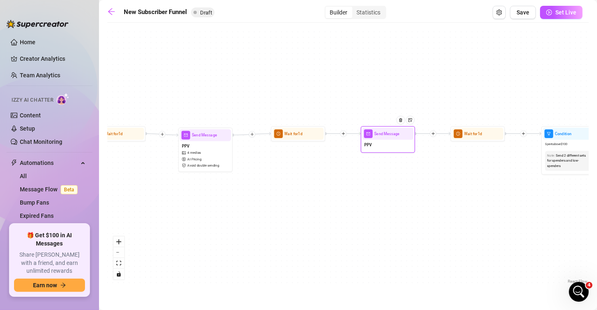
click at [397, 141] on div "PPV" at bounding box center [387, 145] width 51 height 12
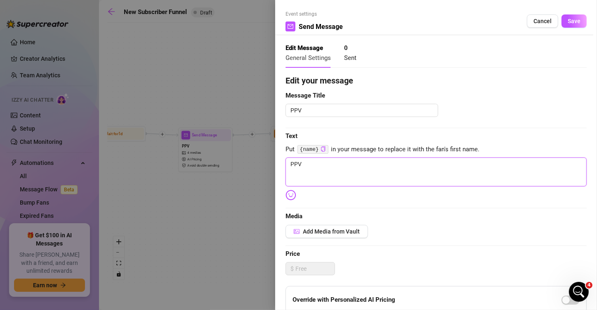
click at [336, 160] on textarea "PPV" at bounding box center [436, 171] width 301 height 29
paste textarea "I can think of a few things I want to do with this 🍆💦....want to give me a hand…"
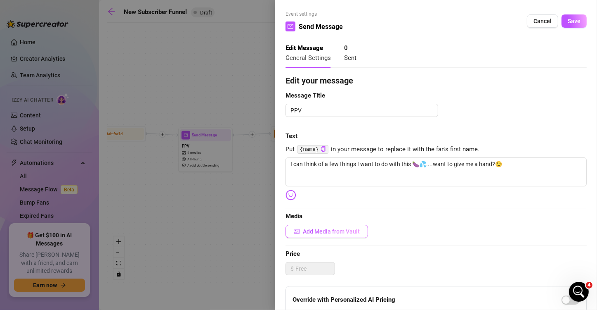
click at [317, 234] on span "Add Media from Vault" at bounding box center [331, 231] width 57 height 7
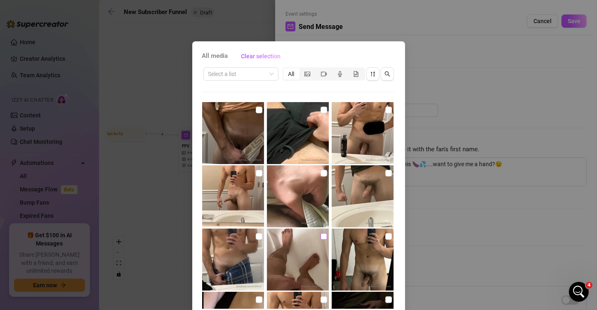
click at [321, 235] on input "checkbox" at bounding box center [324, 236] width 7 height 7
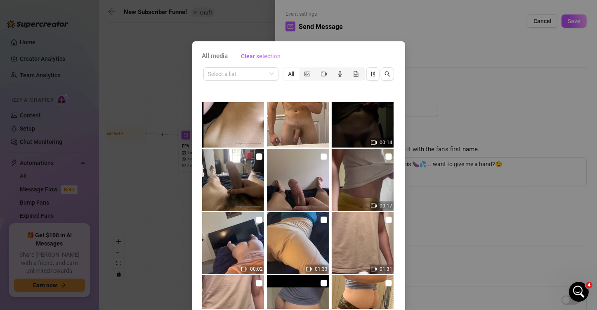
scroll to position [206, 0]
click at [321, 154] on input "checkbox" at bounding box center [324, 156] width 7 height 7
click at [256, 157] on input "checkbox" at bounding box center [259, 156] width 7 height 7
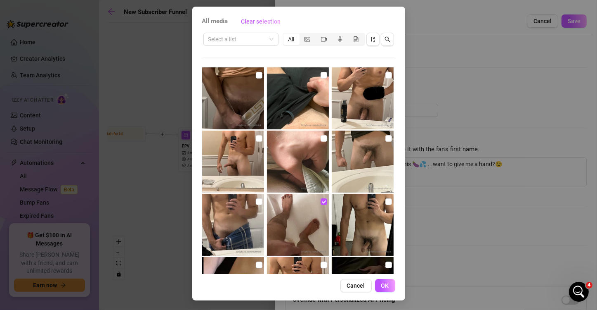
scroll to position [165, 0]
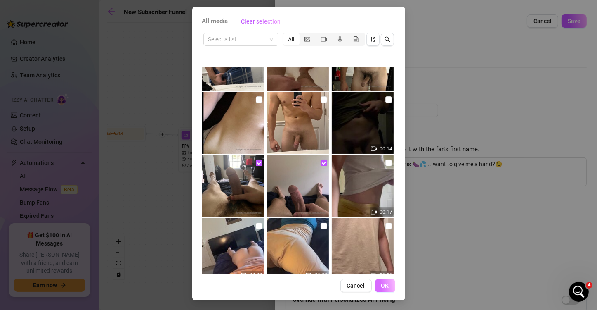
click at [389, 286] on button "OK" at bounding box center [385, 285] width 20 height 13
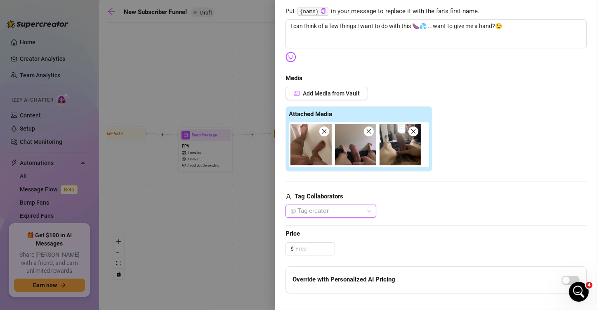
scroll to position [146, 0]
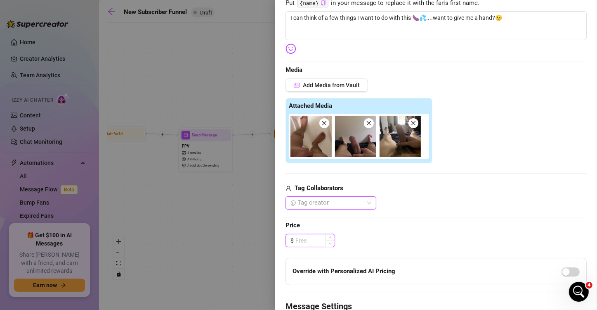
click at [307, 238] on input at bounding box center [314, 240] width 39 height 12
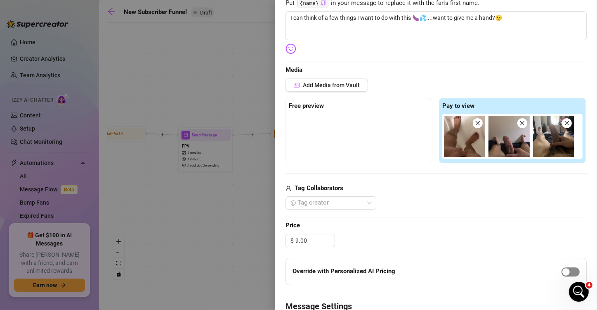
click at [563, 269] on div "button" at bounding box center [566, 271] width 7 height 7
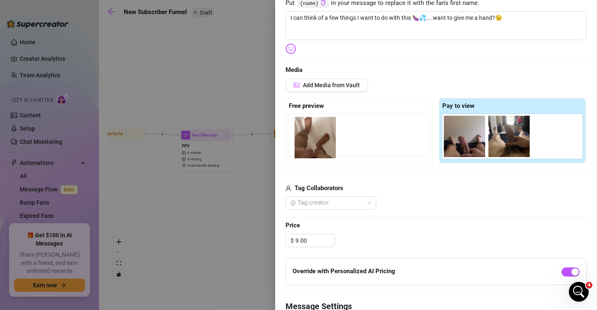
drag, startPoint x: 453, startPoint y: 142, endPoint x: 304, endPoint y: 144, distance: 149.4
click at [304, 144] on div "Free preview Pay to view" at bounding box center [436, 130] width 301 height 65
drag, startPoint x: 453, startPoint y: 146, endPoint x: 306, endPoint y: 140, distance: 147.1
click at [306, 140] on div "Free preview Pay to view" at bounding box center [436, 130] width 301 height 65
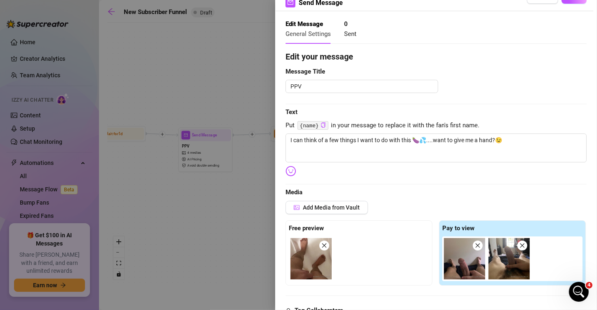
scroll to position [0, 0]
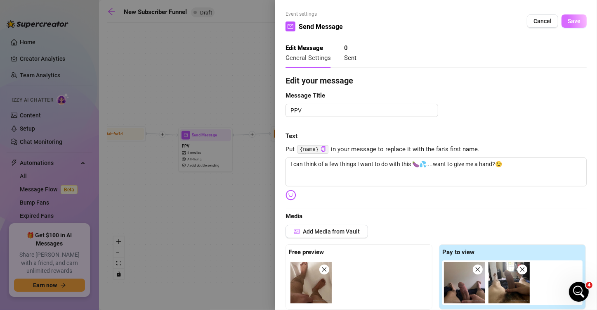
click at [568, 21] on span "Save" at bounding box center [574, 21] width 13 height 7
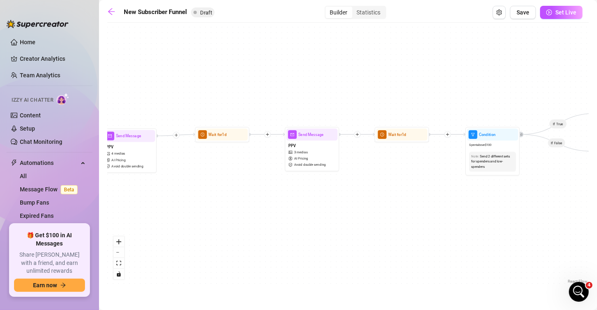
drag, startPoint x: 450, startPoint y: 203, endPoint x: 359, endPoint y: 208, distance: 91.7
click at [359, 208] on div "If True If True If True If False If False If False If True If False Merge Merge…" at bounding box center [348, 156] width 482 height 258
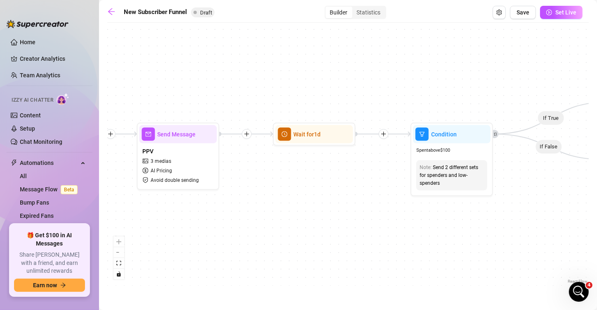
drag, startPoint x: 379, startPoint y: 183, endPoint x: 300, endPoint y: 213, distance: 84.4
click at [300, 213] on div "If True If True If True If False If False If False If True If False Merge Merge…" at bounding box center [348, 156] width 482 height 258
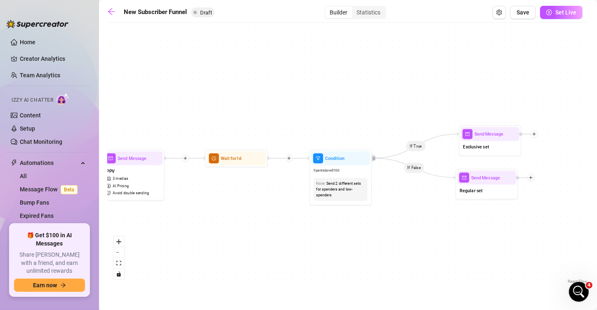
drag, startPoint x: 315, startPoint y: 202, endPoint x: 279, endPoint y: 212, distance: 36.8
click at [279, 212] on div "If True If True If True If False If False If False If True If False Merge Merge…" at bounding box center [348, 156] width 482 height 258
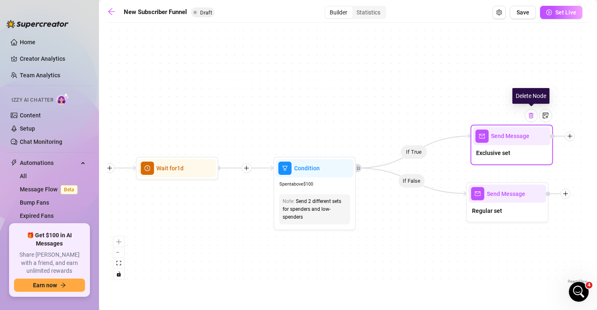
click at [532, 117] on img at bounding box center [531, 115] width 7 height 7
click at [533, 118] on img at bounding box center [531, 115] width 7 height 7
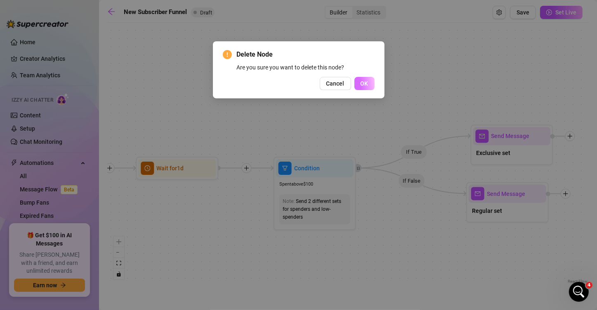
click at [358, 85] on button "OK" at bounding box center [365, 83] width 20 height 13
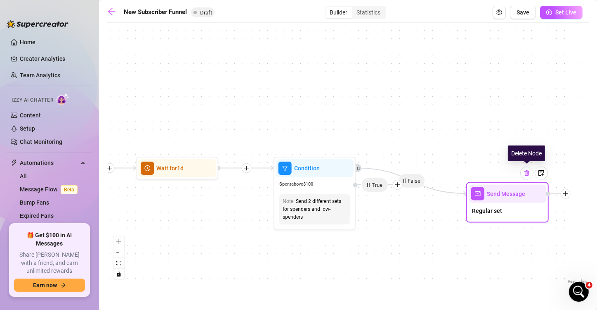
click at [526, 173] on img at bounding box center [527, 173] width 7 height 7
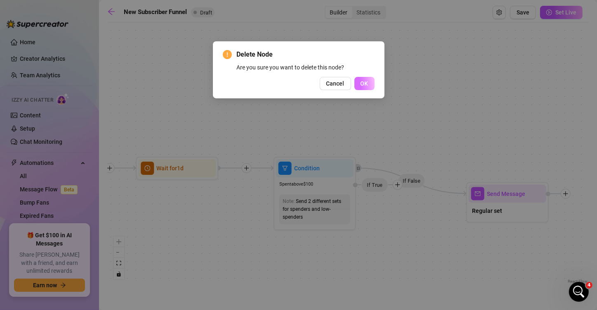
click at [366, 86] on span "OK" at bounding box center [365, 83] width 8 height 7
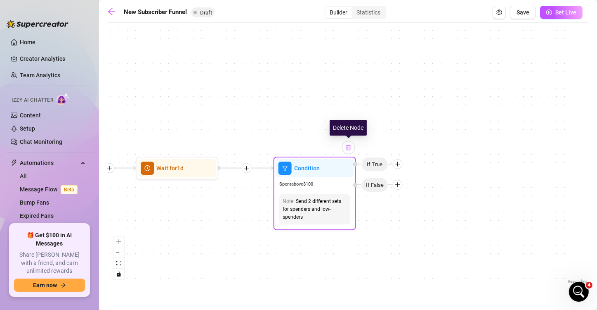
click at [347, 144] on img at bounding box center [348, 147] width 7 height 7
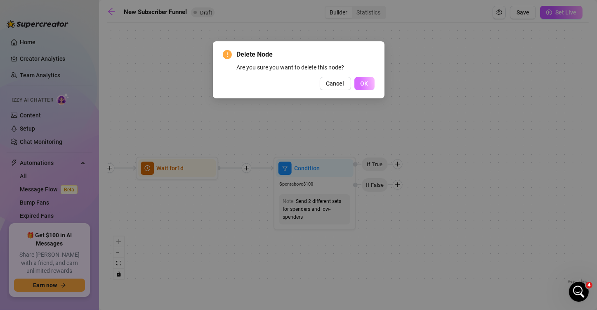
click at [362, 85] on span "OK" at bounding box center [365, 83] width 8 height 7
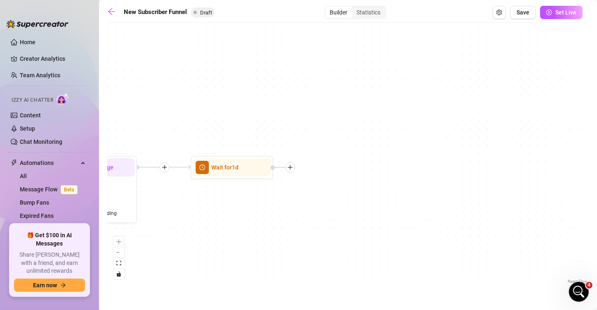
drag, startPoint x: 243, startPoint y: 207, endPoint x: 348, endPoint y: 204, distance: 104.5
click at [346, 205] on div "If True If True If True If False If False If False Merge Merge Merge Wait for 1…" at bounding box center [348, 156] width 482 height 258
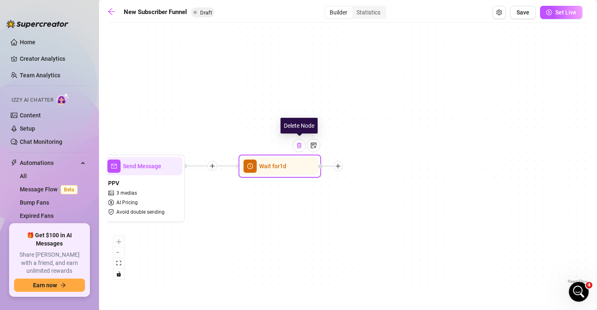
click at [301, 147] on img at bounding box center [299, 145] width 7 height 7
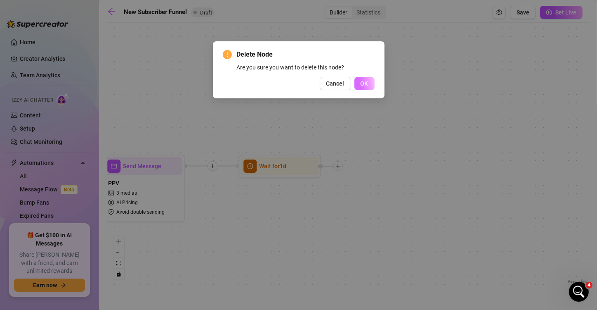
click at [361, 83] on span "OK" at bounding box center [365, 83] width 8 height 7
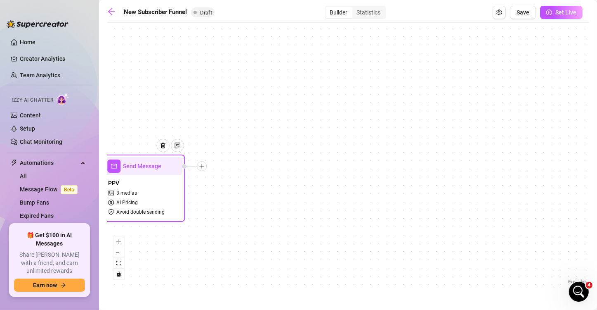
click at [203, 168] on icon "plus" at bounding box center [202, 166] width 6 height 6
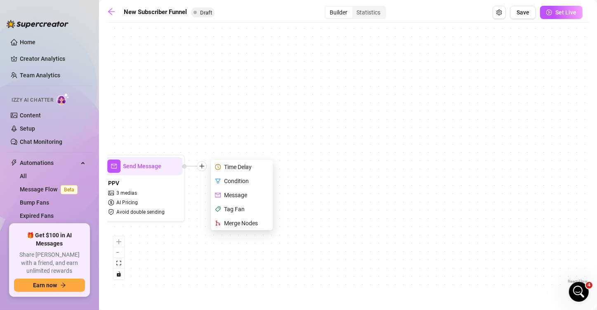
drag, startPoint x: 389, startPoint y: 135, endPoint x: 343, endPoint y: 160, distance: 52.6
click at [388, 136] on div "If True If True If True If False If False If False Merge Merge Merge Send Messa…" at bounding box center [348, 156] width 482 height 258
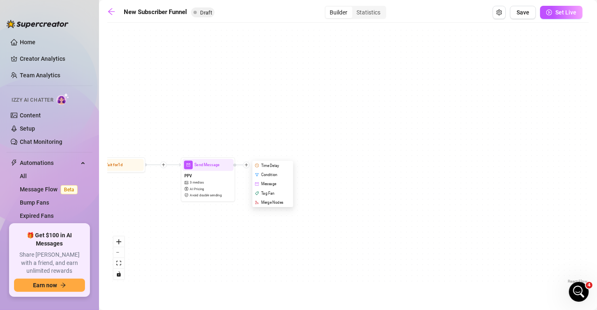
click at [345, 218] on div "If True If True If True If False If False If False Merge Merge Merge Send Messa…" at bounding box center [348, 156] width 482 height 258
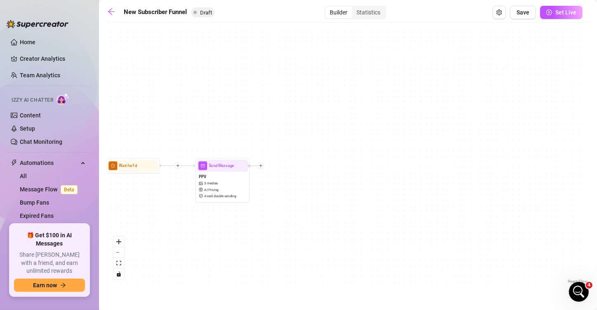
drag, startPoint x: 293, startPoint y: 239, endPoint x: 397, endPoint y: 224, distance: 105.1
click at [397, 225] on div "If True If True If True If False If False If False Merge Merge Merge Send Messa…" at bounding box center [348, 156] width 482 height 258
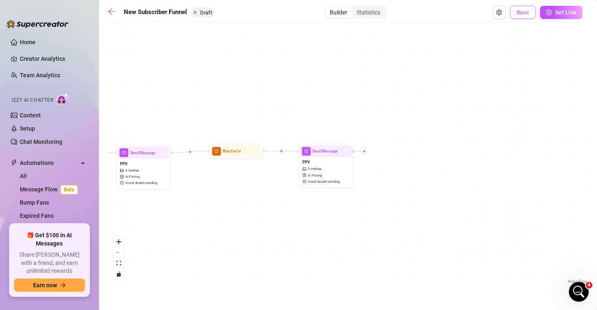
click at [521, 12] on span "Save" at bounding box center [523, 12] width 13 height 7
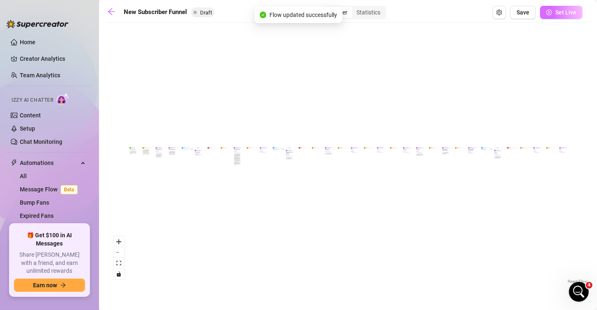
click at [549, 12] on icon "play-circle" at bounding box center [549, 12] width 2 height 3
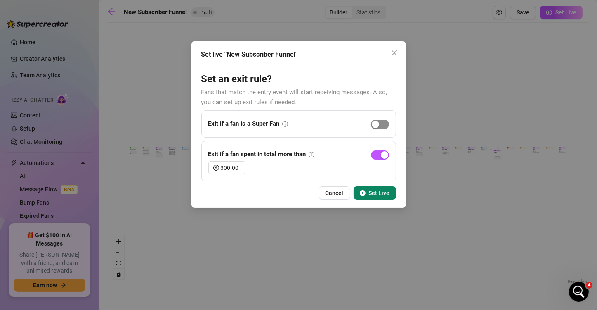
click at [376, 124] on div "button" at bounding box center [375, 124] width 7 height 7
click at [379, 194] on span "Set Live" at bounding box center [379, 192] width 21 height 7
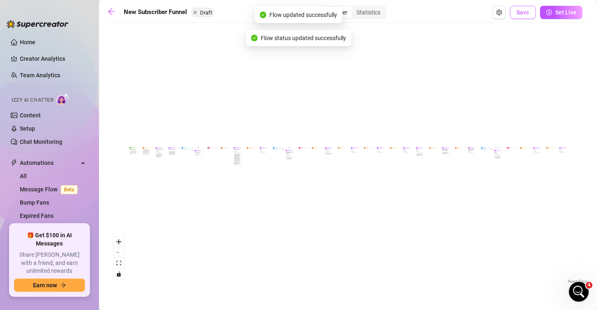
click at [525, 15] on span "Save" at bounding box center [523, 12] width 13 height 7
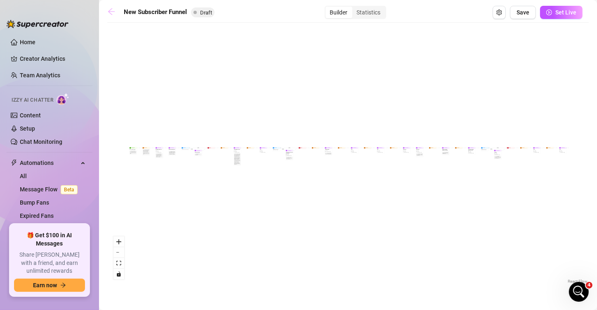
click at [110, 12] on icon "arrow-left" at bounding box center [111, 11] width 7 height 7
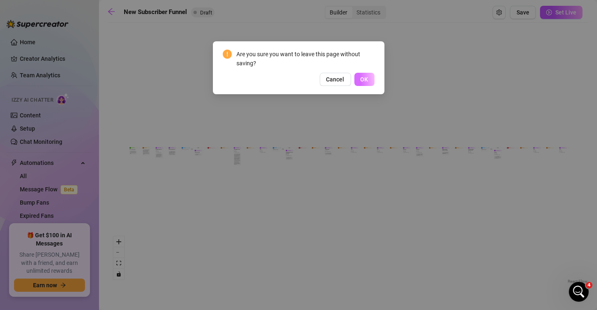
click at [363, 78] on span "OK" at bounding box center [365, 79] width 8 height 7
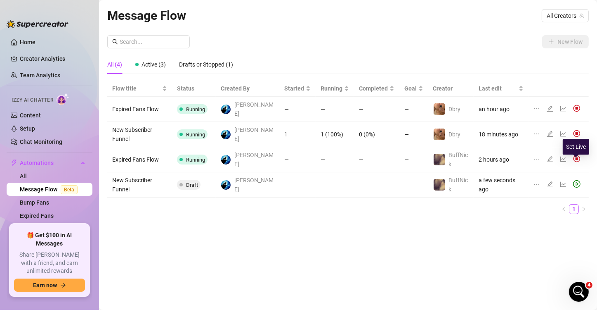
click at [578, 180] on icon "play-circle" at bounding box center [576, 183] width 7 height 7
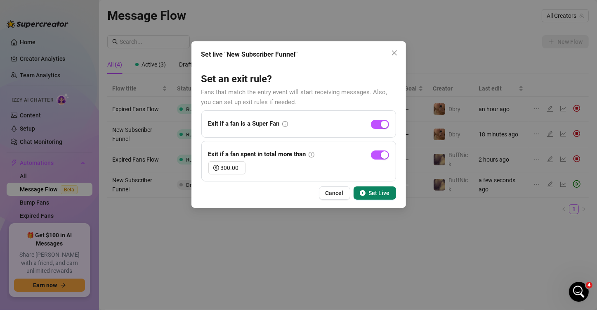
click at [371, 193] on span "Set Live" at bounding box center [379, 192] width 21 height 7
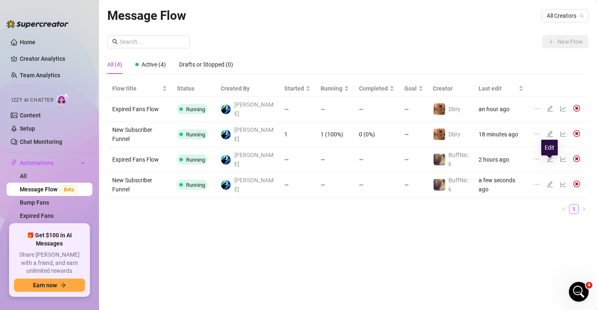
click at [549, 181] on icon "edit" at bounding box center [550, 184] width 6 height 6
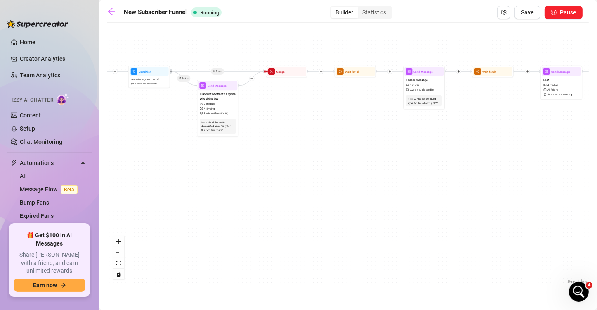
drag, startPoint x: 337, startPoint y: 132, endPoint x: 297, endPoint y: 168, distance: 53.8
click at [298, 168] on div "If True If True If True If False If False If False Merge Merge Merge Send Messa…" at bounding box center [348, 156] width 482 height 258
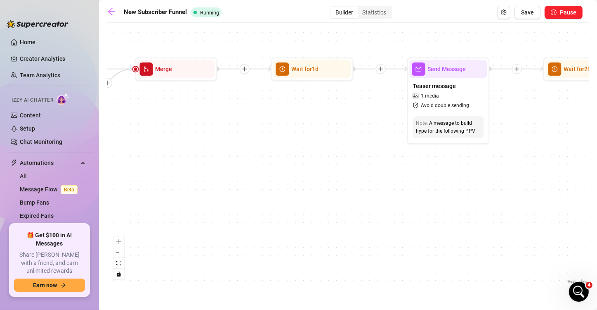
drag, startPoint x: 295, startPoint y: 130, endPoint x: 318, endPoint y: 142, distance: 26.0
click at [229, 143] on div "If True If True If True If False If False If False Merge Merge Merge Send Messa…" at bounding box center [348, 156] width 482 height 258
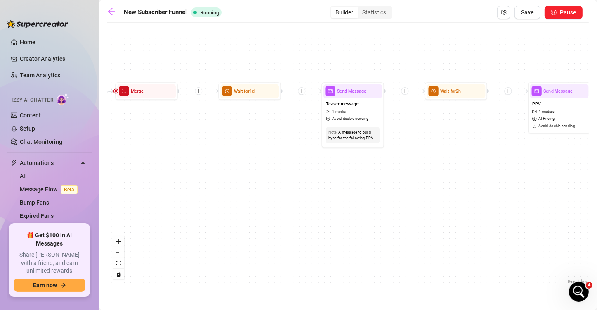
drag, startPoint x: 402, startPoint y: 162, endPoint x: 266, endPoint y: 161, distance: 136.2
click at [266, 162] on div "If True If True If True If False If False If False Merge Merge Merge Send Messa…" at bounding box center [348, 156] width 482 height 258
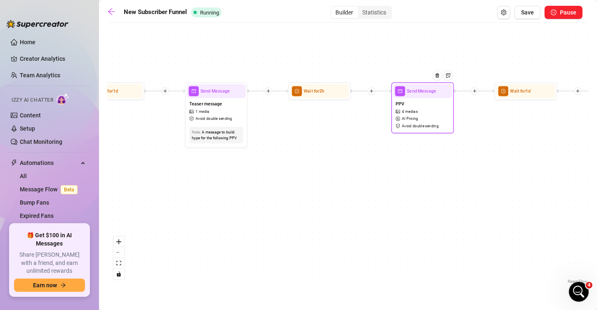
click at [423, 92] on span "Send Message" at bounding box center [421, 90] width 29 height 7
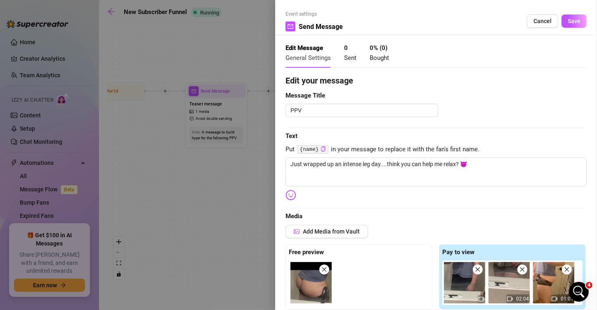
click at [239, 196] on div at bounding box center [298, 155] width 597 height 310
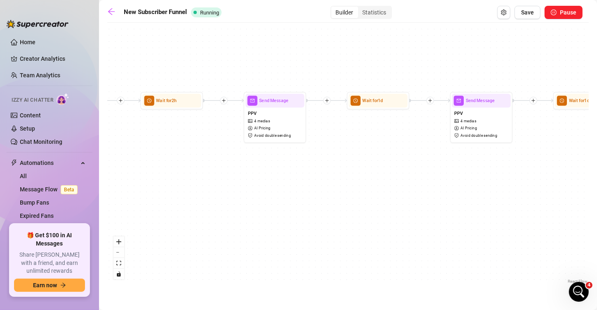
drag, startPoint x: 300, startPoint y: 185, endPoint x: 211, endPoint y: 184, distance: 89.1
click at [211, 184] on div "If True If True If True If False If False If False Merge Merge Merge Send Messa…" at bounding box center [348, 156] width 482 height 258
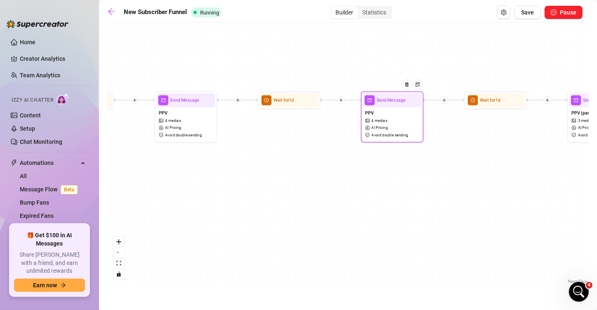
click at [385, 109] on div "PPV 4 medias AI Pricing Avoid double sending" at bounding box center [392, 123] width 59 height 33
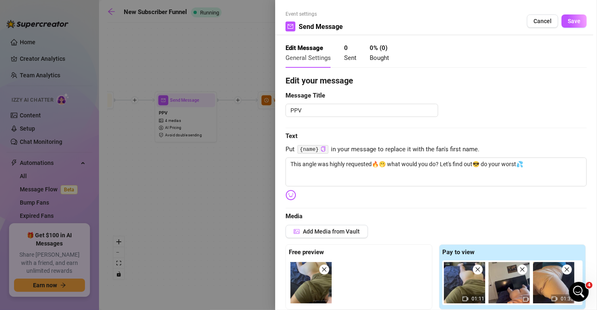
click at [251, 199] on div at bounding box center [298, 155] width 597 height 310
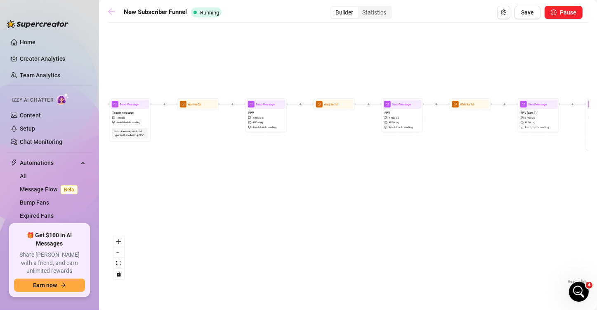
click at [110, 14] on icon "arrow-left" at bounding box center [111, 11] width 8 height 8
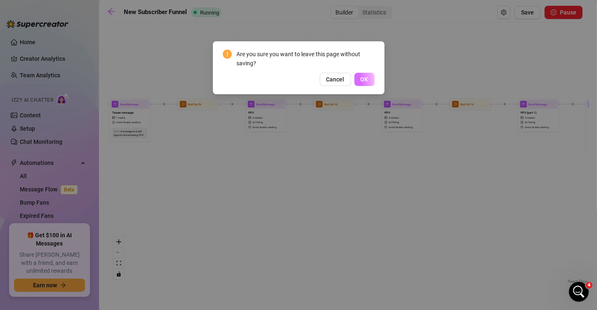
click at [356, 80] on button "OK" at bounding box center [365, 79] width 20 height 13
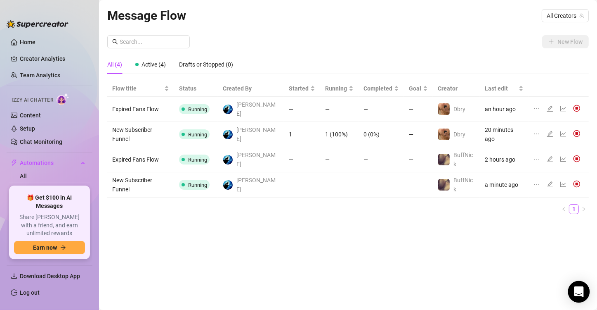
click at [577, 292] on icon "Open Intercom Messenger" at bounding box center [578, 291] width 9 height 11
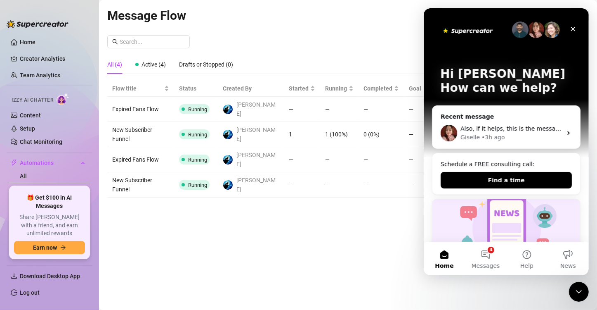
click at [577, 291] on icon "Close Intercom Messenger" at bounding box center [579, 291] width 10 height 10
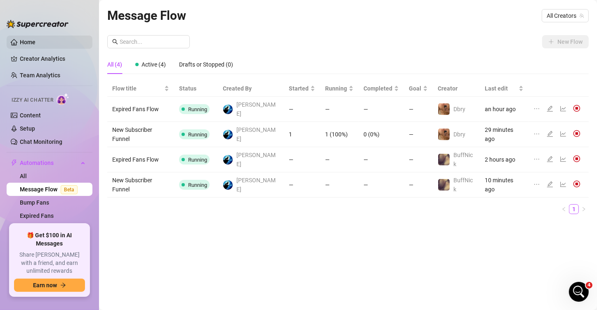
click at [23, 39] on link "Home" at bounding box center [28, 42] width 16 height 7
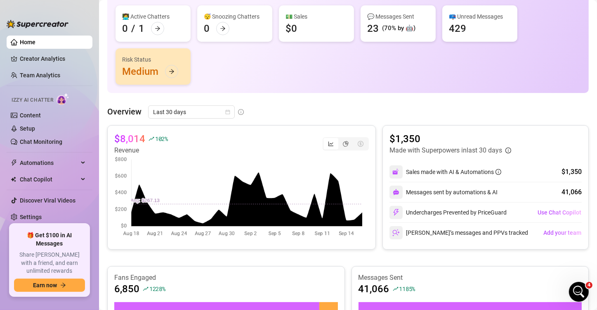
scroll to position [124, 0]
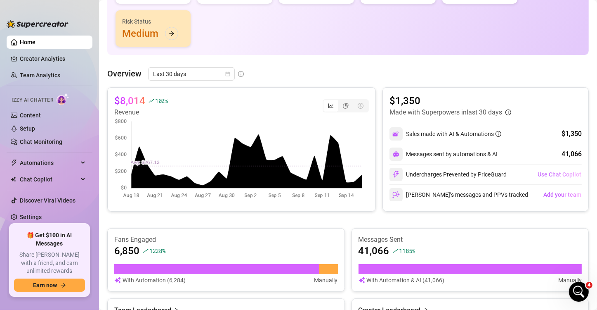
click at [542, 171] on span "Use Chat Copilot" at bounding box center [560, 174] width 44 height 7
